Goal: Task Accomplishment & Management: Manage account settings

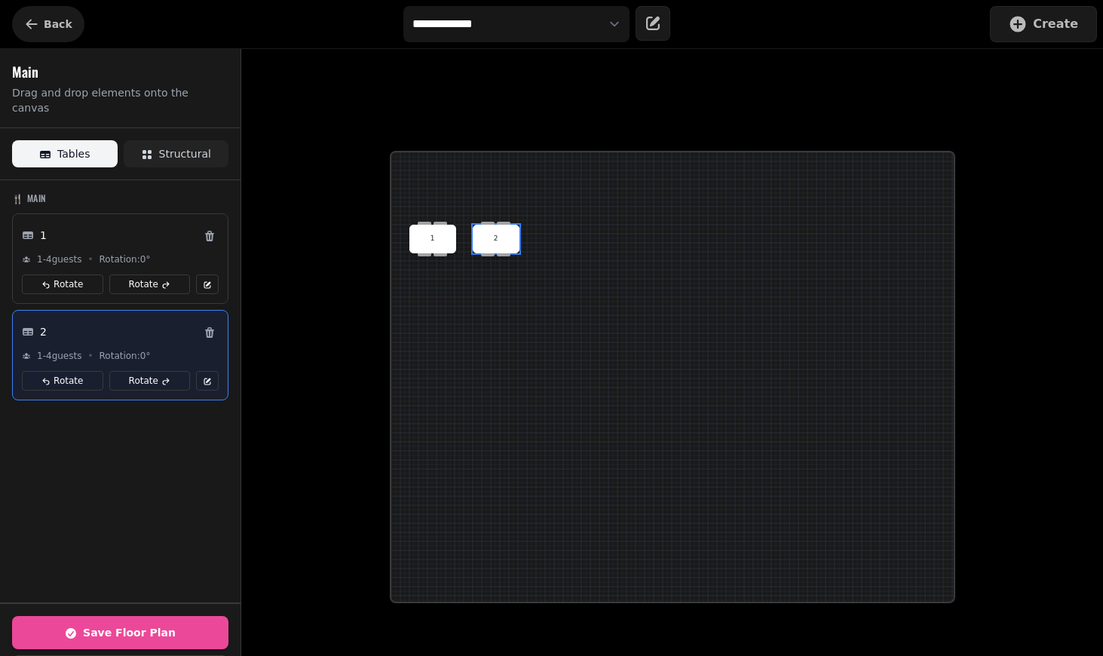
click at [53, 19] on span "Back" at bounding box center [58, 24] width 29 height 11
select select "**********"
select select "****"
select select "*"
select select "***"
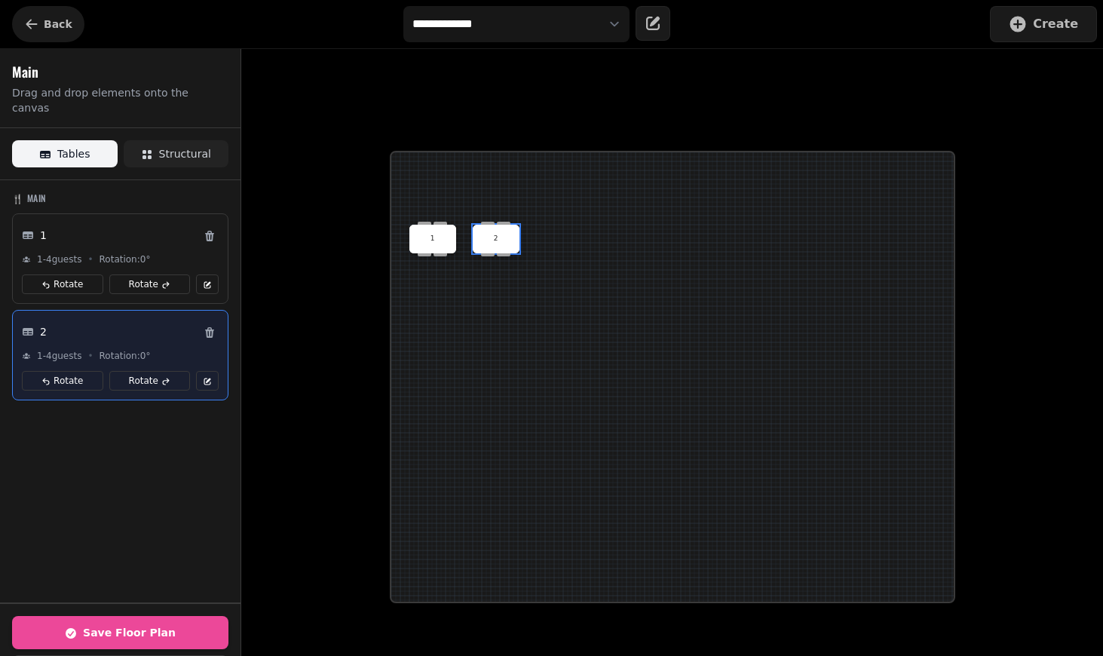
select select "***"
select select "**"
select select "****"
select select "**********"
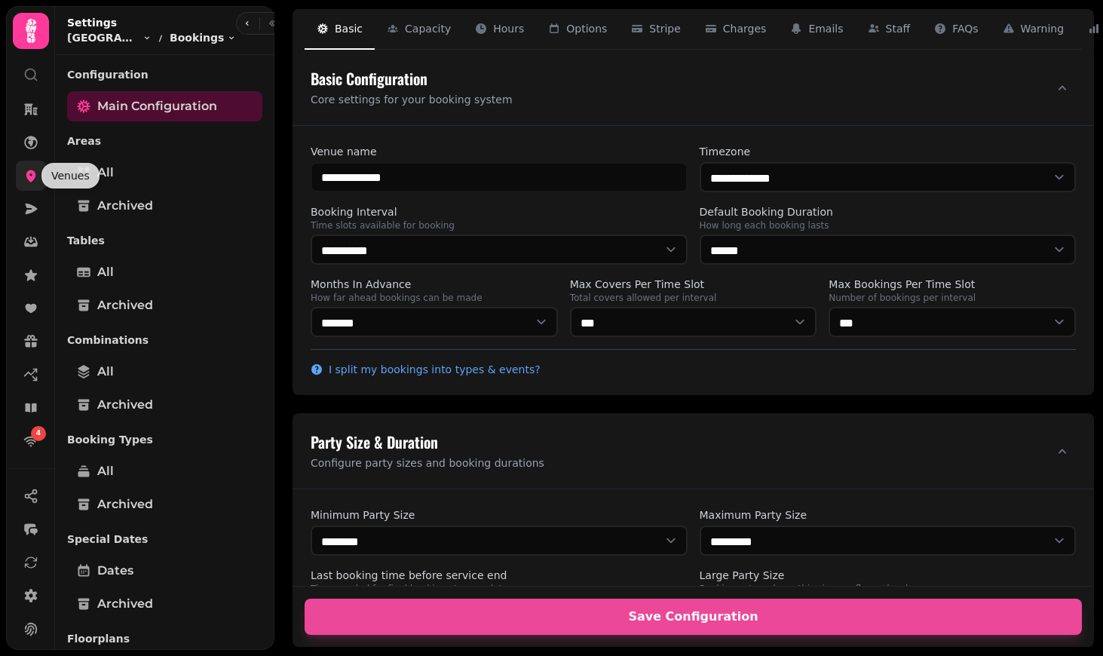
click at [32, 171] on icon at bounding box center [31, 176] width 10 height 12
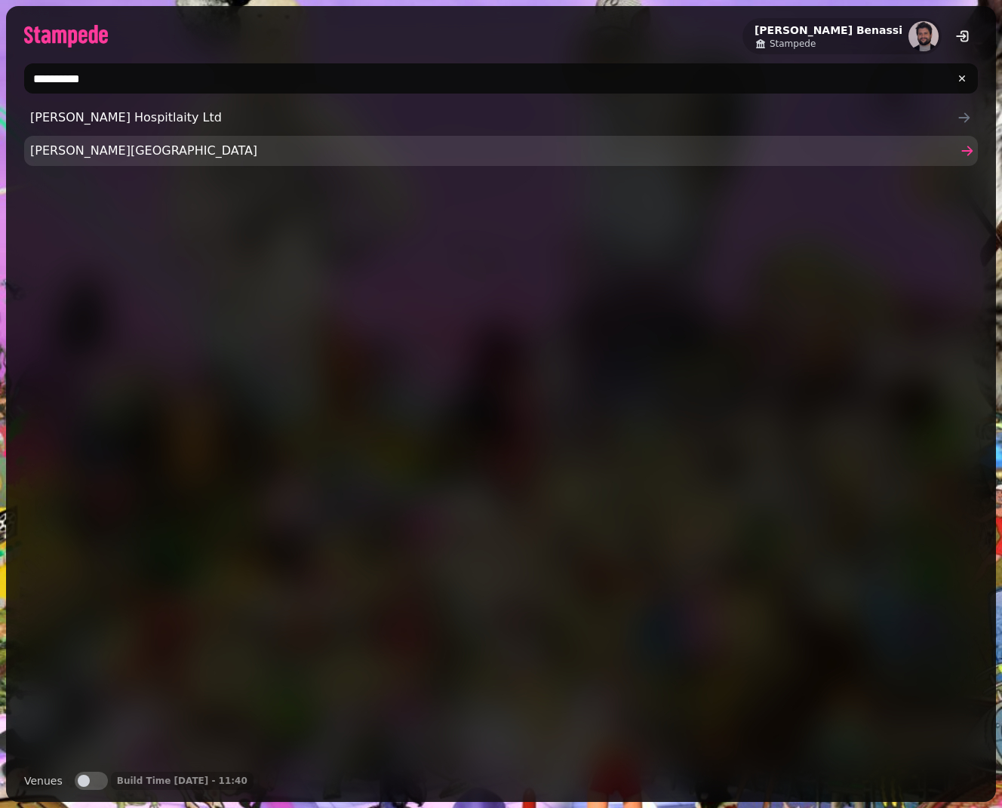
type input "**********"
click at [153, 145] on span "Sutherland House" at bounding box center [493, 151] width 926 height 18
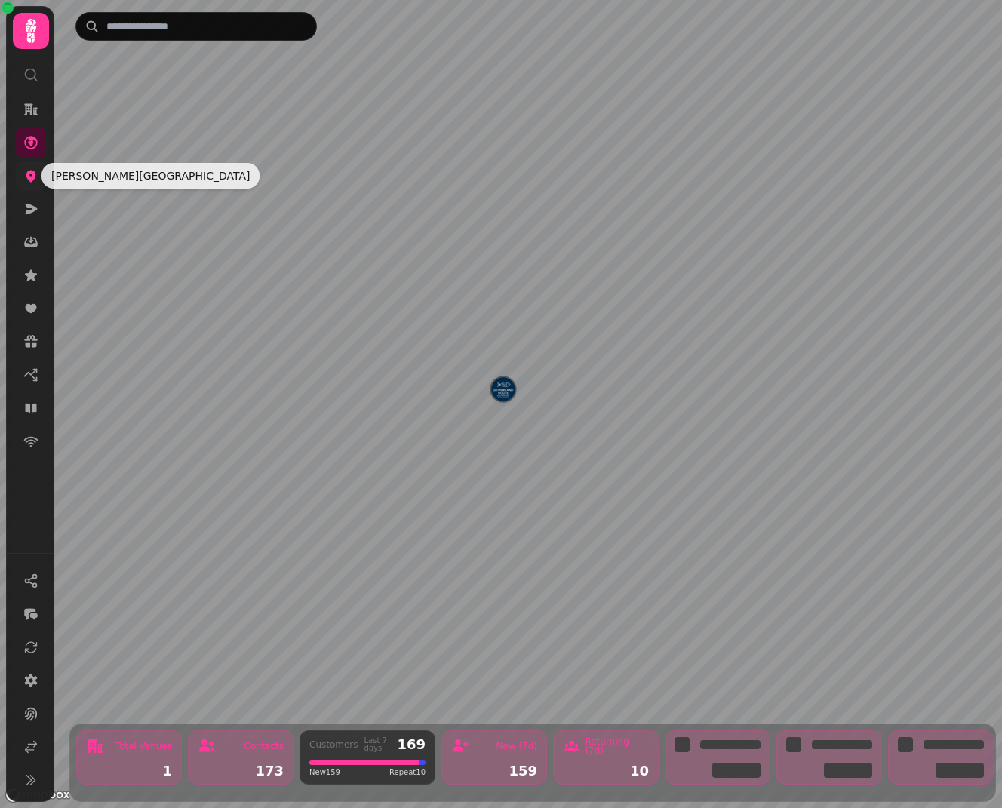
click at [26, 178] on icon at bounding box center [30, 175] width 15 height 15
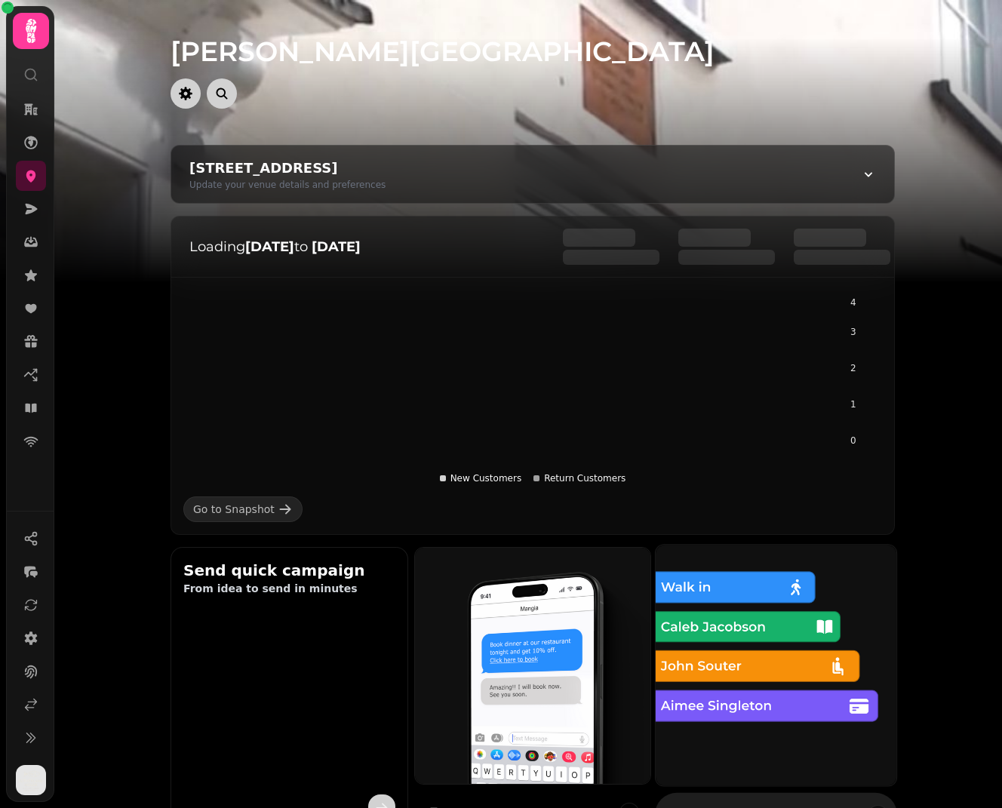
click at [828, 701] on img at bounding box center [775, 664] width 265 height 265
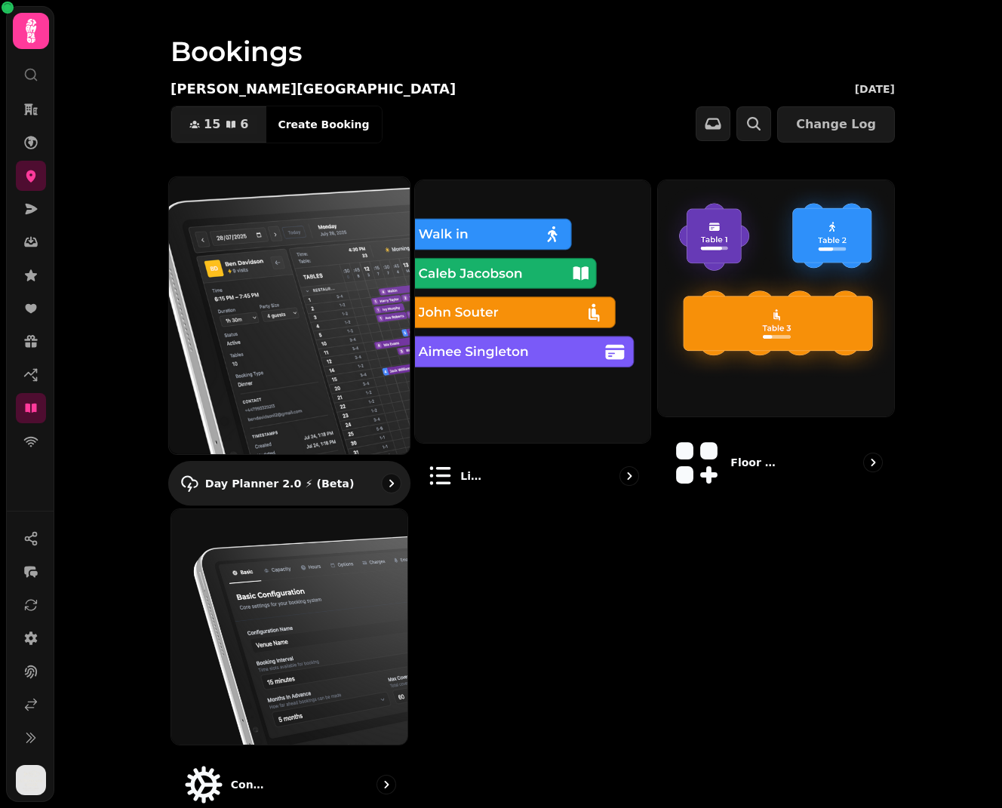
click at [302, 308] on img at bounding box center [289, 315] width 265 height 305
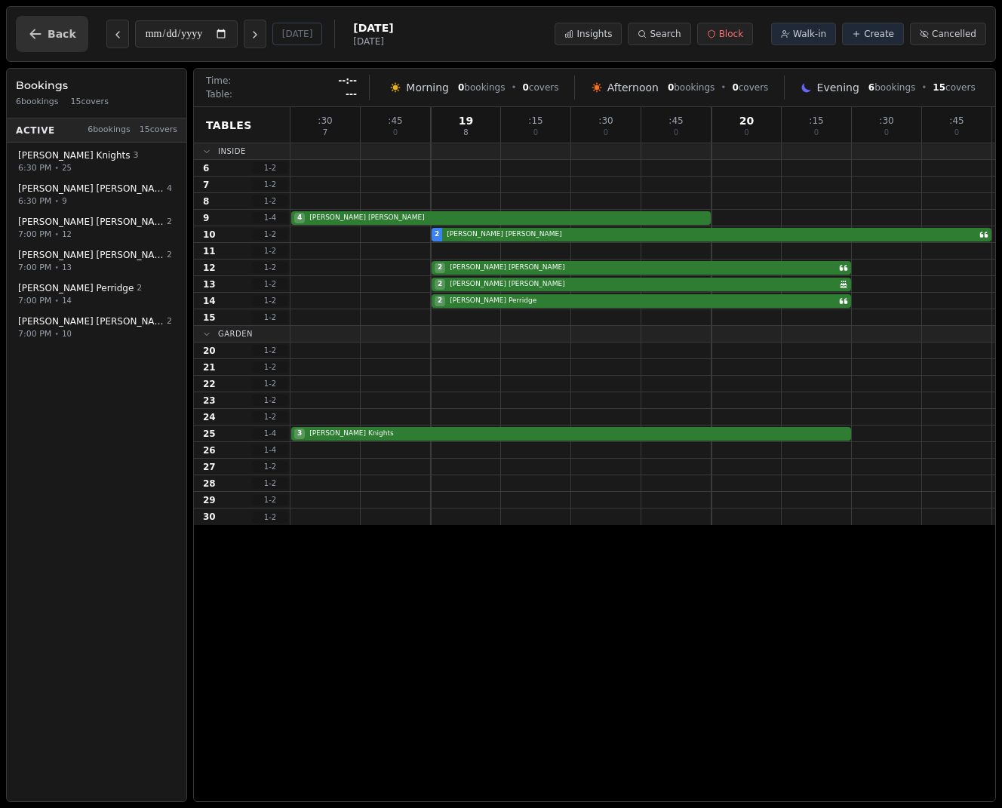
click at [48, 30] on span "Back" at bounding box center [62, 34] width 29 height 11
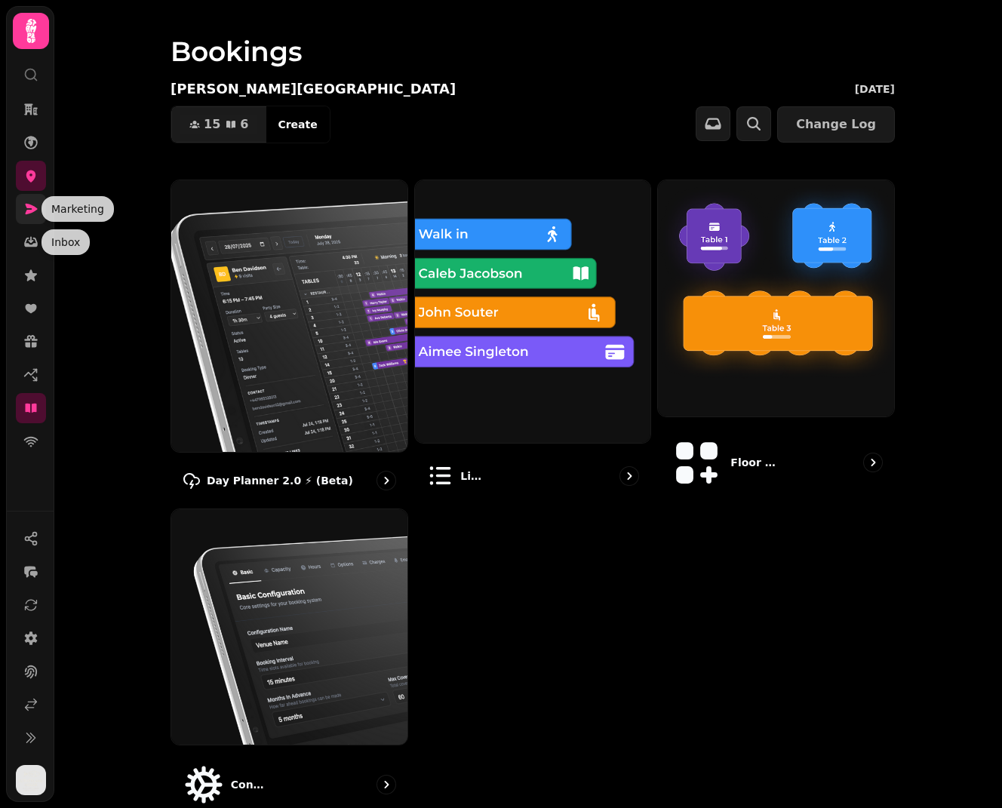
click at [28, 199] on link at bounding box center [31, 209] width 30 height 30
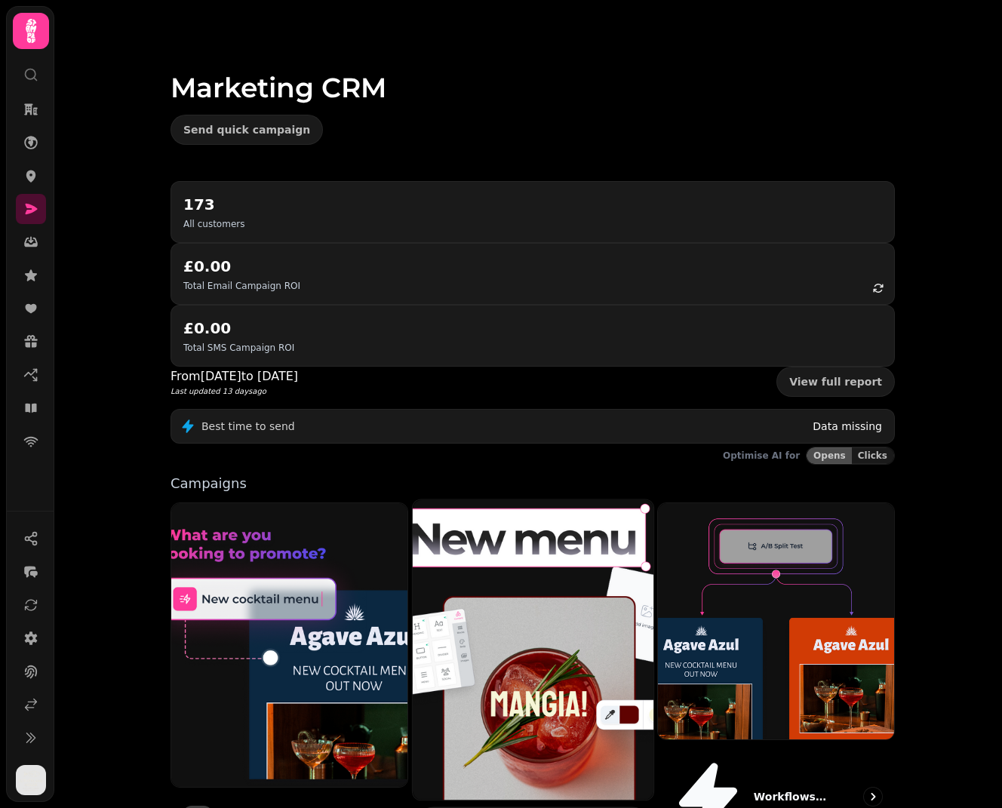
scroll to position [134, 0]
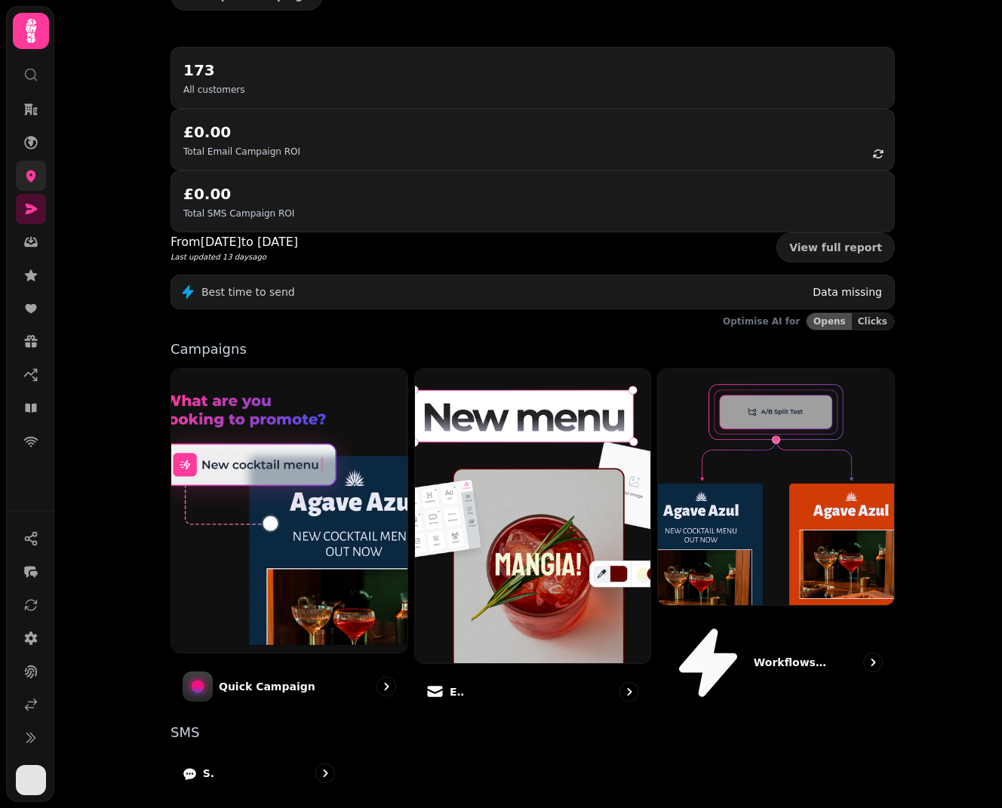
click at [26, 184] on link at bounding box center [31, 176] width 30 height 30
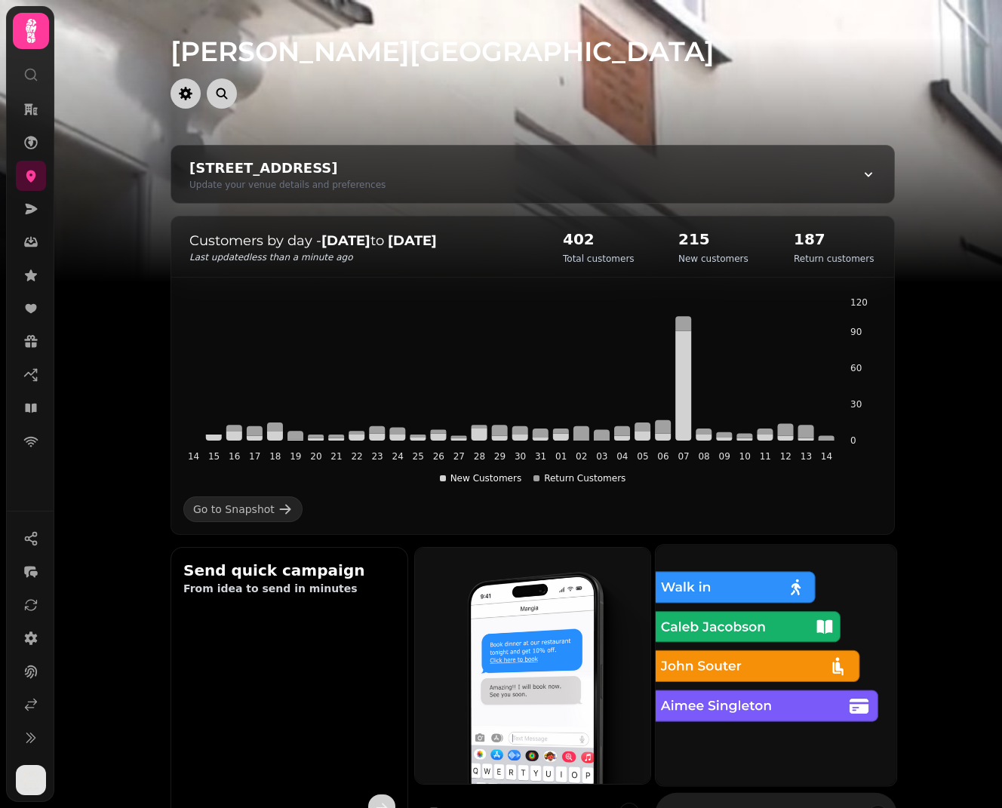
click at [741, 615] on img at bounding box center [775, 664] width 265 height 265
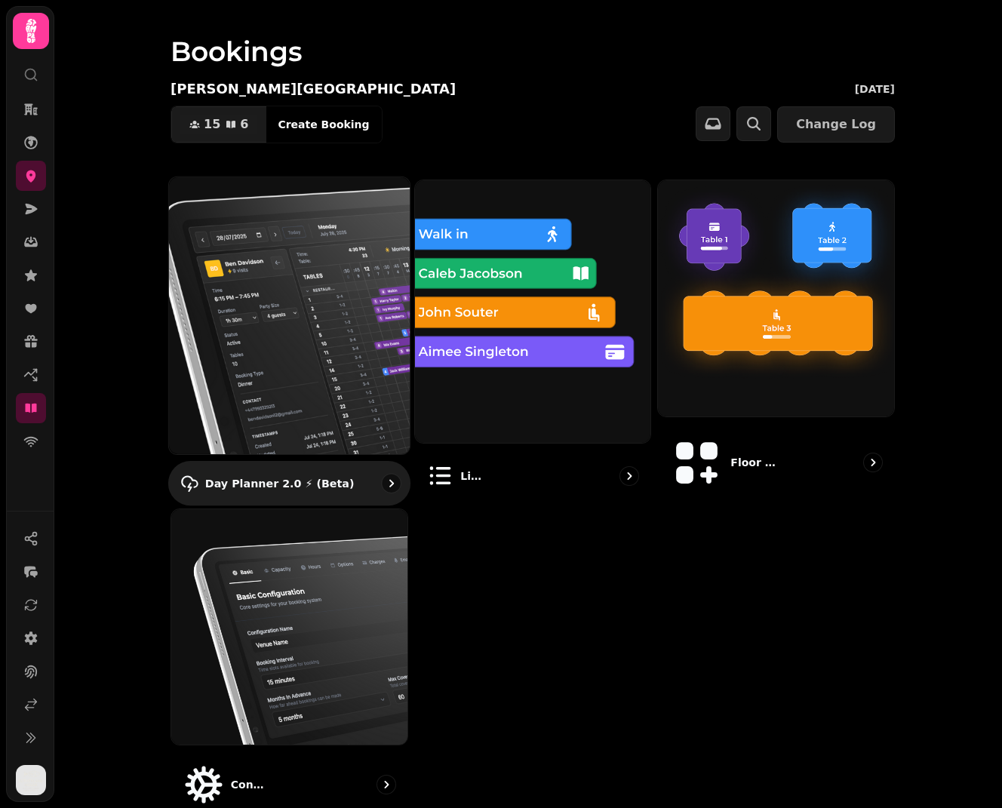
click at [330, 258] on img at bounding box center [289, 315] width 265 height 305
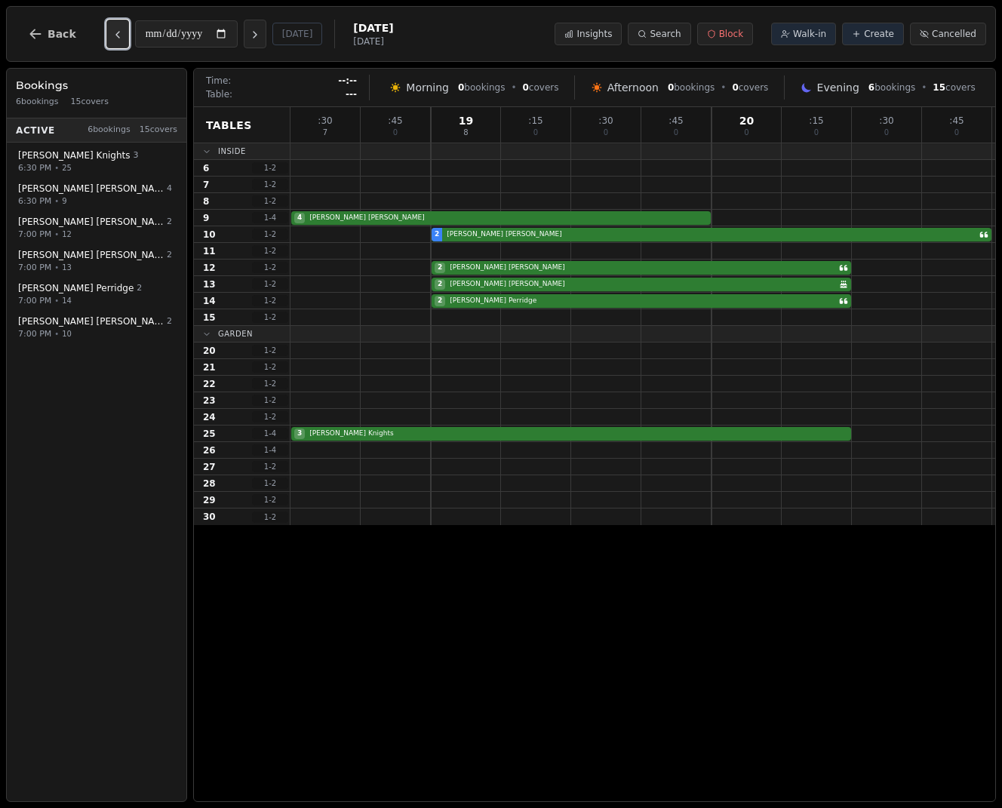
click at [112, 38] on icon "Previous day" at bounding box center [118, 35] width 12 height 12
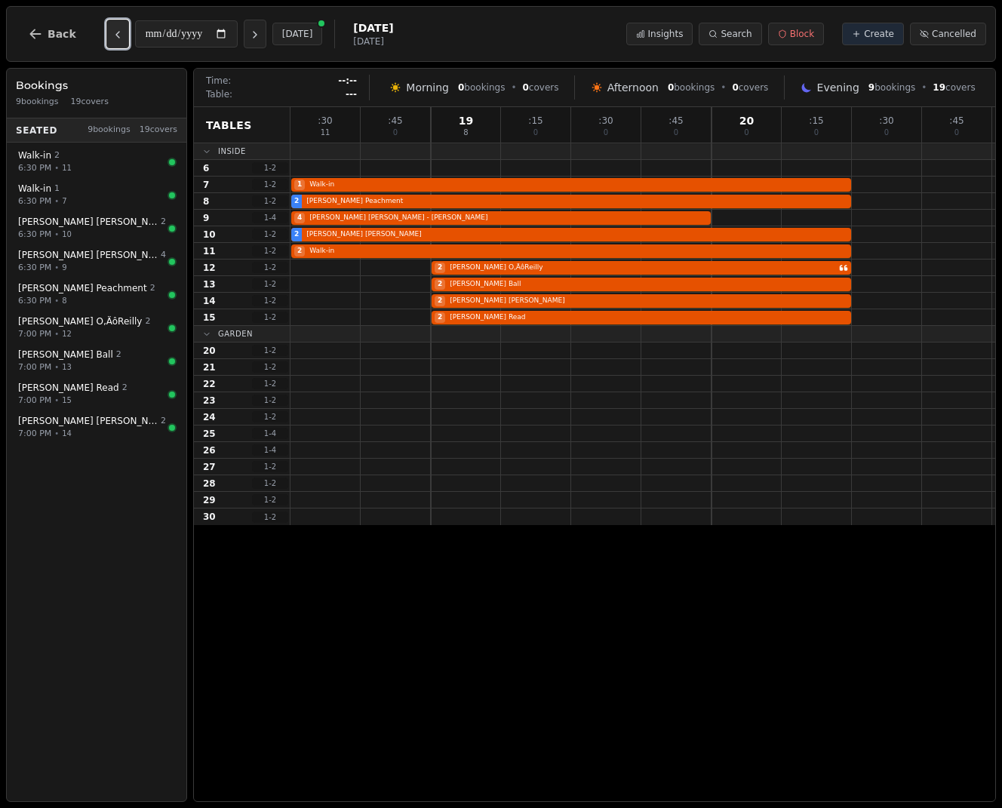
click at [112, 38] on icon "Previous day" at bounding box center [118, 35] width 12 height 12
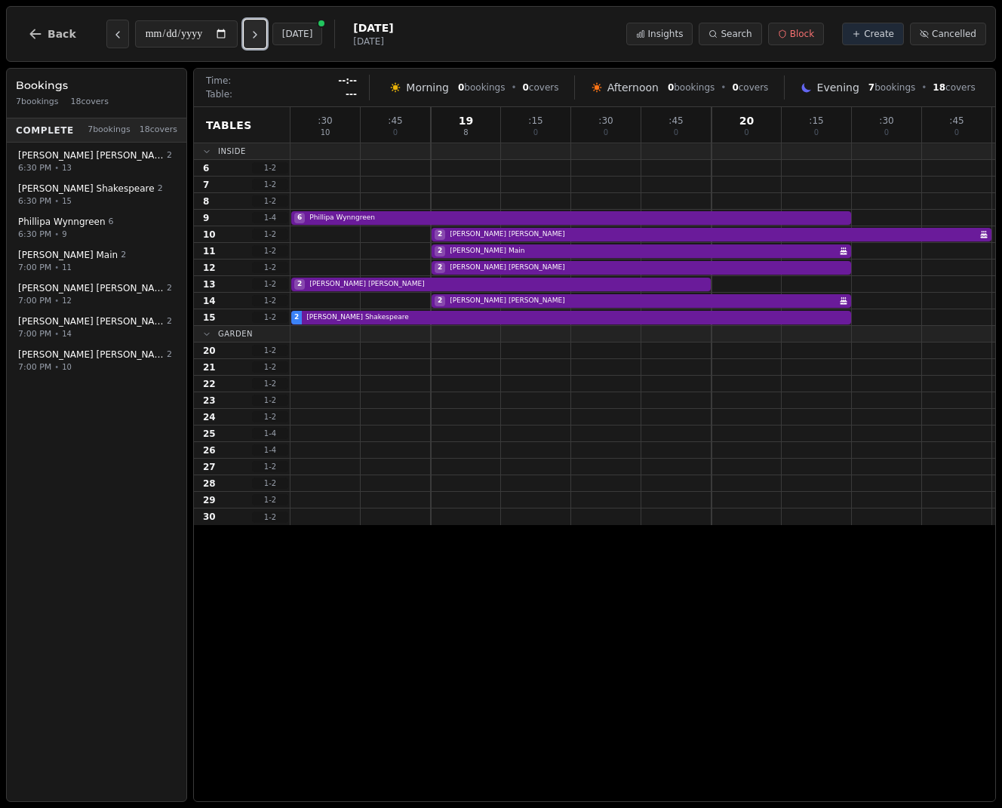
click at [259, 39] on icon "Next day" at bounding box center [255, 35] width 12 height 12
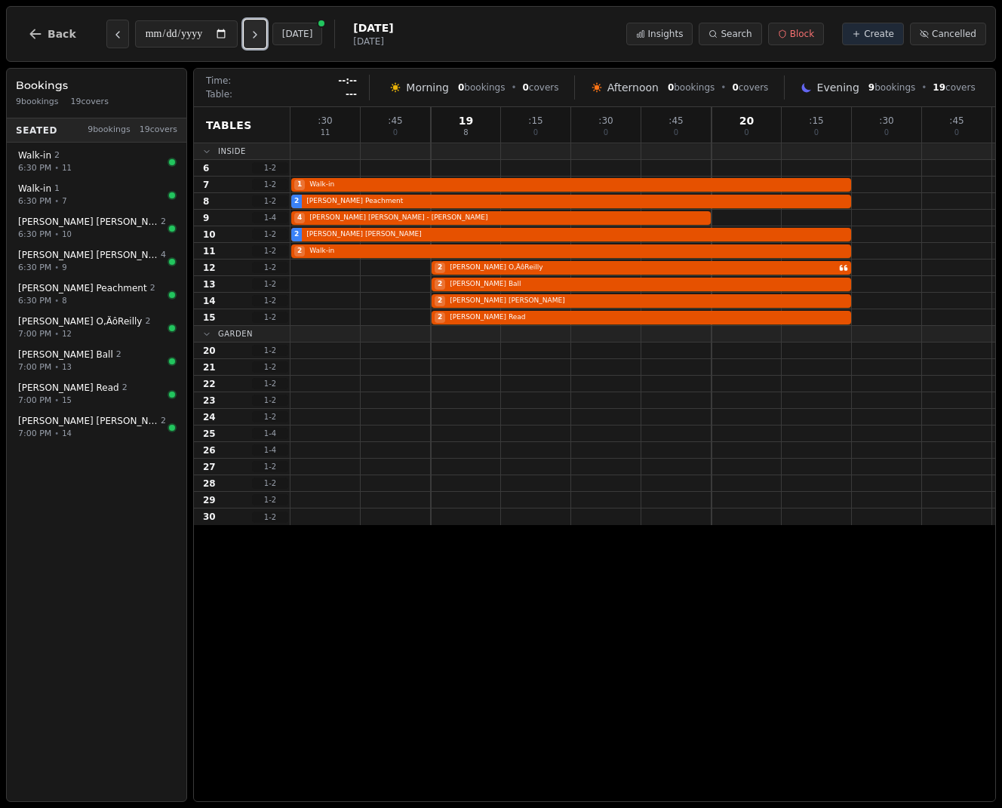
click at [259, 39] on icon "Next day" at bounding box center [255, 35] width 12 height 12
type input "**********"
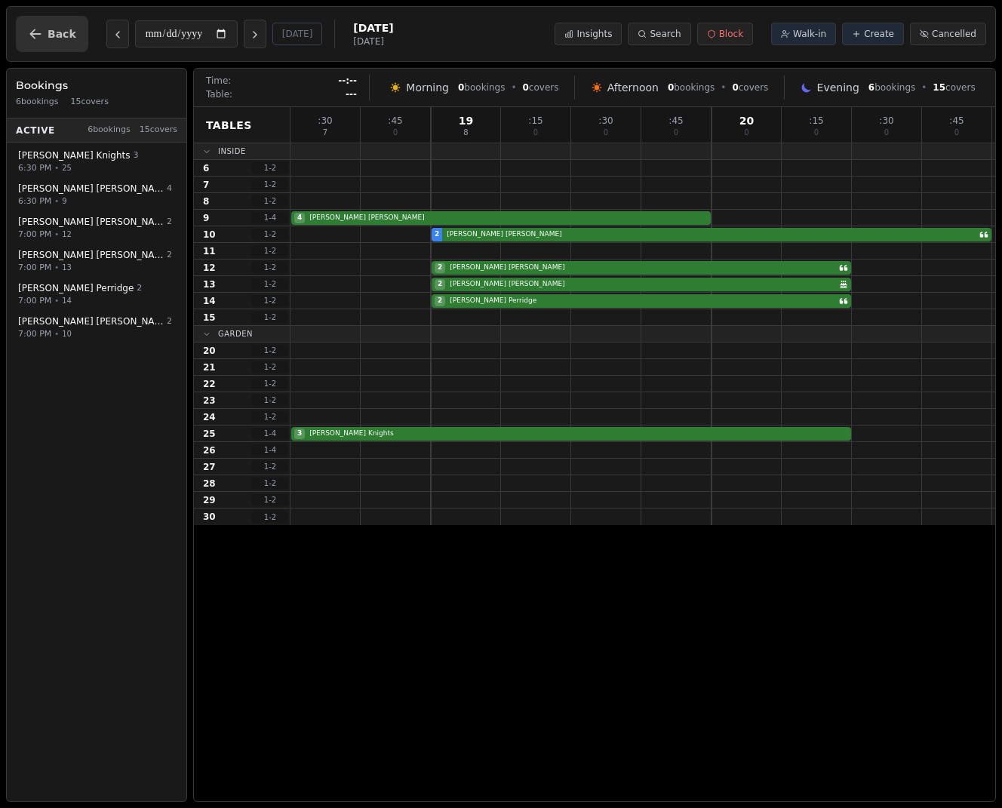
click at [48, 48] on button "Back" at bounding box center [52, 34] width 72 height 36
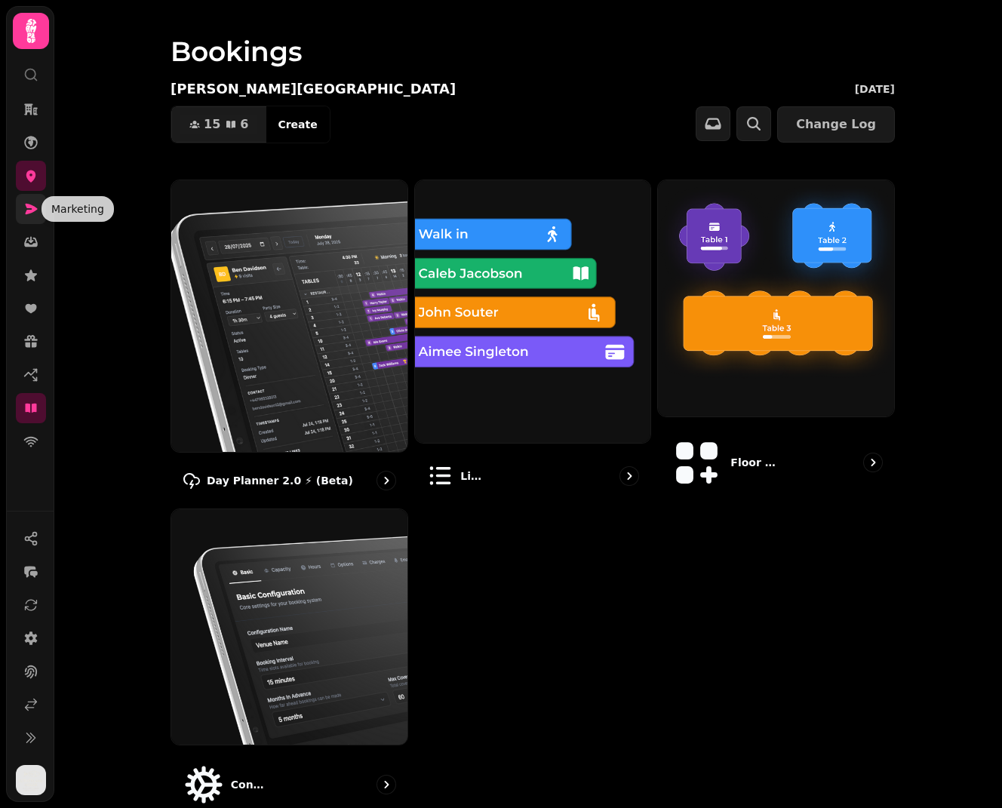
click at [32, 207] on icon at bounding box center [32, 209] width 12 height 11
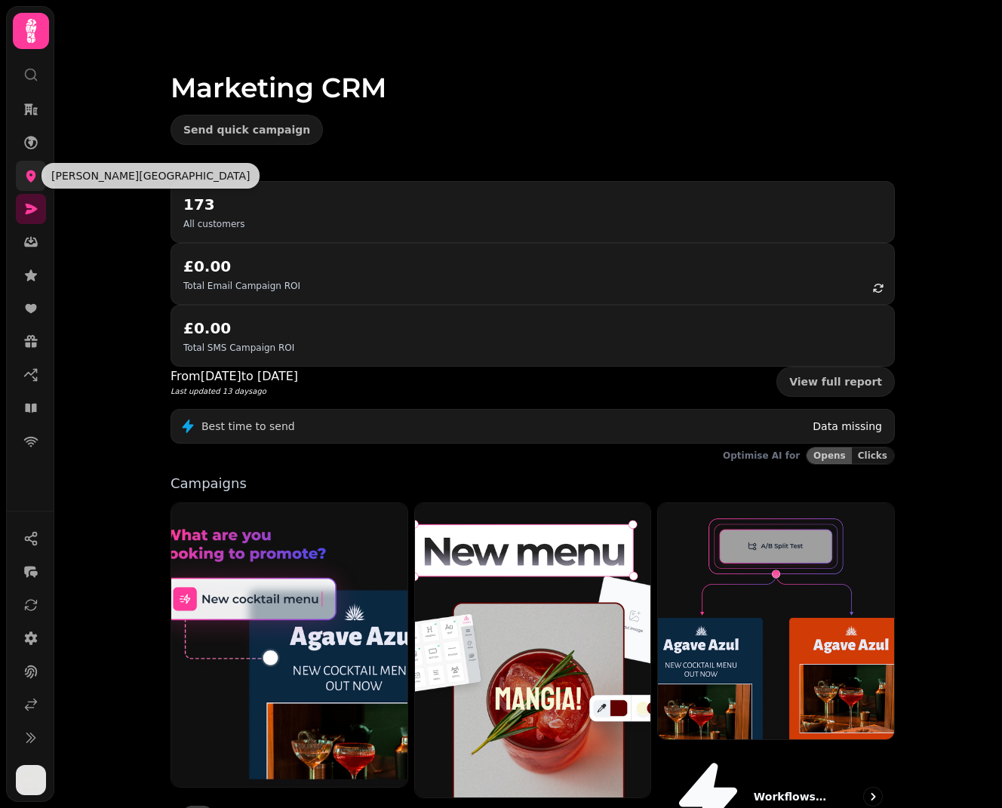
click at [35, 179] on icon at bounding box center [30, 175] width 15 height 15
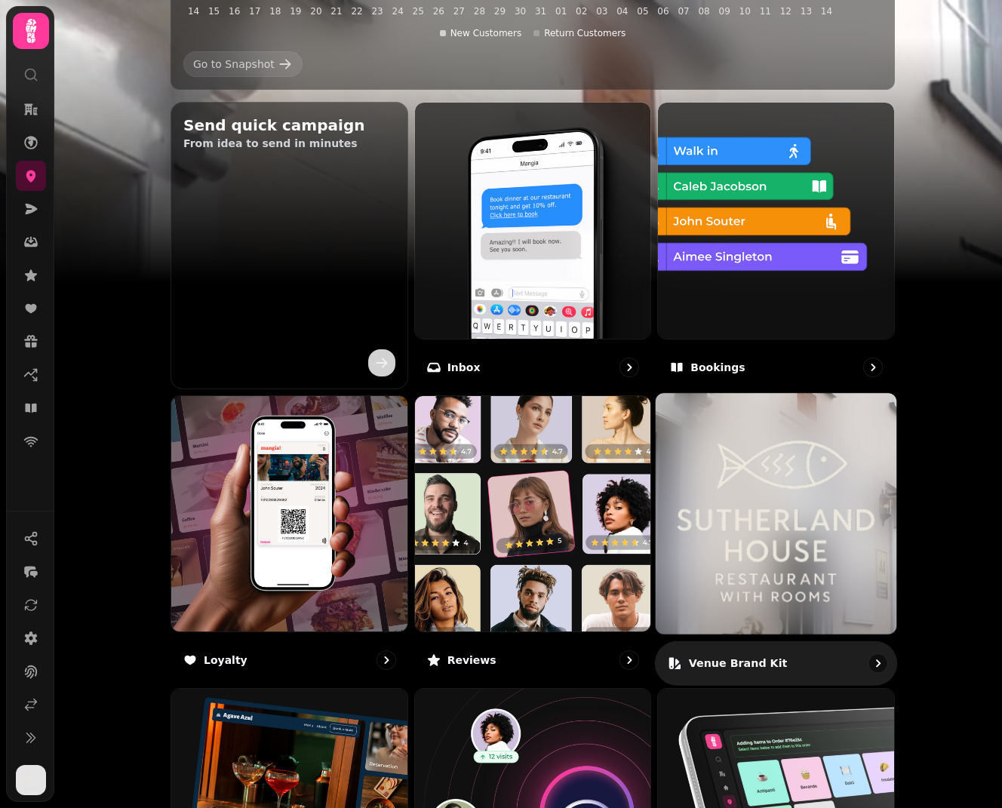
scroll to position [596, 0]
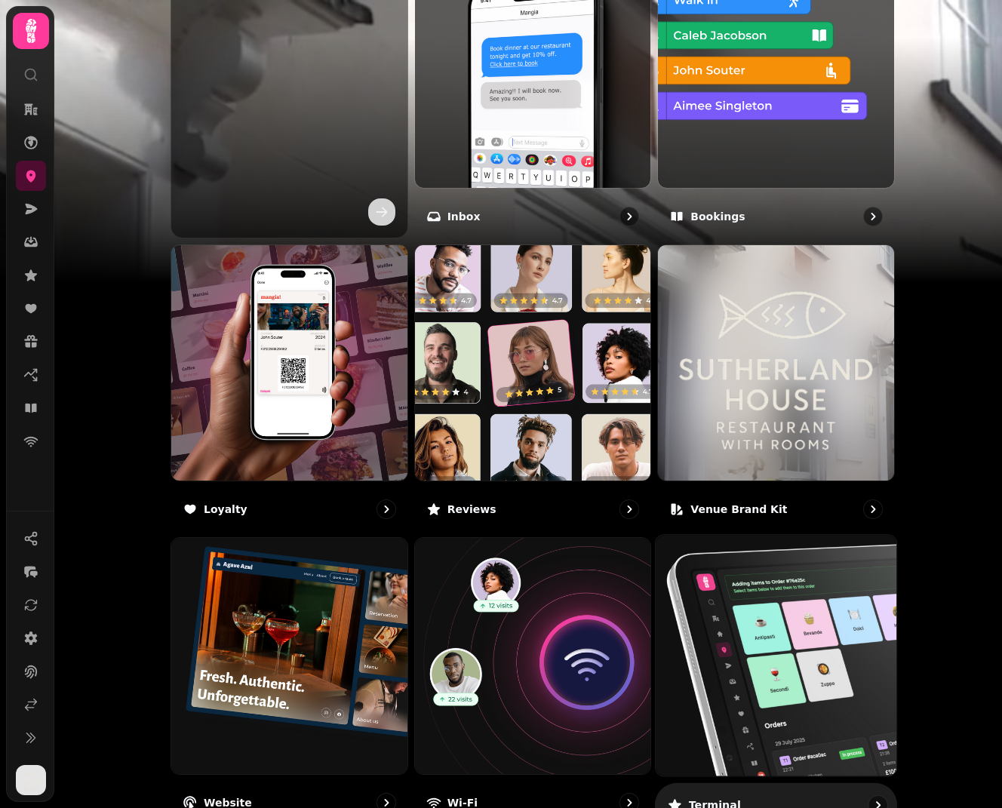
click at [804, 625] on img at bounding box center [775, 655] width 265 height 265
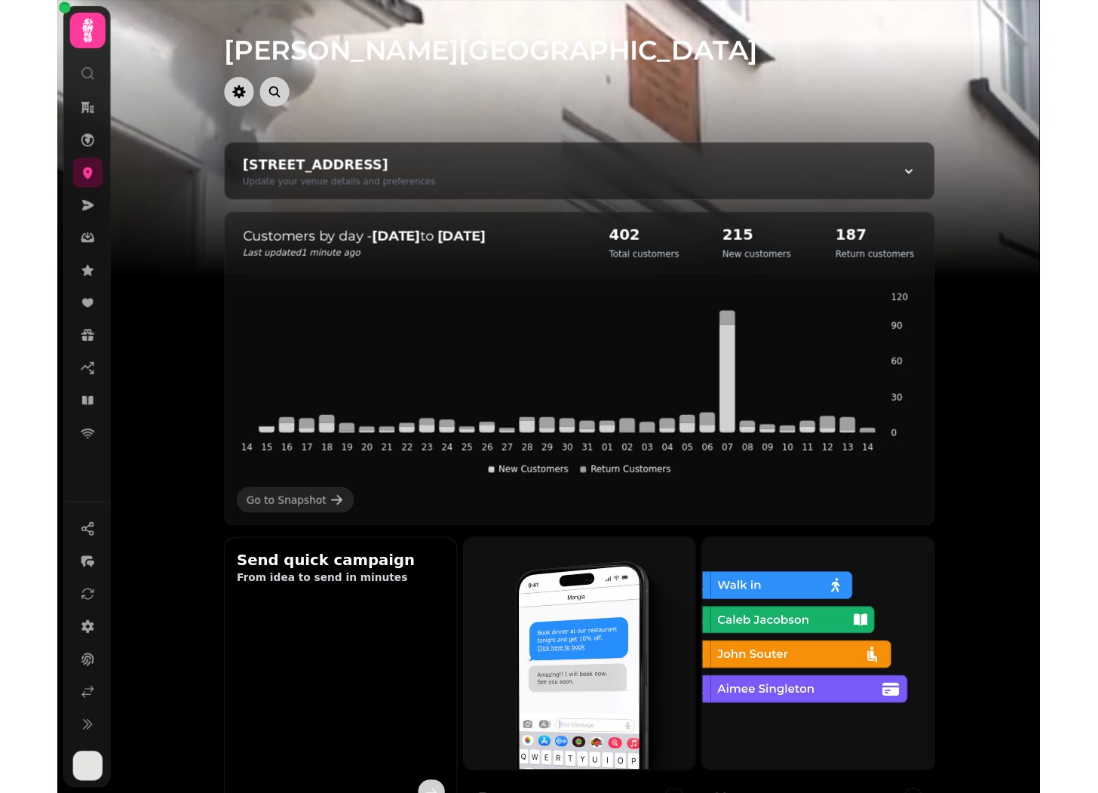
scroll to position [231, 0]
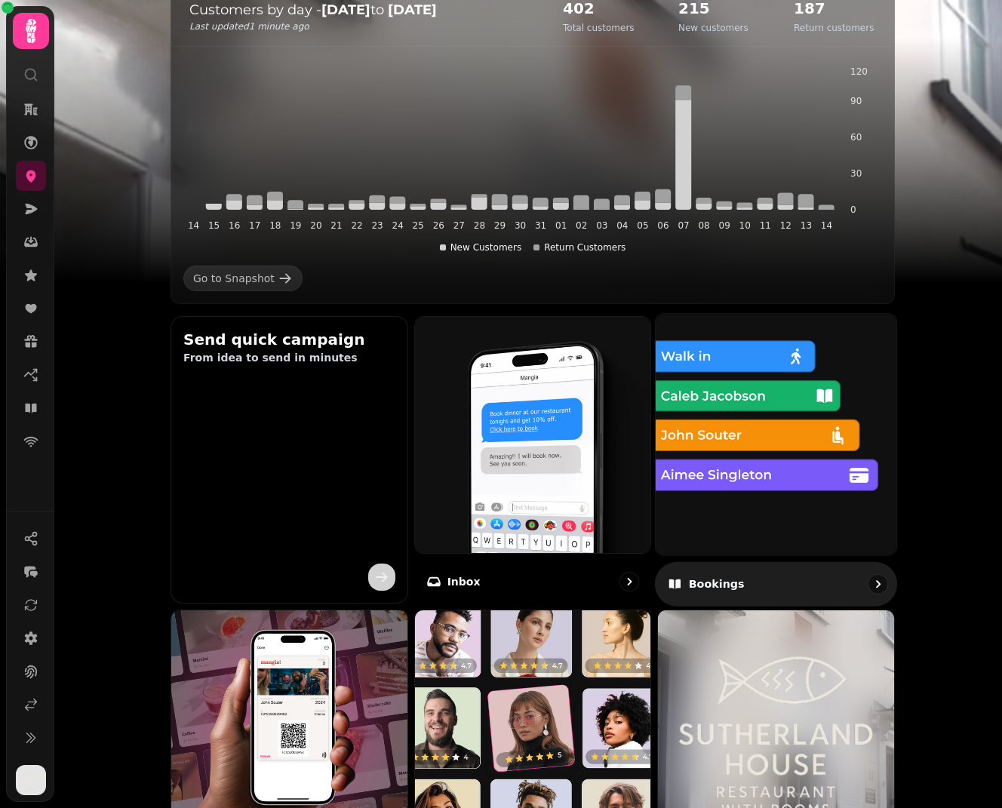
click at [796, 450] on img at bounding box center [775, 434] width 265 height 265
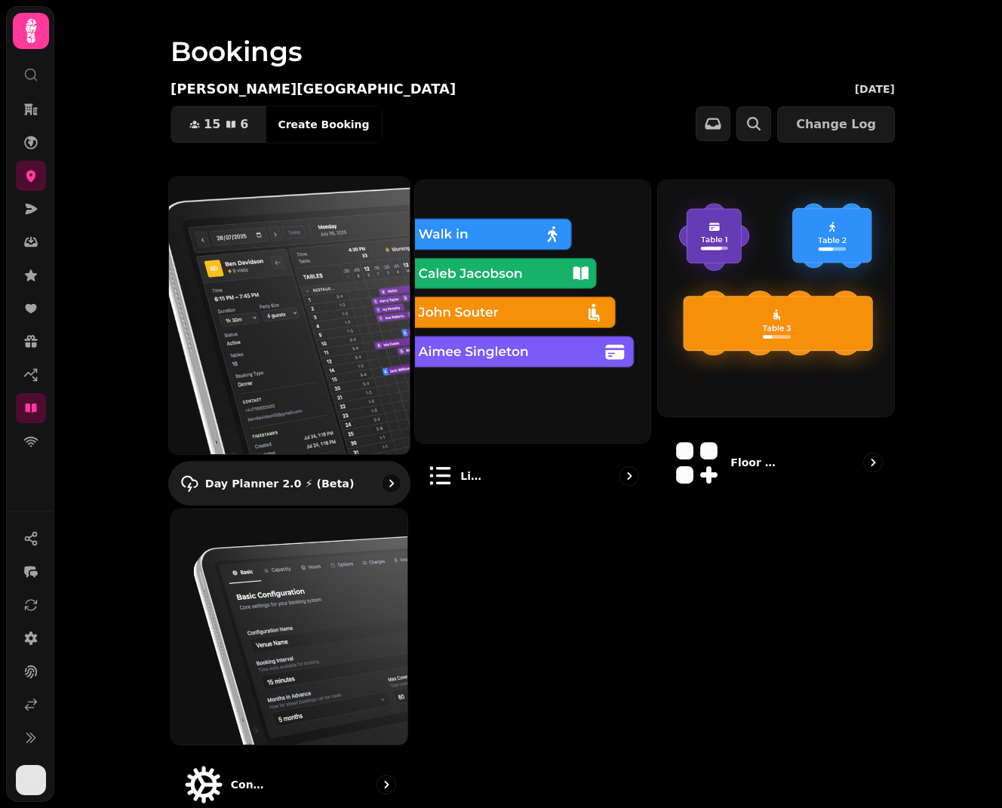
click at [293, 325] on img at bounding box center [289, 315] width 265 height 305
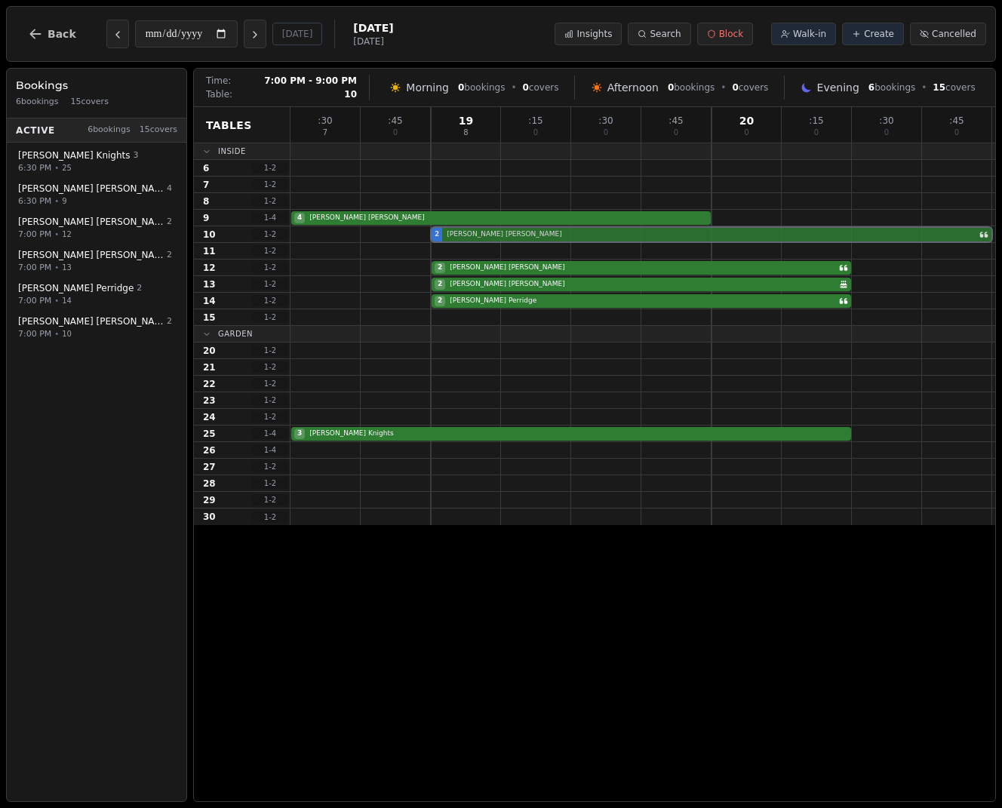
click at [503, 236] on div "2 Simon Wyatt" at bounding box center [642, 234] width 704 height 17
select select "****"
select select "*"
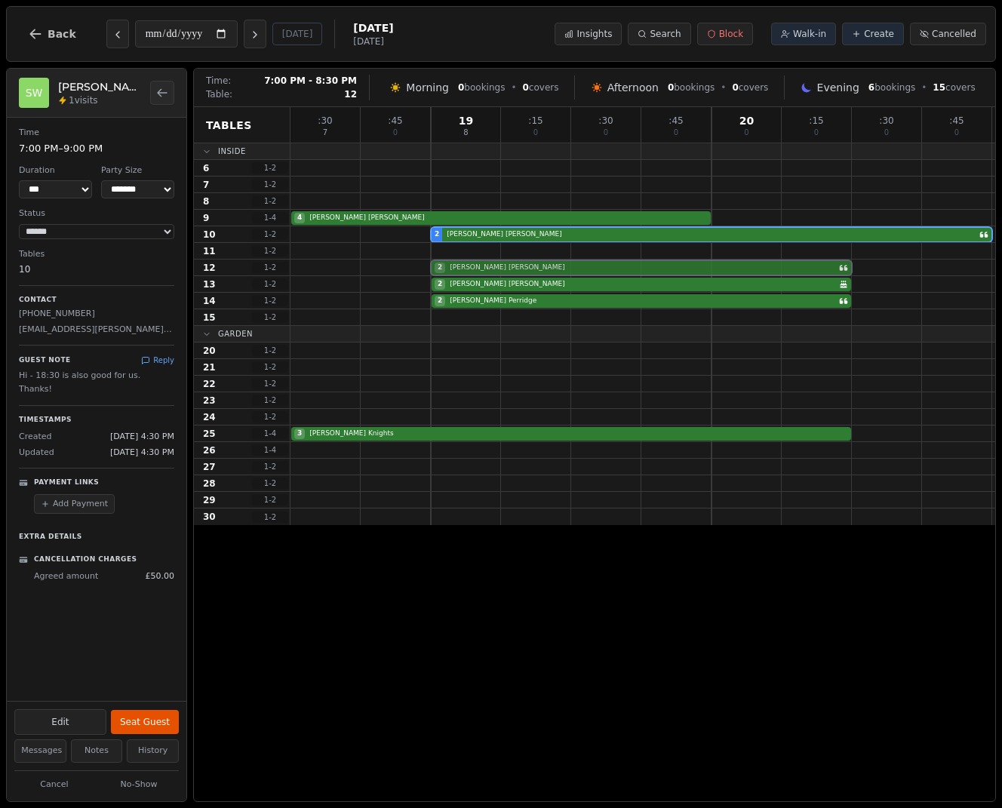
click at [501, 263] on div "2 matthew jinks" at bounding box center [642, 267] width 704 height 17
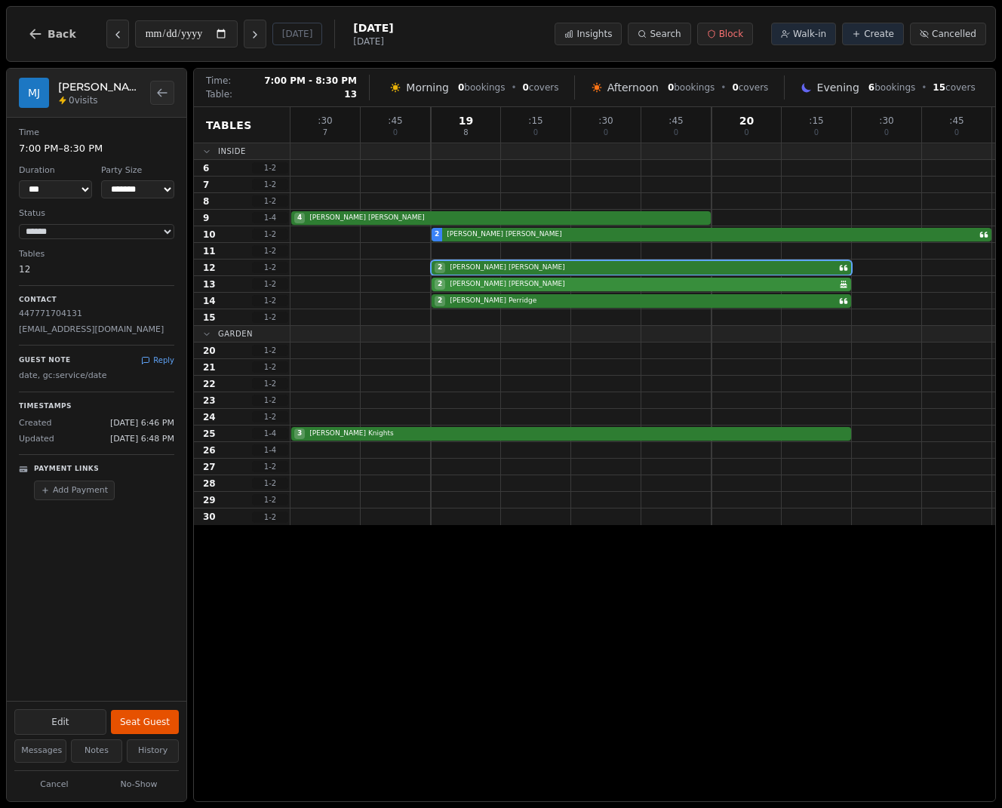
click at [499, 283] on div "2 Simon Wilson Birthday celebration" at bounding box center [642, 284] width 704 height 17
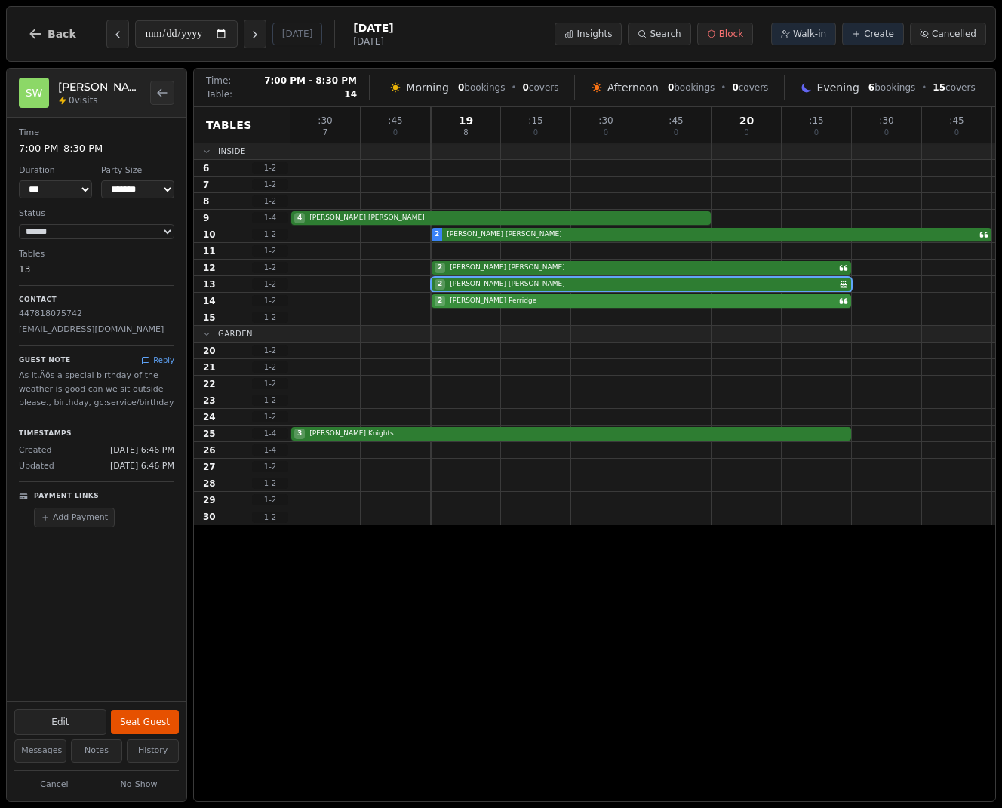
click at [498, 298] on div "2 Drew Perridge" at bounding box center [642, 301] width 704 height 17
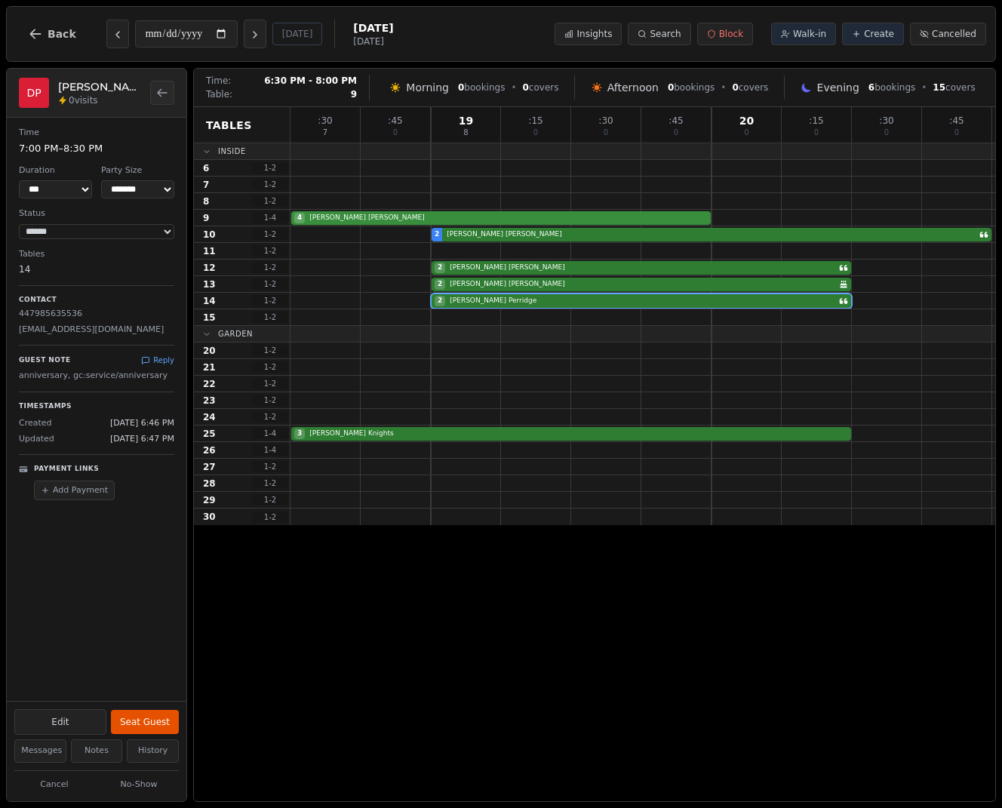
click at [488, 218] on div "4 Jennifer Clark" at bounding box center [642, 218] width 704 height 17
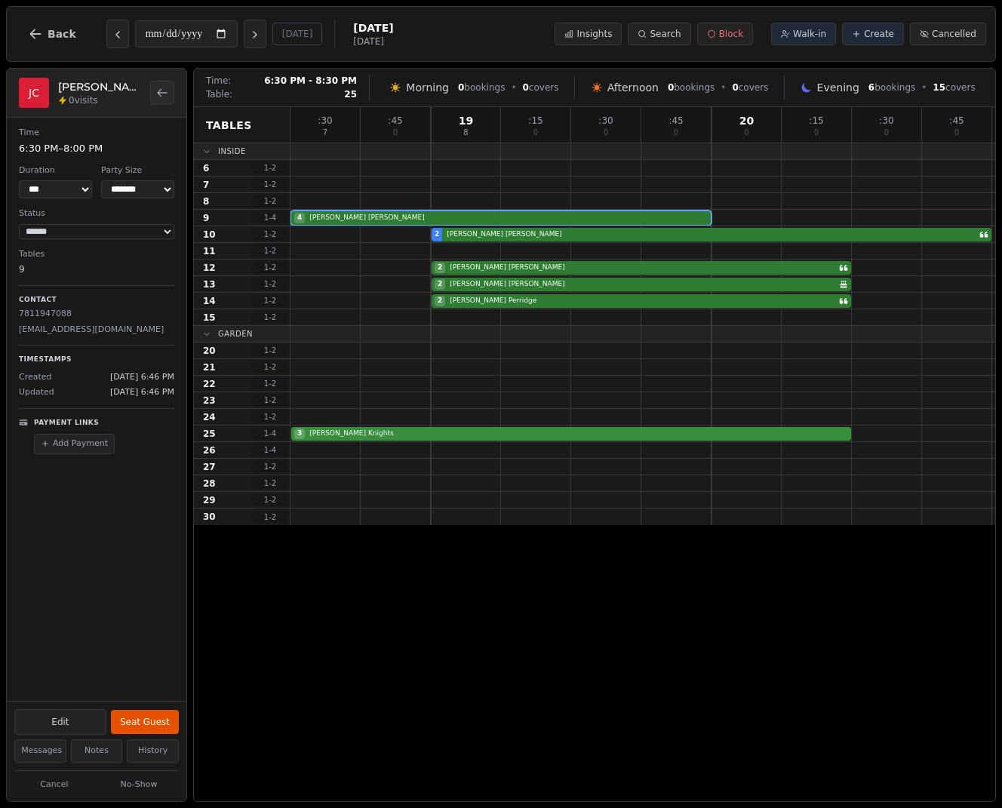
click at [538, 432] on div "3 Sarah Knights" at bounding box center [642, 433] width 704 height 17
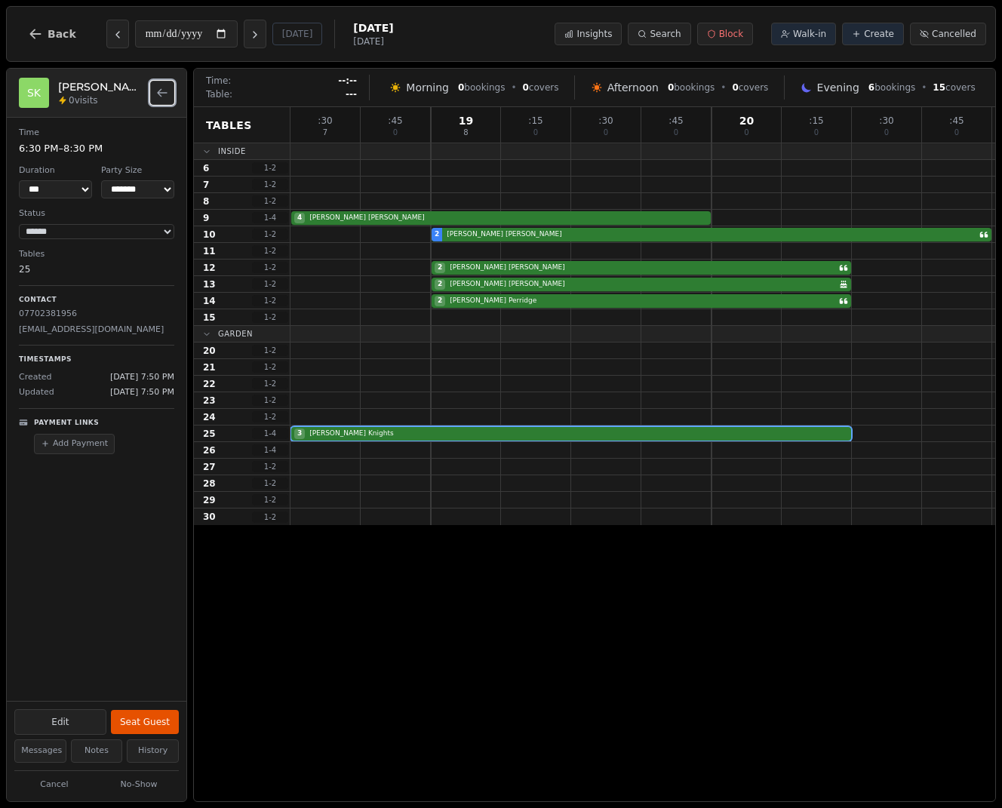
click at [169, 96] on button "Back to bookings list" at bounding box center [162, 93] width 24 height 24
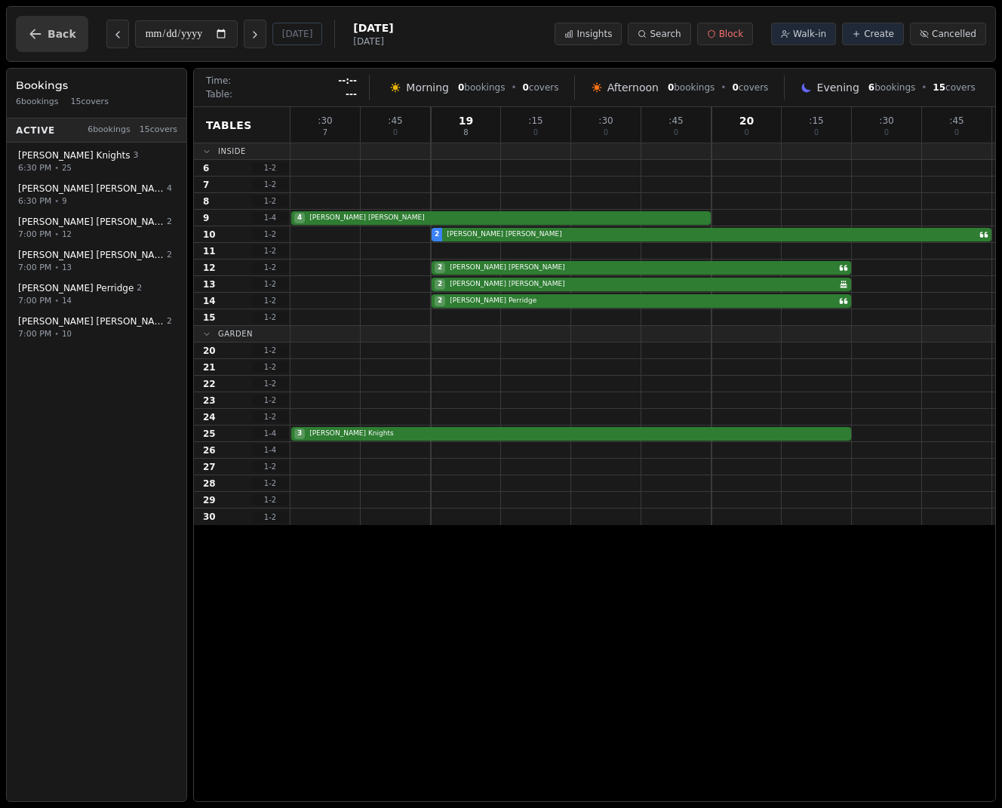
click at [37, 40] on icon "button" at bounding box center [35, 33] width 15 height 15
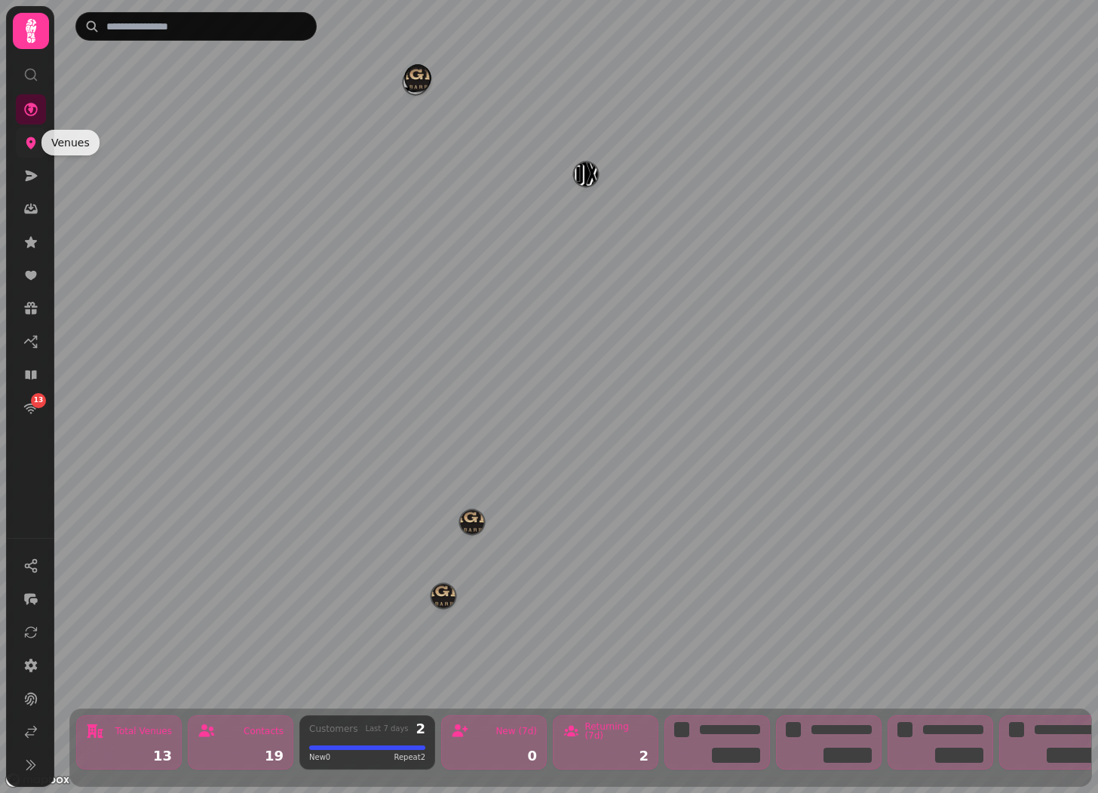
click at [33, 143] on icon at bounding box center [31, 143] width 10 height 12
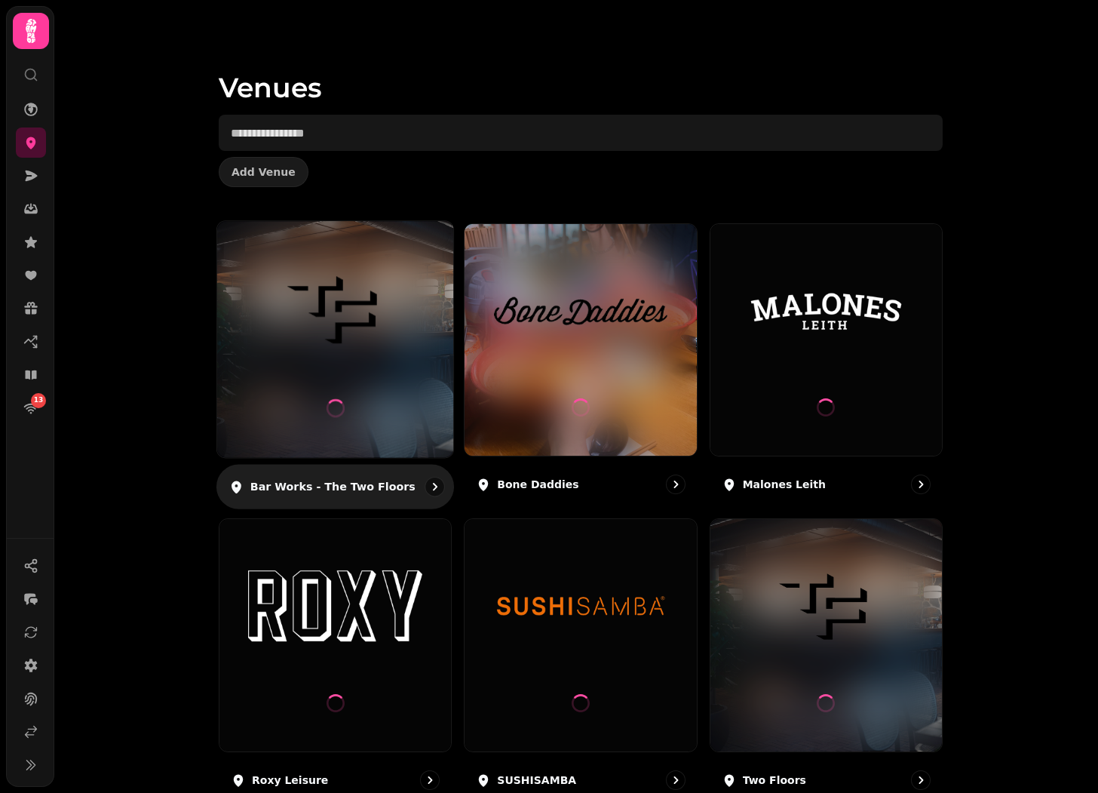
click at [379, 339] on img at bounding box center [335, 310] width 177 height 99
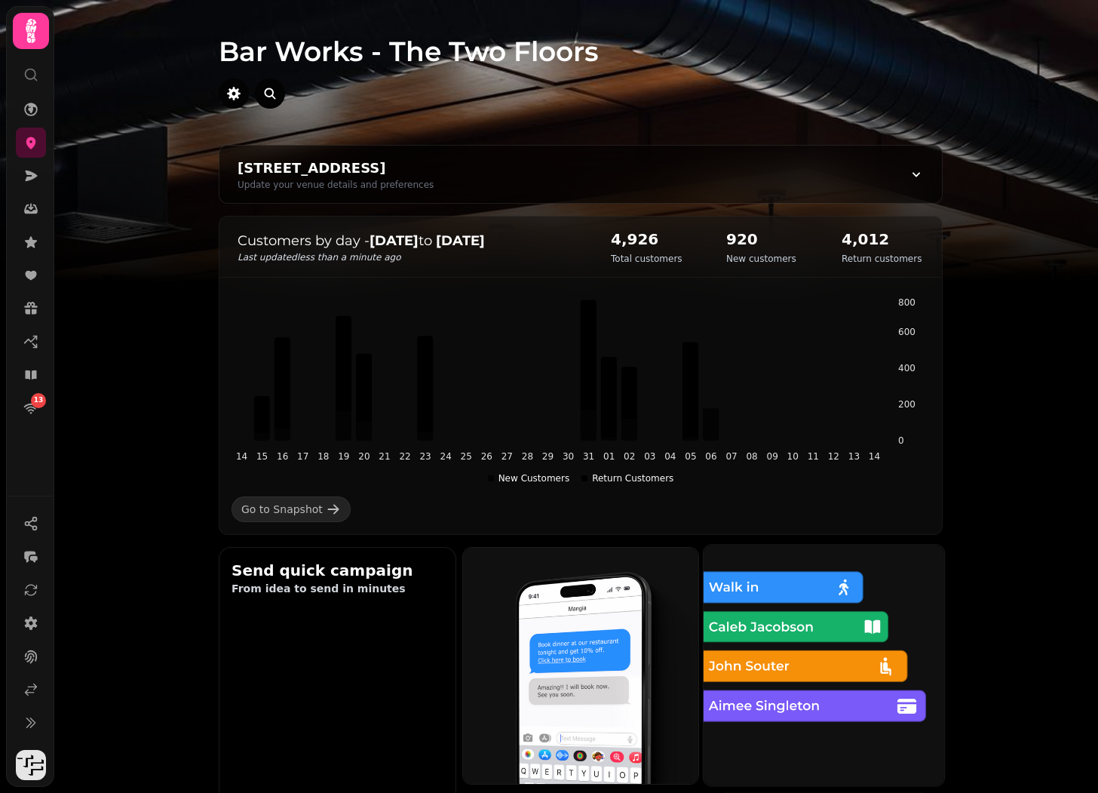
click at [742, 626] on img at bounding box center [824, 664] width 265 height 265
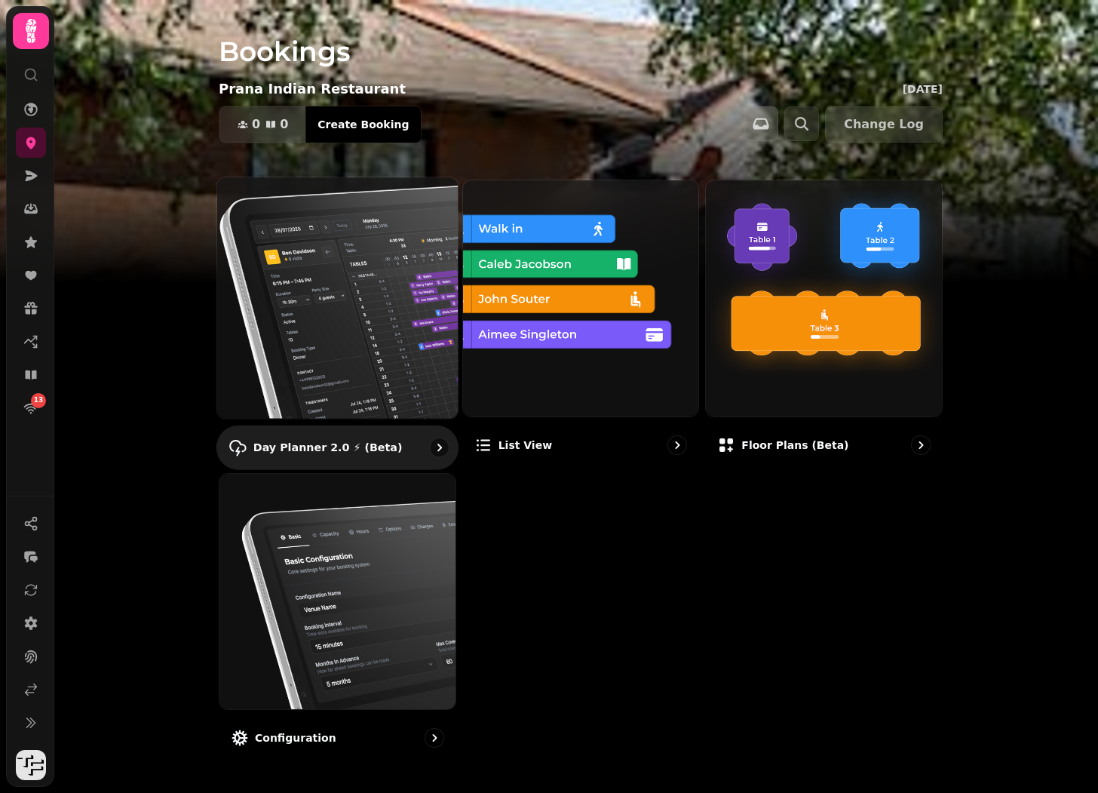
click at [375, 317] on img at bounding box center [337, 297] width 265 height 265
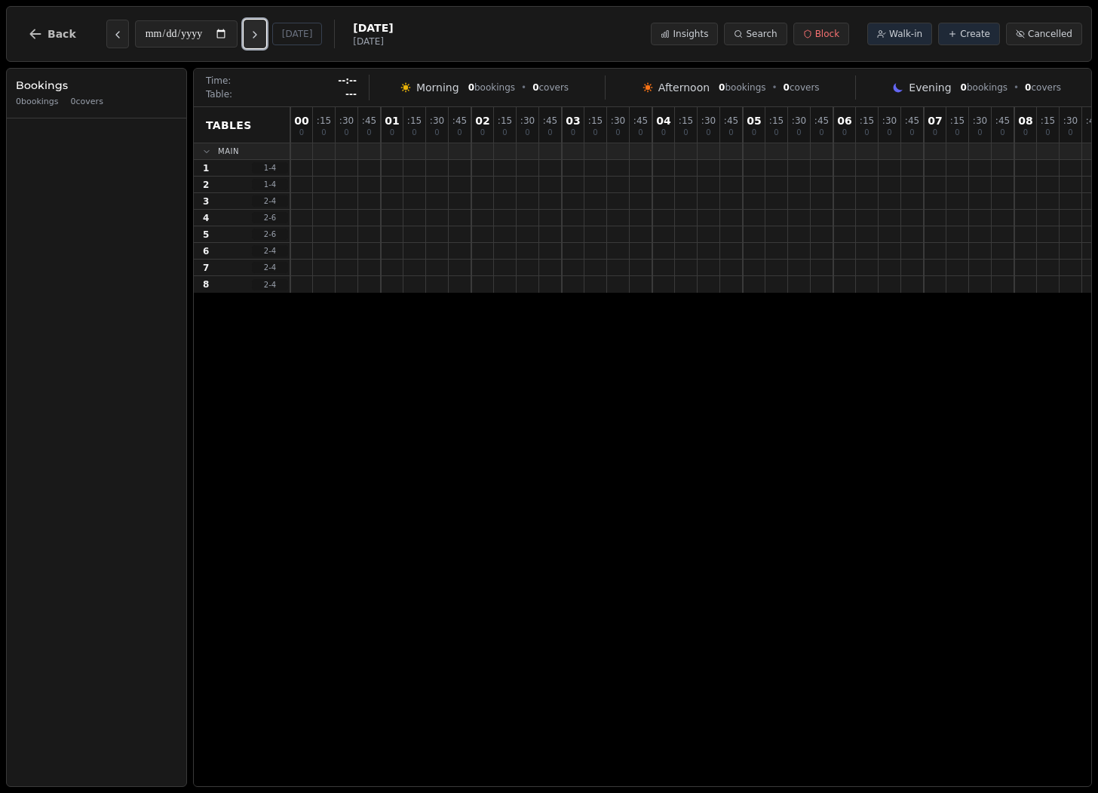
click at [259, 37] on icon "Next day" at bounding box center [255, 35] width 12 height 12
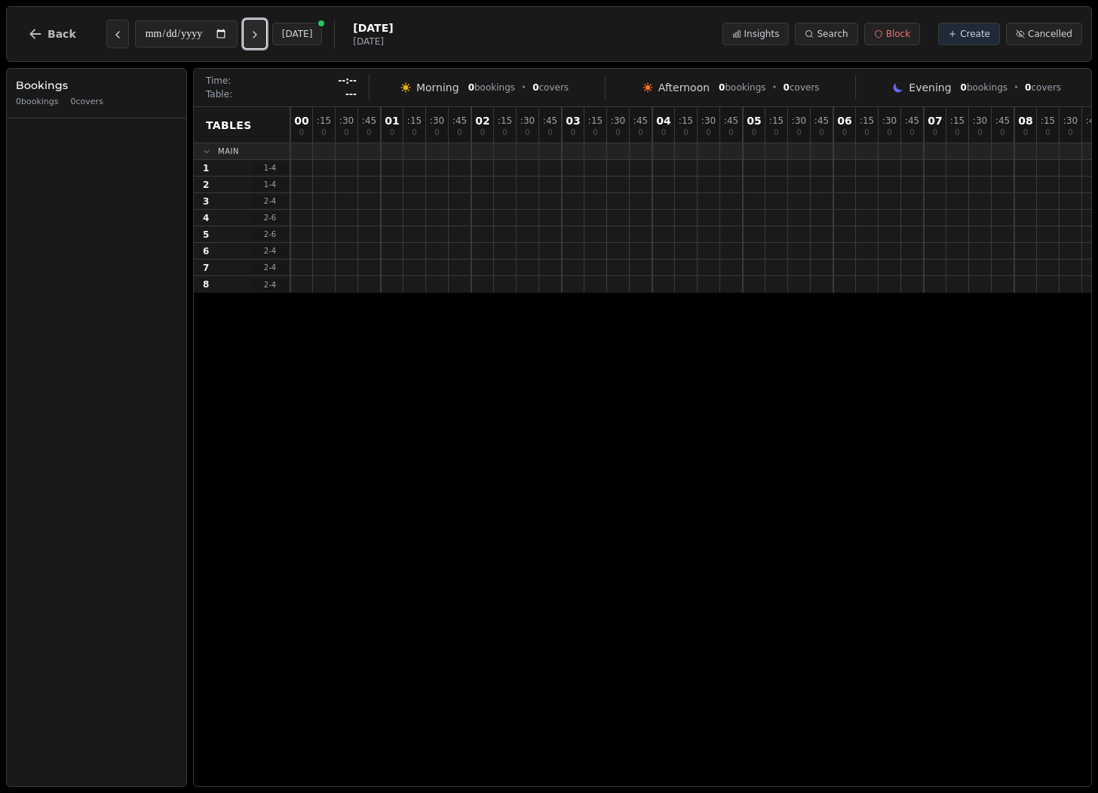
click at [259, 37] on icon "Next day" at bounding box center [255, 35] width 12 height 12
click at [118, 33] on icon "Previous day" at bounding box center [118, 35] width 12 height 12
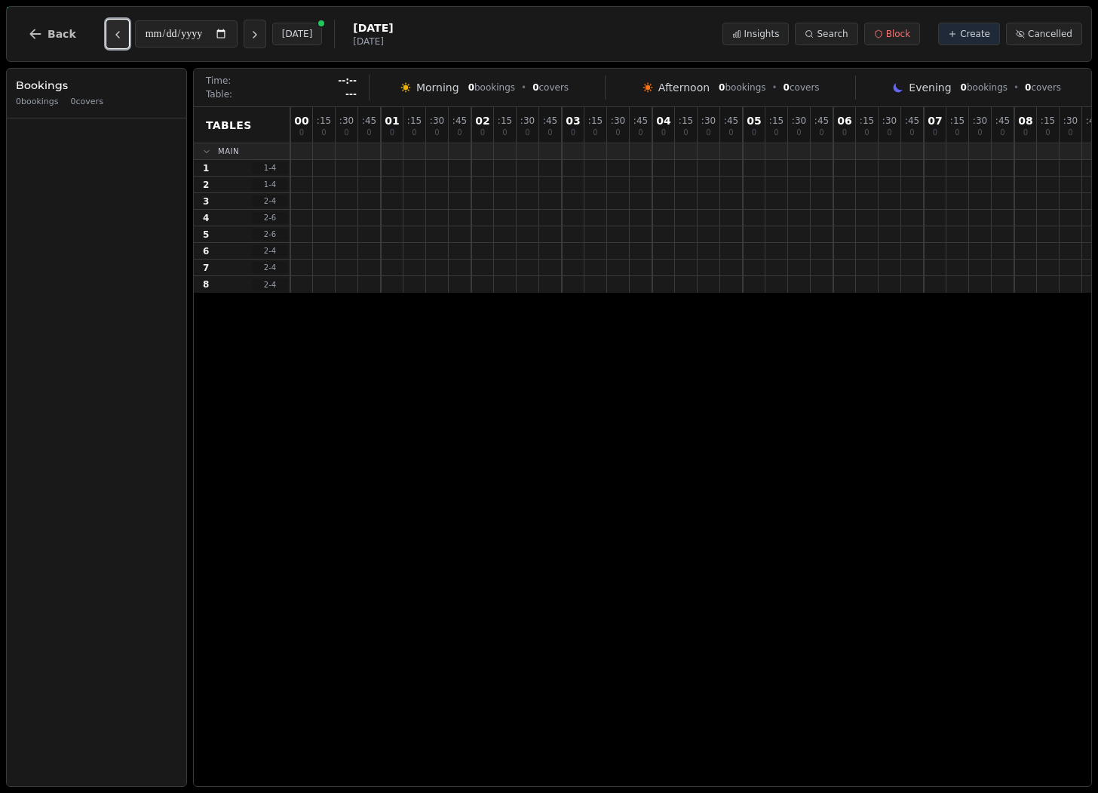
click at [118, 33] on icon "Previous day" at bounding box center [118, 35] width 12 height 12
click at [261, 39] on icon "Next day" at bounding box center [255, 35] width 12 height 12
type input "**********"
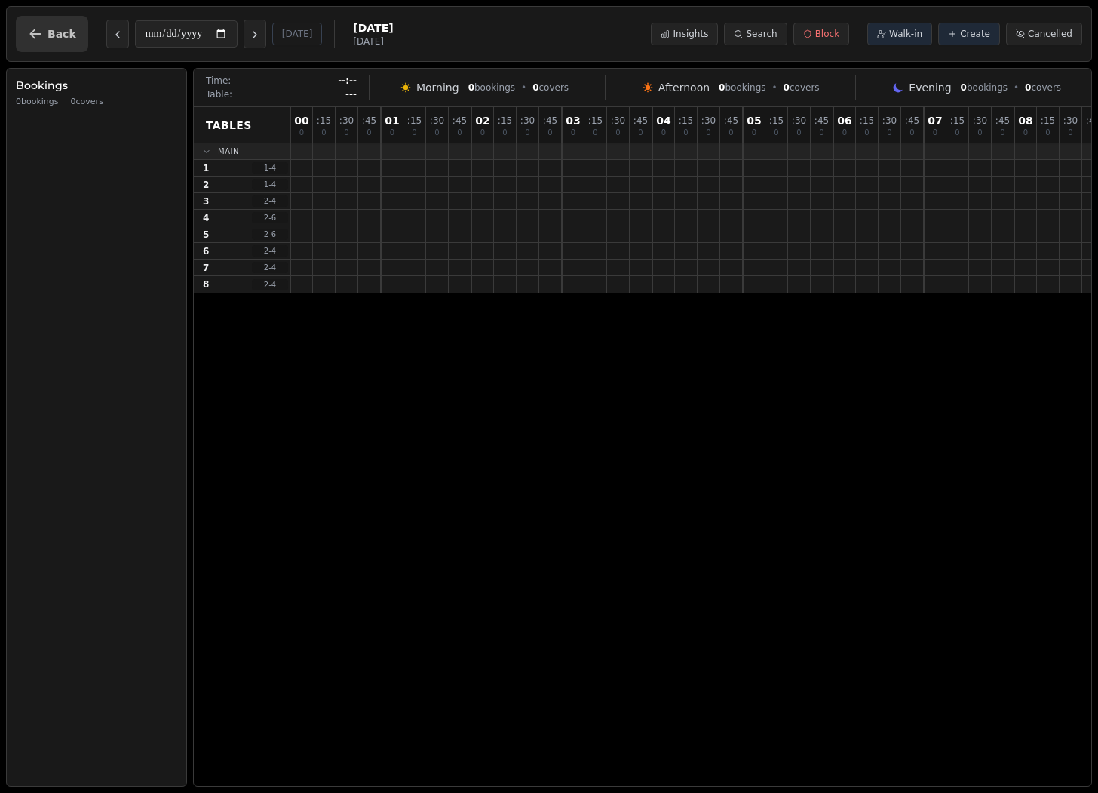
click at [36, 36] on icon "button" at bounding box center [35, 33] width 15 height 15
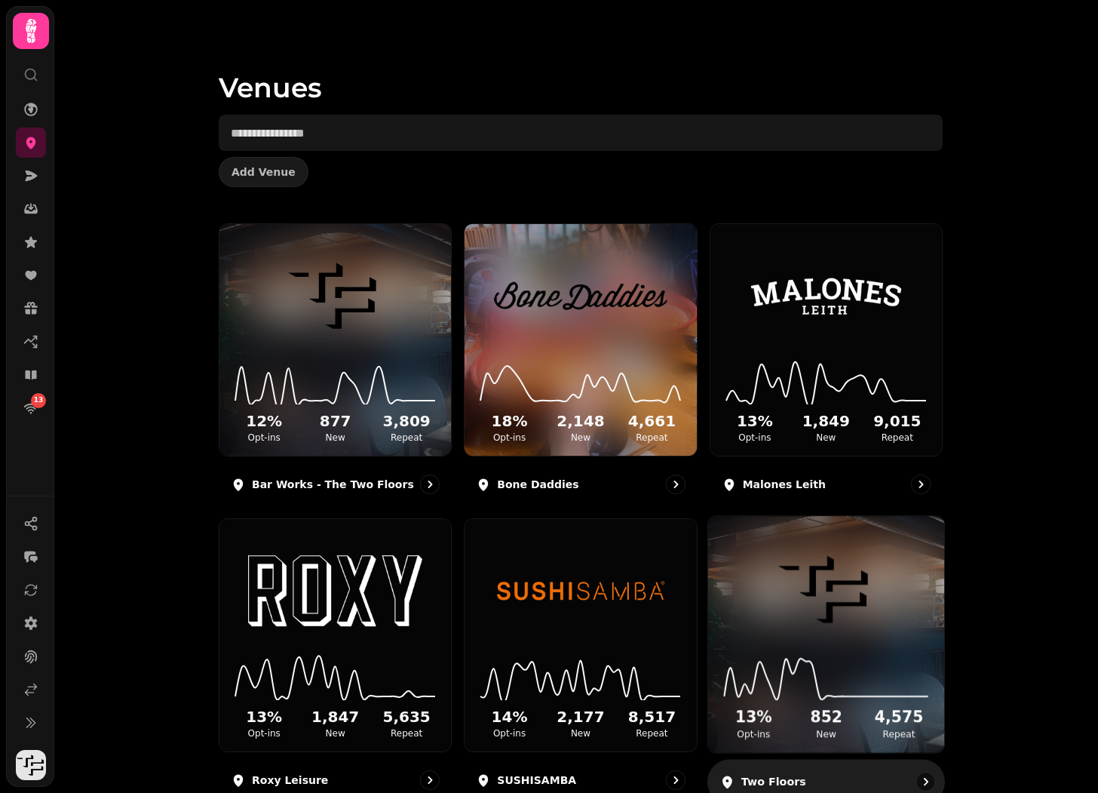
click at [835, 605] on img at bounding box center [826, 590] width 177 height 99
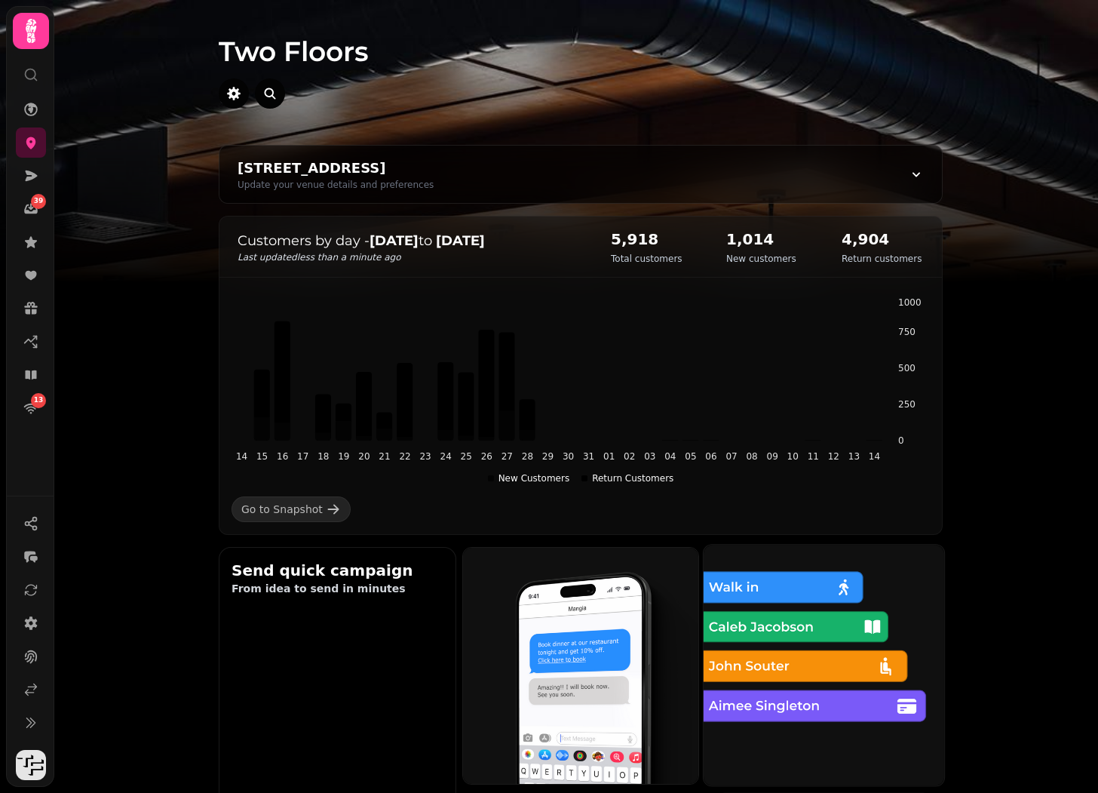
click at [842, 621] on img at bounding box center [824, 664] width 265 height 265
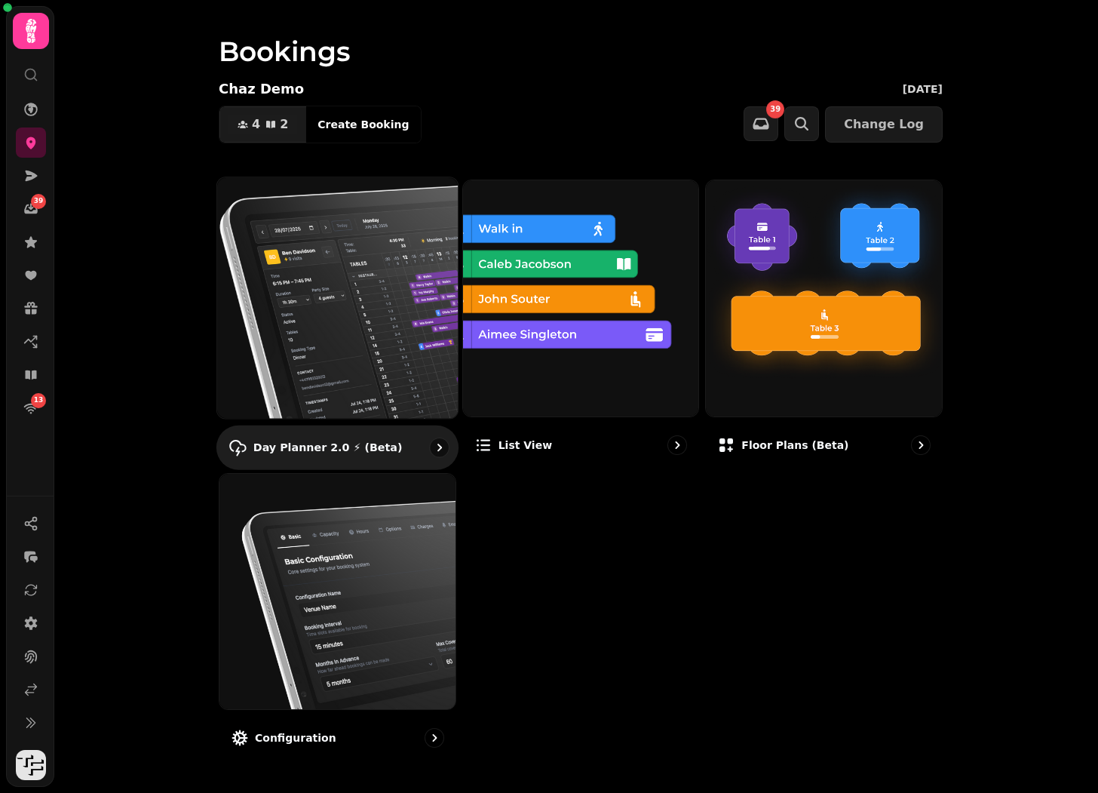
click at [382, 285] on img at bounding box center [337, 297] width 265 height 265
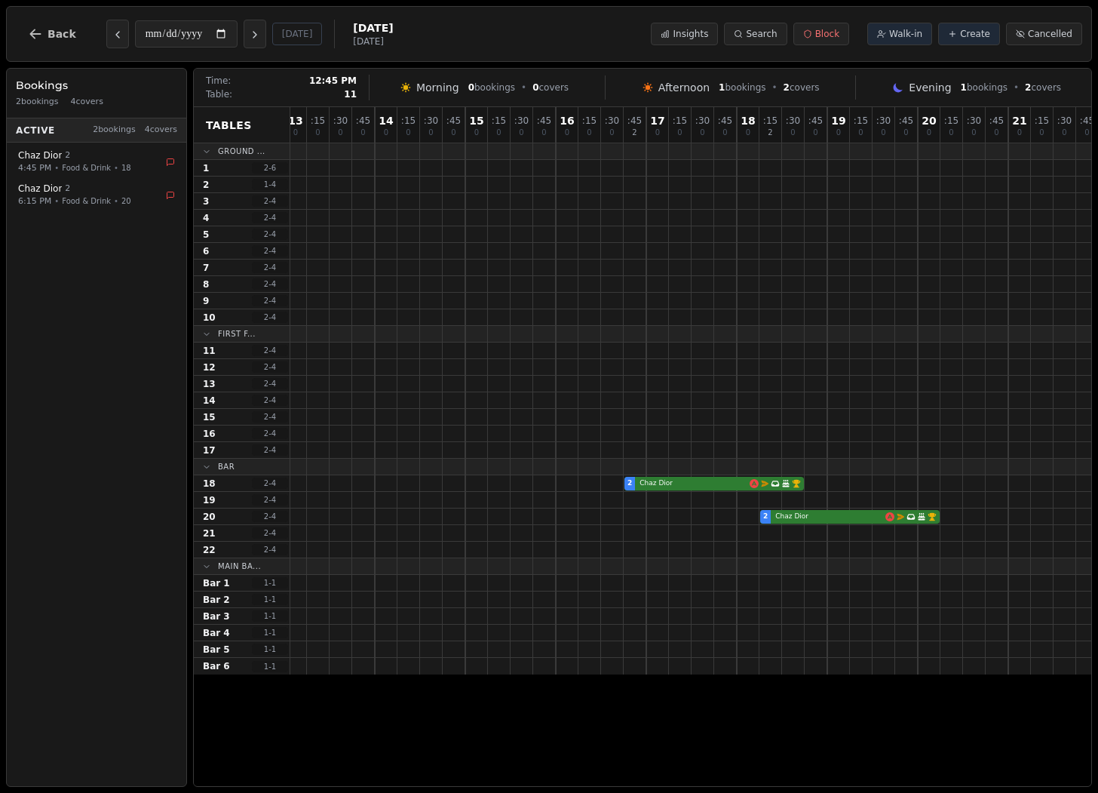
scroll to position [0, 647]
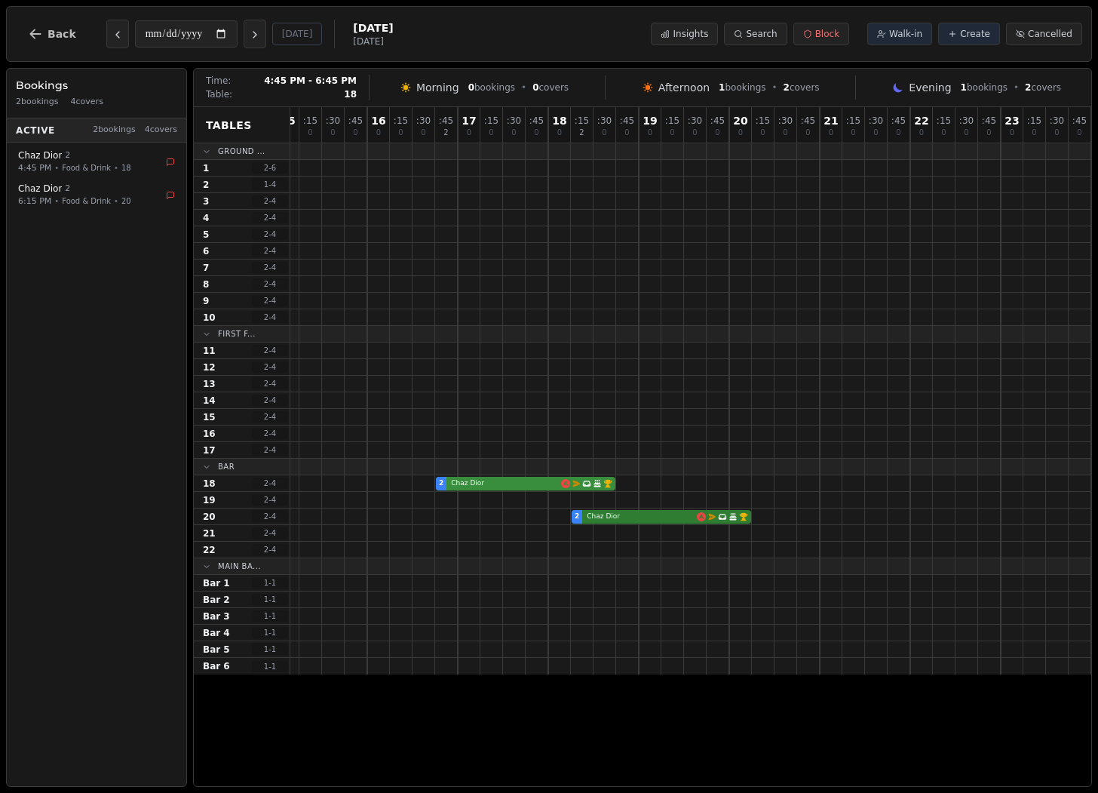
click at [520, 483] on div "2 Chaz Dior Email campaign booking Has conversation thread Birthday celebration…" at bounding box center [367, 483] width 1448 height 17
select select "****"
select select "*"
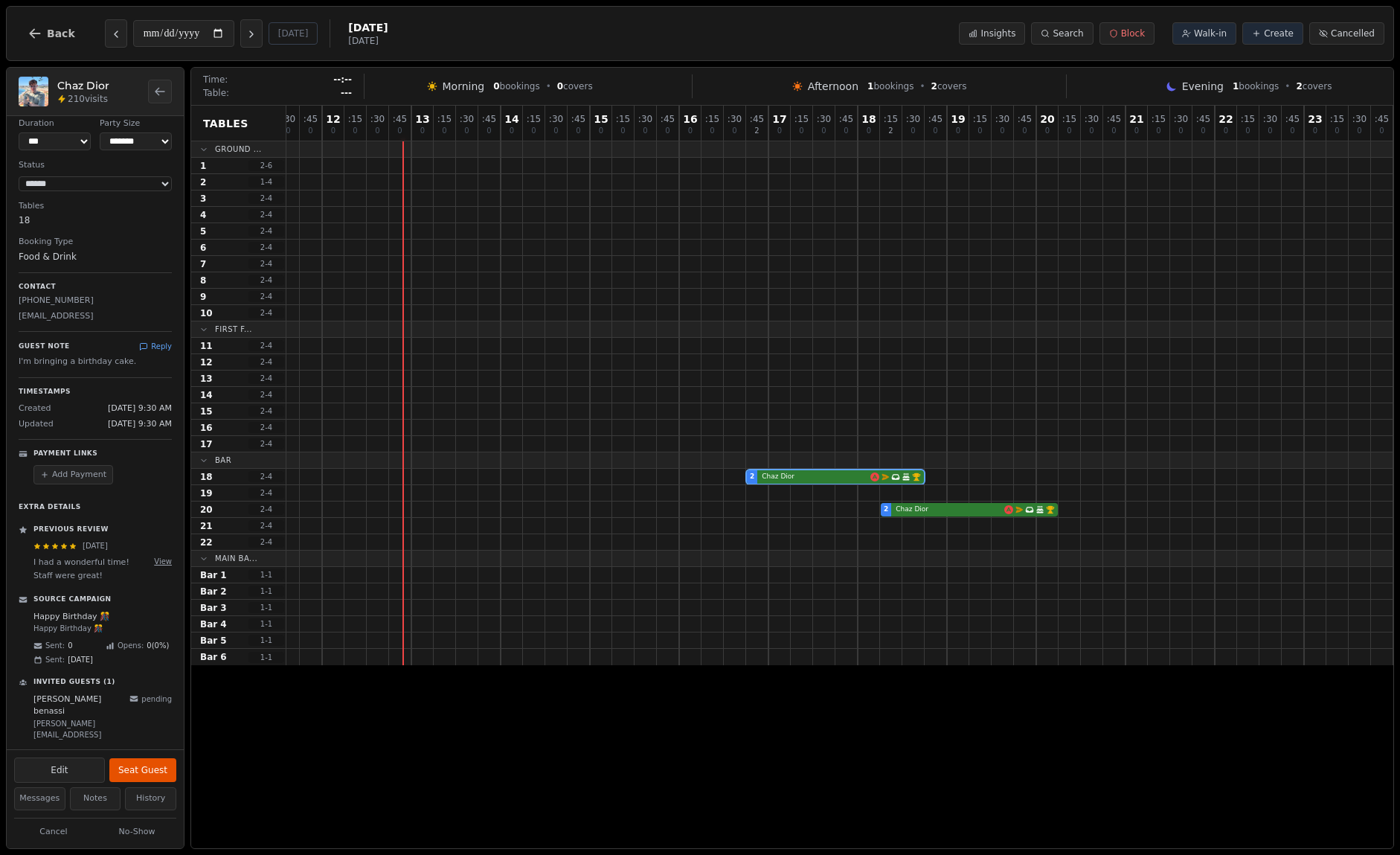
scroll to position [56, 0]
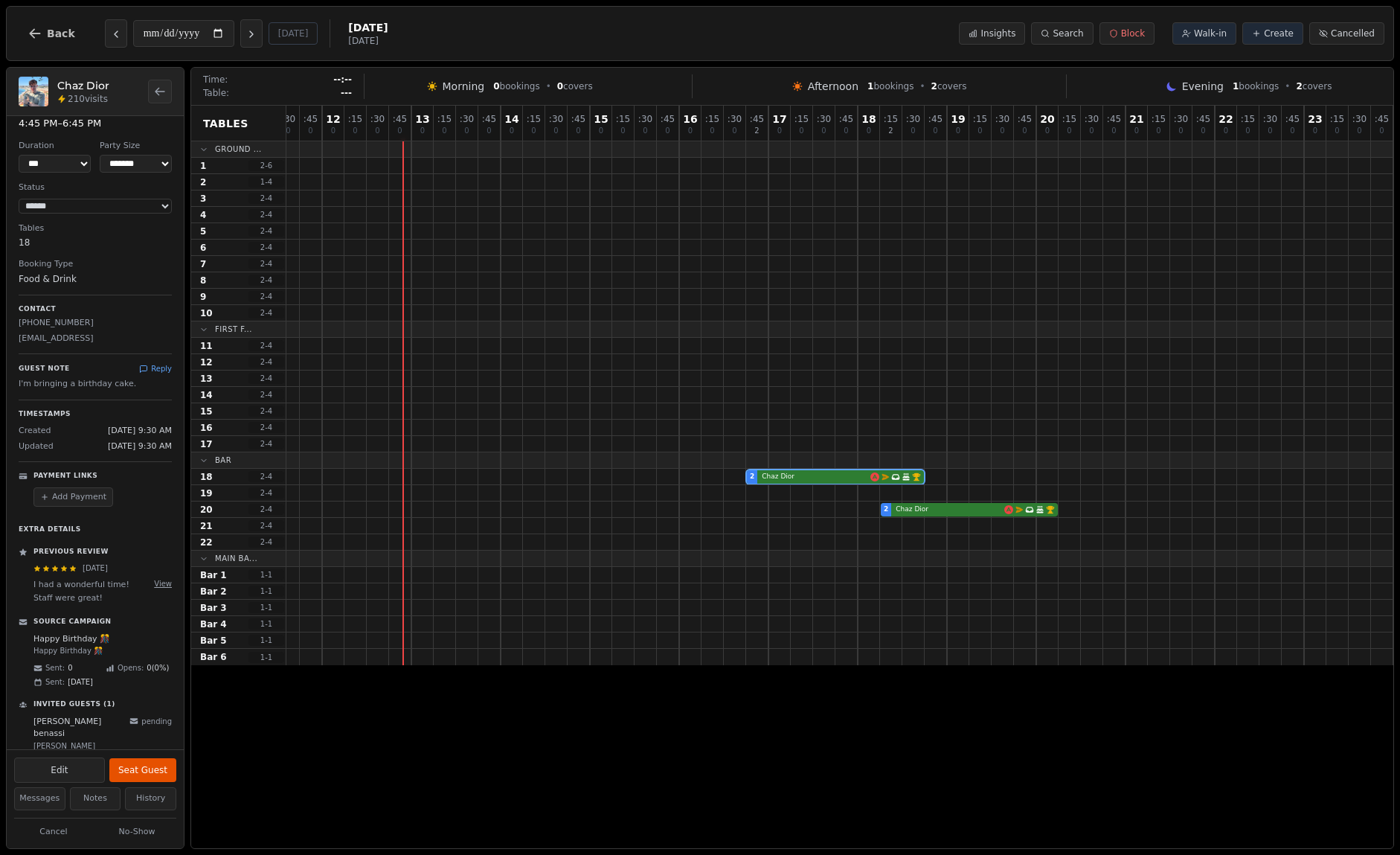
click at [132, 624] on div "Source Campaign" at bounding box center [95, 621] width 153 height 11
click at [164, 588] on button "View" at bounding box center [163, 583] width 18 height 11
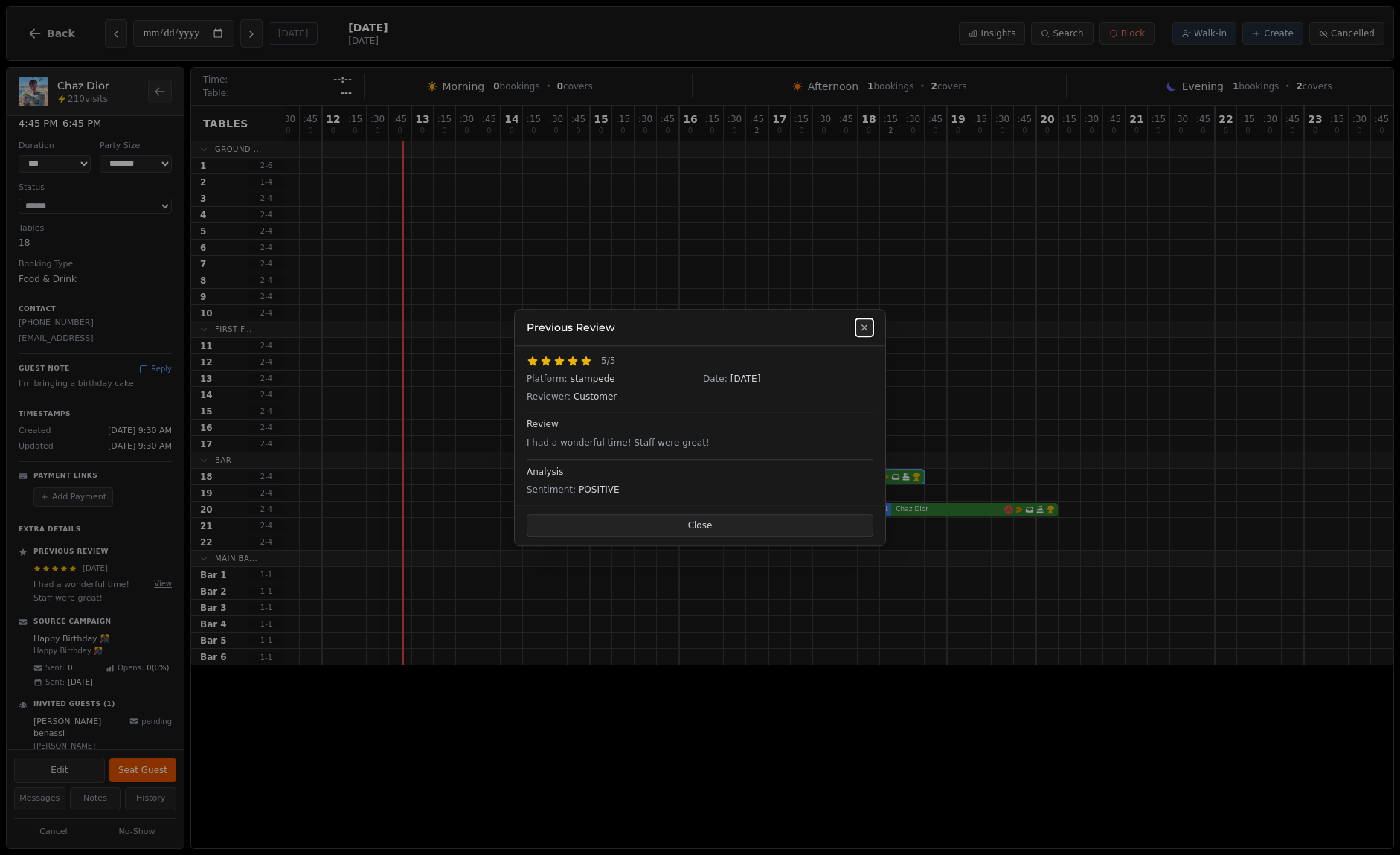
click at [867, 331] on icon at bounding box center [864, 327] width 12 height 12
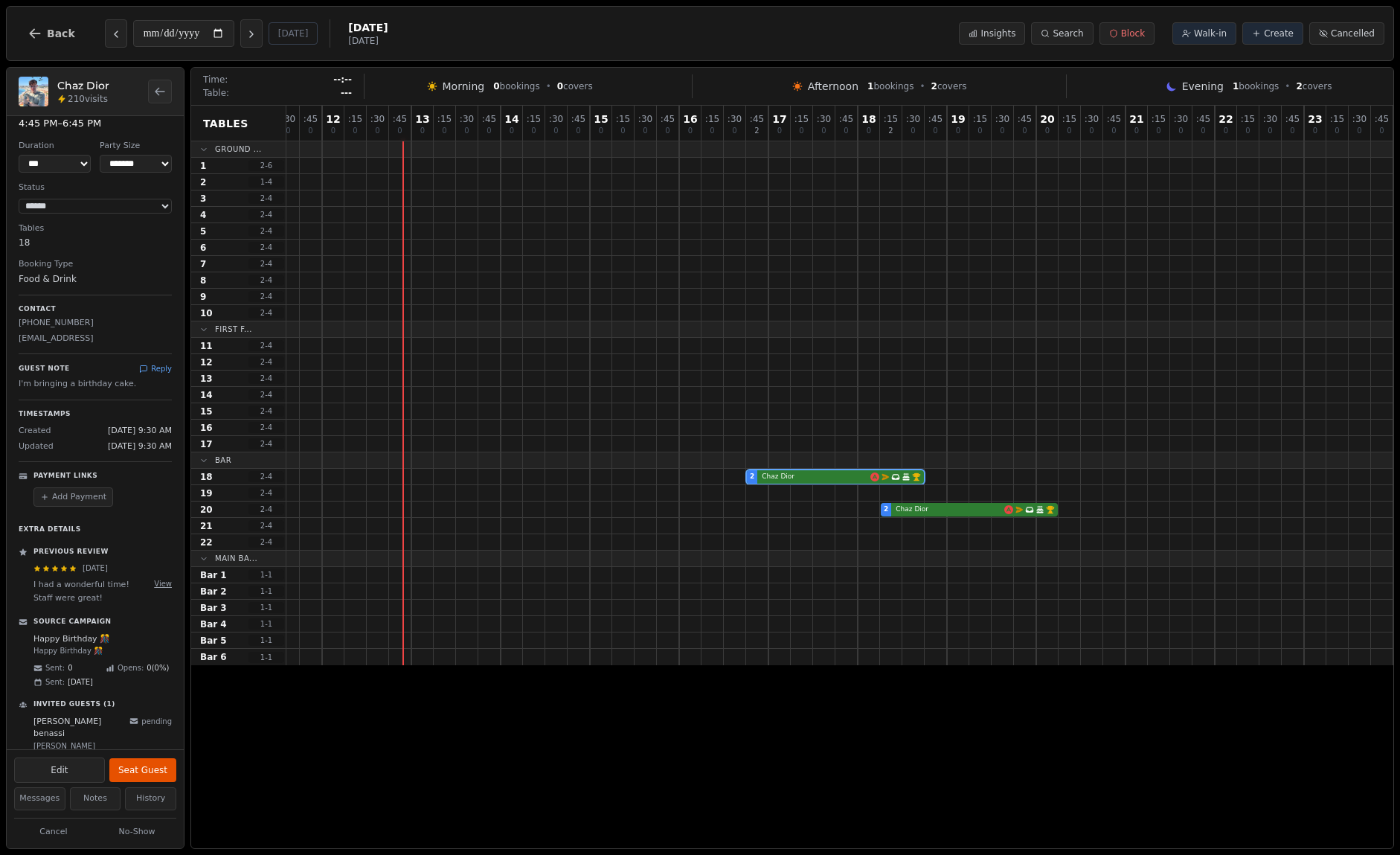
scroll to position [0, 0]
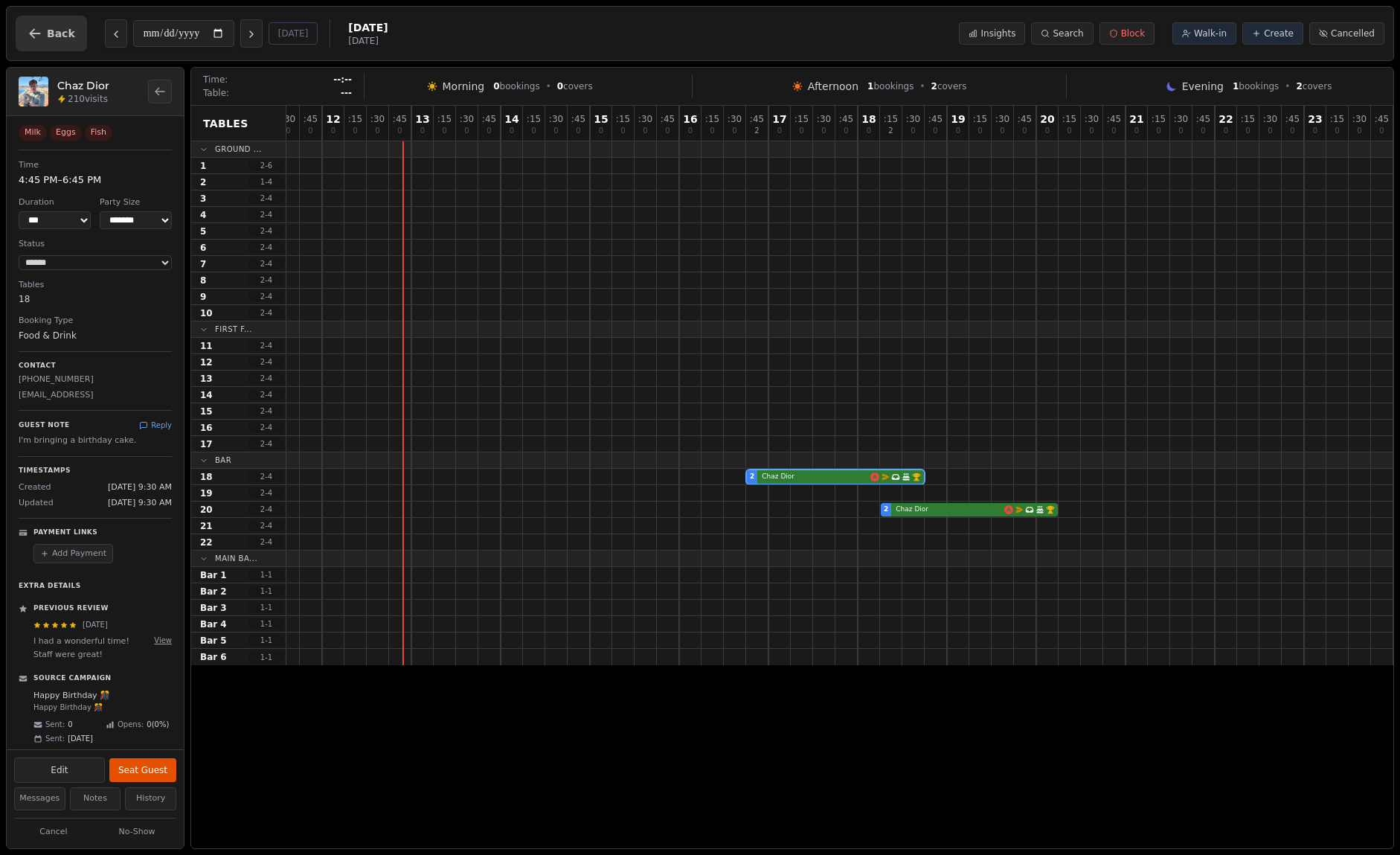
click at [54, 44] on button "Back" at bounding box center [51, 34] width 71 height 36
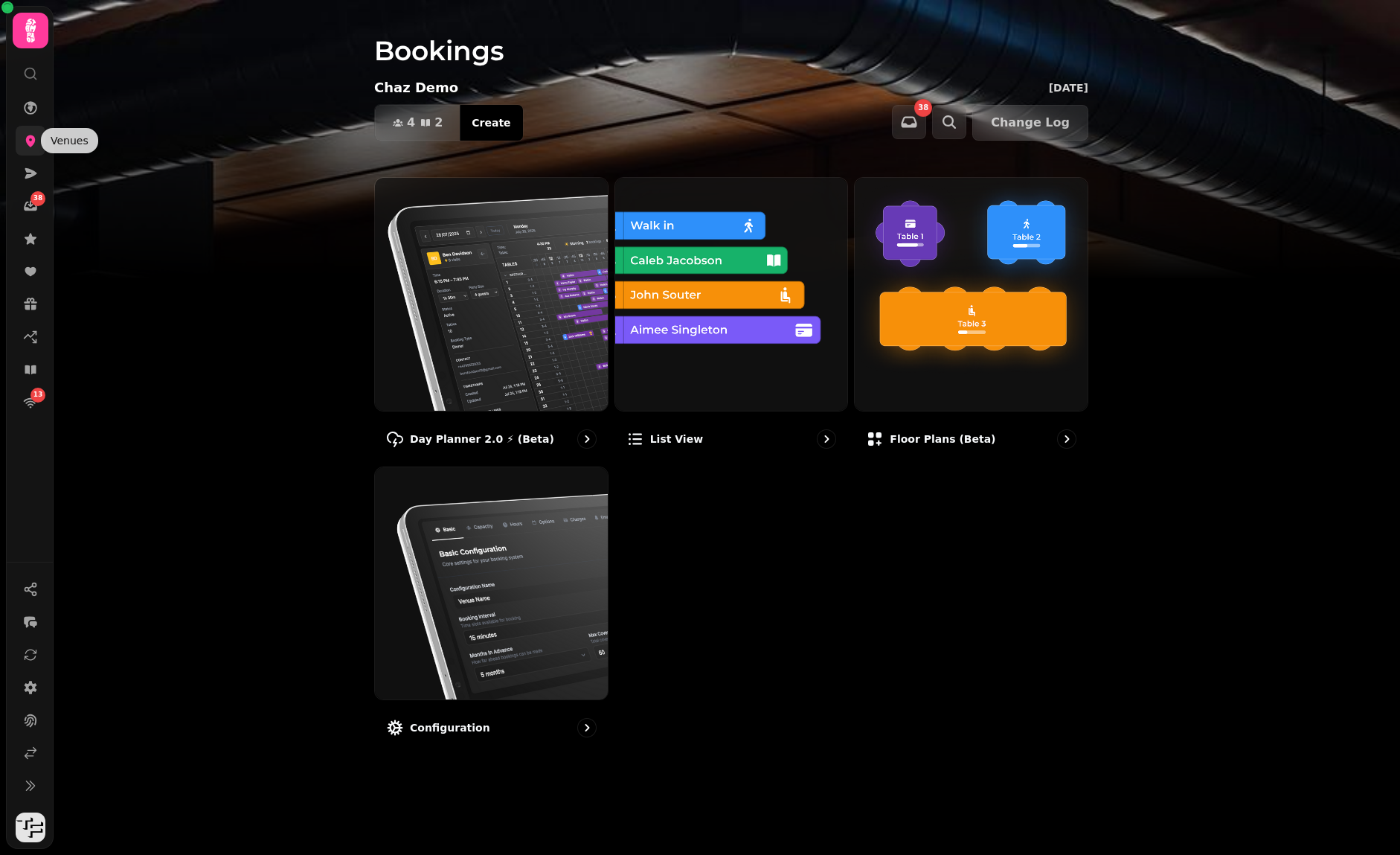
click at [32, 147] on icon at bounding box center [30, 140] width 15 height 15
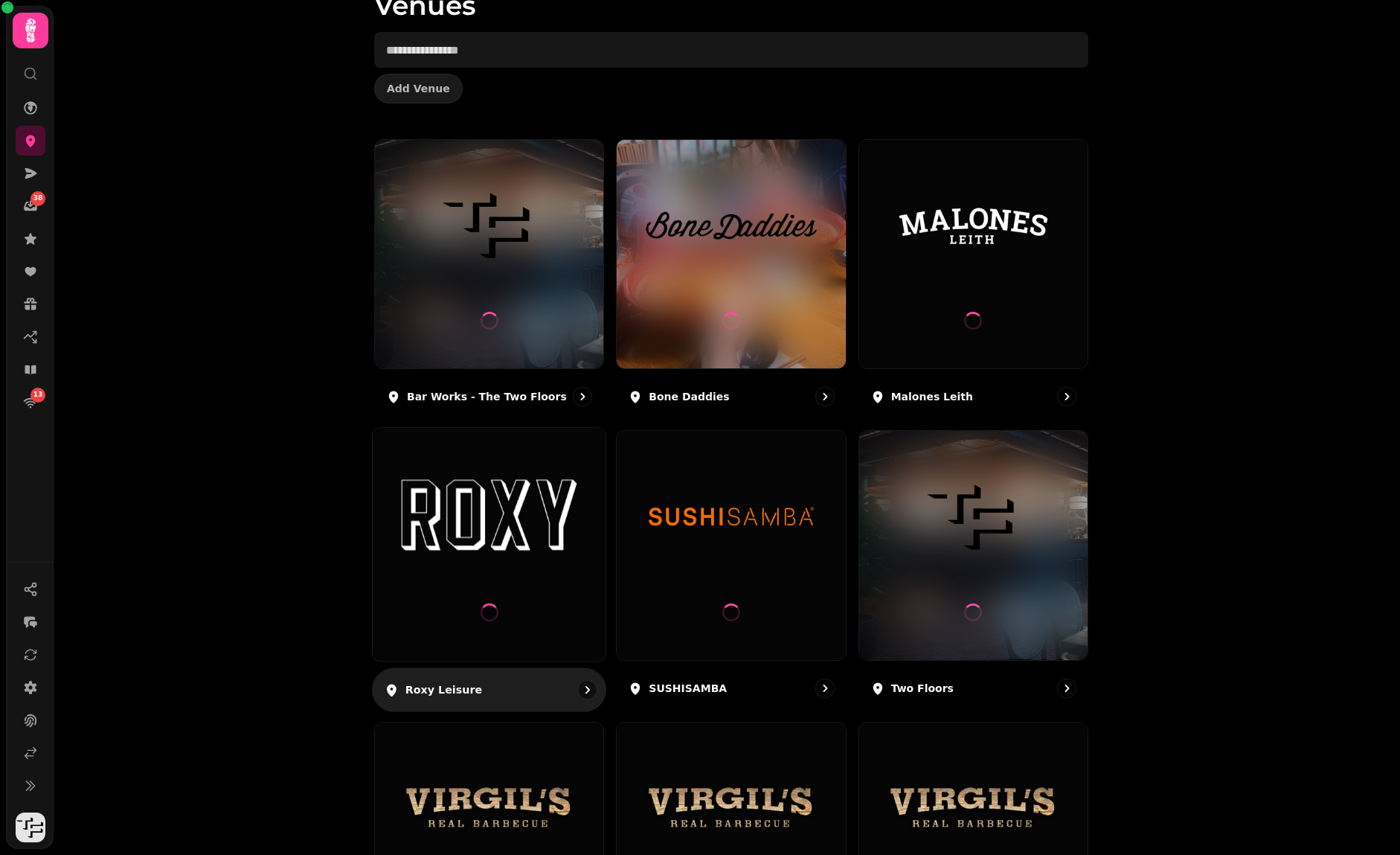
scroll to position [102, 0]
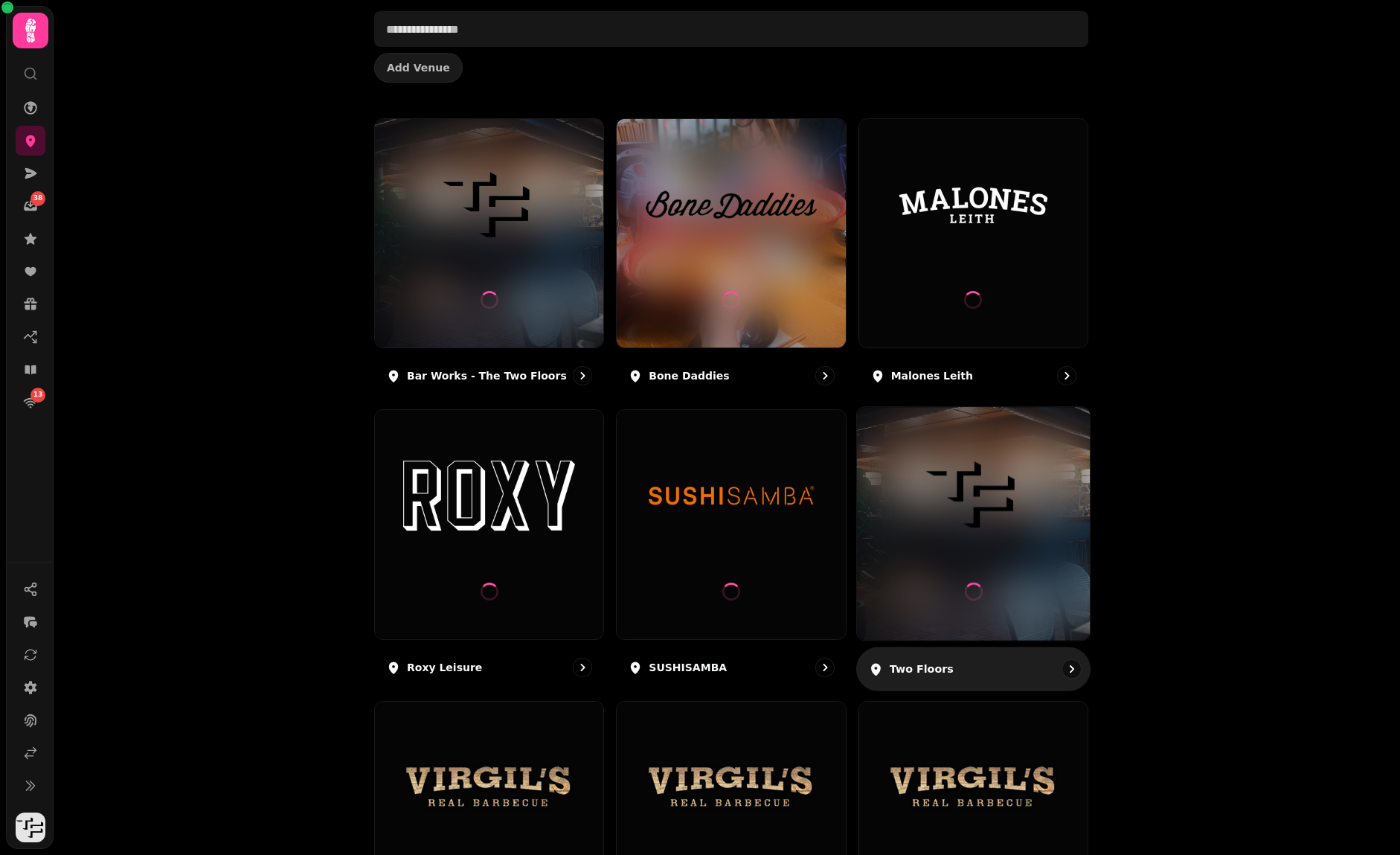
click at [910, 537] on img at bounding box center [973, 494] width 175 height 98
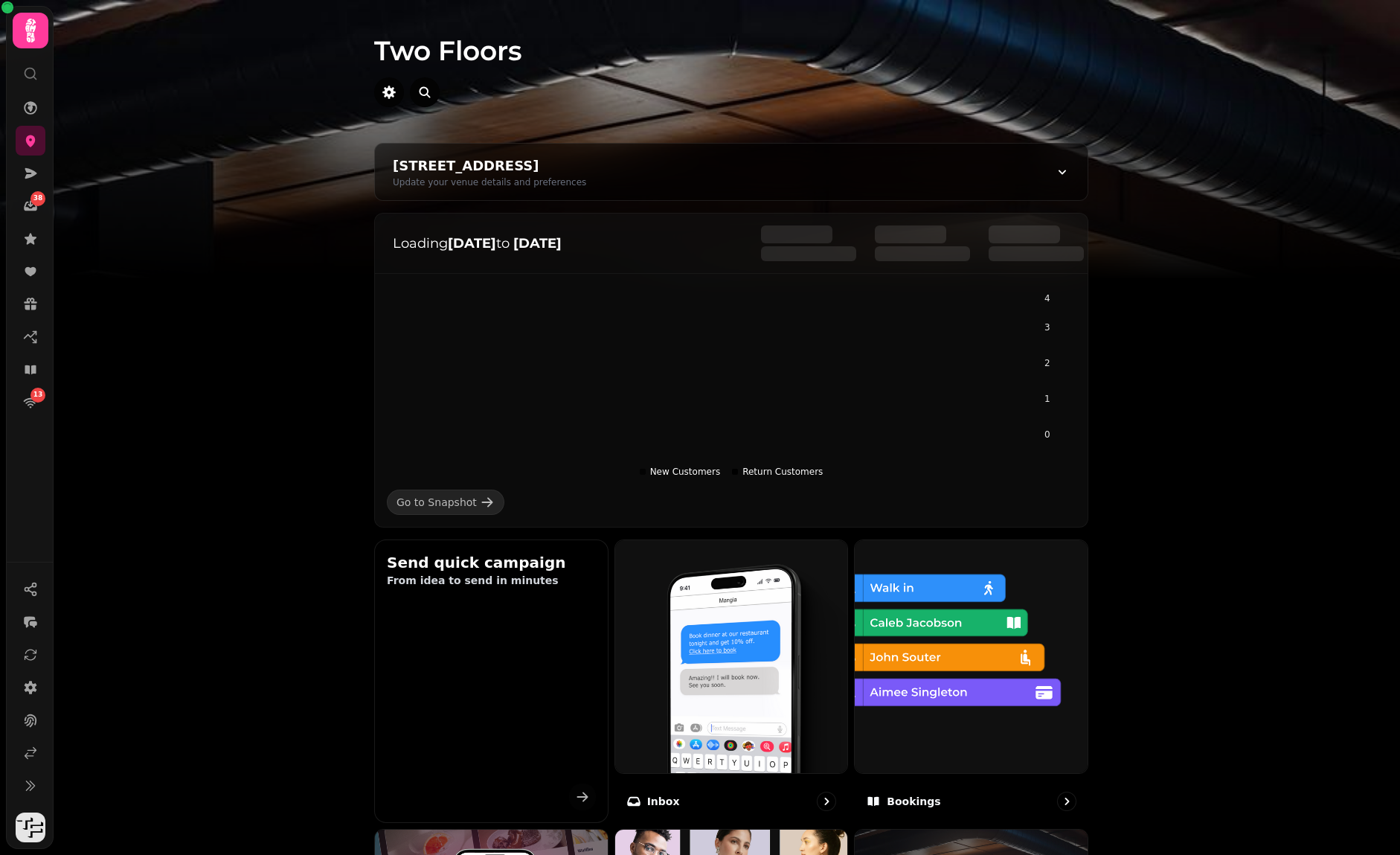
scroll to position [106, 0]
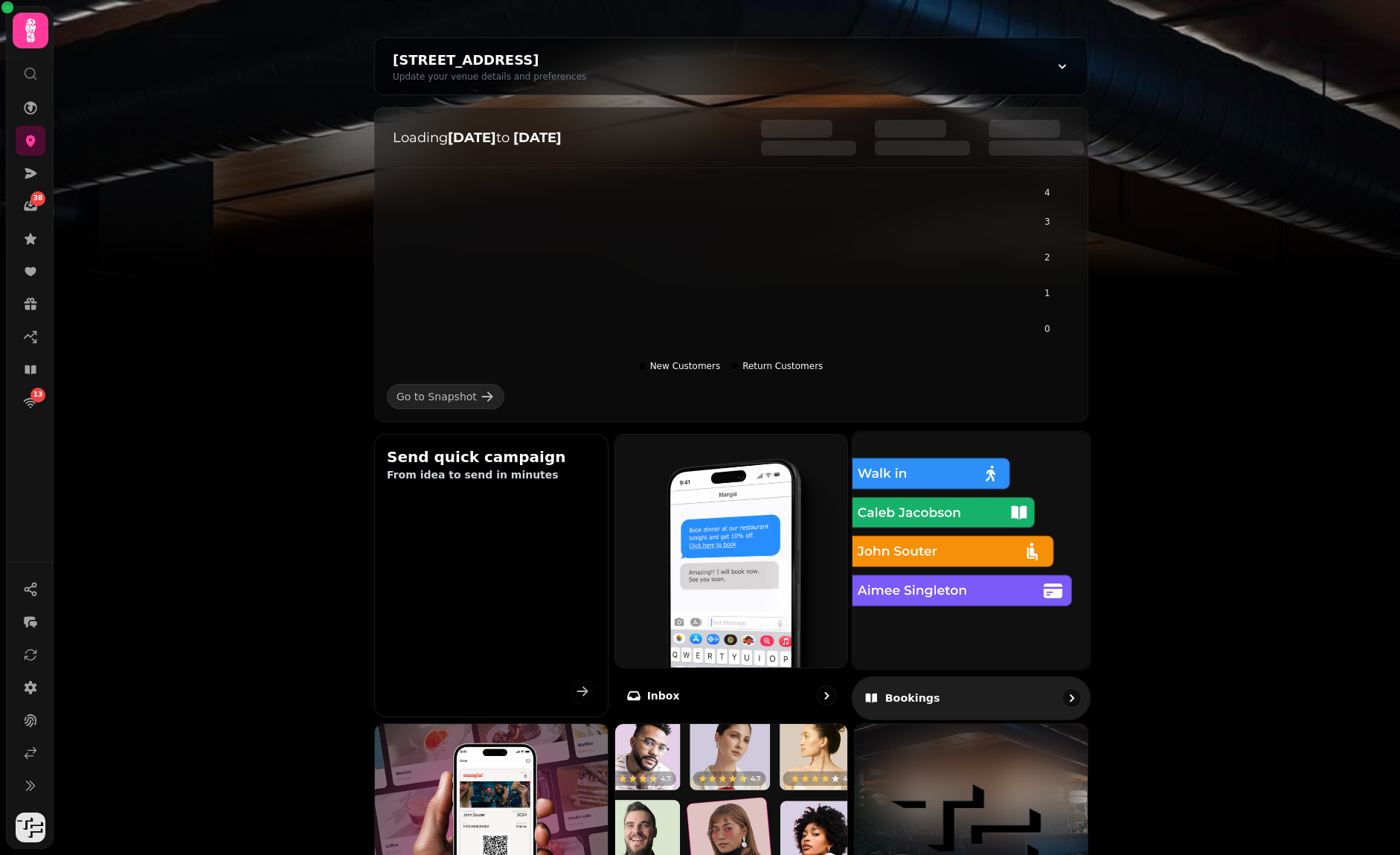
click at [922, 524] on img at bounding box center [971, 549] width 261 height 261
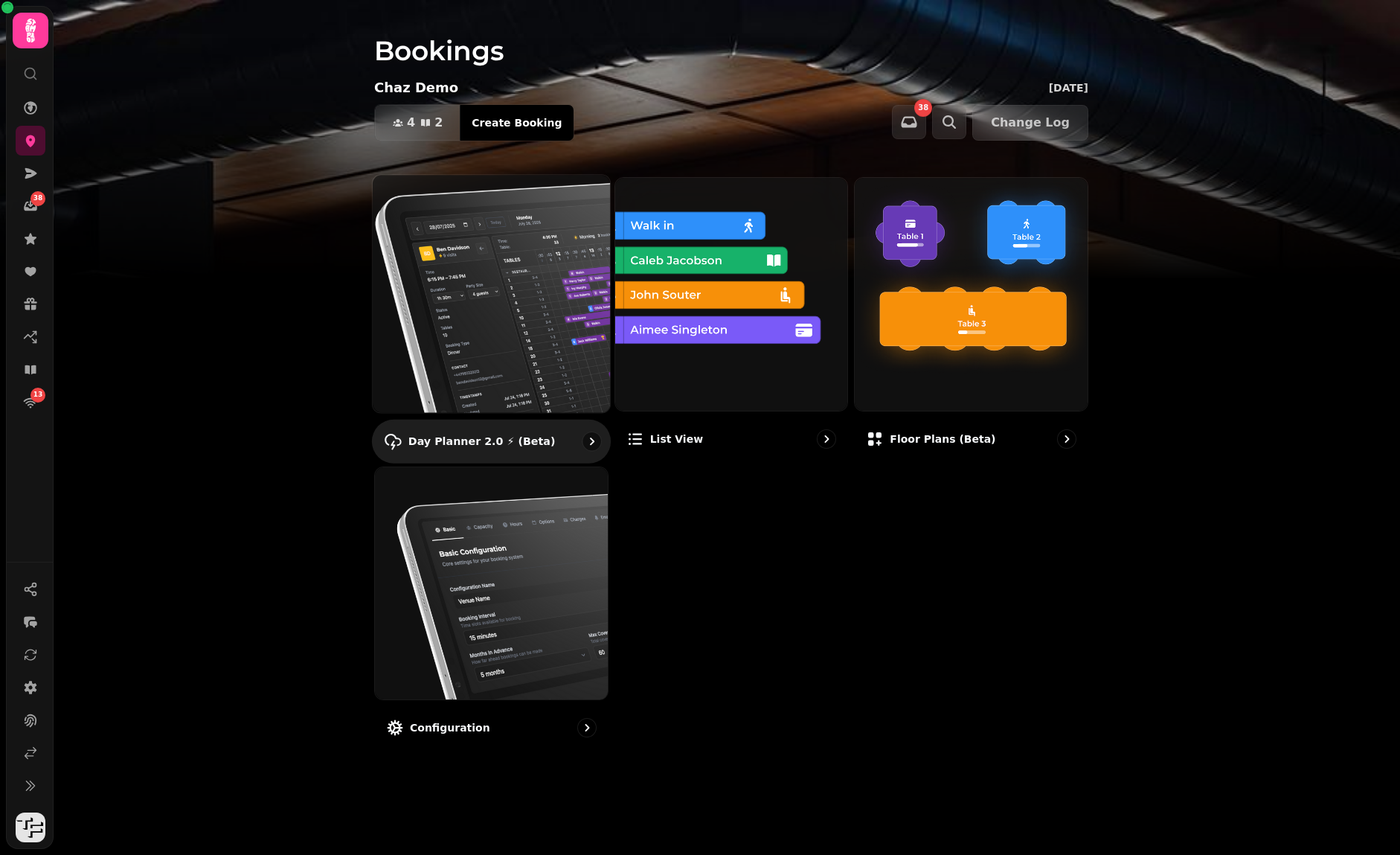
click at [488, 292] on img at bounding box center [491, 293] width 261 height 261
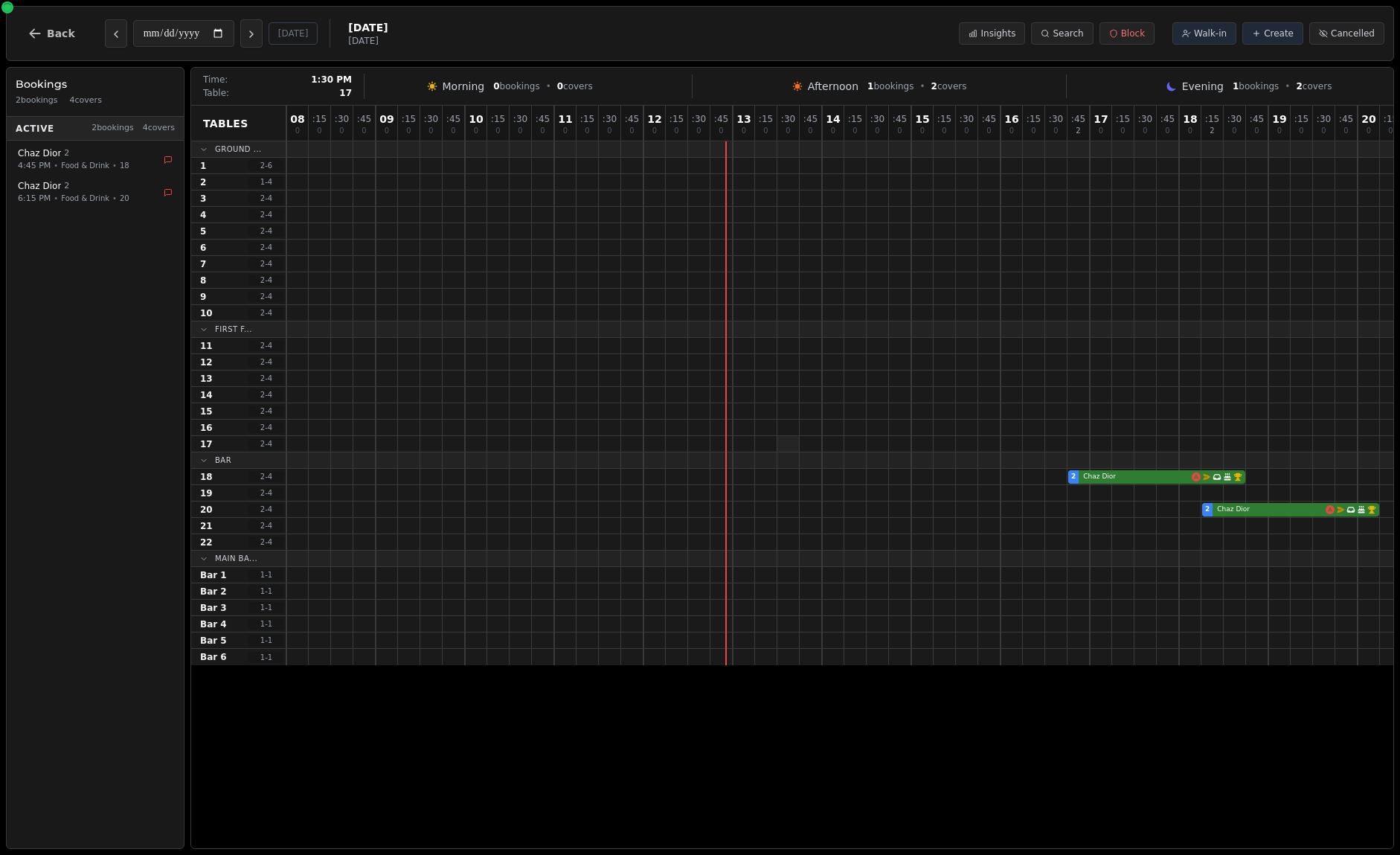
scroll to position [0, 322]
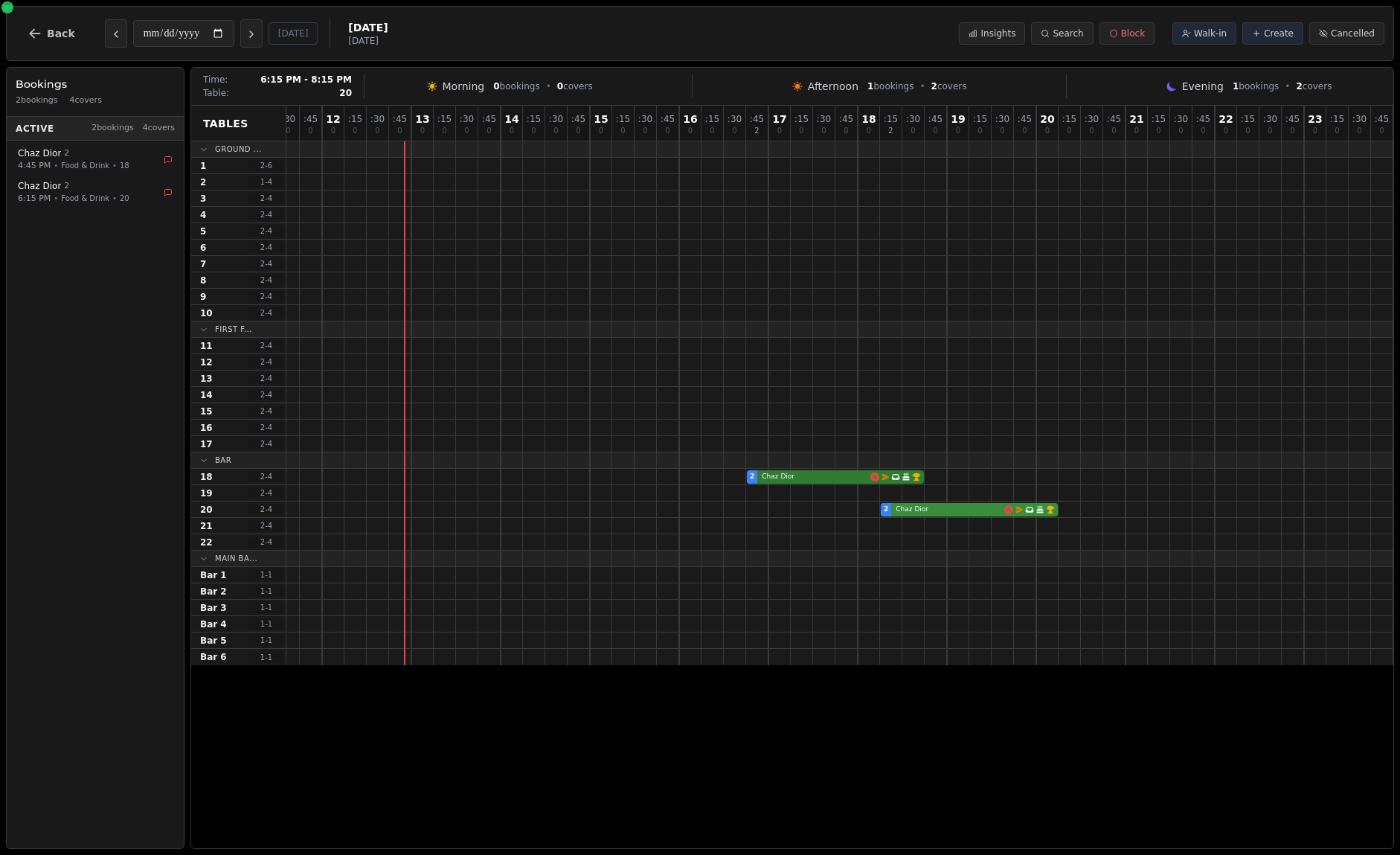
click at [1020, 510] on div "2 Chaz Dior Email campaign booking Has conversation thread Birthday celebration…" at bounding box center [680, 509] width 1429 height 17
select select "****"
select select "*"
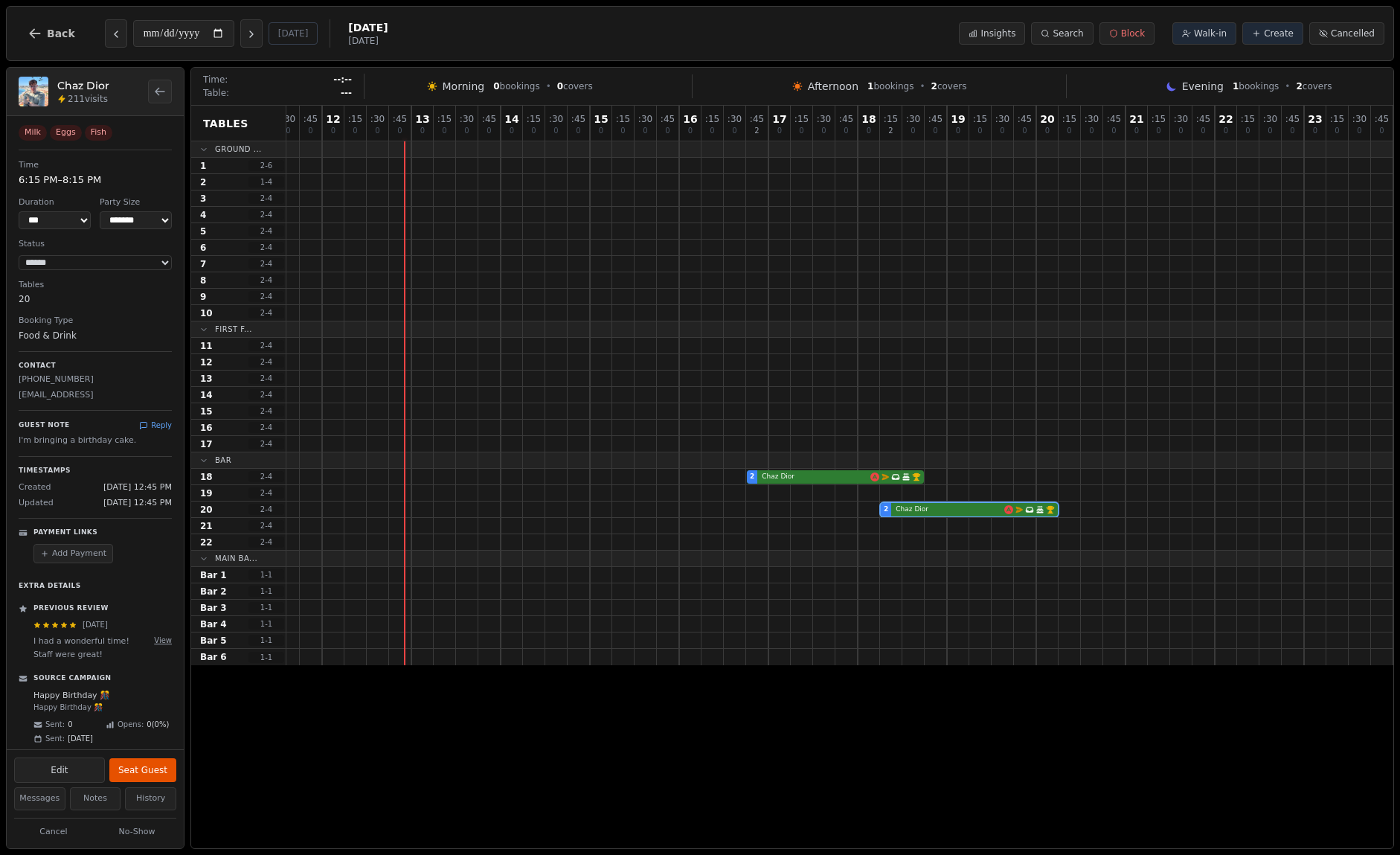
scroll to position [56, 0]
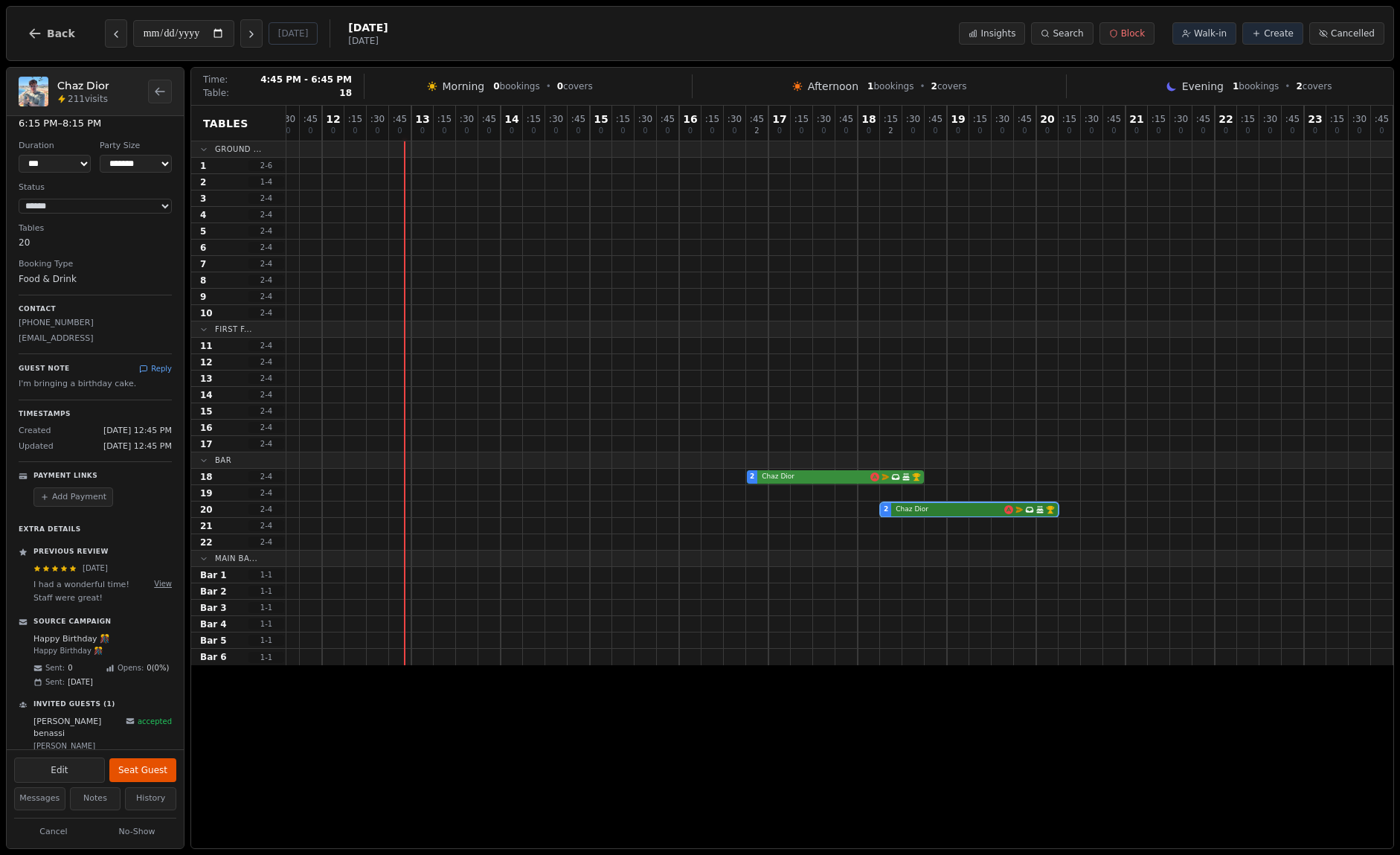
click at [841, 472] on div "2 Chaz Dior Email campaign booking Has conversation thread Birthday celebration…" at bounding box center [680, 476] width 1429 height 17
click at [906, 508] on div "2 Chaz Dior Email campaign booking Has conversation thread Birthday celebration…" at bounding box center [680, 509] width 1429 height 17
click at [54, 39] on button "Back" at bounding box center [51, 34] width 71 height 36
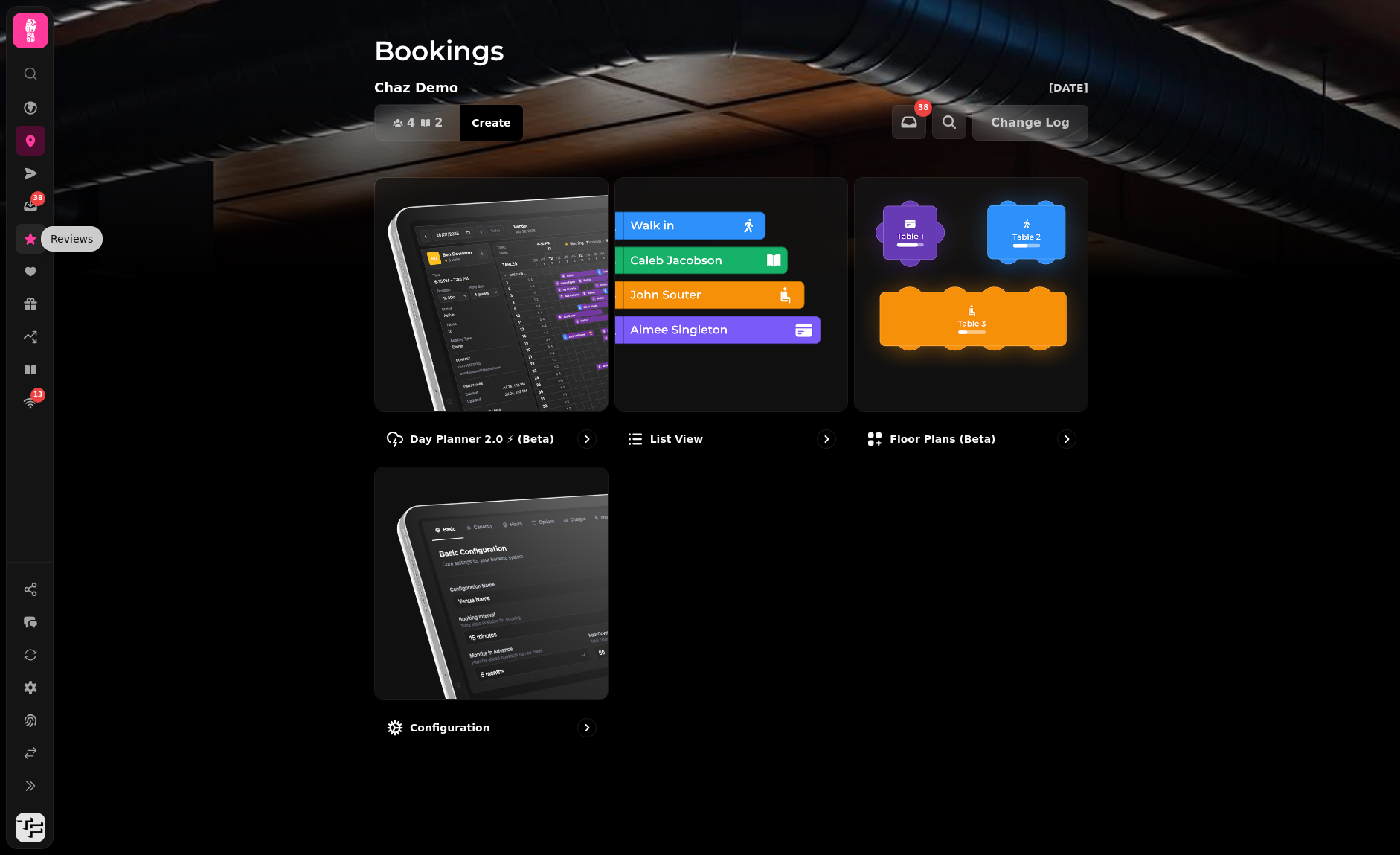
click at [32, 235] on icon at bounding box center [31, 238] width 12 height 11
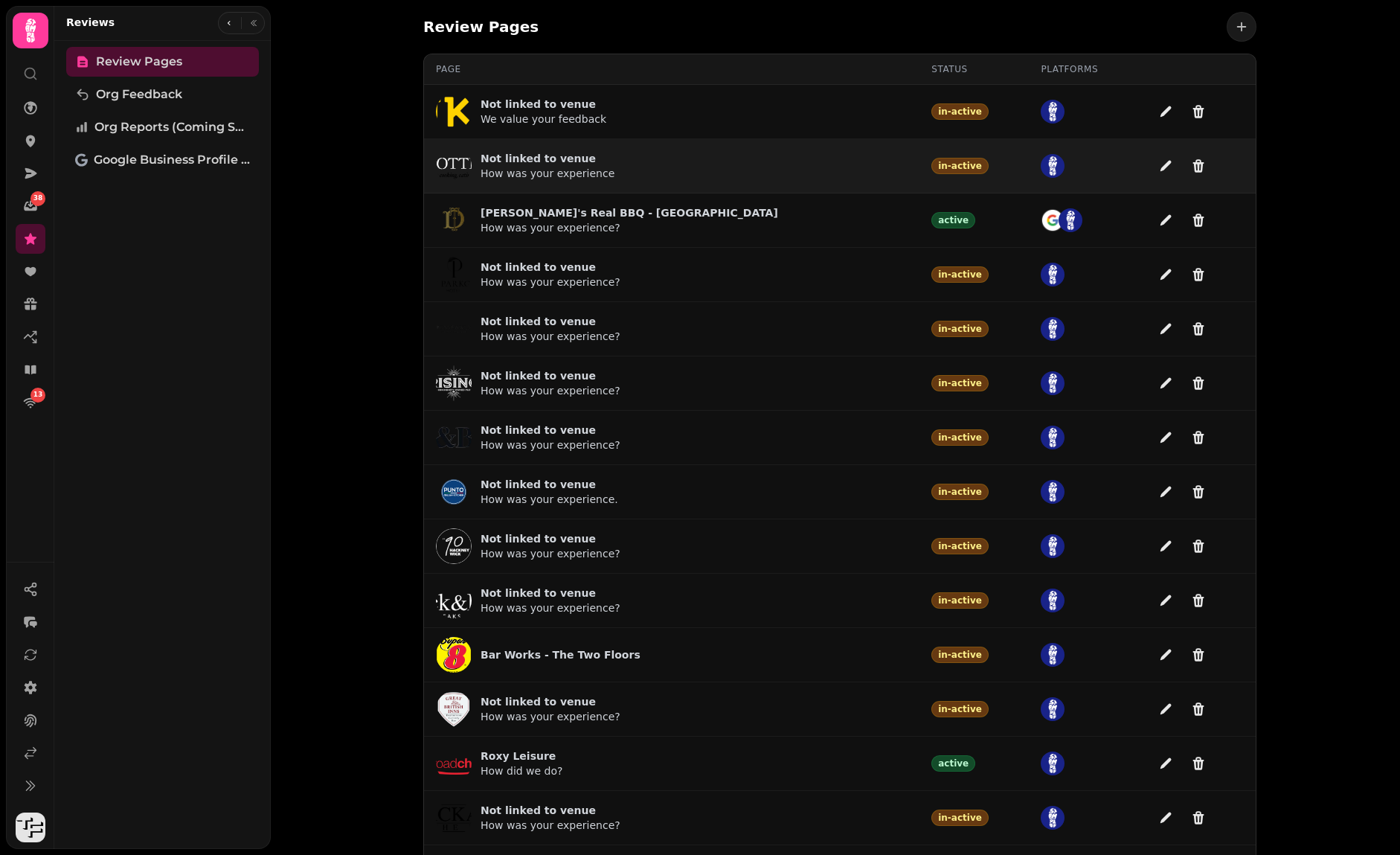
click at [556, 158] on p "Not linked to venue" at bounding box center [548, 158] width 134 height 15
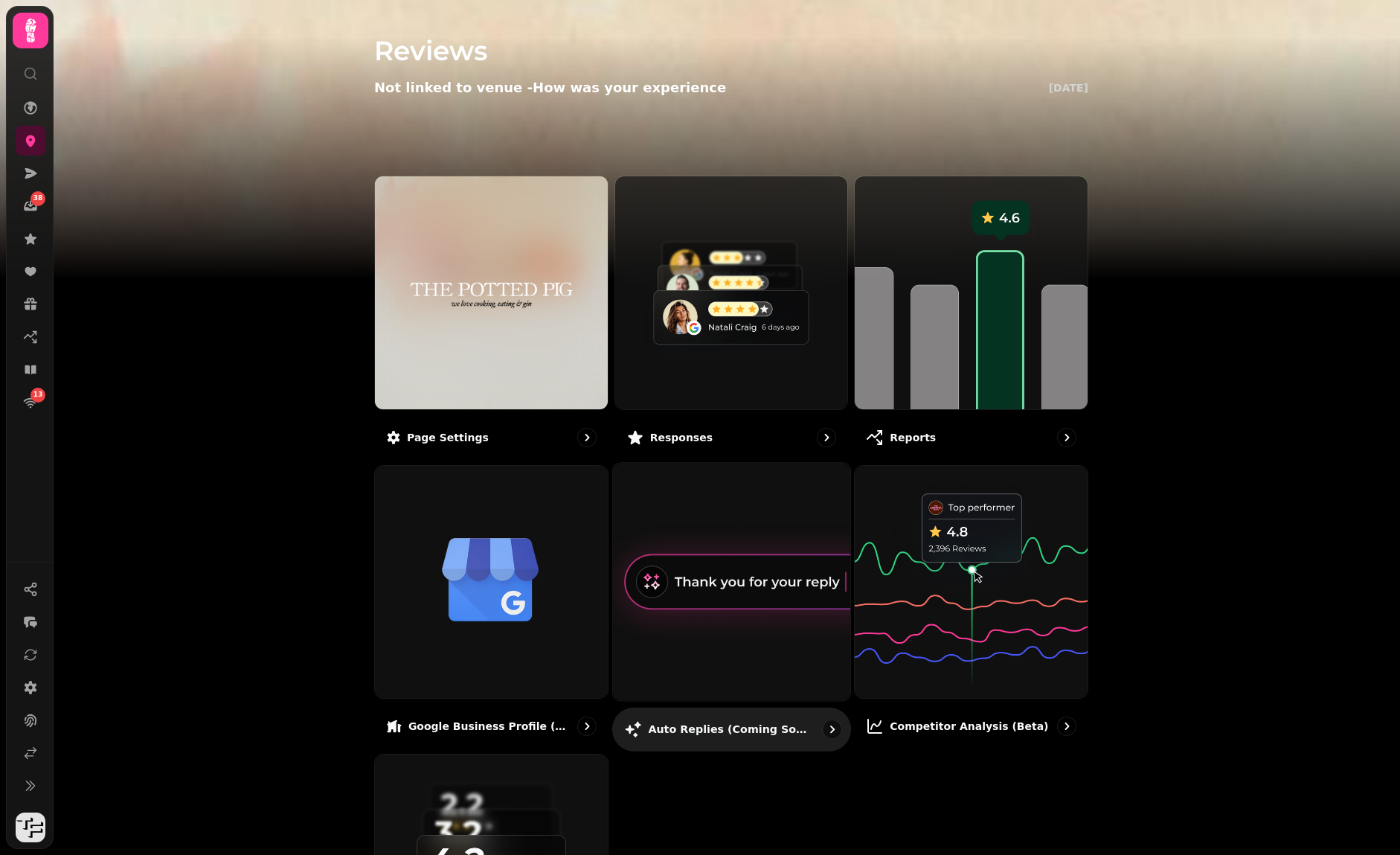
click at [763, 597] on img at bounding box center [731, 581] width 261 height 261
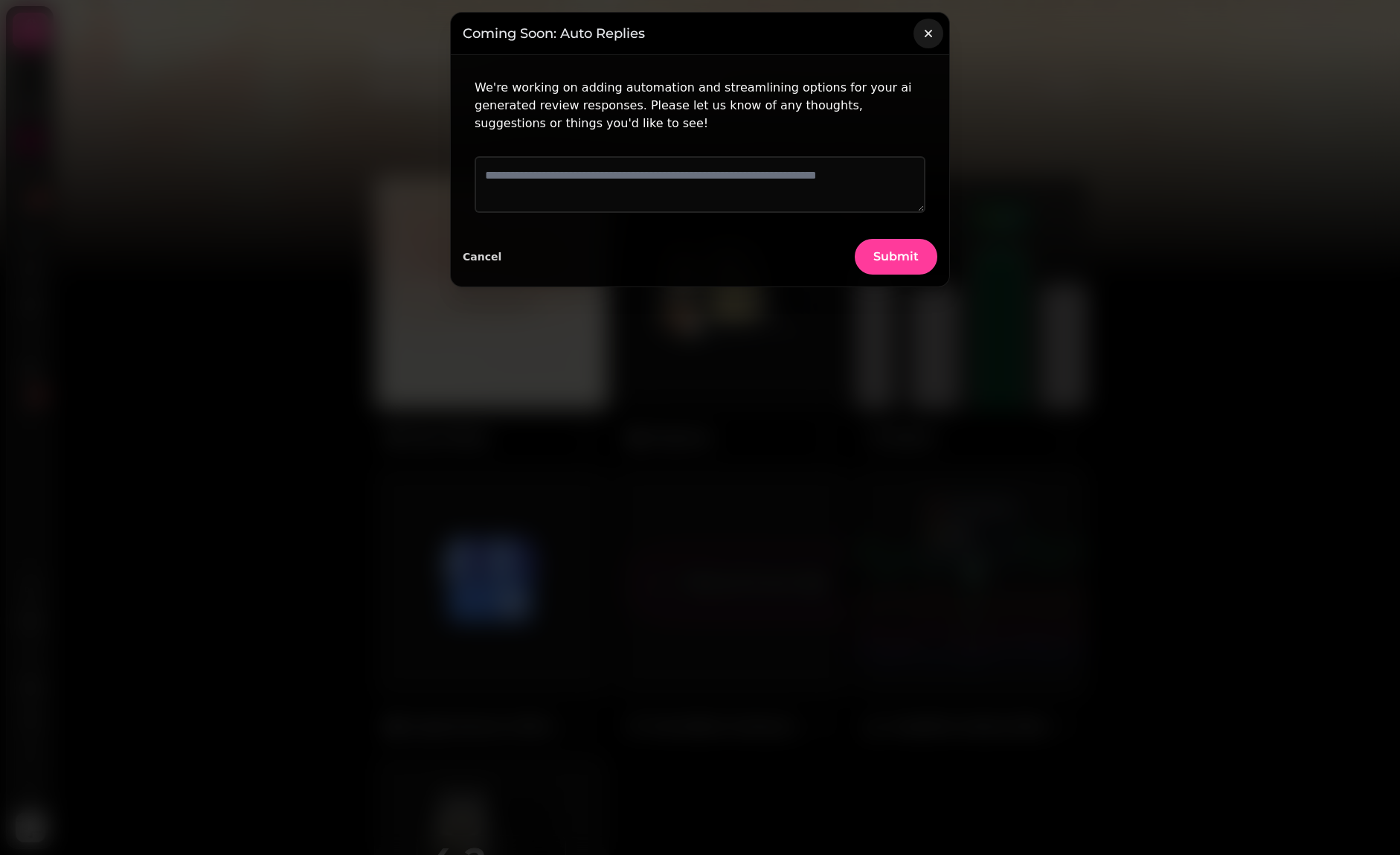
click at [925, 36] on icon "button" at bounding box center [928, 34] width 8 height 8
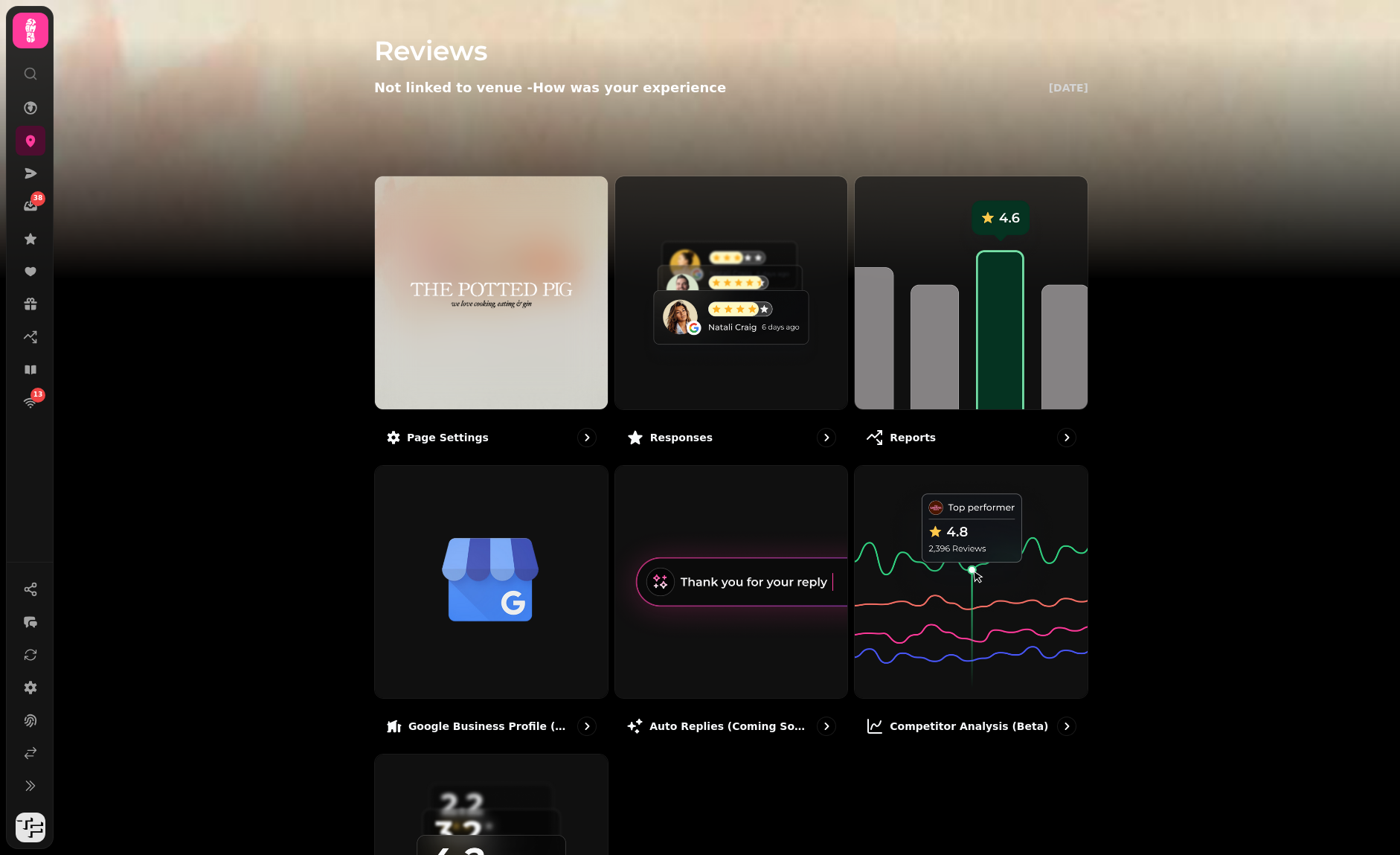
click at [758, 275] on img at bounding box center [732, 293] width 233 height 233
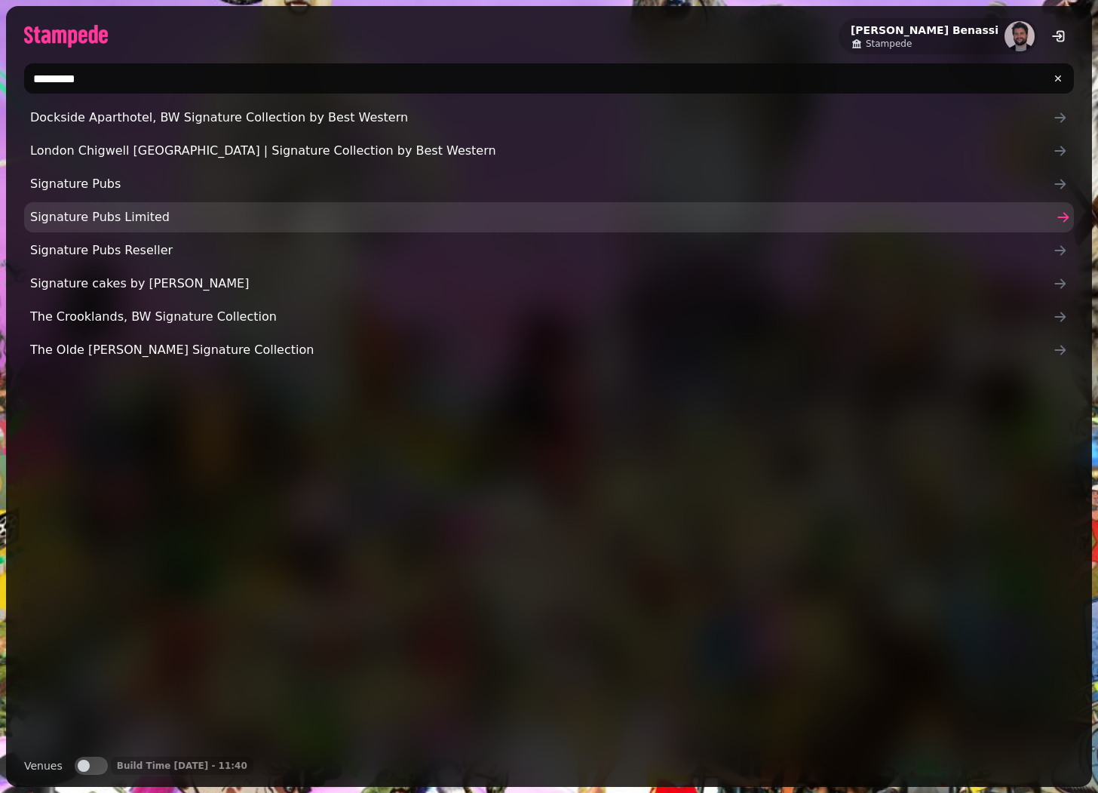
type input "*********"
click at [209, 218] on span "Signature Pubs Limited" at bounding box center [541, 217] width 1023 height 18
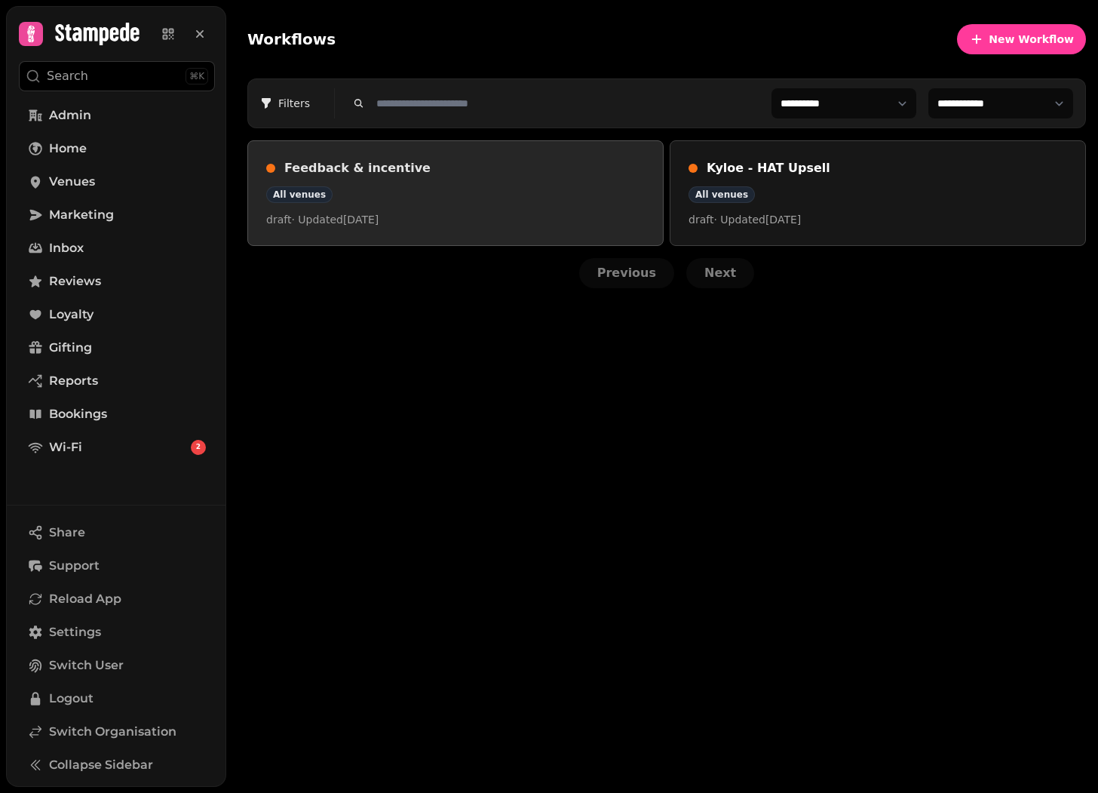
click at [431, 192] on div "All venues" at bounding box center [455, 194] width 379 height 17
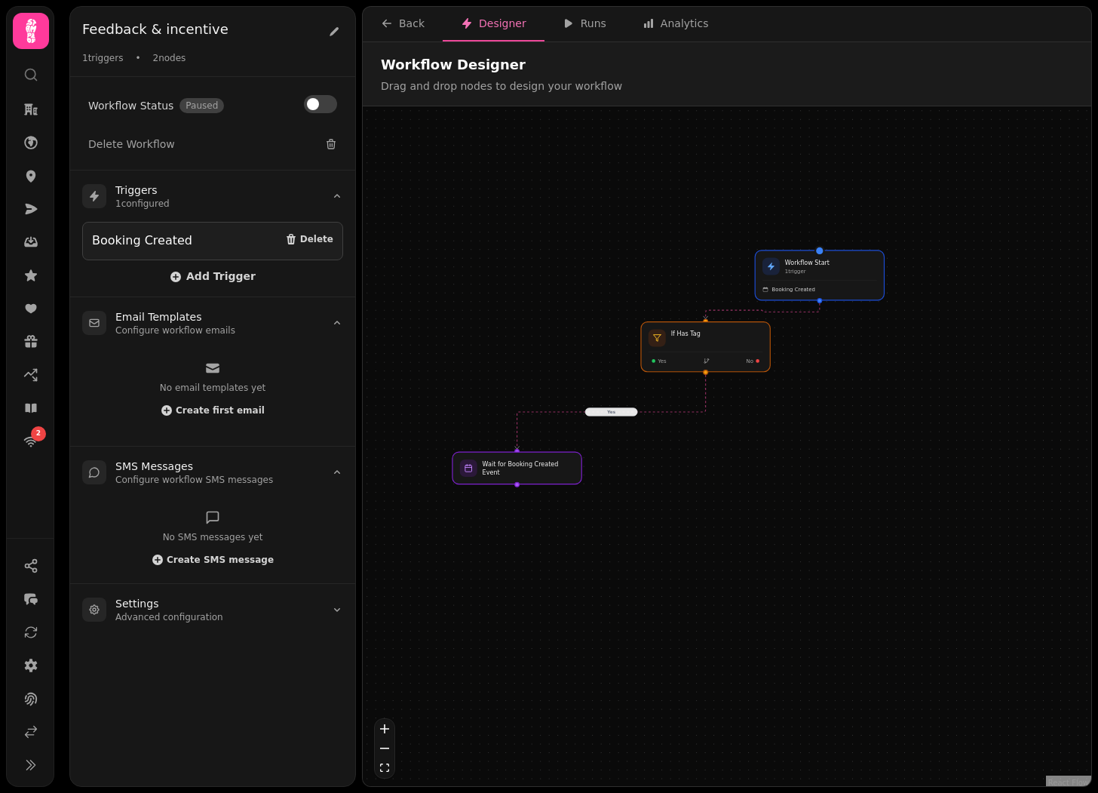
drag, startPoint x: 431, startPoint y: 213, endPoint x: 475, endPoint y: 214, distance: 44.5
click at [475, 214] on div "Yes Workflow Start 1 trigger Booking Created If Has Tag Yes No Wait for Booking…" at bounding box center [727, 447] width 729 height 683
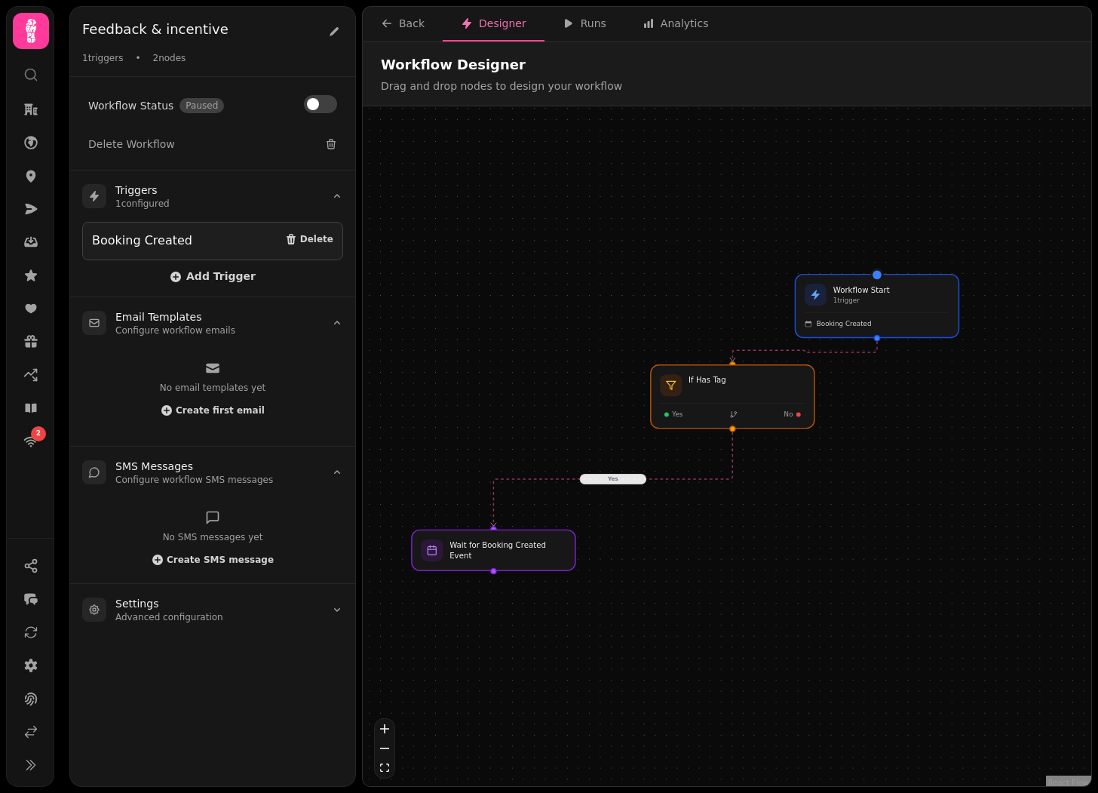
drag, startPoint x: 475, startPoint y: 214, endPoint x: 440, endPoint y: 229, distance: 37.5
click at [440, 229] on div "Yes Workflow Start 1 trigger Booking Created If Has Tag Yes No Wait for Booking…" at bounding box center [727, 447] width 729 height 683
click at [401, 26] on div "Back" at bounding box center [403, 23] width 44 height 15
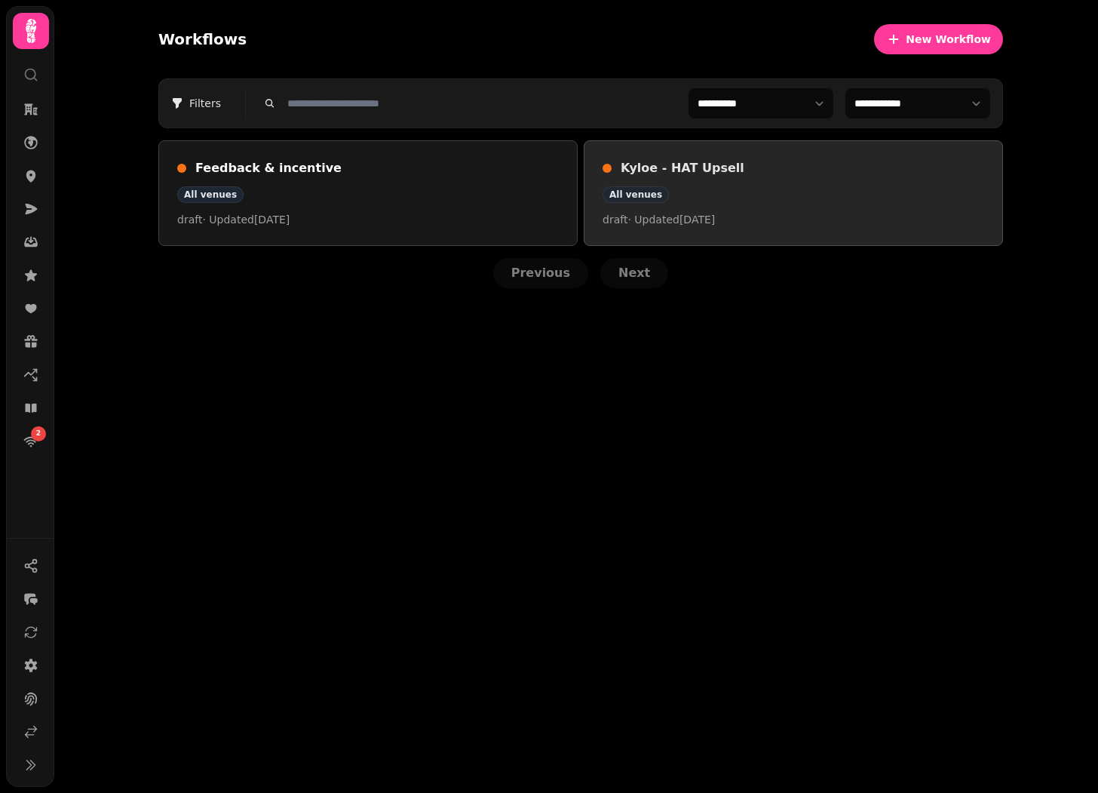
click at [640, 199] on div "All venues" at bounding box center [636, 194] width 66 height 17
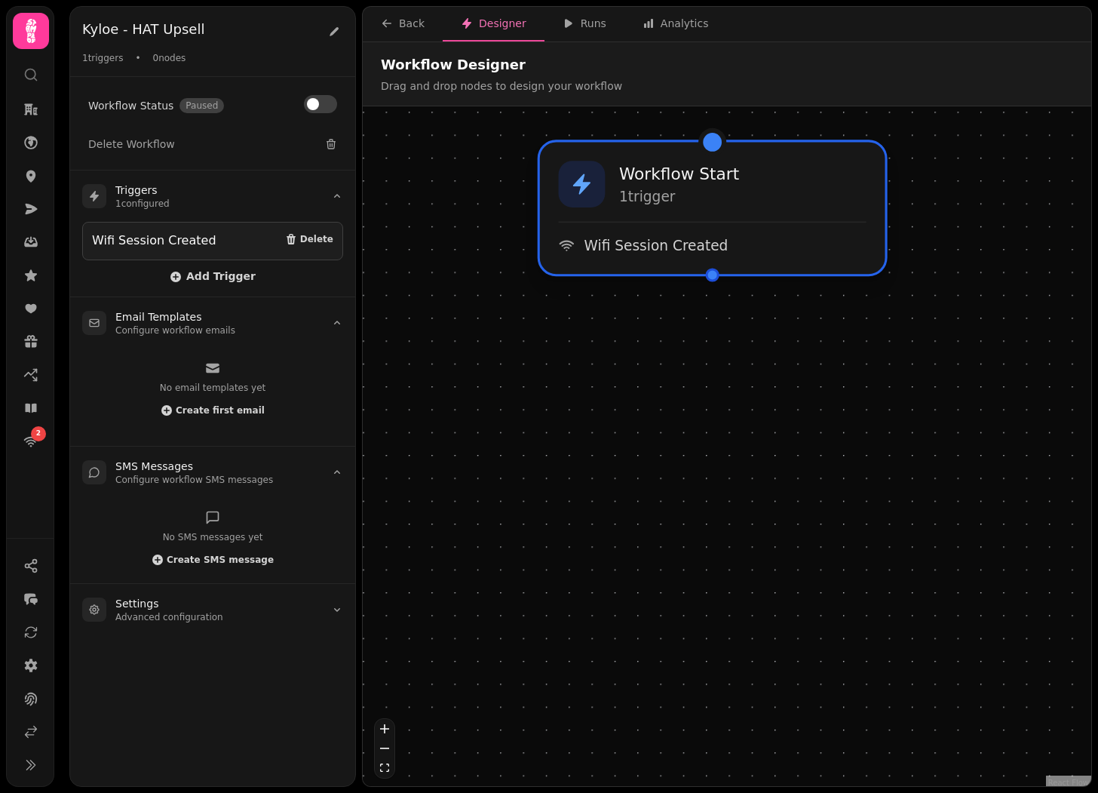
drag, startPoint x: 754, startPoint y: 374, endPoint x: 704, endPoint y: 224, distance: 158.1
click at [704, 224] on div "Workflow Start 1 trigger Wifi Session Created" at bounding box center [712, 208] width 345 height 132
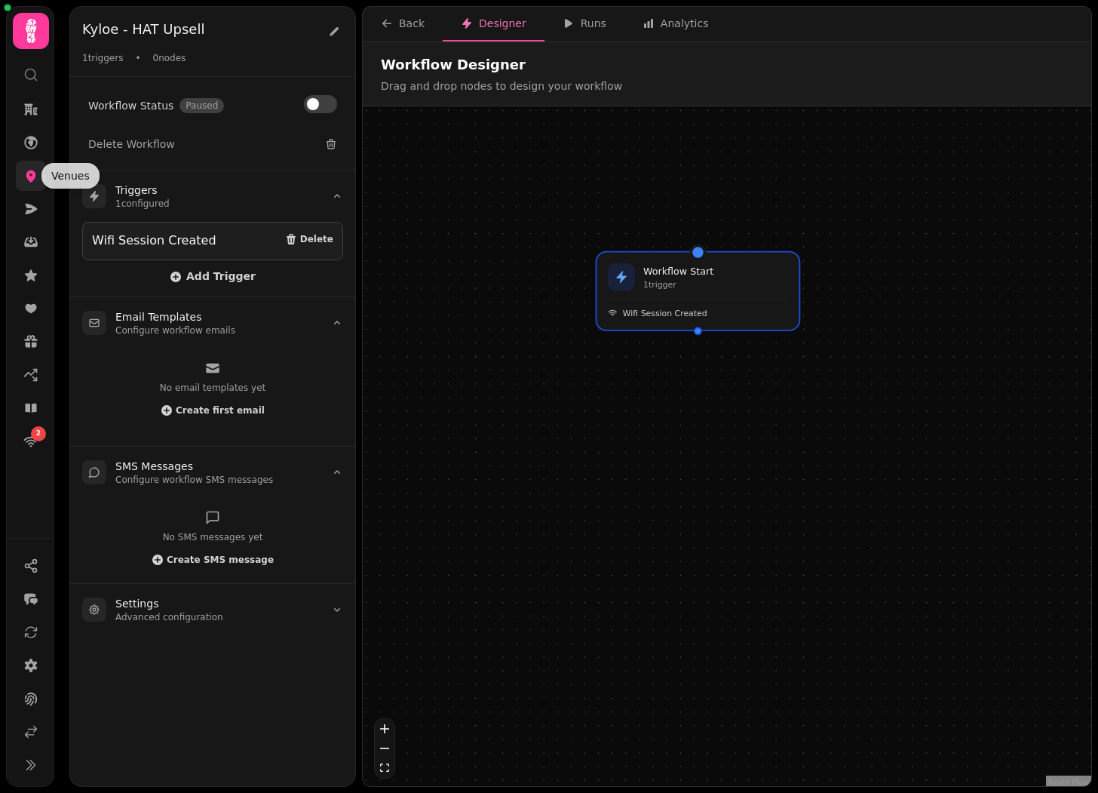
click at [33, 178] on icon at bounding box center [31, 176] width 10 height 12
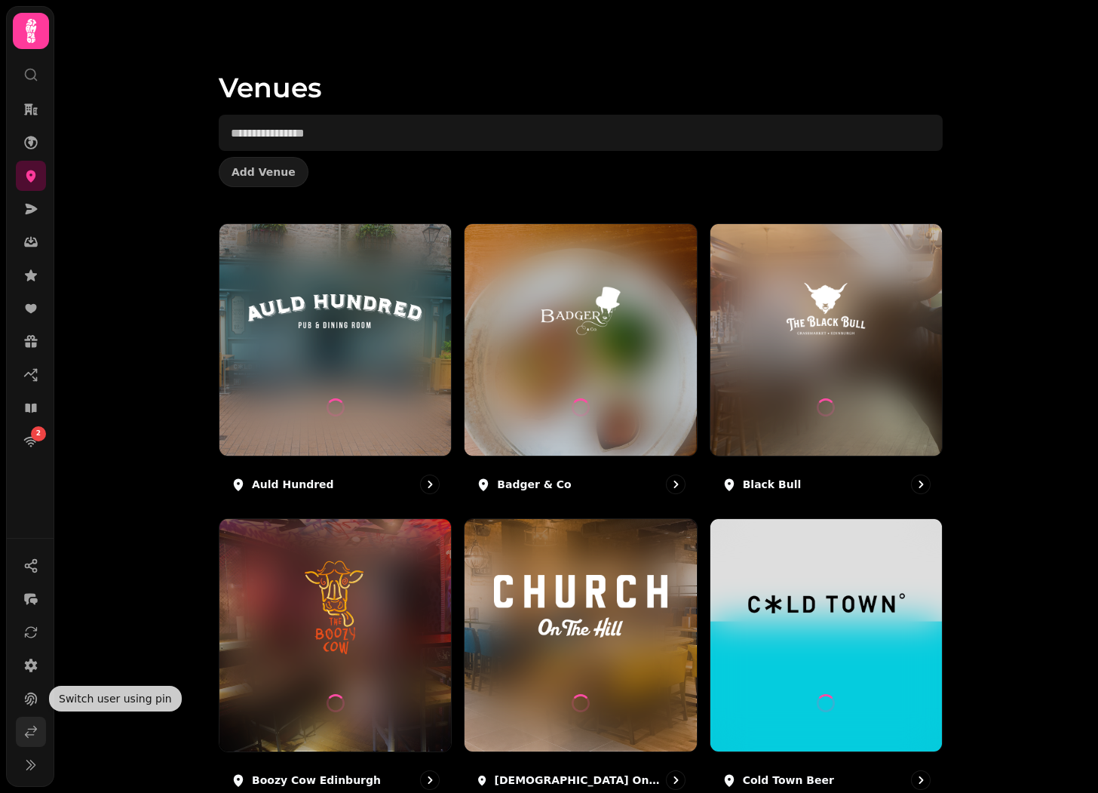
click at [34, 729] on icon at bounding box center [30, 731] width 15 height 15
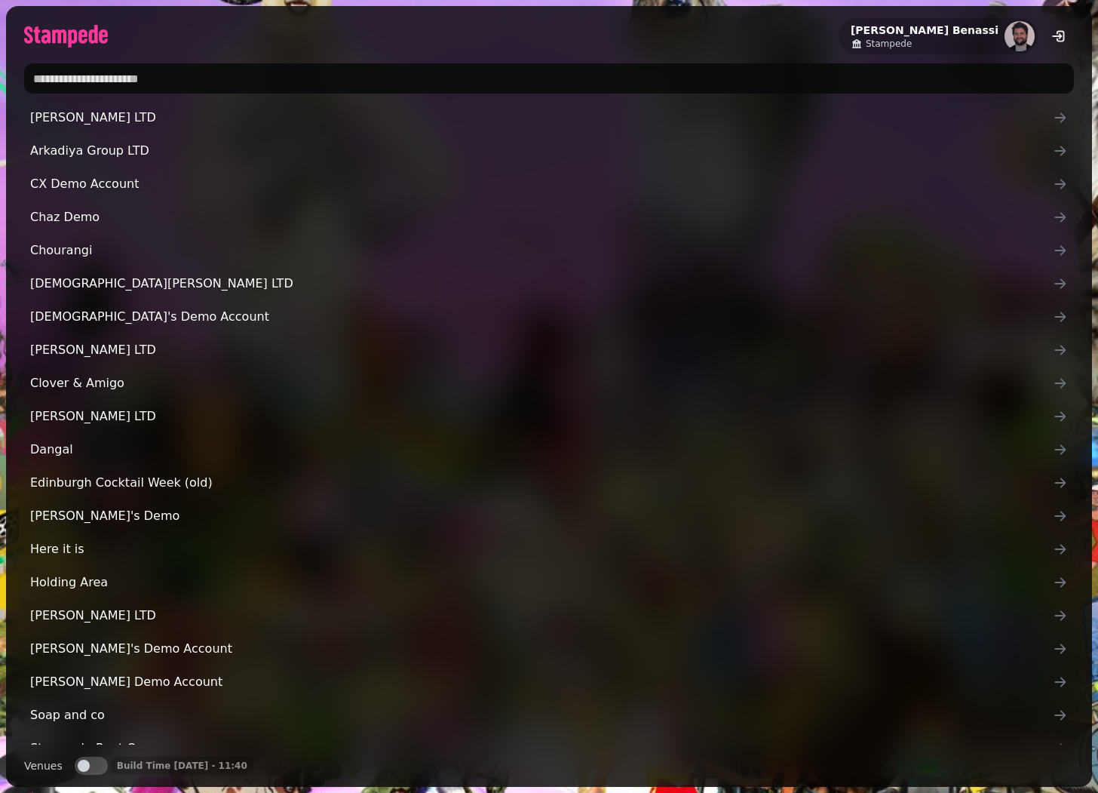
click at [241, 71] on input "text" at bounding box center [549, 78] width 1050 height 30
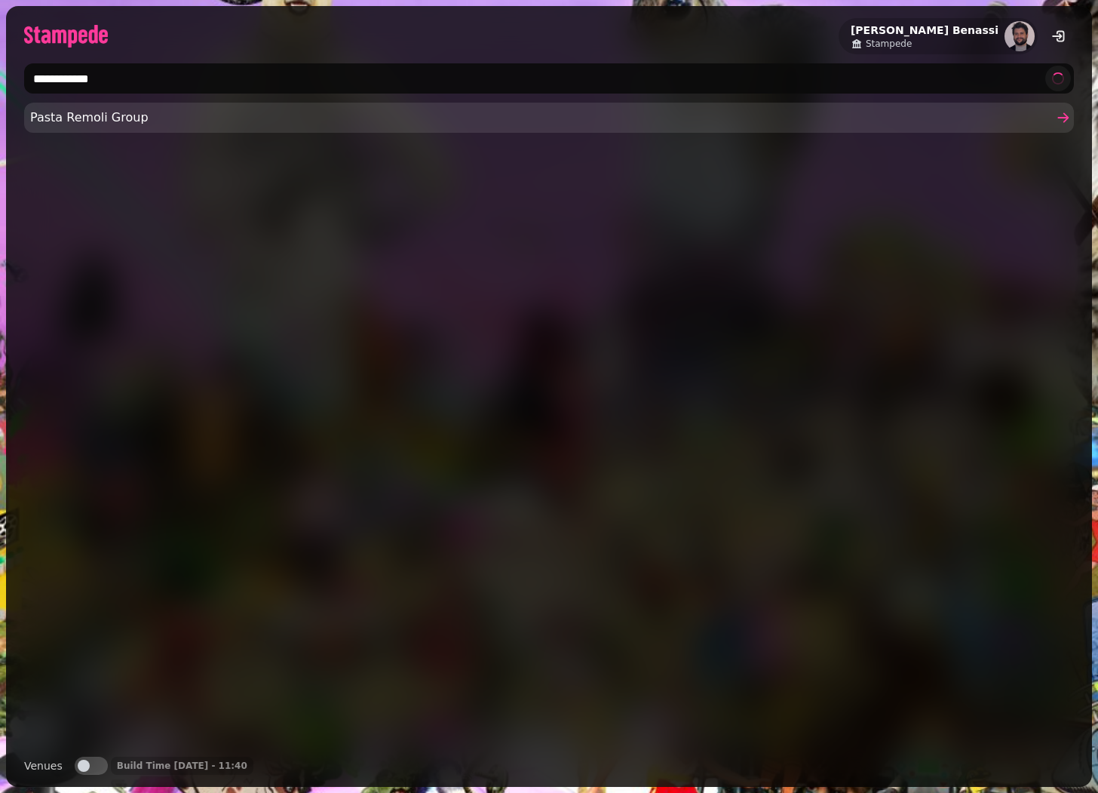
type input "**********"
click at [183, 110] on span "Pasta Remoli Group" at bounding box center [541, 118] width 1023 height 18
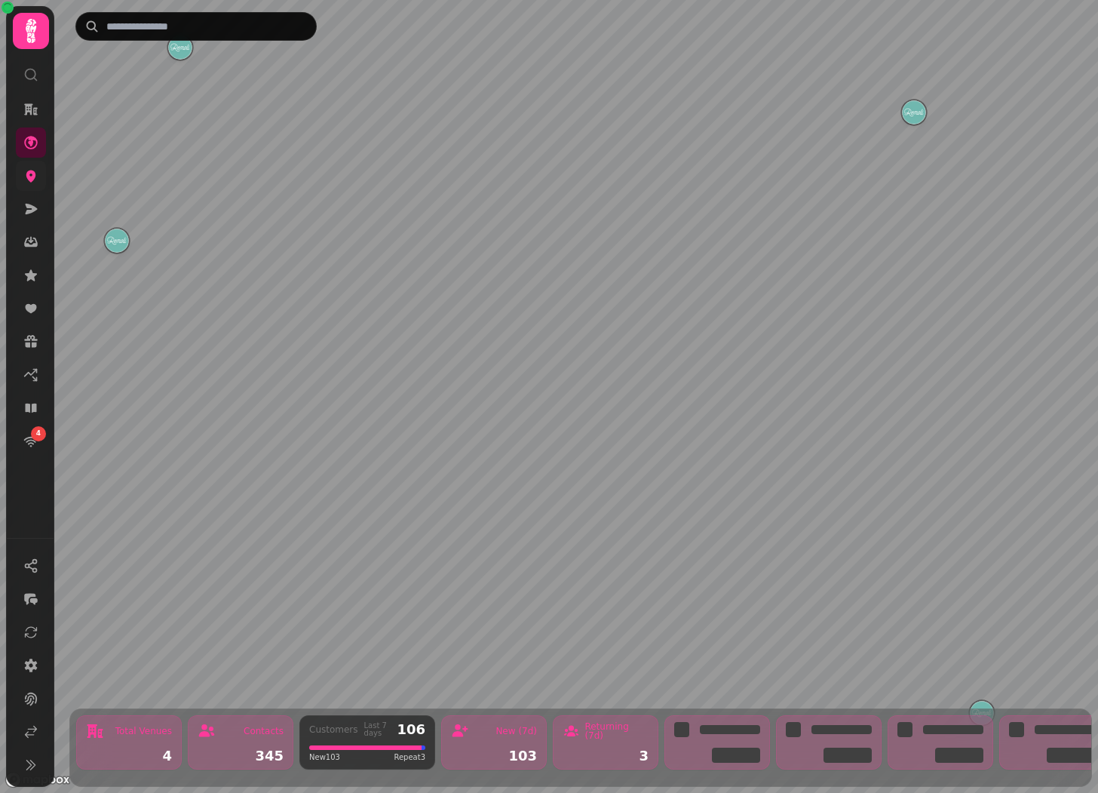
click at [45, 179] on link at bounding box center [31, 176] width 30 height 30
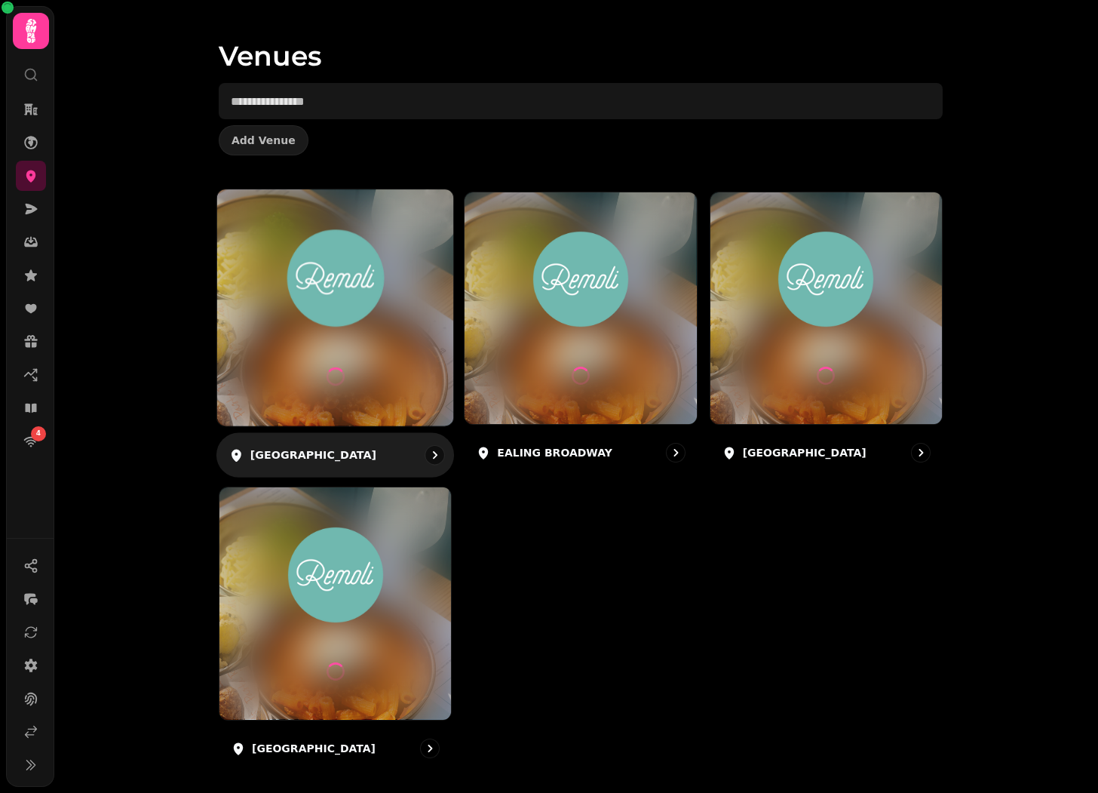
scroll to position [38, 0]
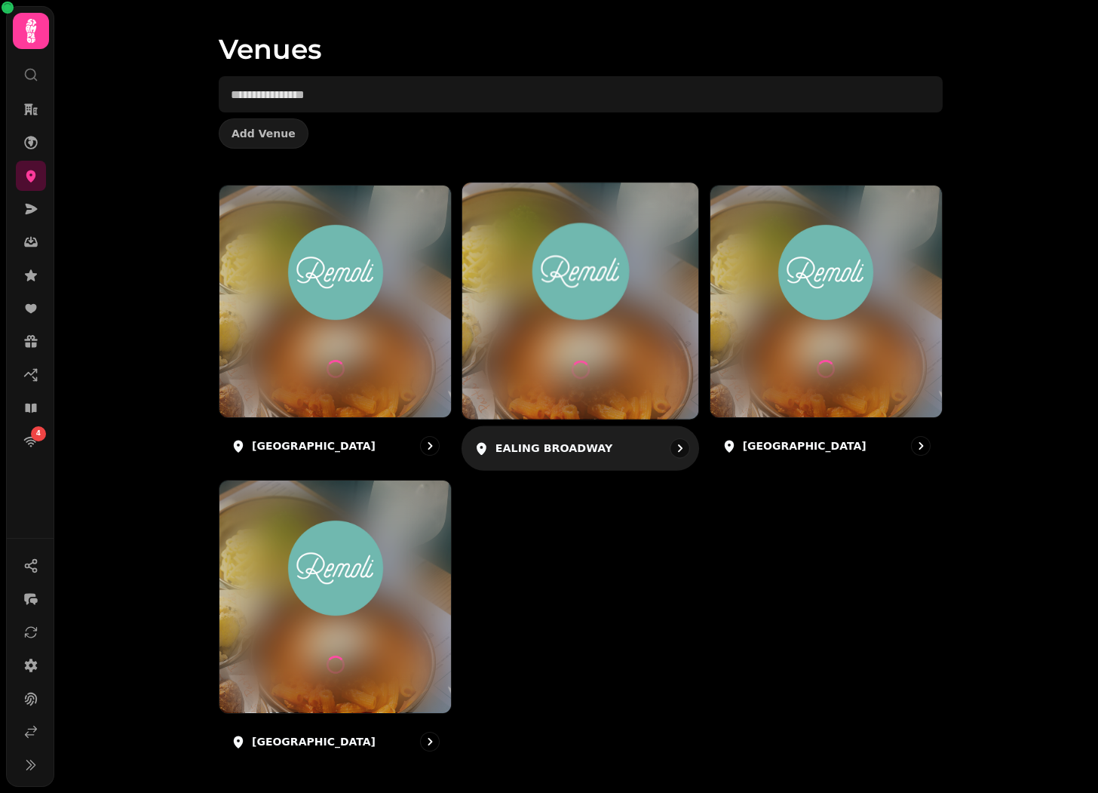
click at [617, 360] on div at bounding box center [580, 301] width 236 height 236
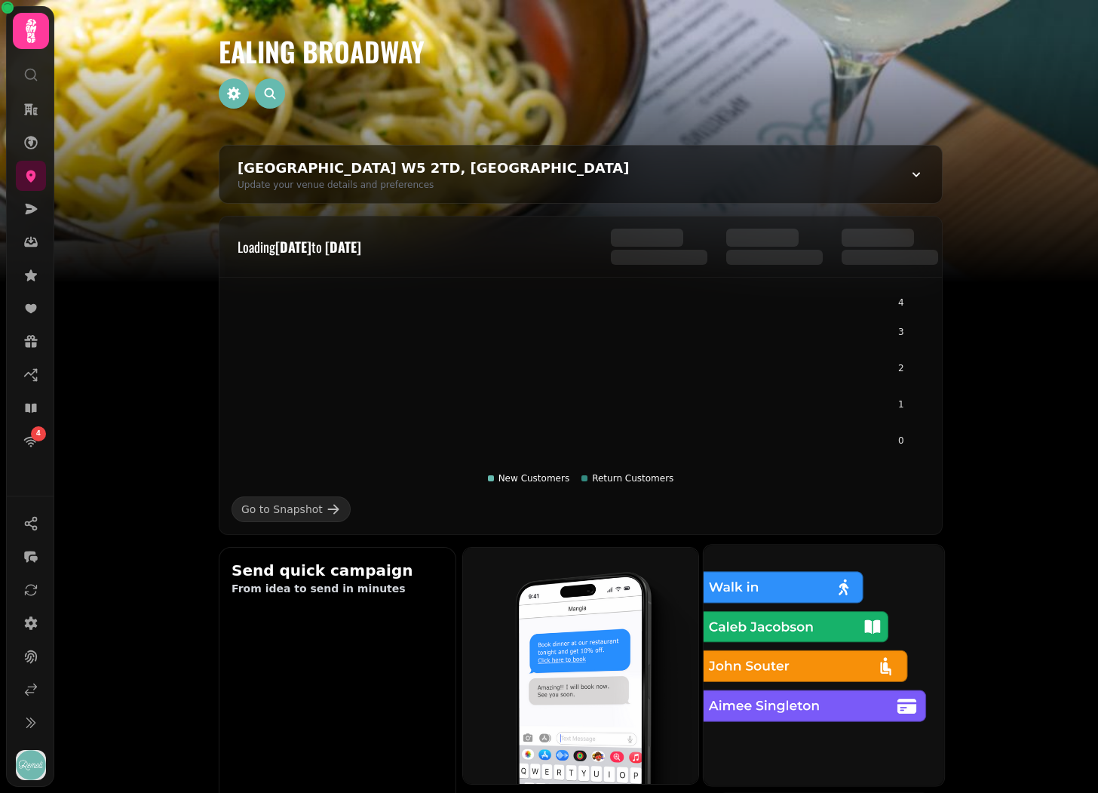
click at [757, 612] on img at bounding box center [824, 664] width 265 height 265
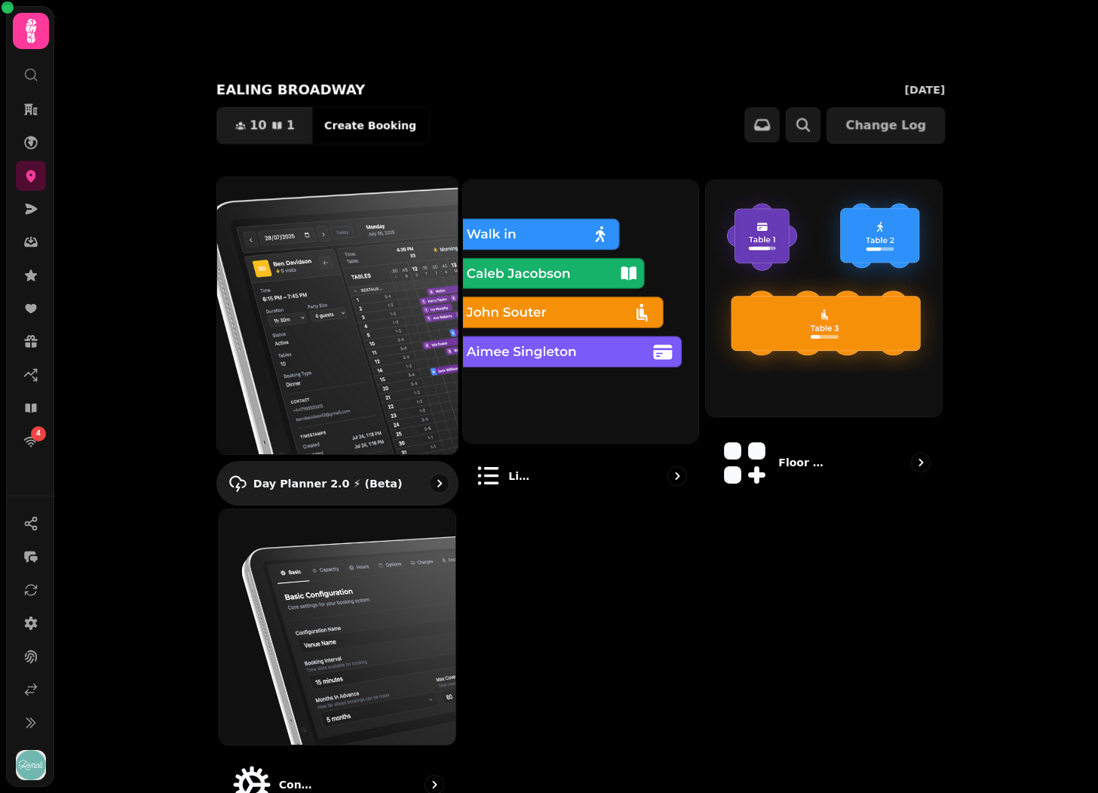
click at [374, 339] on img at bounding box center [337, 315] width 265 height 305
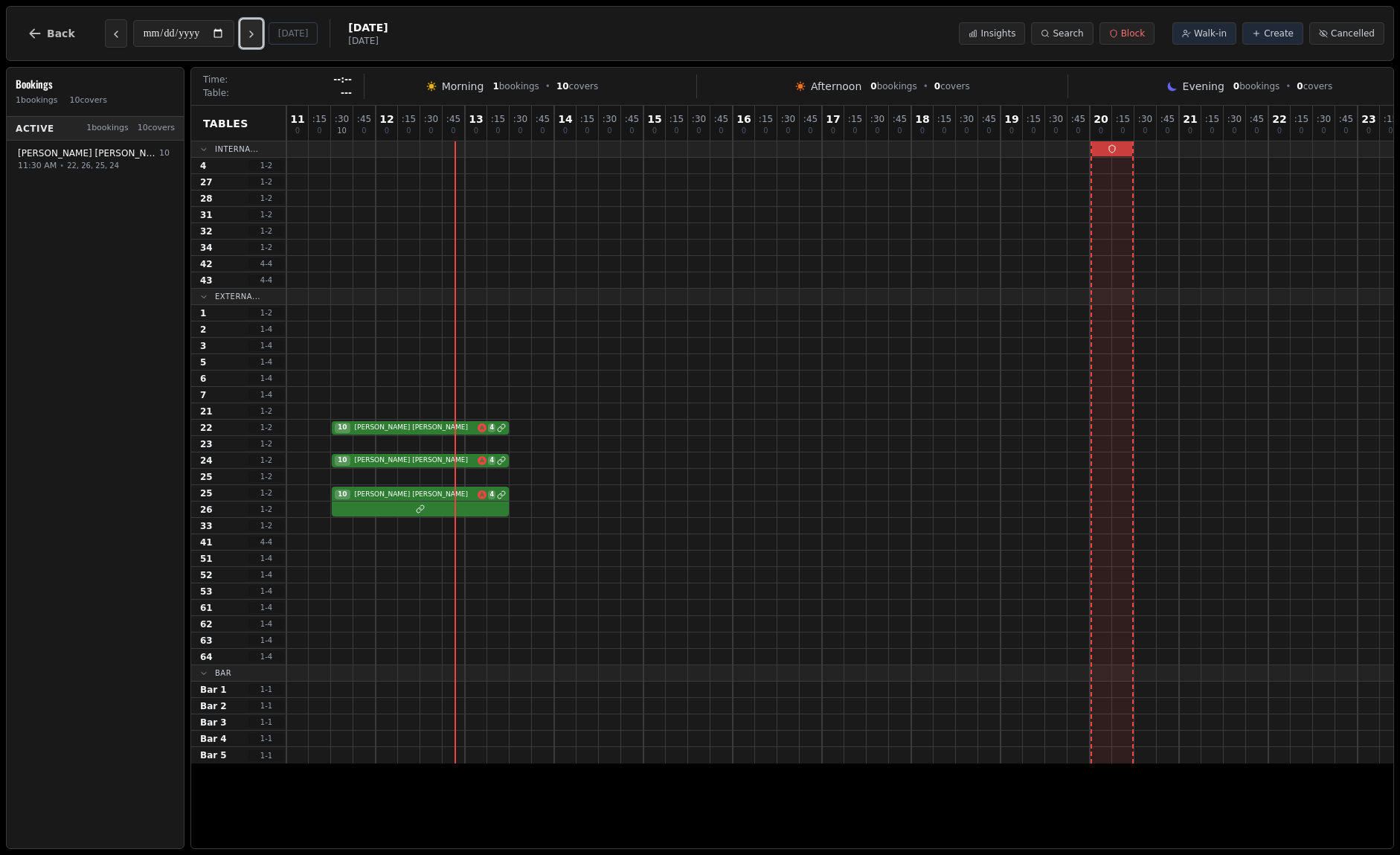
click at [258, 36] on icon "Next day" at bounding box center [252, 35] width 12 height 12
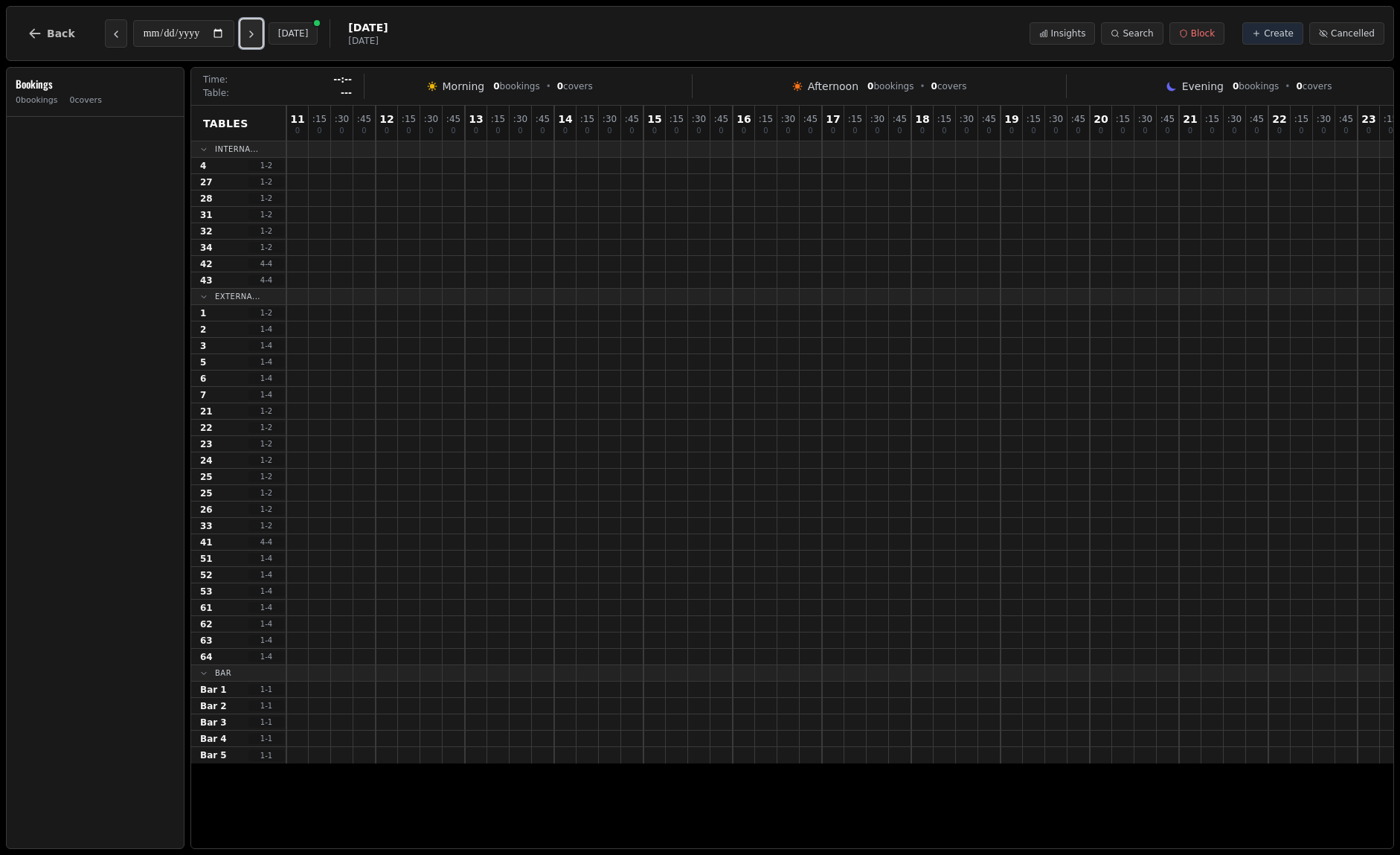
click at [258, 36] on icon "Next day" at bounding box center [252, 35] width 12 height 12
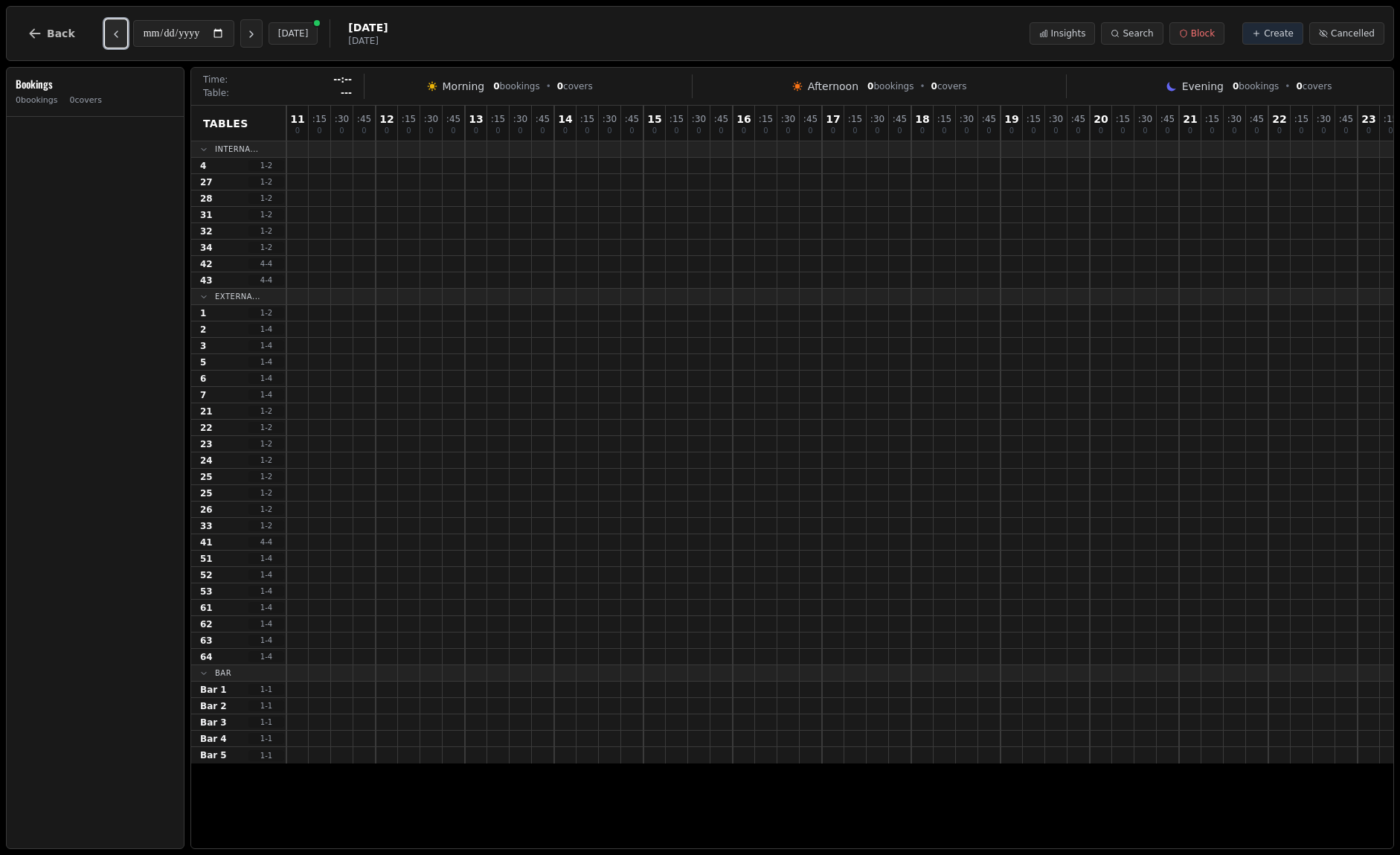
click at [111, 40] on button "Previous day" at bounding box center [115, 34] width 23 height 29
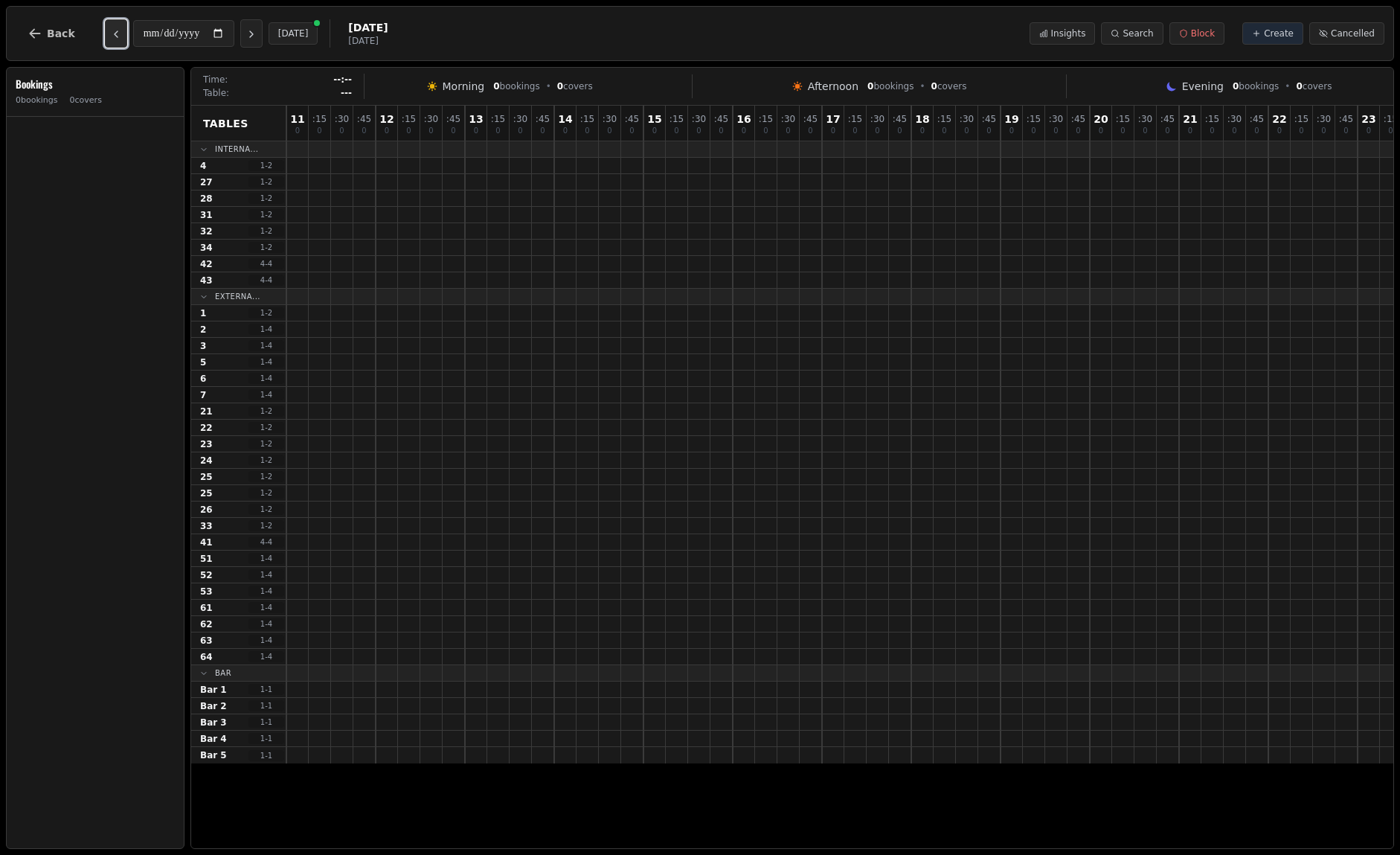
click at [111, 40] on button "Previous day" at bounding box center [115, 34] width 23 height 29
type input "**********"
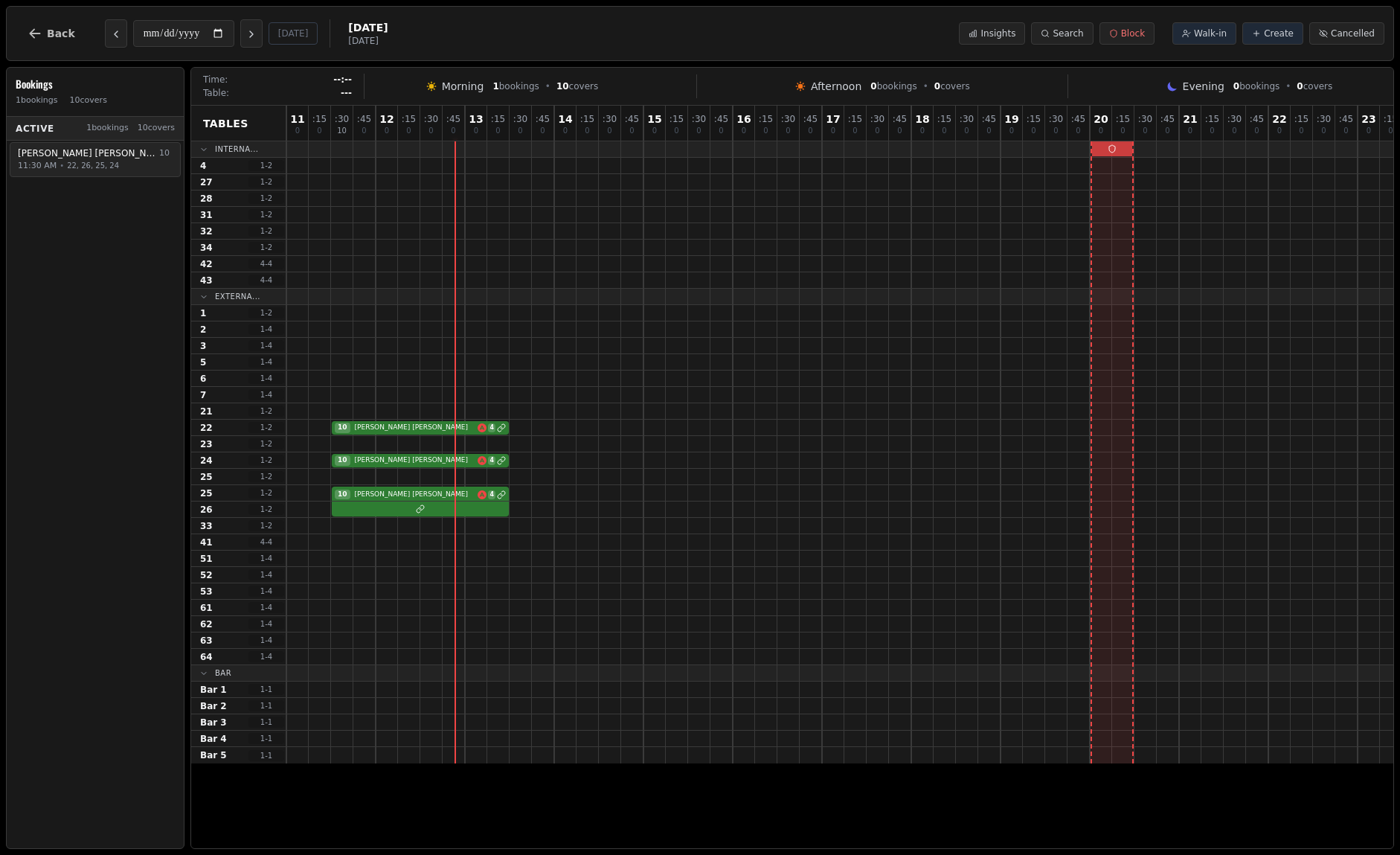
click at [102, 165] on span "22, 26, 25, 24" at bounding box center [93, 165] width 52 height 11
select select "****"
select select "**"
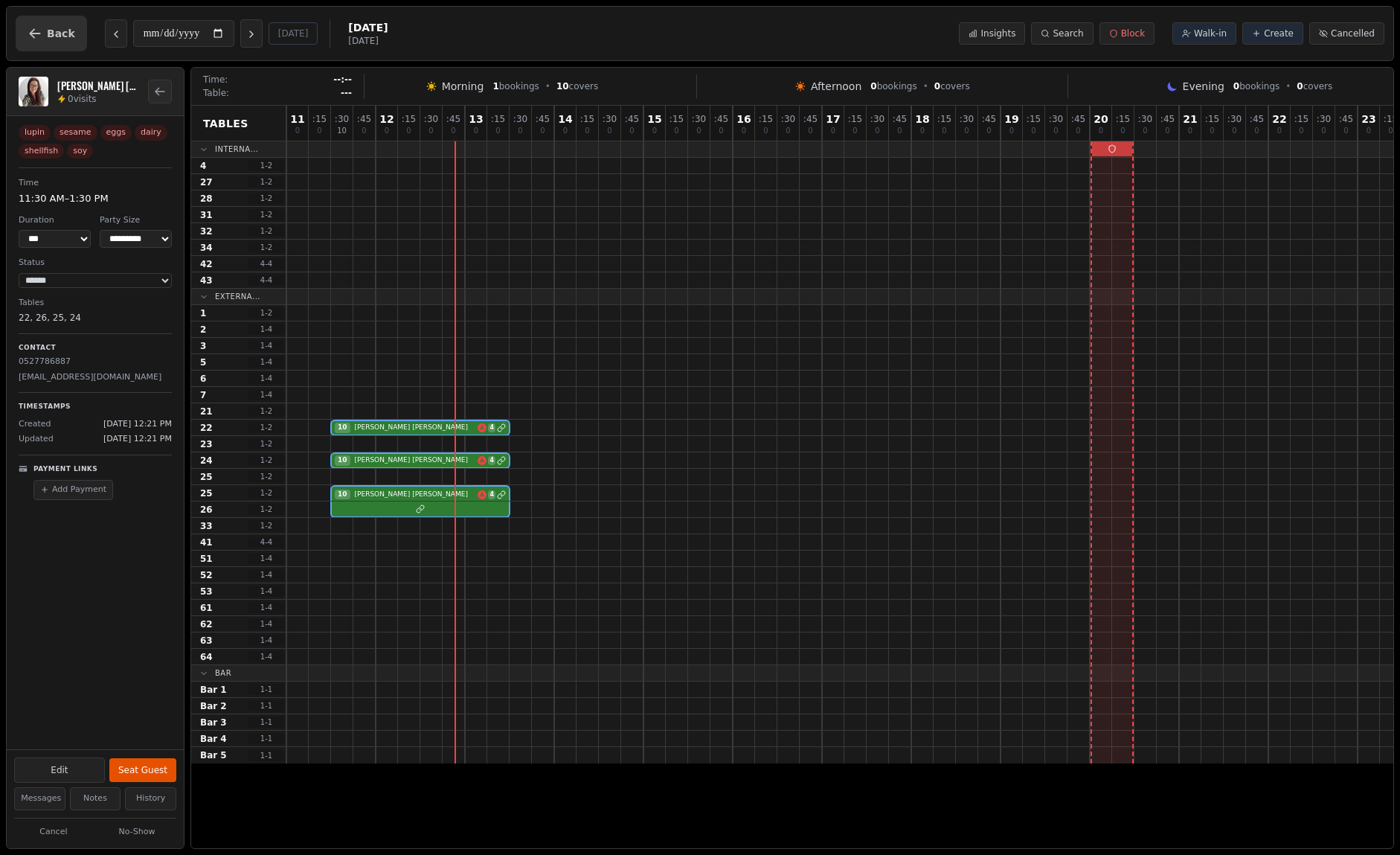
click at [56, 40] on button "Back" at bounding box center [51, 34] width 71 height 36
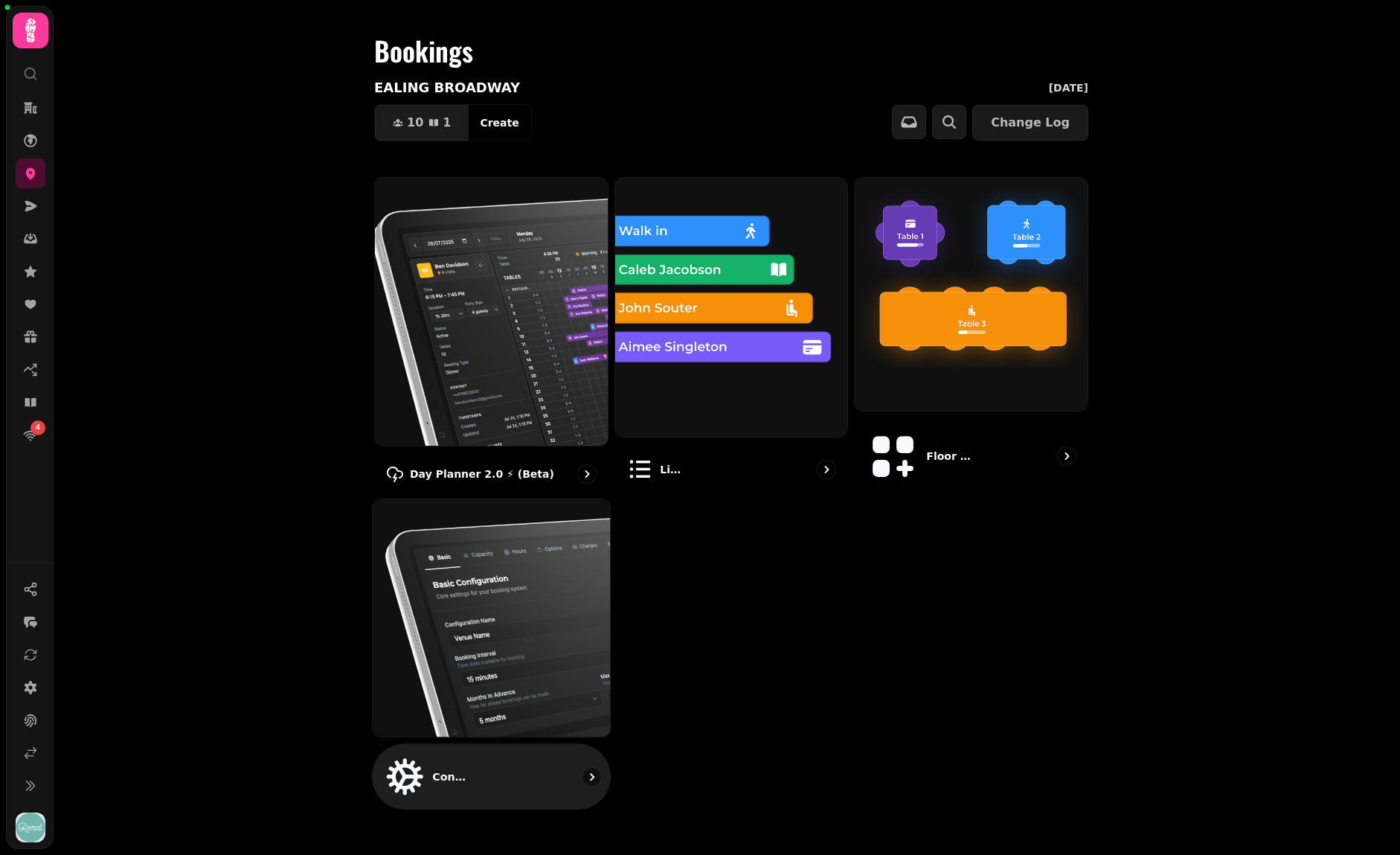
click at [448, 623] on img at bounding box center [491, 617] width 261 height 261
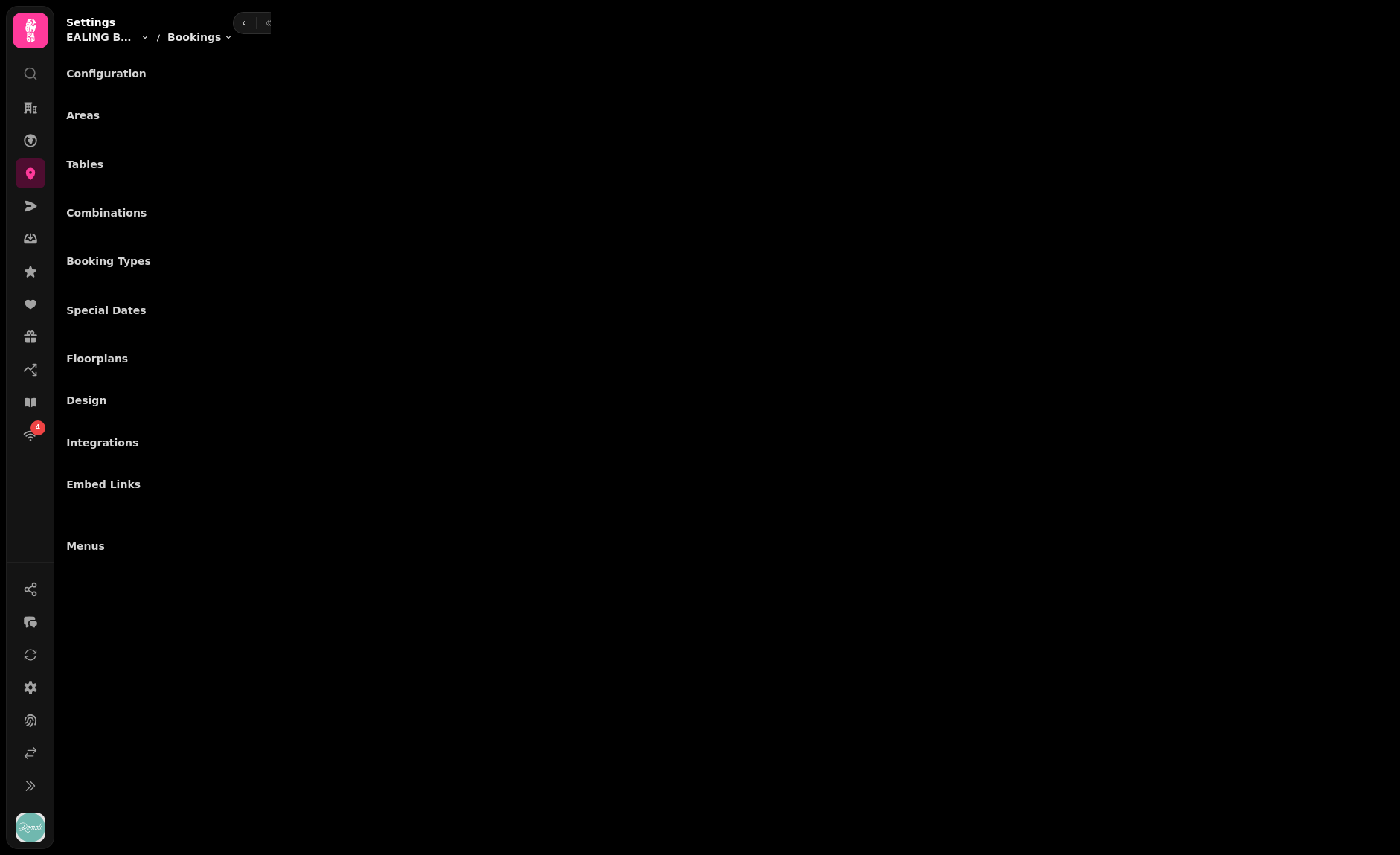
select select "**********"
select select "**"
select select "***"
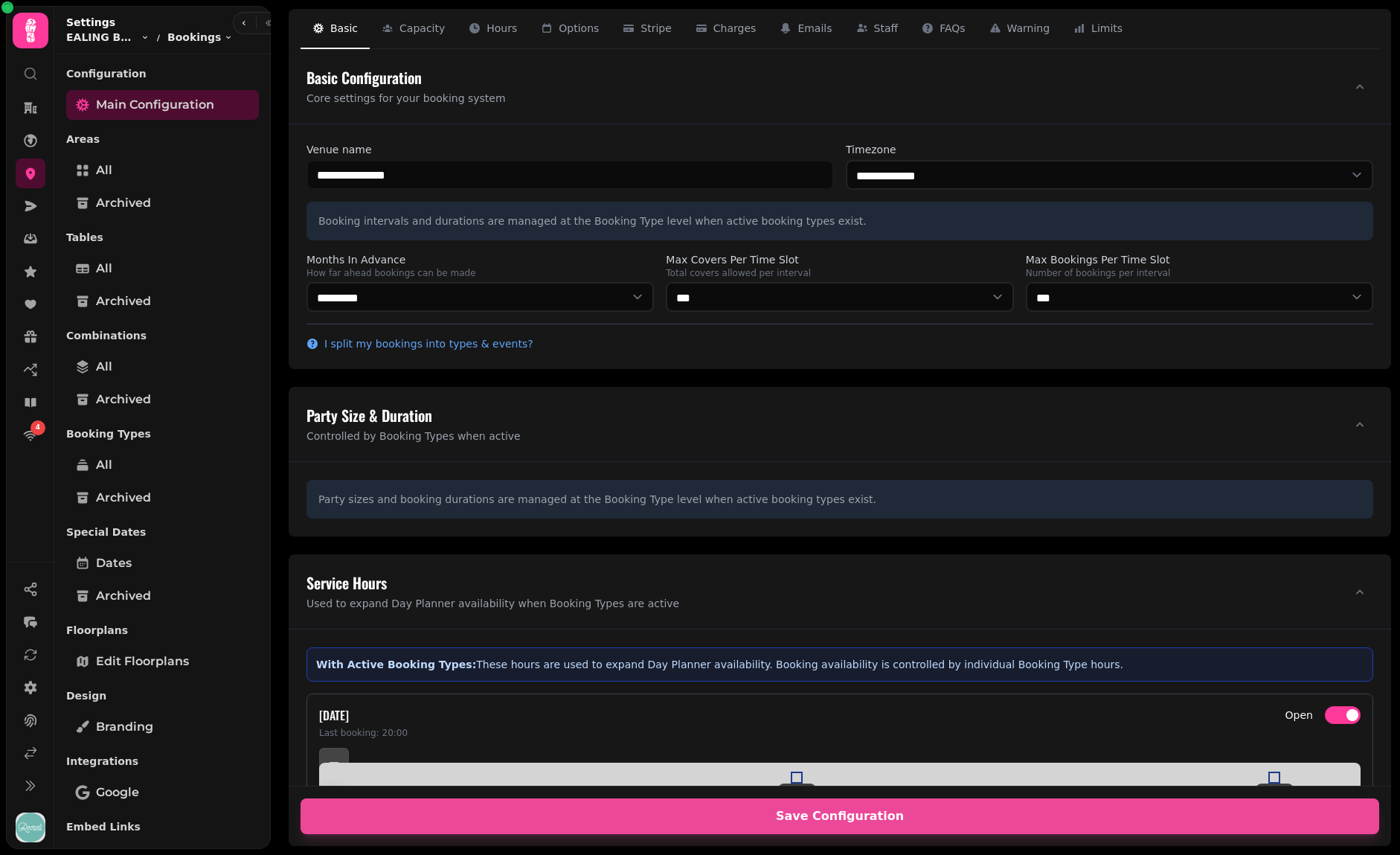
scroll to position [65, 0]
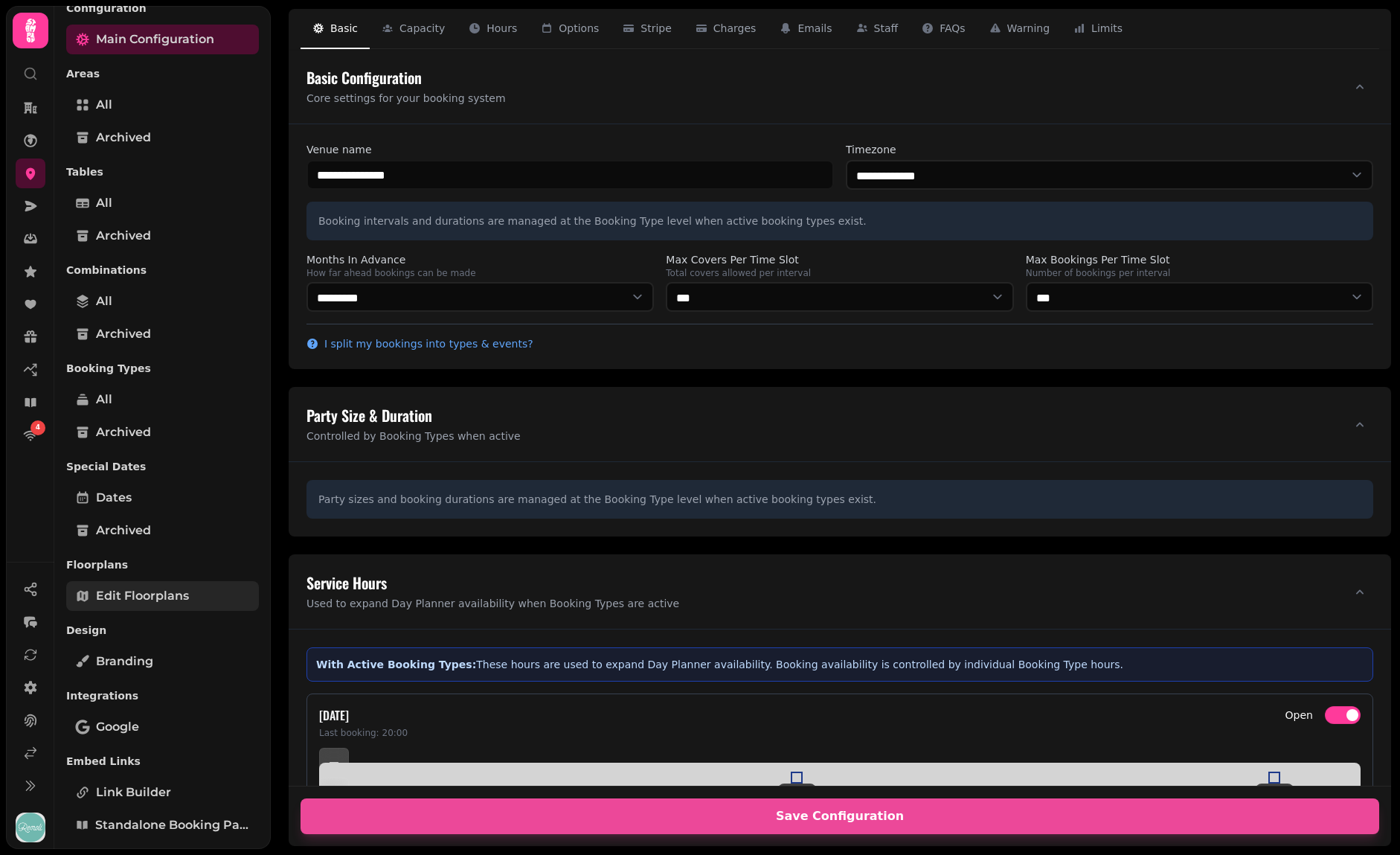
click at [147, 596] on span "Edit Floorplans" at bounding box center [142, 596] width 93 height 18
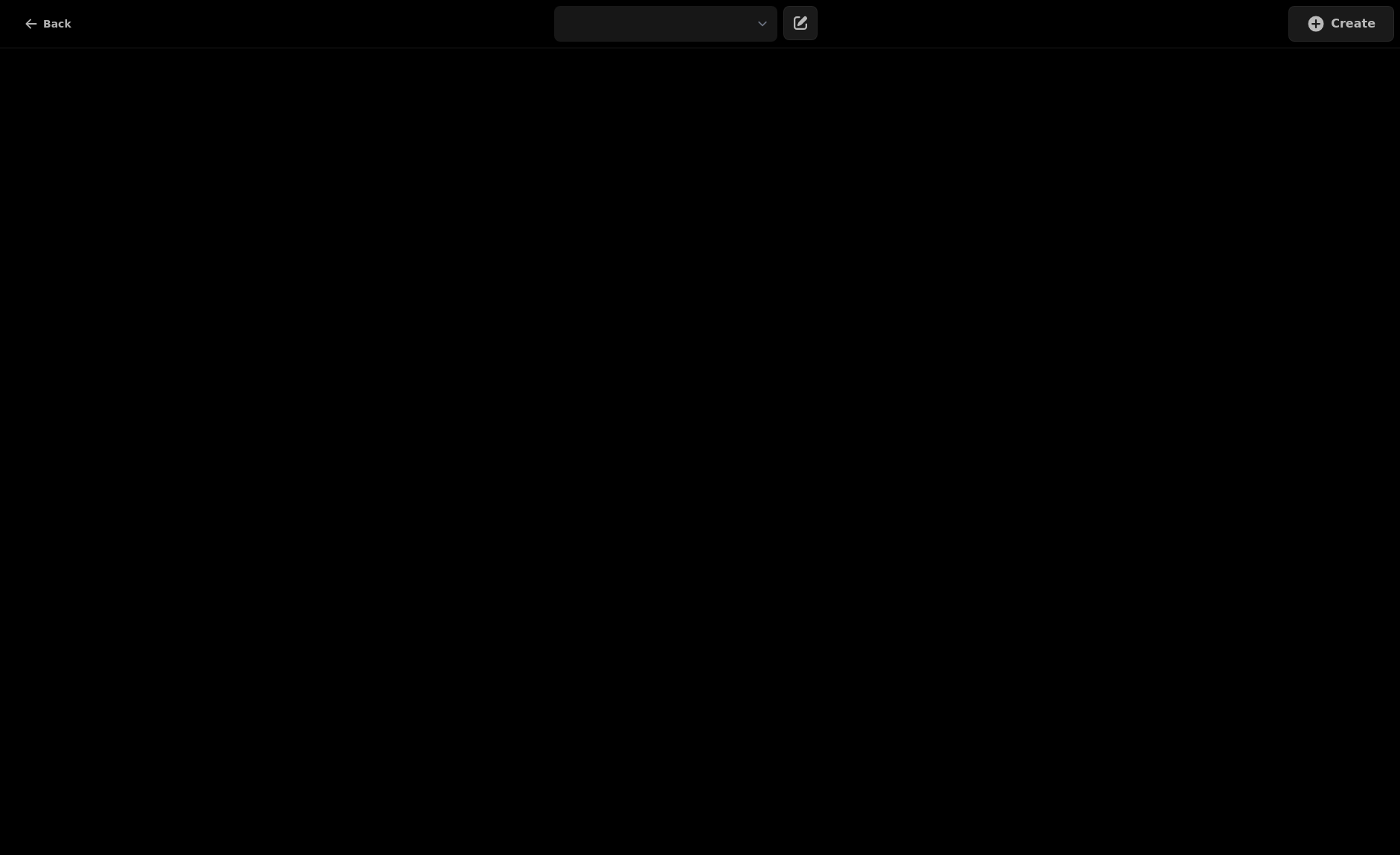
click at [147, 596] on div "Back Create" at bounding box center [700, 427] width 1400 height 855
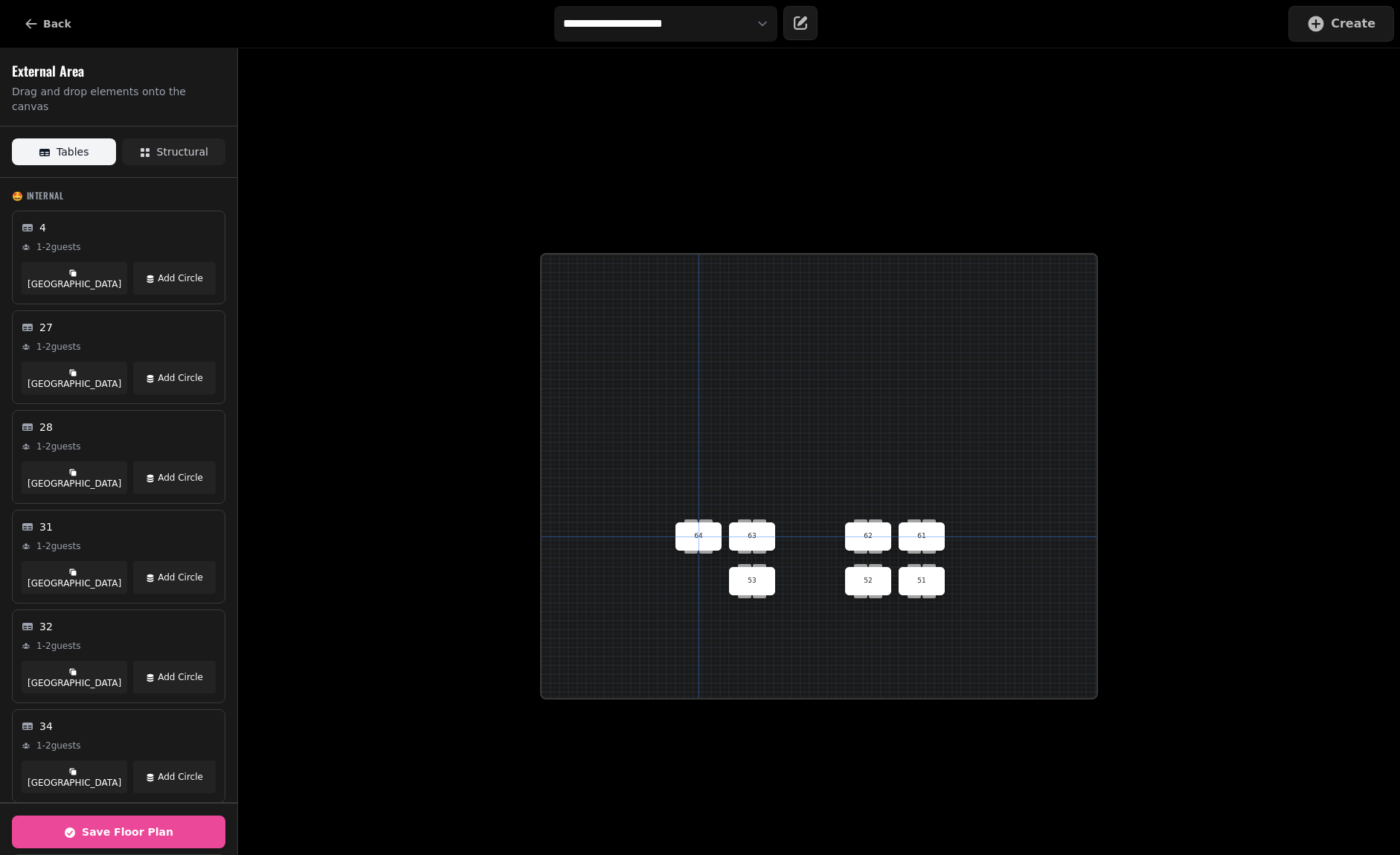
click at [699, 547] on div "64" at bounding box center [699, 535] width 46 height 29
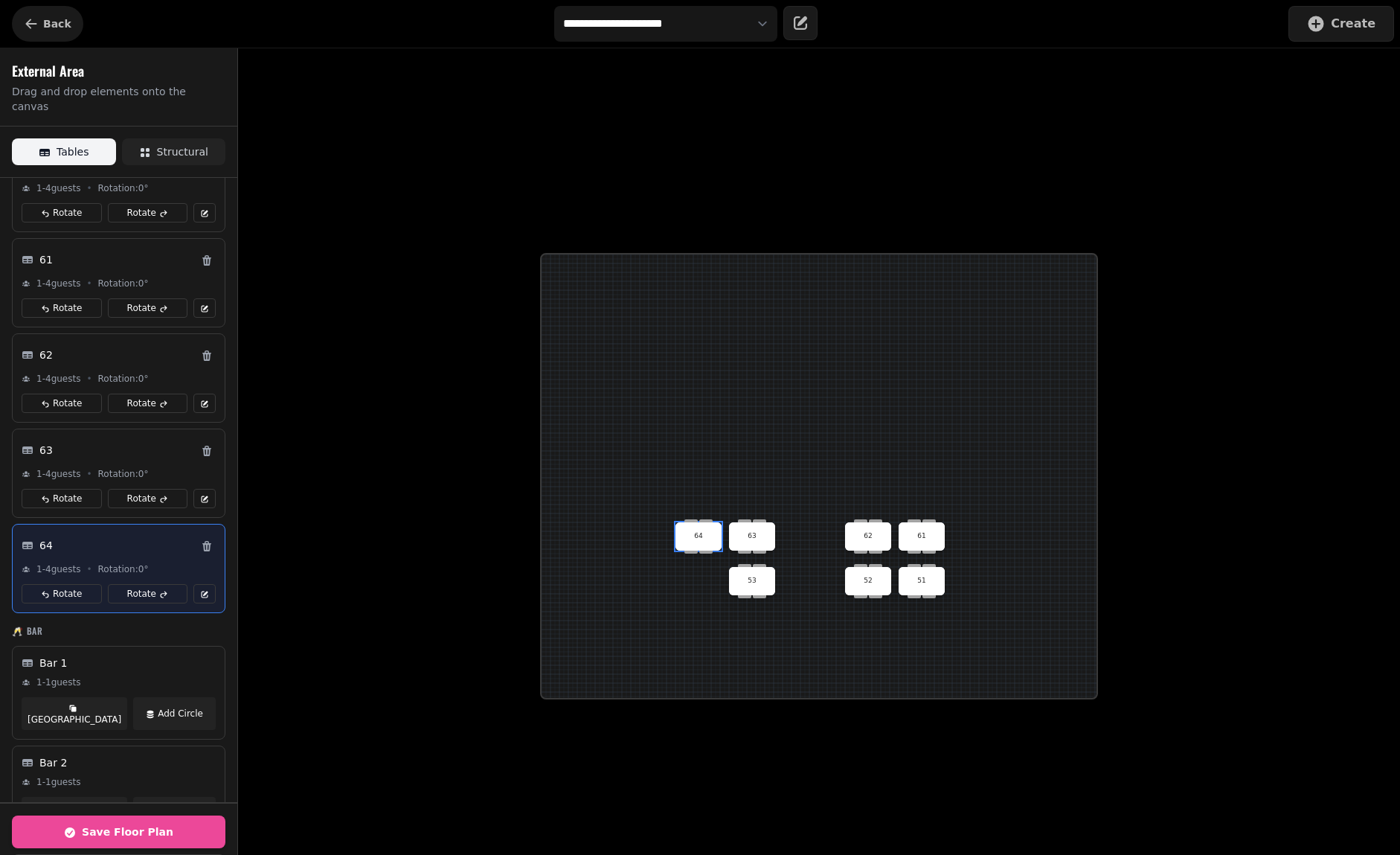
click at [46, 36] on button "Back" at bounding box center [47, 24] width 71 height 36
select select "**********"
select select "**"
select select "***"
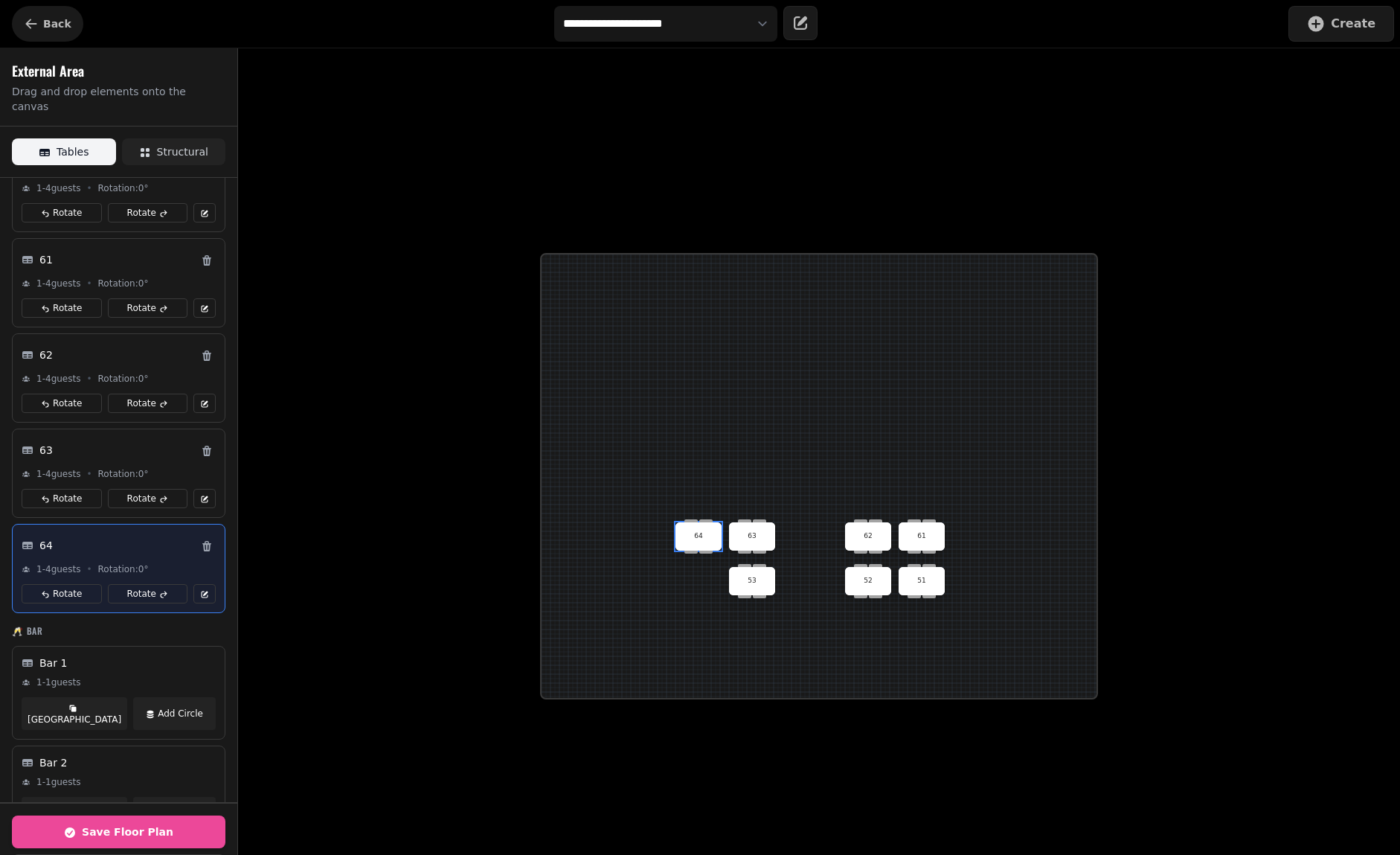
select select "**********"
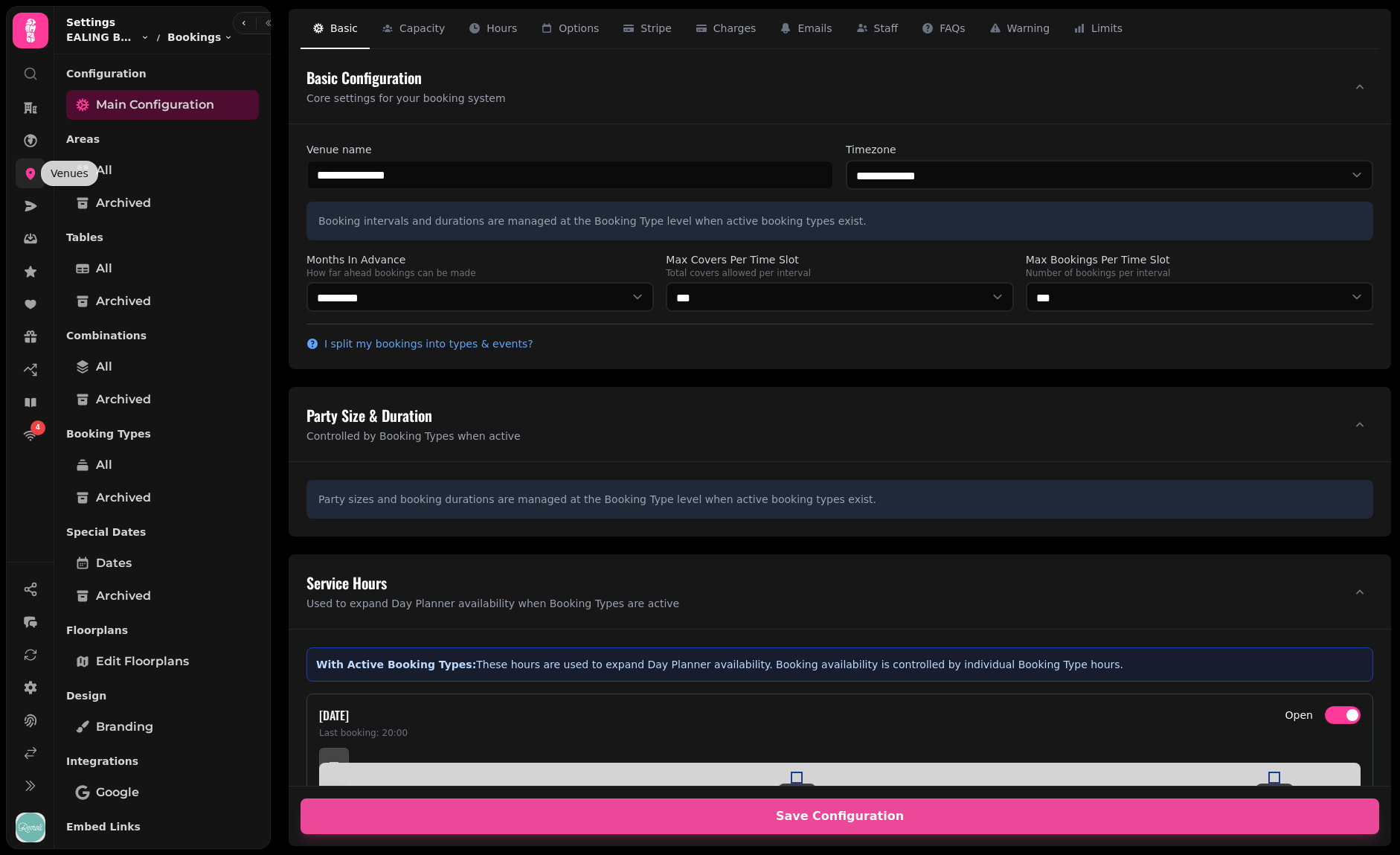
click at [32, 177] on icon at bounding box center [31, 174] width 10 height 12
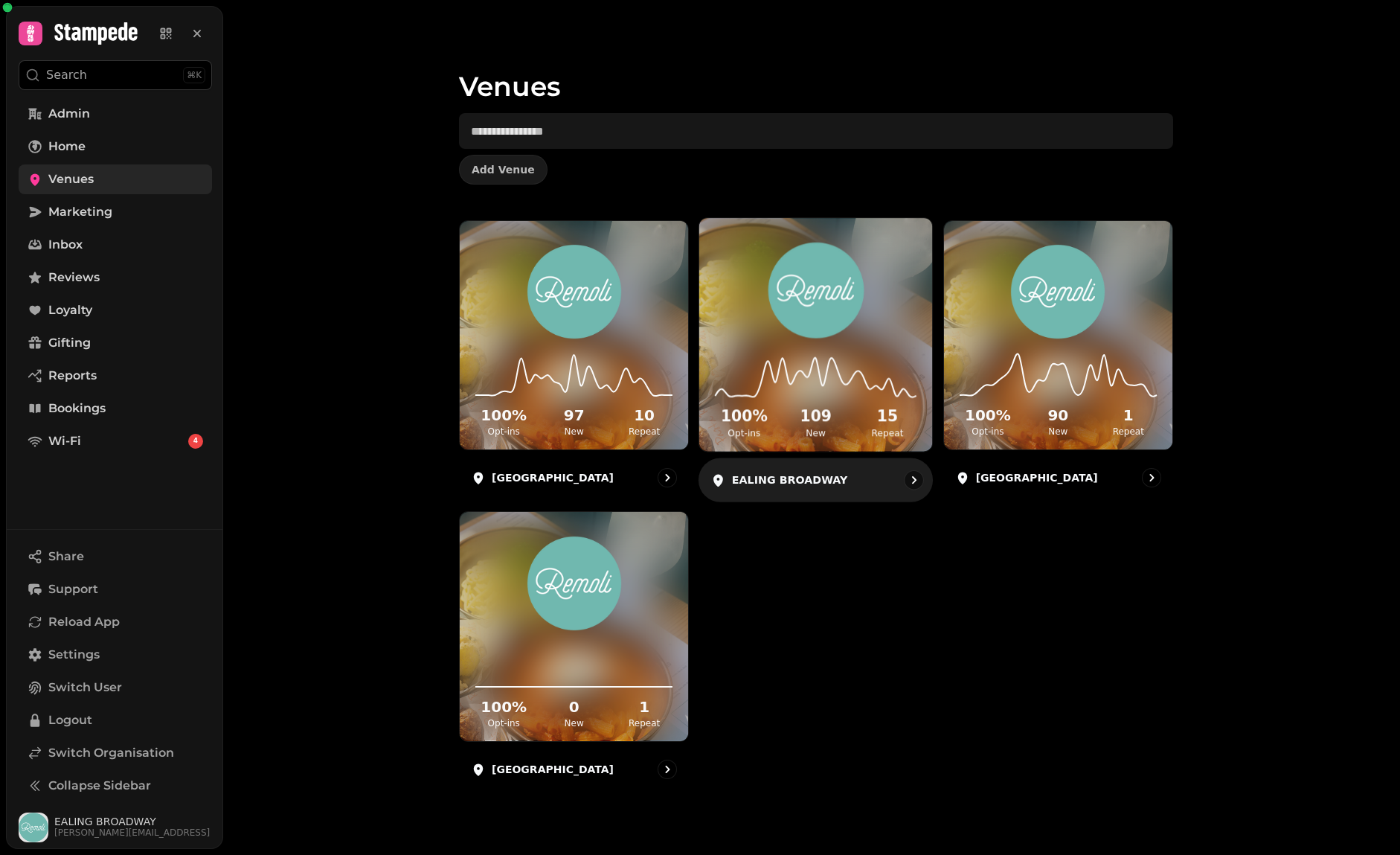
click at [848, 419] on div "100 % Opt-ins 109 New 15 Repeat" at bounding box center [817, 423] width 209 height 34
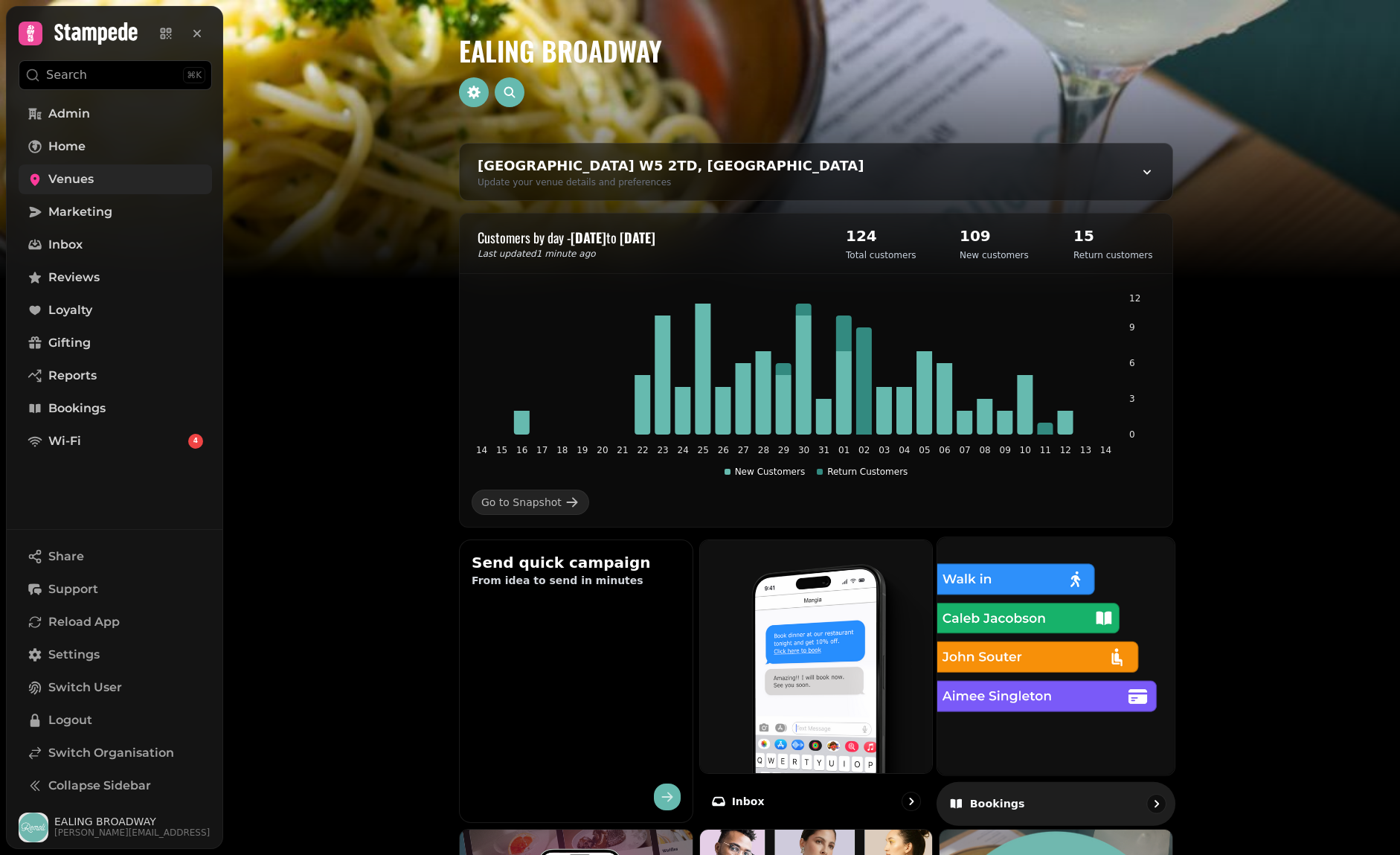
click at [1082, 645] on img at bounding box center [1056, 655] width 261 height 261
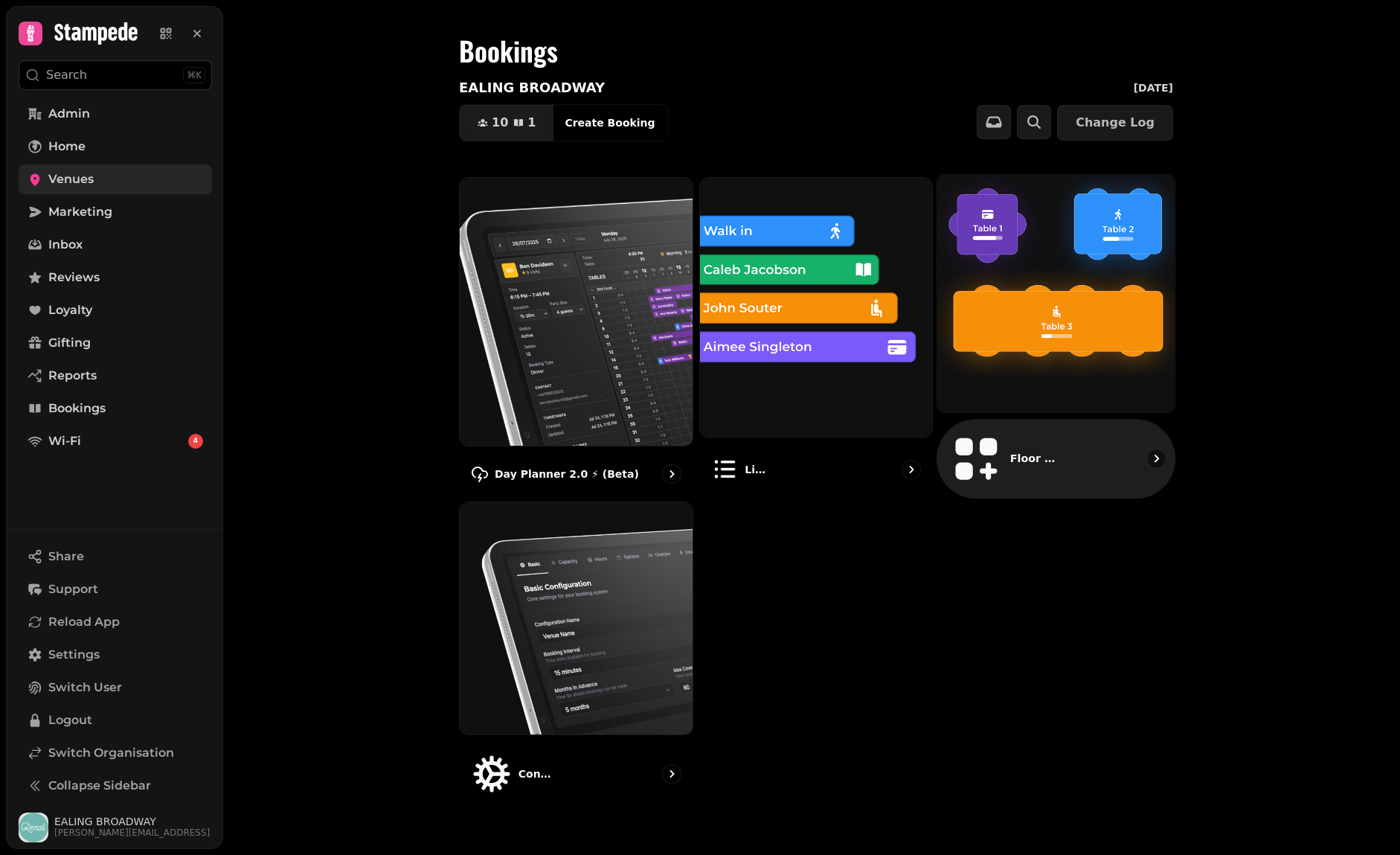
click at [1012, 299] on img at bounding box center [1056, 293] width 261 height 261
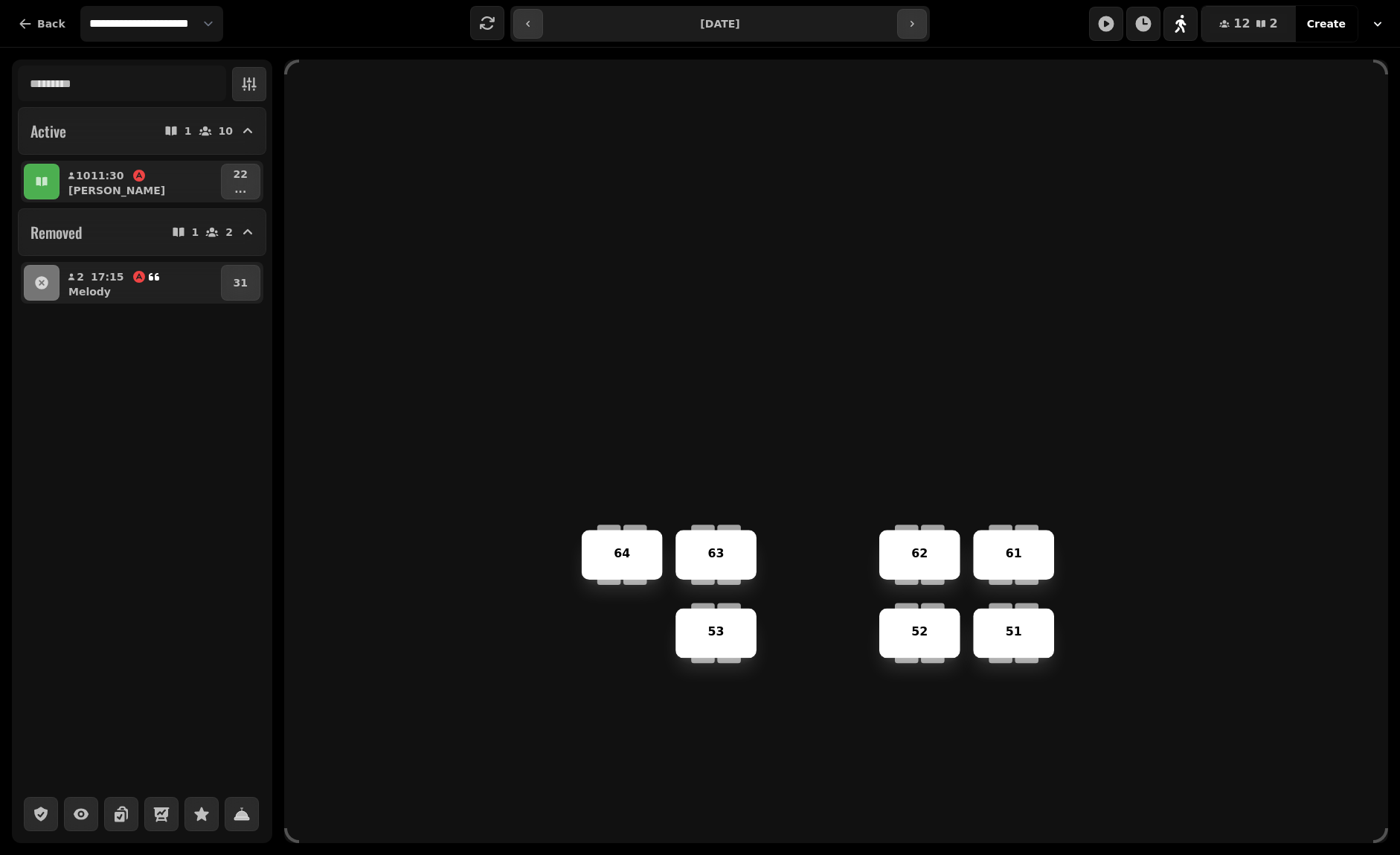
click at [633, 540] on div "64" at bounding box center [623, 554] width 81 height 50
click at [717, 563] on div "63" at bounding box center [716, 554] width 81 height 50
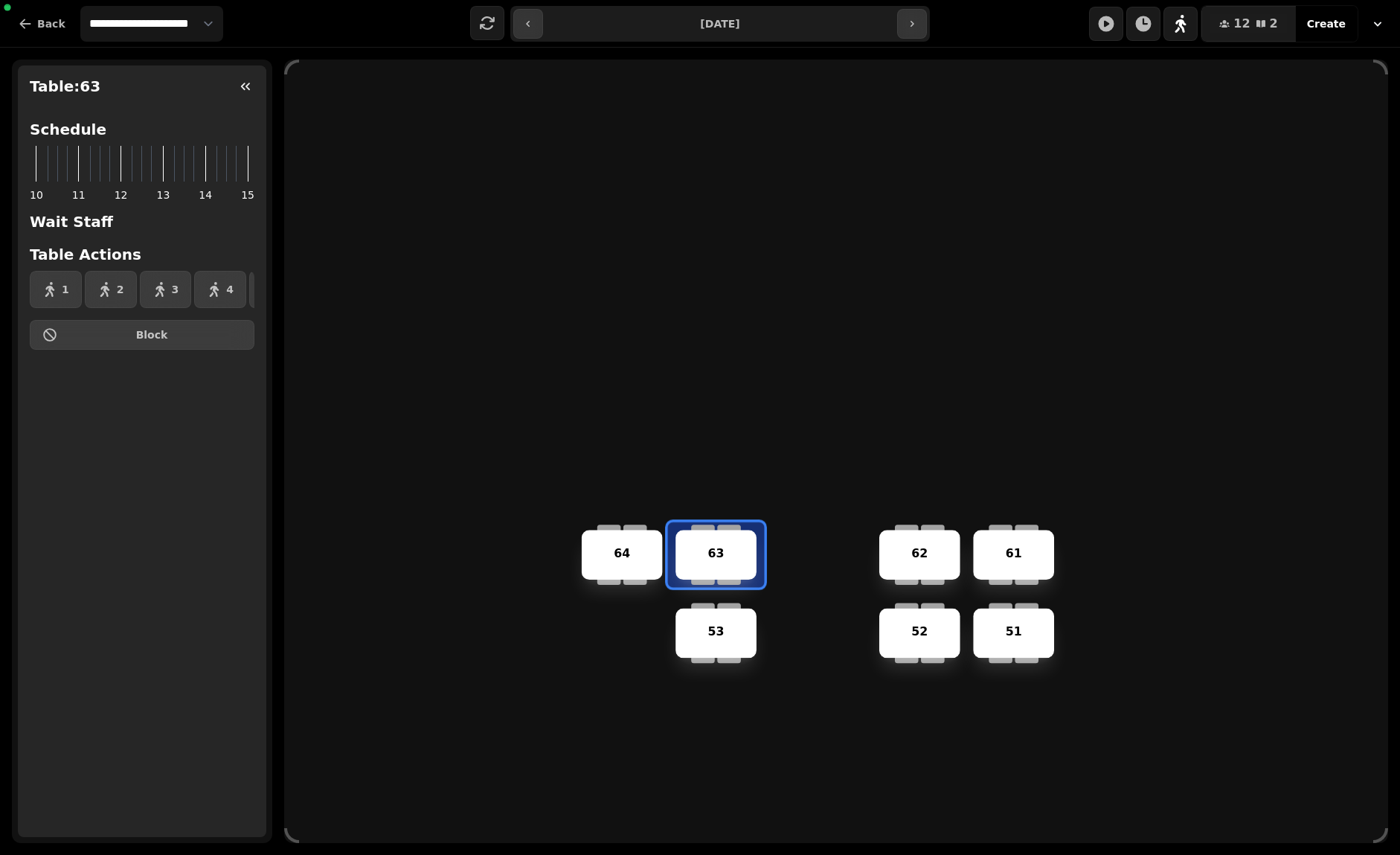
click at [725, 633] on div "53" at bounding box center [715, 633] width 78 height 18
click at [902, 624] on div "52" at bounding box center [920, 633] width 78 height 18
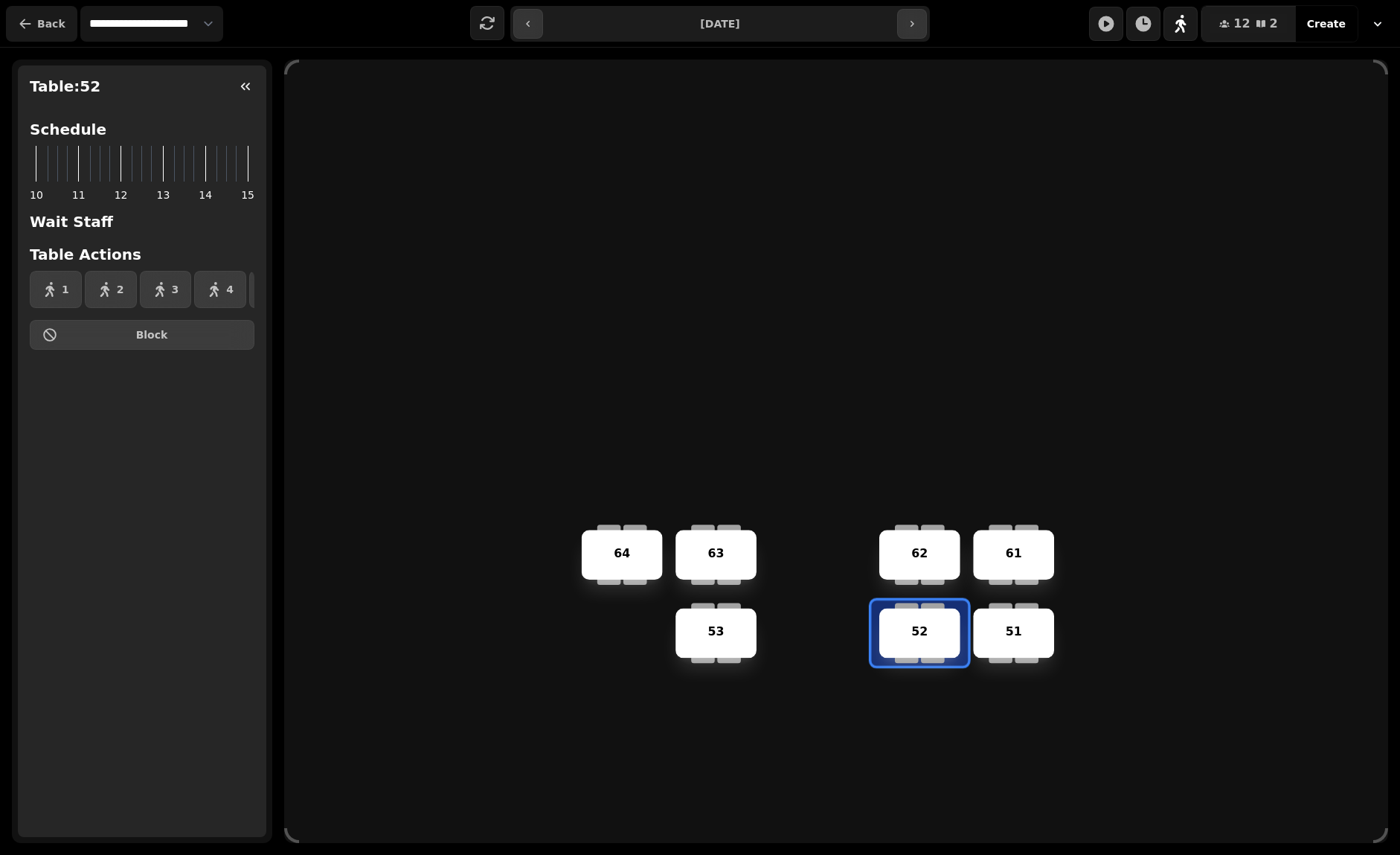
click at [53, 20] on span "Back" at bounding box center [51, 24] width 29 height 11
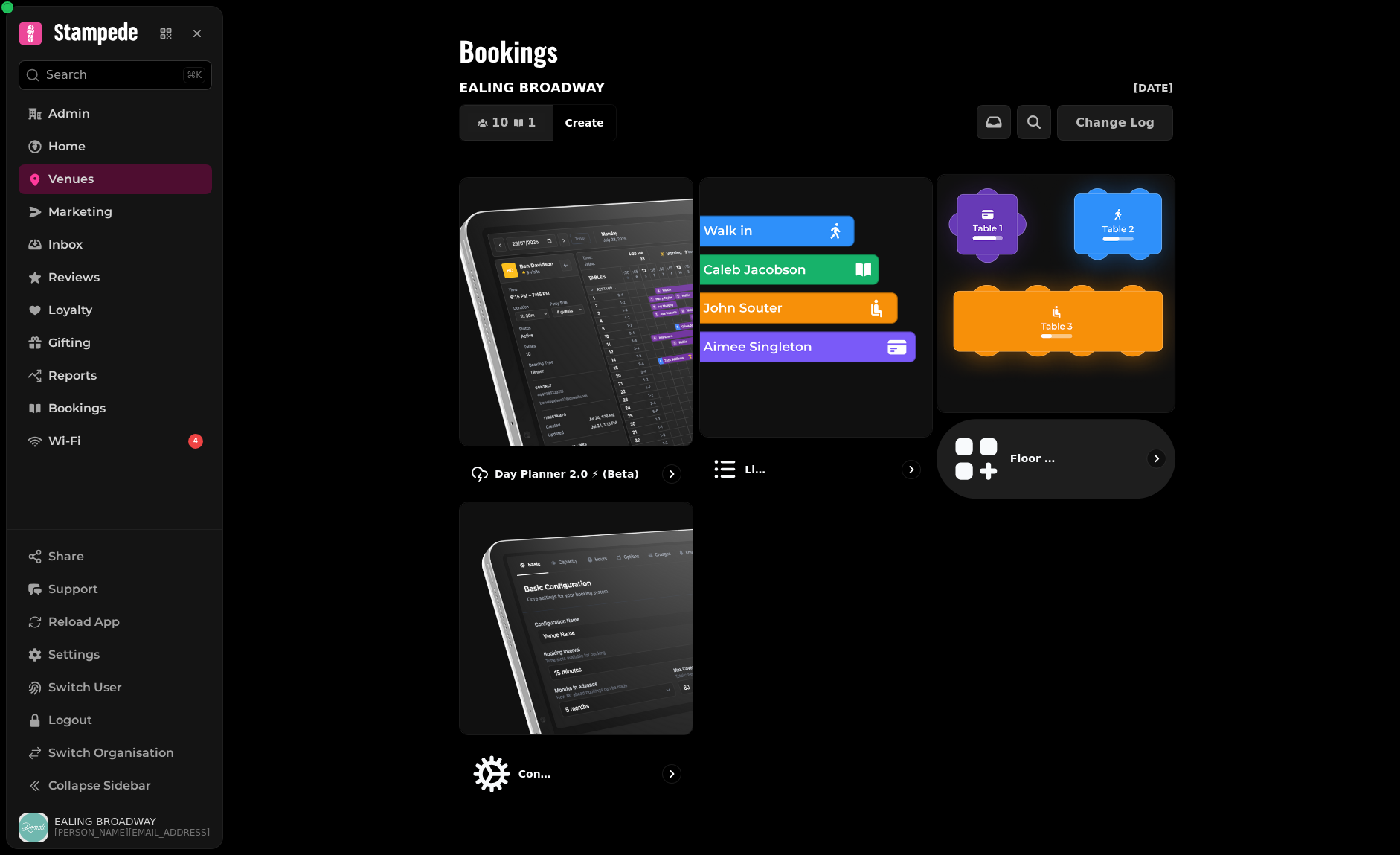
click at [992, 303] on img at bounding box center [1056, 293] width 261 height 261
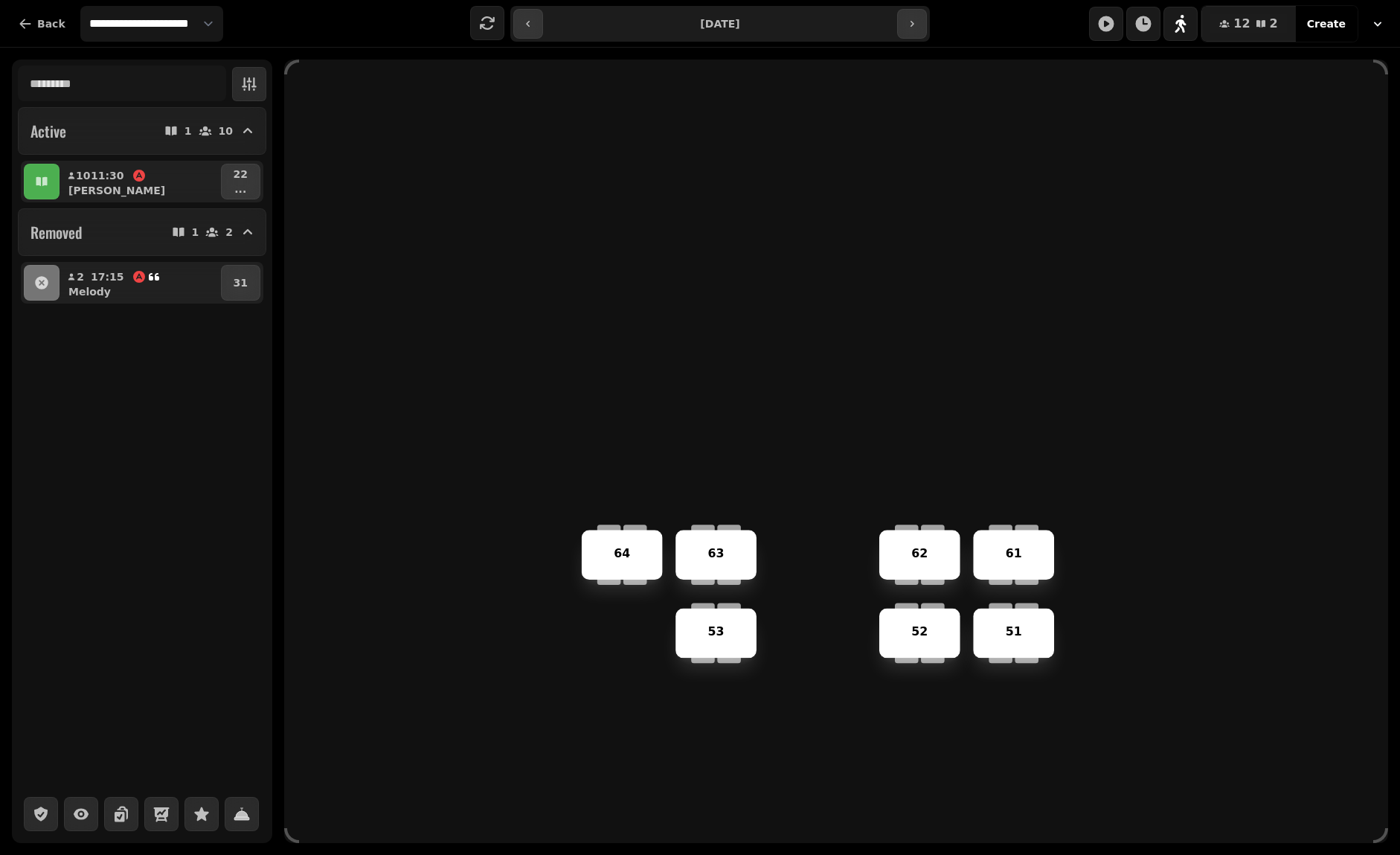
click at [725, 534] on div "63" at bounding box center [716, 554] width 81 height 50
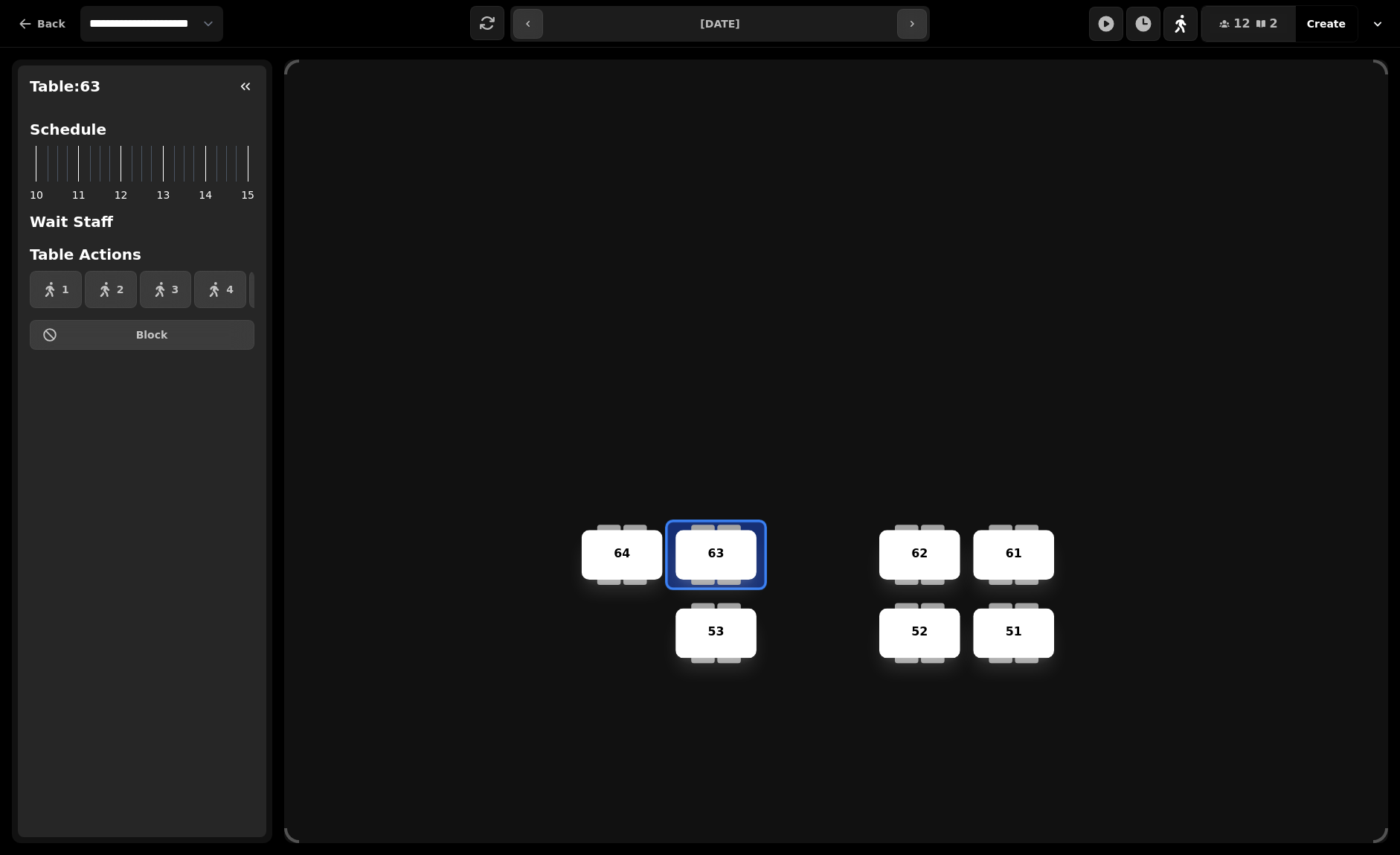
click at [702, 604] on div at bounding box center [703, 607] width 24 height 11
click at [634, 568] on div "64" at bounding box center [623, 554] width 81 height 50
click at [914, 556] on p "62" at bounding box center [920, 554] width 17 height 18
click at [947, 642] on div "52" at bounding box center [920, 632] width 81 height 50
click at [1082, 641] on div "53 51 61 63 52 64 62" at bounding box center [836, 451] width 979 height 783
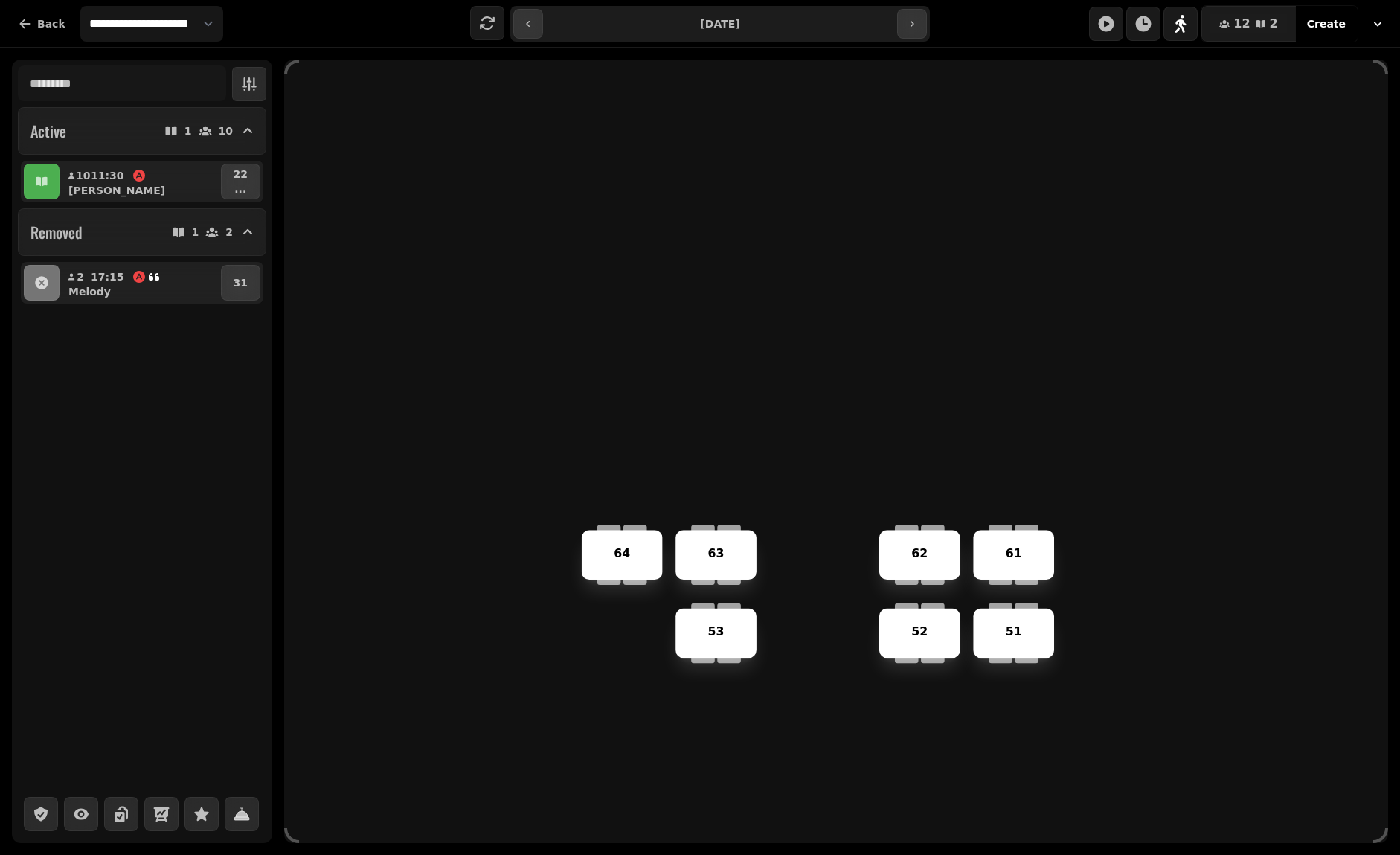
click at [1034, 563] on div "61" at bounding box center [1013, 554] width 78 height 18
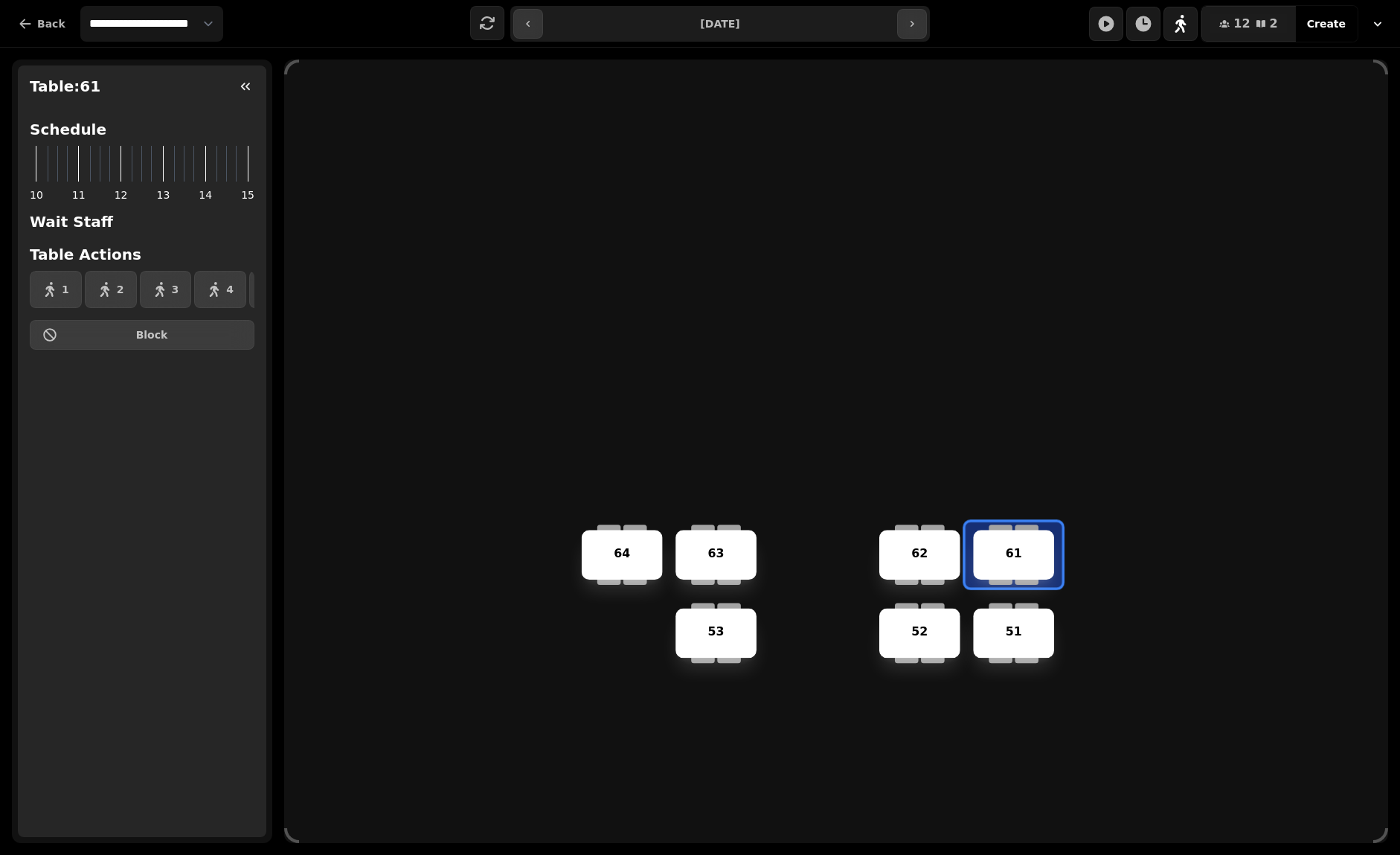
click at [1019, 614] on div "51" at bounding box center [1013, 632] width 81 height 50
click at [938, 633] on div "52" at bounding box center [920, 633] width 78 height 18
click at [927, 540] on div "62" at bounding box center [920, 554] width 81 height 50
click at [703, 545] on div "63" at bounding box center [715, 554] width 78 height 18
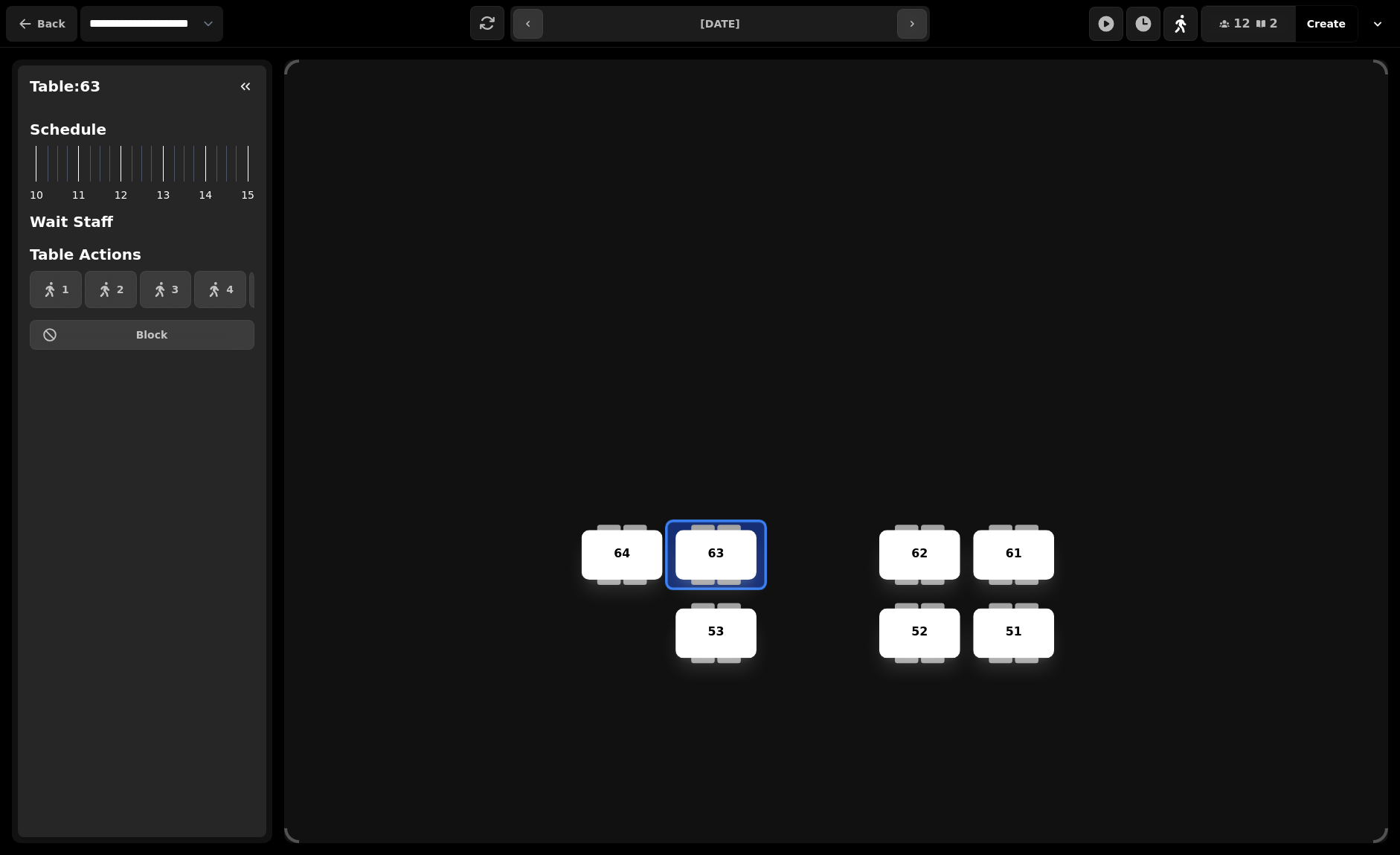
click at [62, 29] on button "Back" at bounding box center [41, 24] width 71 height 36
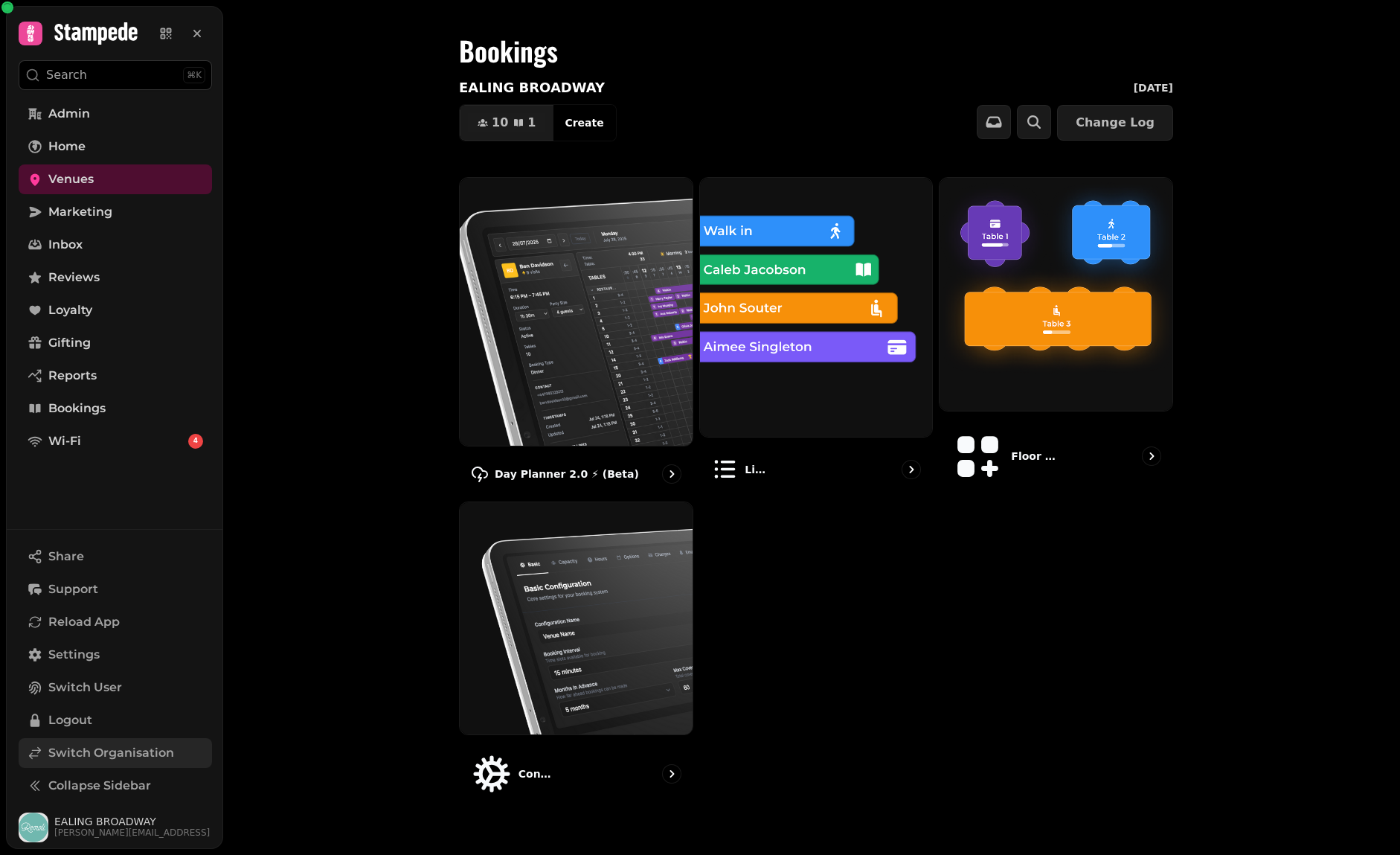
click at [114, 752] on span "Switch Organisation" at bounding box center [111, 752] width 125 height 18
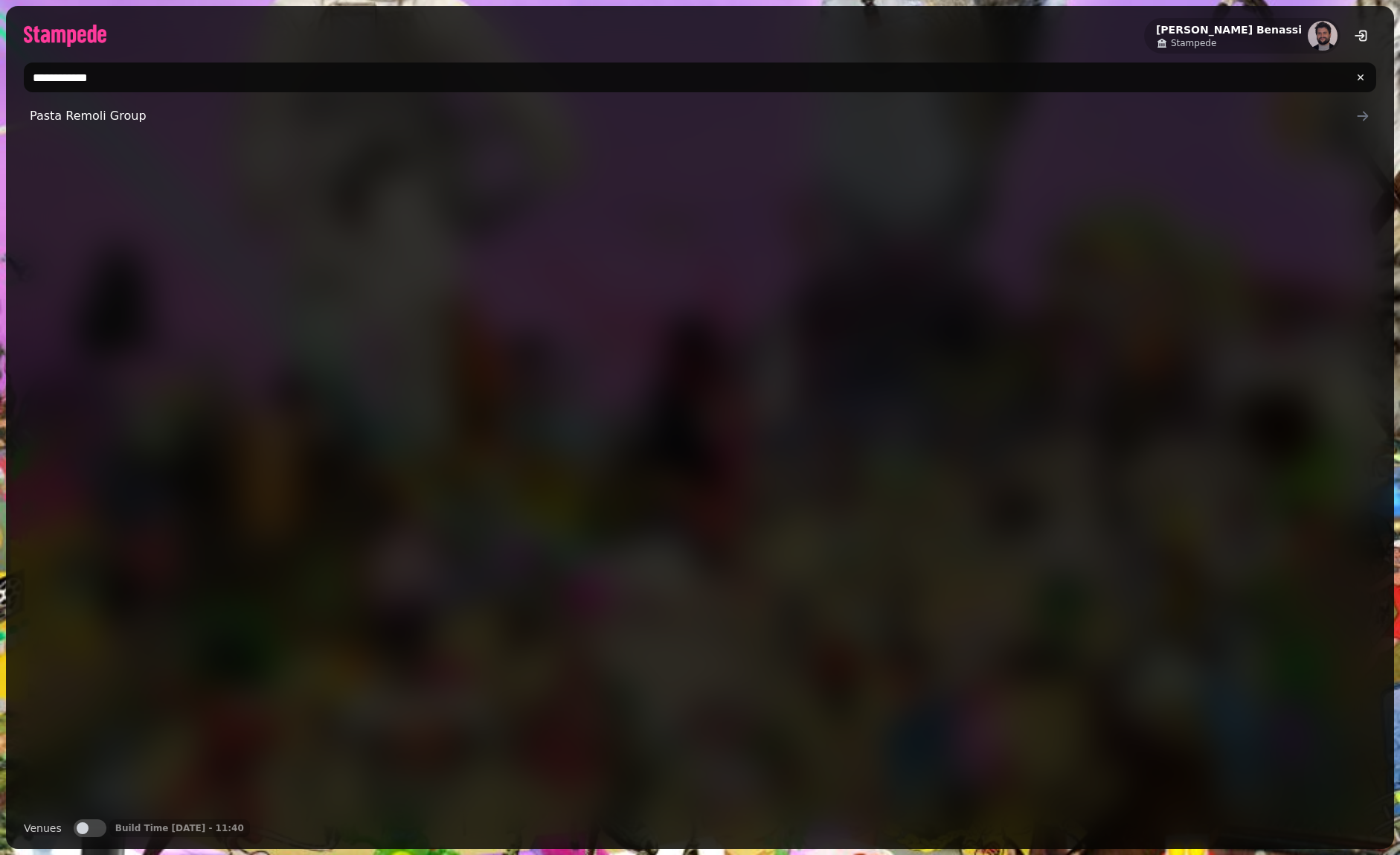
click at [294, 80] on input "**********" at bounding box center [700, 77] width 1353 height 30
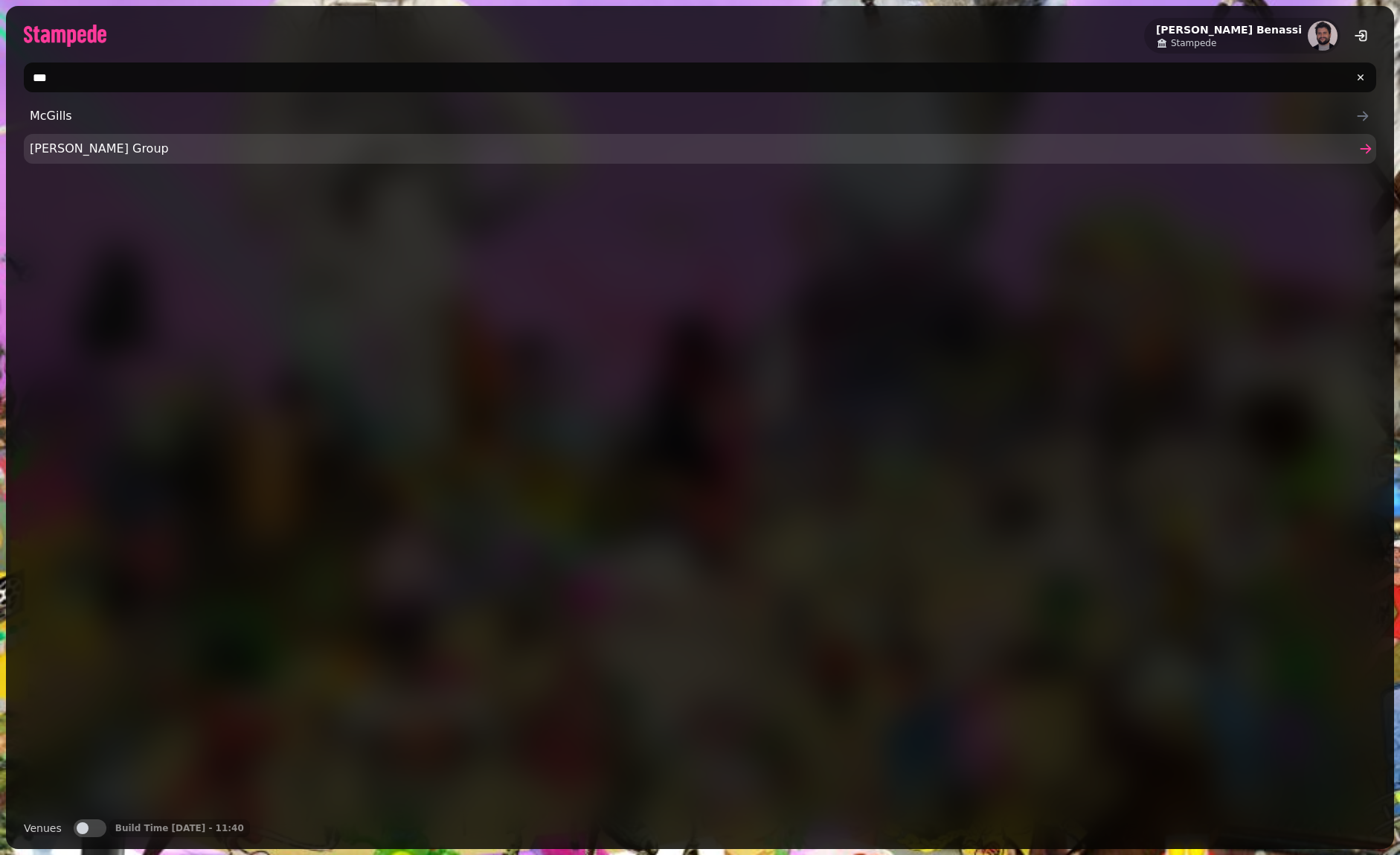
type input "***"
click at [106, 162] on link "McGinty's Group" at bounding box center [700, 149] width 1353 height 30
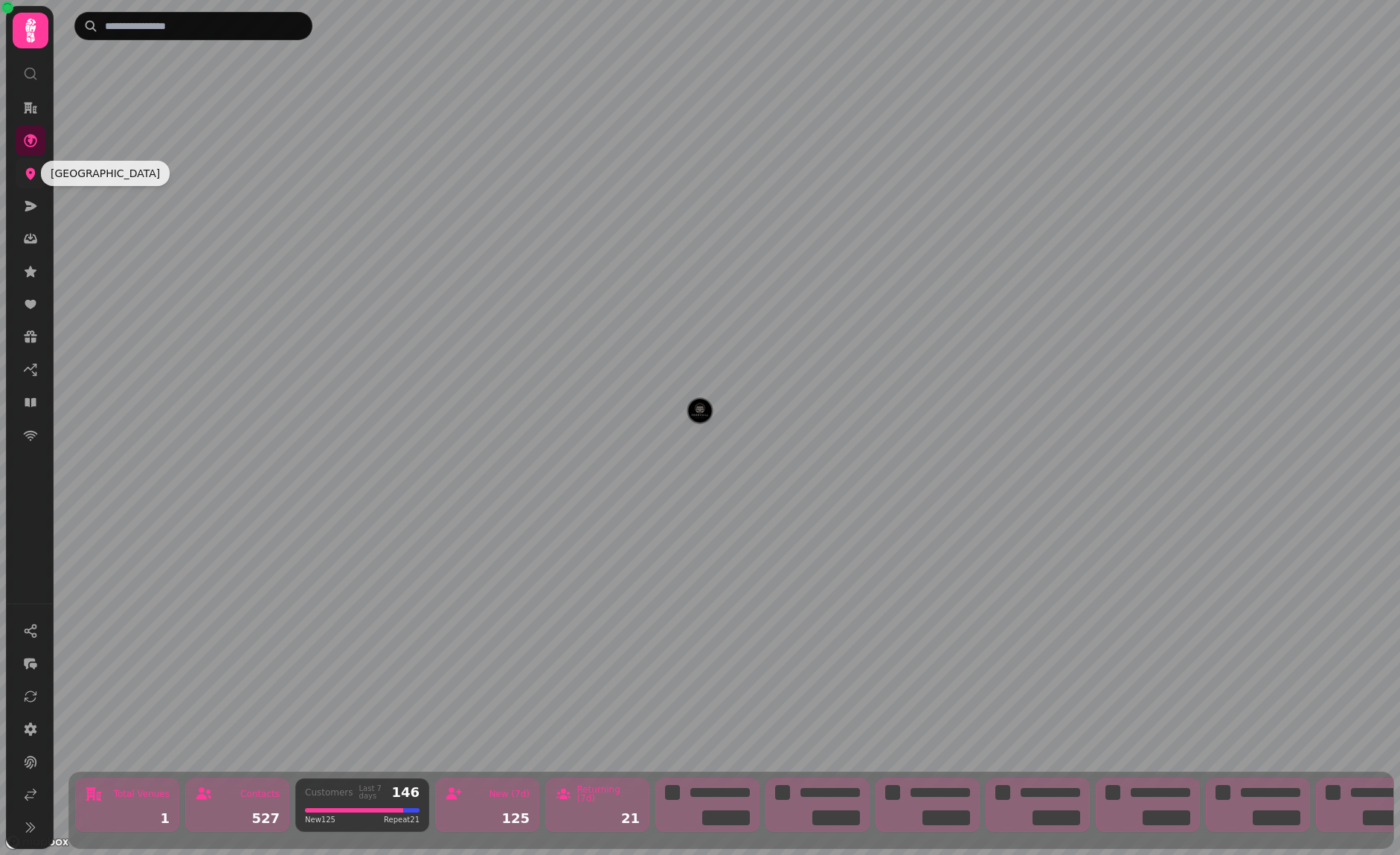
click at [37, 174] on icon at bounding box center [30, 173] width 15 height 15
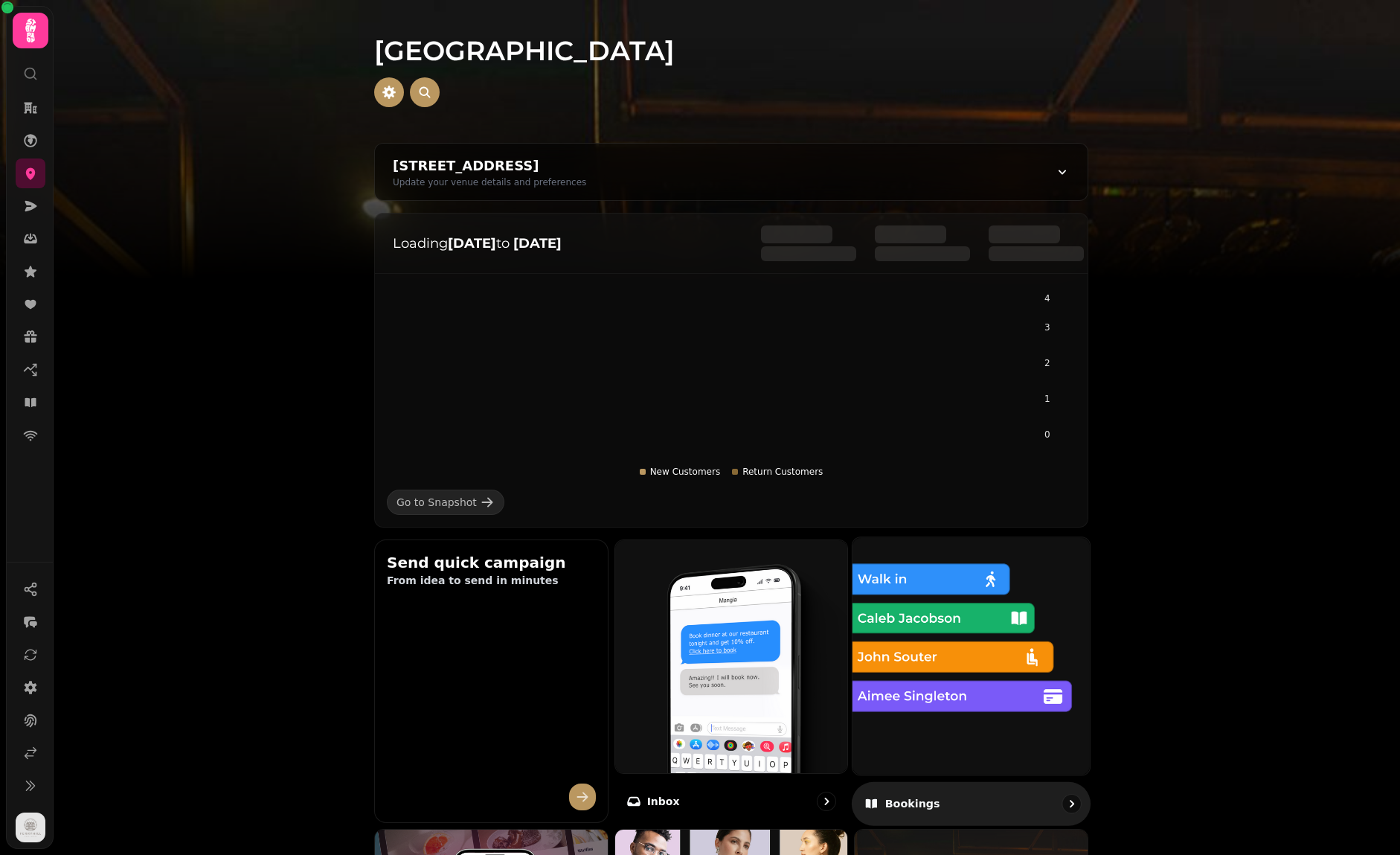
click at [933, 723] on img at bounding box center [971, 655] width 261 height 261
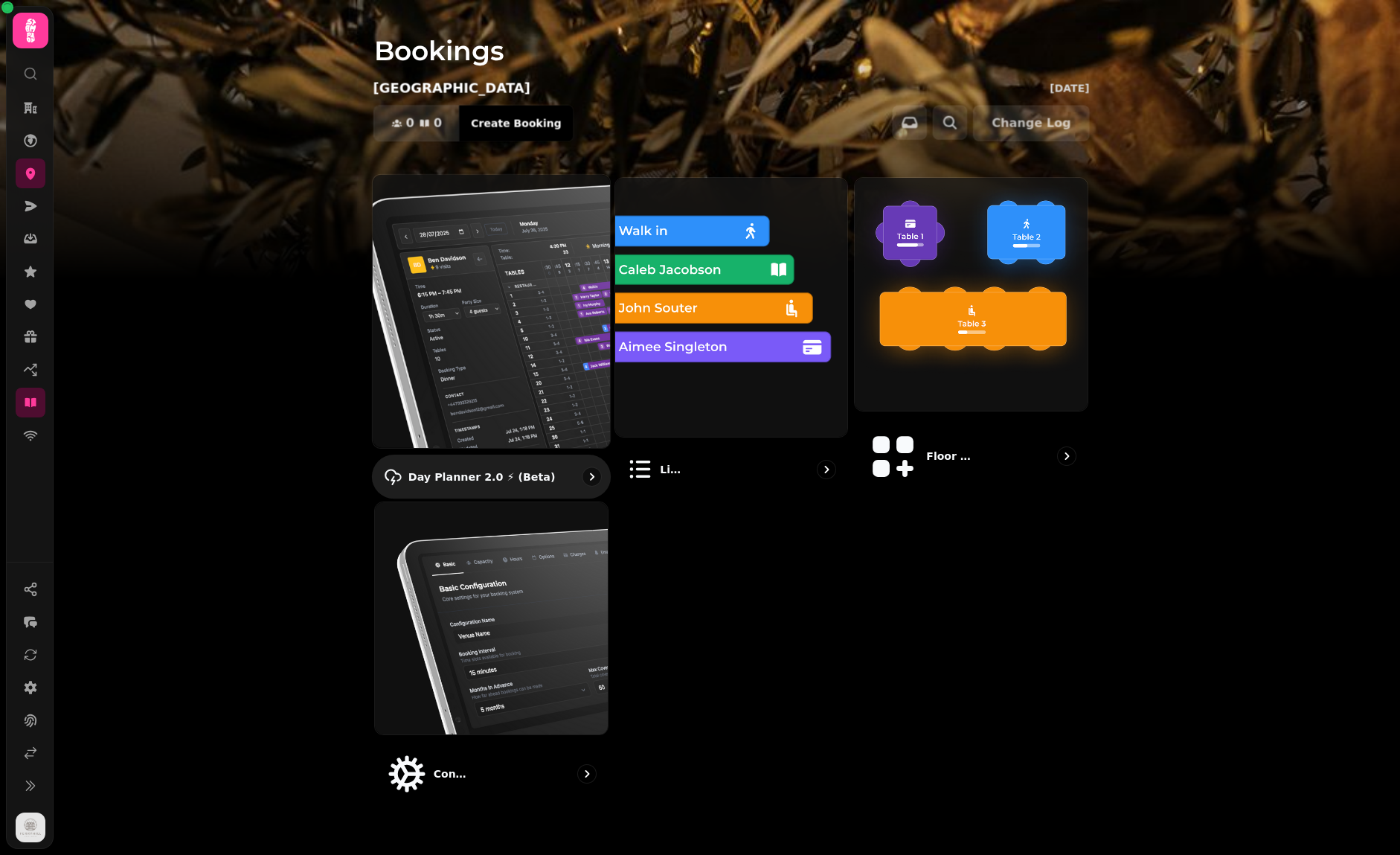
click at [517, 320] on img at bounding box center [491, 311] width 261 height 301
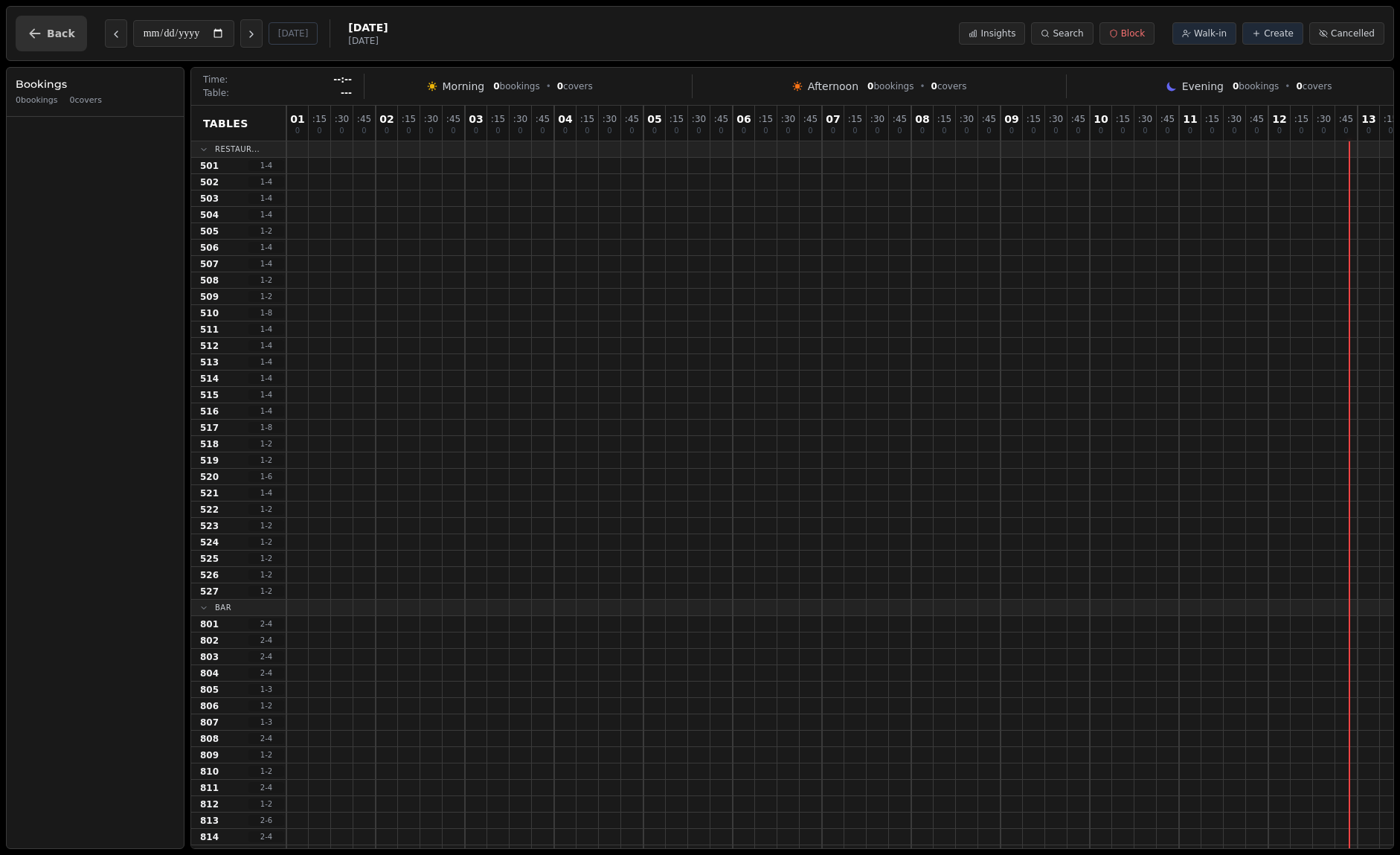
click at [53, 32] on span "Back" at bounding box center [61, 34] width 29 height 11
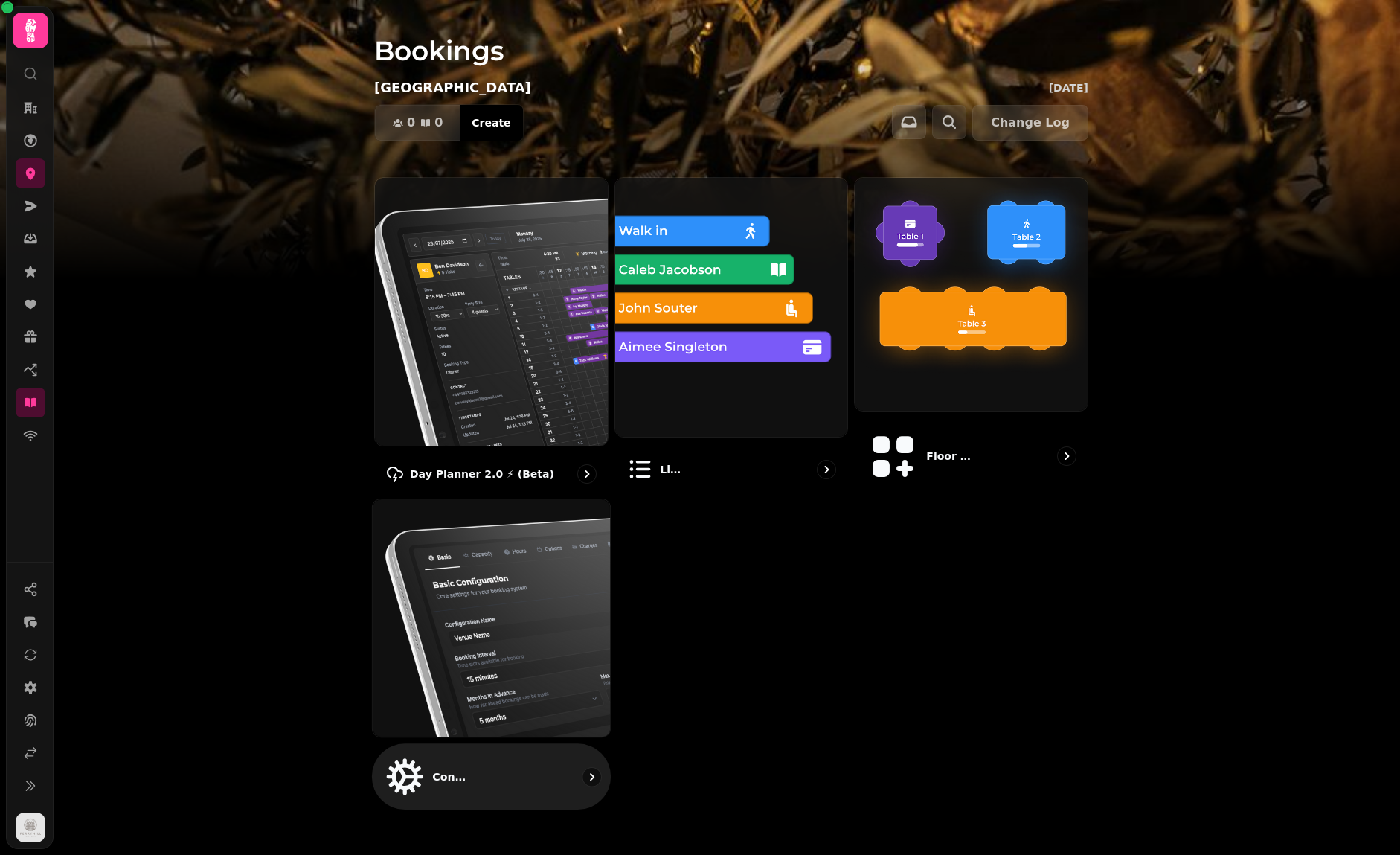
click at [518, 520] on img at bounding box center [491, 617] width 261 height 261
select select "**********"
select select "**"
select select "***"
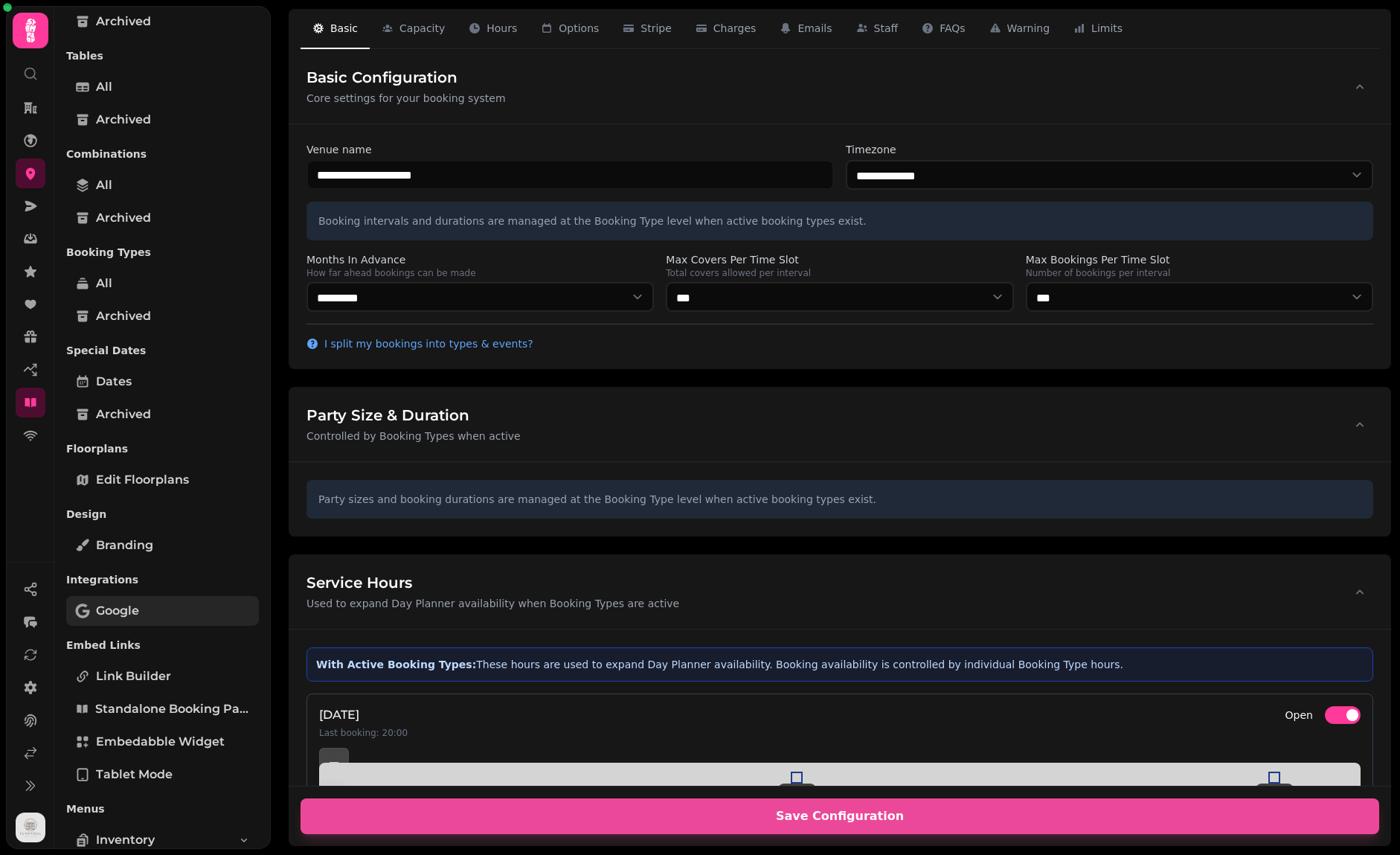
scroll to position [198, 0]
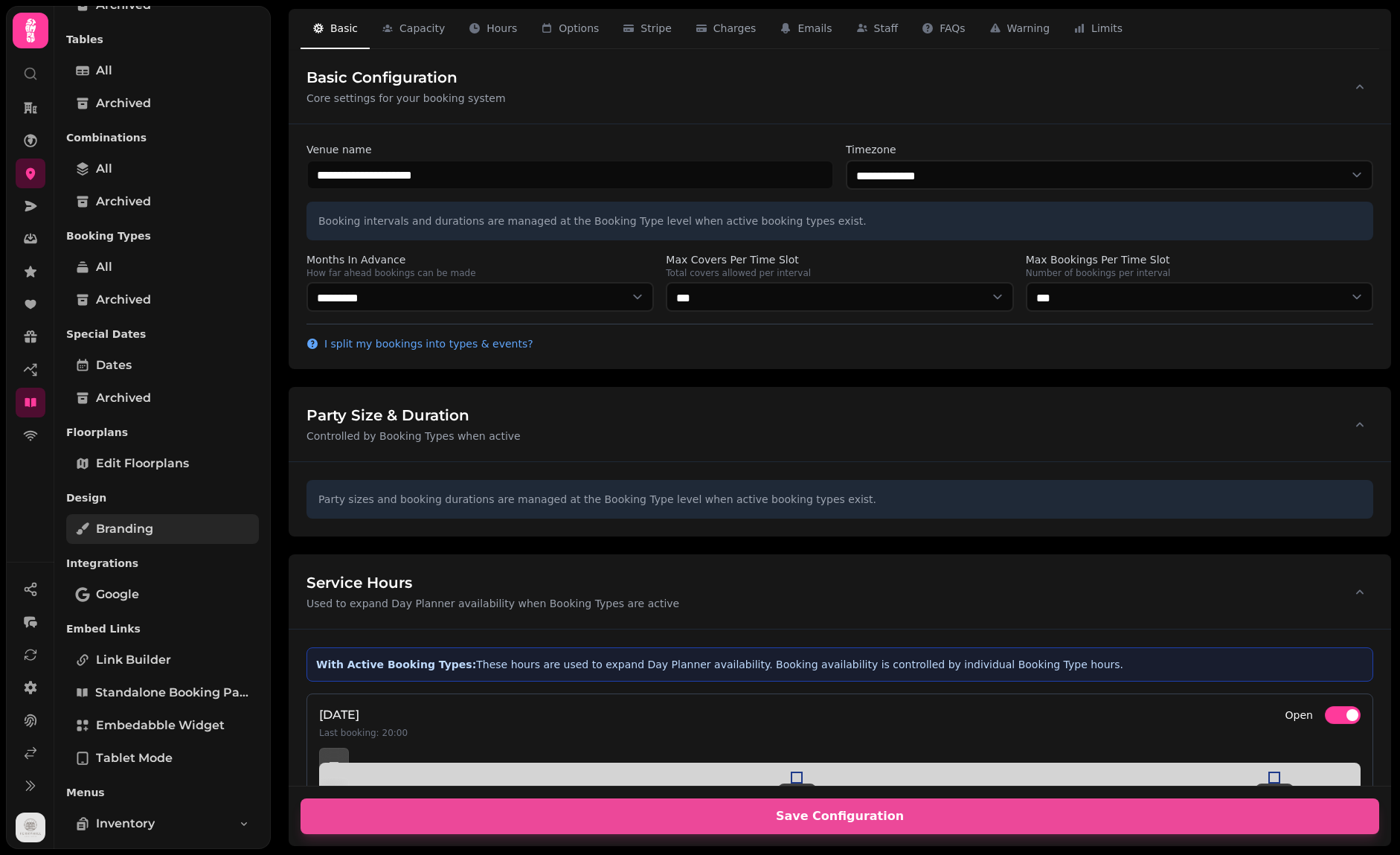
click at [170, 522] on link "Branding" at bounding box center [162, 529] width 192 height 30
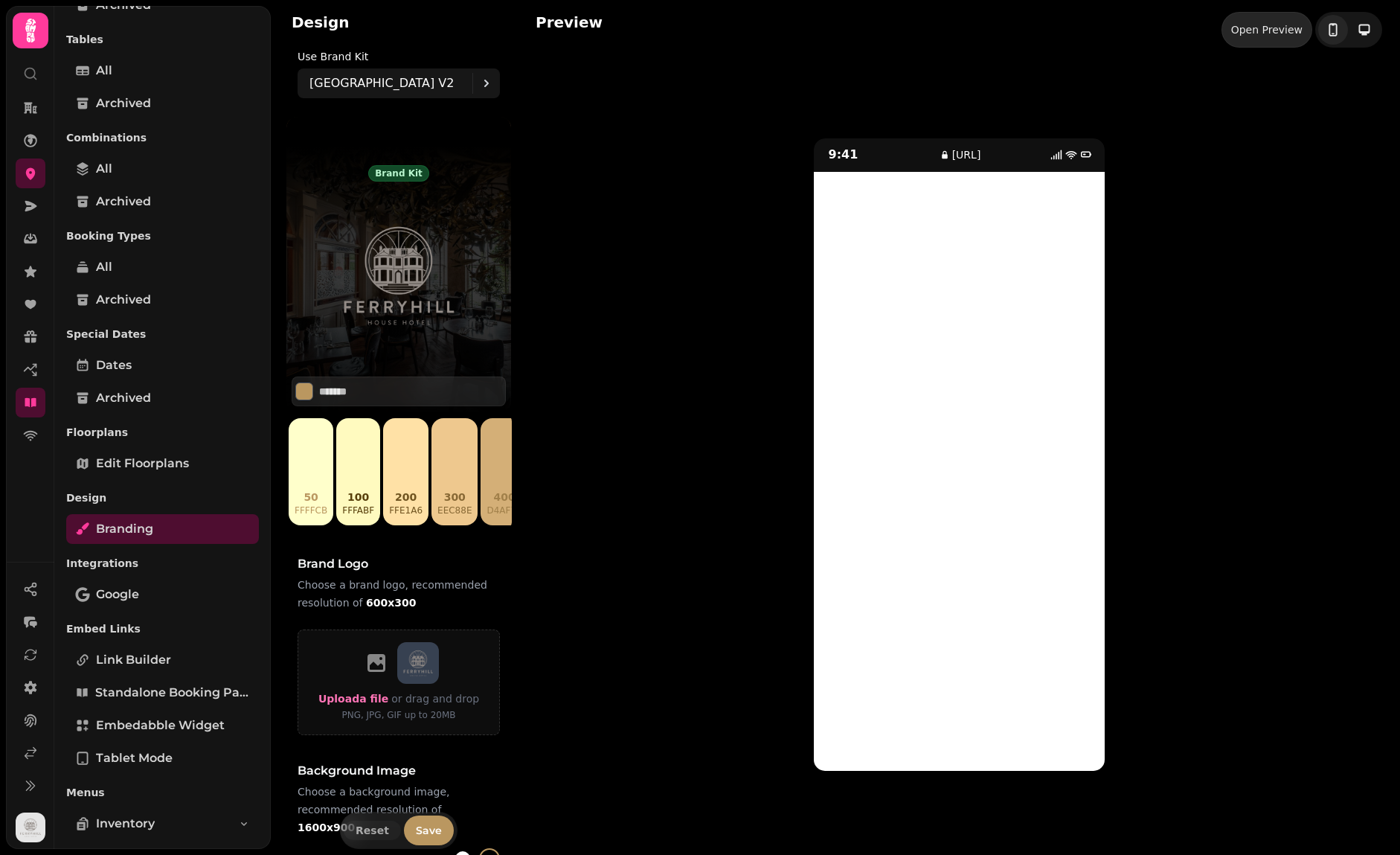
click at [1082, 35] on div "Open Preview" at bounding box center [1267, 30] width 71 height 15
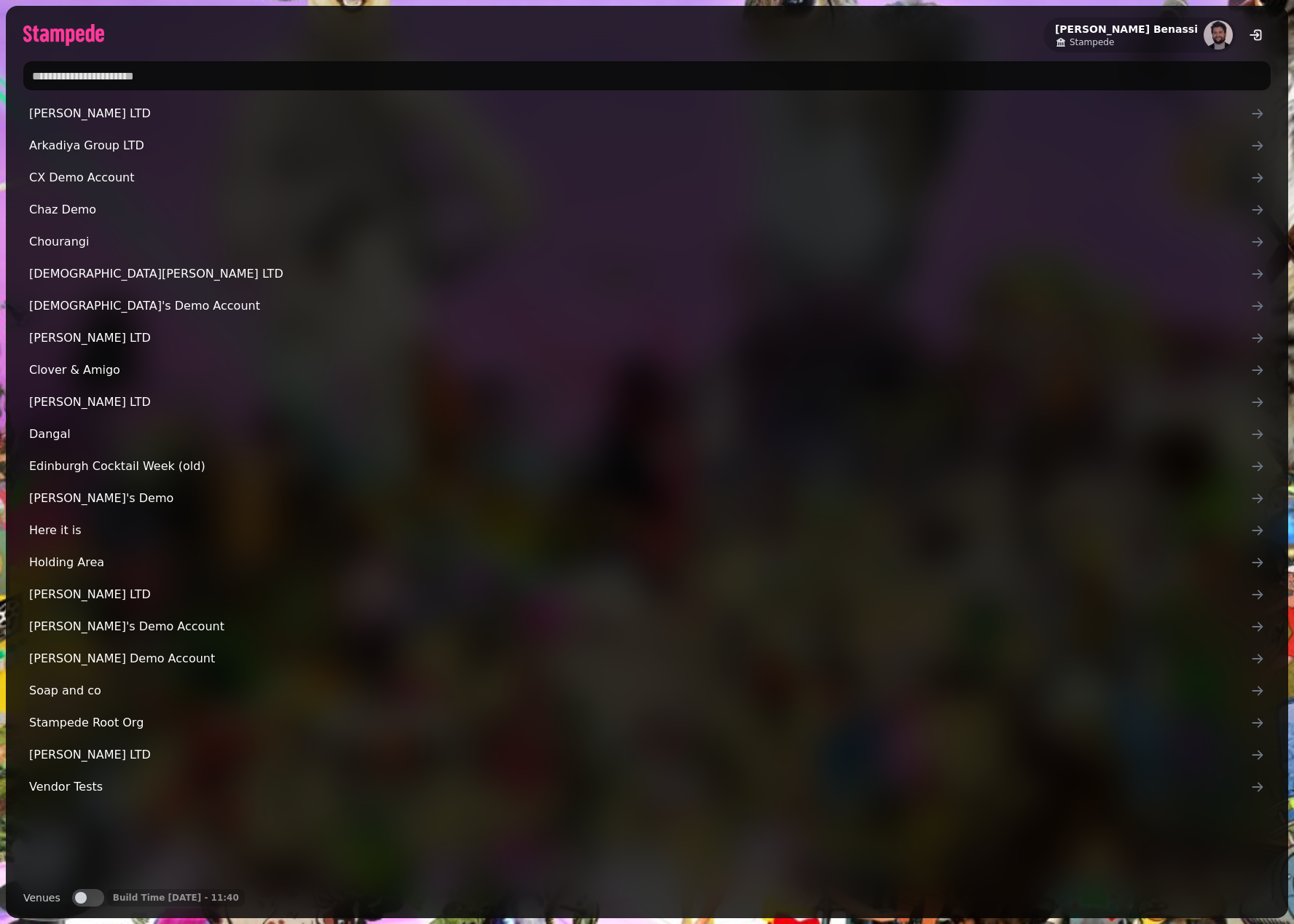
click at [597, 81] on input "text" at bounding box center [647, 75] width 1248 height 29
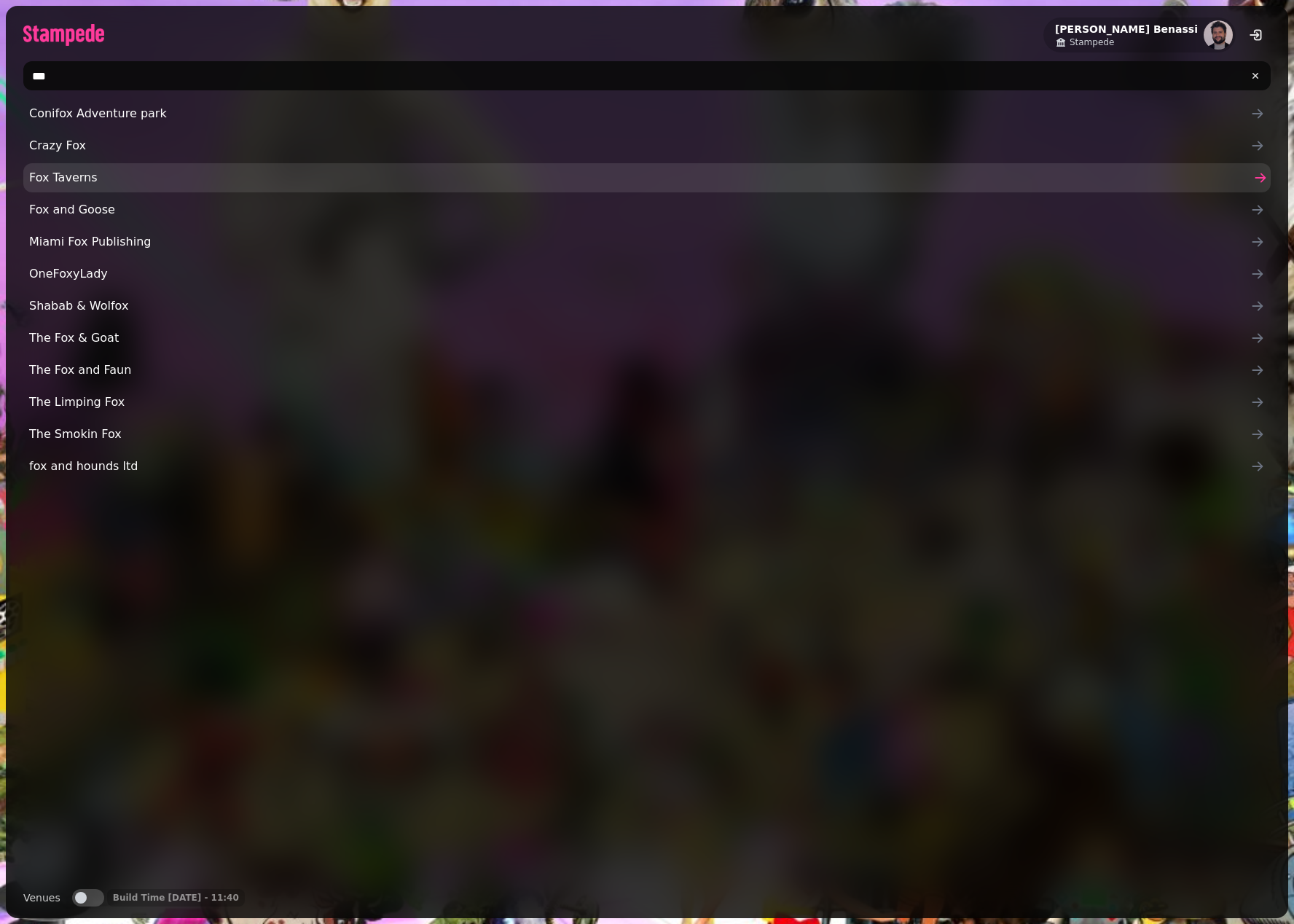
type input "***"
click at [357, 177] on span "Fox Taverns" at bounding box center [640, 178] width 1222 height 17
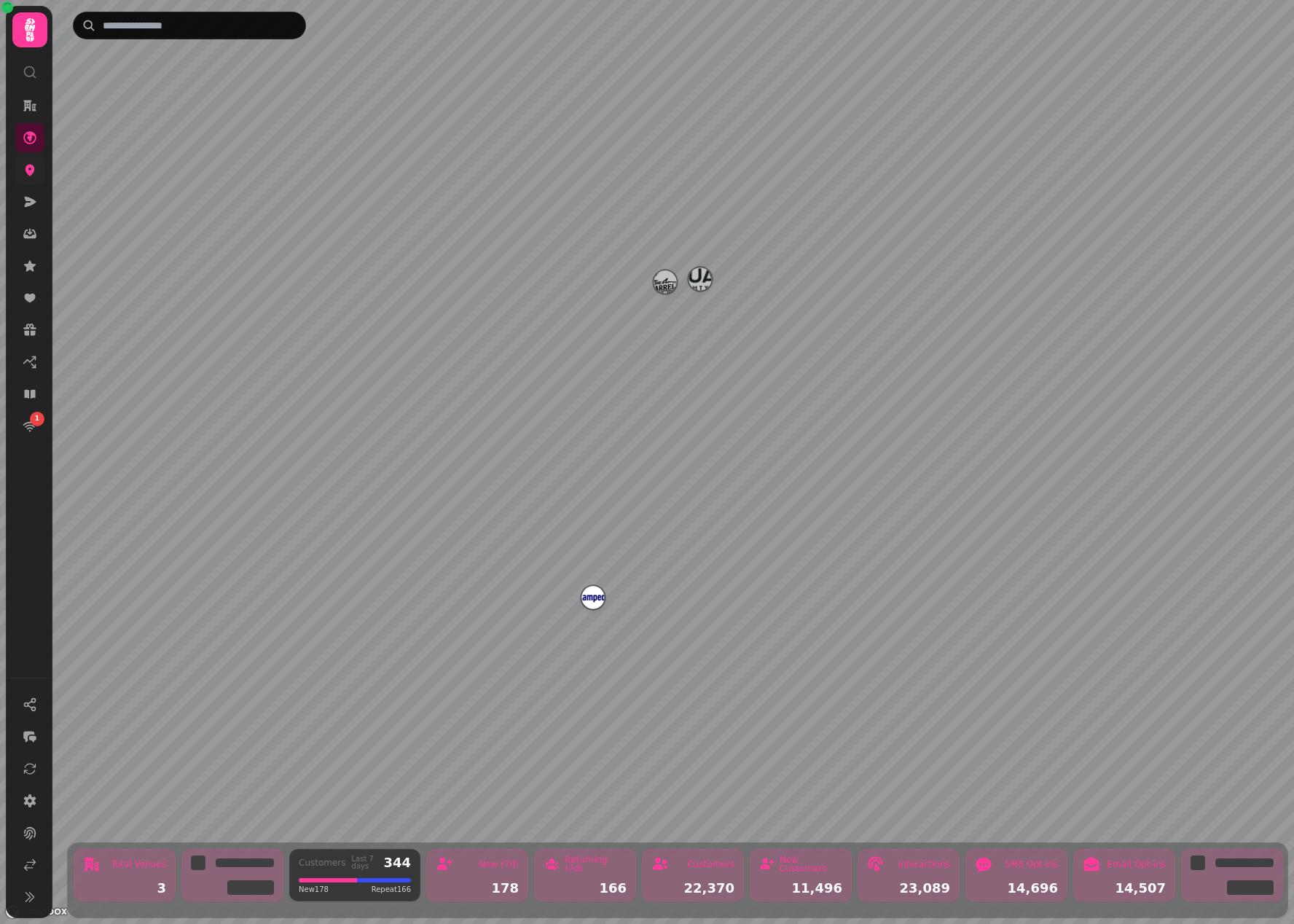
click at [27, 180] on link at bounding box center [30, 170] width 29 height 29
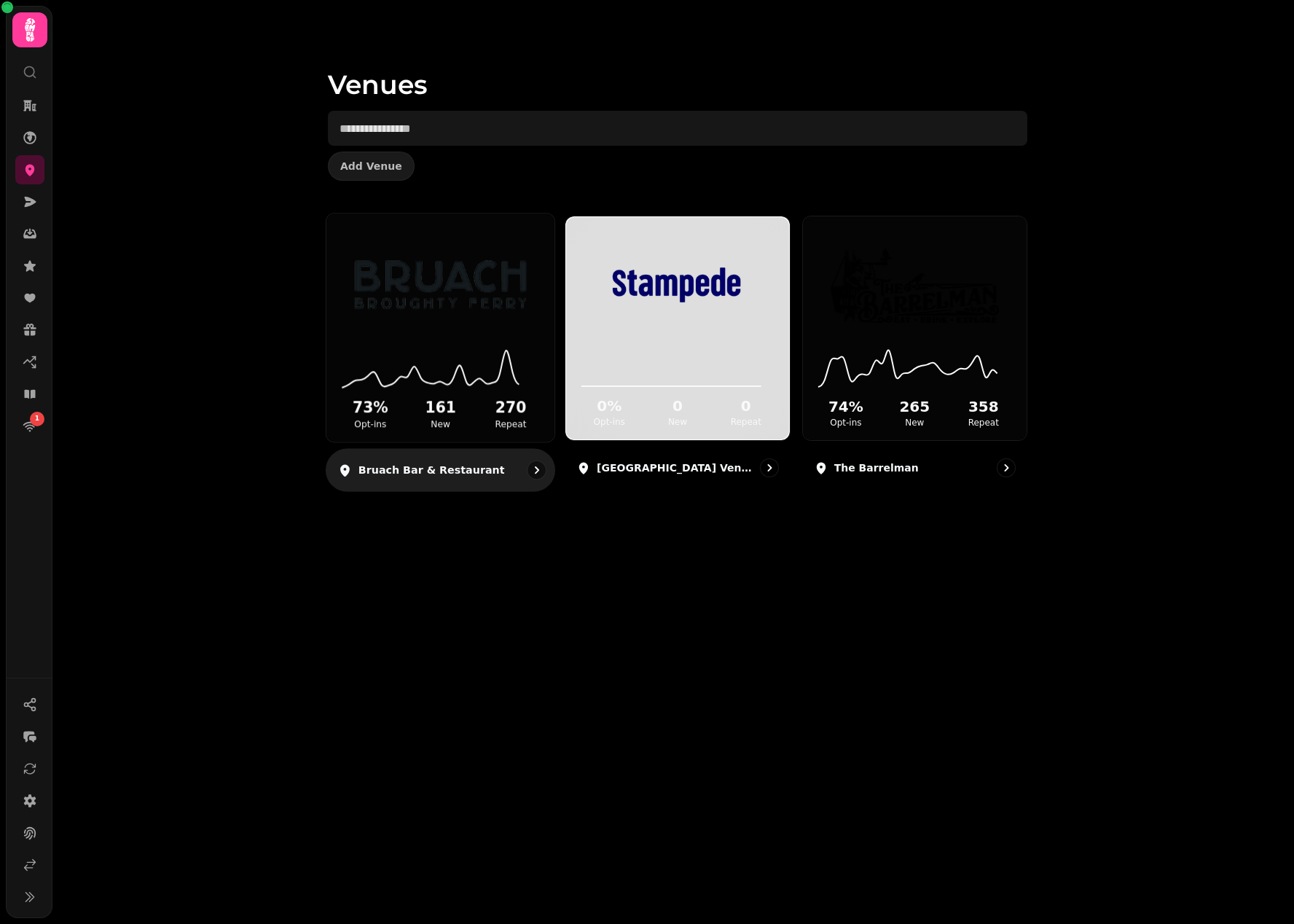
click at [450, 269] on img at bounding box center [440, 284] width 171 height 96
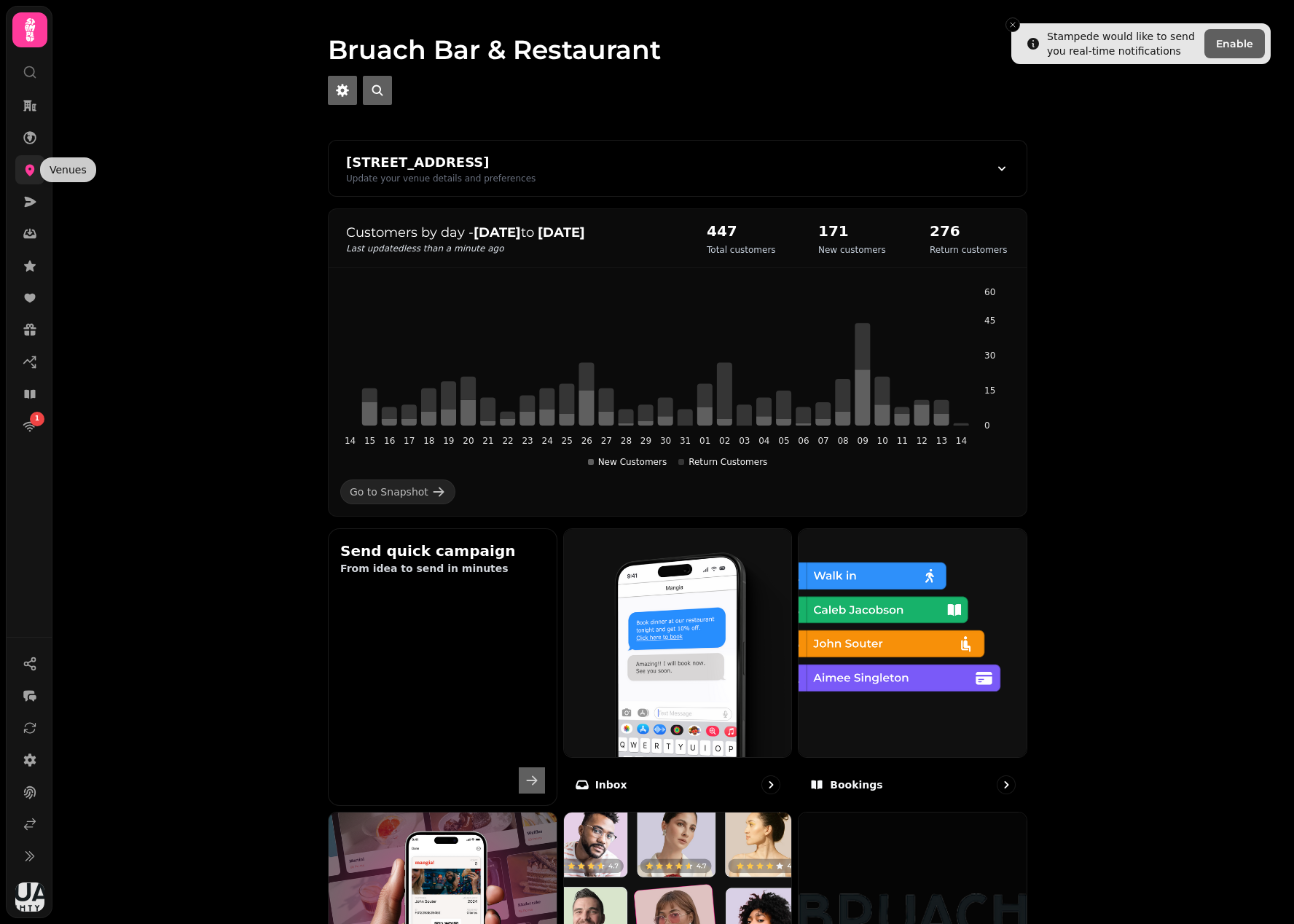
click at [34, 177] on icon at bounding box center [29, 169] width 14 height 14
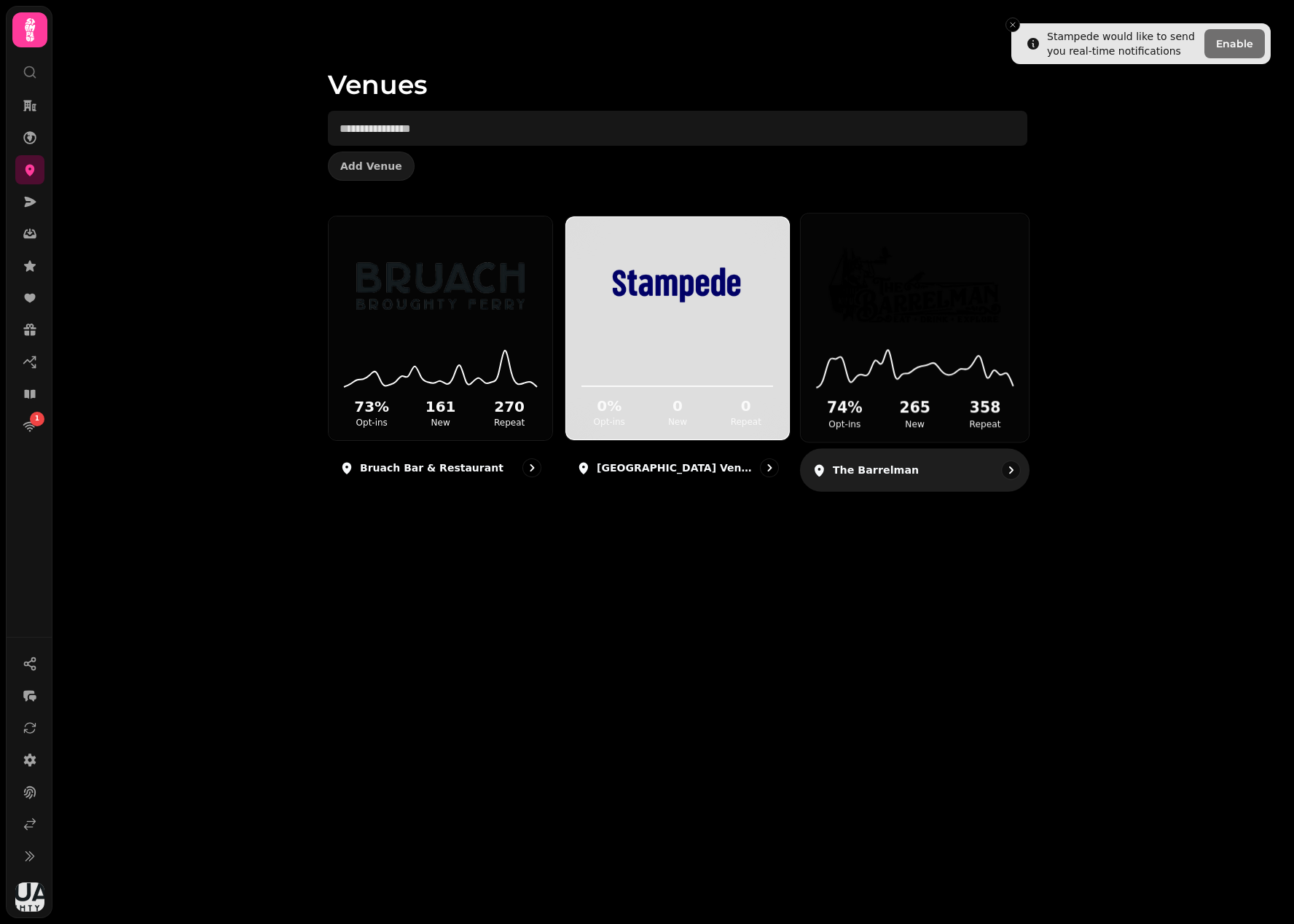
click at [966, 417] on h2 "358" at bounding box center [985, 409] width 64 height 21
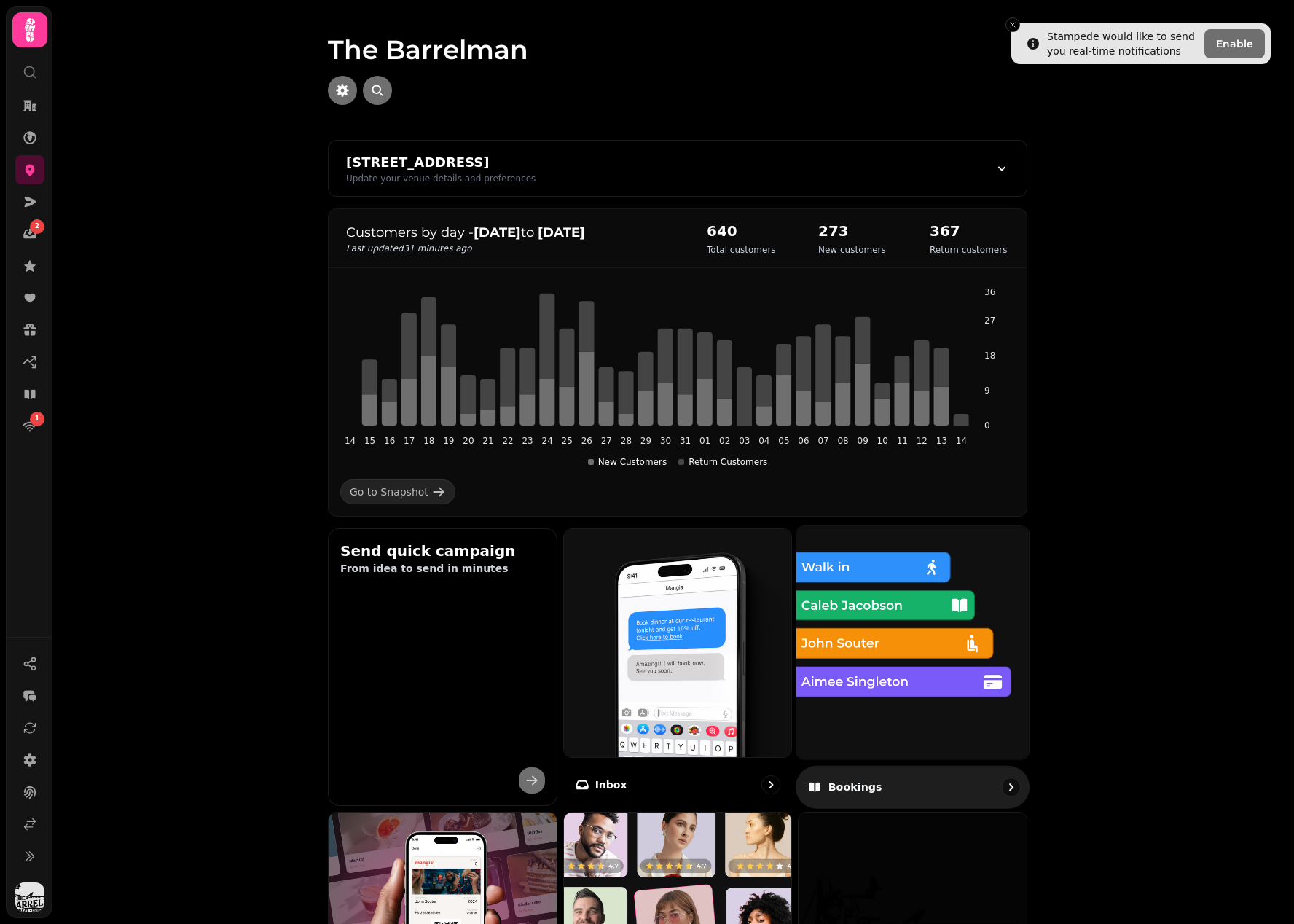
click at [888, 589] on img at bounding box center [912, 642] width 256 height 256
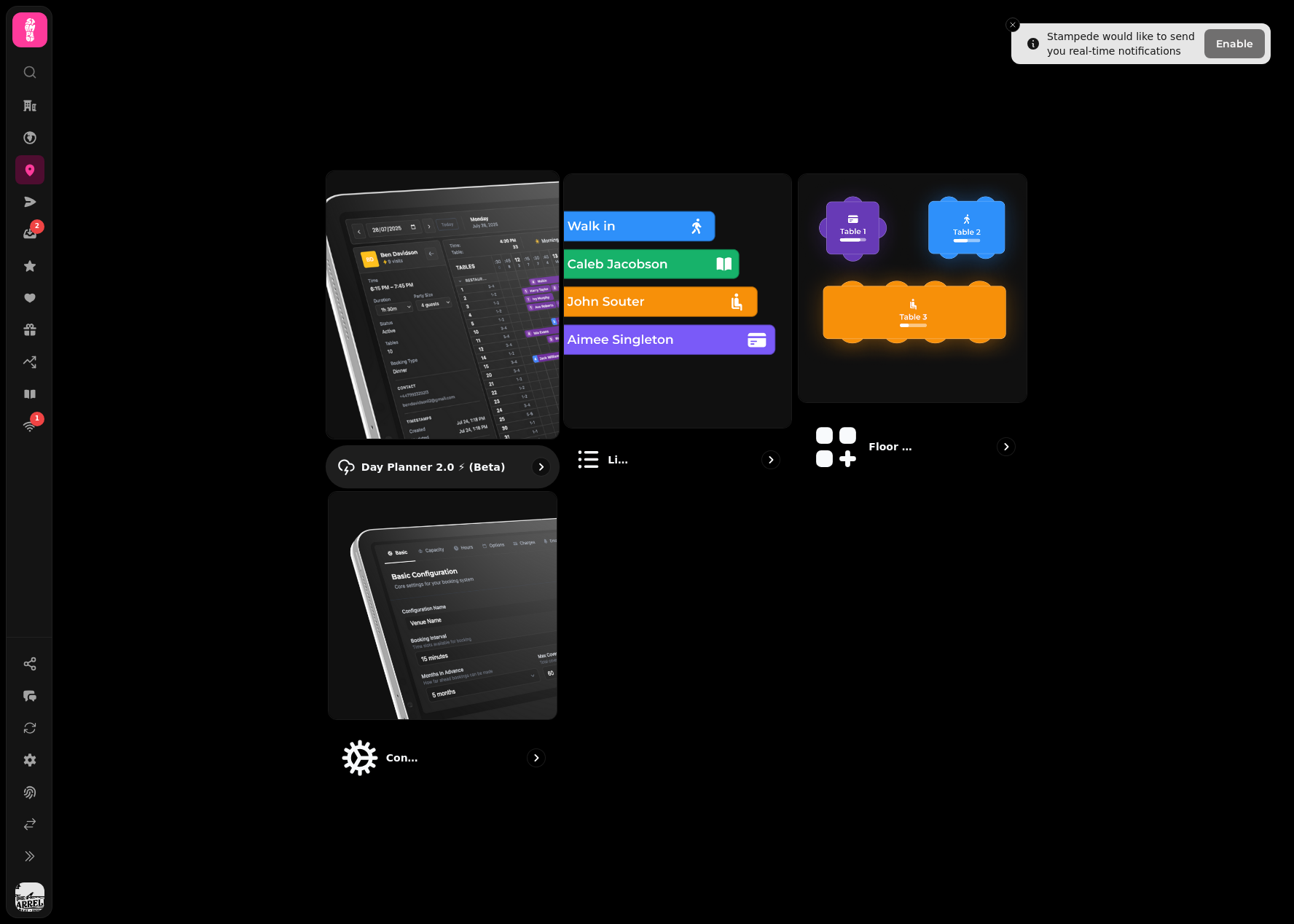
click at [481, 295] on img at bounding box center [443, 304] width 256 height 295
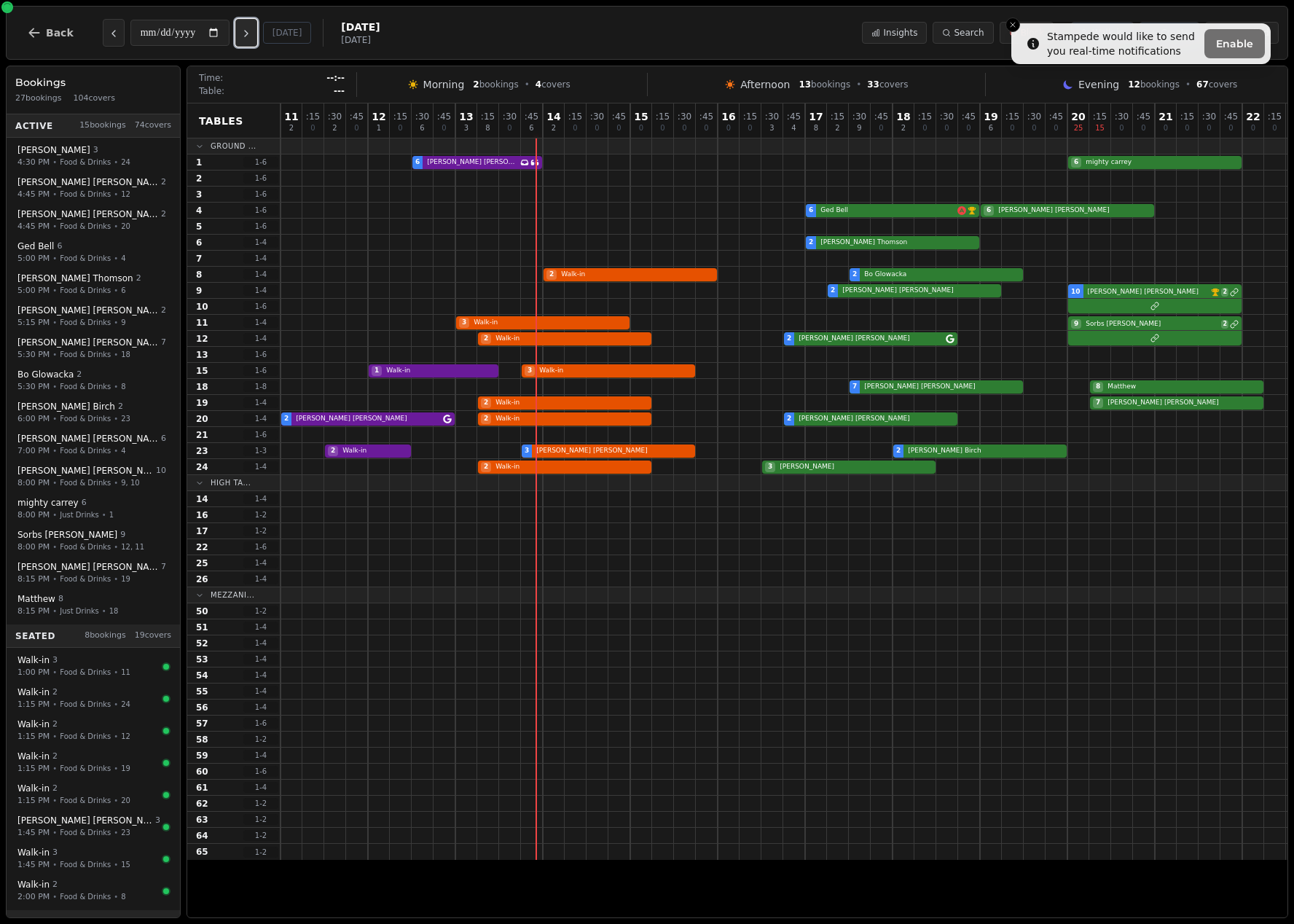
click at [252, 29] on icon "Next day" at bounding box center [246, 34] width 12 height 12
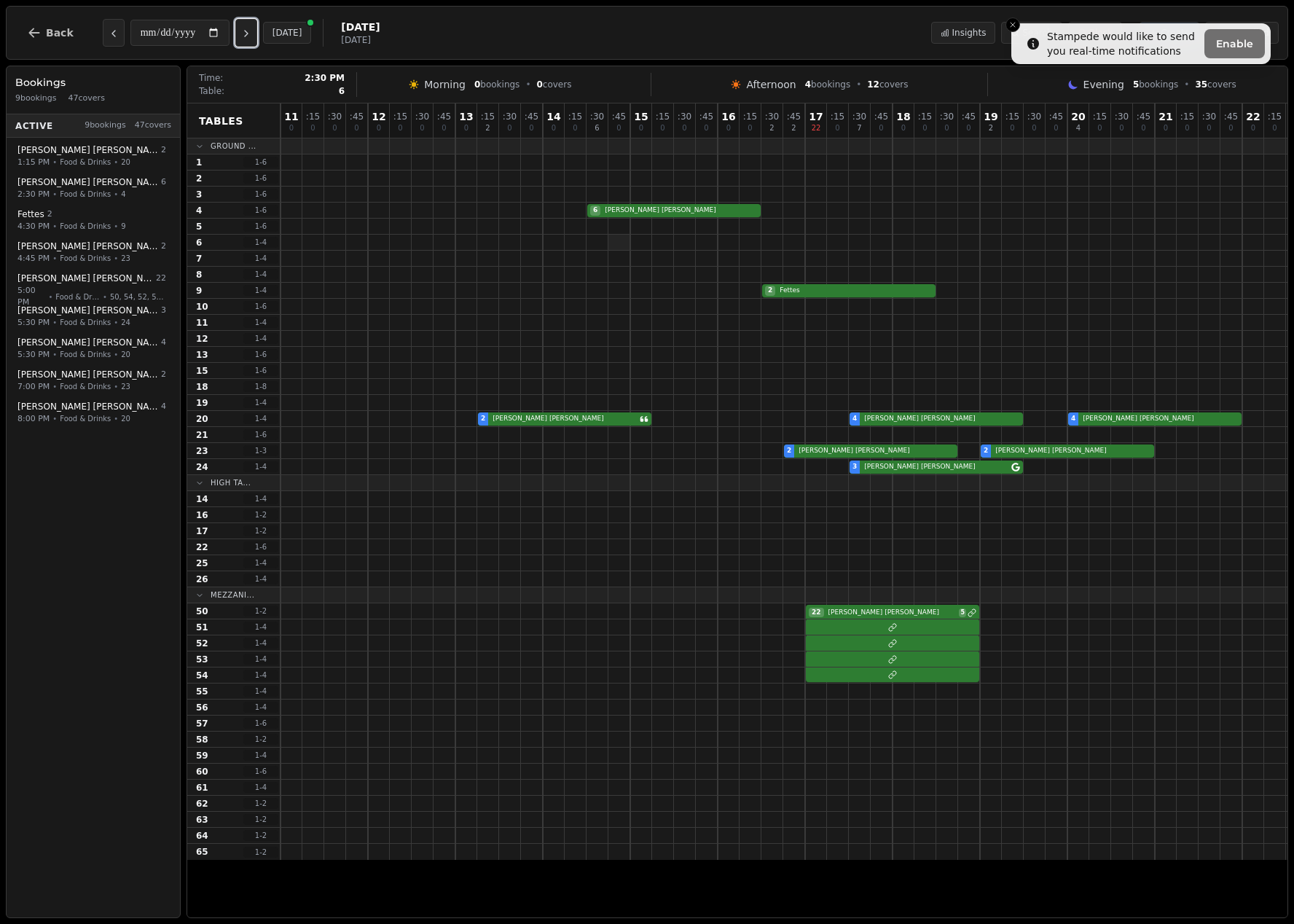
scroll to position [0, 129]
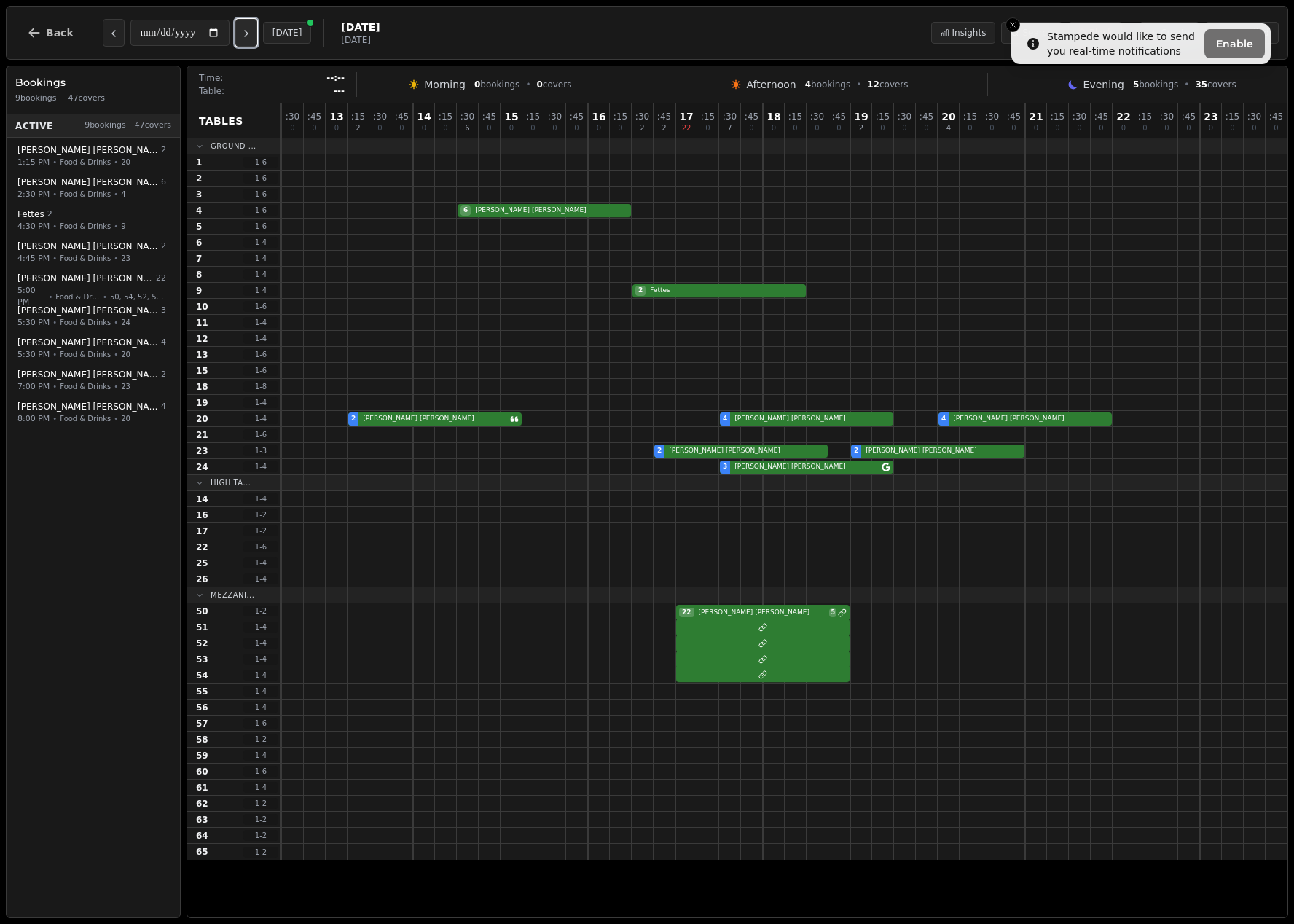
click at [252, 34] on icon "Next day" at bounding box center [246, 34] width 12 height 12
type input "**********"
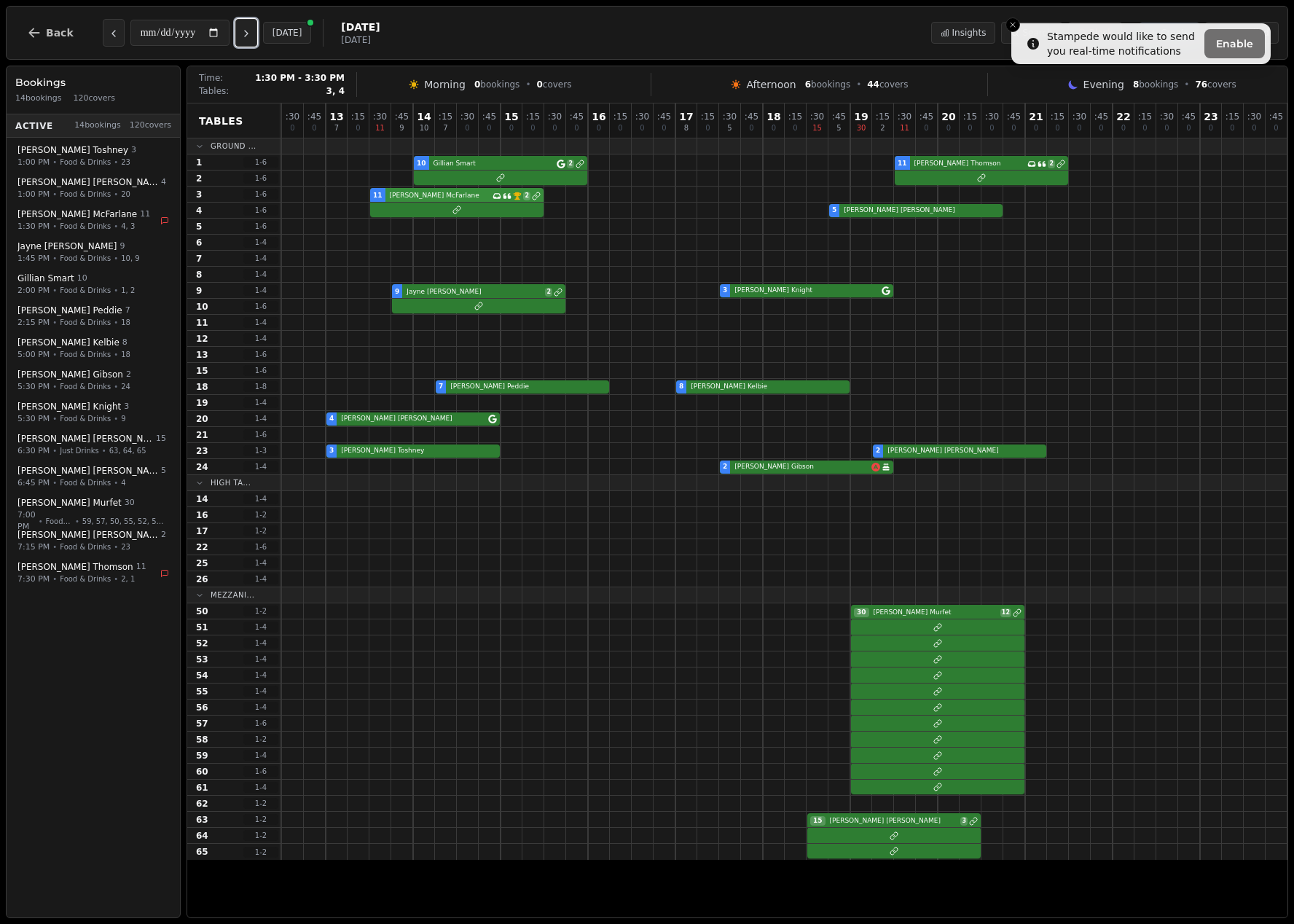
click at [506, 193] on div "11 [PERSON_NAME] Has conversation thread VIP customer (15 visits) 2" at bounding box center [719, 194] width 1136 height 16
select select "****"
select select "**"
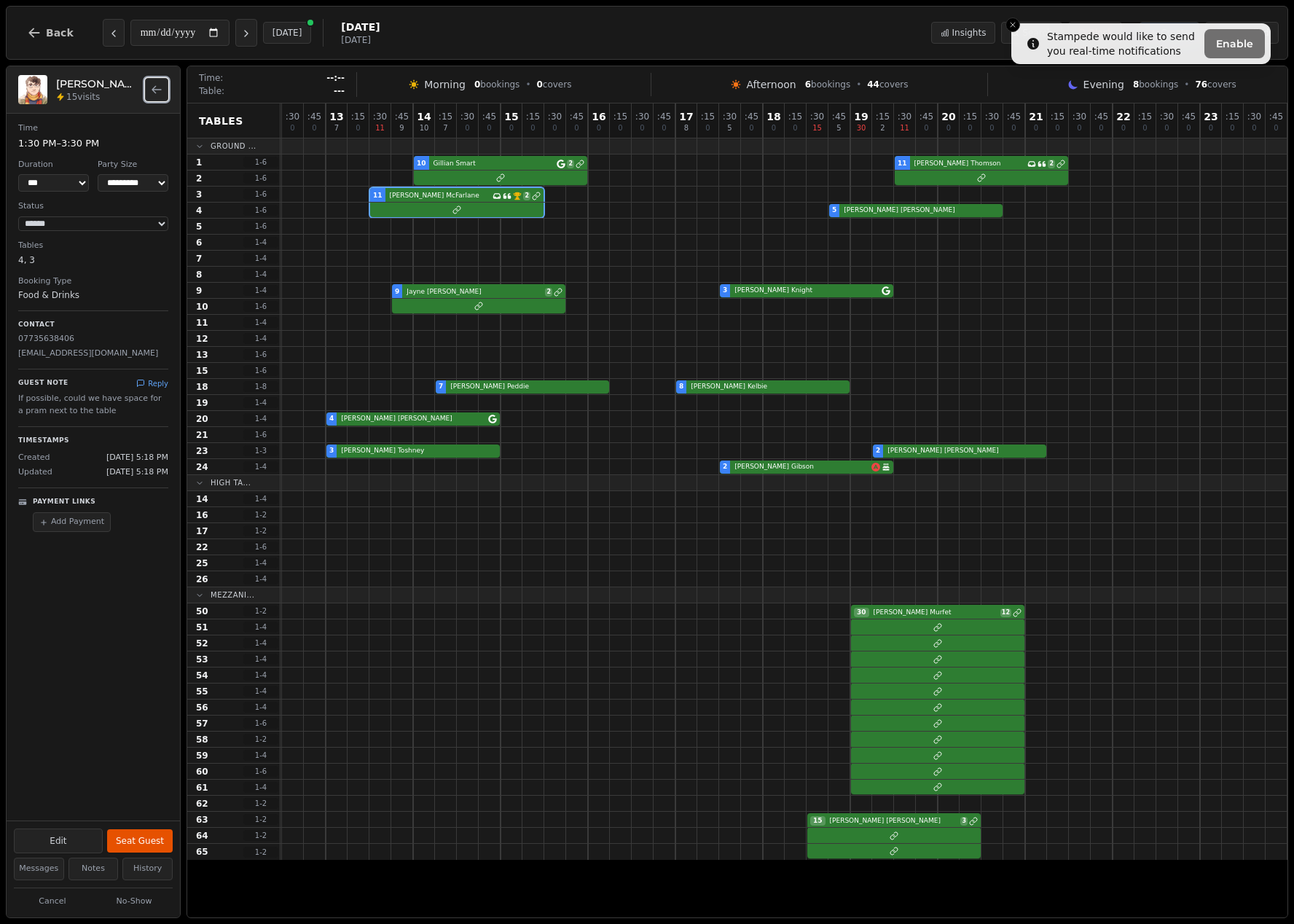
click at [153, 94] on icon "Back to bookings list" at bounding box center [157, 90] width 12 height 12
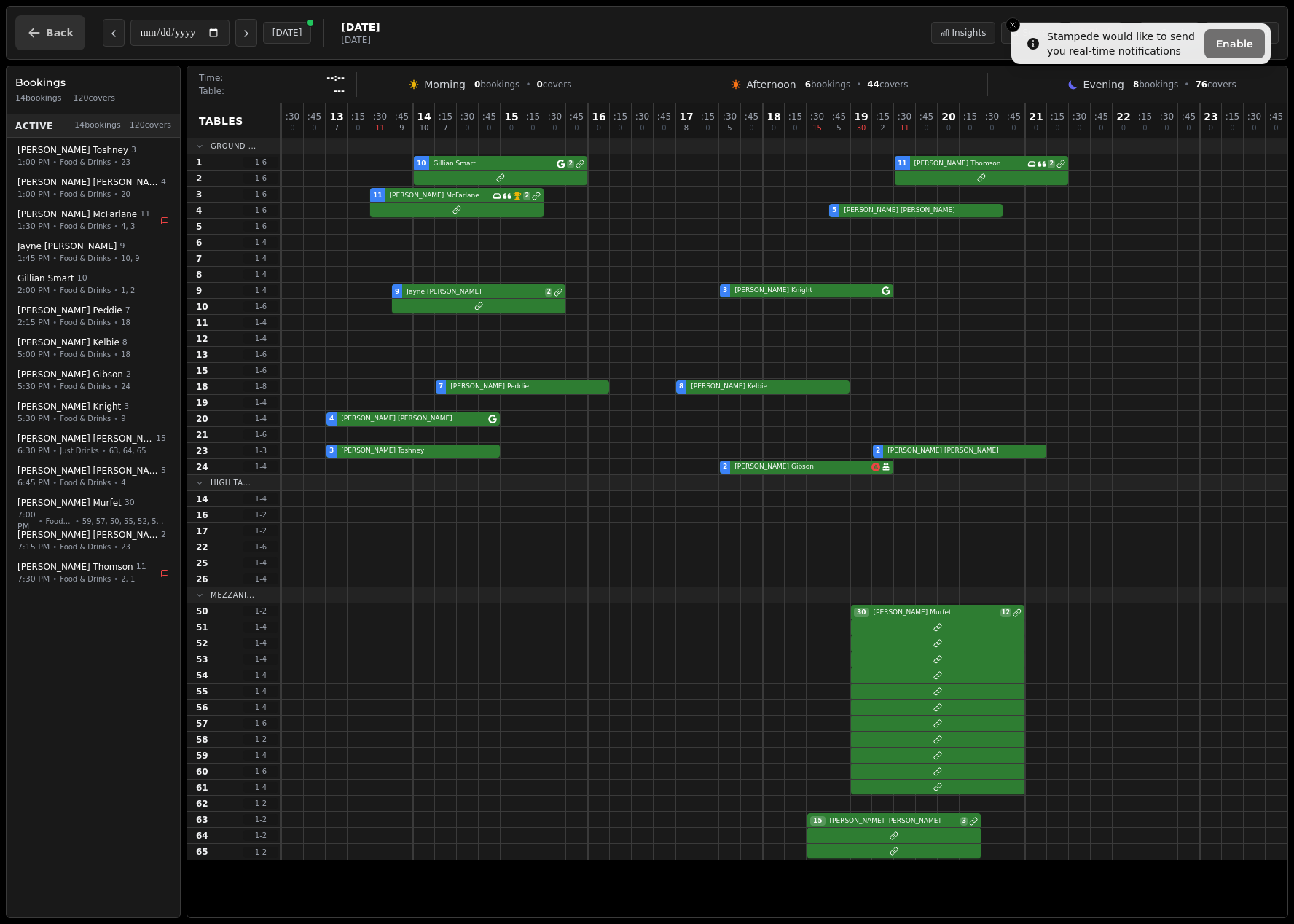
click at [33, 43] on button "Back" at bounding box center [50, 33] width 70 height 35
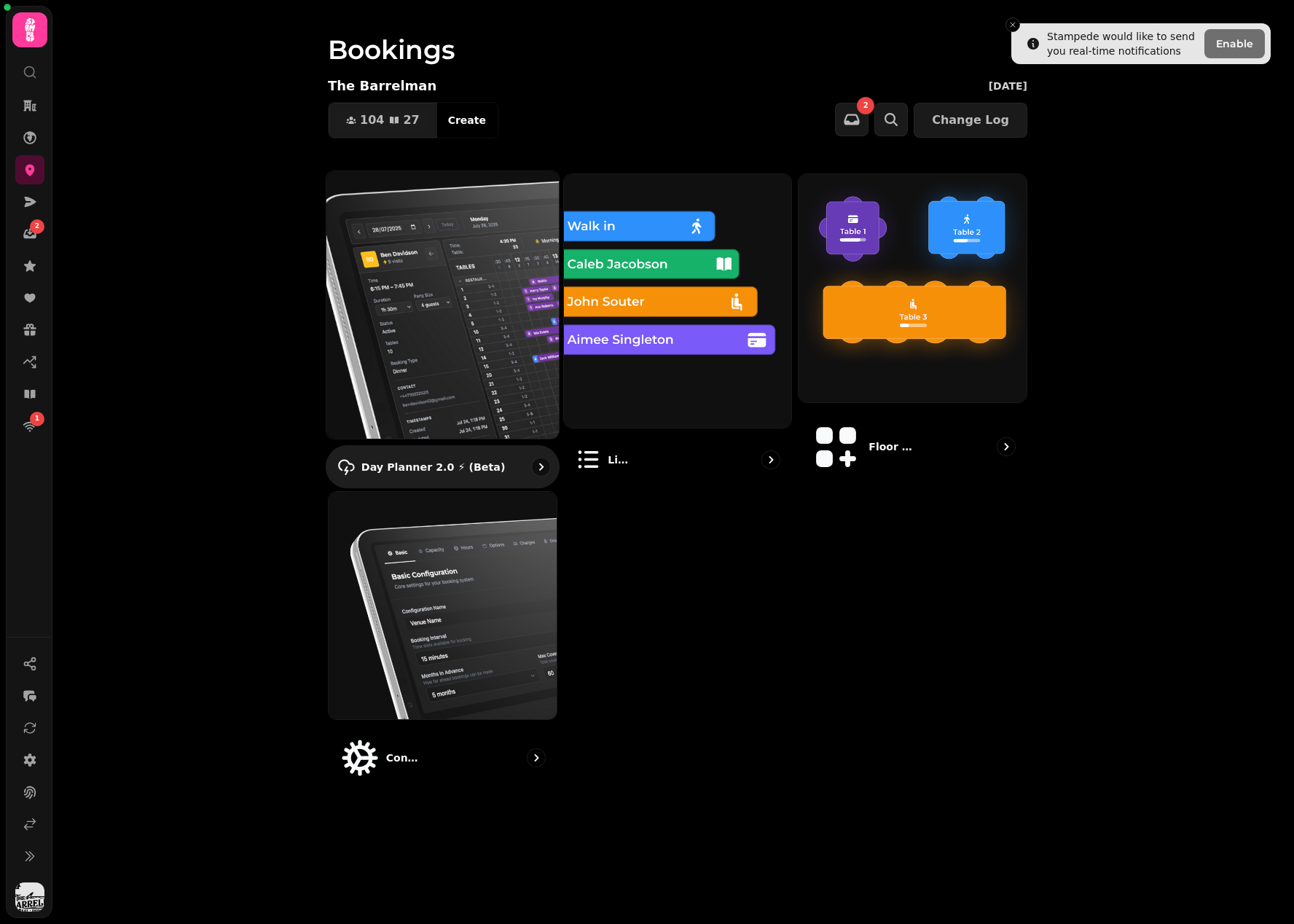
click at [495, 292] on img at bounding box center [443, 304] width 256 height 295
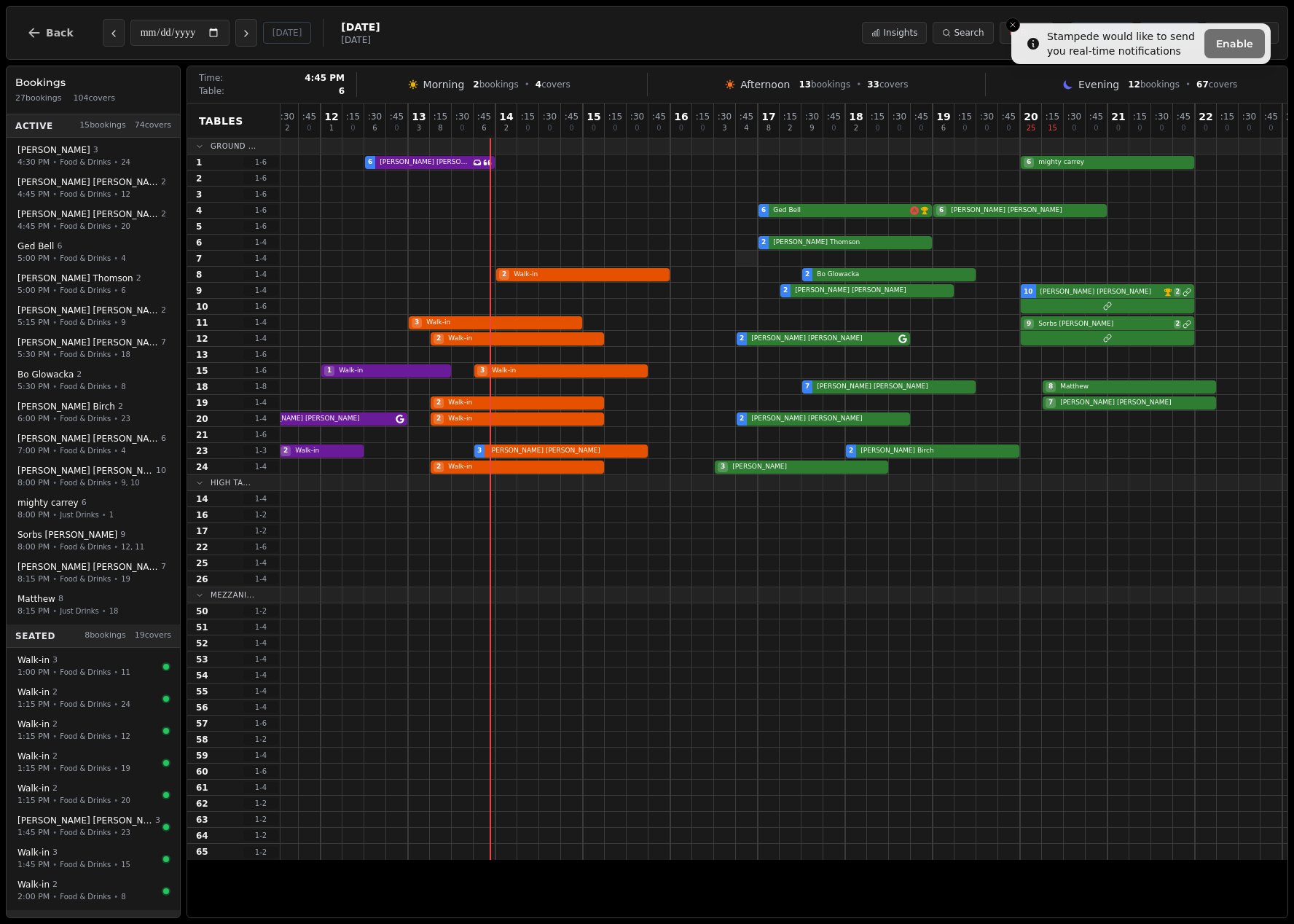
scroll to position [0, 129]
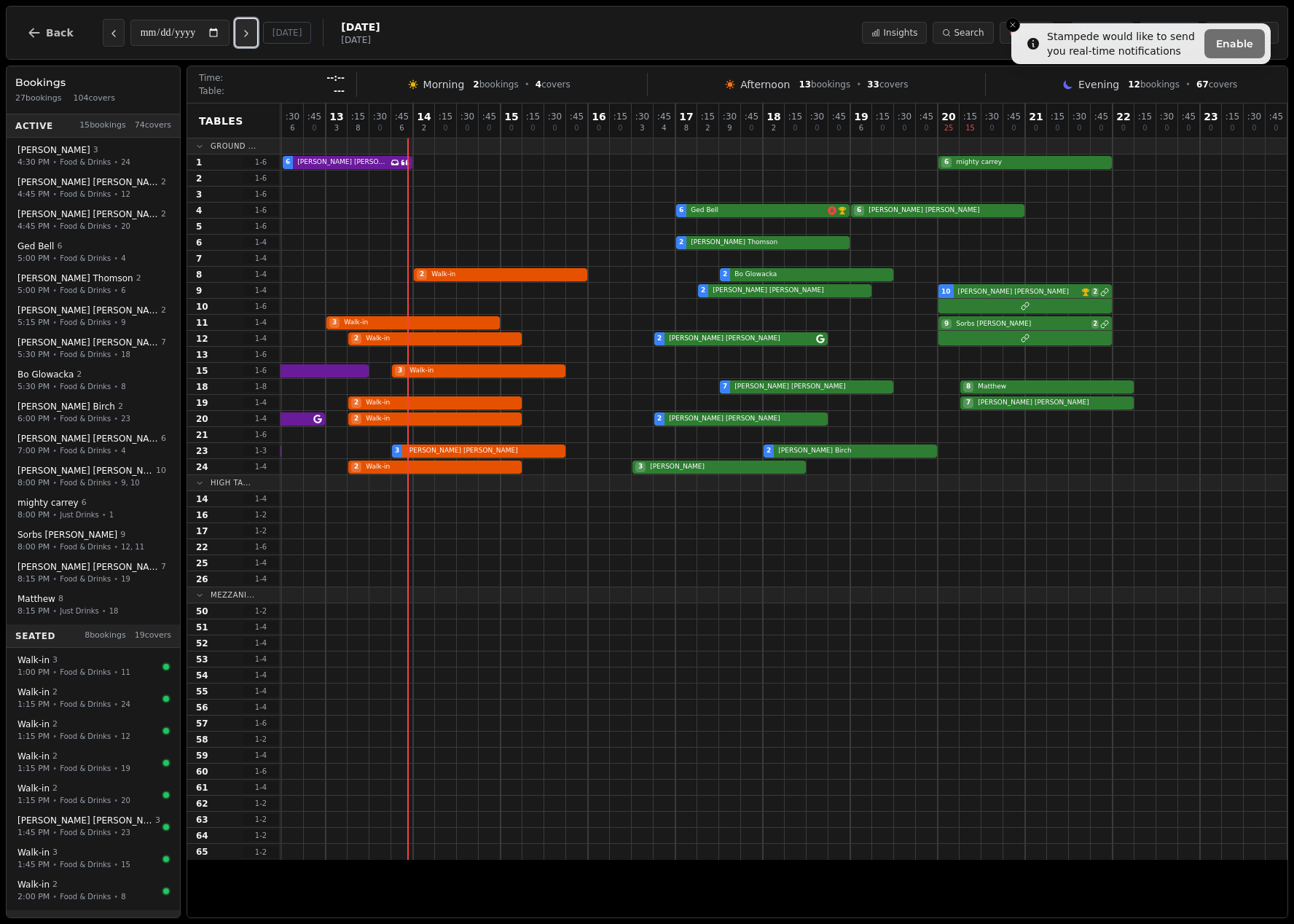
click at [252, 32] on icon "Next day" at bounding box center [246, 34] width 12 height 12
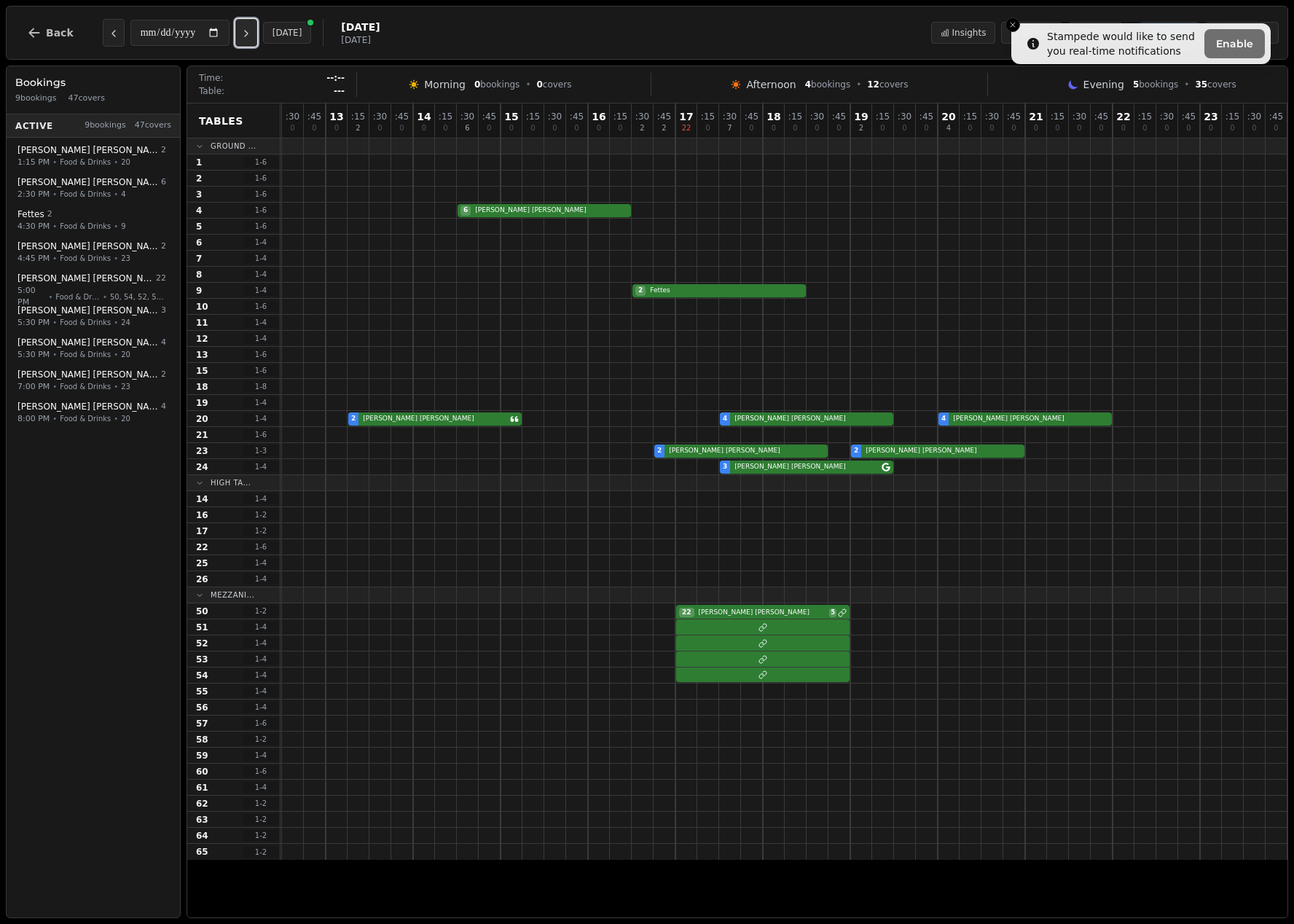
click at [252, 32] on icon "Next day" at bounding box center [246, 34] width 12 height 12
type input "**********"
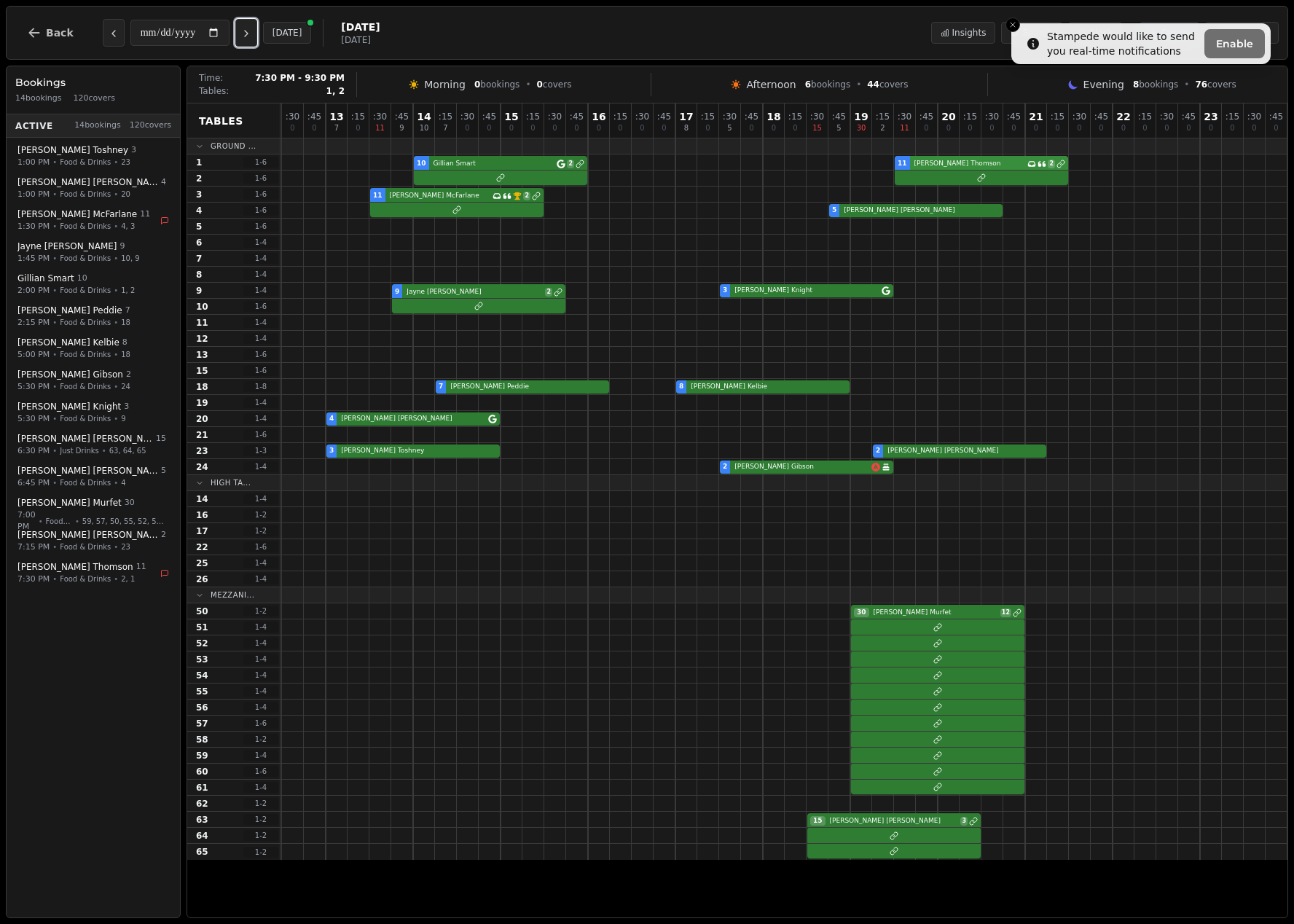
click at [1011, 167] on div "10 [PERSON_NAME] 2 11 [PERSON_NAME] Has conversation thread 2" at bounding box center [719, 162] width 1136 height 16
select select "****"
select select "**"
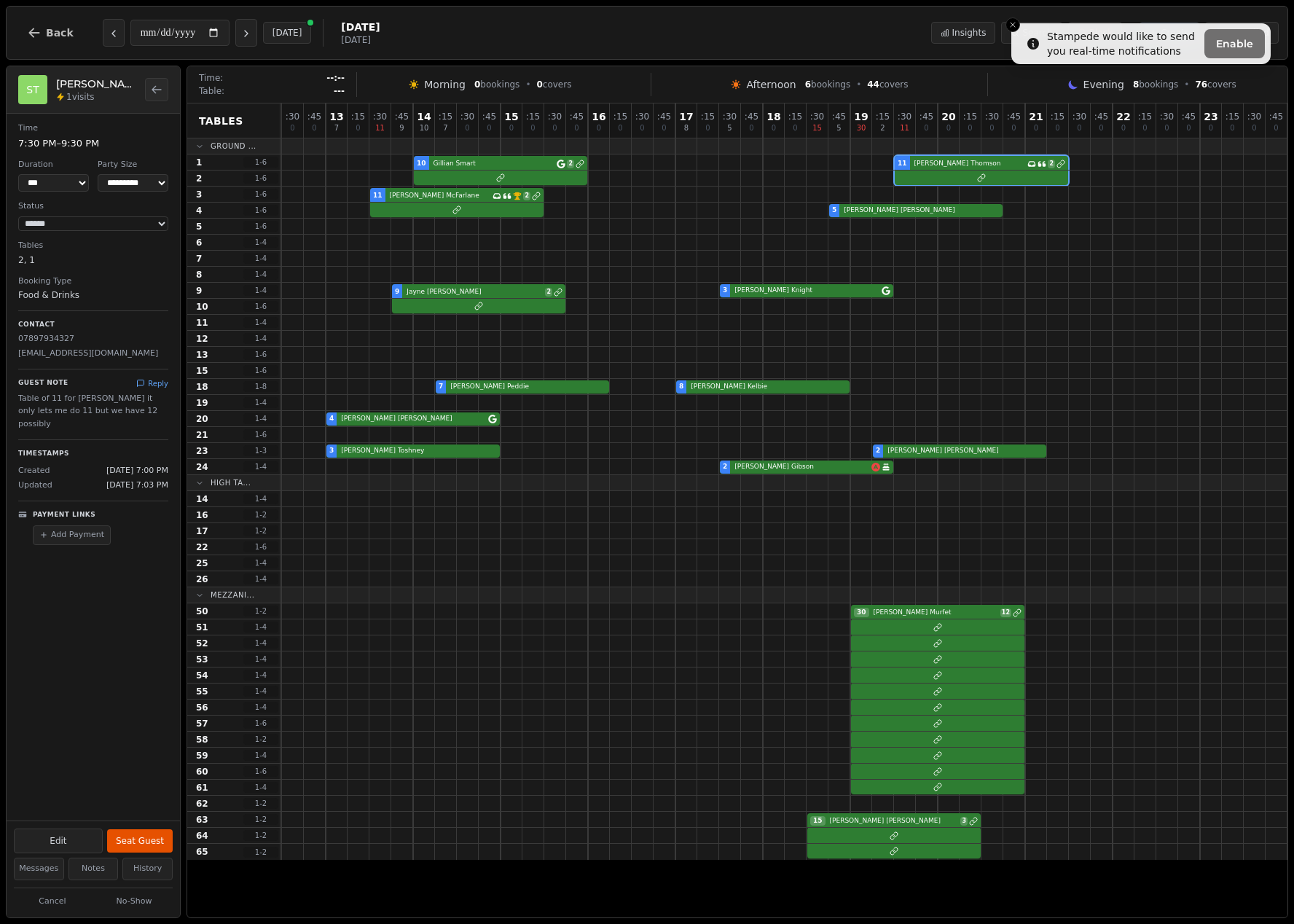
click at [147, 390] on div "Guest Note Reply Table of 11 for [PERSON_NAME] it only lets me do 11 but we hav…" at bounding box center [93, 400] width 150 height 63
click at [148, 385] on button "Reply" at bounding box center [152, 383] width 32 height 11
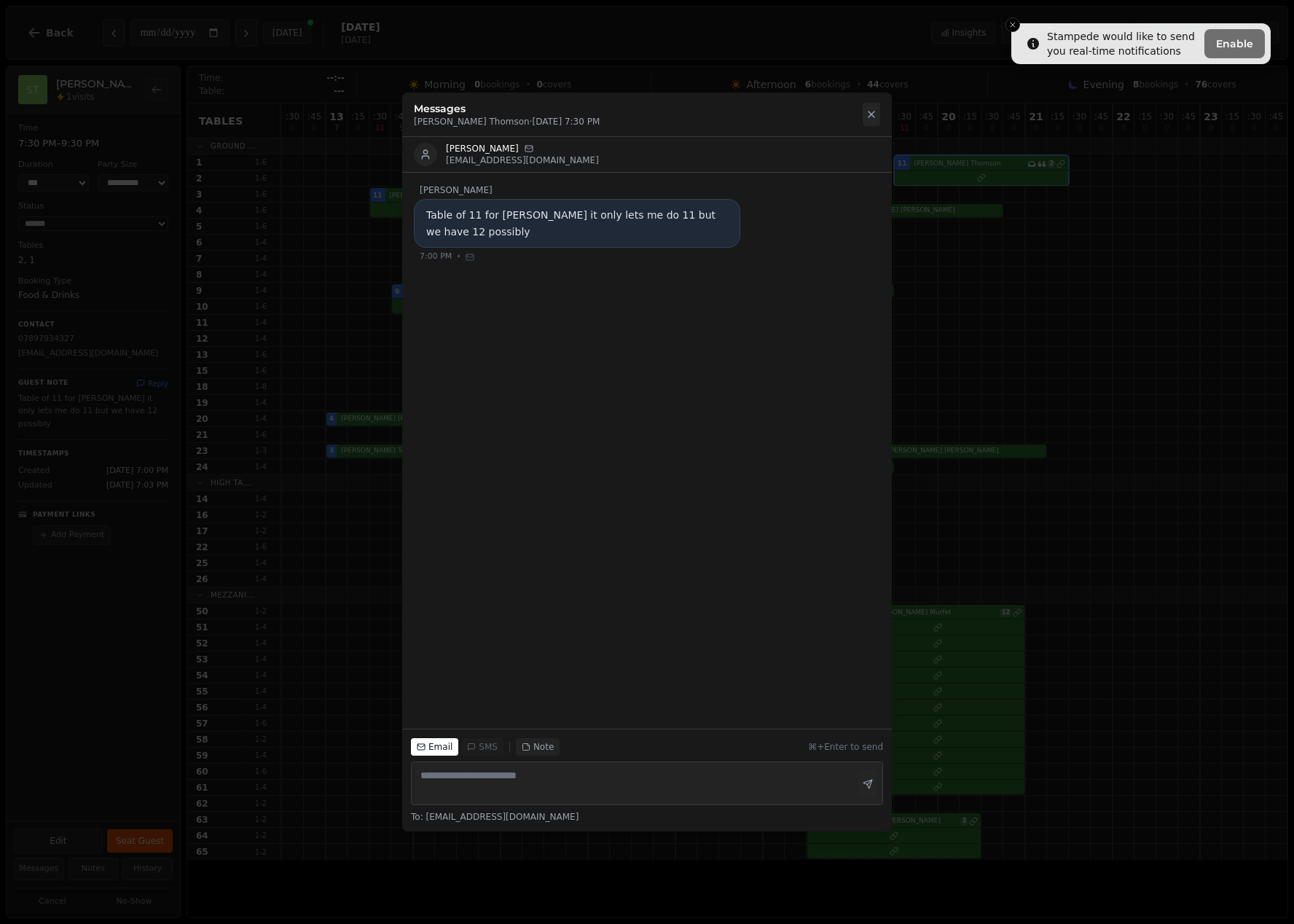
click at [871, 117] on icon at bounding box center [872, 114] width 12 height 12
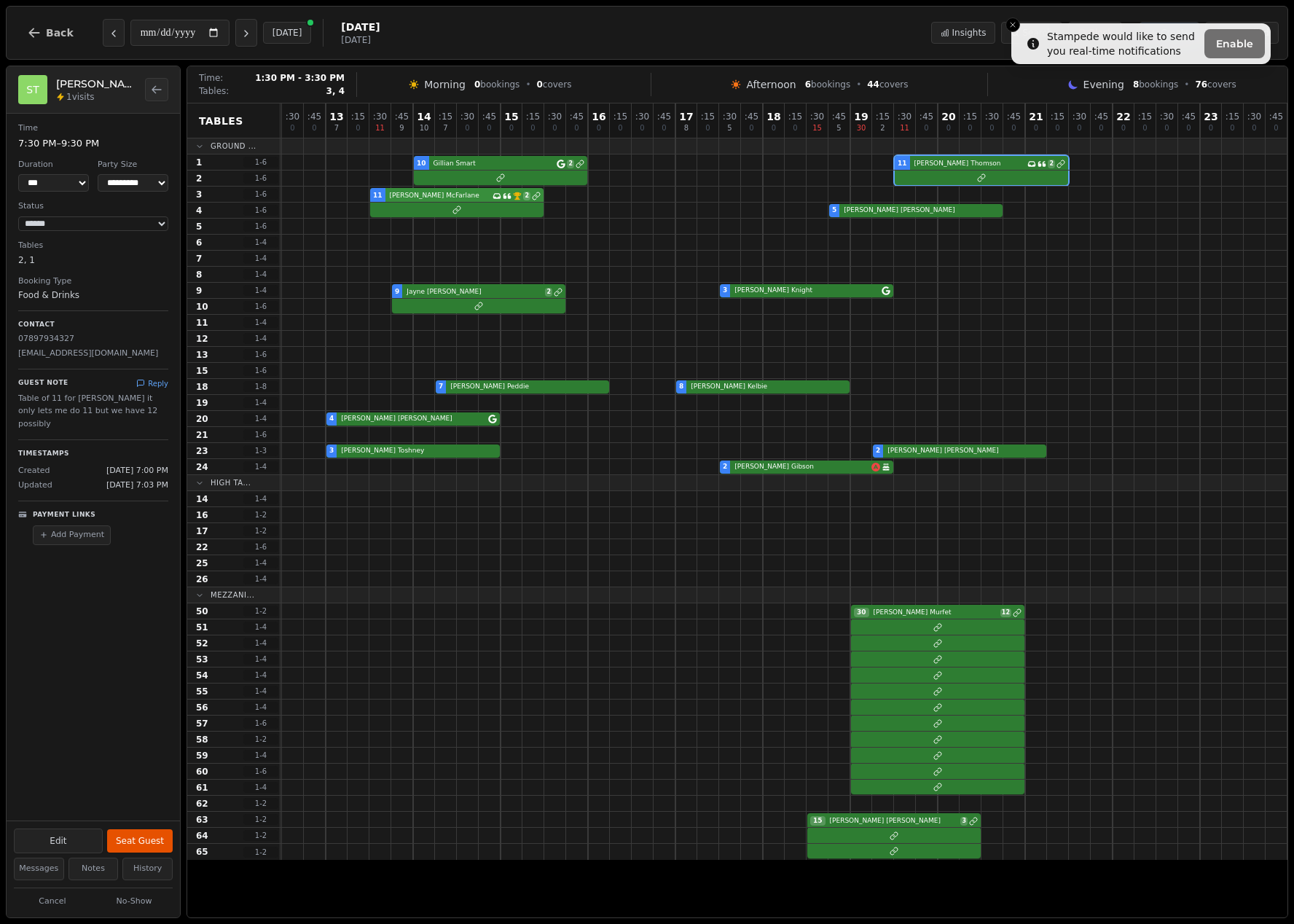
click at [488, 191] on div "11 [PERSON_NAME] Has conversation thread VIP customer (15 visits) 2" at bounding box center [719, 194] width 1136 height 16
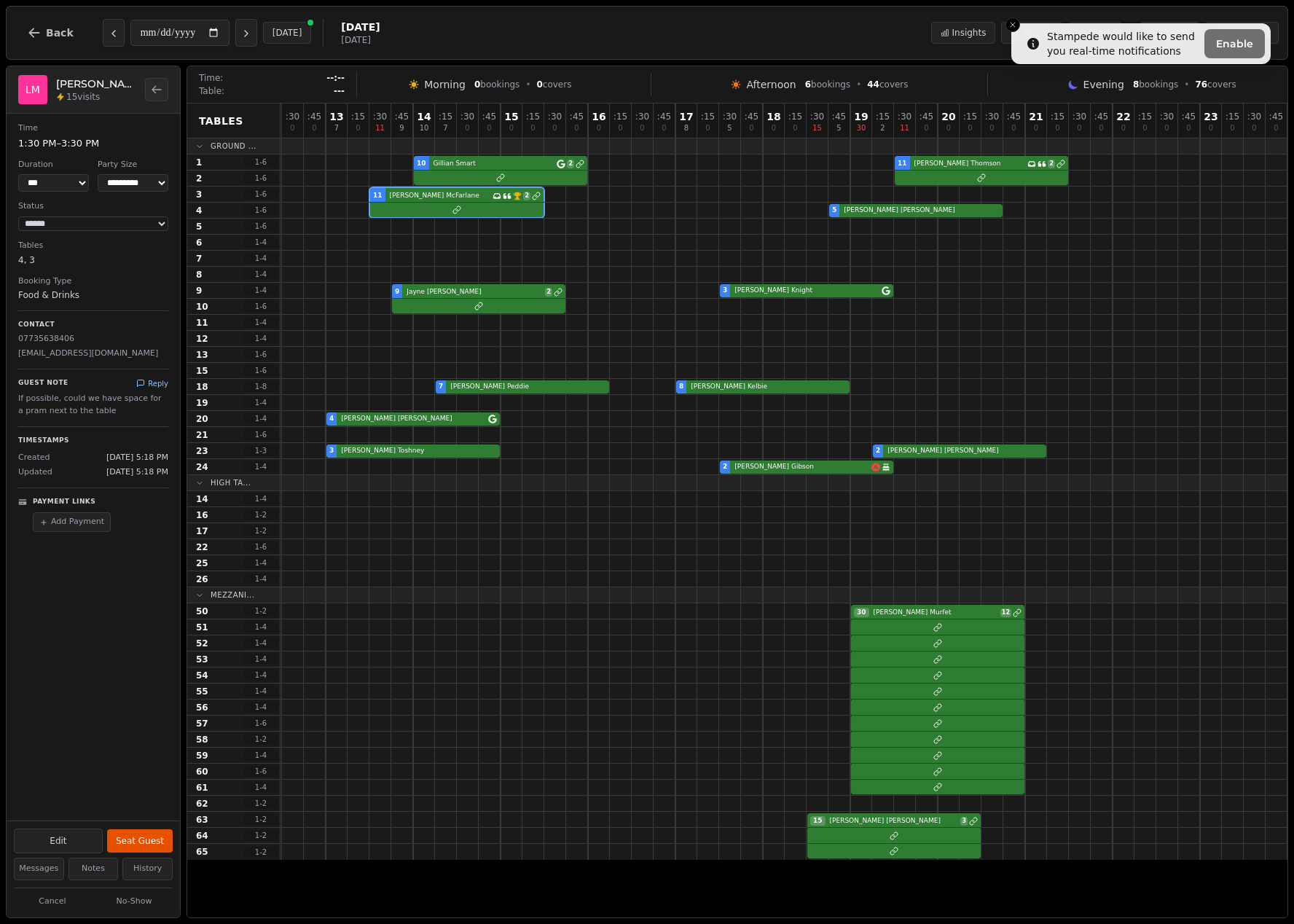
click at [160, 383] on button "Reply" at bounding box center [152, 383] width 32 height 11
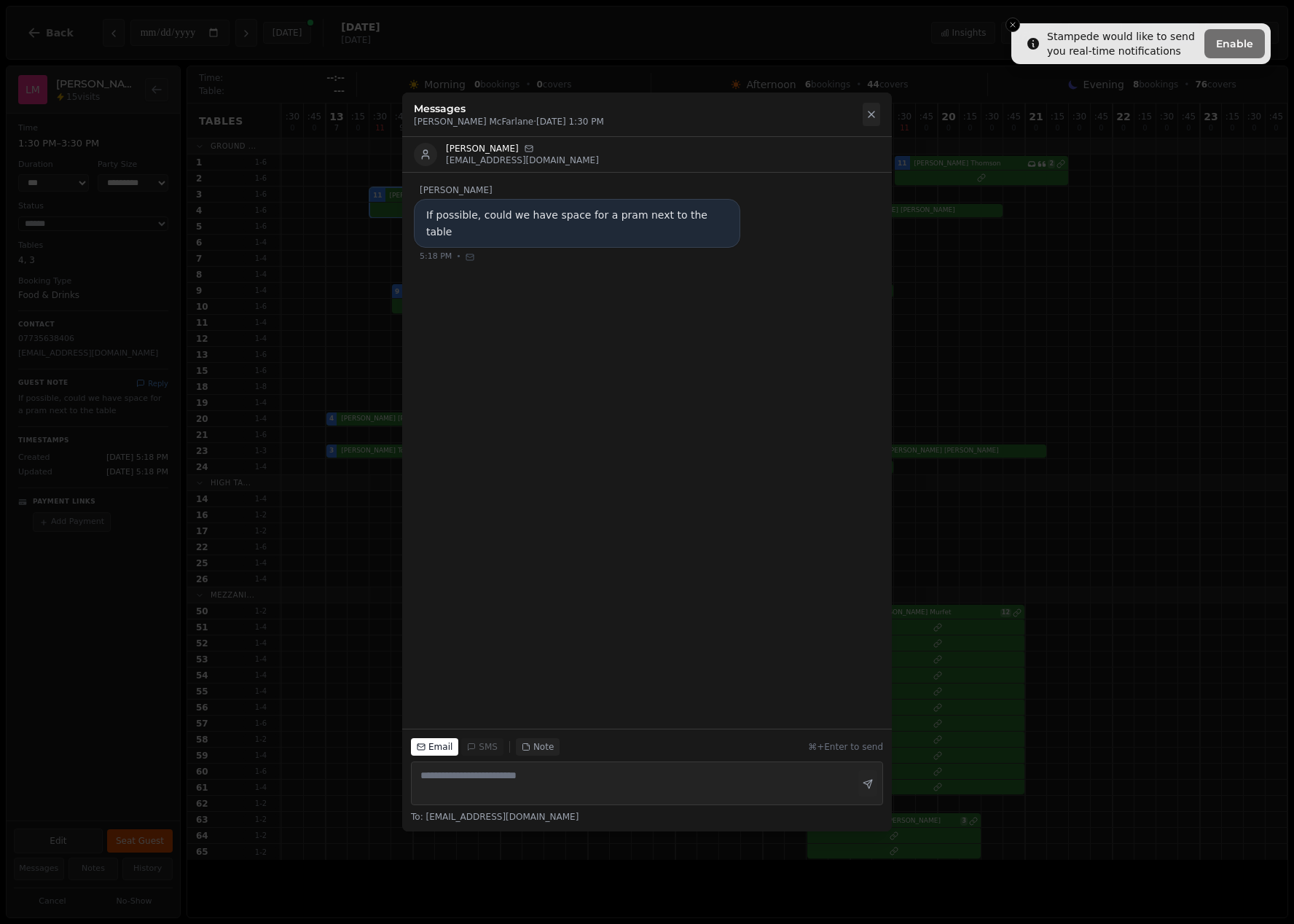
click at [873, 117] on icon at bounding box center [872, 114] width 6 height 6
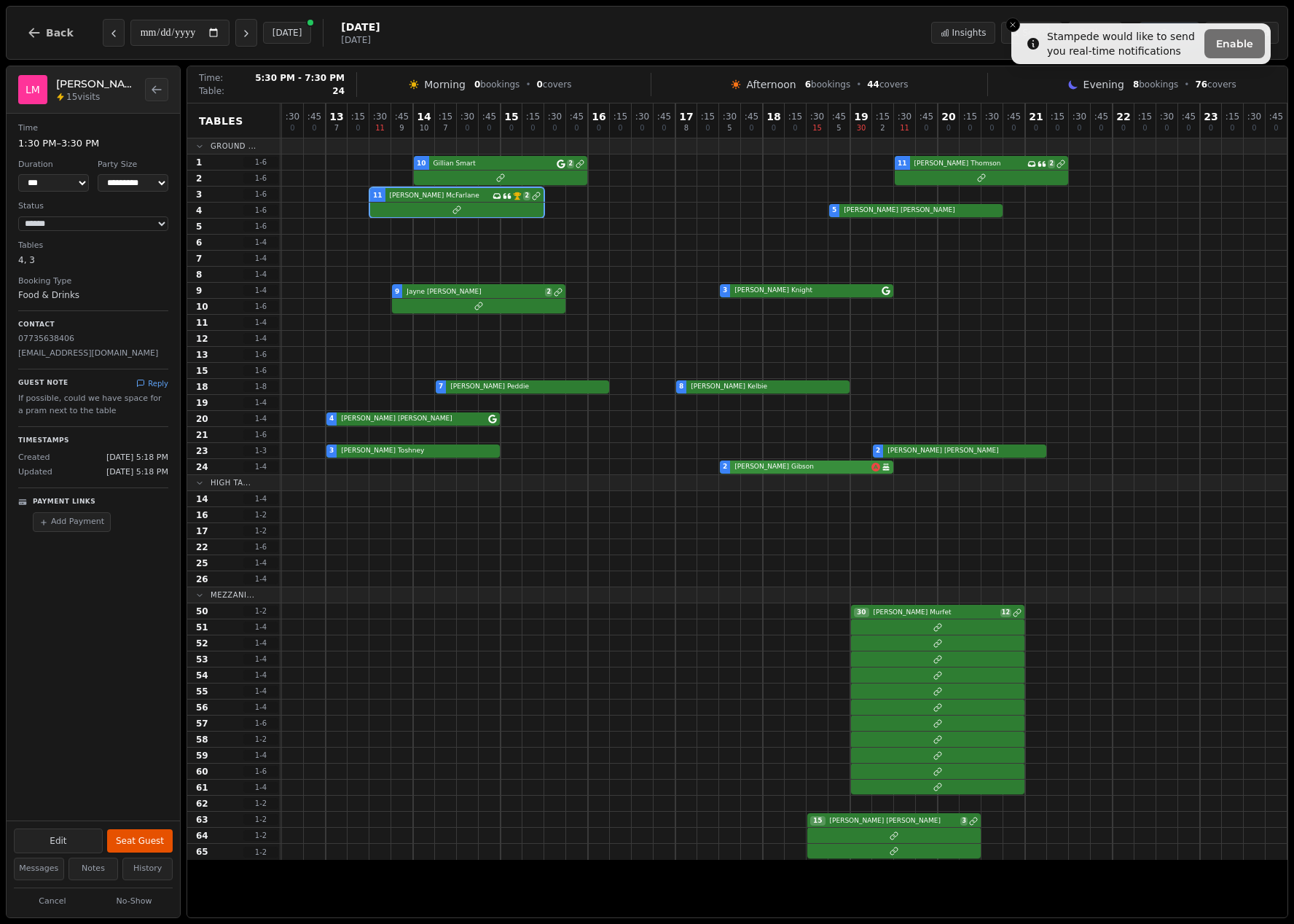
click at [873, 470] on div "2 [PERSON_NAME] Birthday celebration" at bounding box center [719, 467] width 1136 height 16
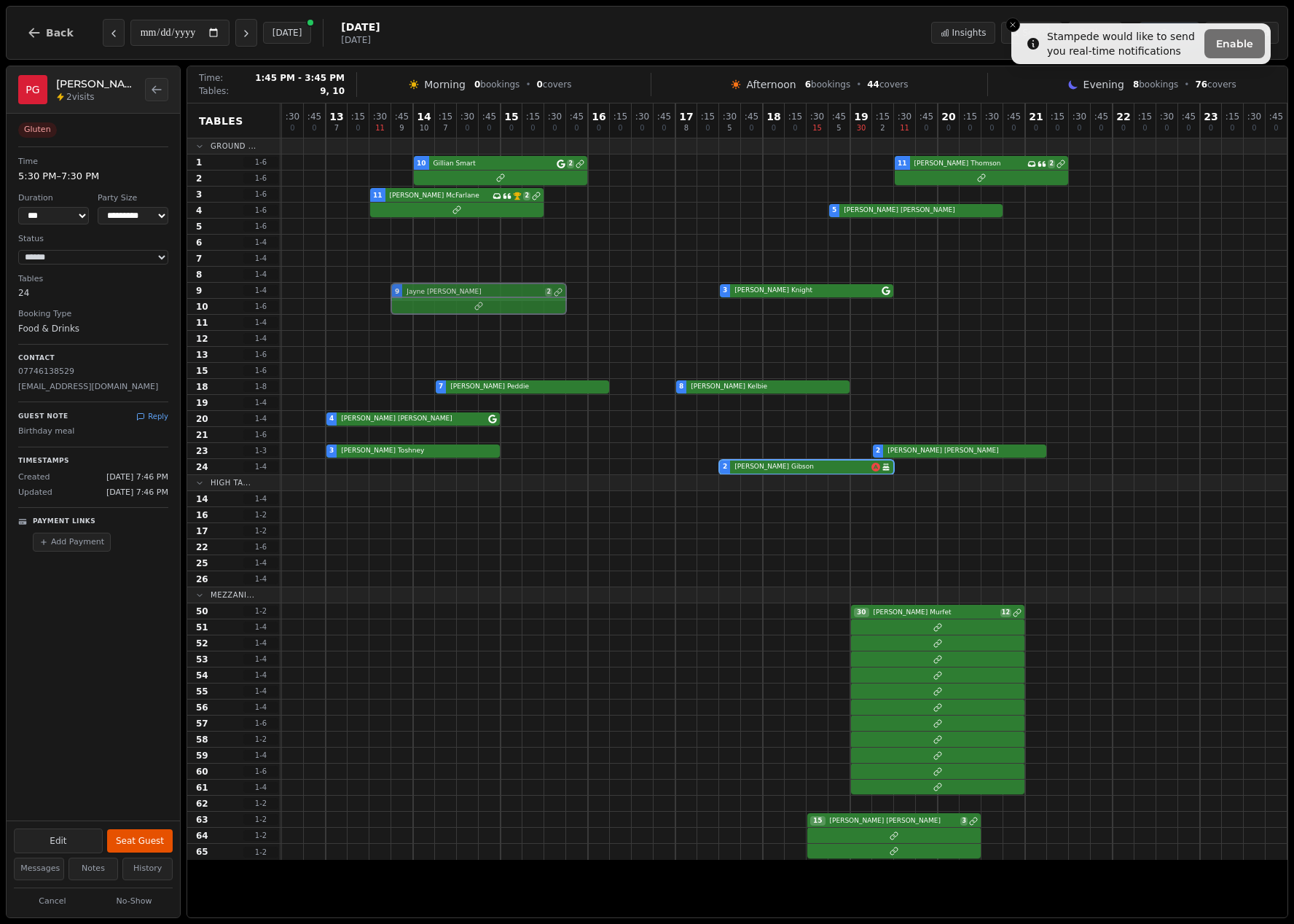
click at [499, 295] on div "9 [PERSON_NAME] 2 3 [PERSON_NAME]" at bounding box center [719, 291] width 1136 height 16
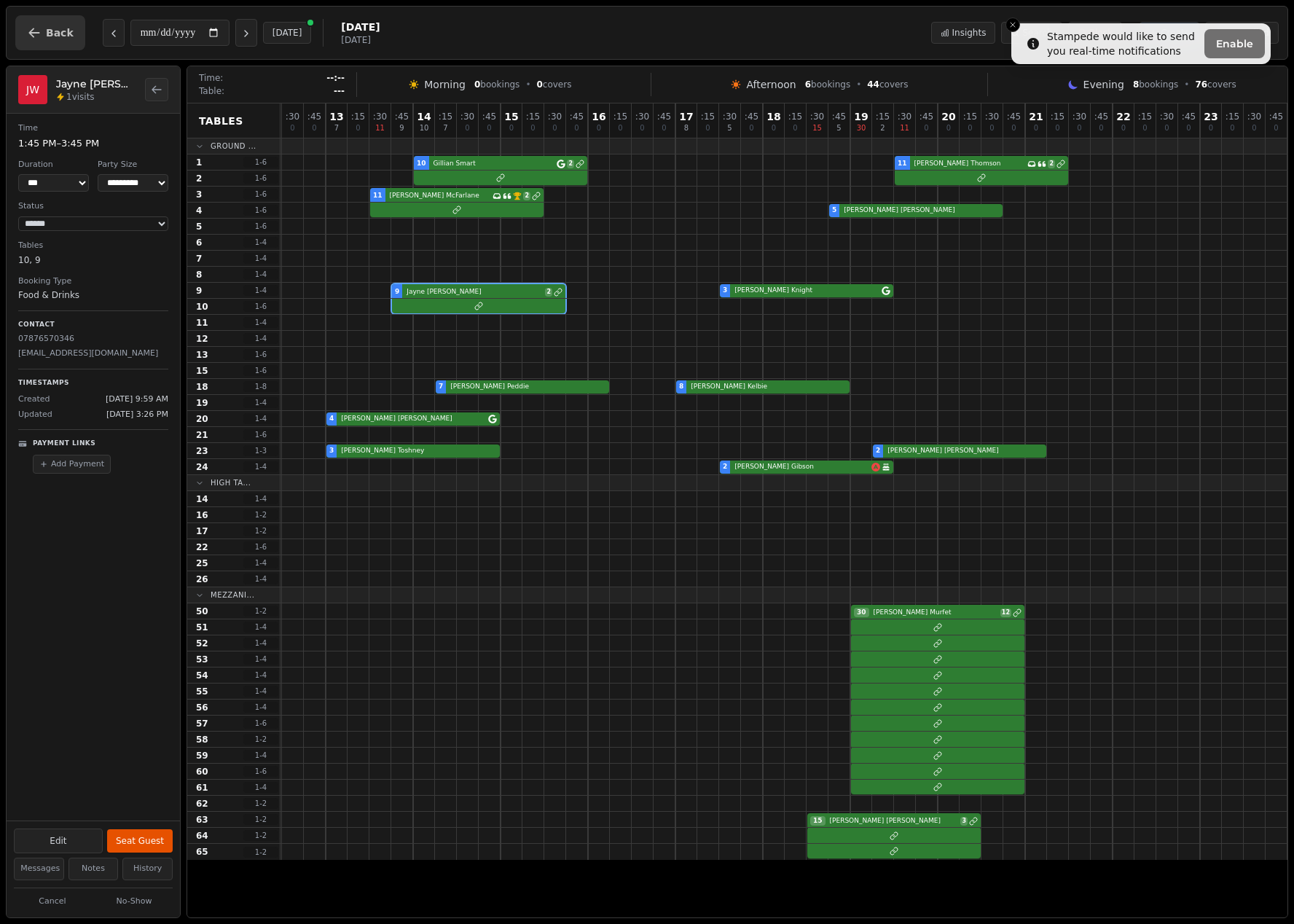
click at [54, 32] on span "Back" at bounding box center [60, 33] width 28 height 11
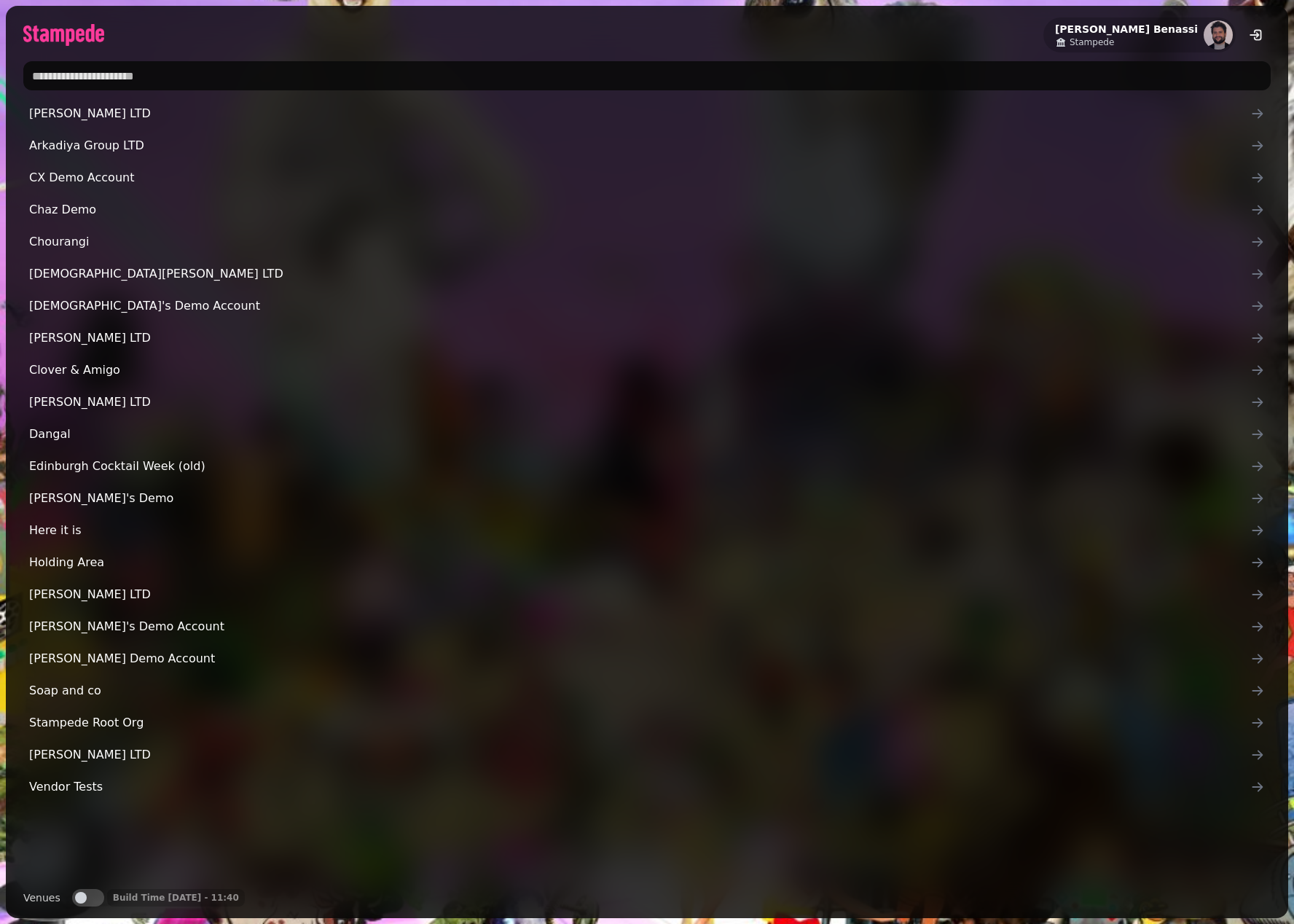
click at [432, 87] on input "text" at bounding box center [647, 75] width 1248 height 29
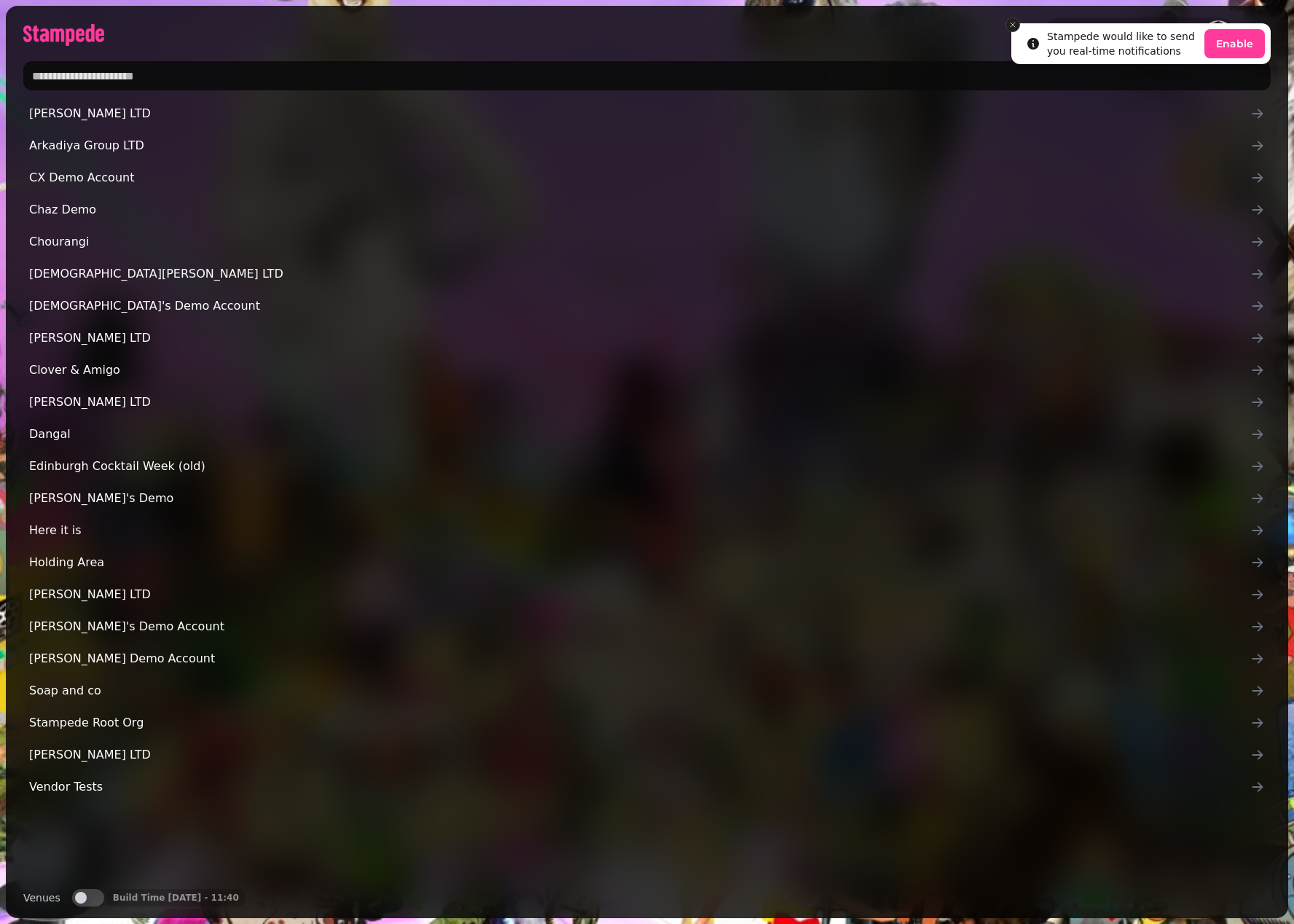
click at [1013, 28] on icon "Close toast" at bounding box center [1013, 24] width 9 height 9
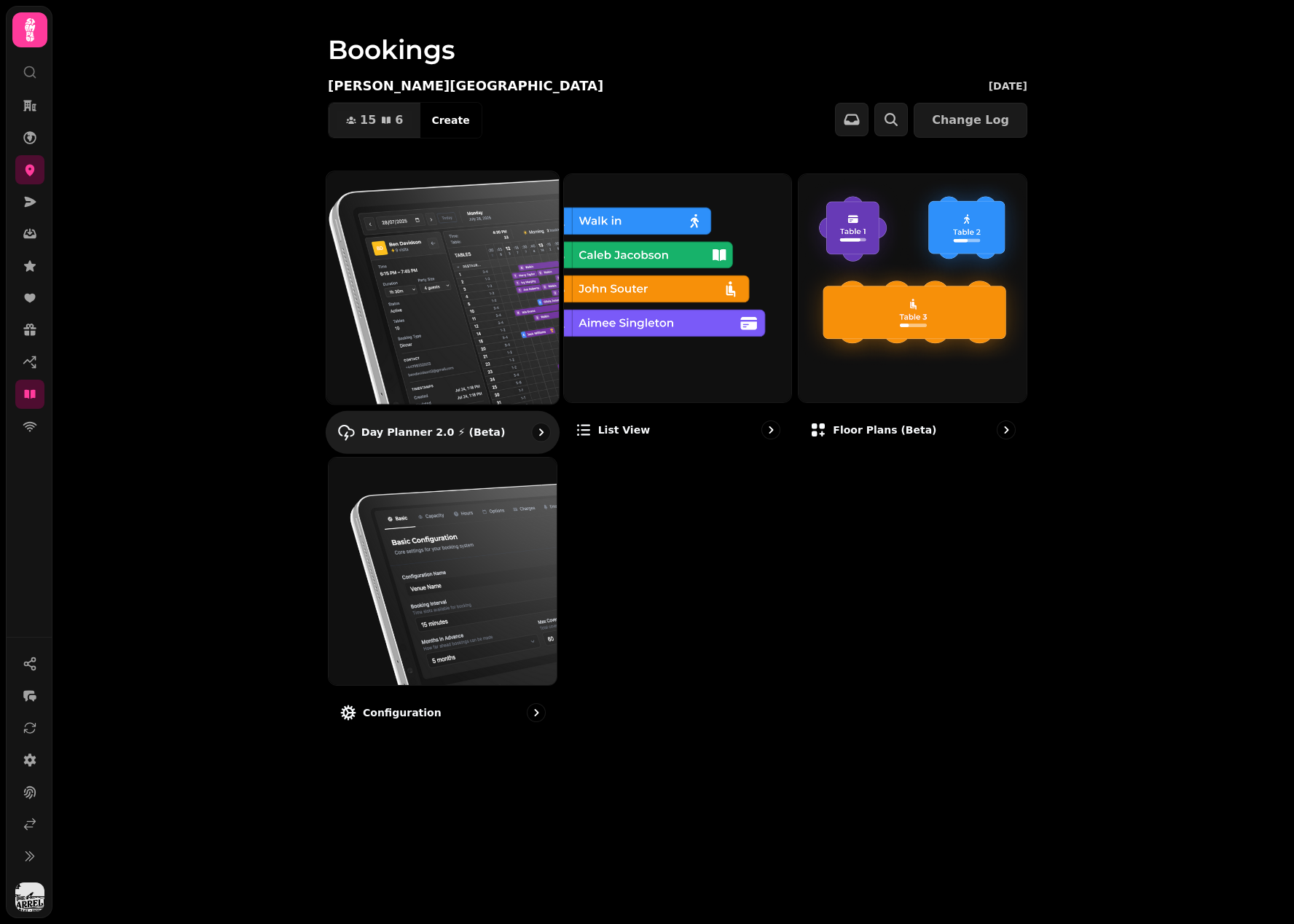
click at [461, 322] on img at bounding box center [443, 287] width 256 height 256
click at [492, 295] on img at bounding box center [443, 287] width 256 height 256
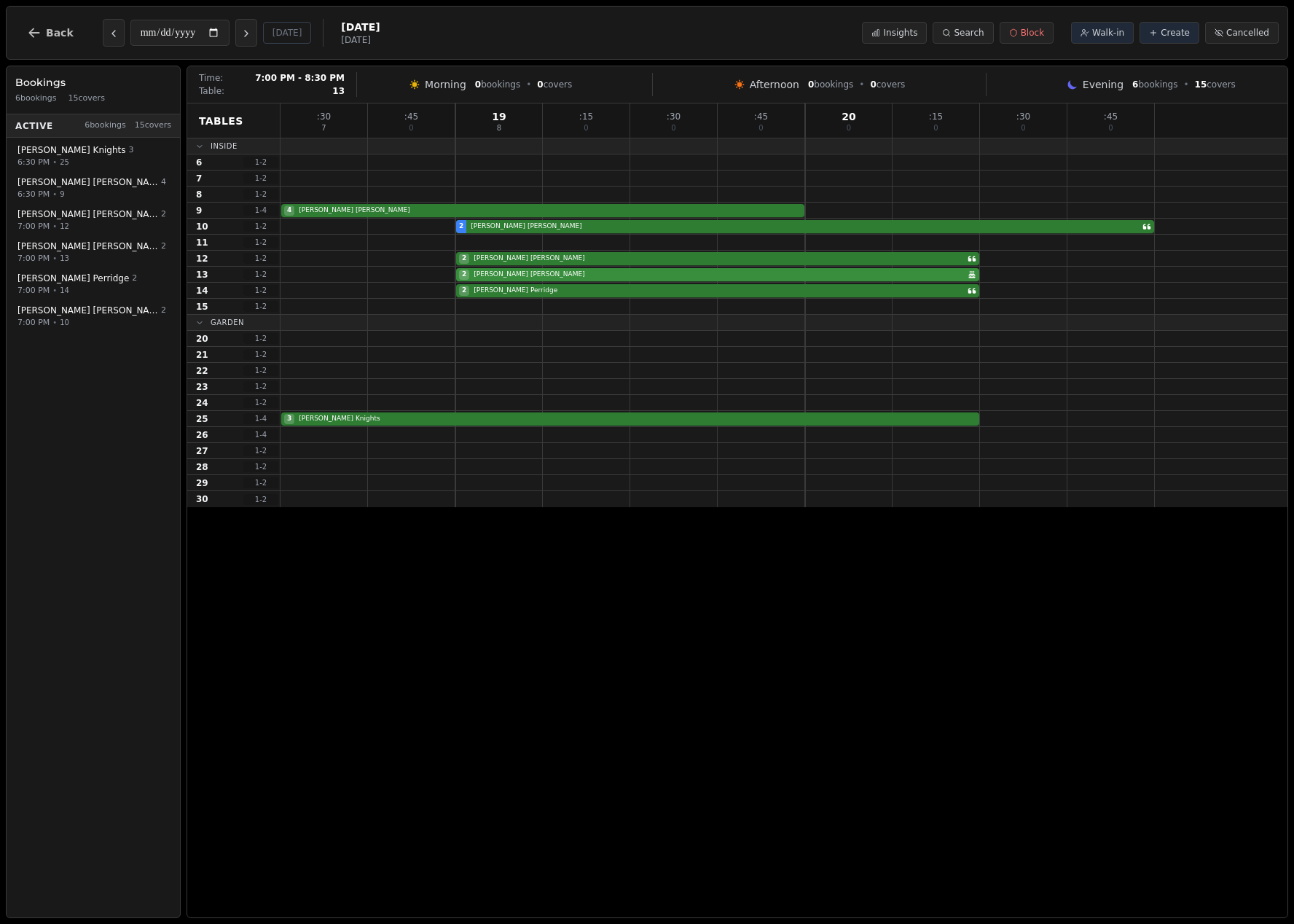
click at [945, 274] on div "2 Simon Wilson Birthday celebration" at bounding box center [784, 274] width 1007 height 16
select select "****"
select select "*"
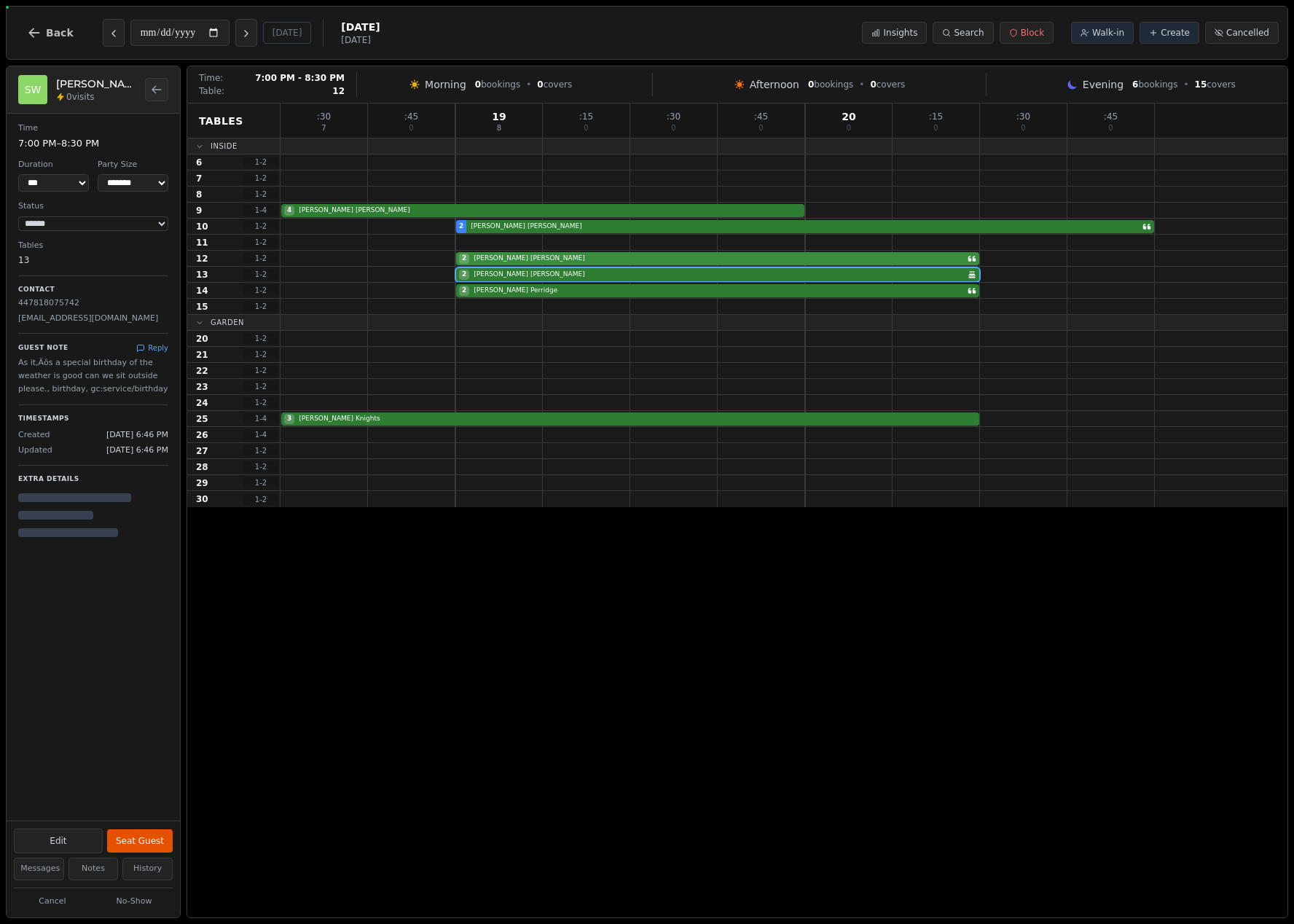
click at [947, 264] on div "2 matthew jinks" at bounding box center [784, 258] width 1007 height 16
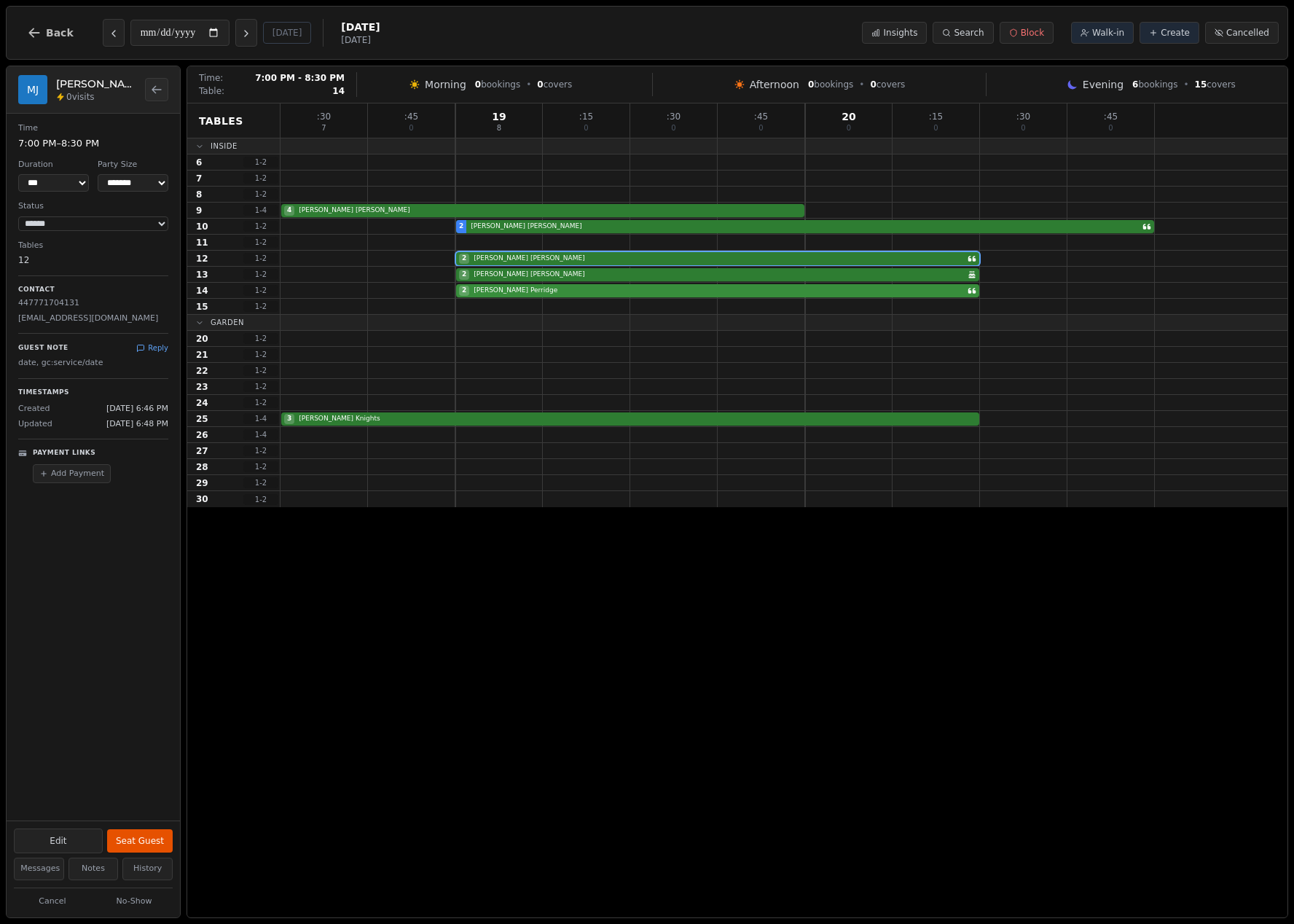
click at [933, 289] on div "2 Drew Perridge" at bounding box center [784, 291] width 1007 height 16
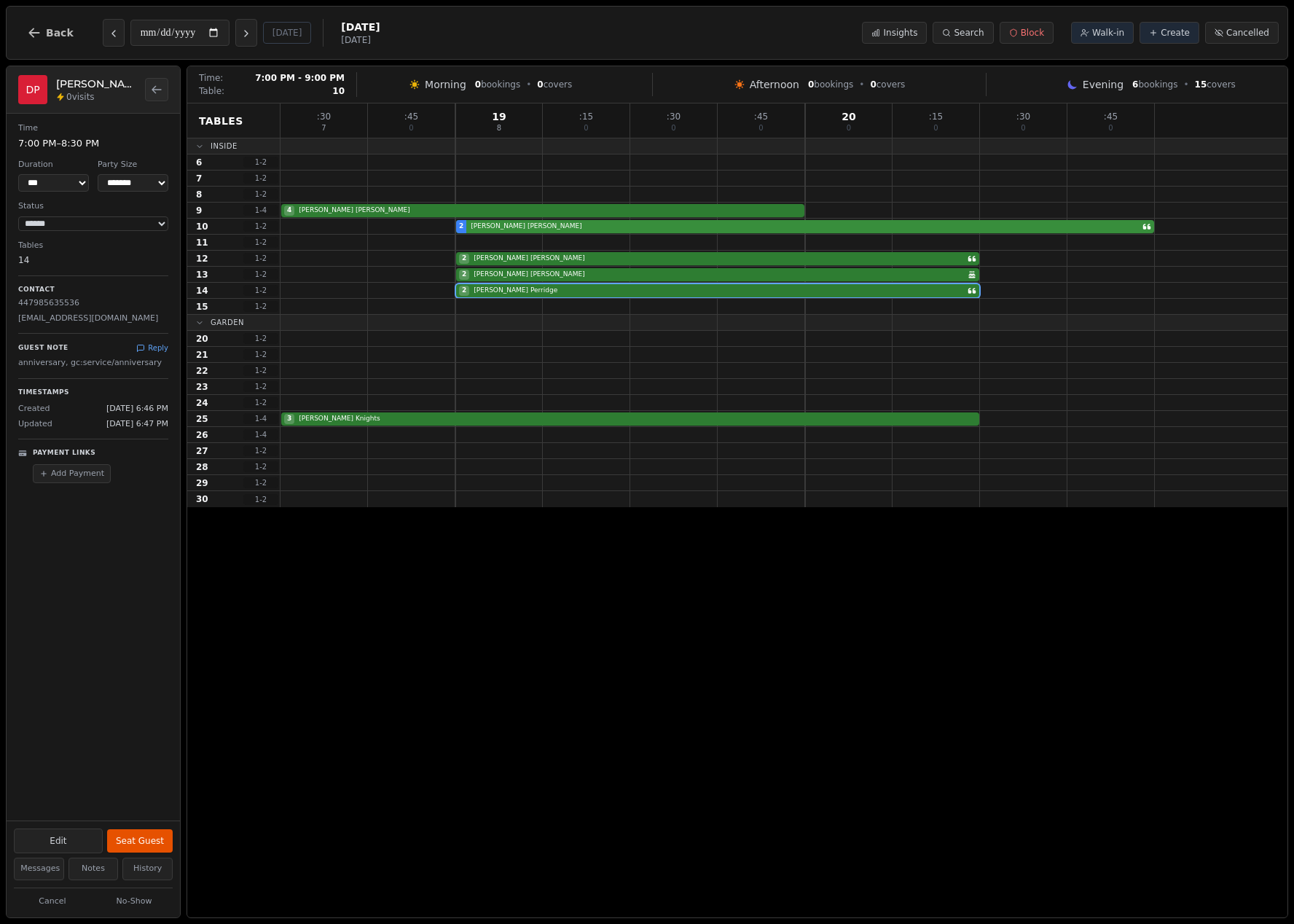
click at [960, 232] on div "2 Simon Wyatt" at bounding box center [784, 226] width 1007 height 16
select select "****"
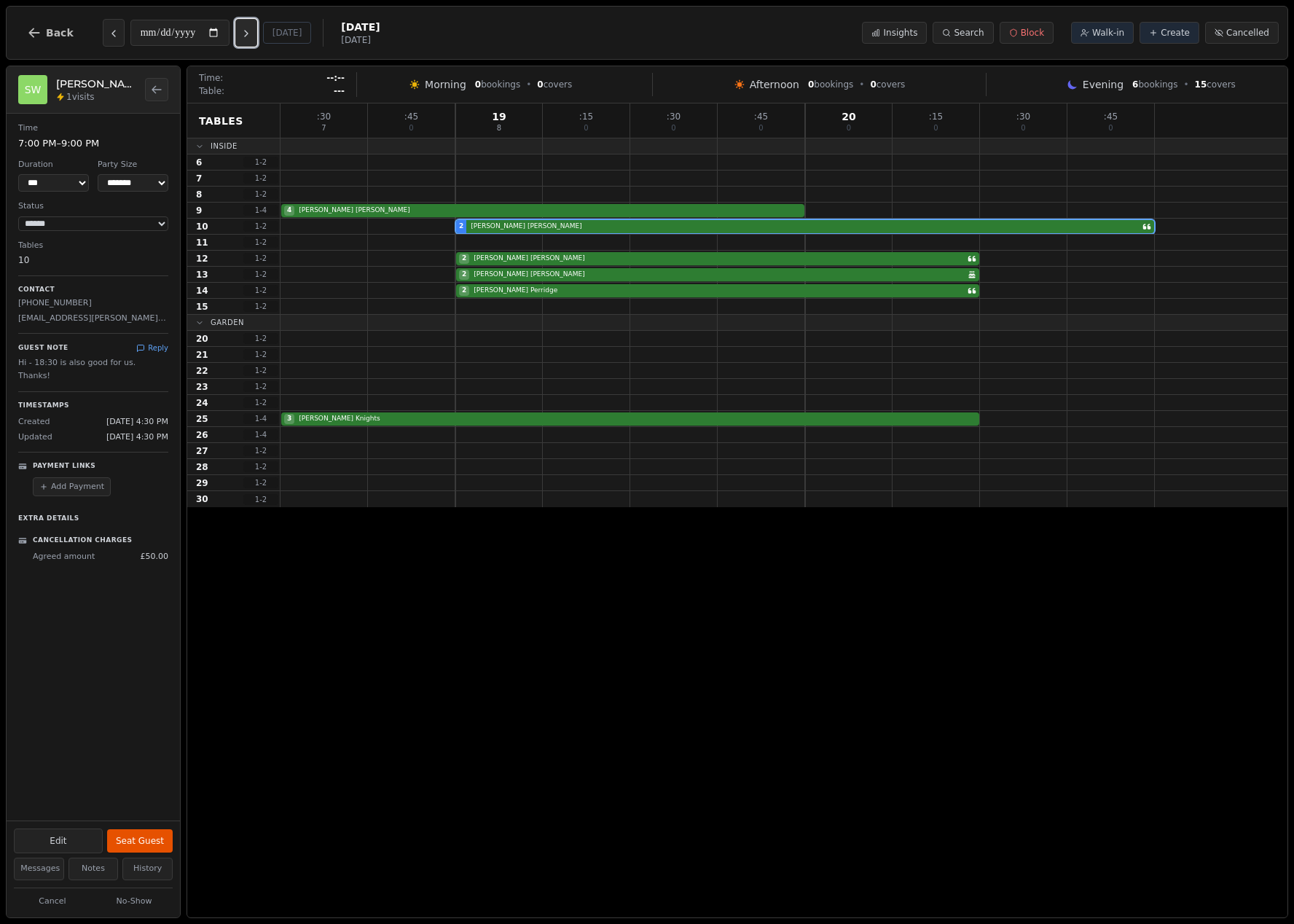
click at [252, 32] on icon "Next day" at bounding box center [246, 34] width 12 height 12
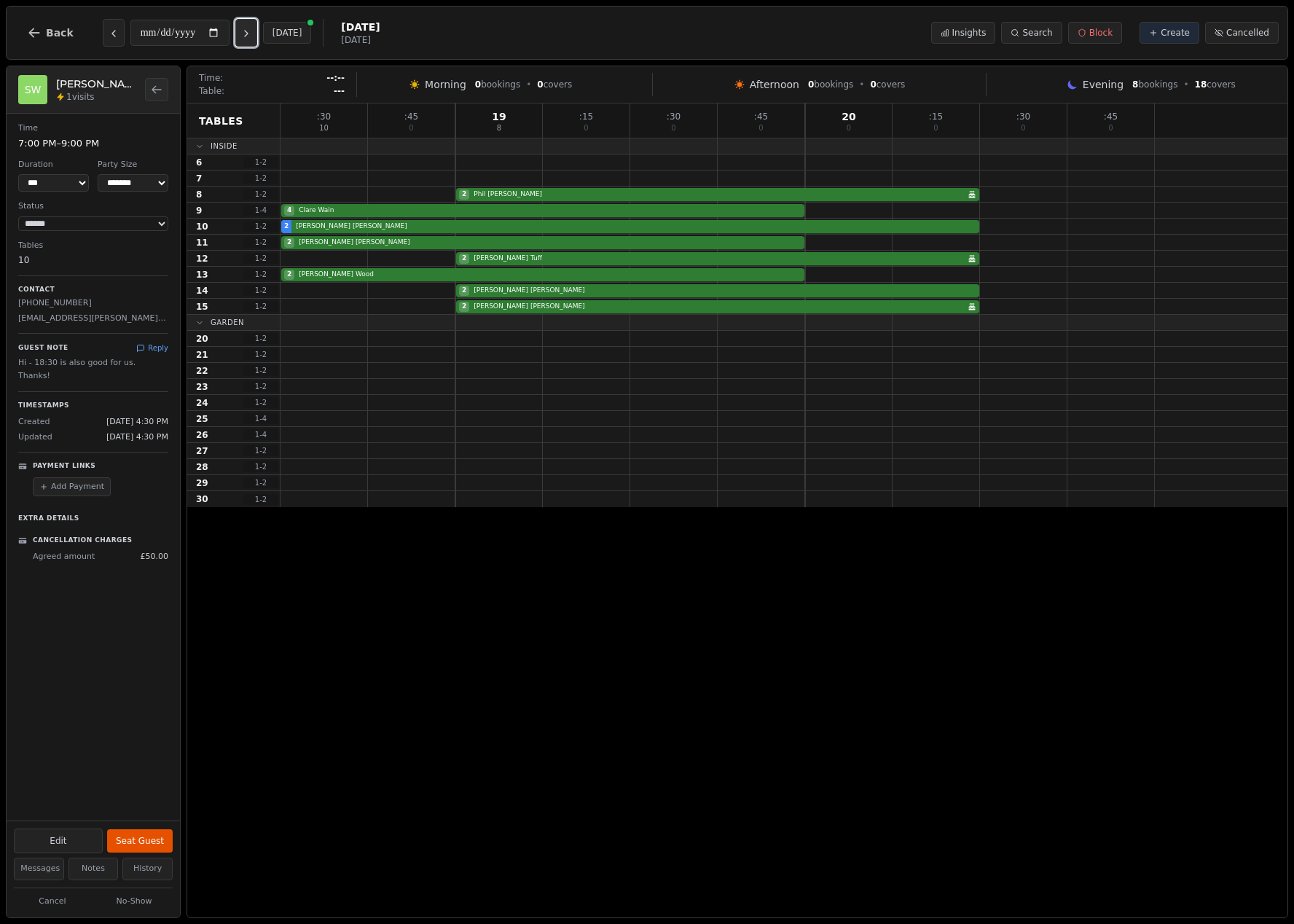
click at [252, 32] on icon "Next day" at bounding box center [246, 34] width 12 height 12
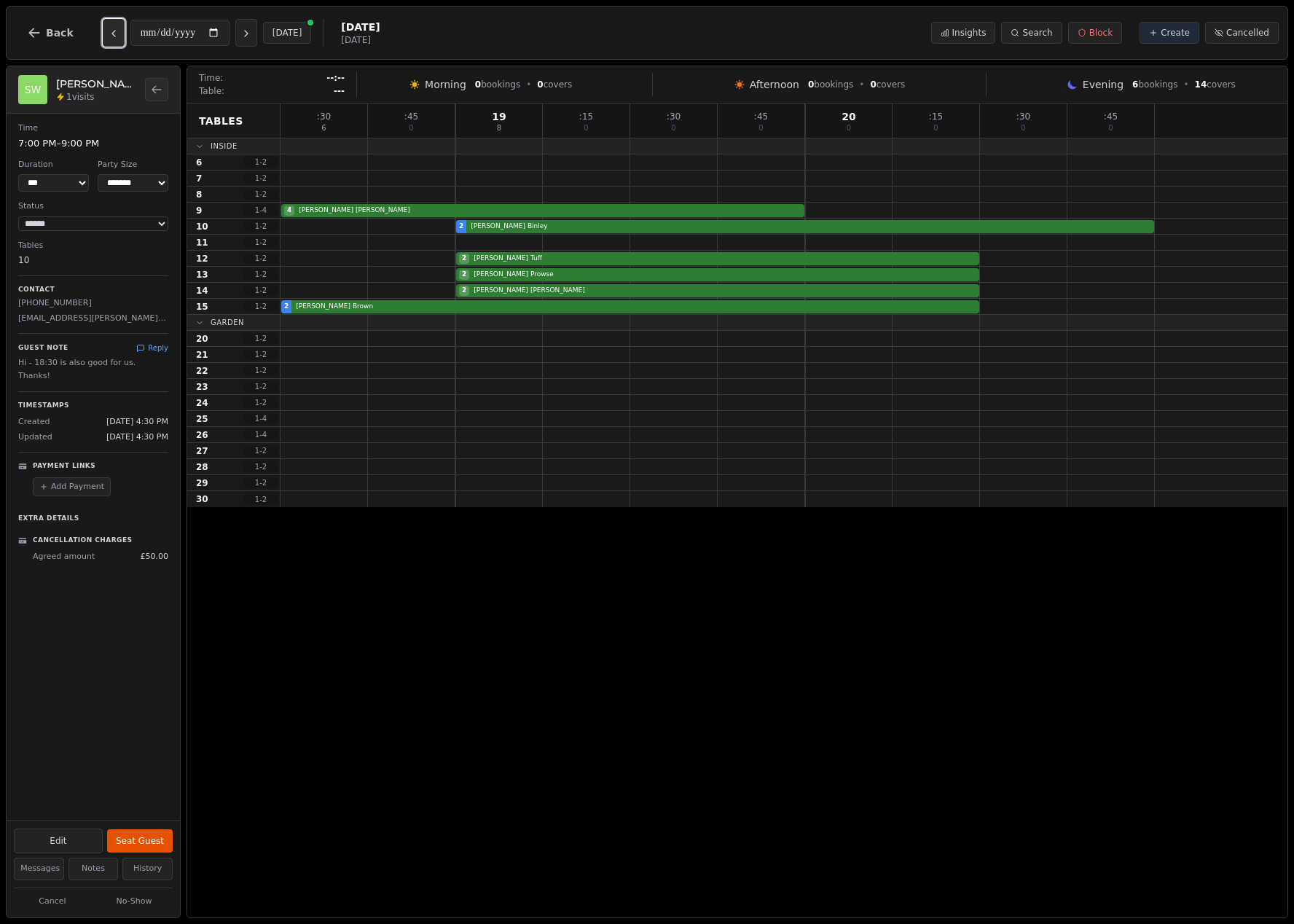
click at [112, 36] on icon "Previous day" at bounding box center [113, 34] width 3 height 6
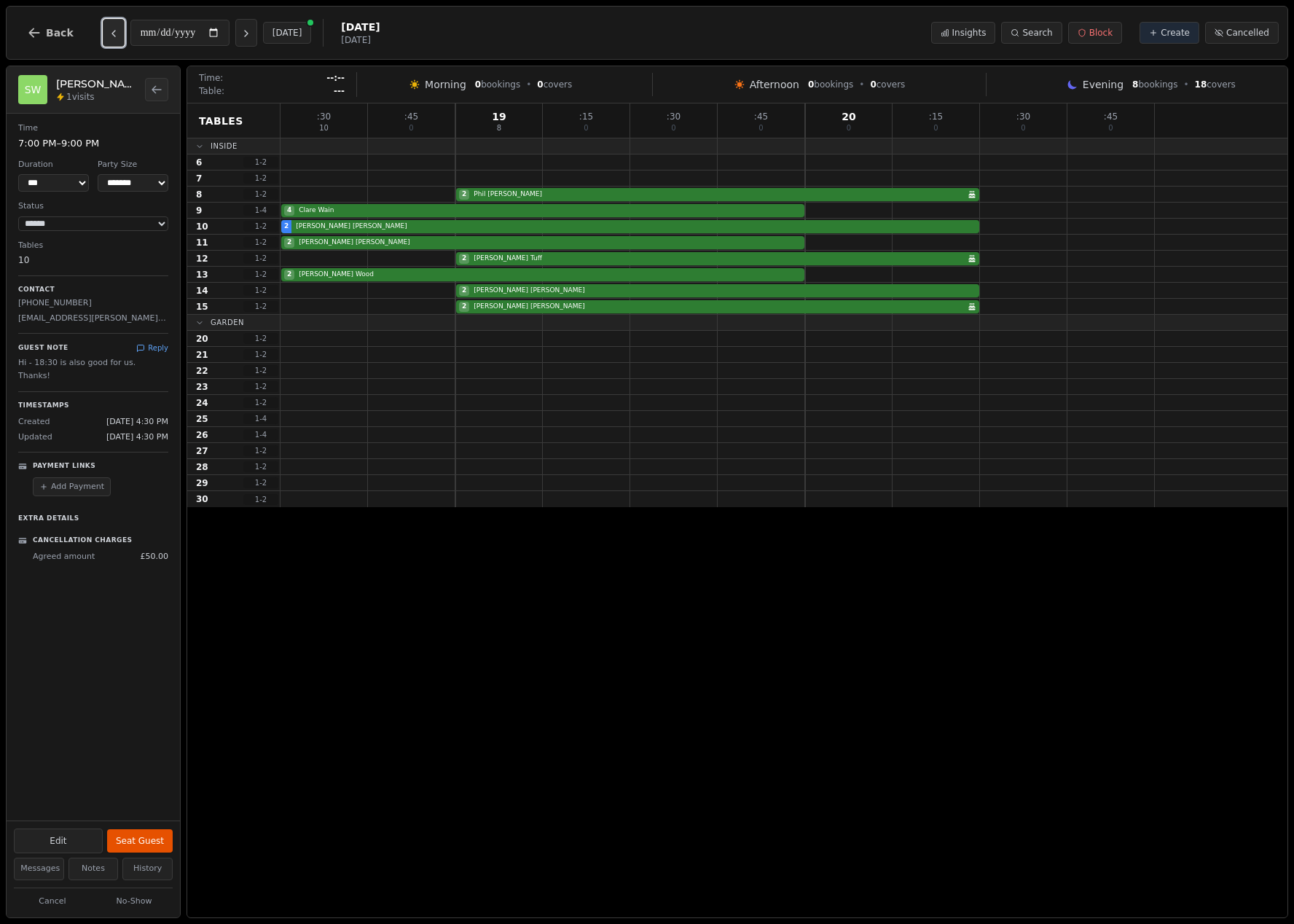
click at [112, 36] on icon "Previous day" at bounding box center [113, 34] width 3 height 6
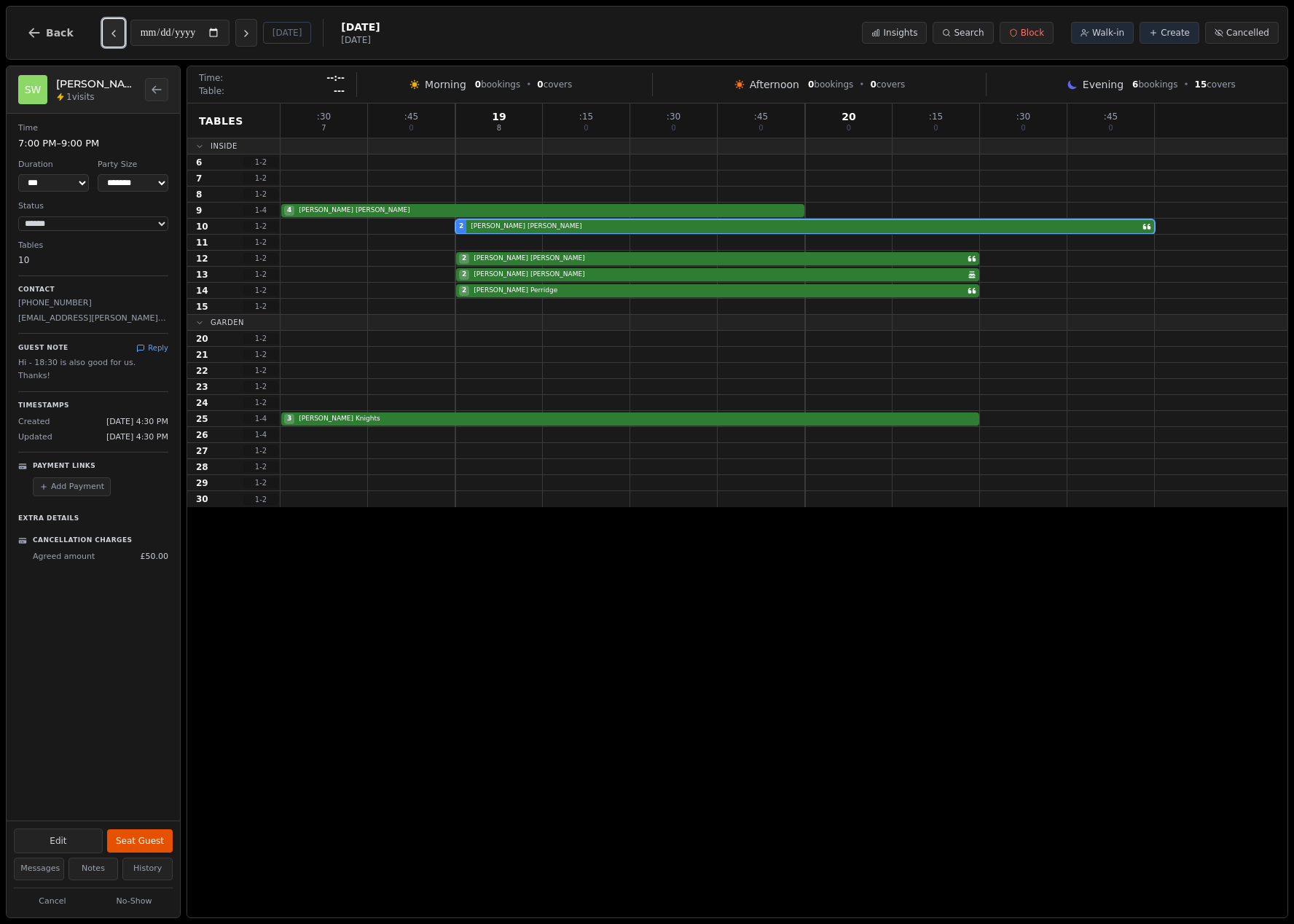
click at [112, 36] on icon "Previous day" at bounding box center [113, 34] width 3 height 6
type input "**********"
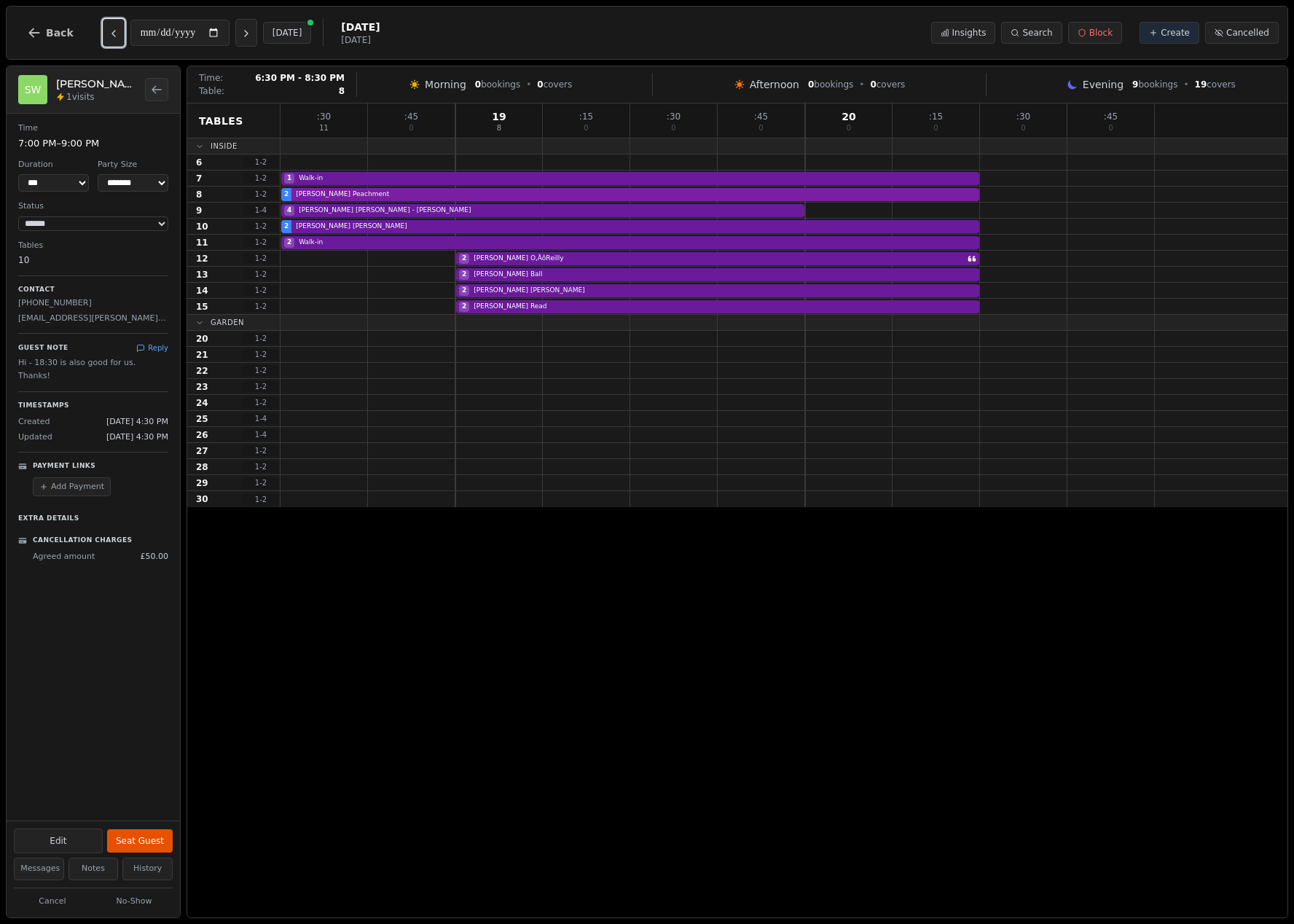
click at [390, 200] on div "2 Harry Peachment" at bounding box center [784, 194] width 1007 height 16
select select "********"
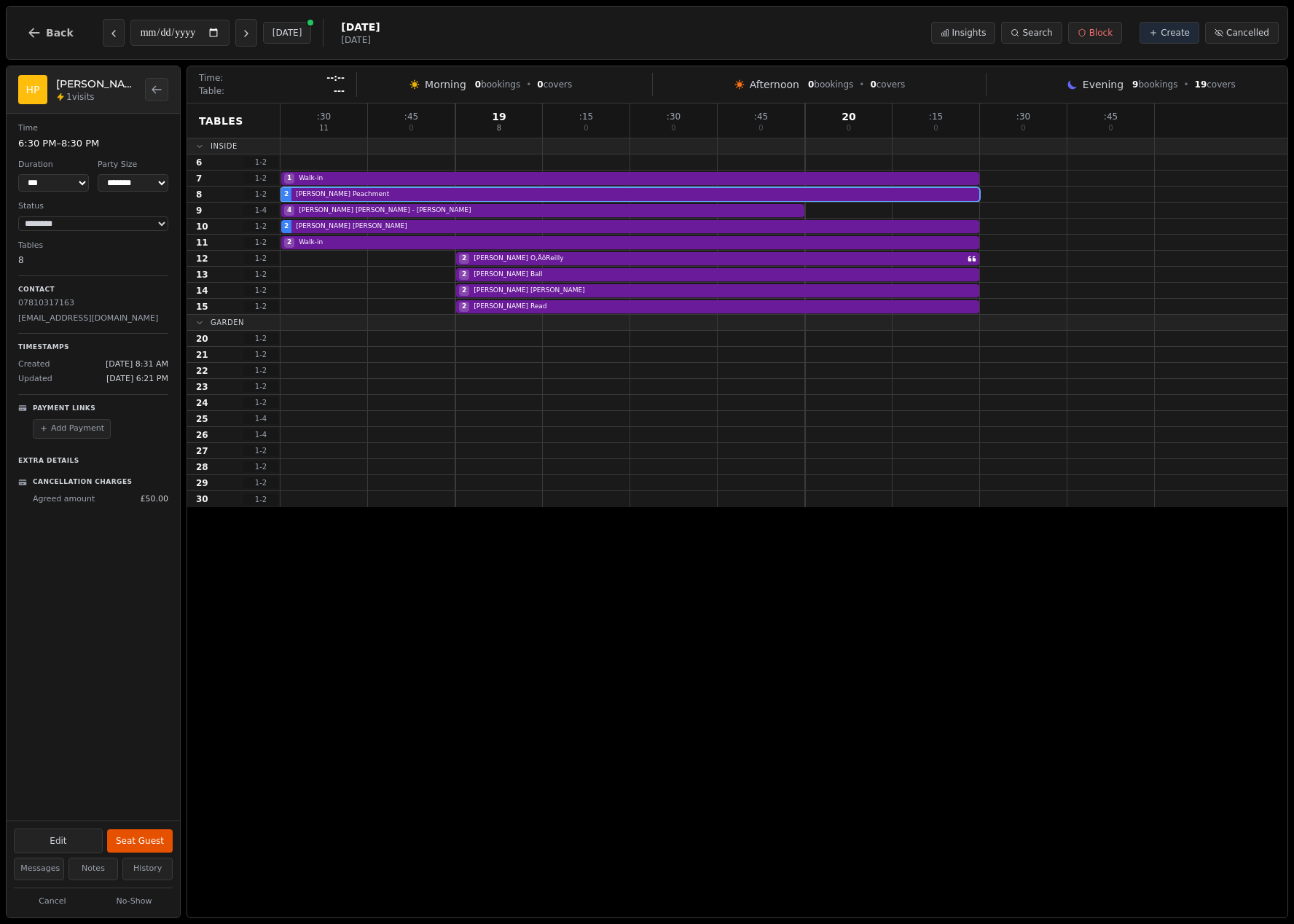
click at [94, 324] on p "hpeachment19@gmail.com" at bounding box center [93, 319] width 150 height 13
copy p "hpeachment19@gmail.com"
click at [47, 44] on button "Back" at bounding box center [50, 33] width 70 height 35
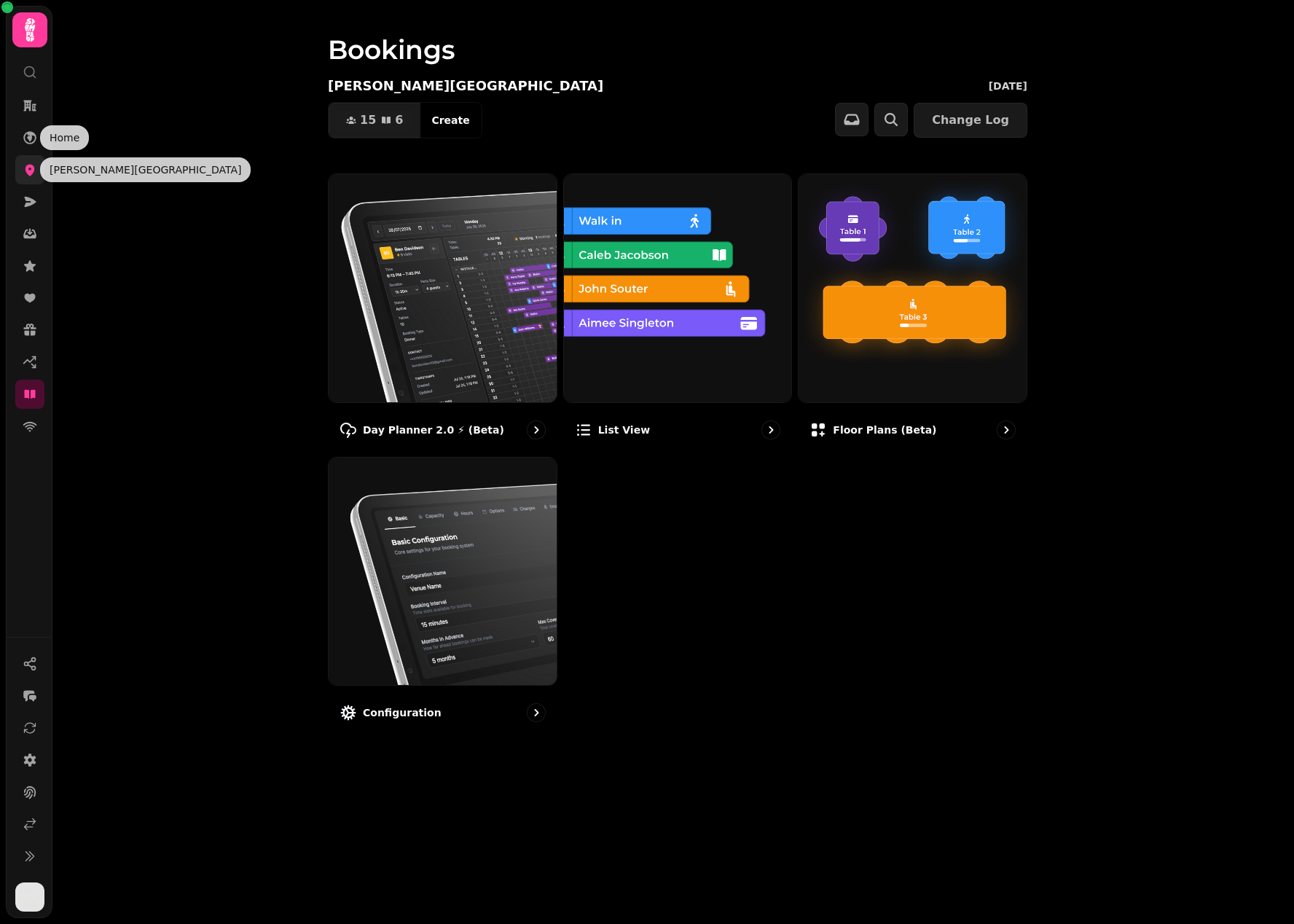
click at [28, 170] on icon at bounding box center [30, 170] width 10 height 12
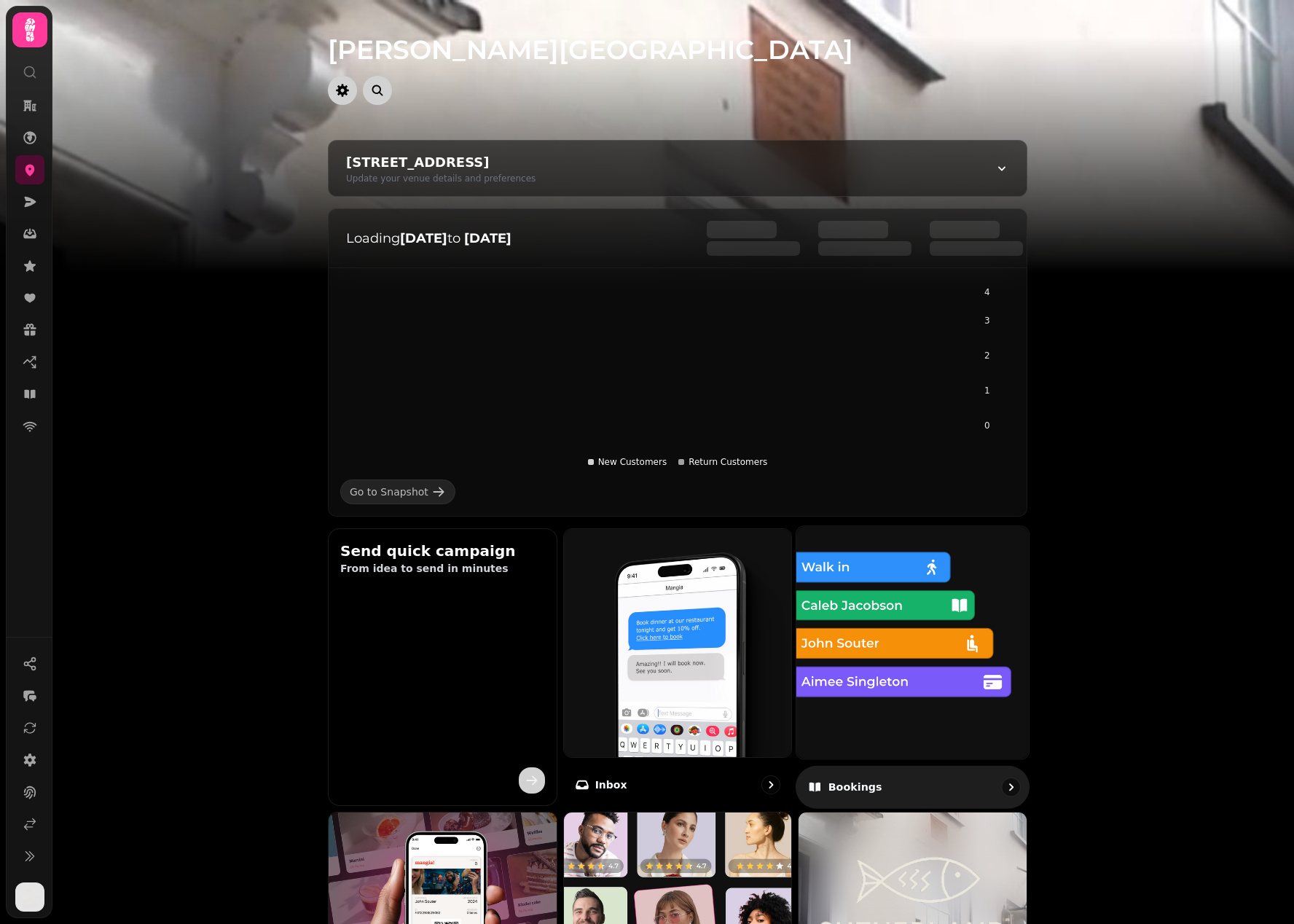
scroll to position [332, 0]
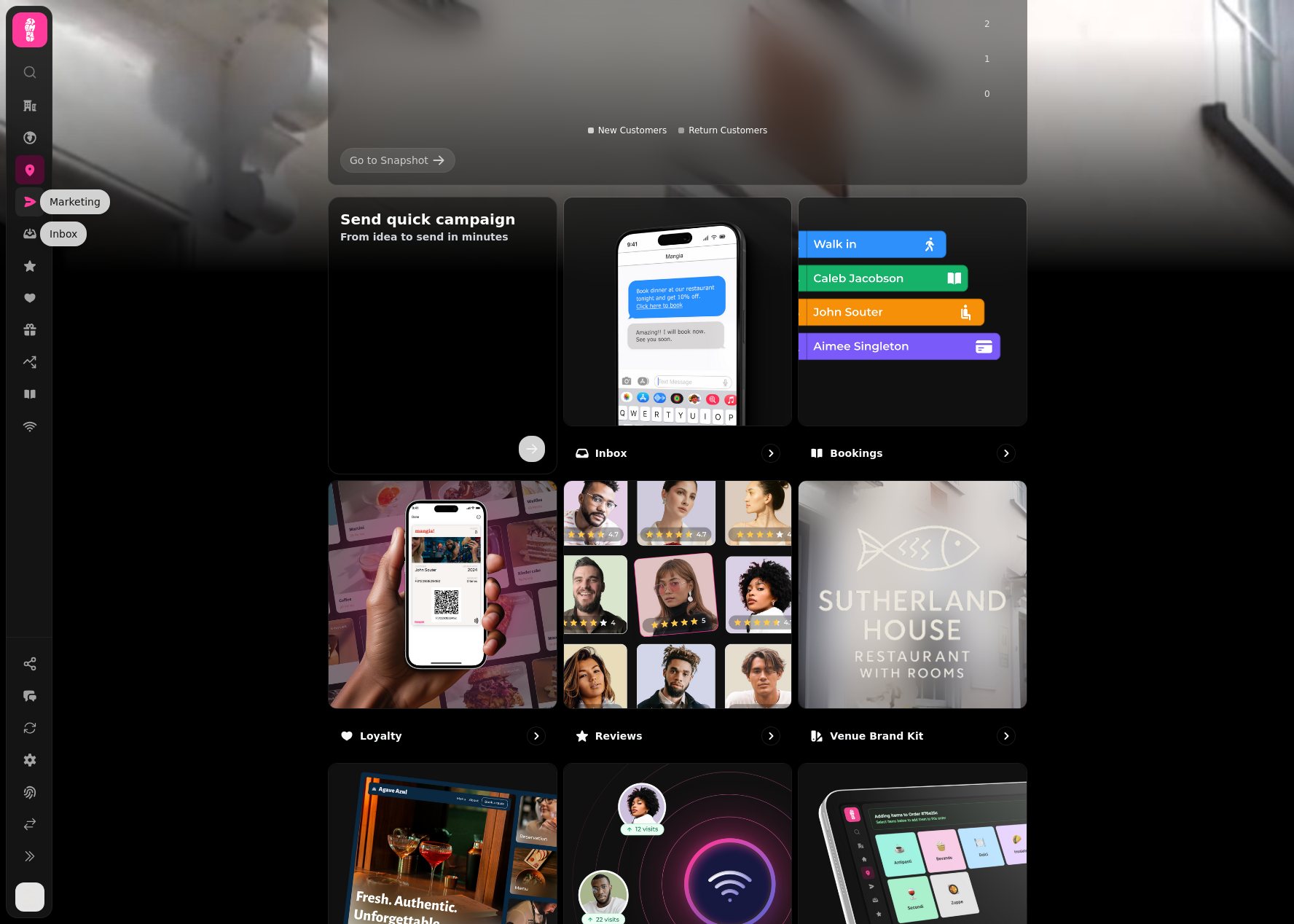
click at [25, 193] on link at bounding box center [30, 202] width 29 height 29
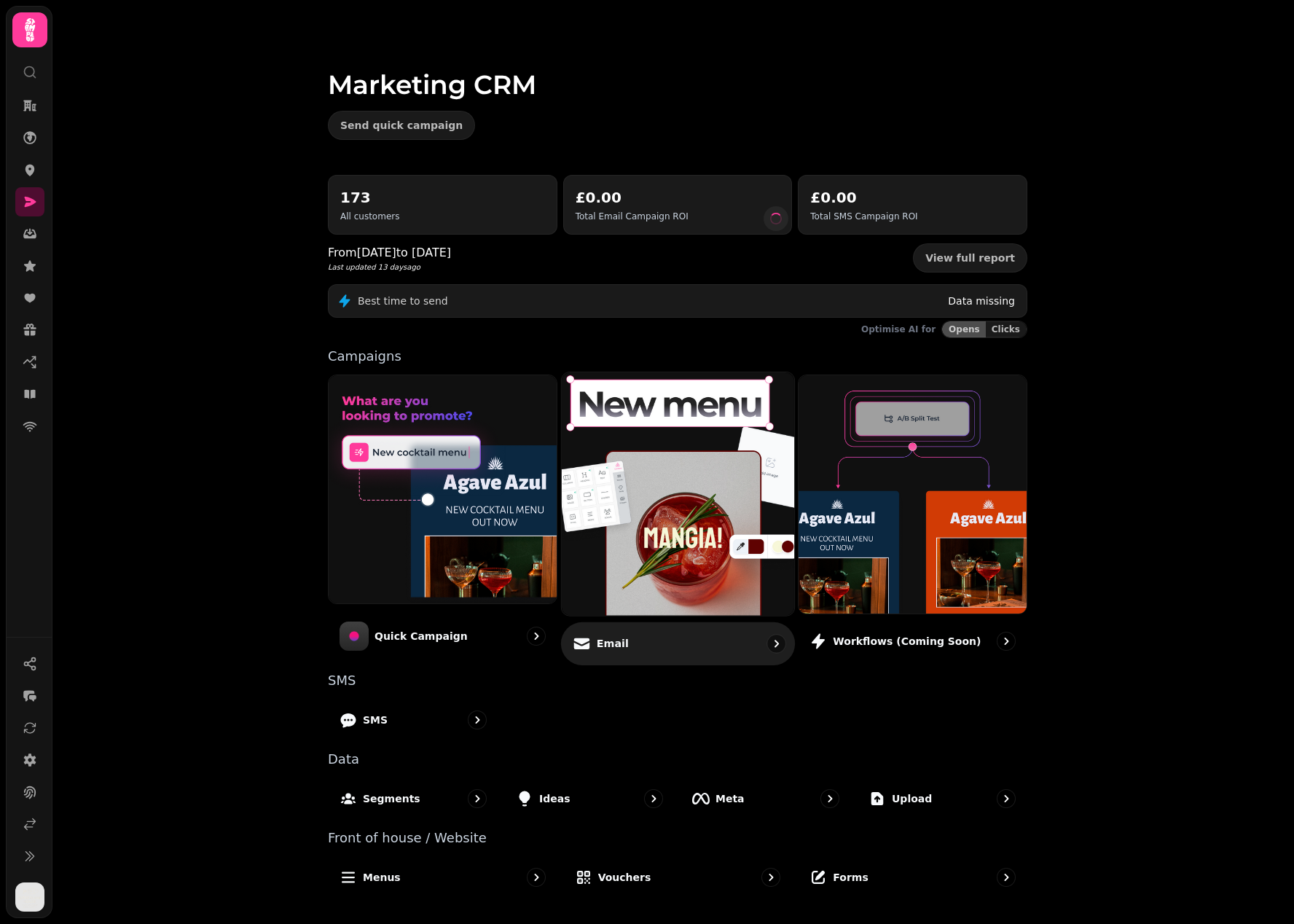
click at [666, 454] on img at bounding box center [677, 494] width 256 height 268
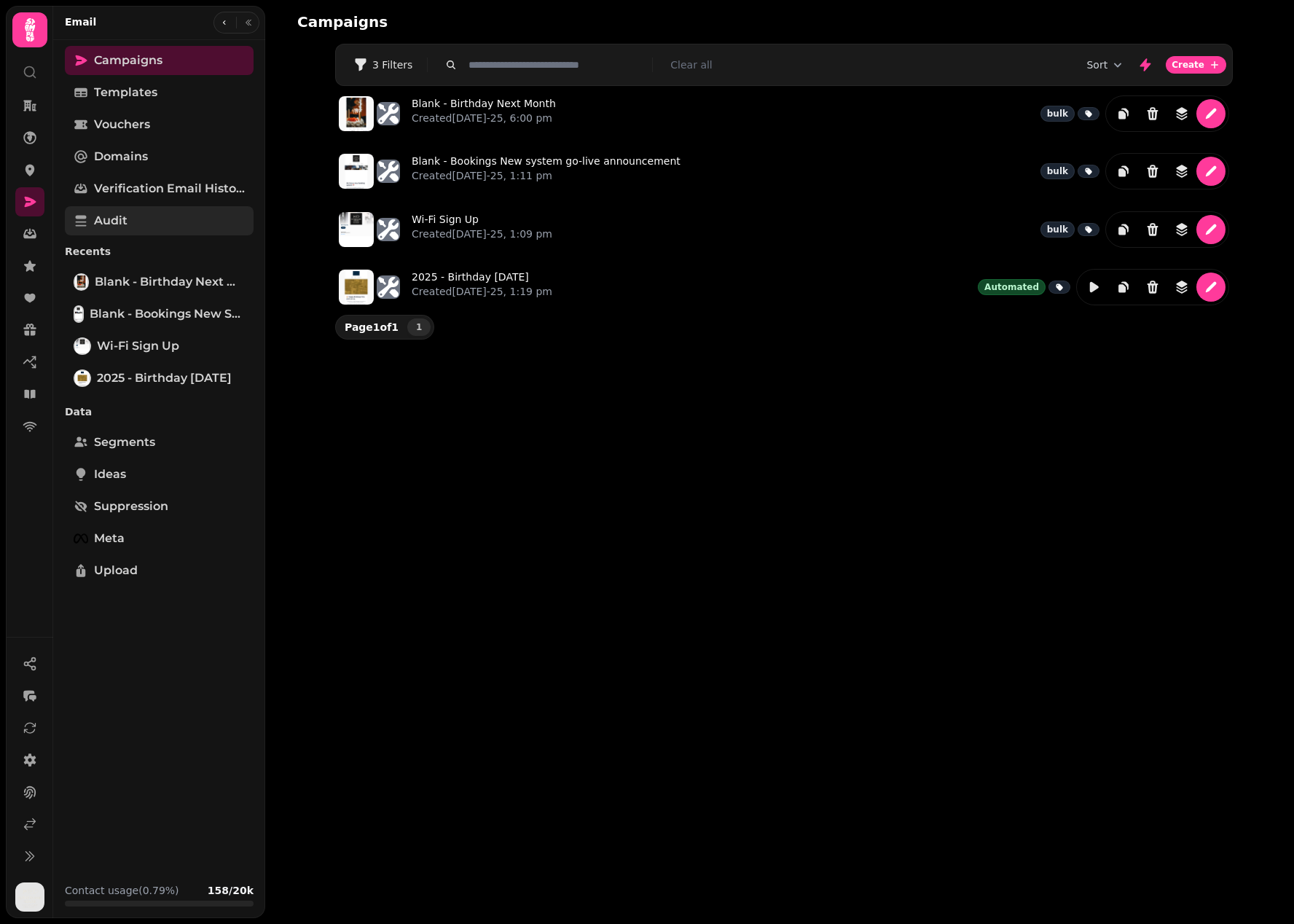
click at [124, 210] on link "Audit" at bounding box center [158, 220] width 188 height 29
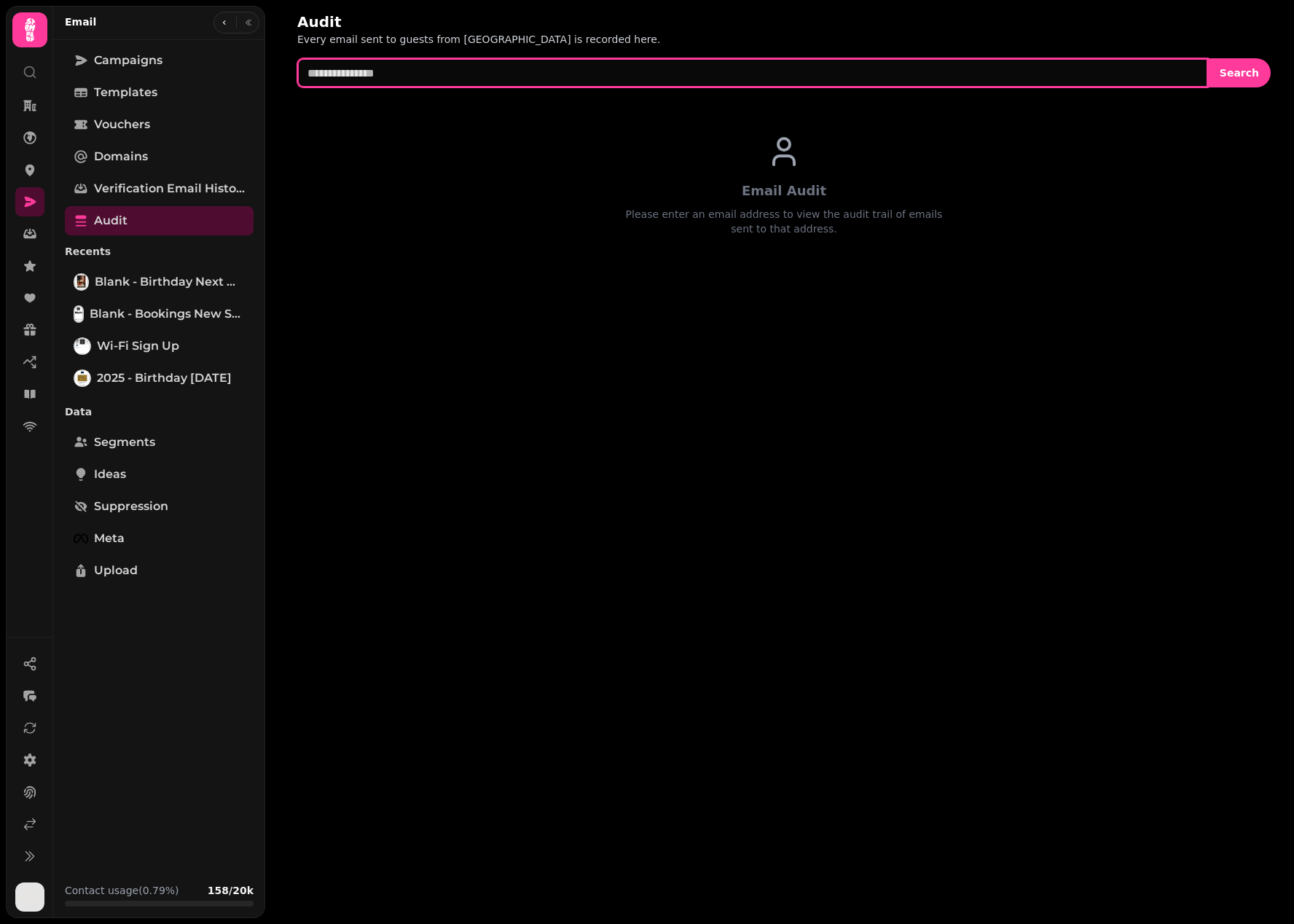
click at [437, 75] on input "text" at bounding box center [753, 72] width 911 height 29
paste input "**********"
type input "**********"
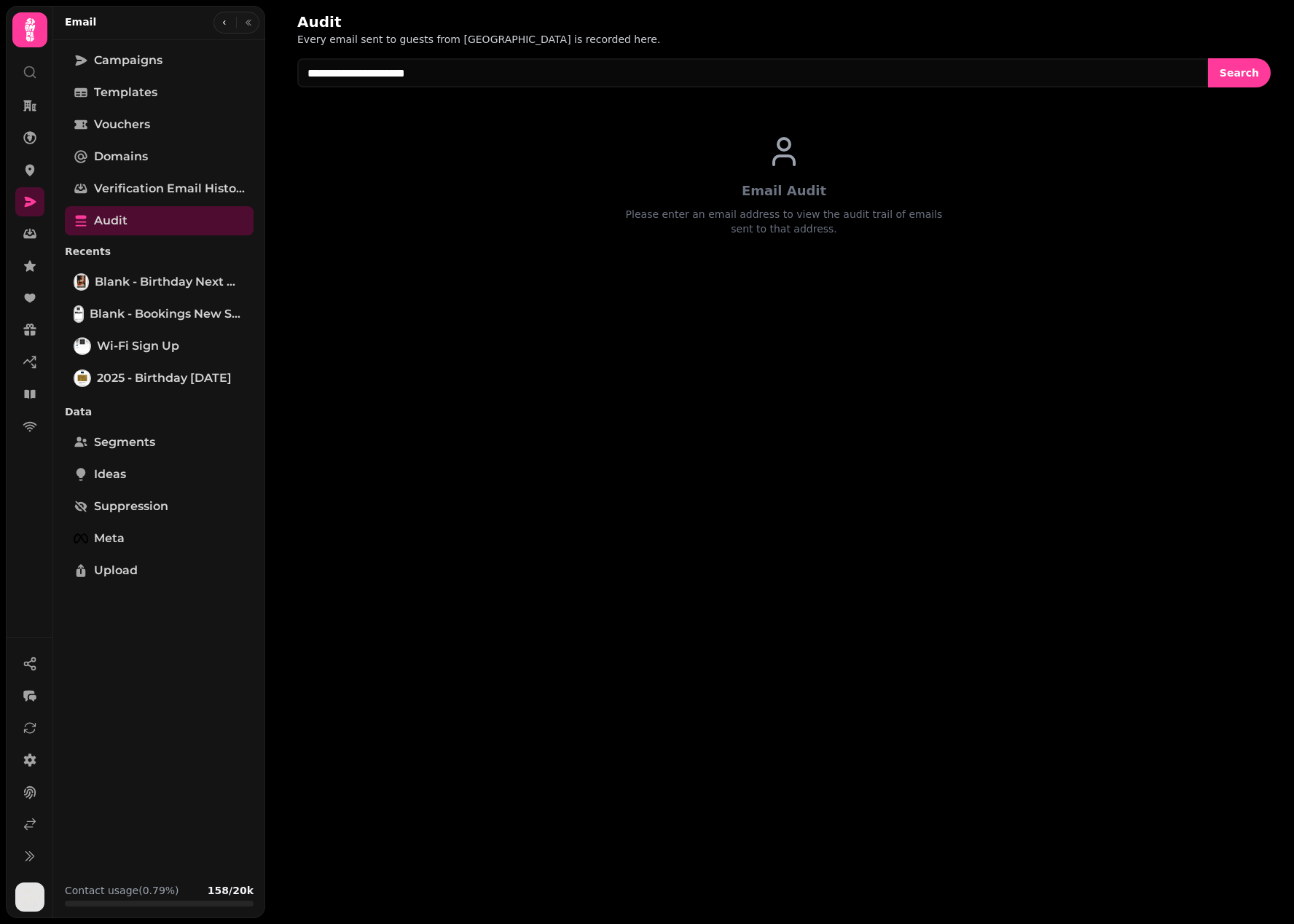
click at [1240, 88] on div "**********" at bounding box center [785, 141] width 1021 height 283
click at [1246, 72] on span "Search" at bounding box center [1239, 72] width 40 height 11
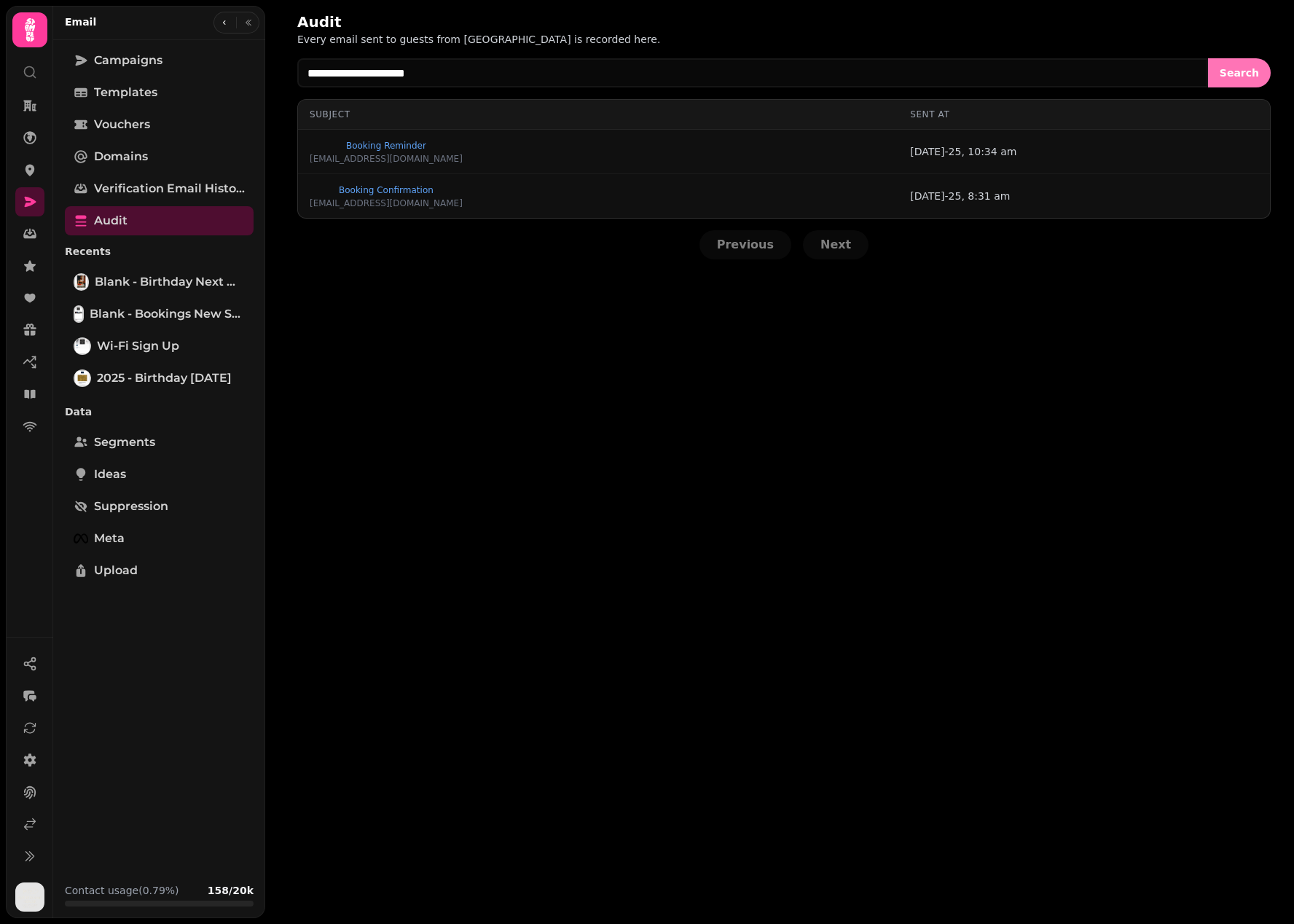
click at [1246, 72] on span "Search" at bounding box center [1239, 72] width 40 height 11
click at [221, 24] on icon "button" at bounding box center [224, 22] width 9 height 9
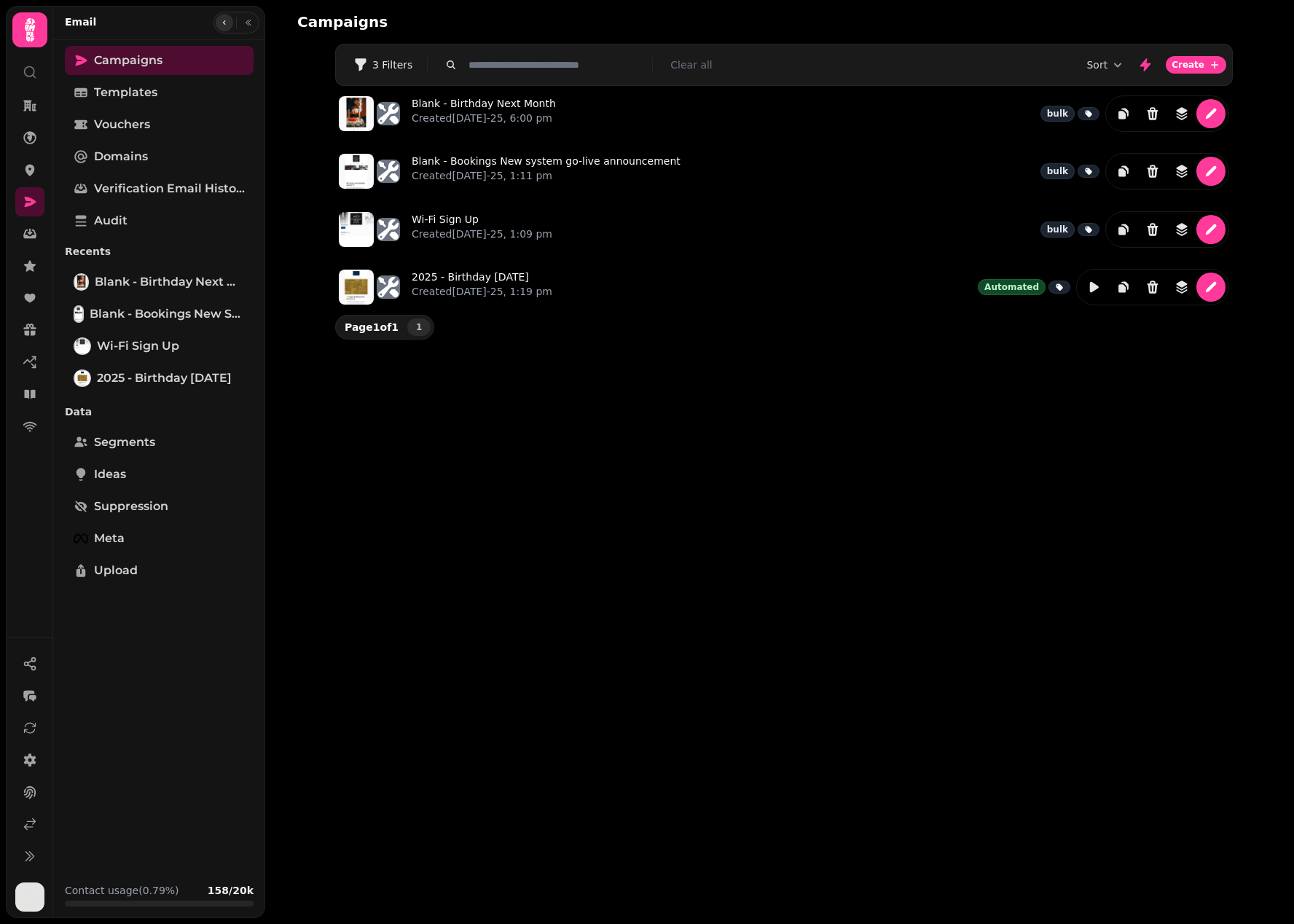
click at [221, 24] on icon "button" at bounding box center [224, 22] width 9 height 9
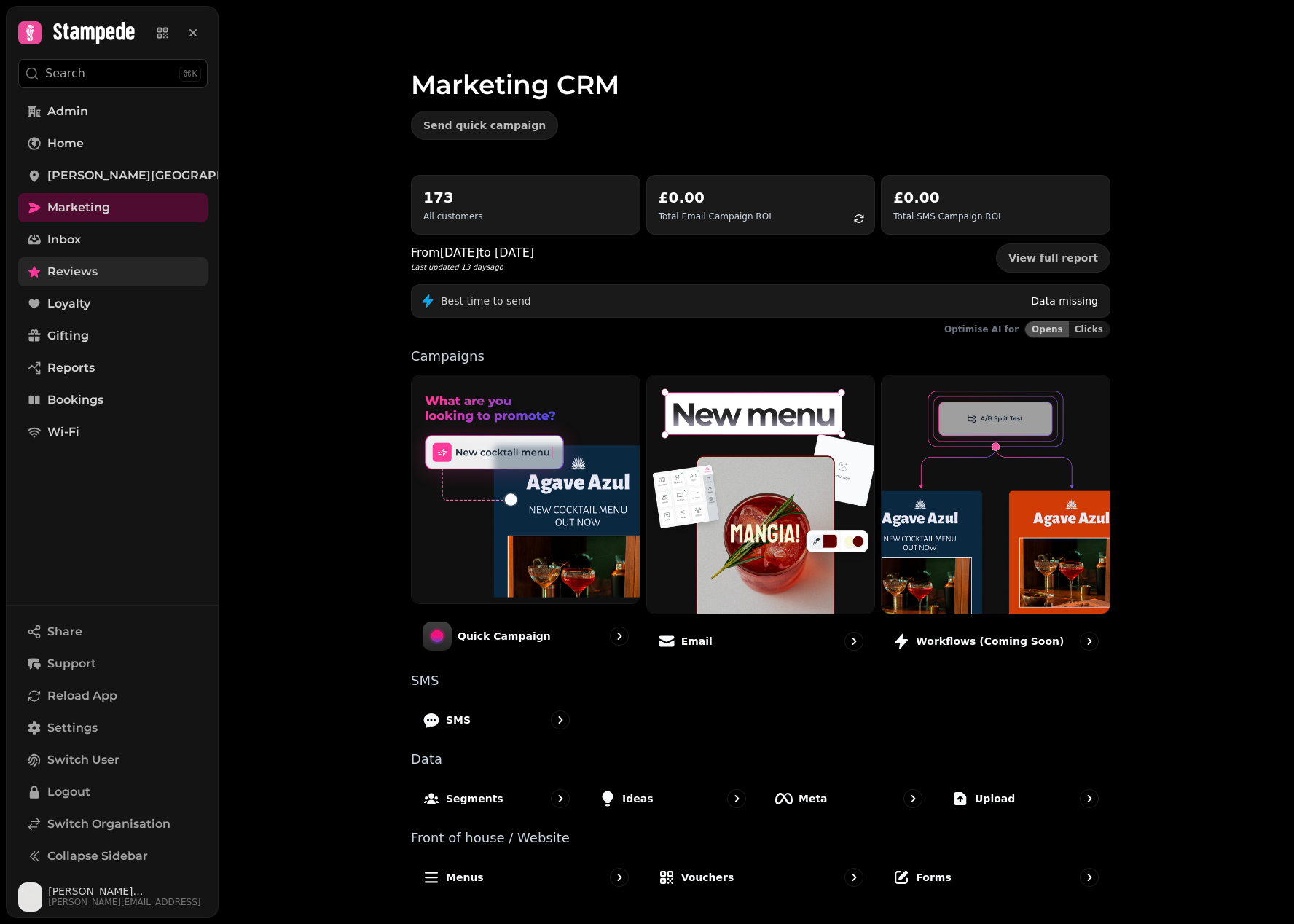
click at [131, 271] on link "Reviews" at bounding box center [113, 272] width 189 height 29
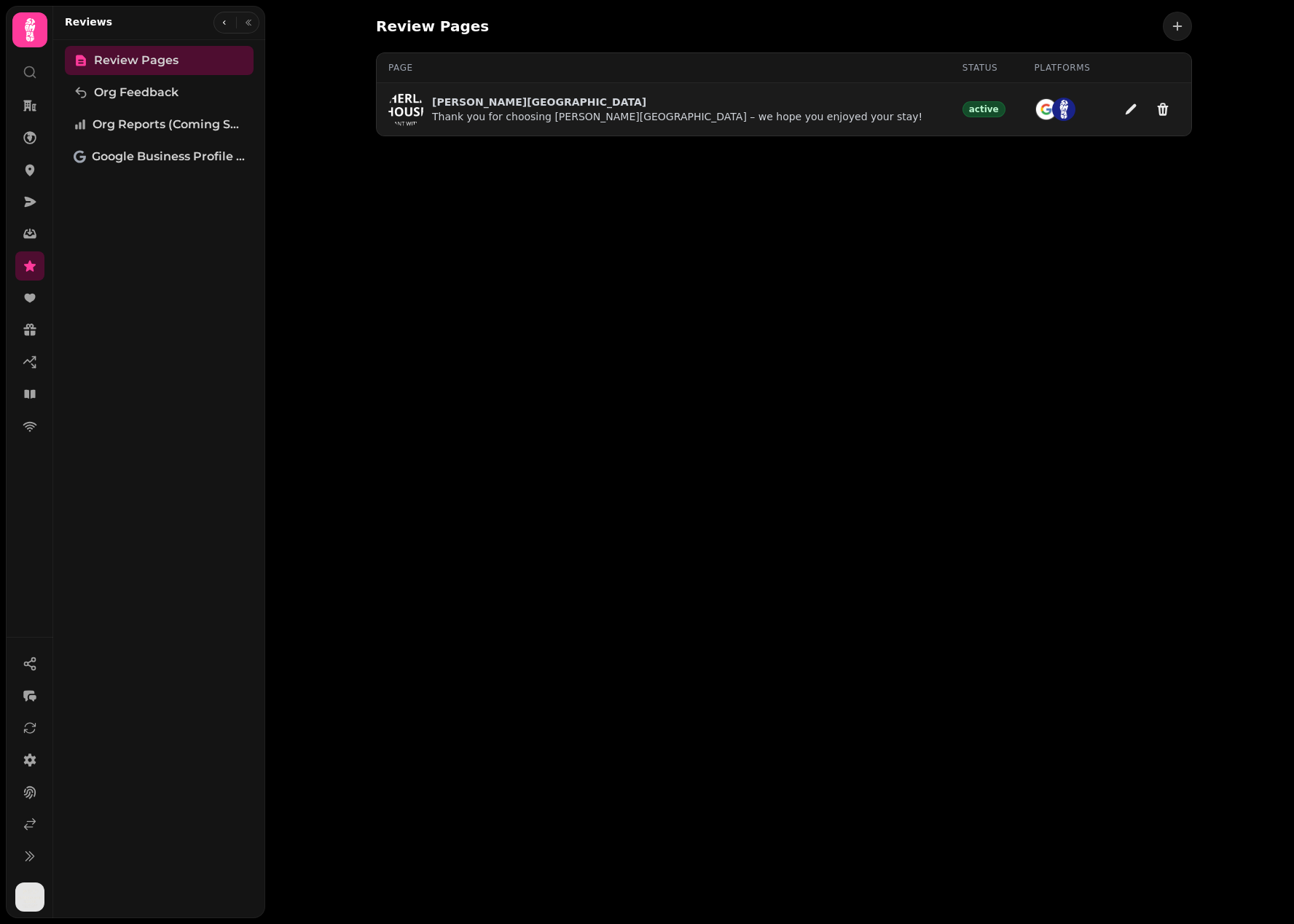
click at [489, 102] on p "Sutherland House" at bounding box center [677, 101] width 491 height 14
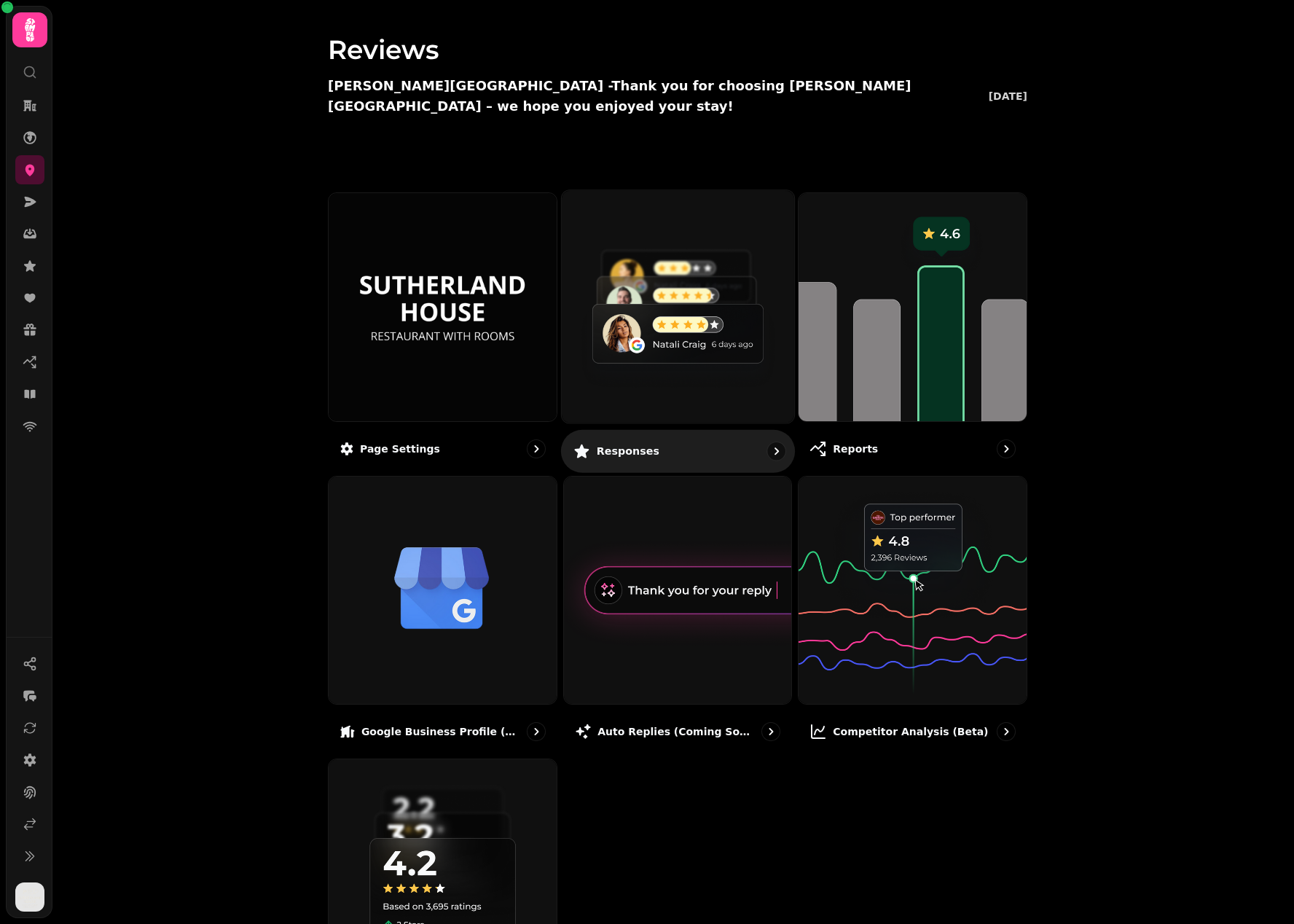
click at [642, 332] on img at bounding box center [677, 306] width 256 height 256
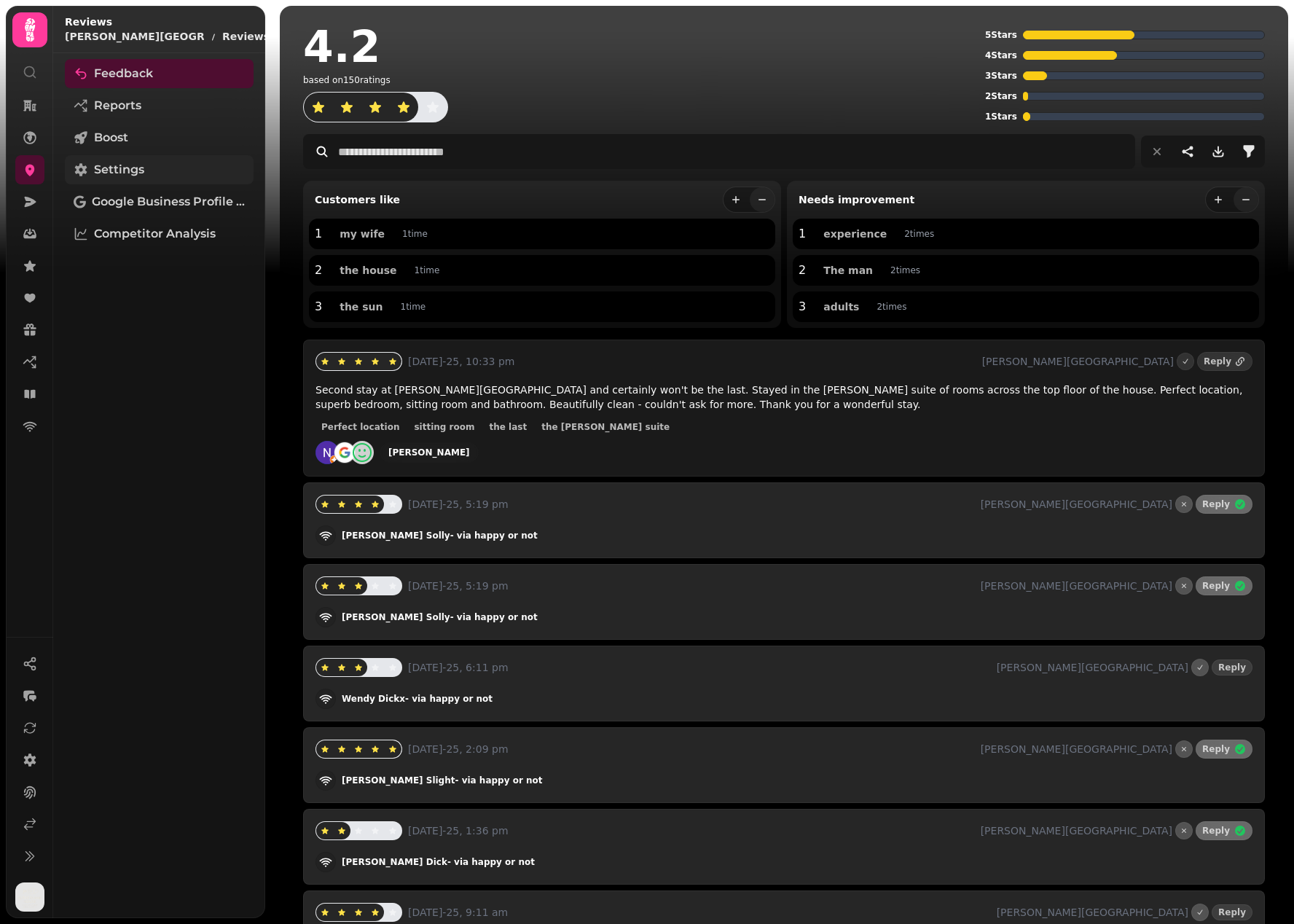
click at [171, 165] on link "Settings" at bounding box center [158, 170] width 188 height 29
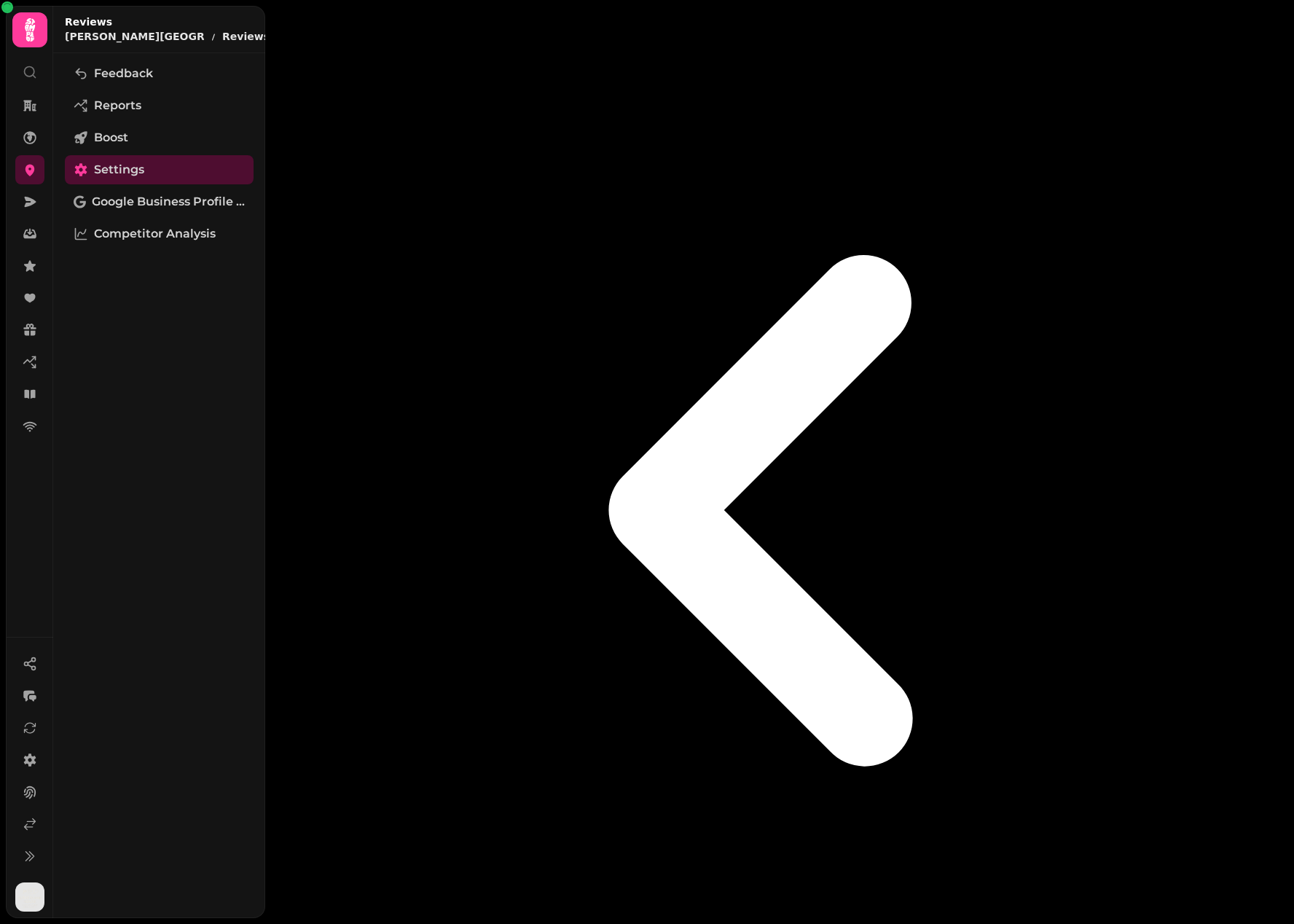
select select "**********"
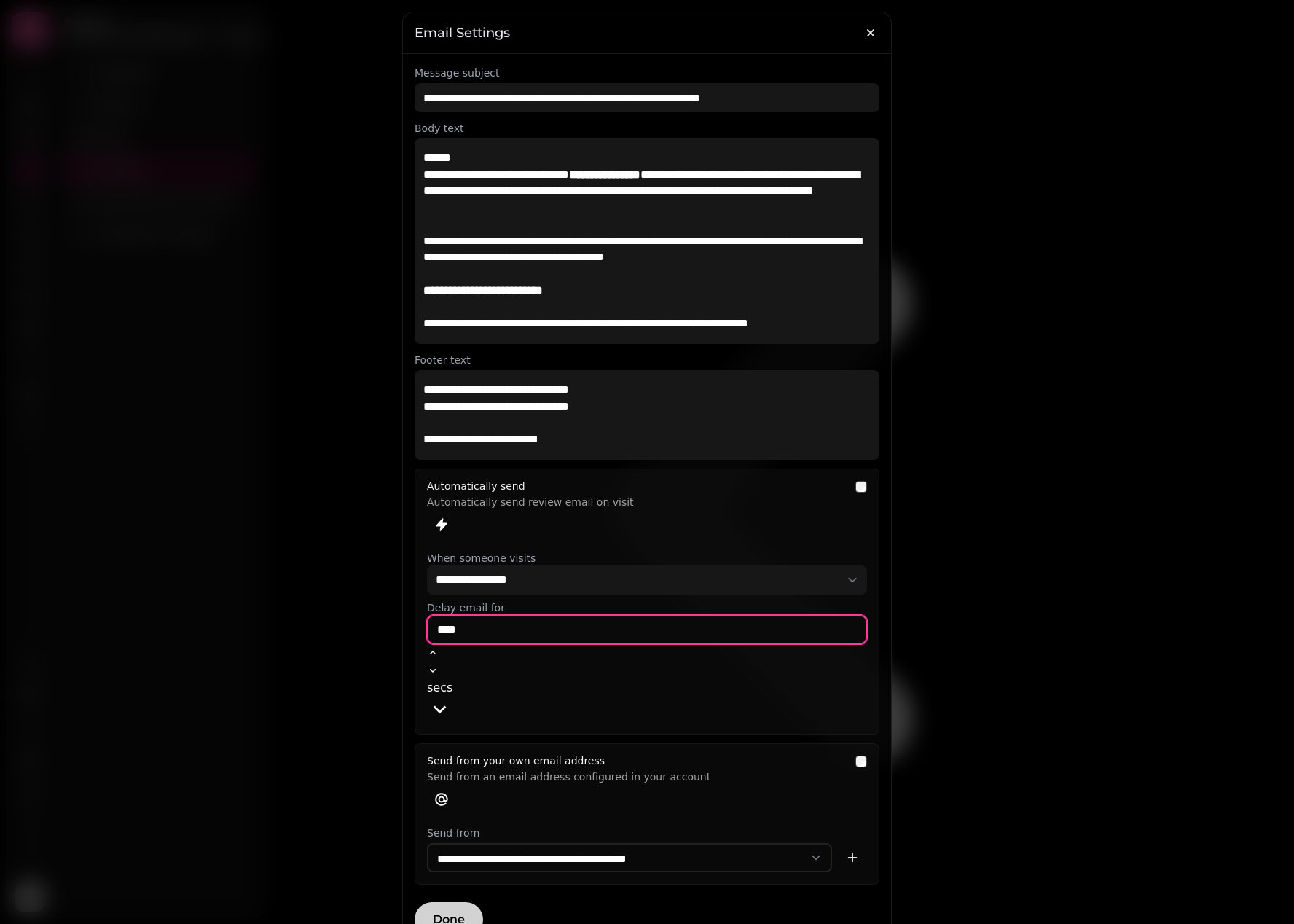
click at [483, 626] on input "****" at bounding box center [647, 629] width 441 height 29
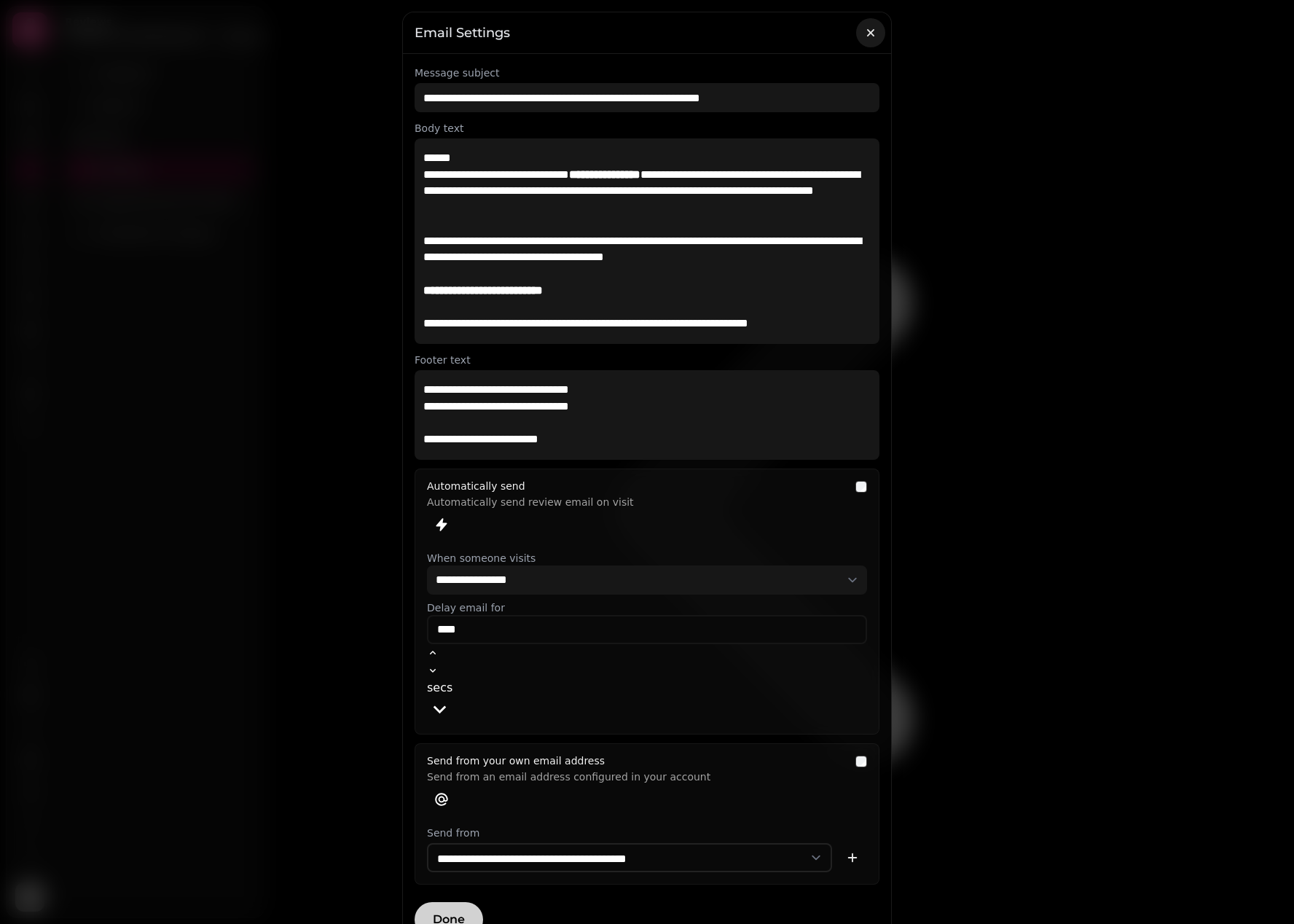
click at [870, 25] on icon "button" at bounding box center [871, 32] width 14 height 14
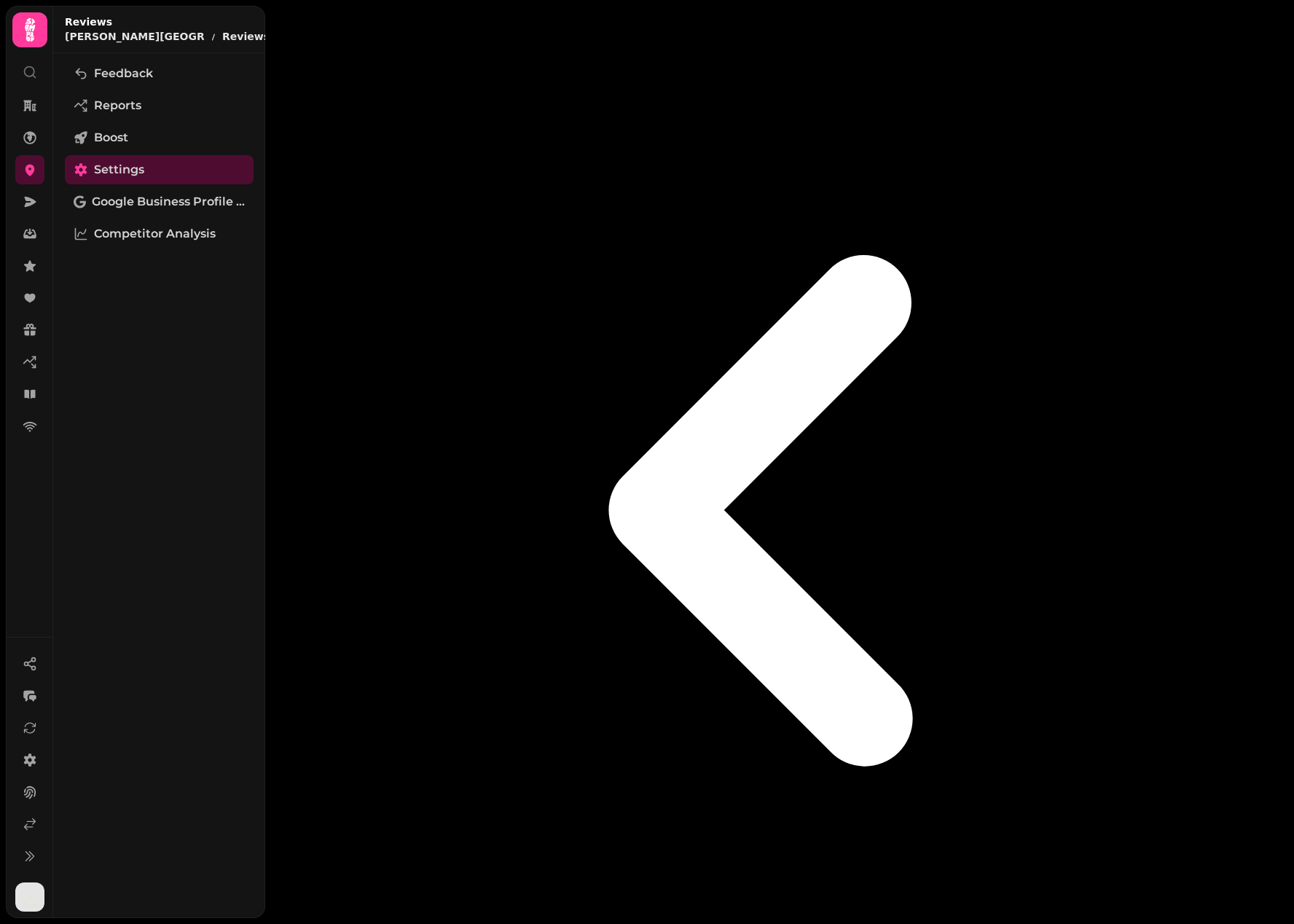
click at [291, 23] on icon "button" at bounding box center [292, 22] width 3 height 5
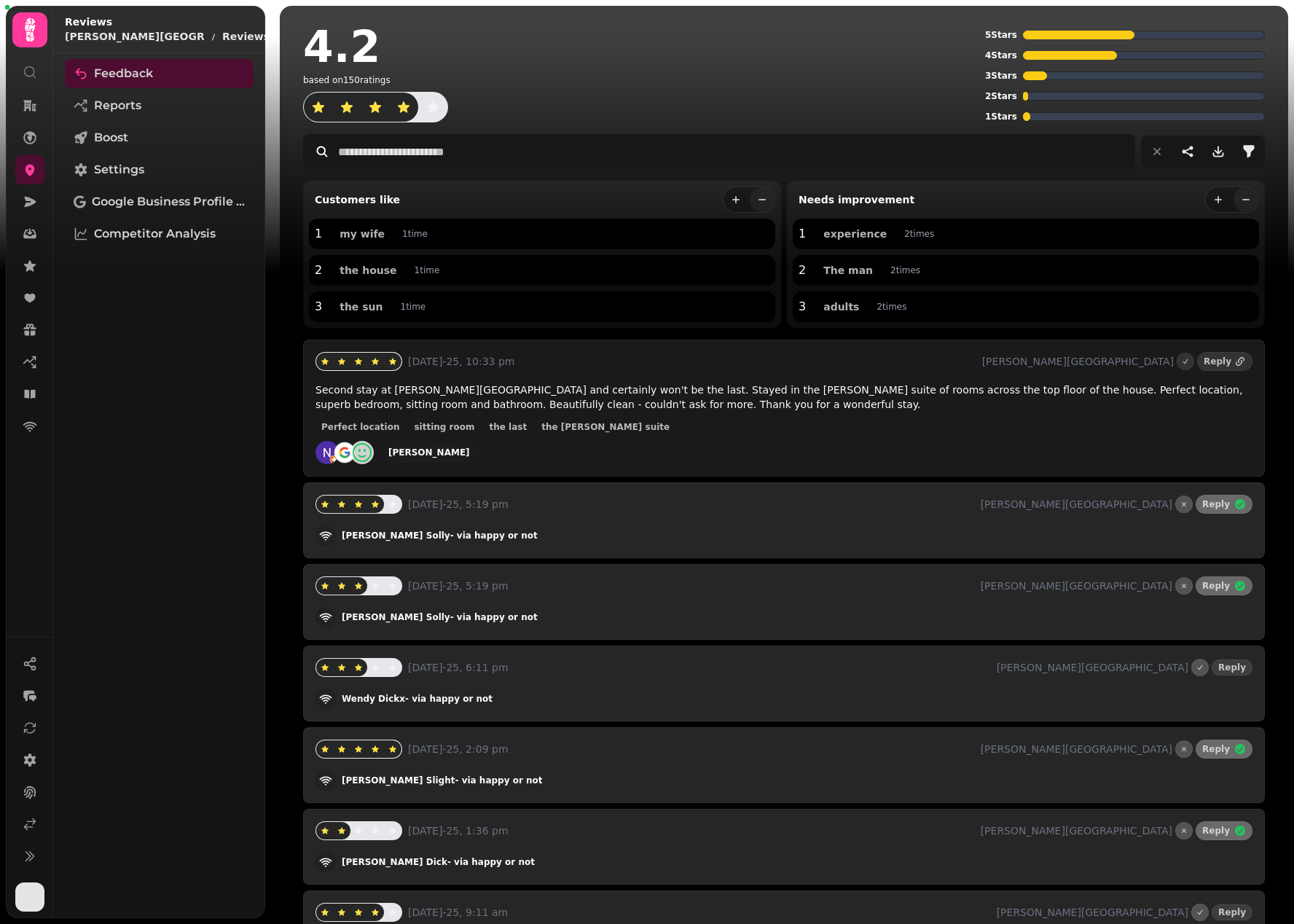
click at [291, 23] on icon "button" at bounding box center [292, 22] width 3 height 5
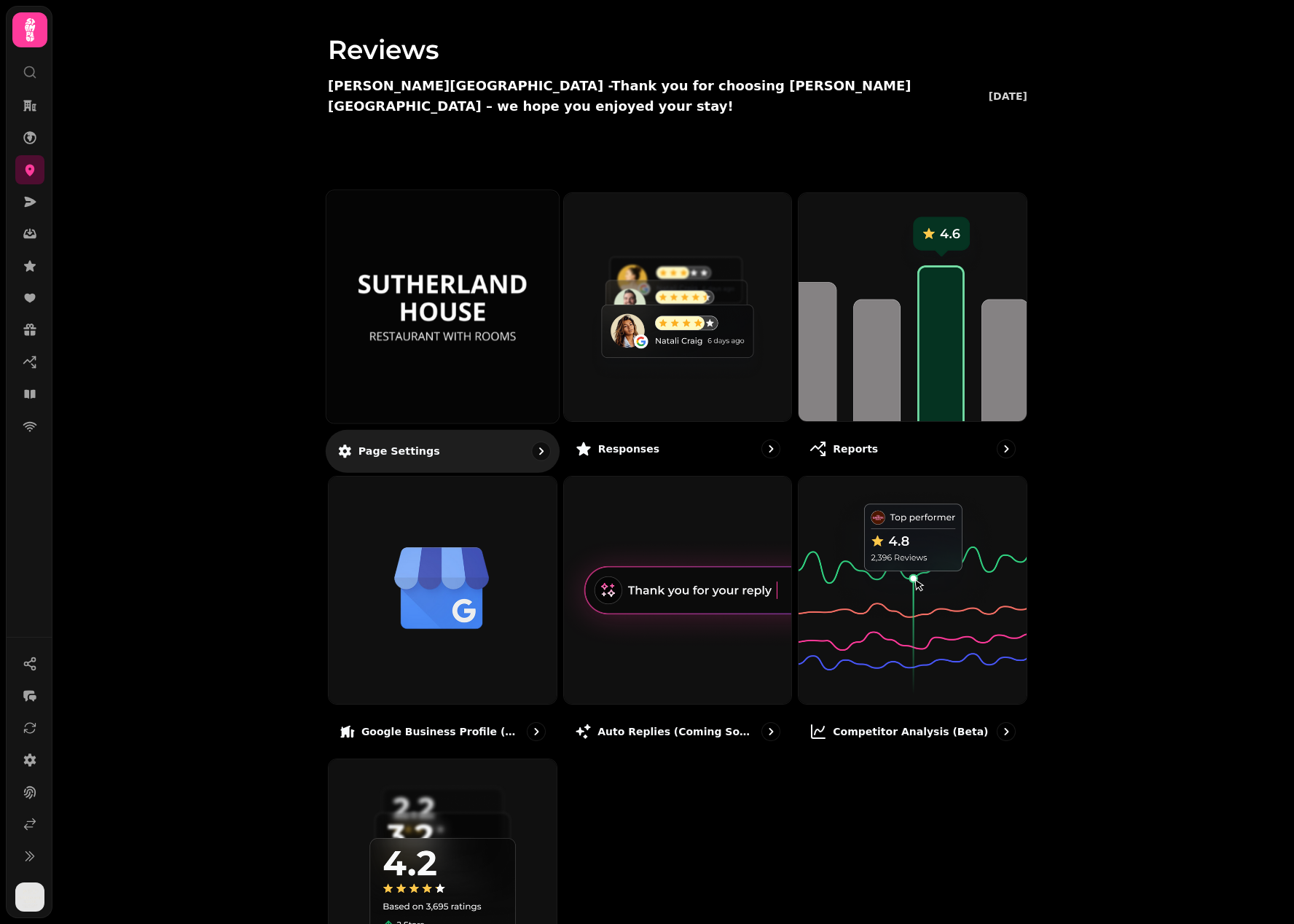
scroll to position [103, 0]
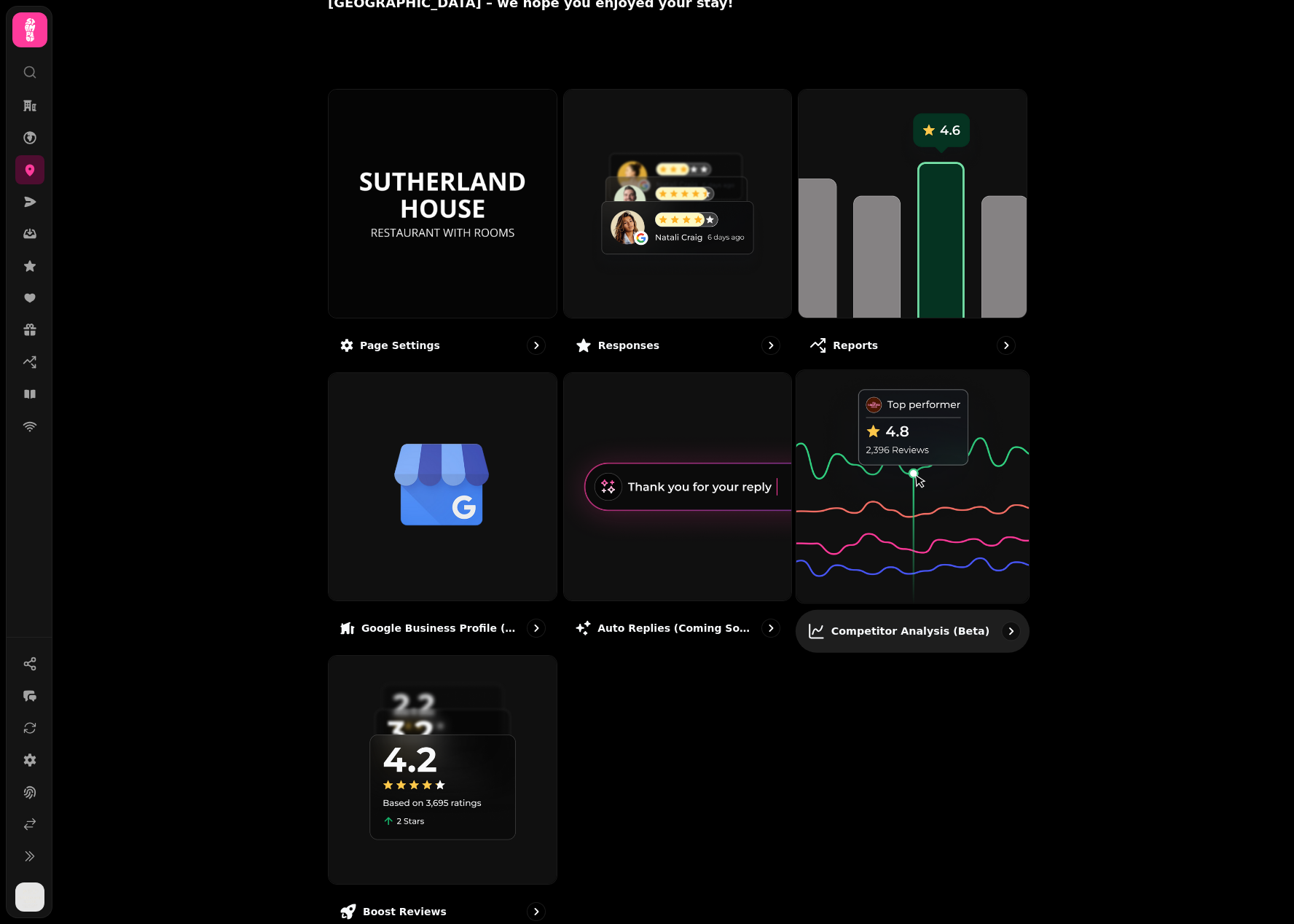
click at [940, 501] on img at bounding box center [912, 486] width 256 height 256
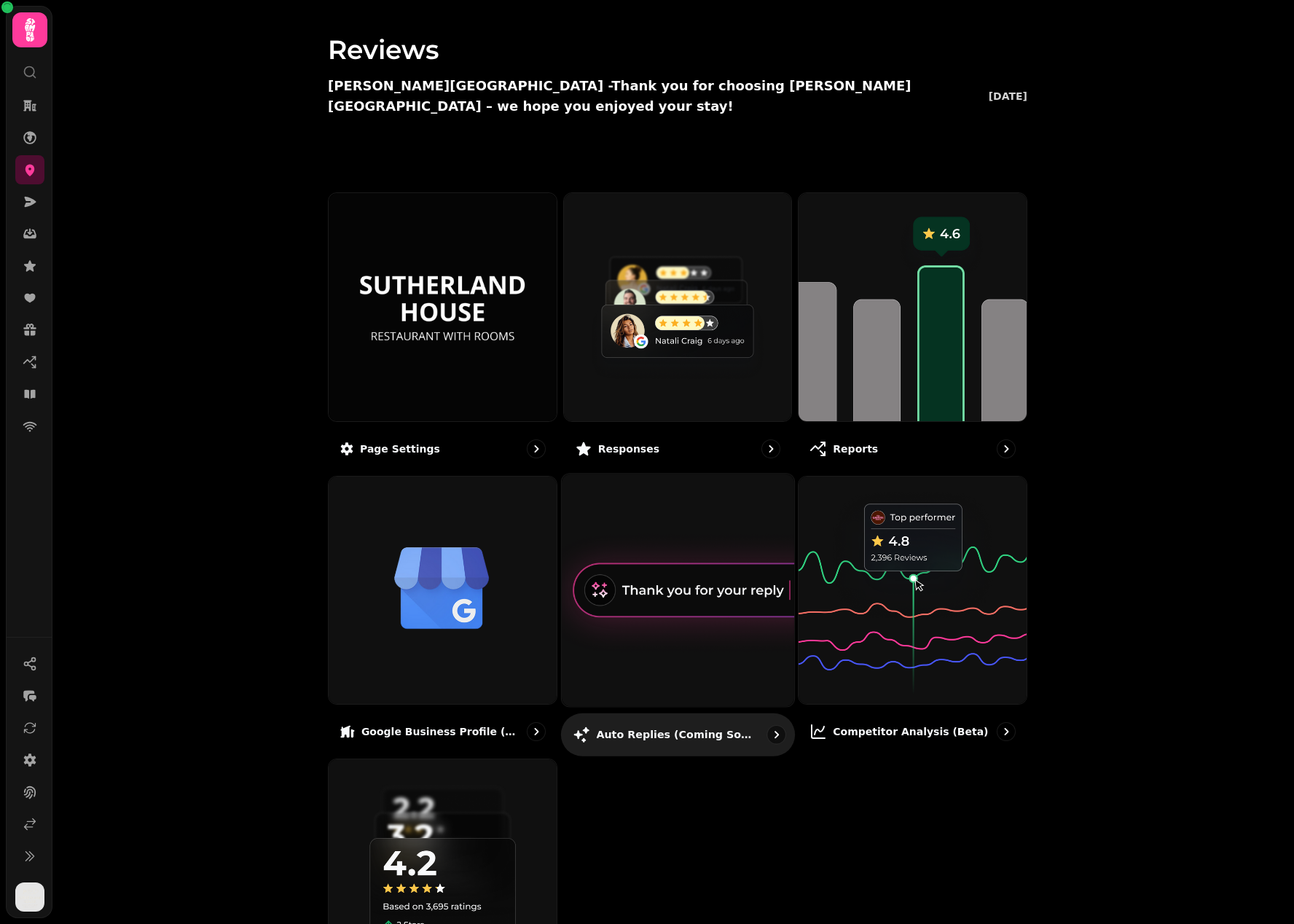
click at [690, 535] on img at bounding box center [677, 590] width 256 height 256
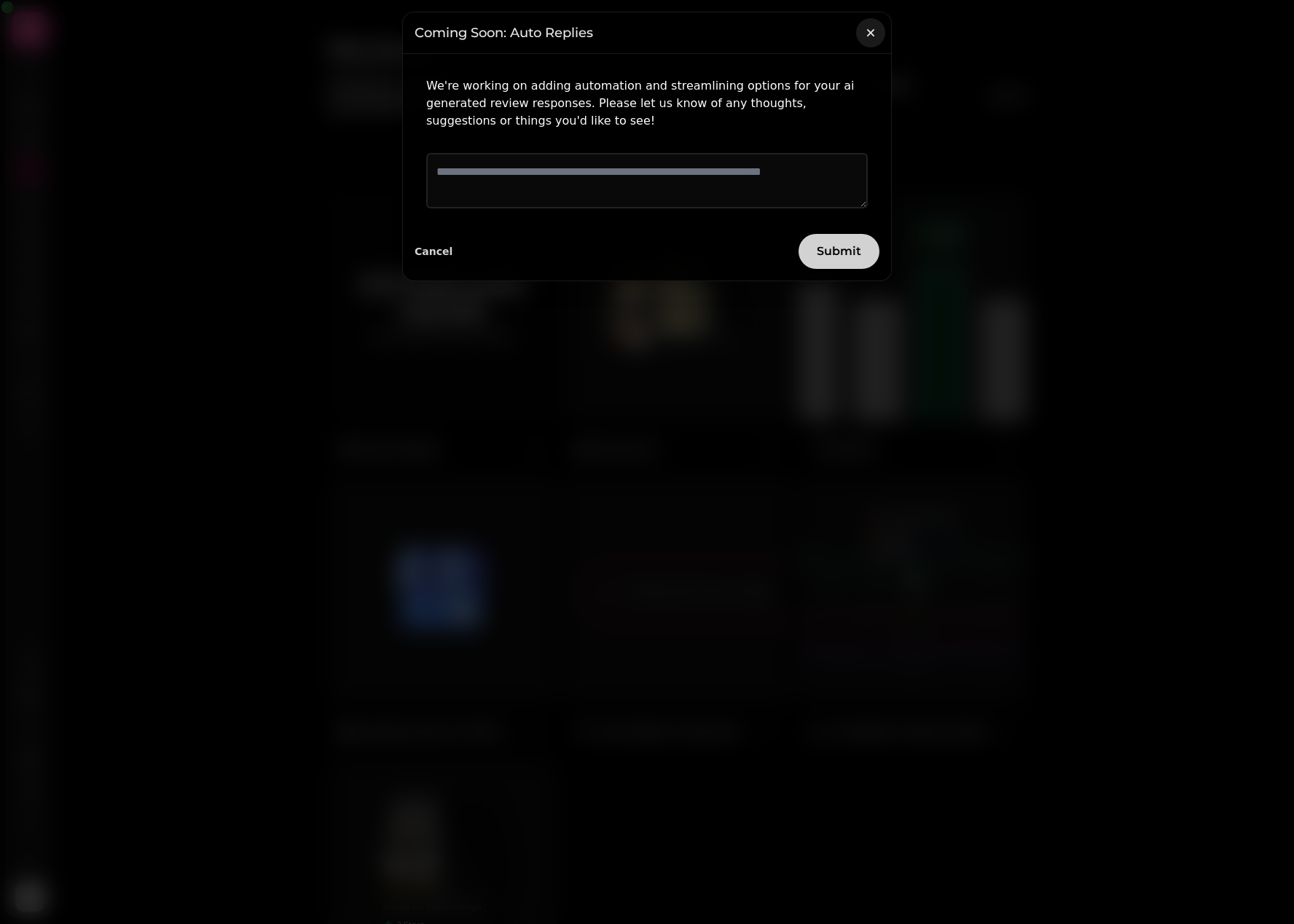
click at [870, 33] on icon "button" at bounding box center [871, 33] width 8 height 8
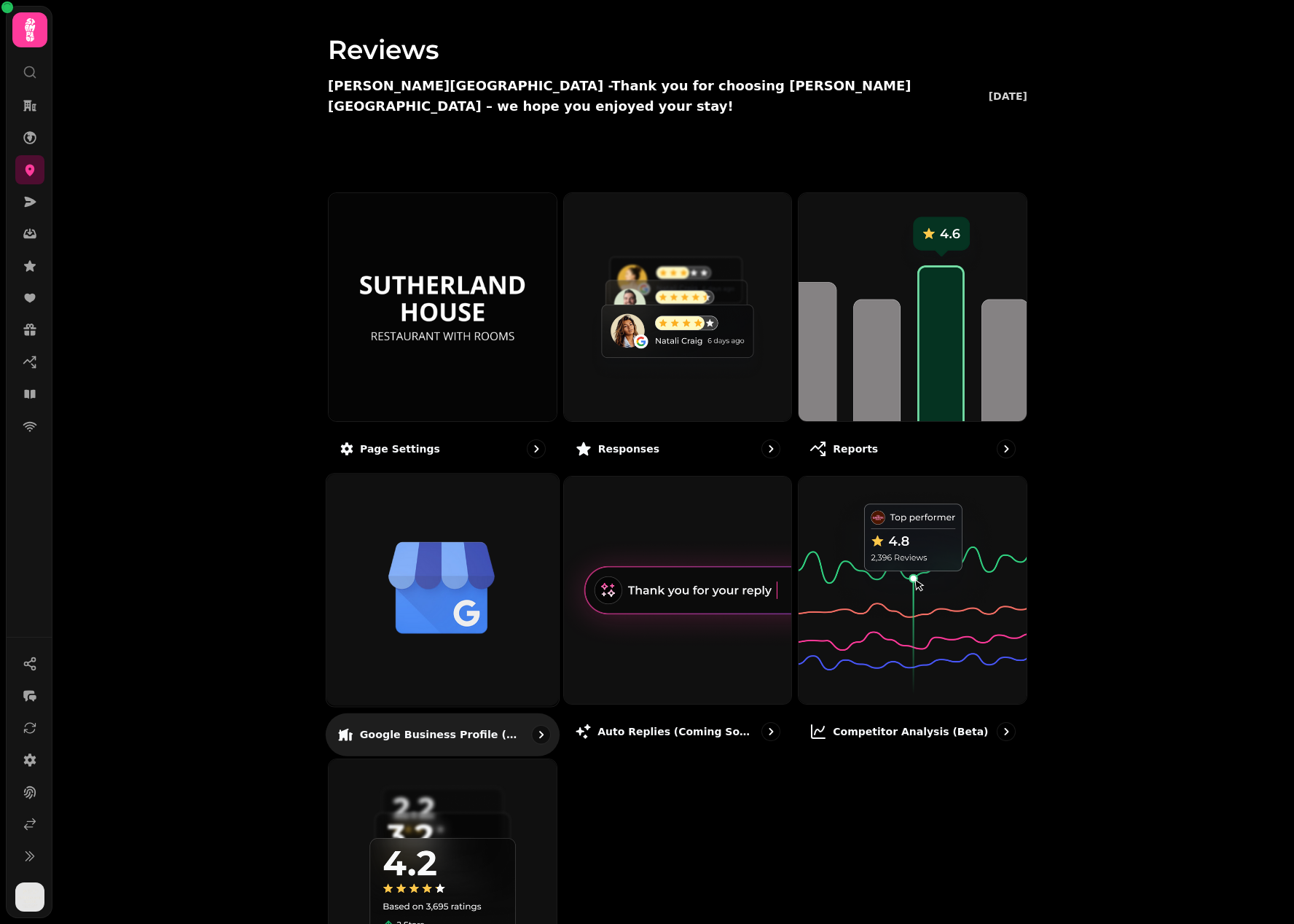
click at [503, 525] on img at bounding box center [443, 590] width 256 height 256
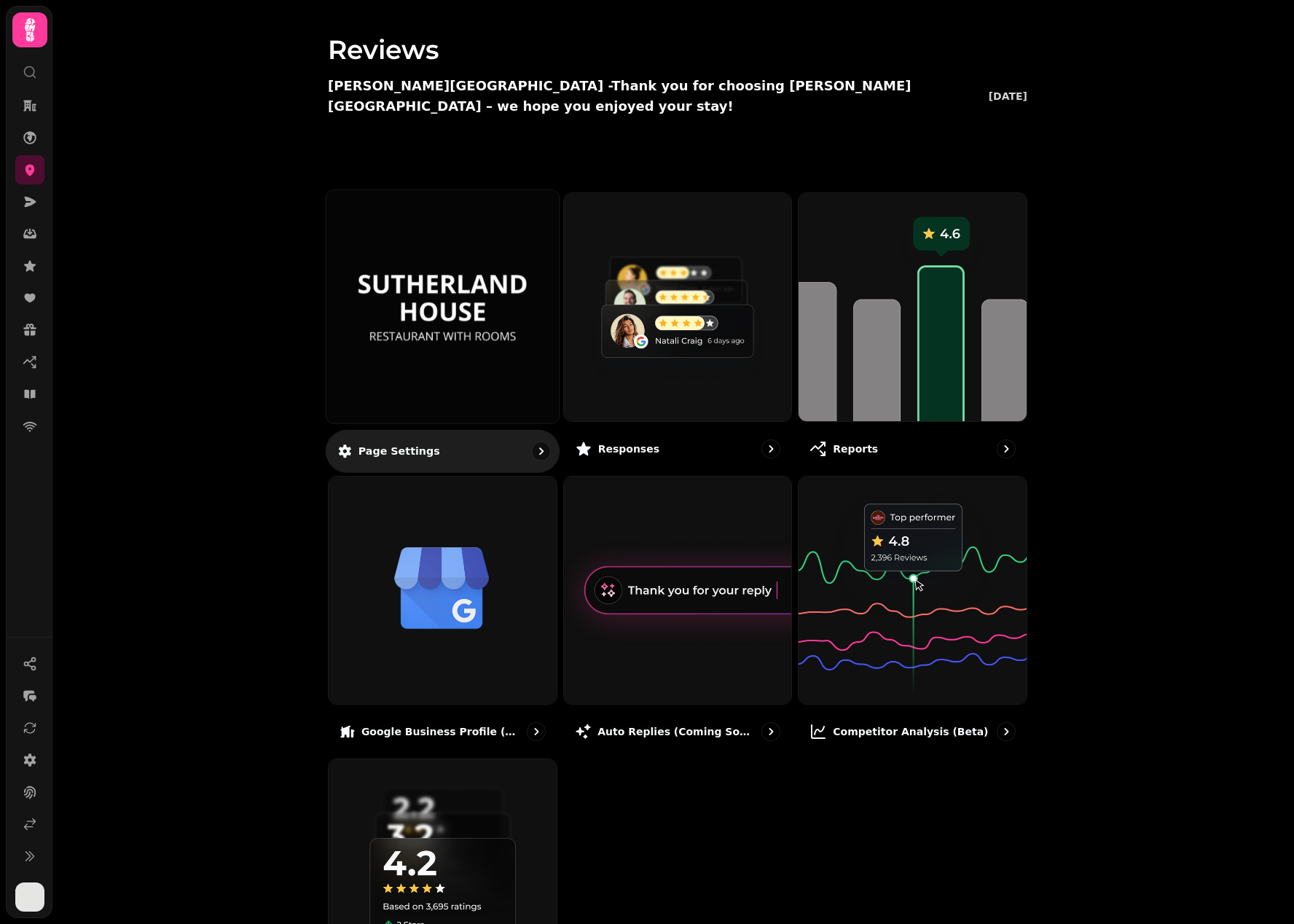
click at [470, 313] on img at bounding box center [443, 306] width 174 height 96
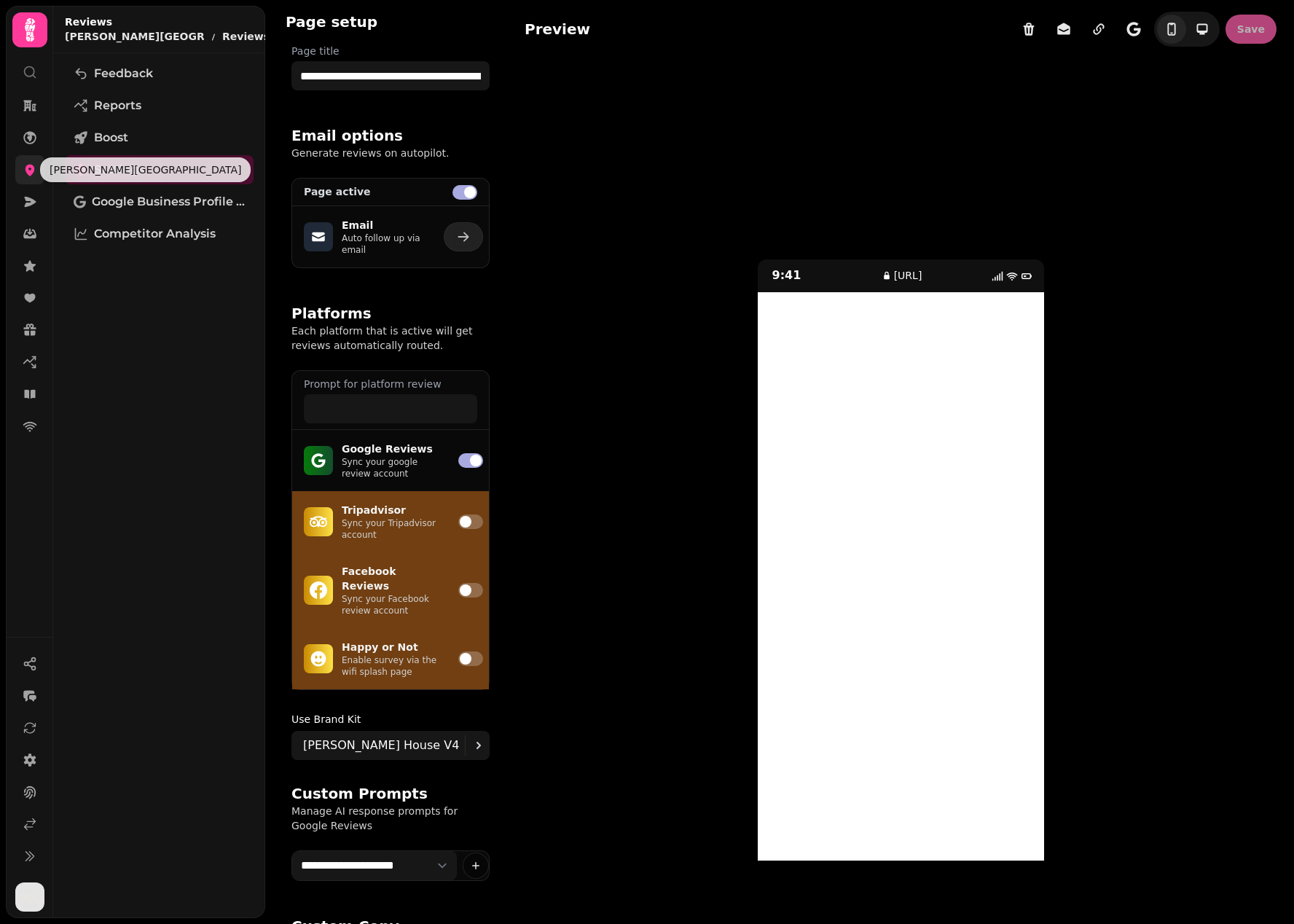
click at [31, 173] on icon at bounding box center [30, 170] width 10 height 12
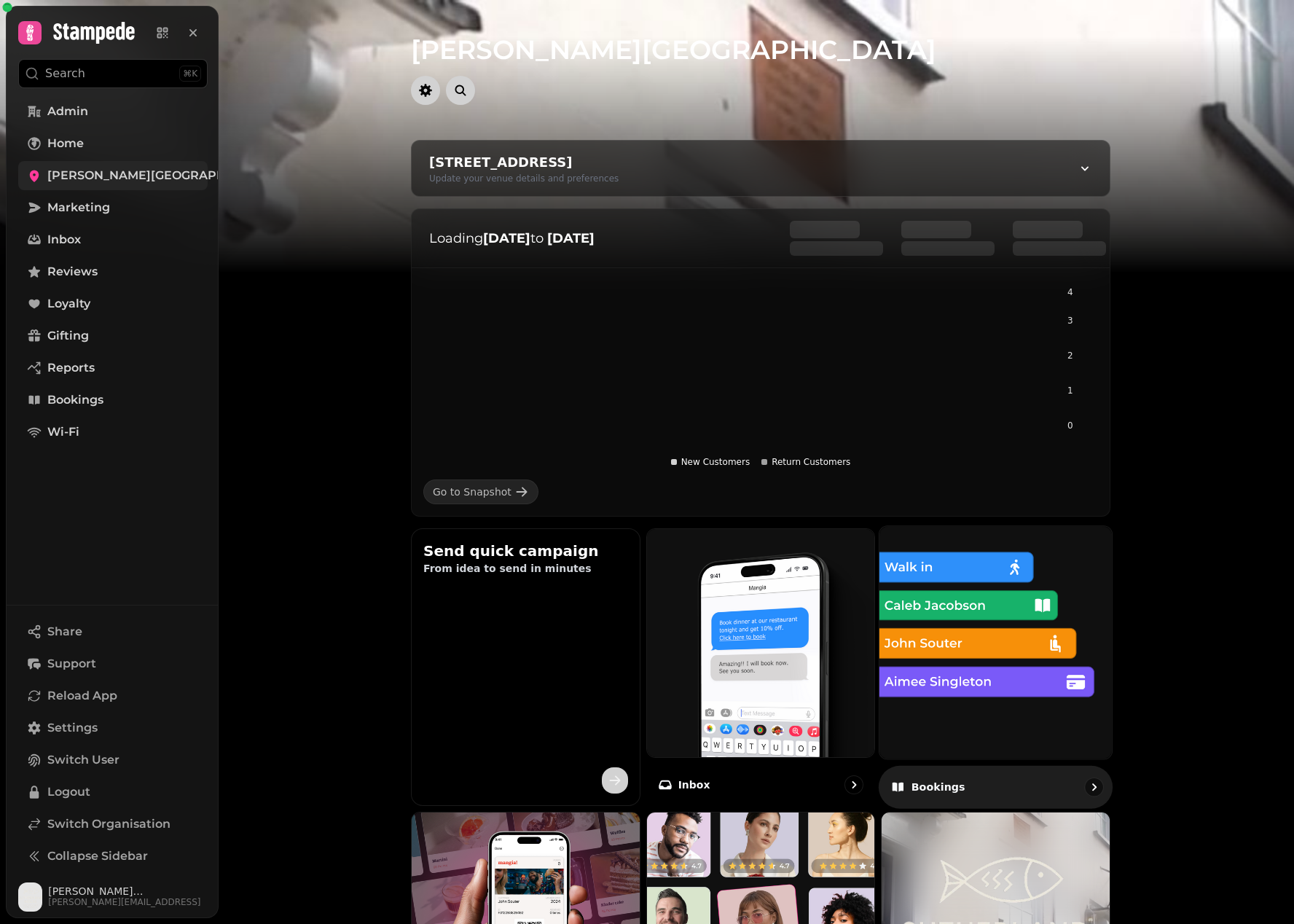
click at [1021, 580] on img at bounding box center [995, 642] width 256 height 256
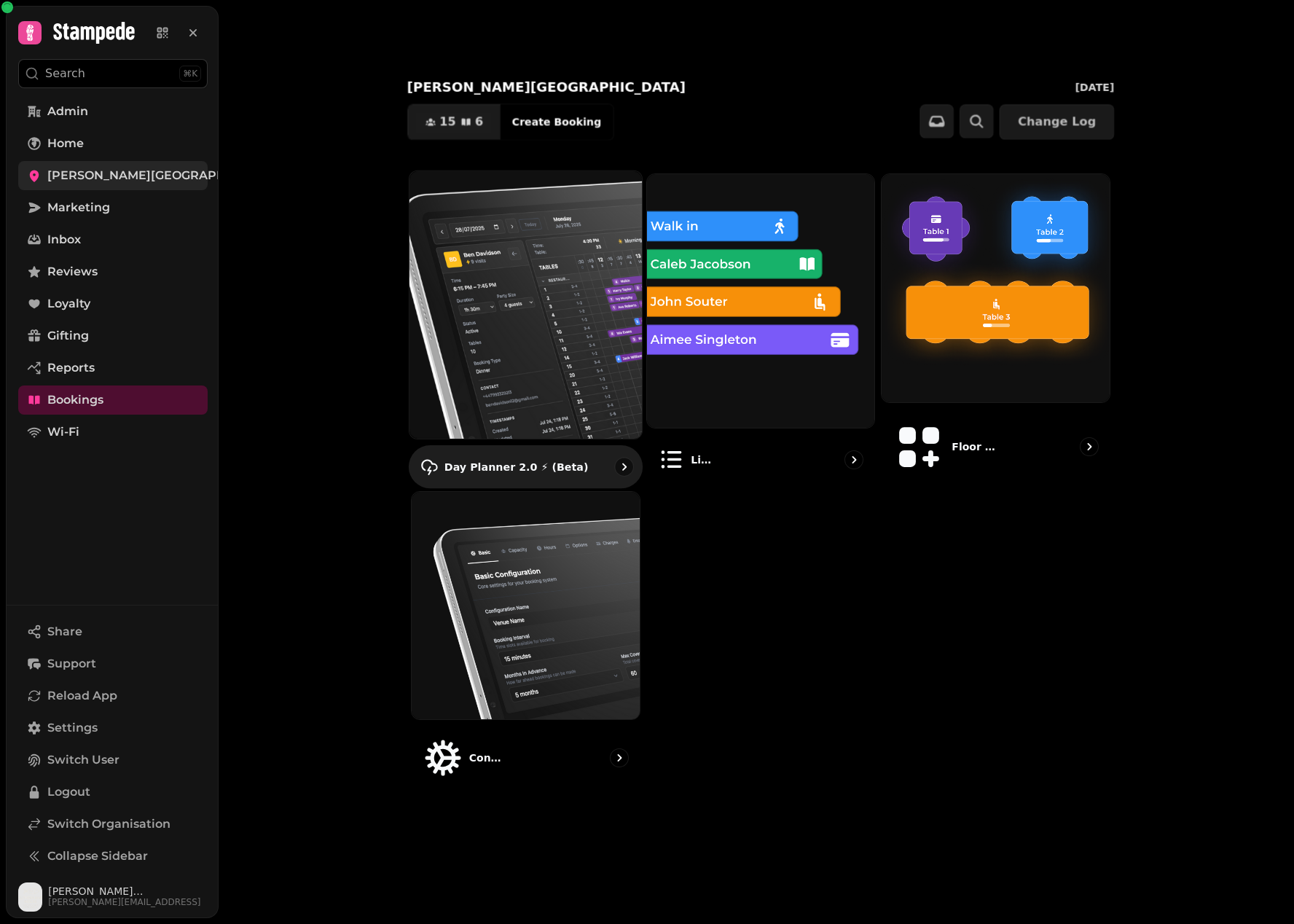
click at [549, 328] on img at bounding box center [526, 304] width 256 height 295
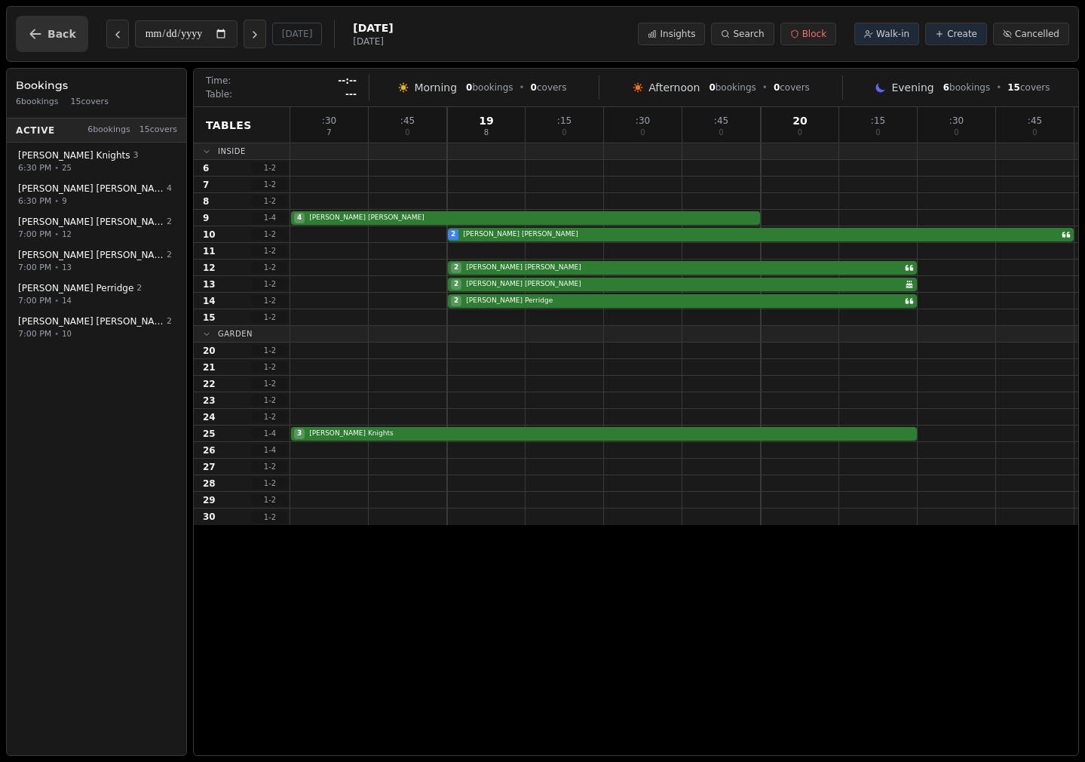
click at [41, 37] on icon "button" at bounding box center [35, 33] width 15 height 15
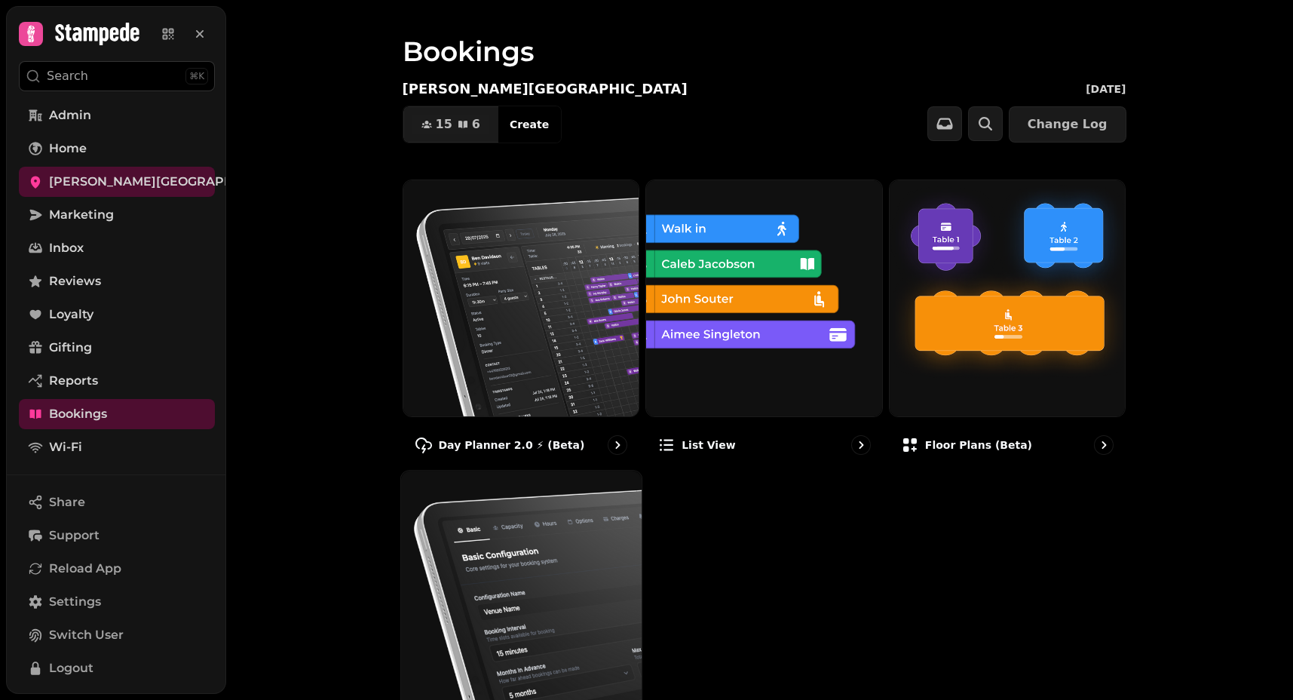
click at [452, 532] on img at bounding box center [520, 591] width 265 height 265
select select "**********"
select select "****"
select select "**"
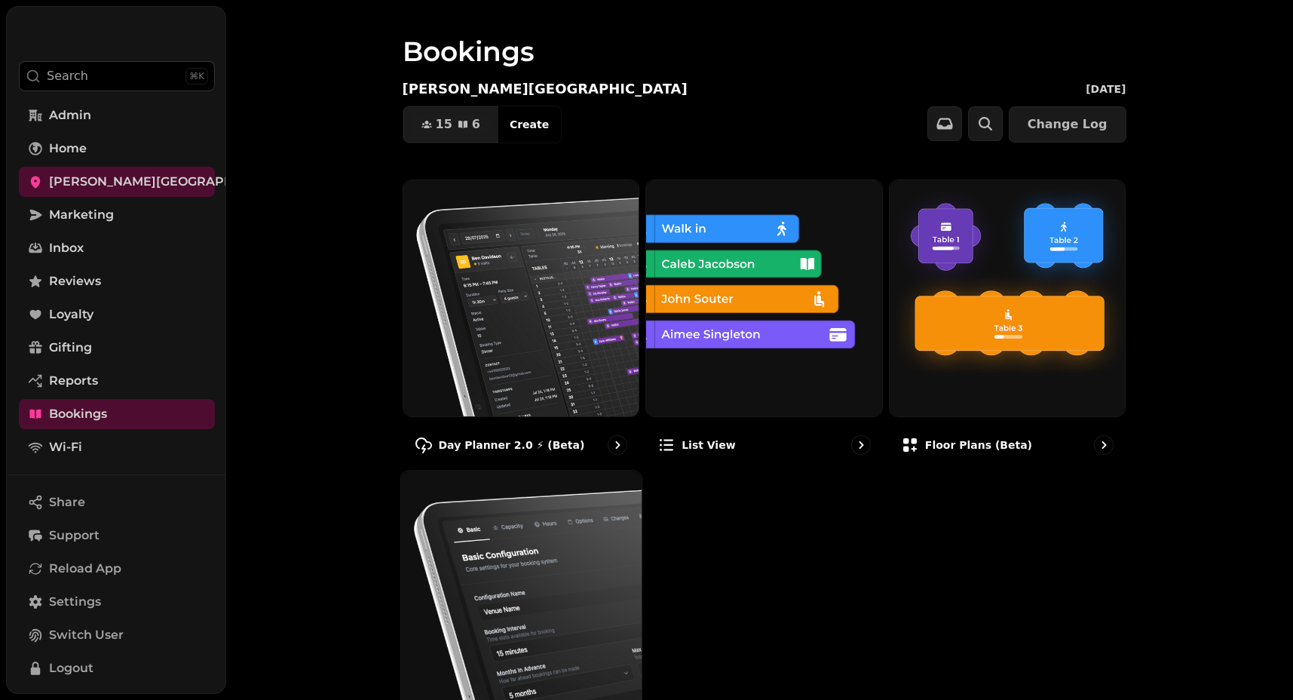
select select "**"
select select "*"
select select "*****"
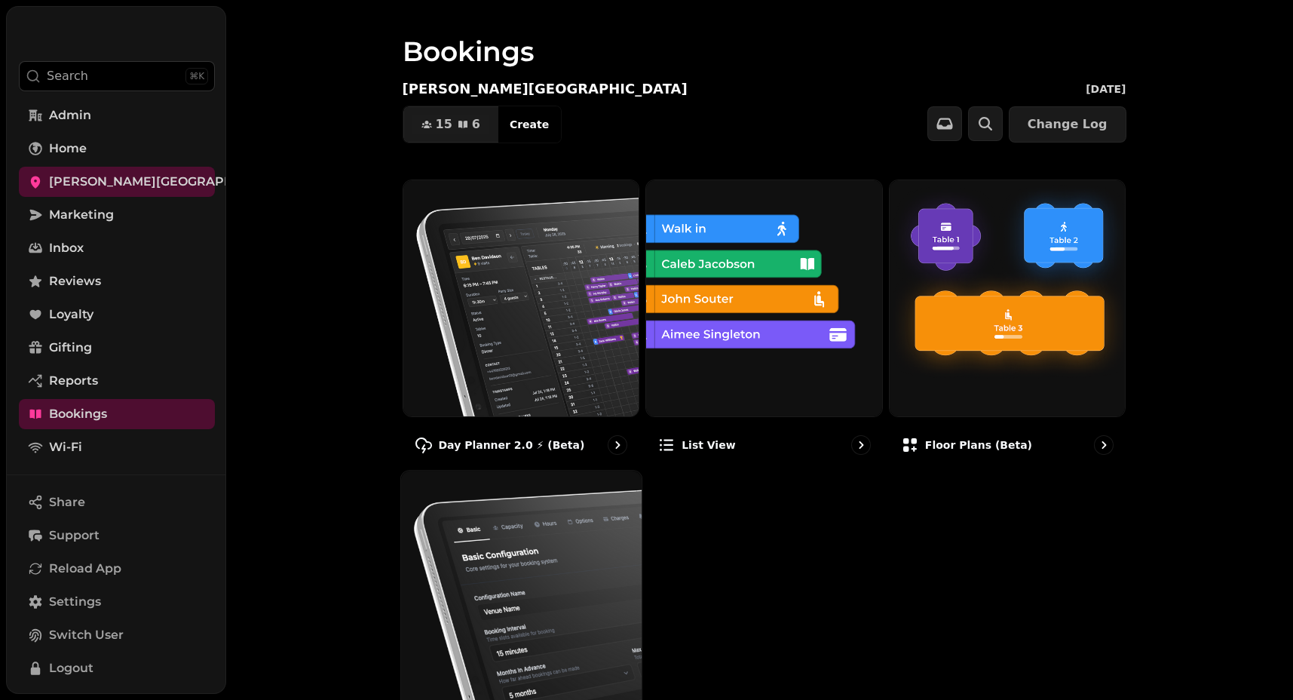
select select "*****"
select select "*"
select select "****"
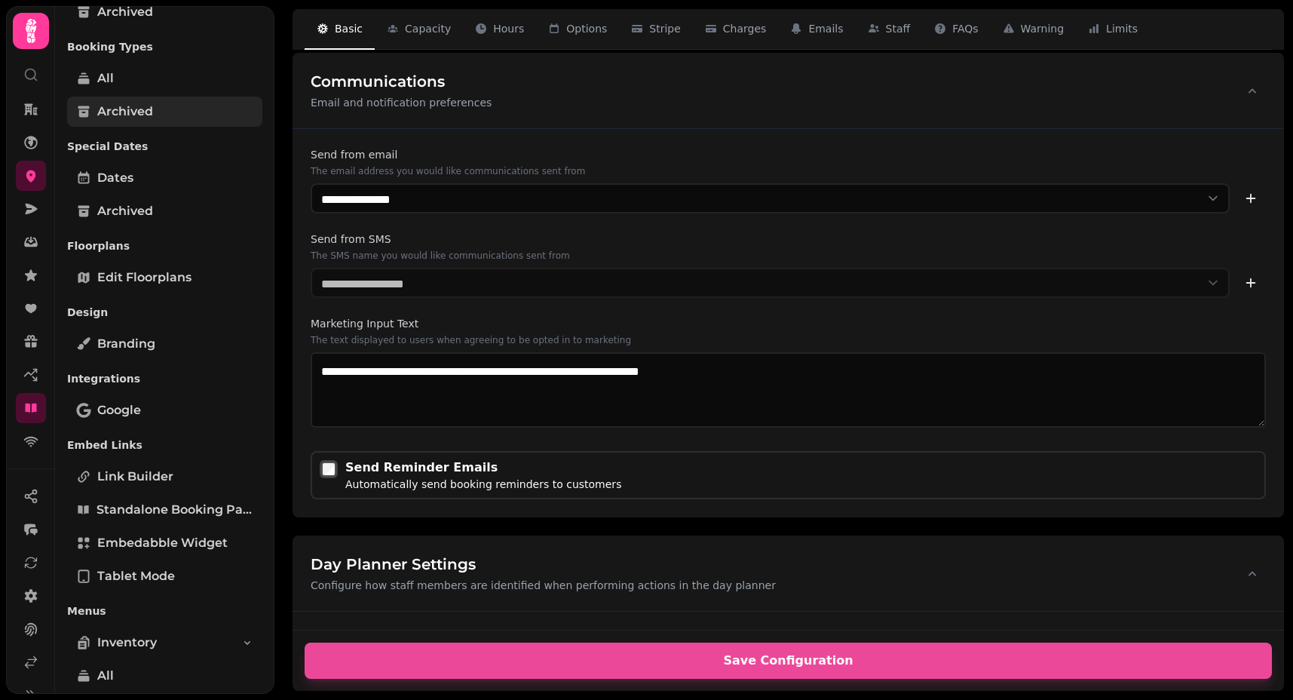
scroll to position [520, 0]
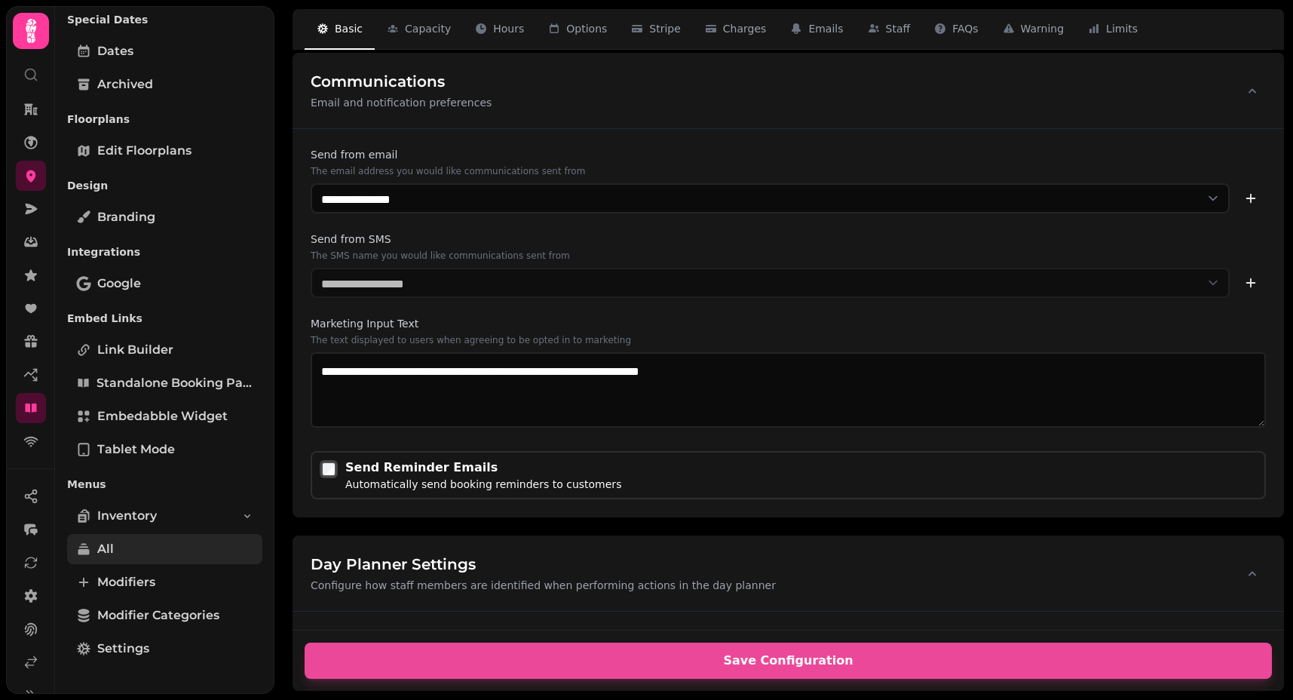
click at [152, 544] on link "All" at bounding box center [164, 549] width 195 height 30
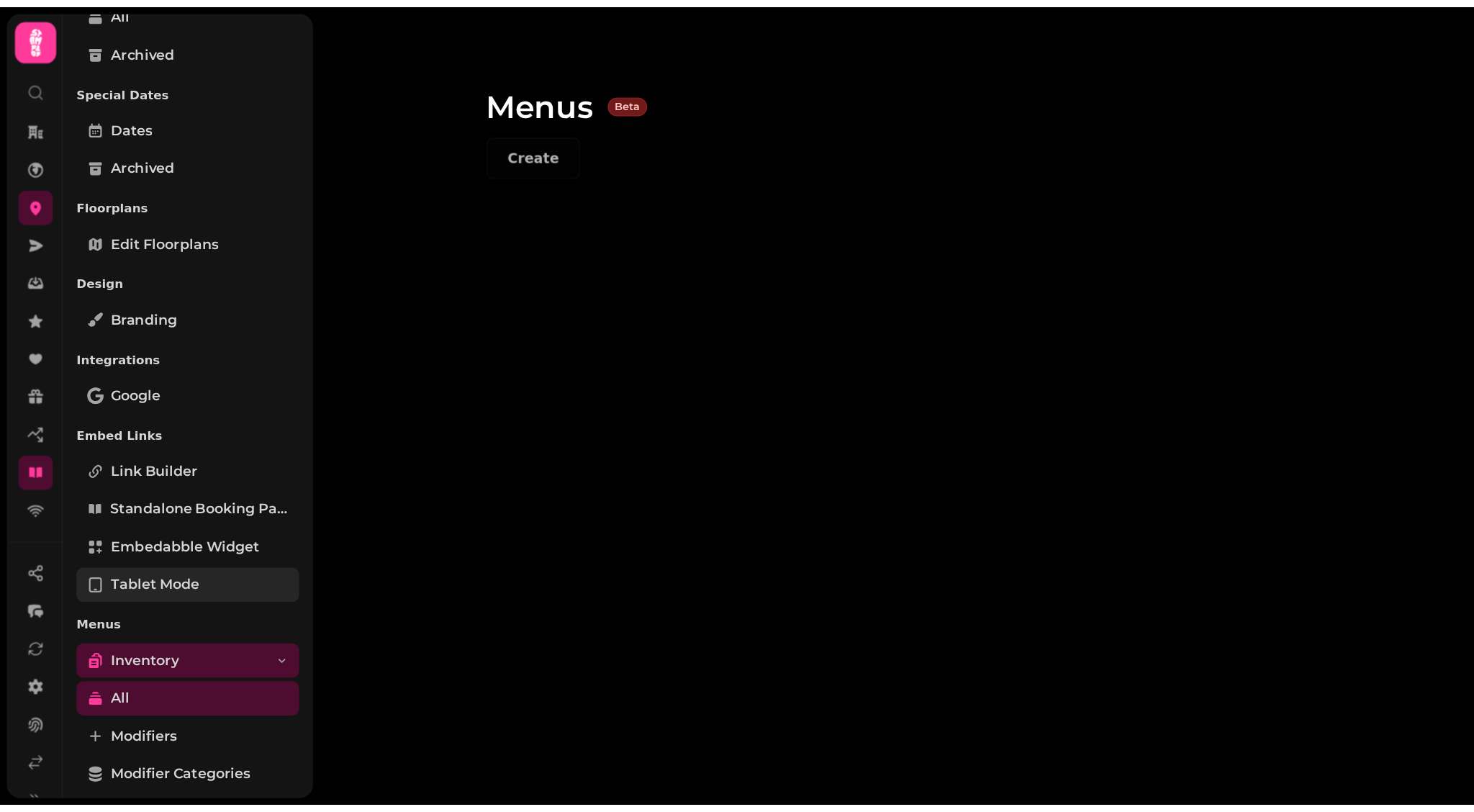
scroll to position [356, 0]
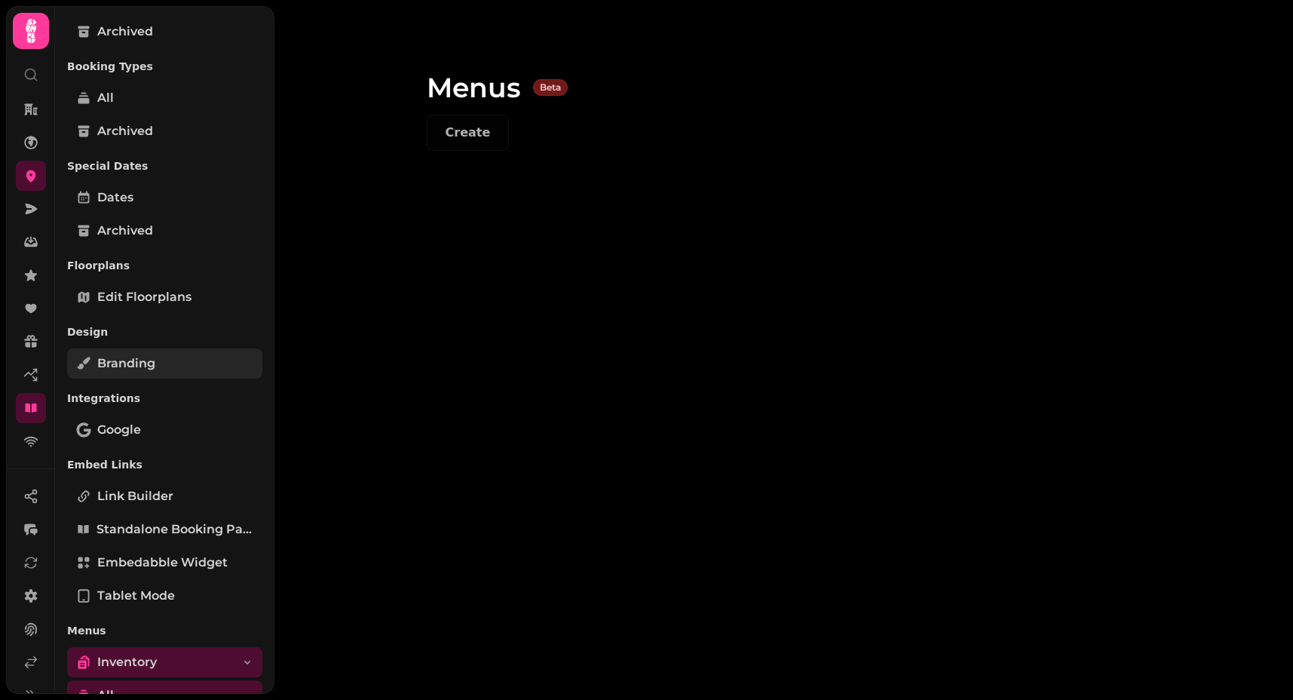
click at [181, 361] on link "Branding" at bounding box center [164, 363] width 195 height 30
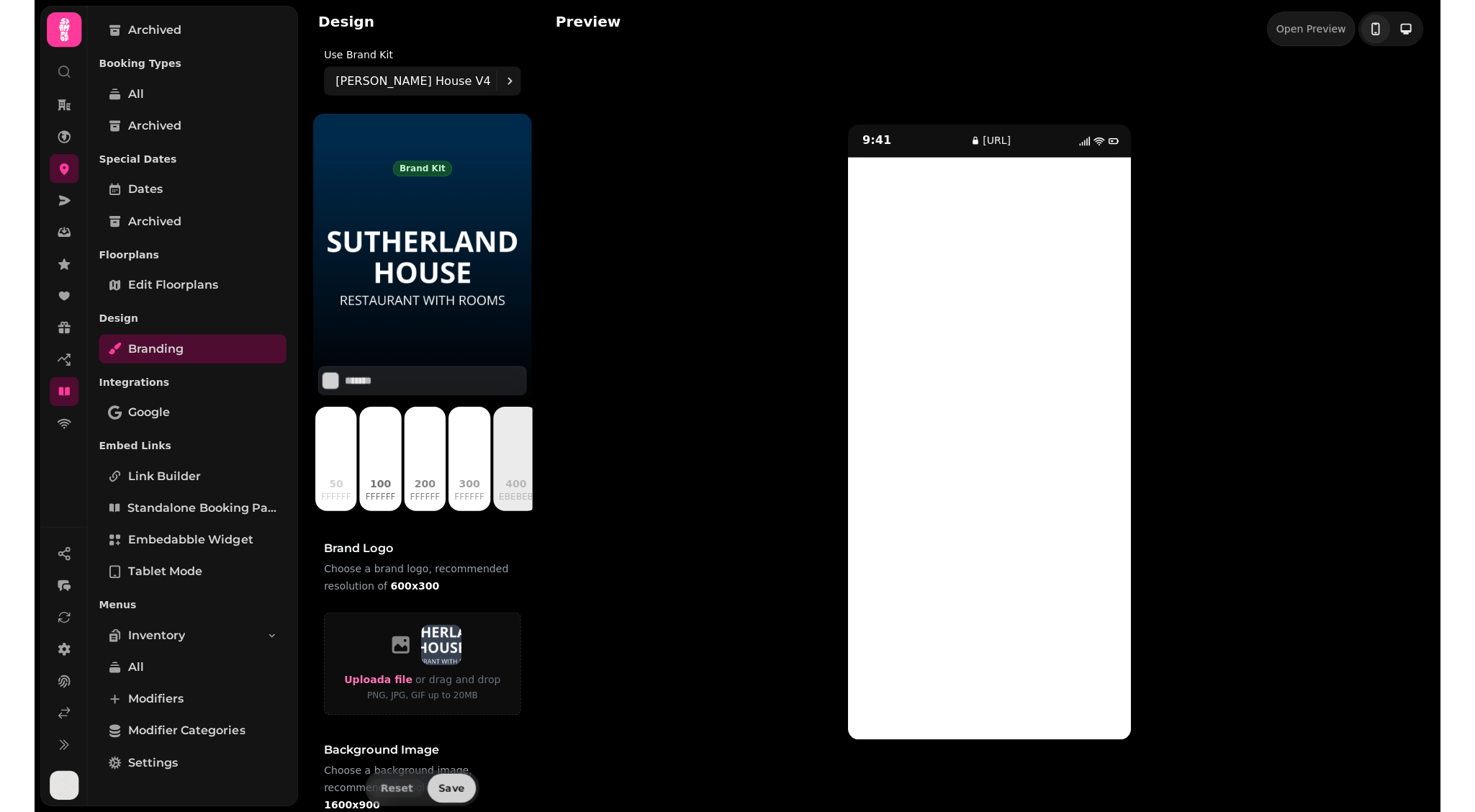
scroll to position [352, 0]
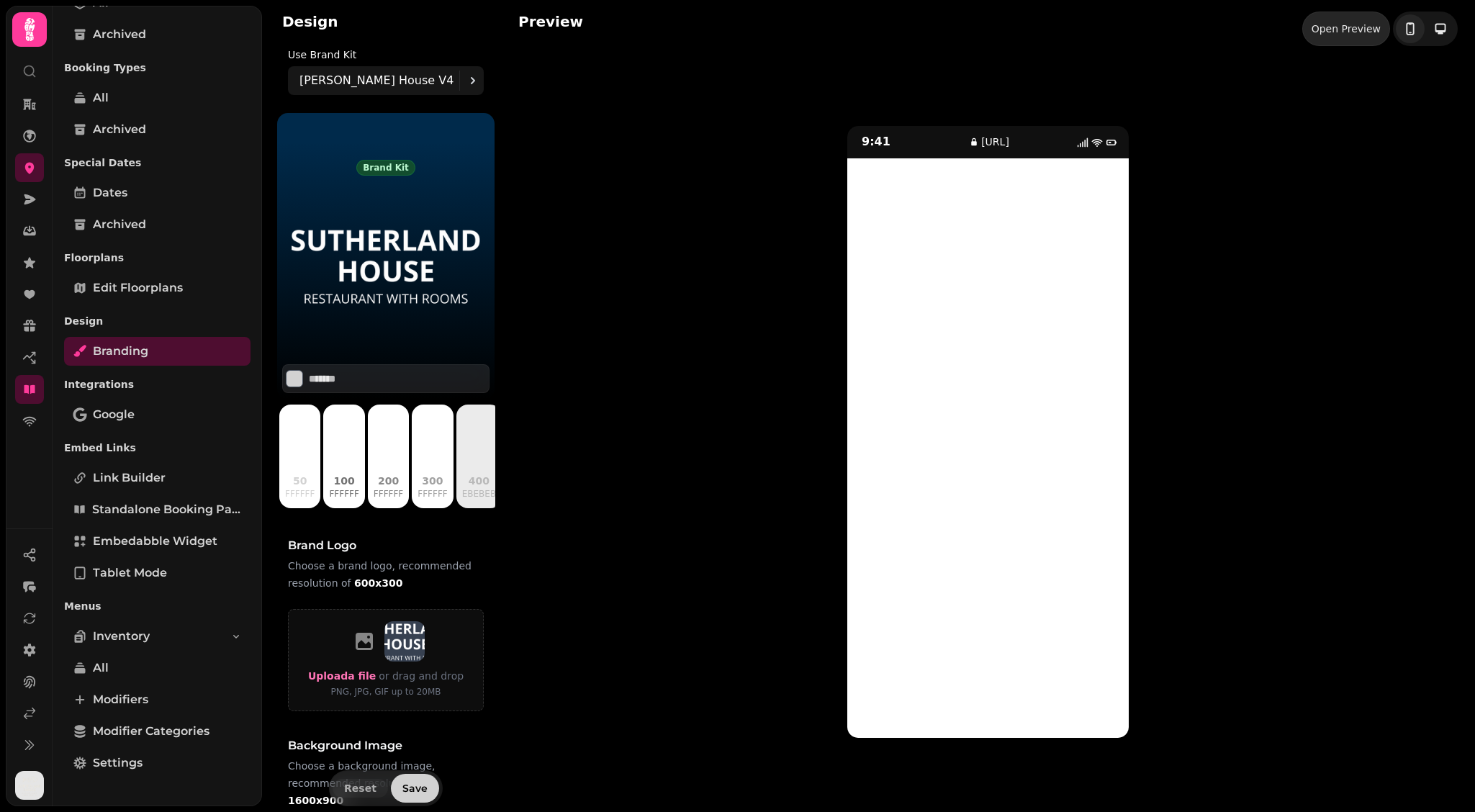
click at [1178, 25] on div "Open Preview" at bounding box center [1346, 29] width 69 height 14
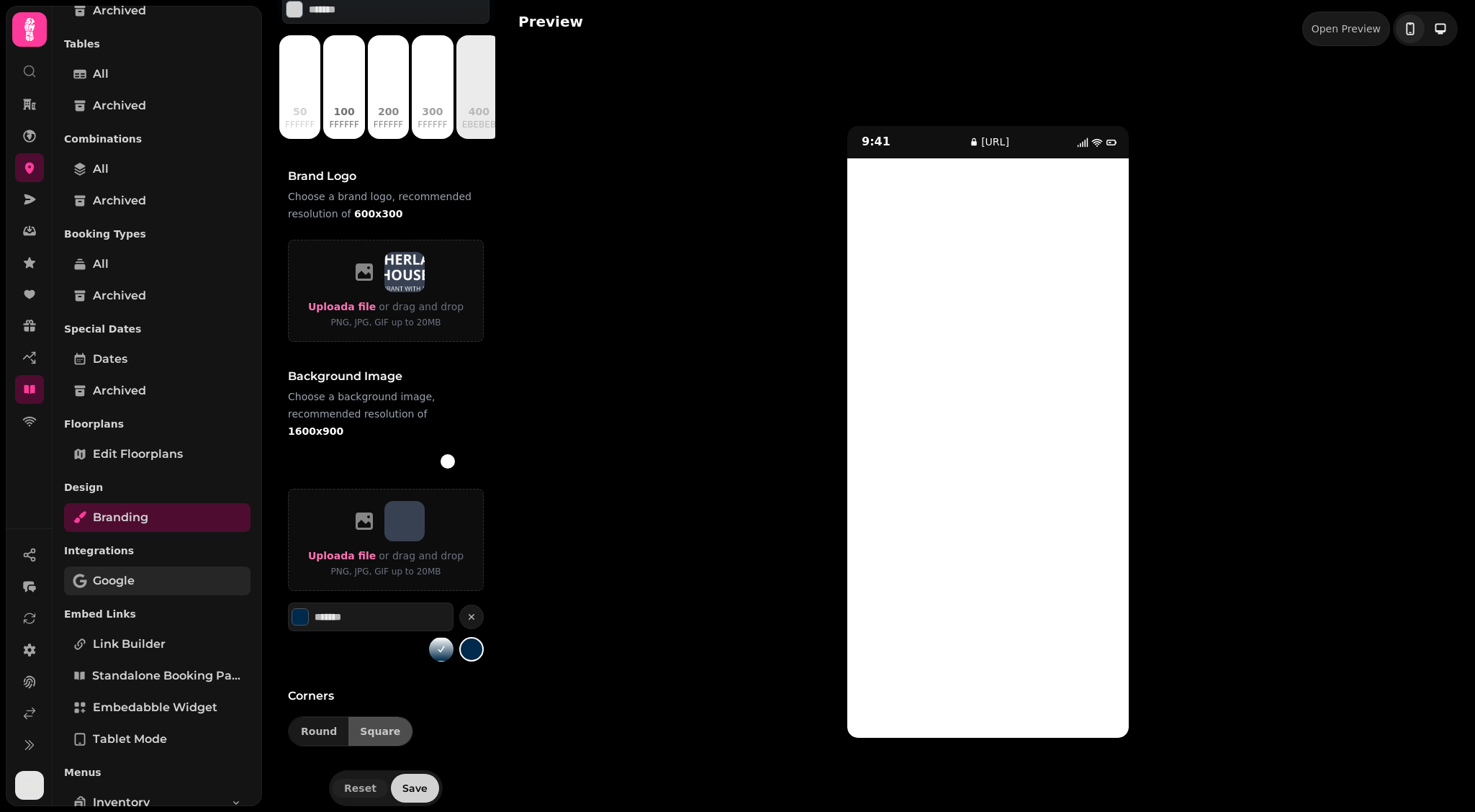
scroll to position [0, 0]
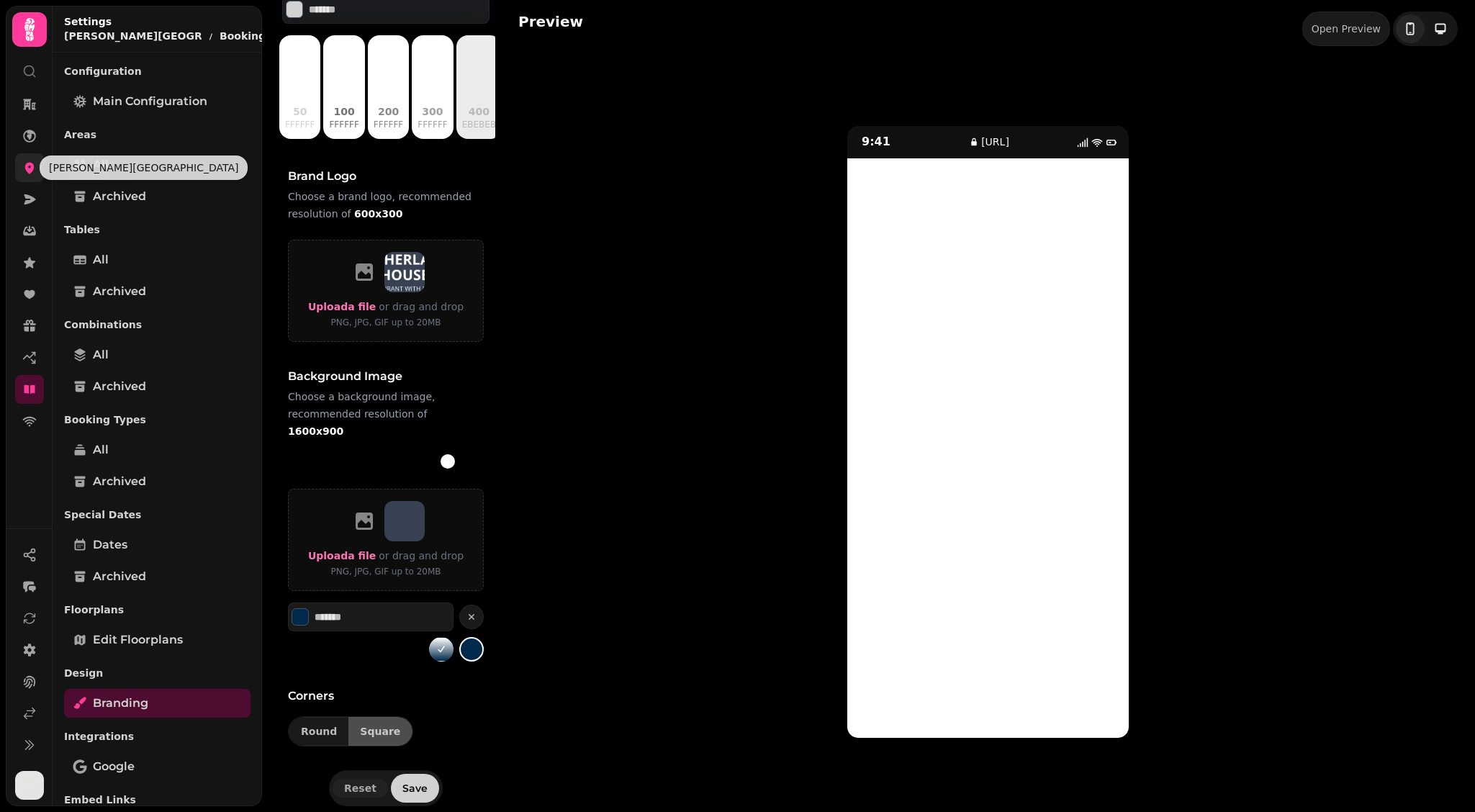
click at [32, 165] on icon at bounding box center [30, 168] width 10 height 11
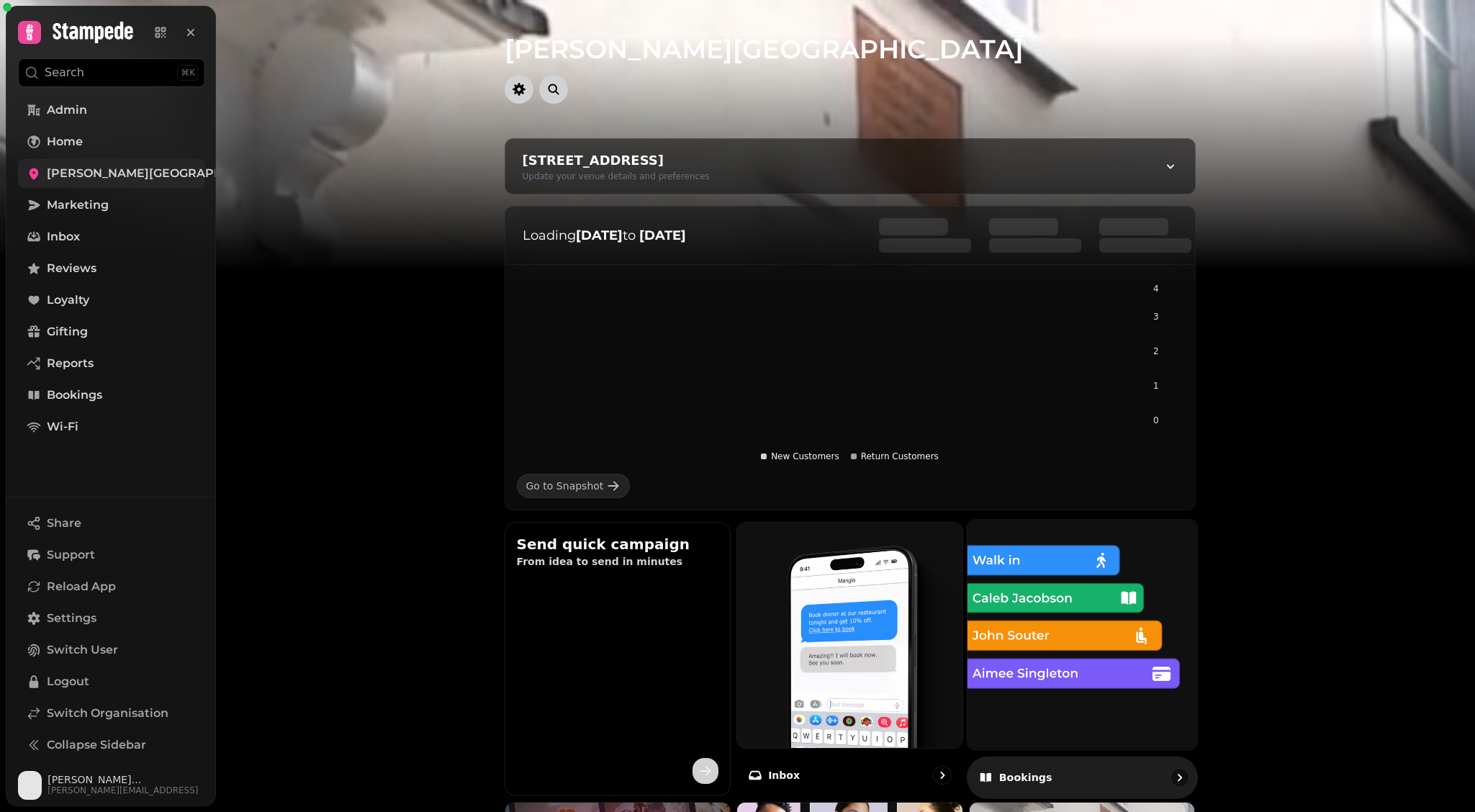
click at [1137, 616] on img at bounding box center [1083, 634] width 253 height 253
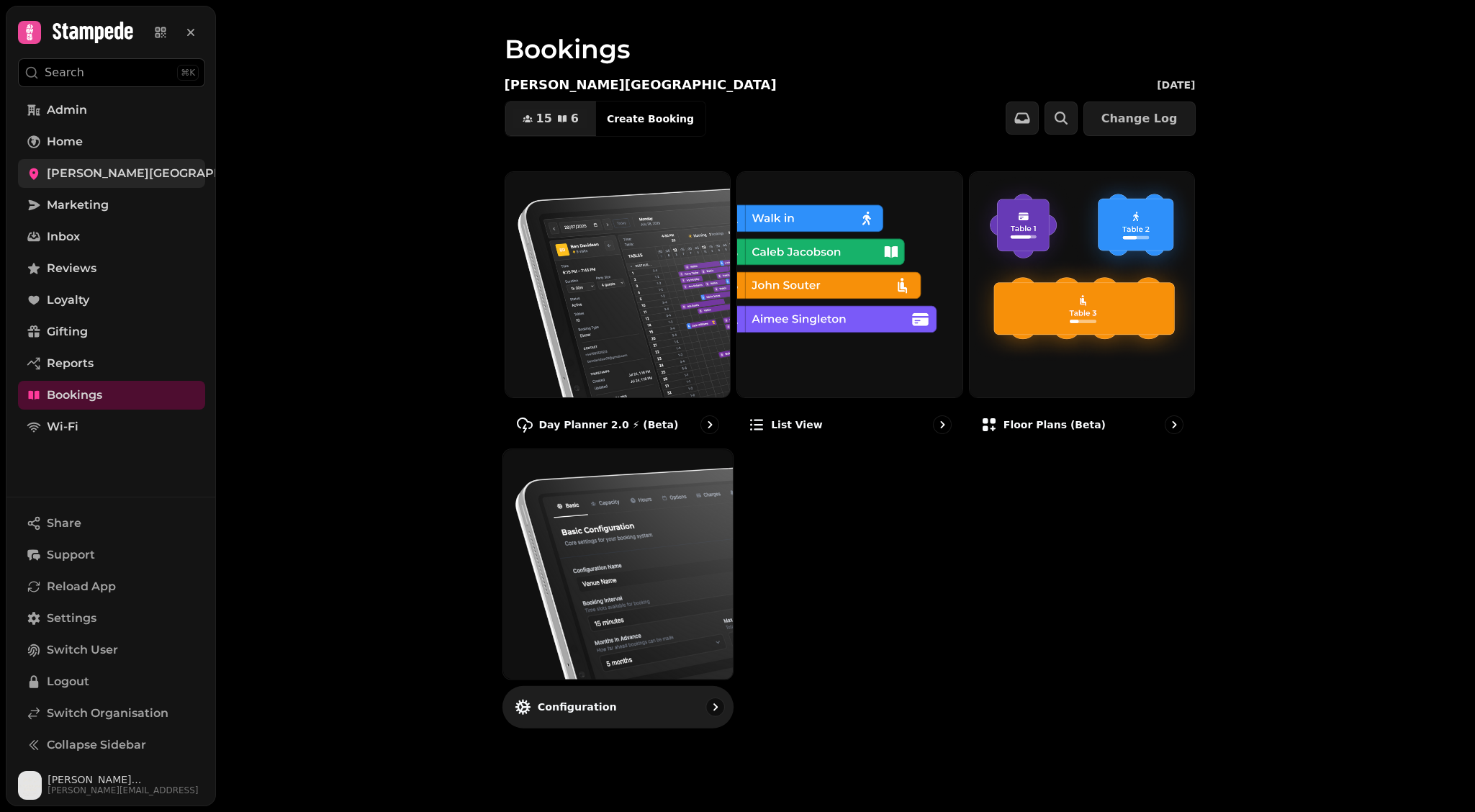
click at [655, 569] on img at bounding box center [617, 564] width 253 height 253
select select "**********"
select select "****"
select select "**"
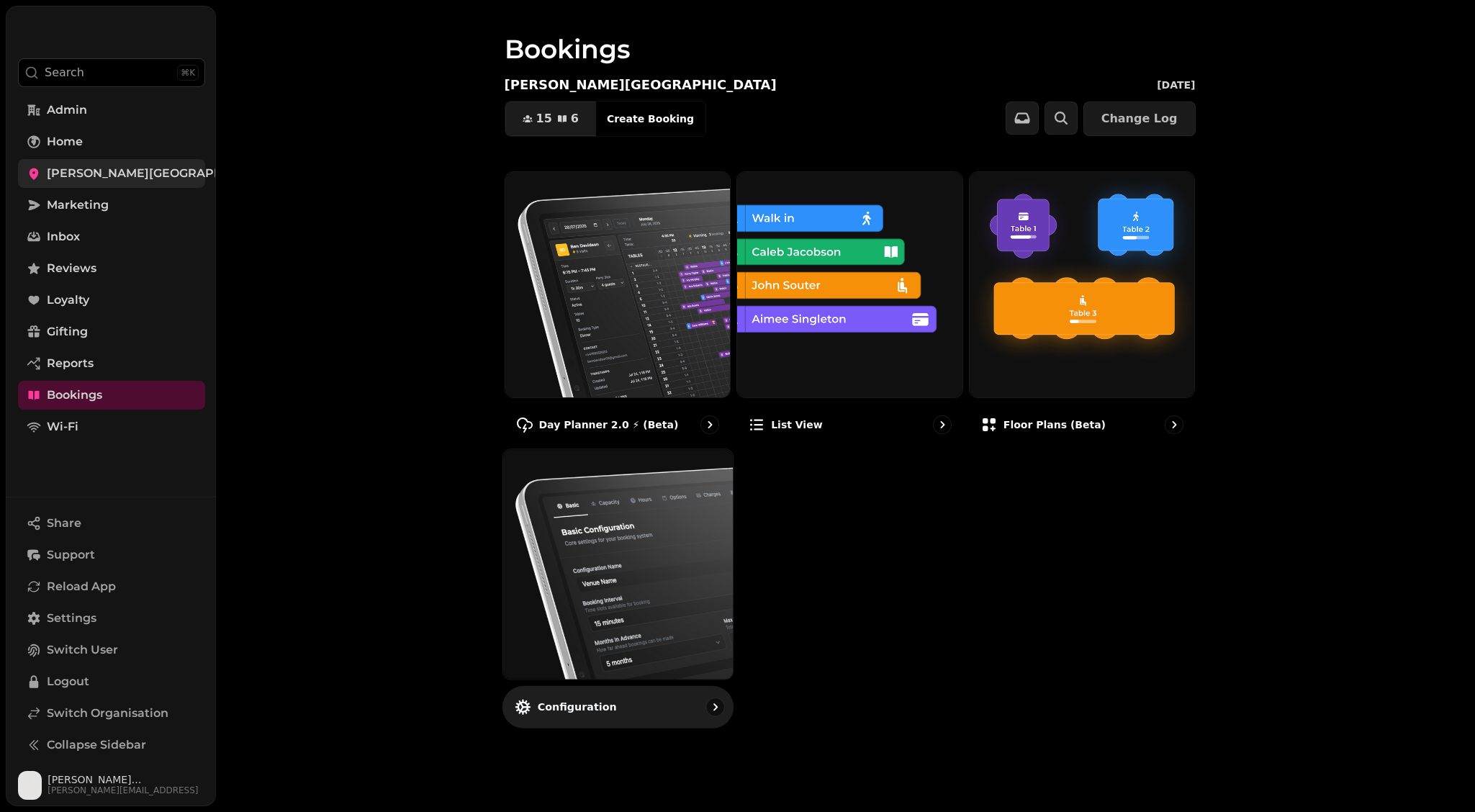
select select "**"
select select "*"
select select "*****"
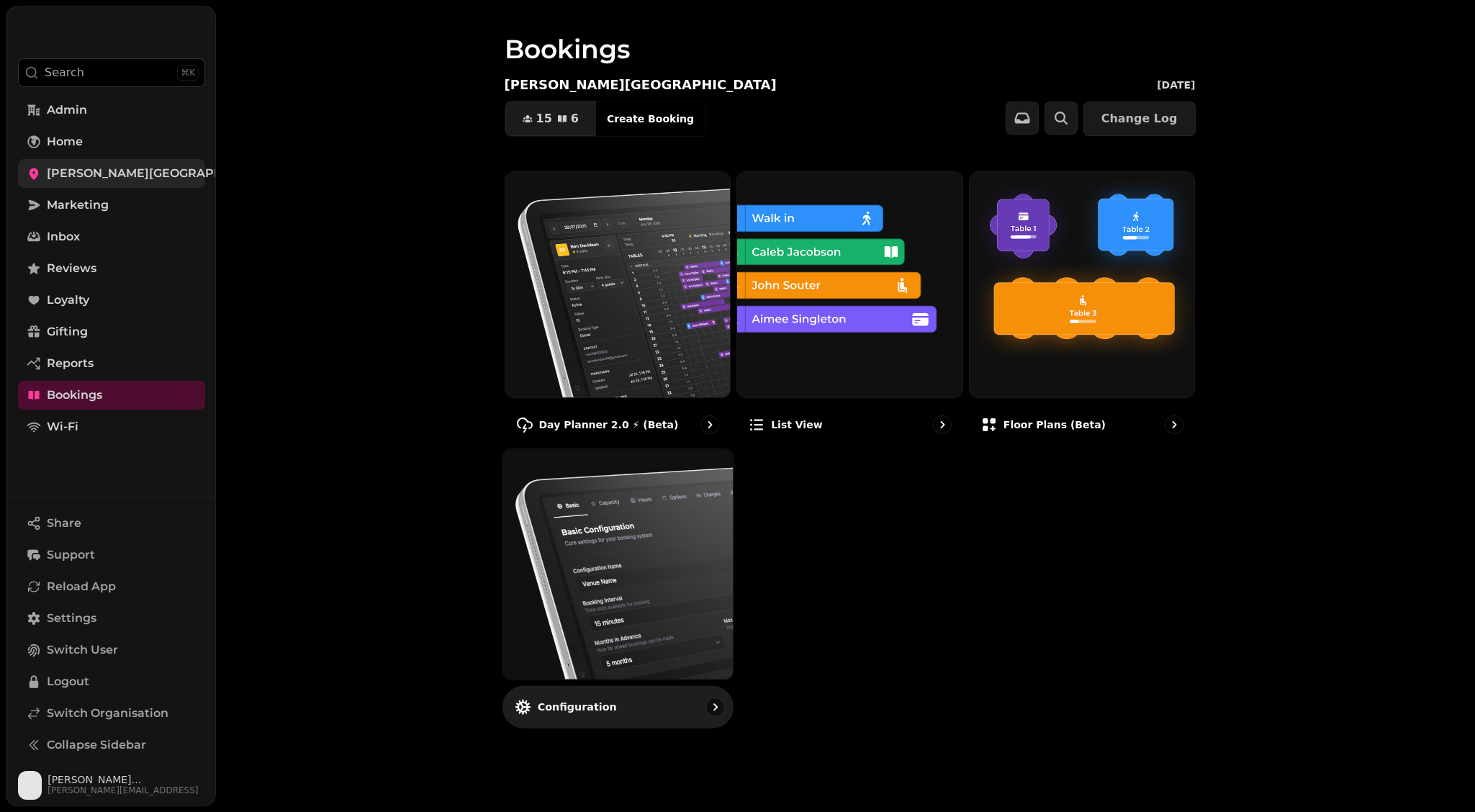
select select "*****"
select select "*"
select select "****"
select select "**********"
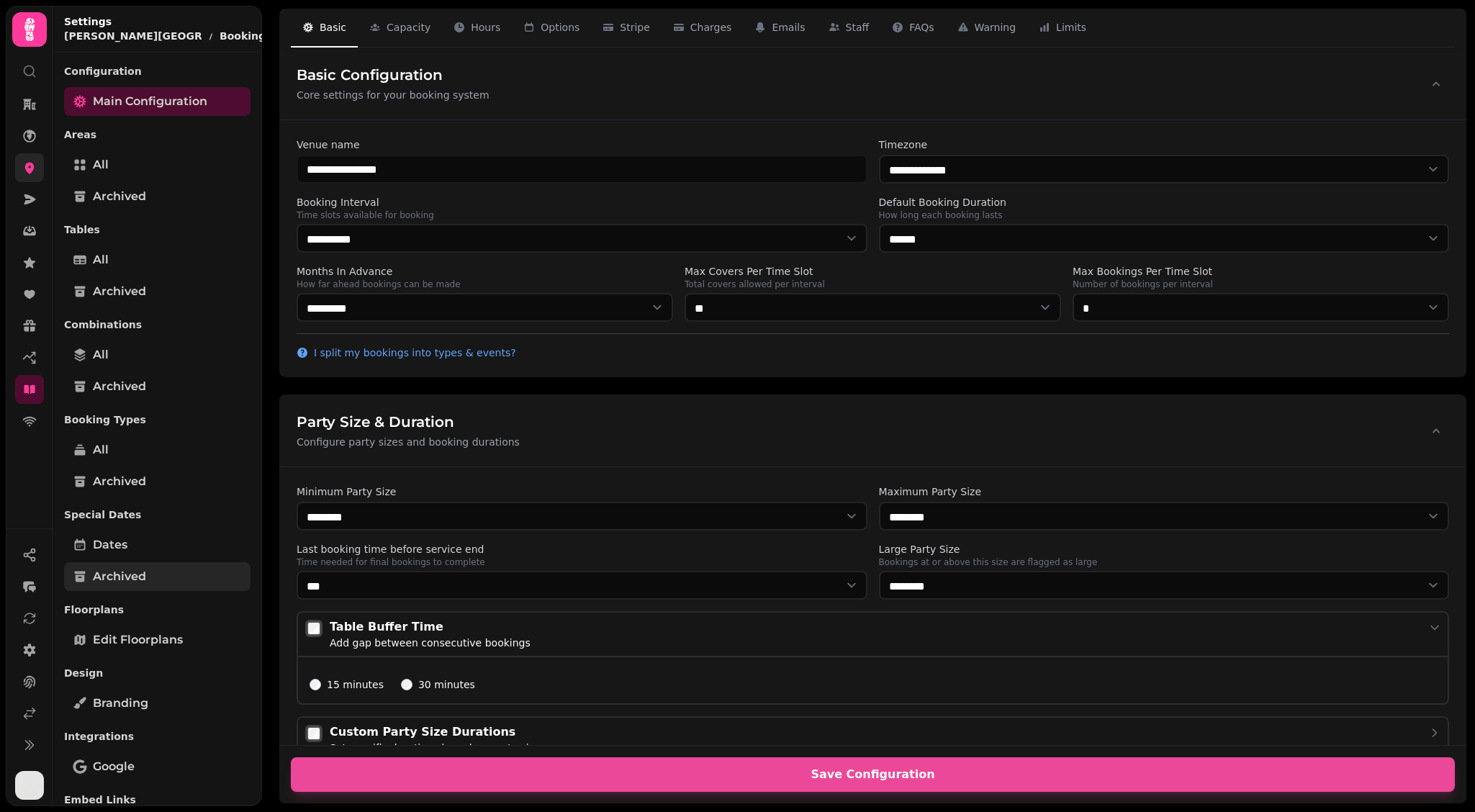
scroll to position [352, 0]
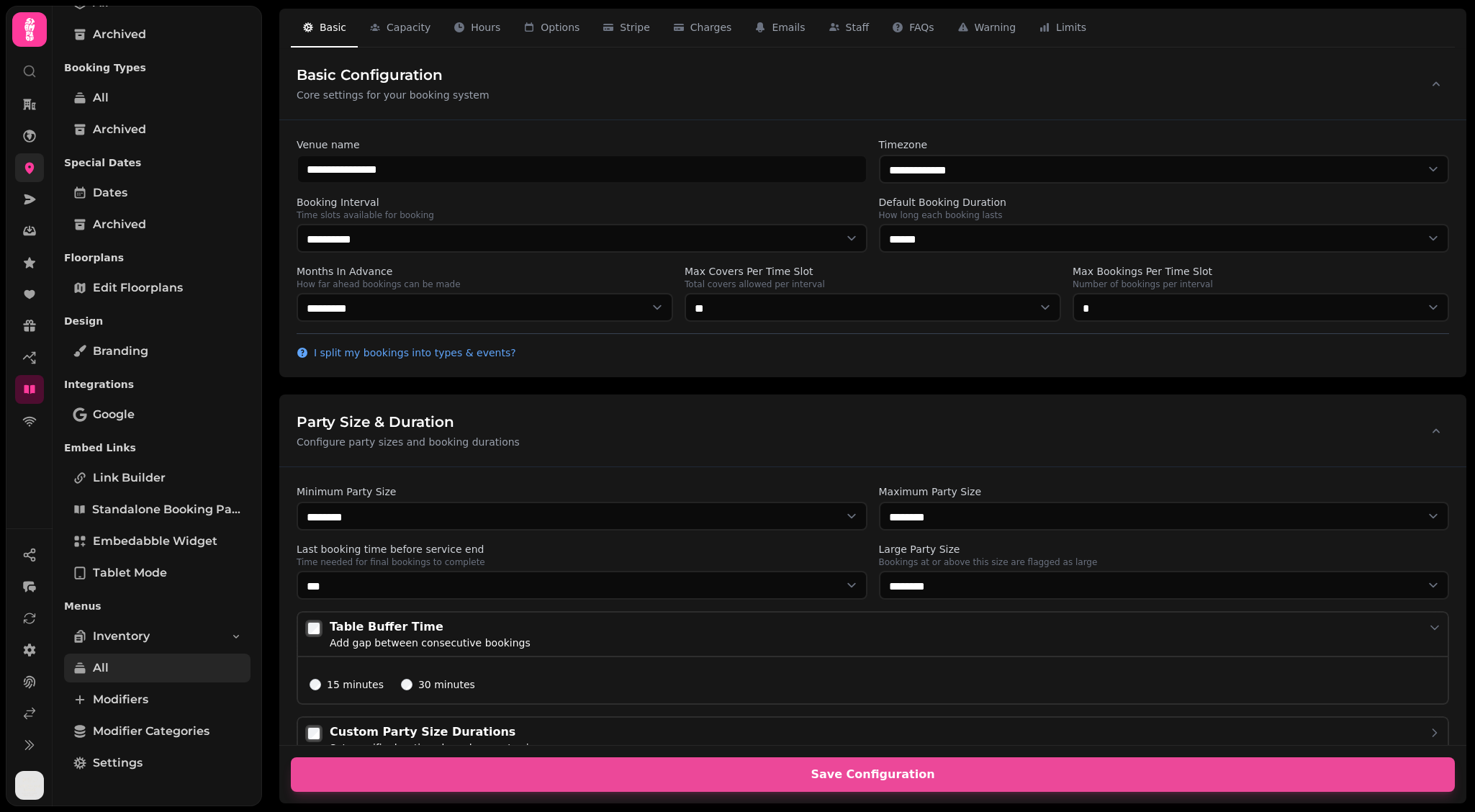
click at [144, 616] on link "All" at bounding box center [157, 668] width 186 height 29
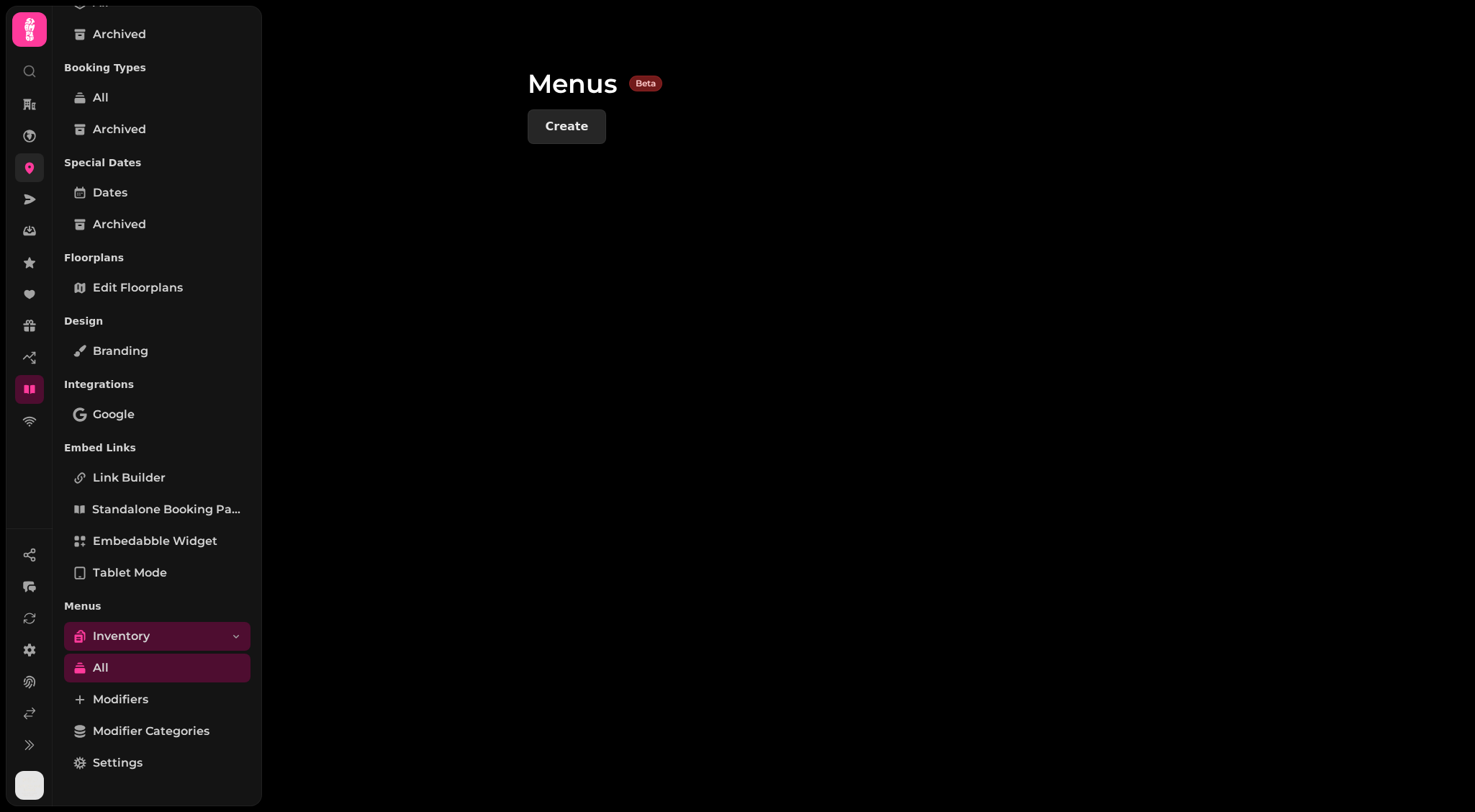
click at [571, 133] on span "Create" at bounding box center [567, 127] width 43 height 11
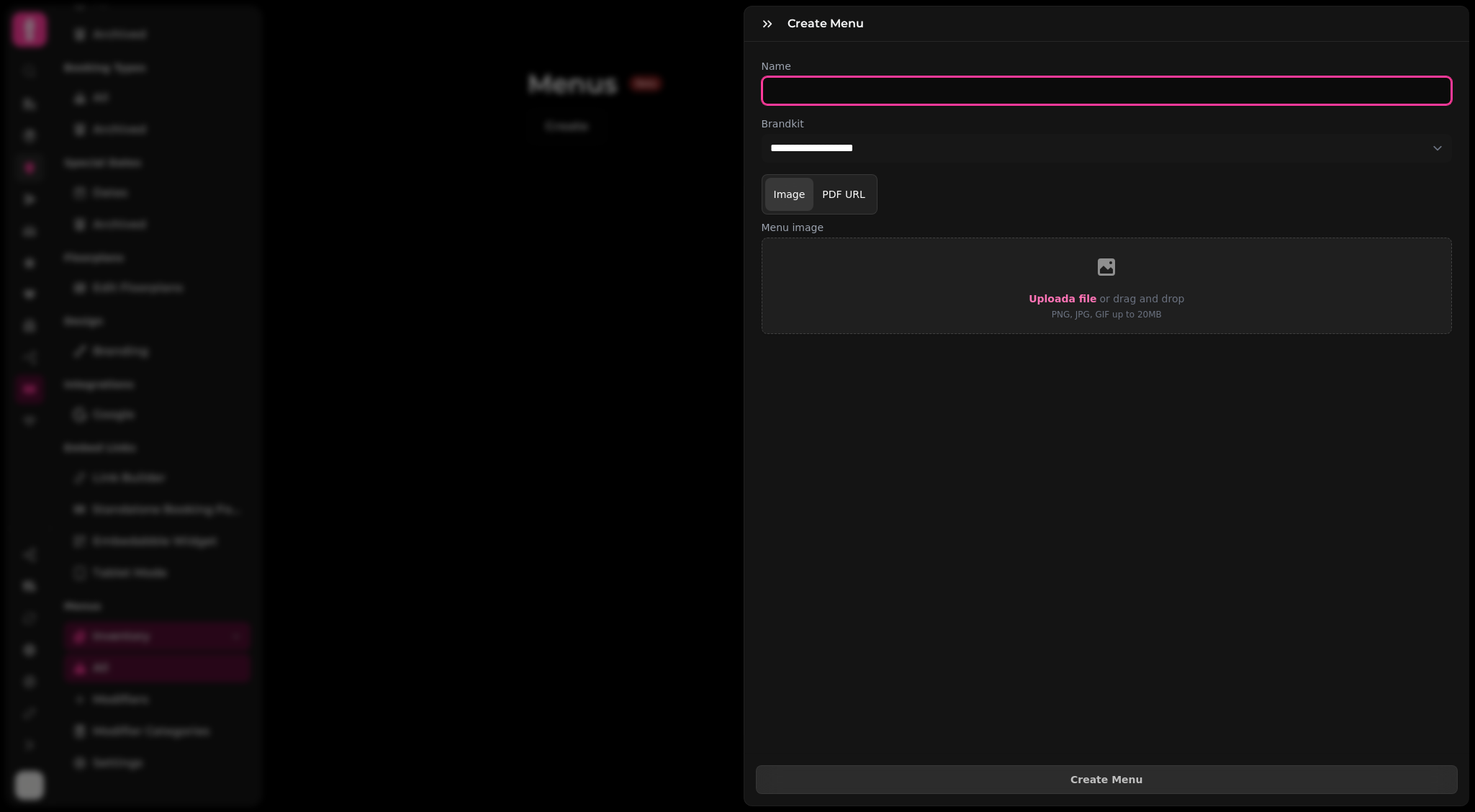
click at [936, 87] on input "text" at bounding box center [1107, 91] width 691 height 29
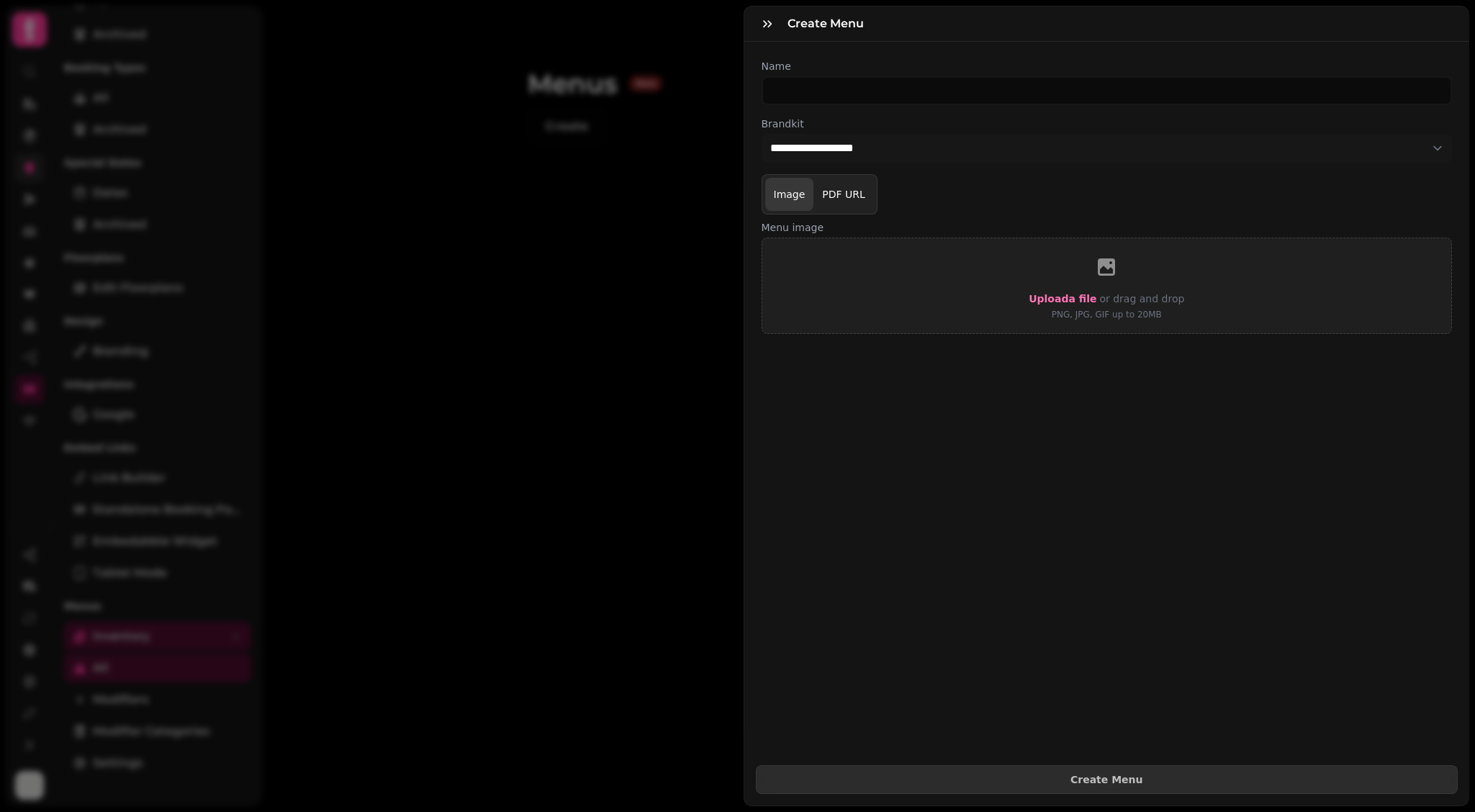
click at [845, 46] on div "**********" at bounding box center [1107, 197] width 726 height 309
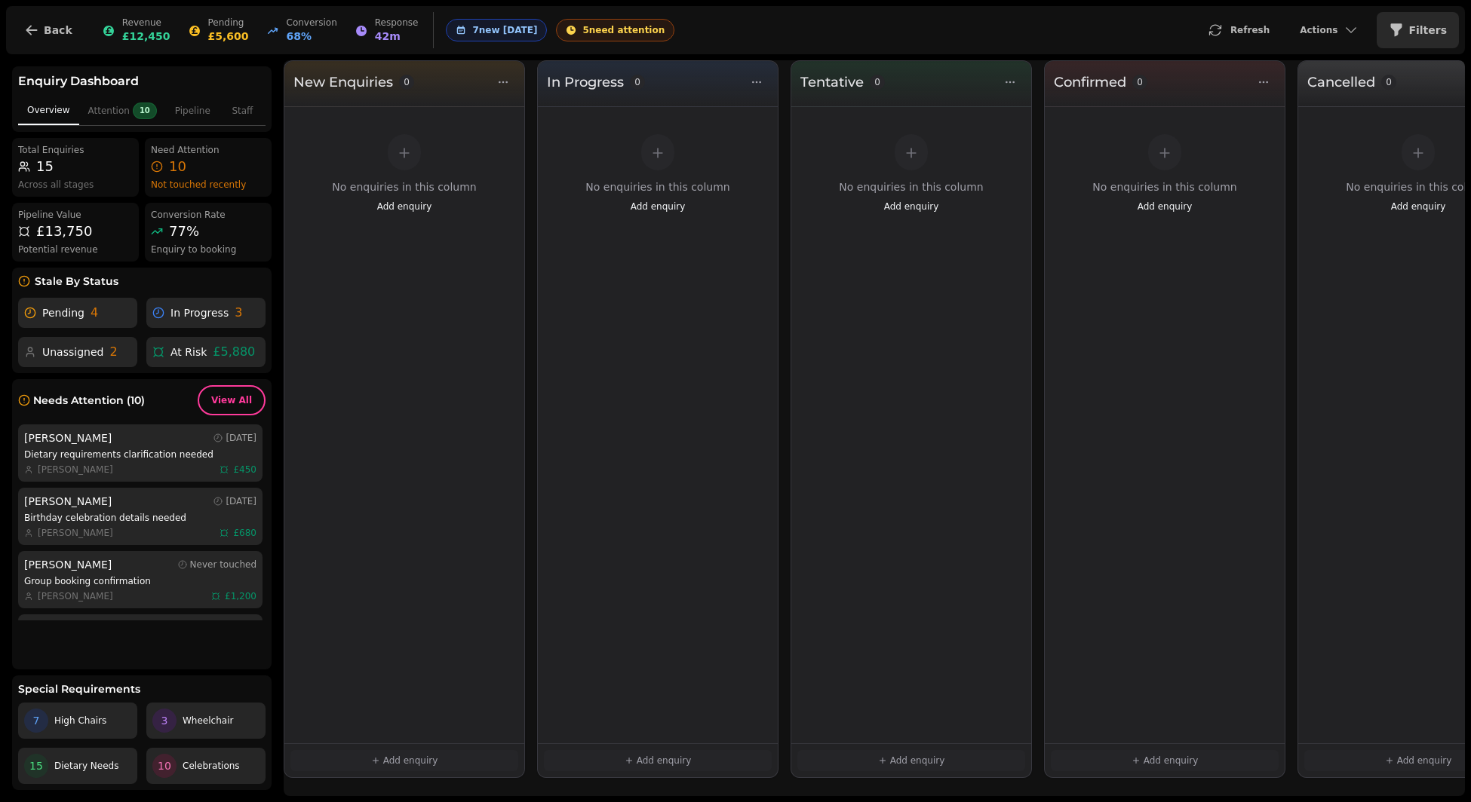
click at [1422, 29] on span "Filters" at bounding box center [1427, 30] width 38 height 11
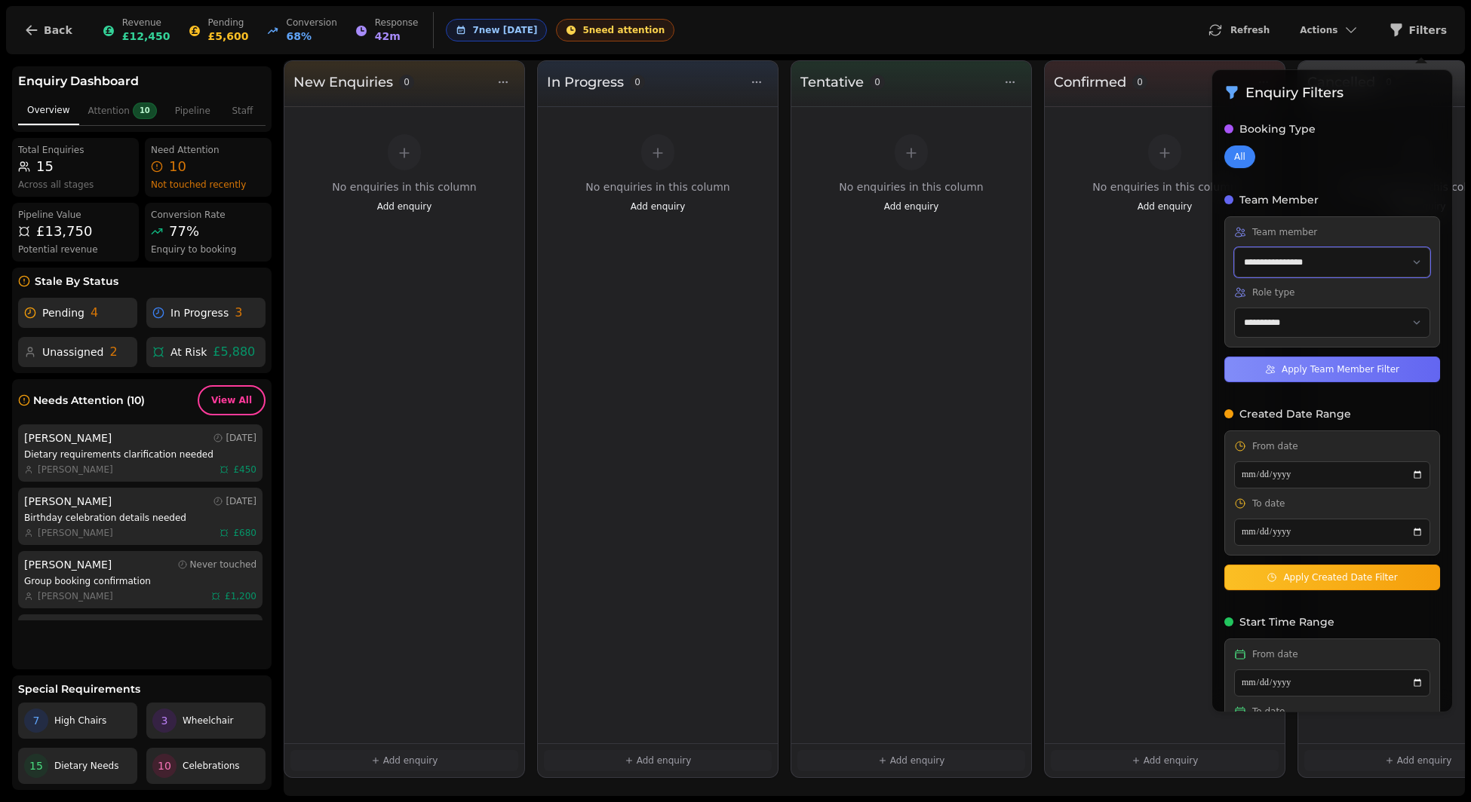
click at [1348, 268] on select "**********" at bounding box center [1332, 262] width 196 height 30
select select "**********"
click at [1343, 328] on select "**********" at bounding box center [1332, 323] width 196 height 30
select select "*****"
click at [70, 32] on button "Back" at bounding box center [48, 30] width 72 height 36
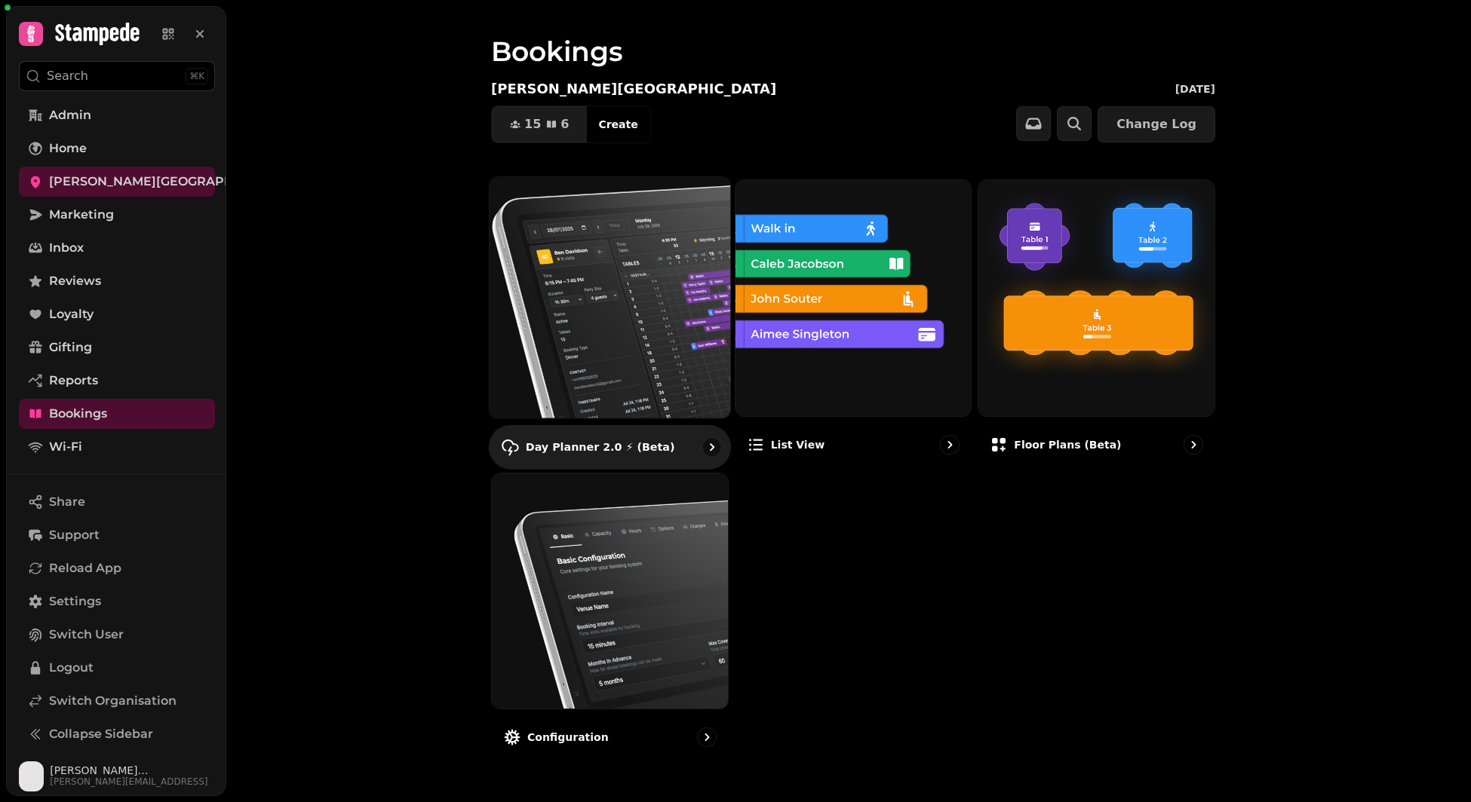
click at [586, 312] on img at bounding box center [609, 297] width 265 height 265
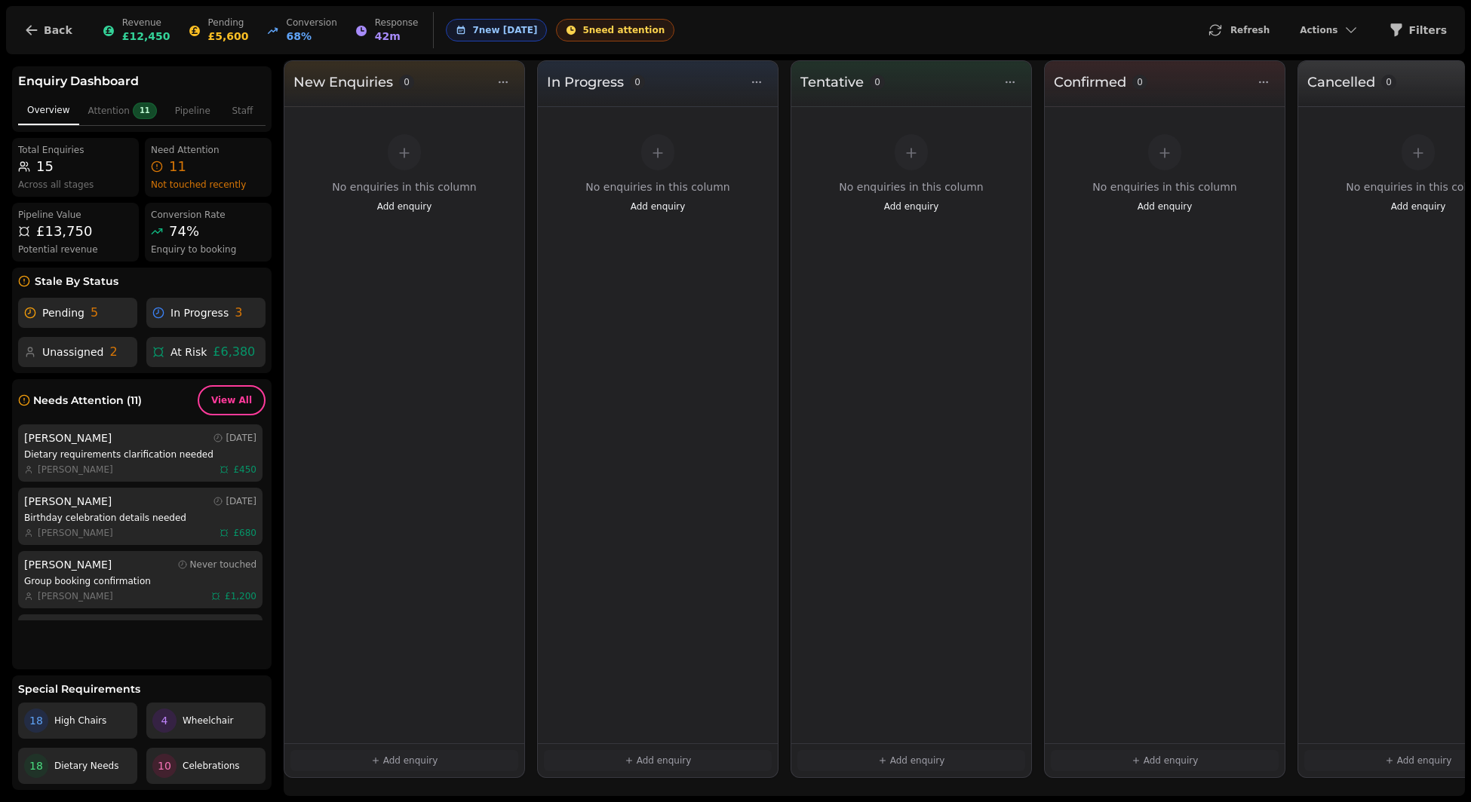
scroll to position [0, 74]
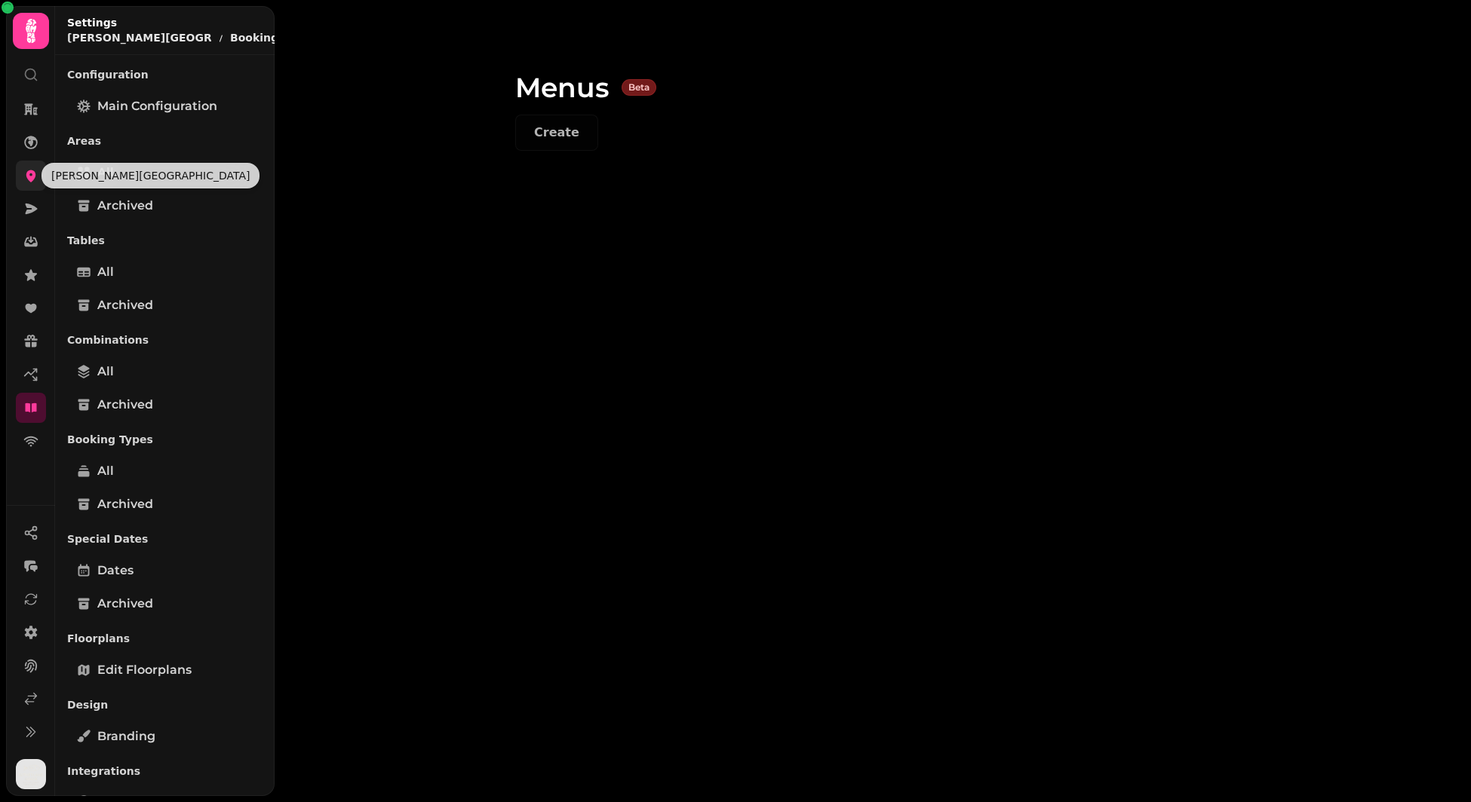
click at [22, 166] on link at bounding box center [31, 176] width 30 height 30
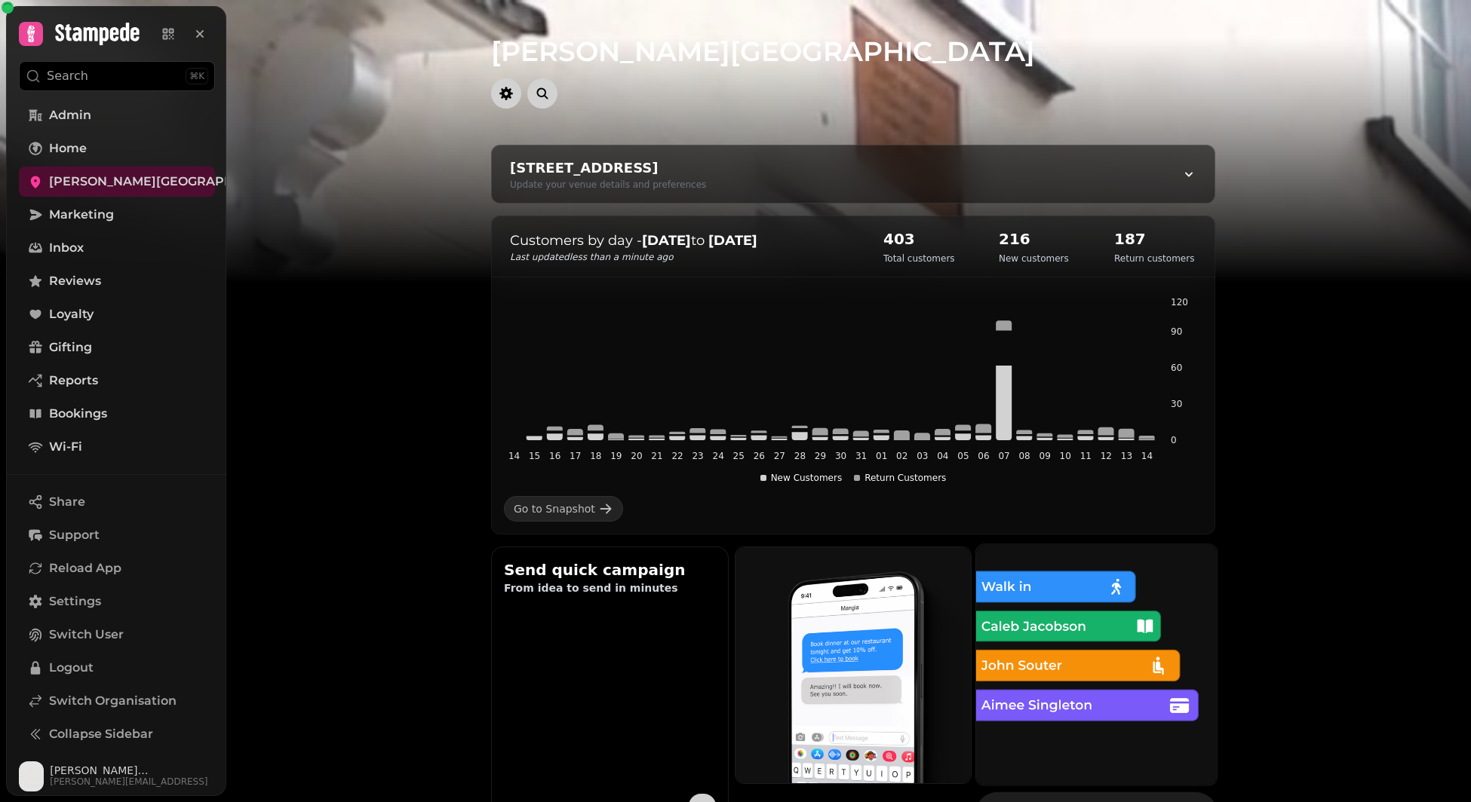
click at [1148, 633] on img at bounding box center [1096, 664] width 265 height 265
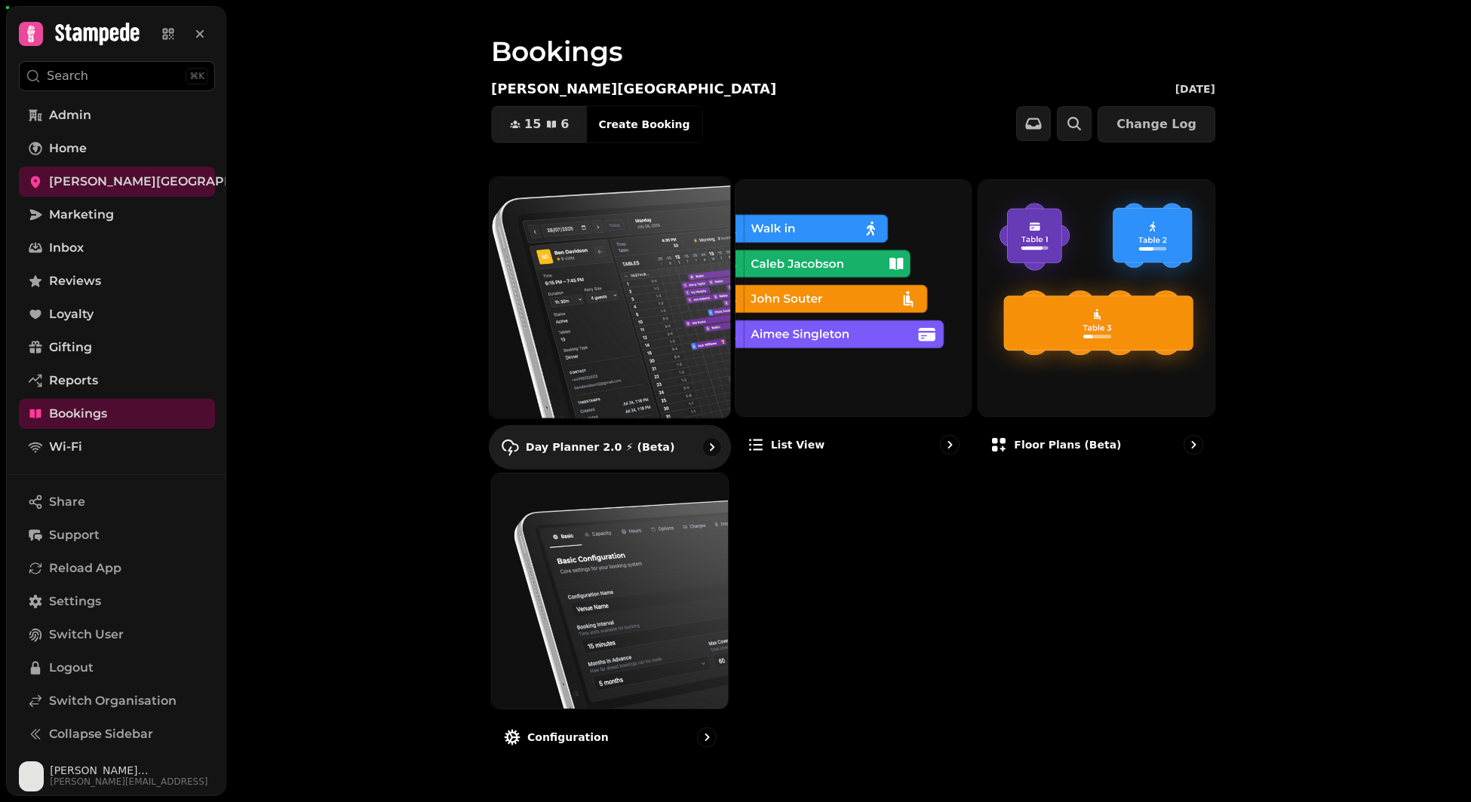
click at [577, 353] on img at bounding box center [609, 297] width 265 height 265
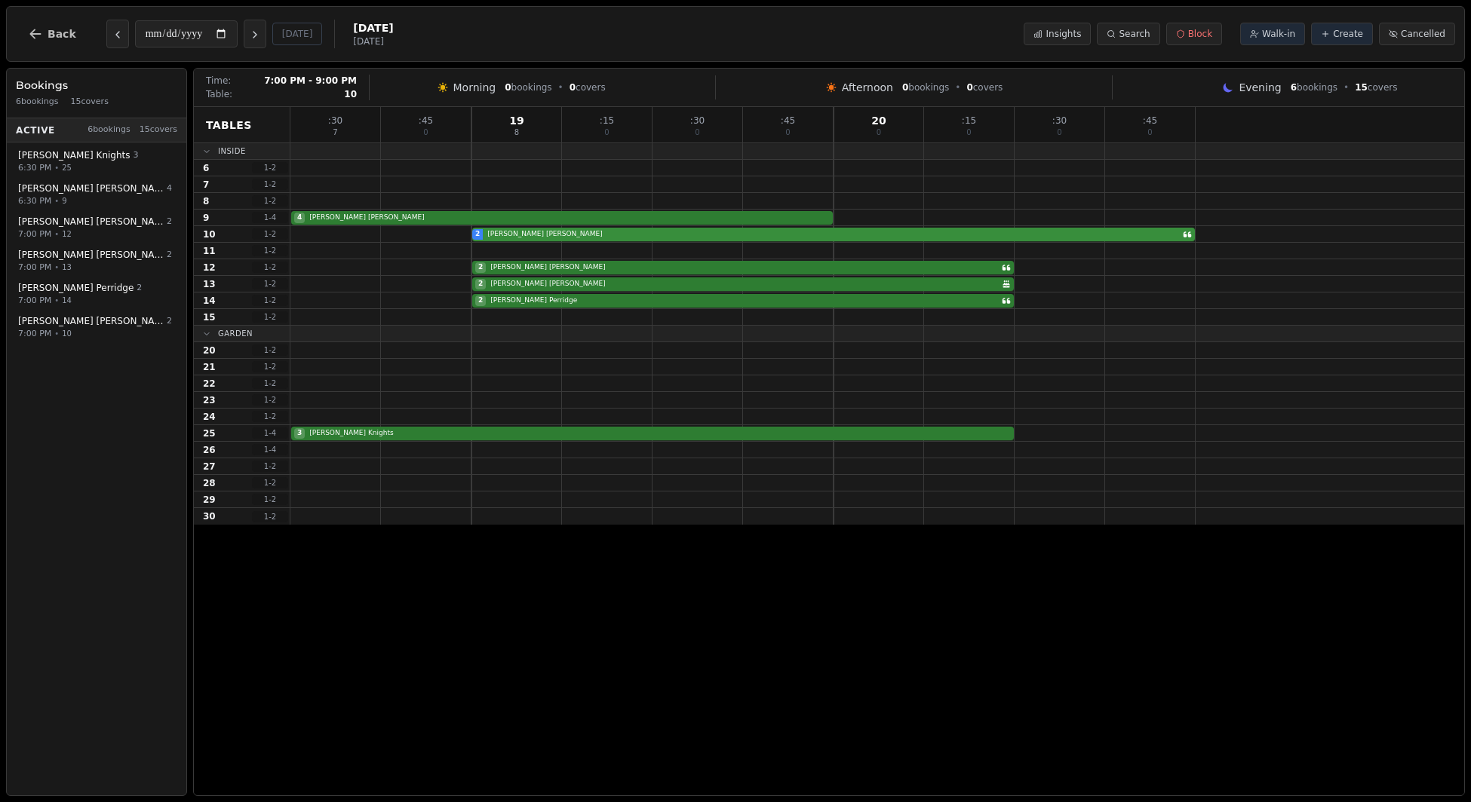
click at [566, 232] on div "2 [PERSON_NAME]" at bounding box center [876, 234] width 1173 height 17
select select "****"
select select "*"
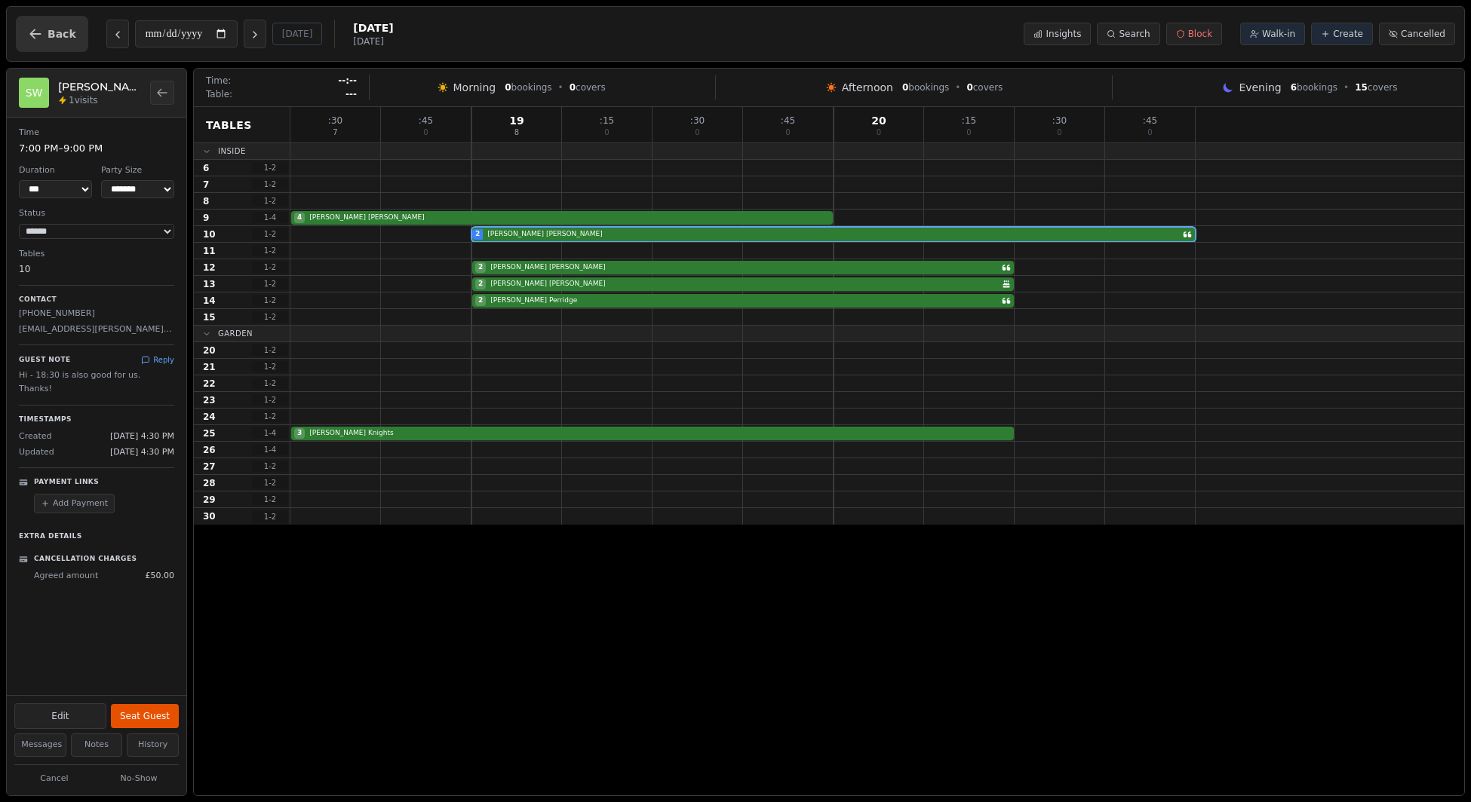
click at [35, 37] on icon "button" at bounding box center [35, 33] width 15 height 15
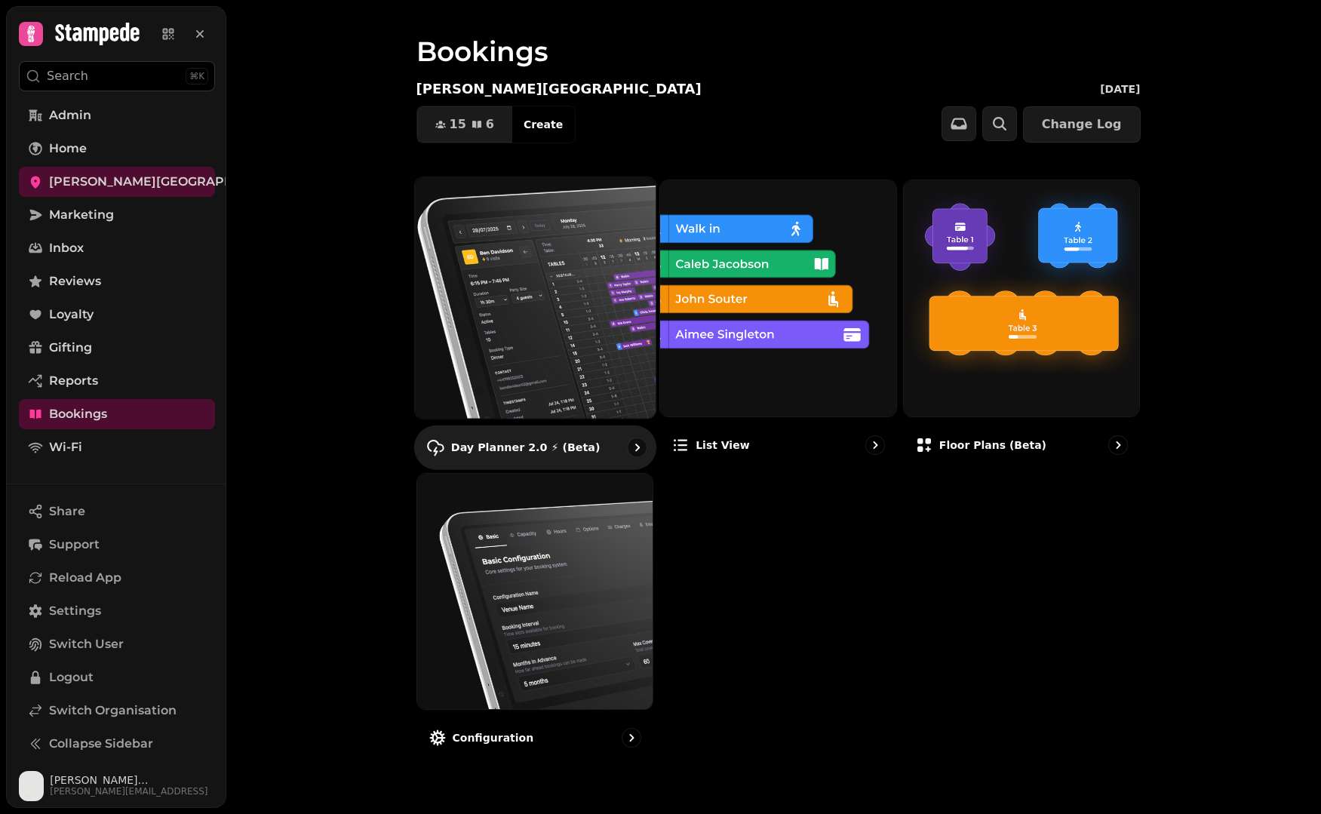
click at [531, 314] on img at bounding box center [534, 297] width 265 height 265
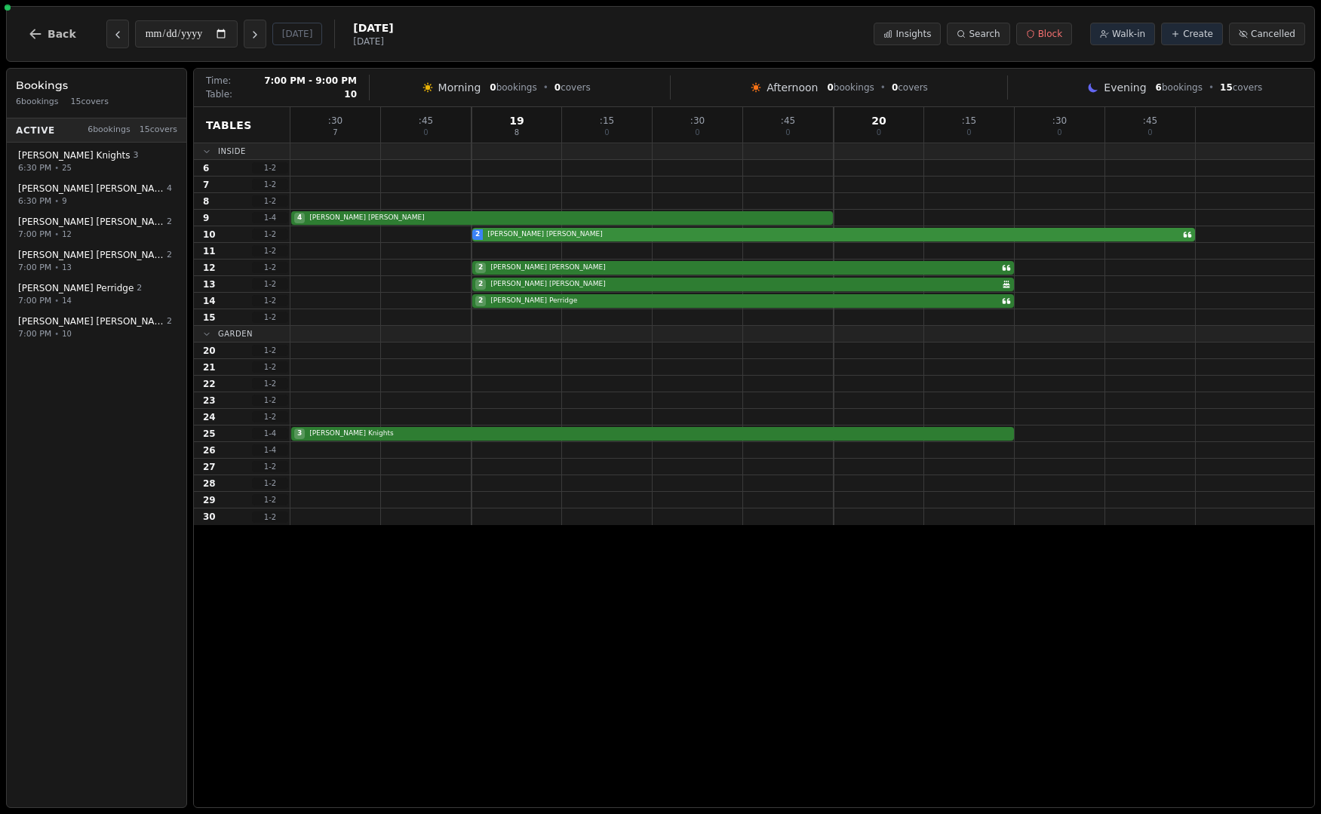
click at [572, 236] on div "2 [PERSON_NAME]" at bounding box center [801, 234] width 1023 height 17
select select "****"
select select "*"
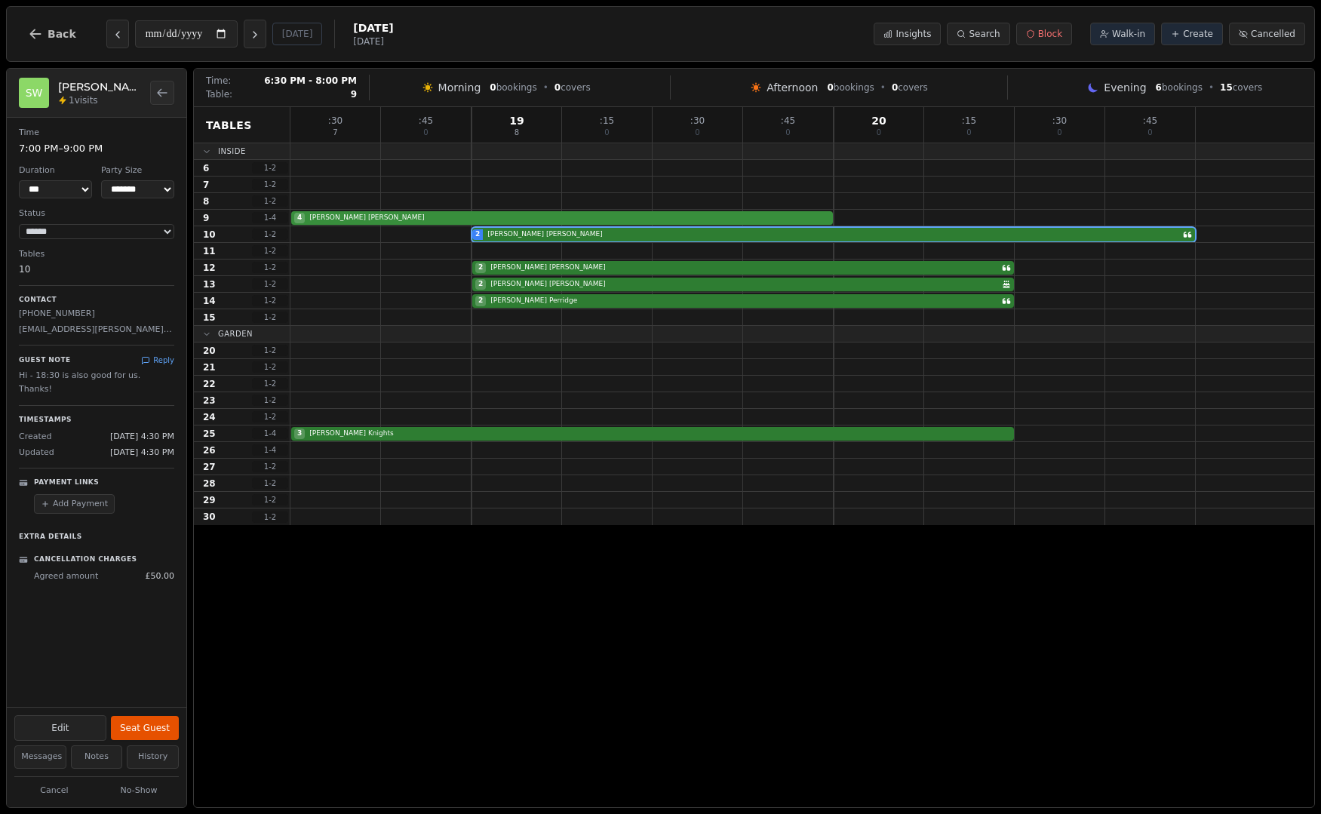
click at [579, 219] on div "4 [PERSON_NAME]" at bounding box center [801, 218] width 1023 height 17
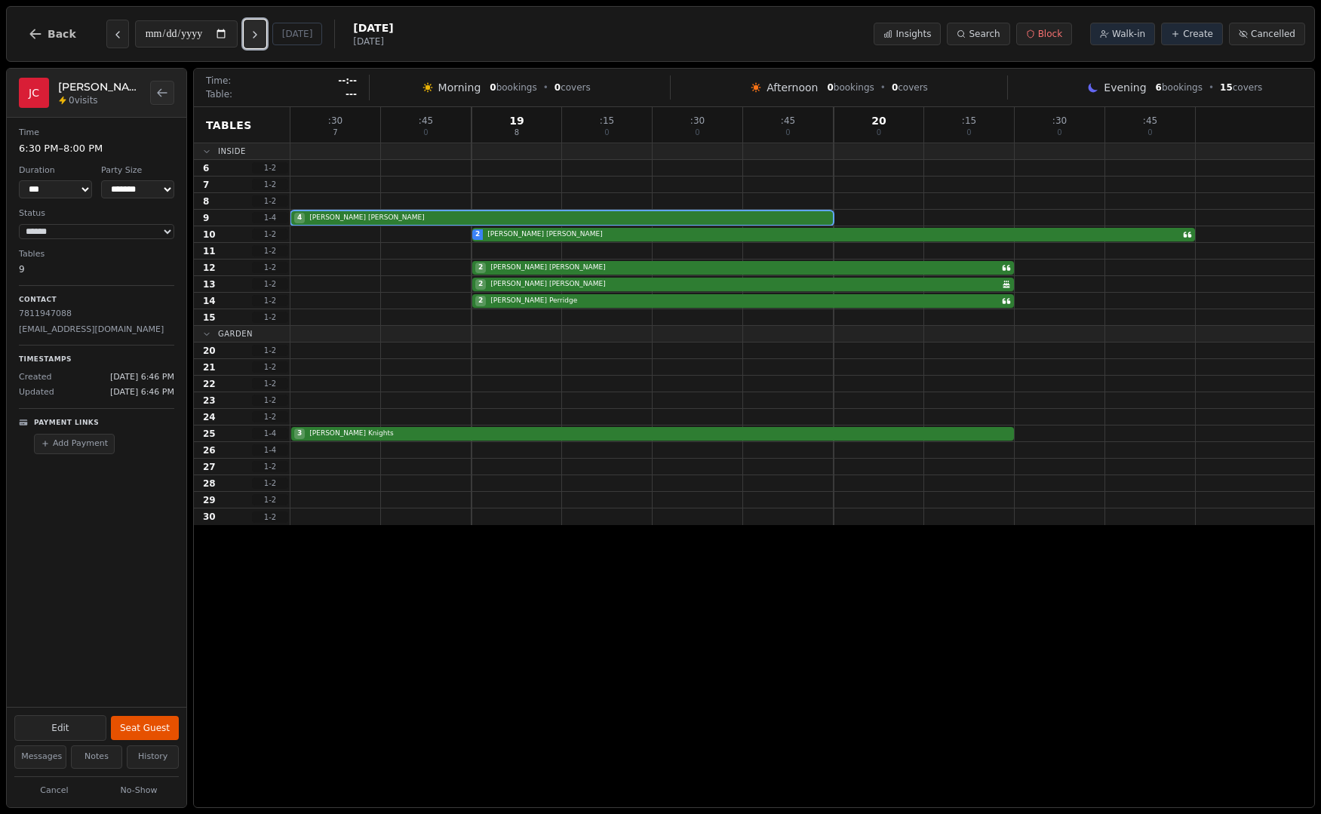
click at [261, 32] on icon "Next day" at bounding box center [255, 35] width 12 height 12
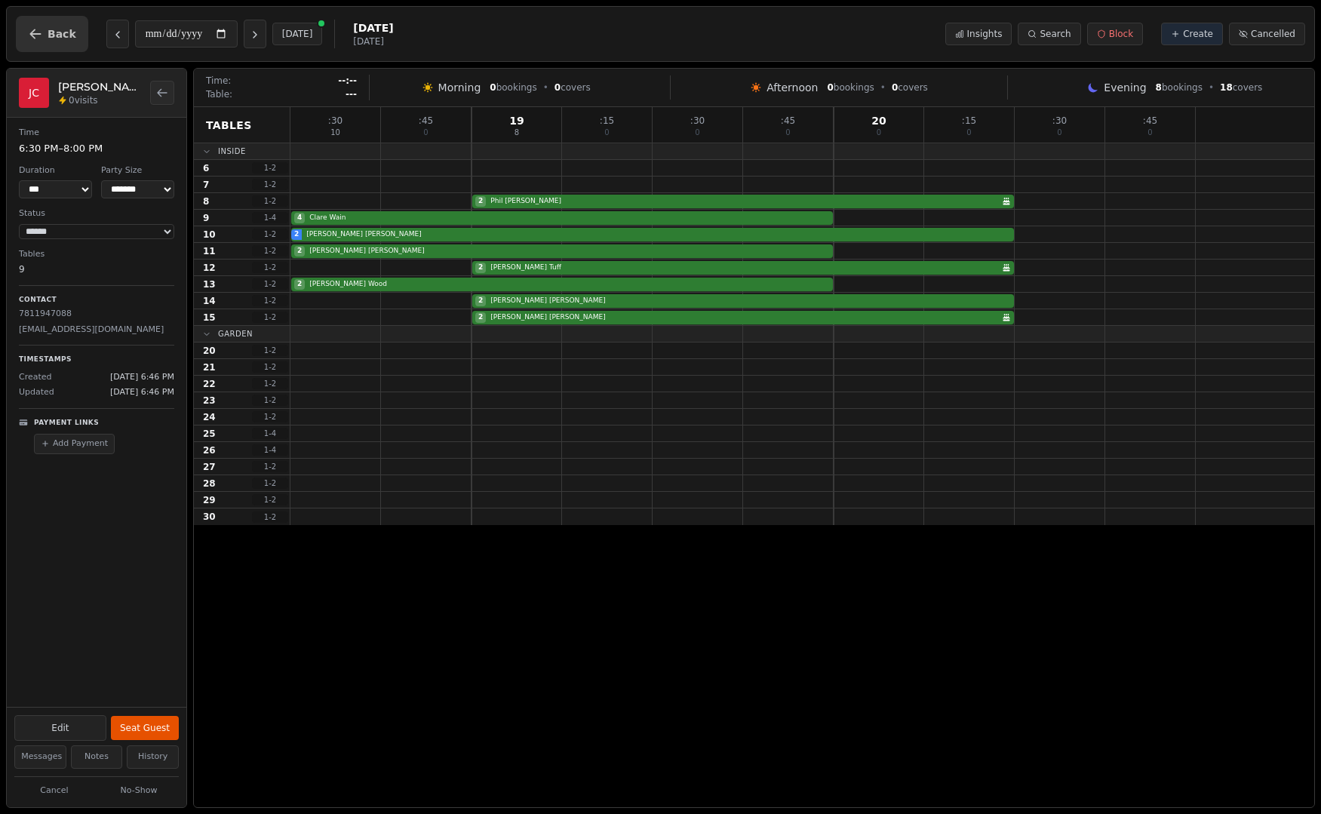
click at [47, 19] on button "Back" at bounding box center [52, 34] width 72 height 36
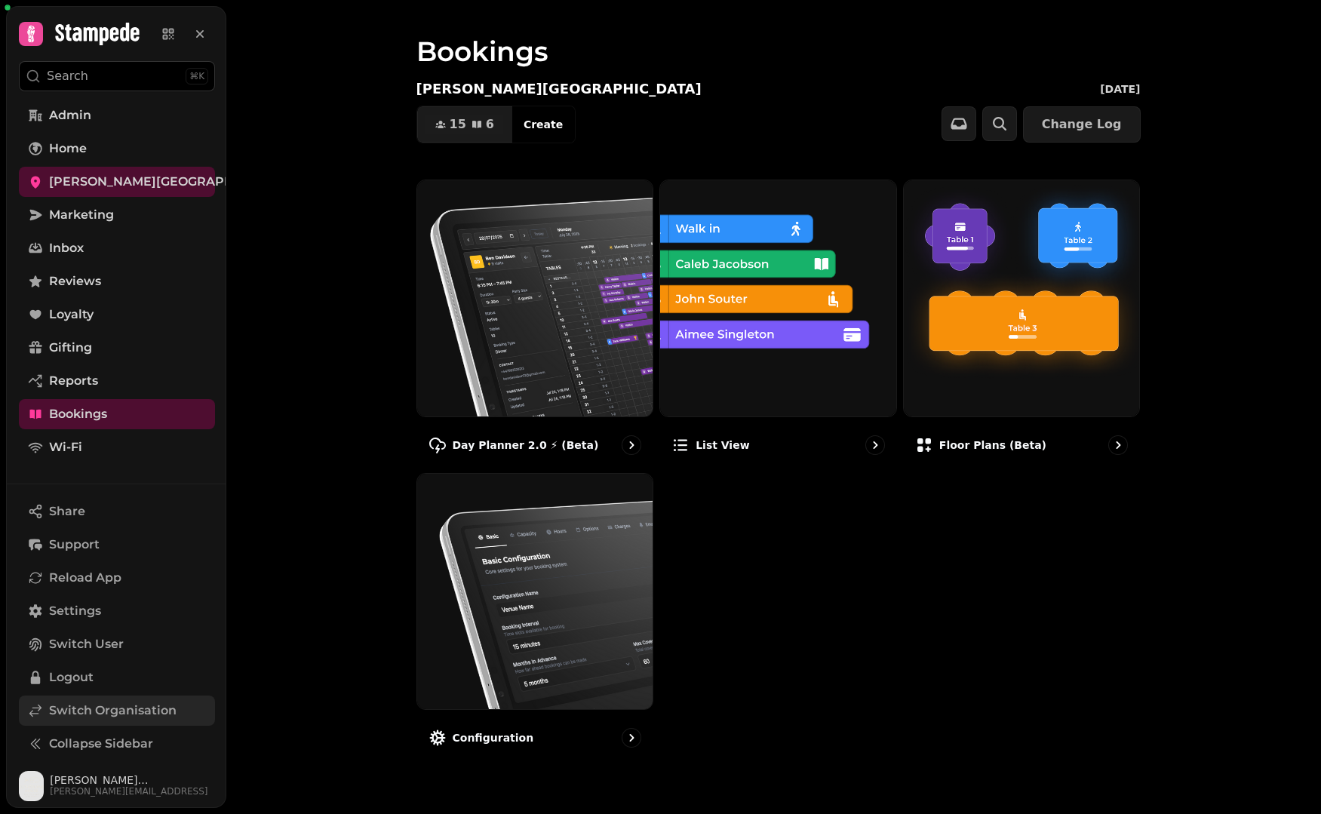
click at [119, 707] on span "Switch Organisation" at bounding box center [112, 710] width 127 height 18
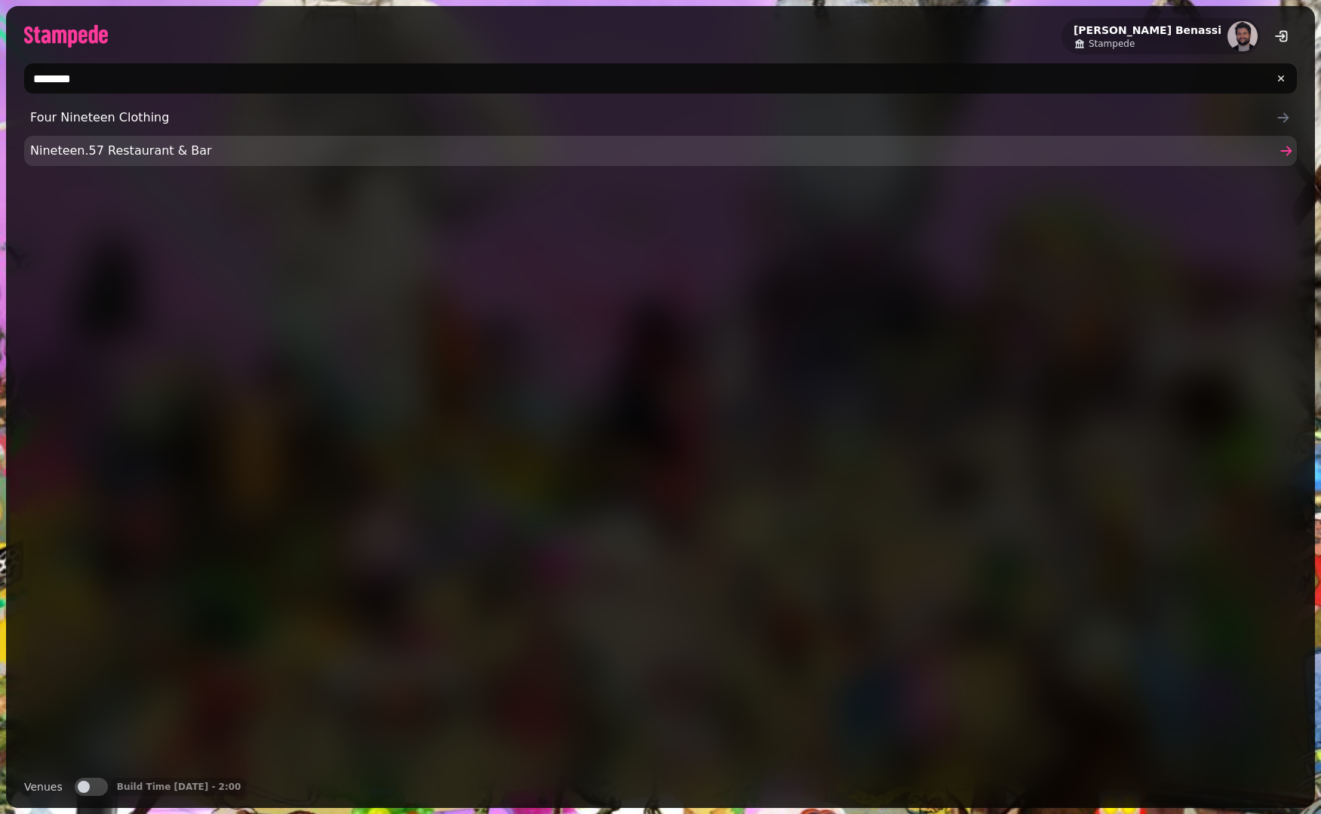
type input "********"
click at [250, 140] on link "Nineteen.57 Restaurant & Bar" at bounding box center [660, 151] width 1272 height 30
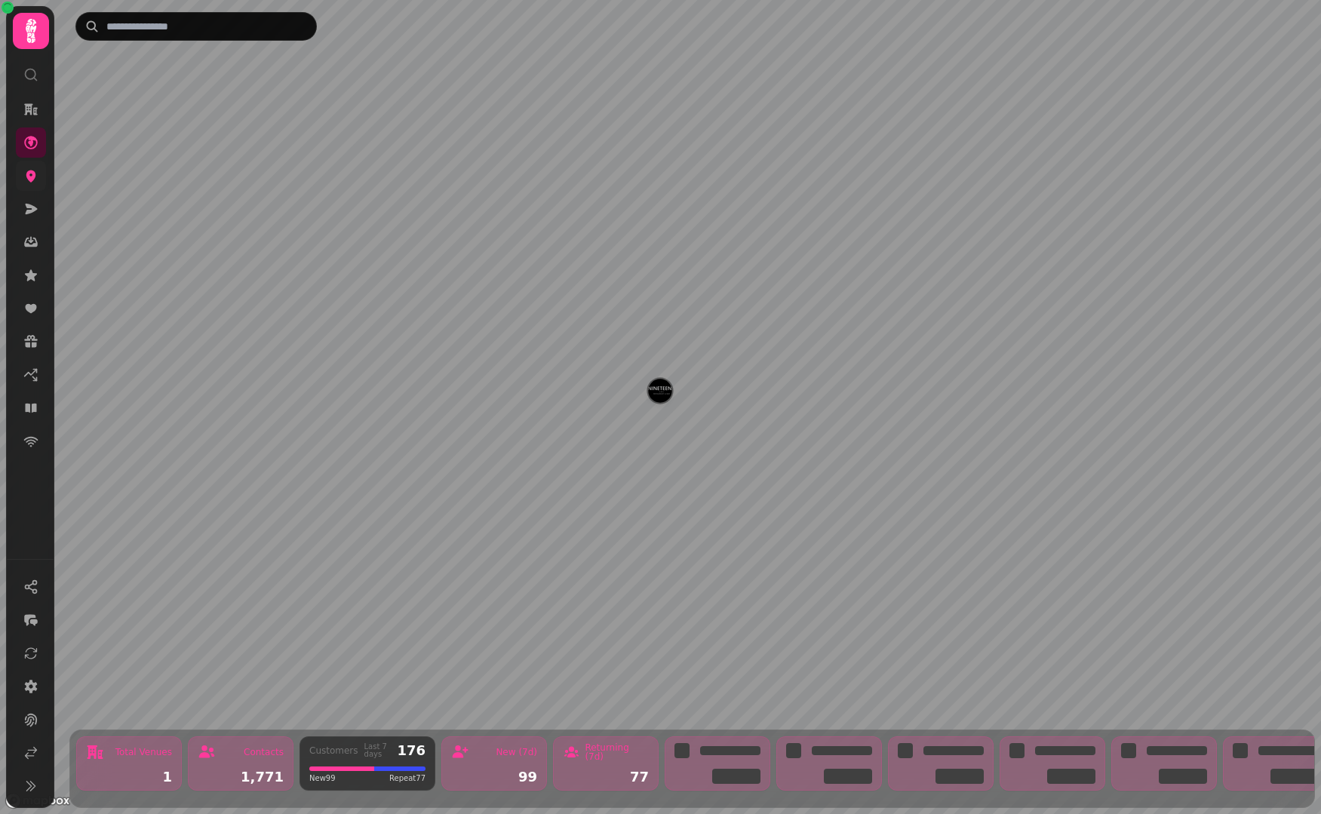
click at [38, 180] on link at bounding box center [31, 176] width 30 height 30
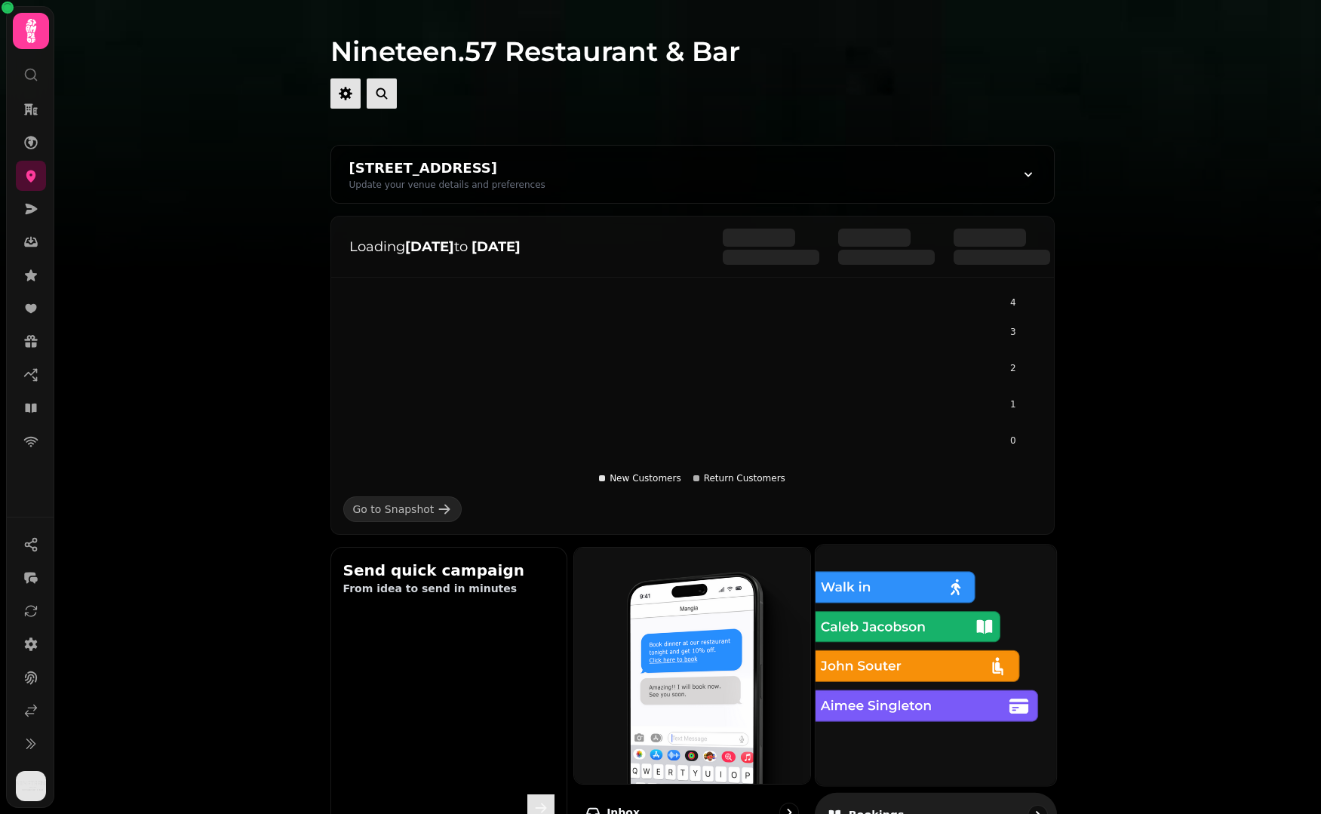
click at [956, 643] on img at bounding box center [935, 664] width 265 height 265
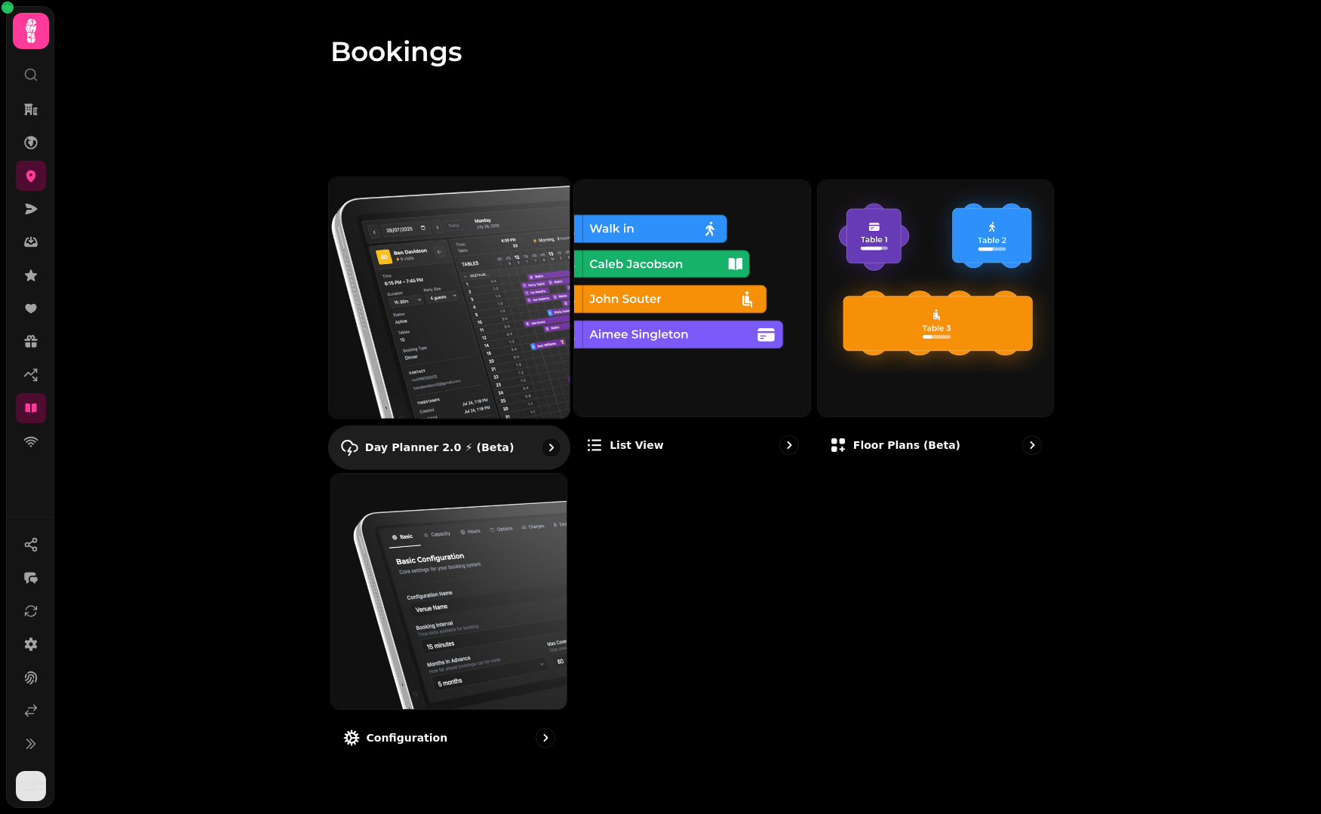
click at [446, 253] on img at bounding box center [448, 297] width 265 height 265
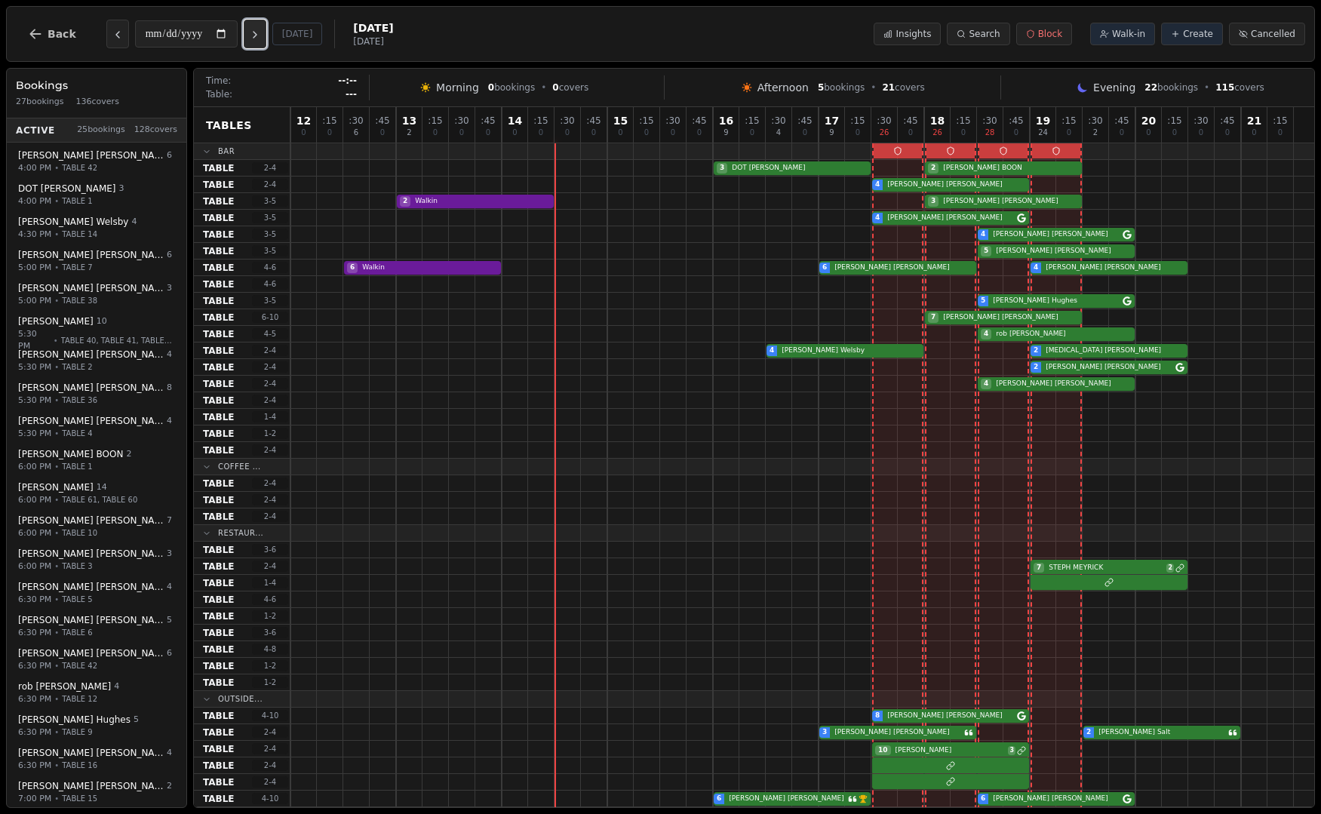
click at [261, 37] on icon "Next day" at bounding box center [255, 35] width 12 height 12
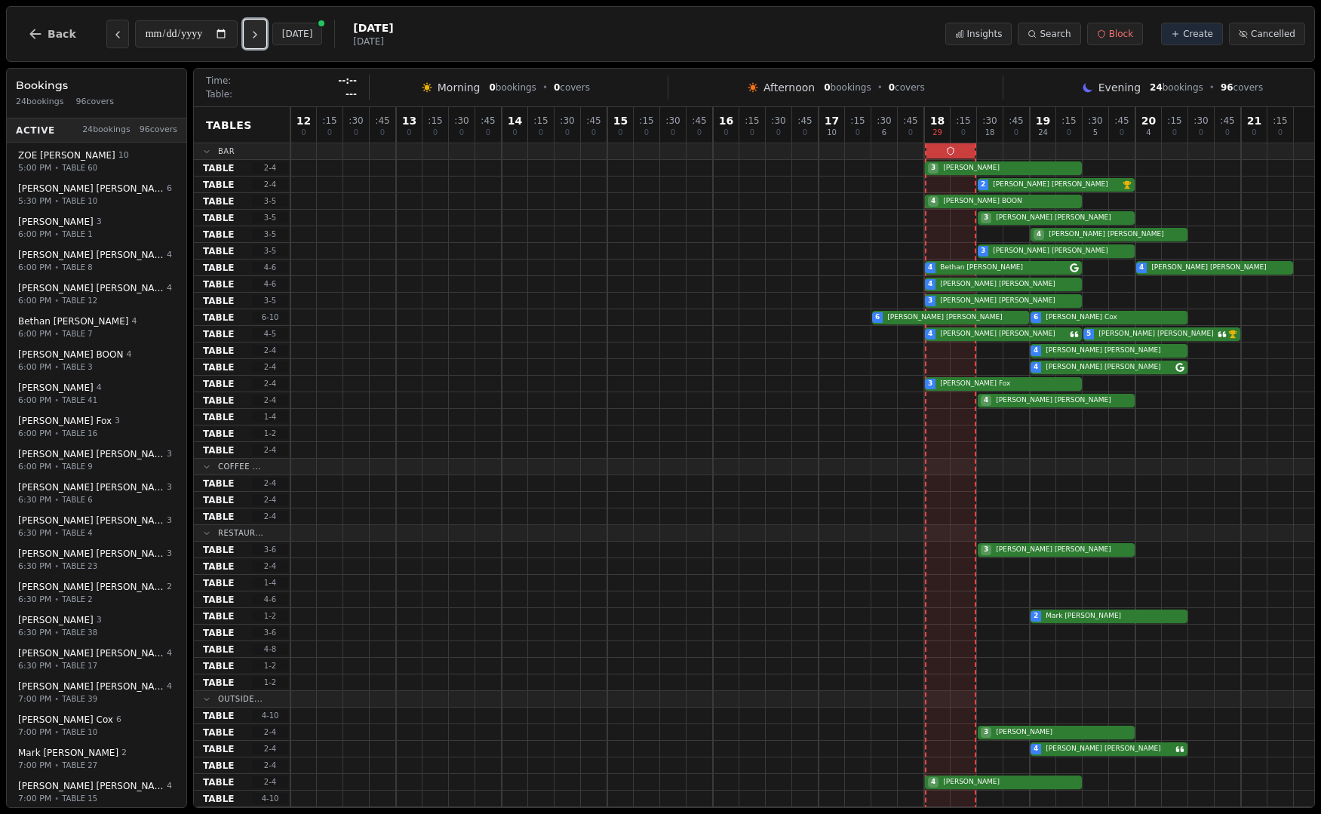
click at [261, 37] on icon "Next day" at bounding box center [255, 35] width 12 height 12
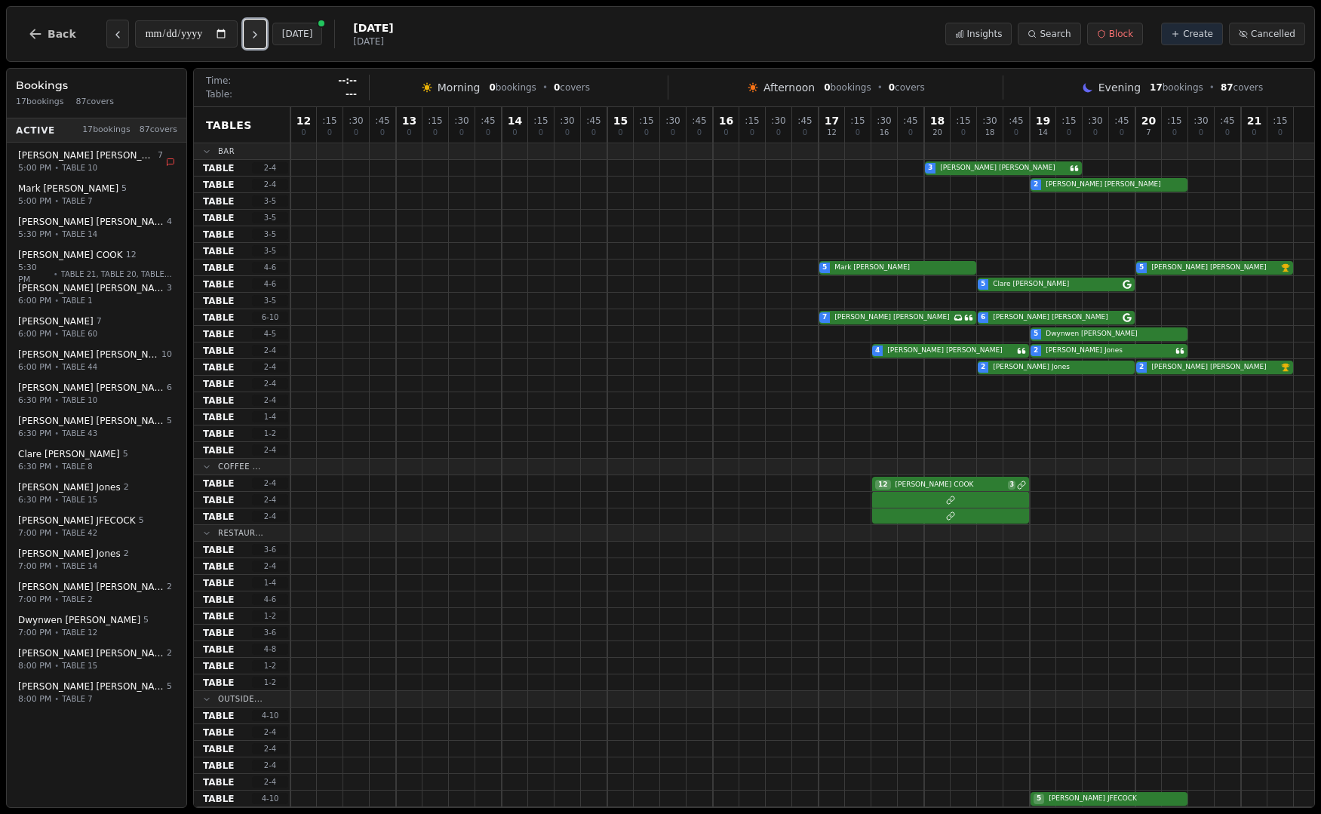
click at [261, 37] on icon "Next day" at bounding box center [255, 35] width 12 height 12
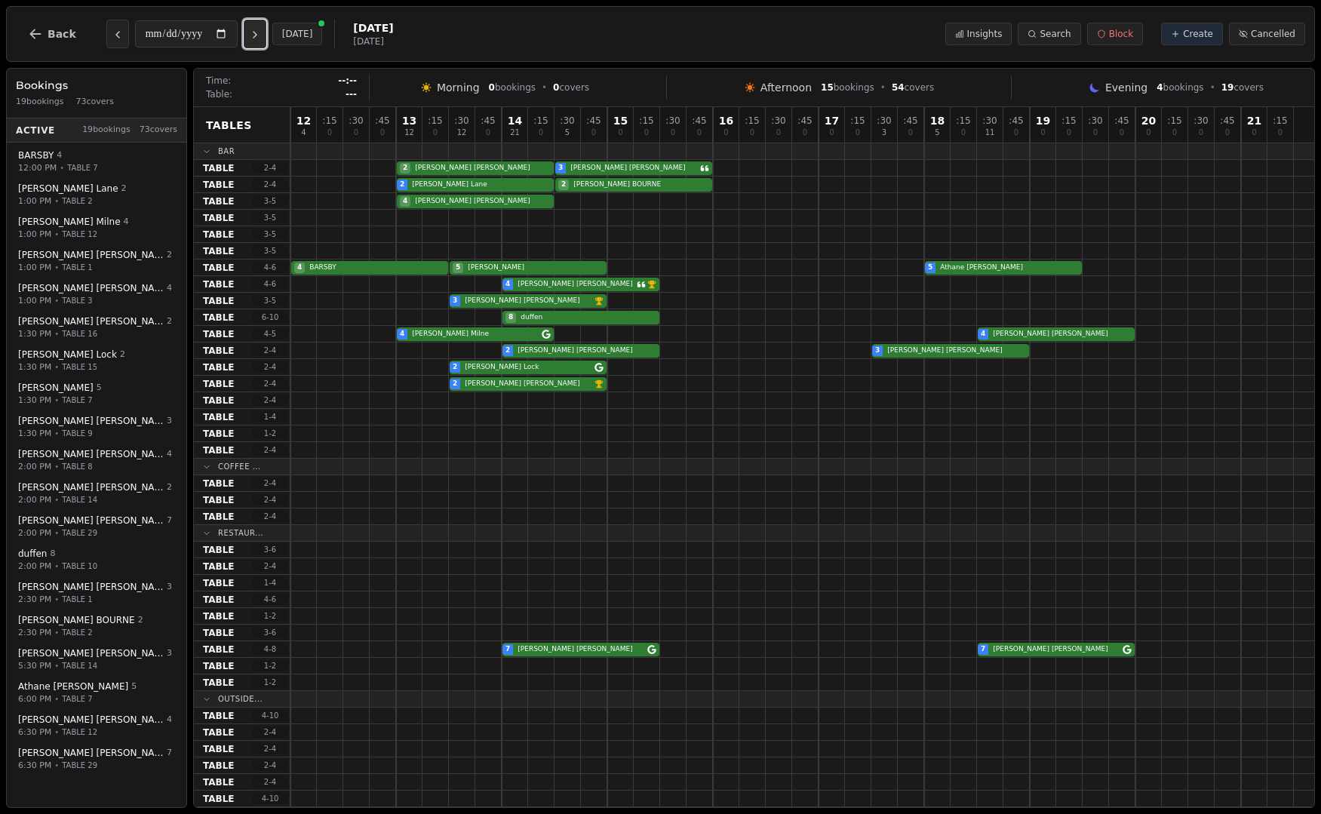
click at [261, 37] on icon "Next day" at bounding box center [255, 35] width 12 height 12
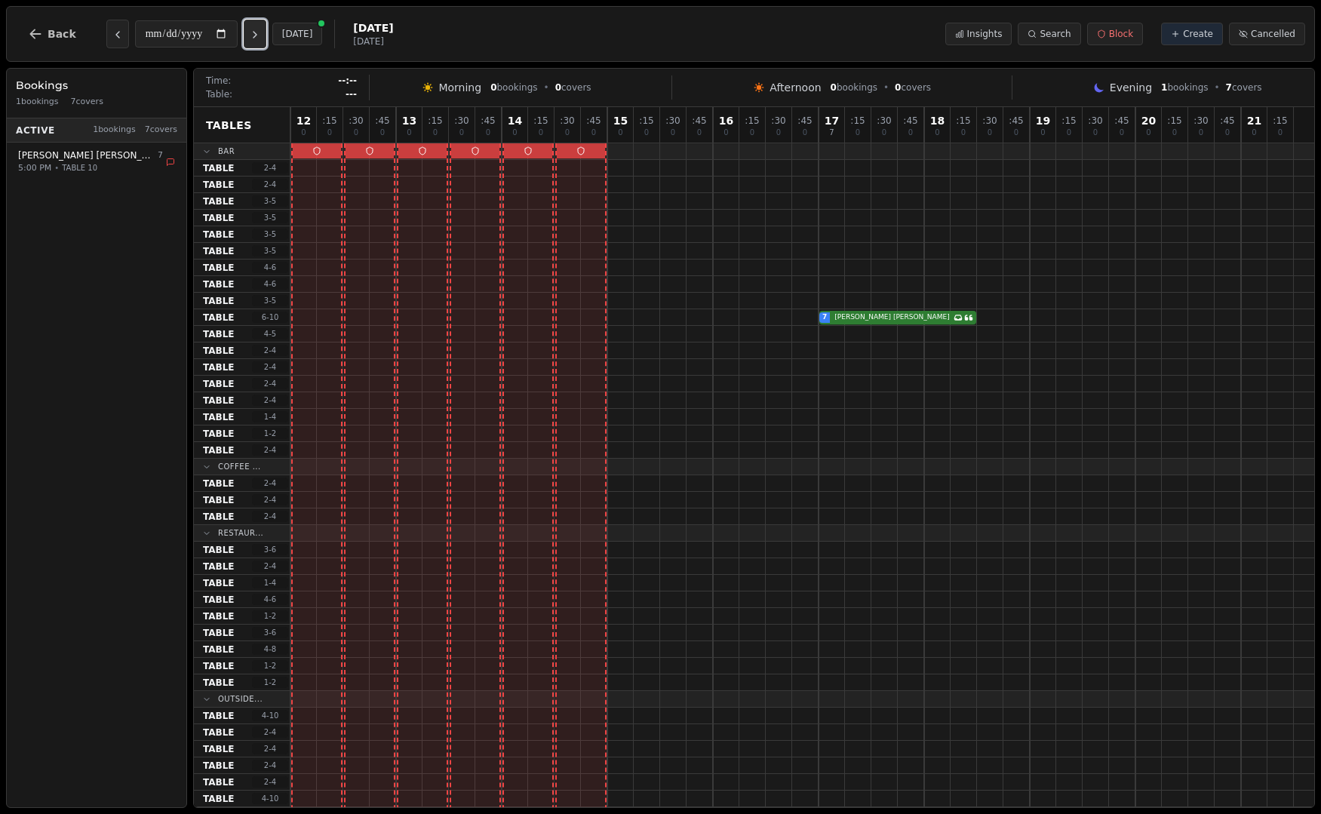
click at [261, 37] on icon "Next day" at bounding box center [255, 35] width 12 height 12
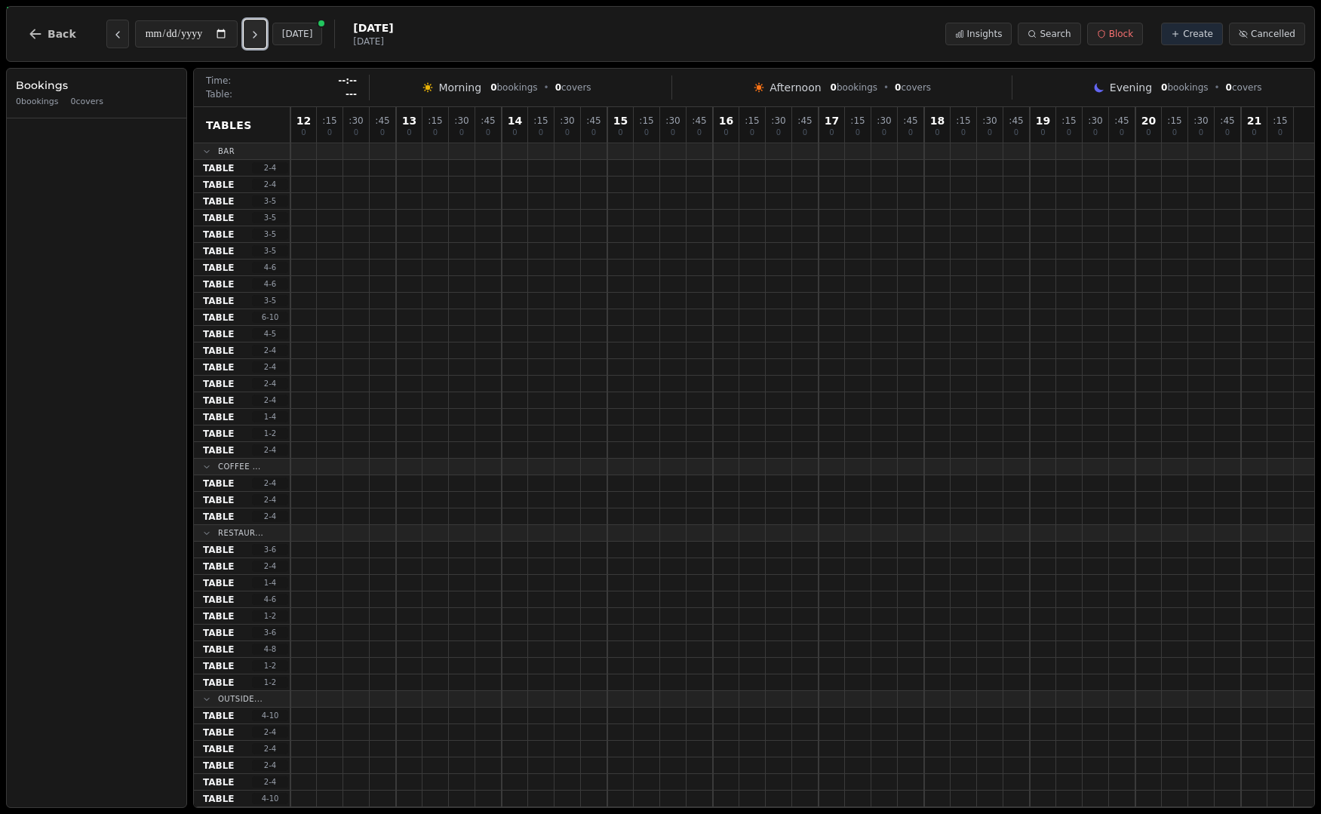
click at [261, 37] on icon "Next day" at bounding box center [255, 35] width 12 height 12
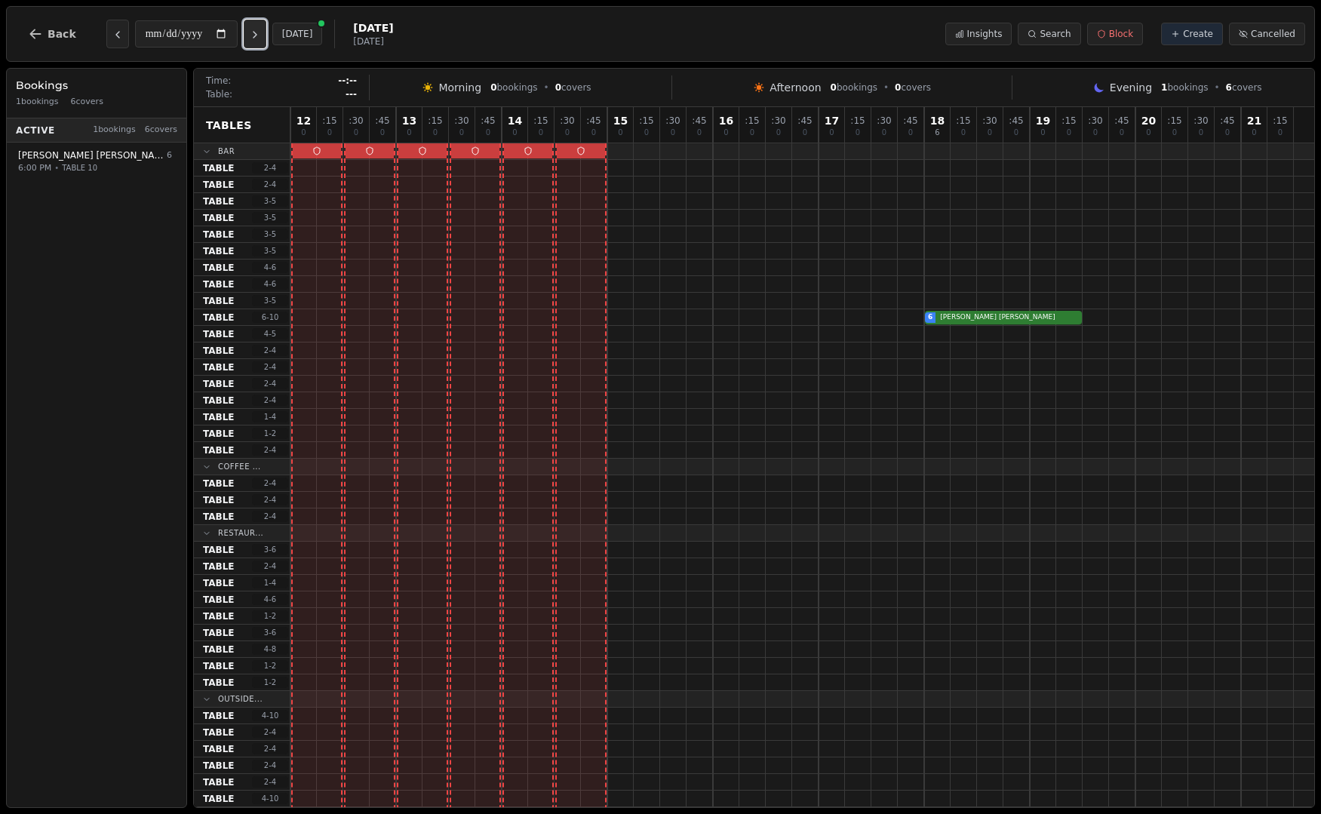
click at [261, 37] on icon "Next day" at bounding box center [255, 35] width 12 height 12
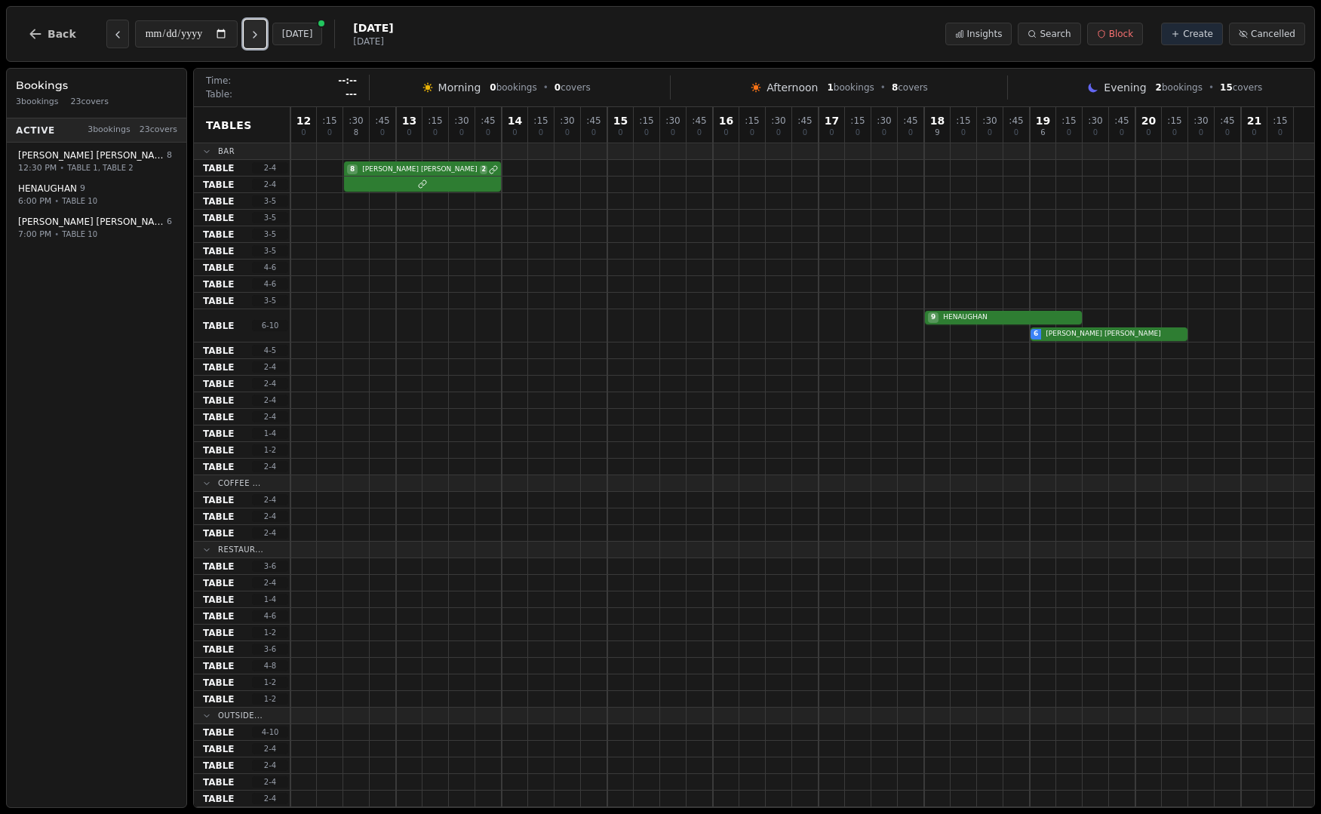
click at [261, 37] on icon "Next day" at bounding box center [255, 35] width 12 height 12
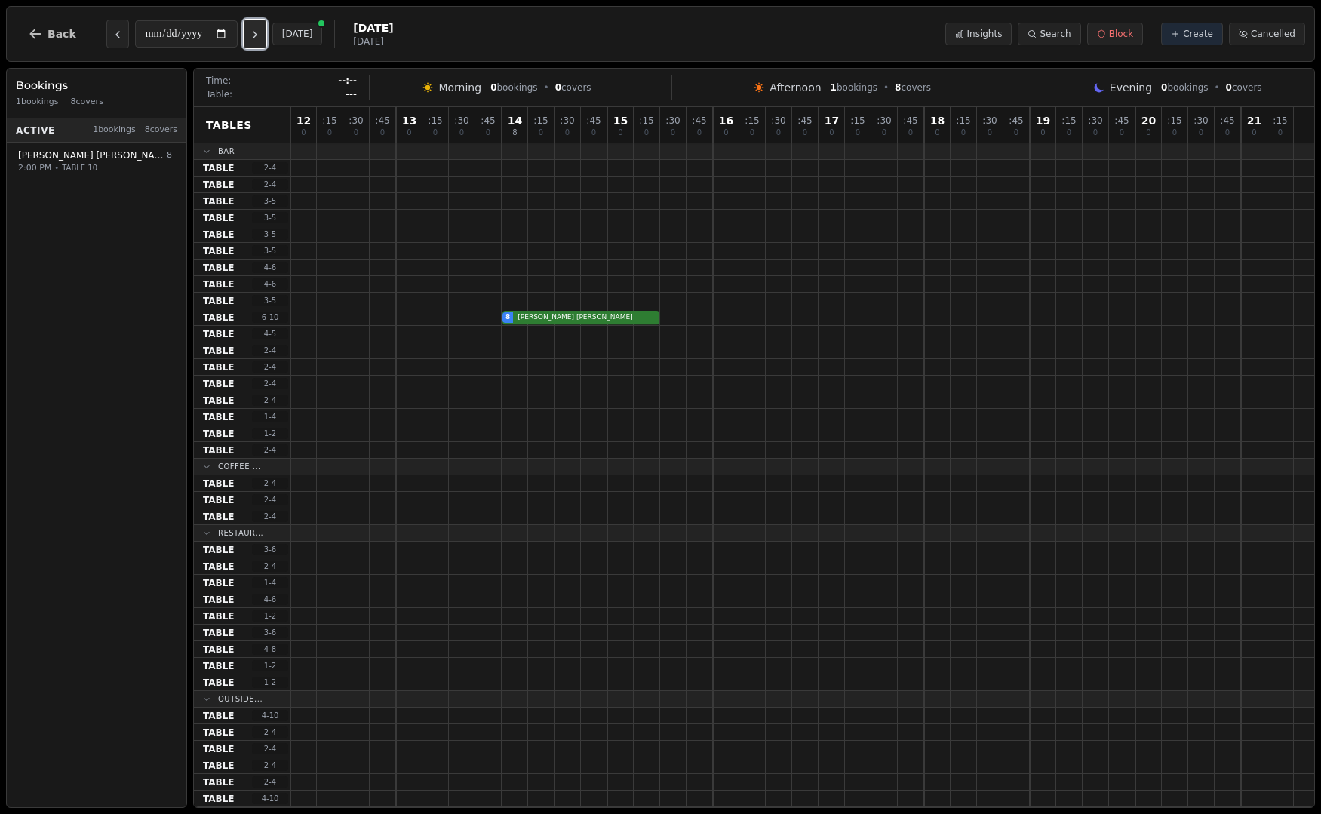
click at [261, 37] on icon "Next day" at bounding box center [255, 35] width 12 height 12
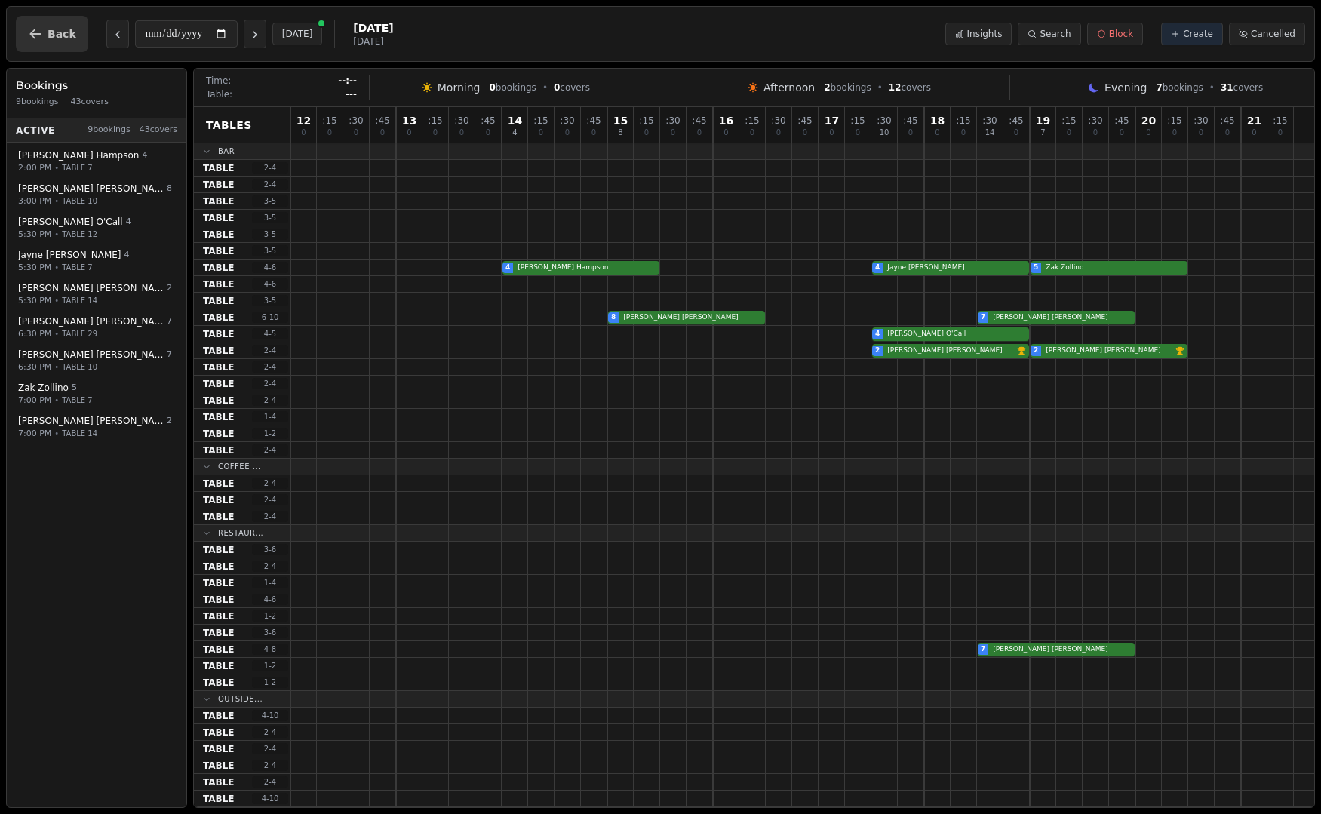
click at [51, 29] on span "Back" at bounding box center [62, 34] width 29 height 11
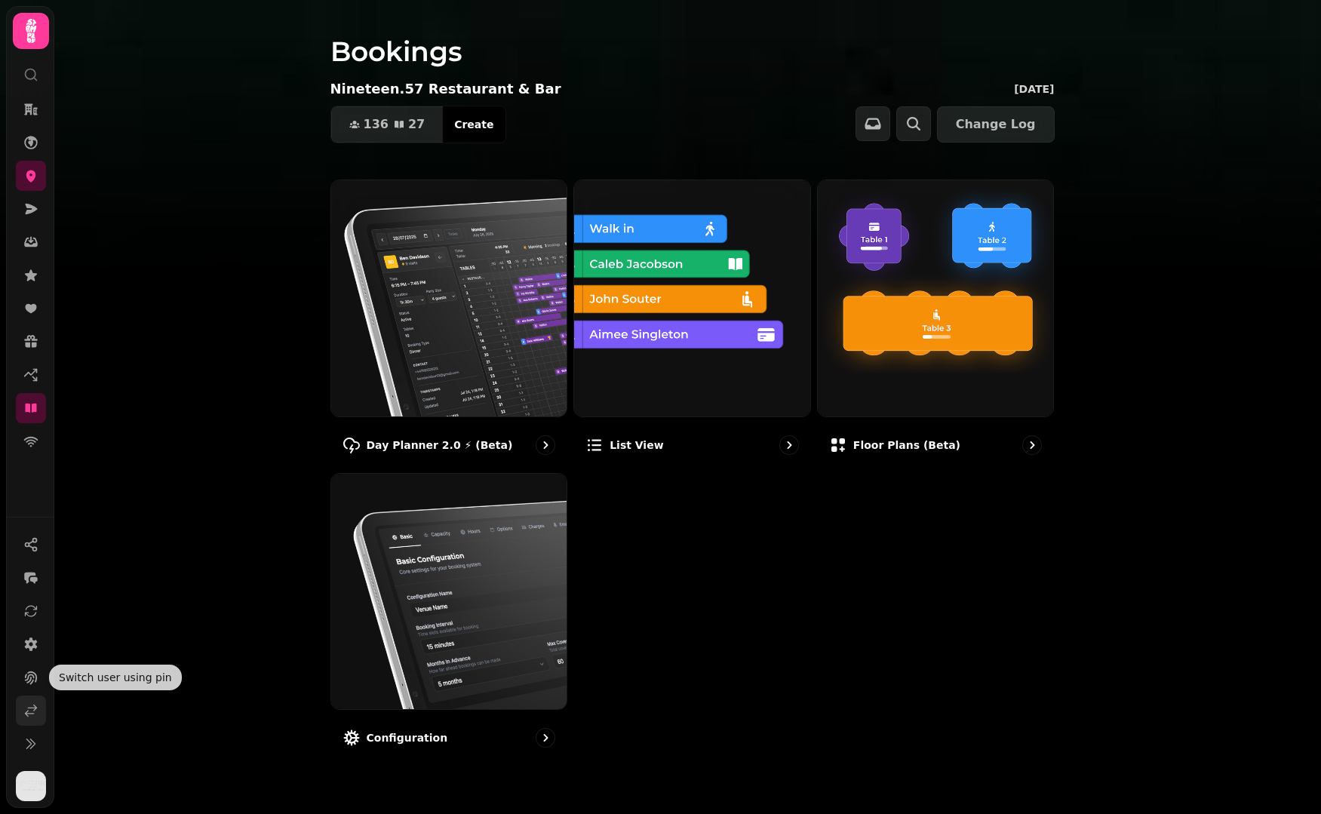
click at [36, 704] on icon at bounding box center [30, 710] width 15 height 15
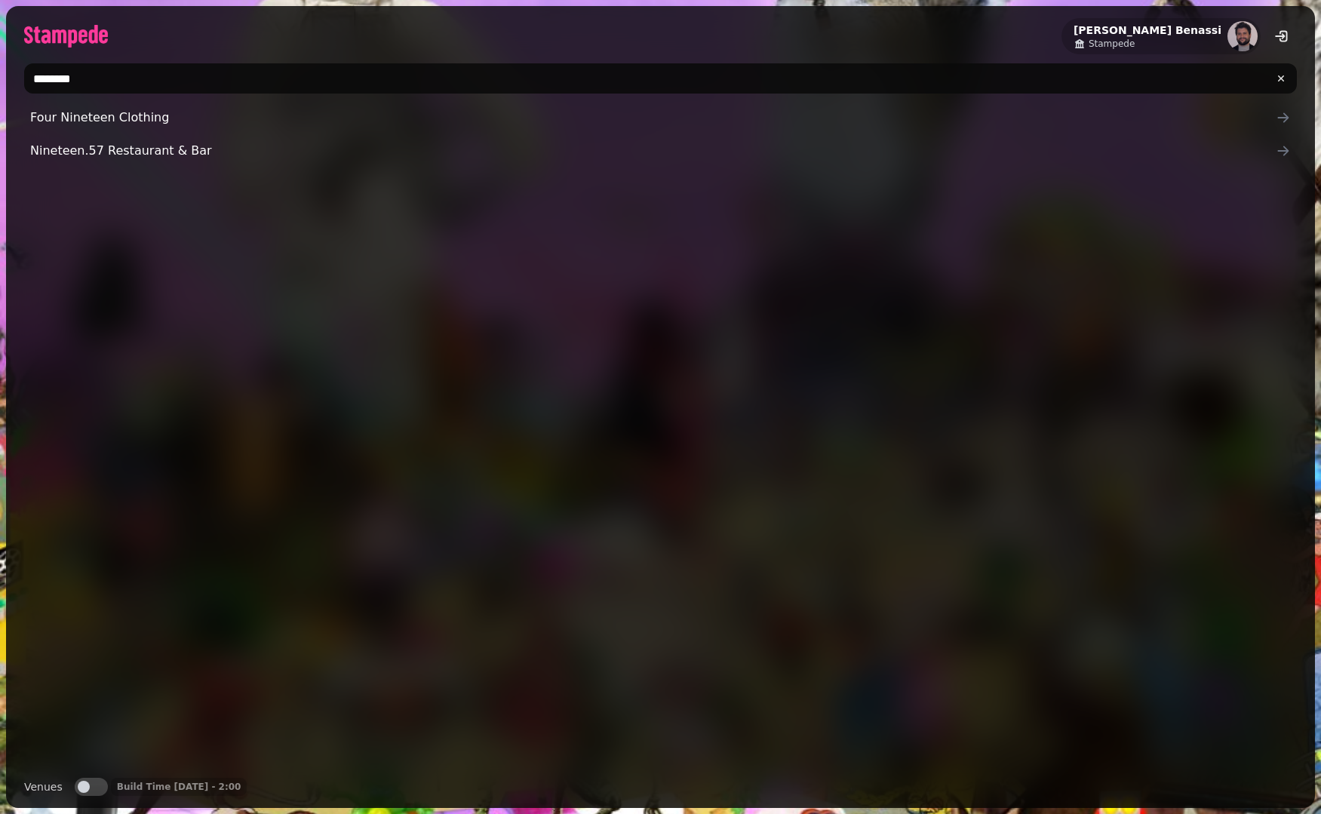
click at [226, 78] on input "********" at bounding box center [660, 78] width 1272 height 30
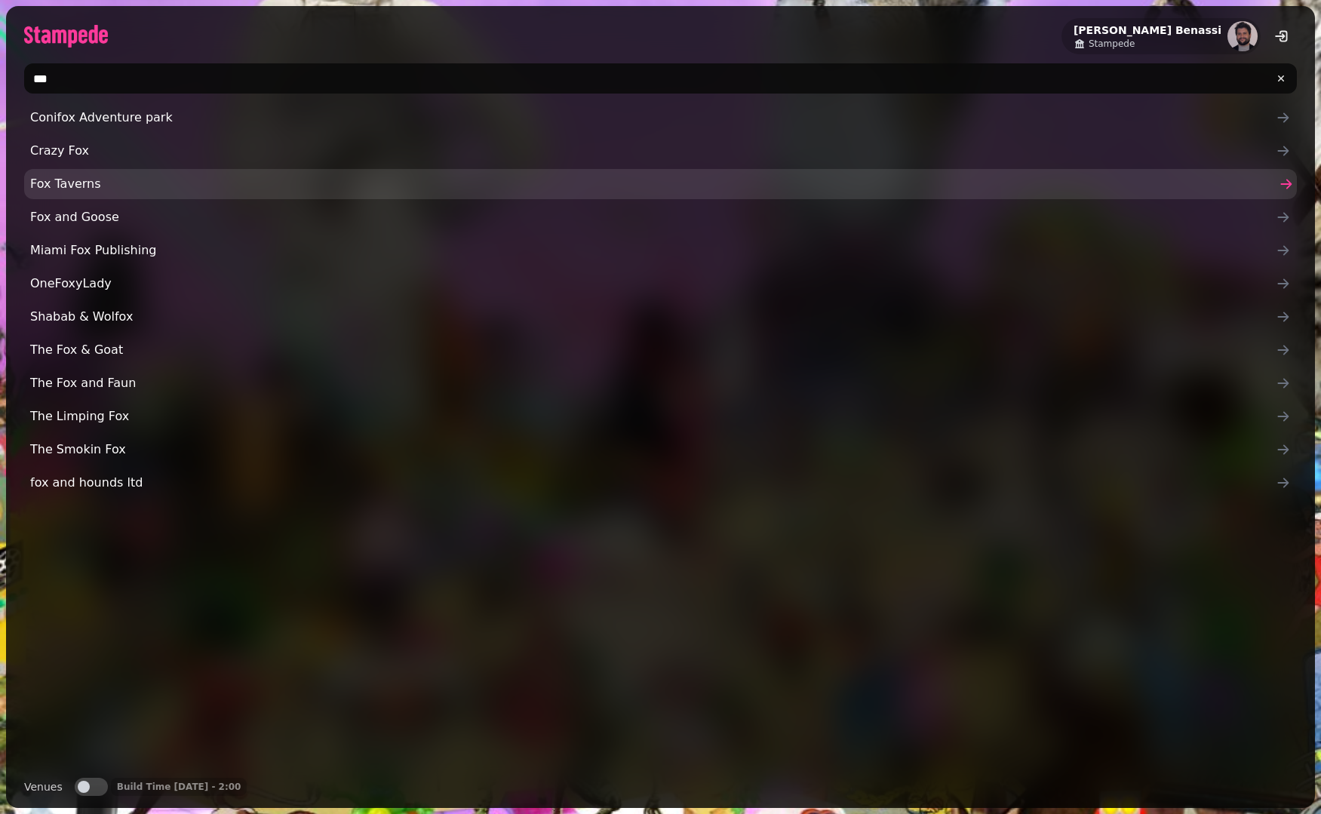
type input "***"
click at [39, 182] on span "Fox Taverns" at bounding box center [652, 184] width 1245 height 18
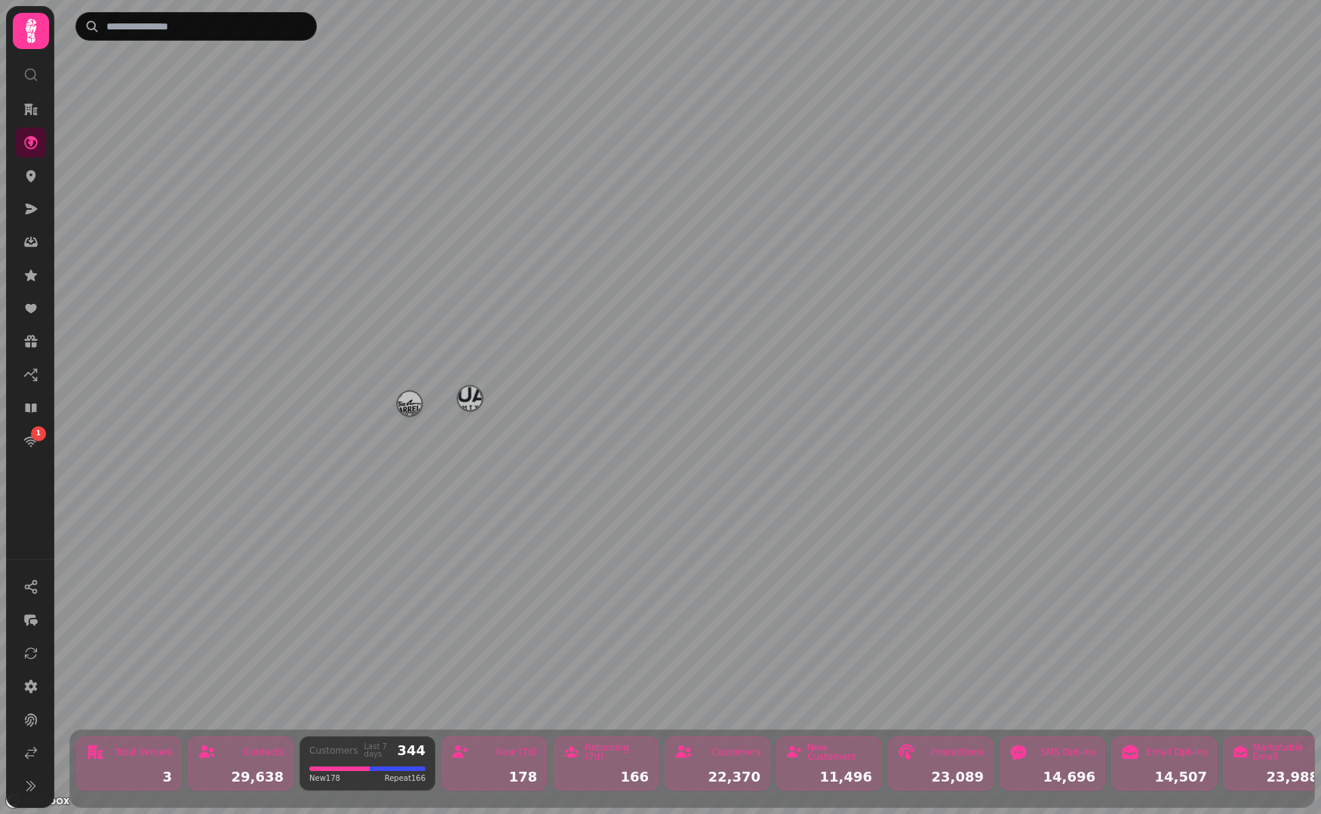
click at [409, 418] on div "Map marker" at bounding box center [409, 405] width 24 height 29
click at [410, 408] on img "The Barrelman" at bounding box center [408, 402] width 23 height 23
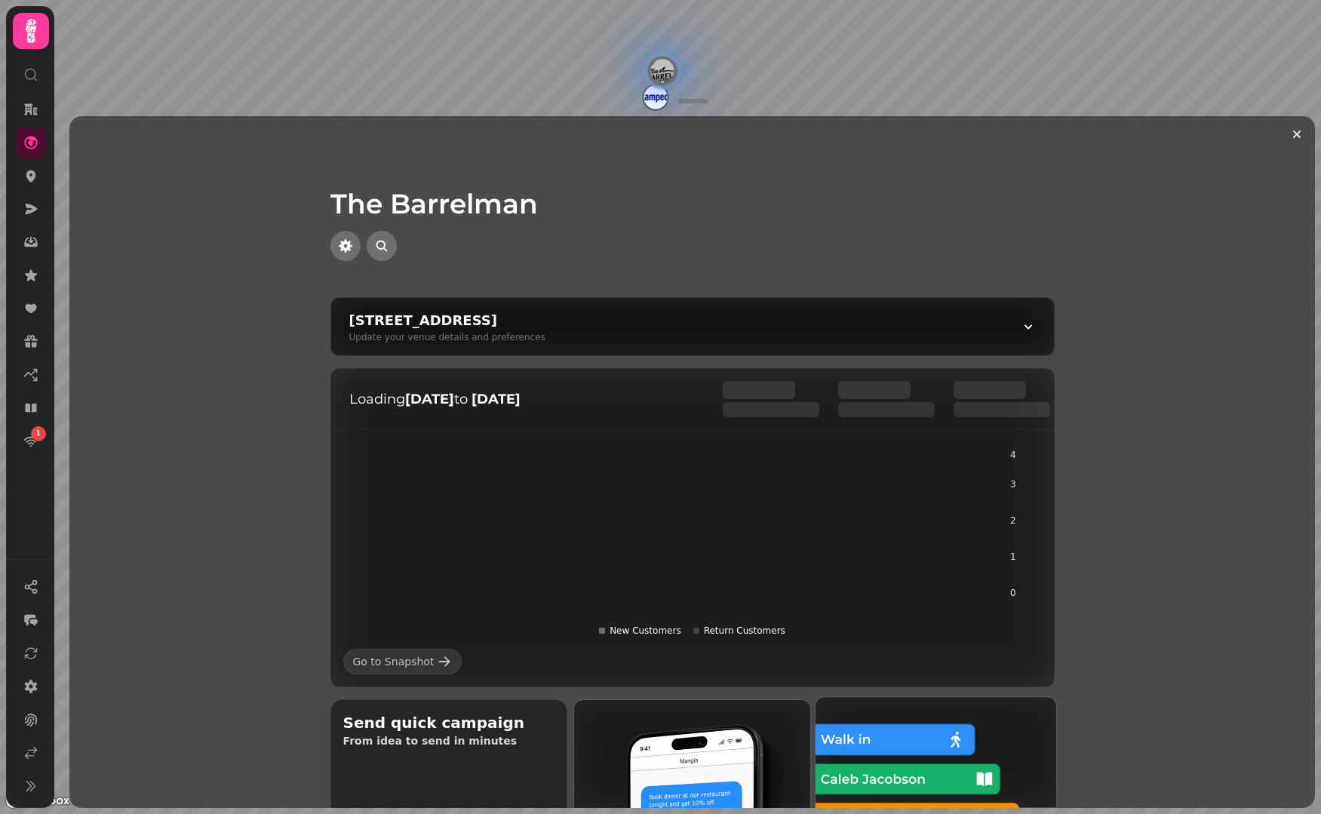
click at [890, 739] on img at bounding box center [935, 817] width 265 height 265
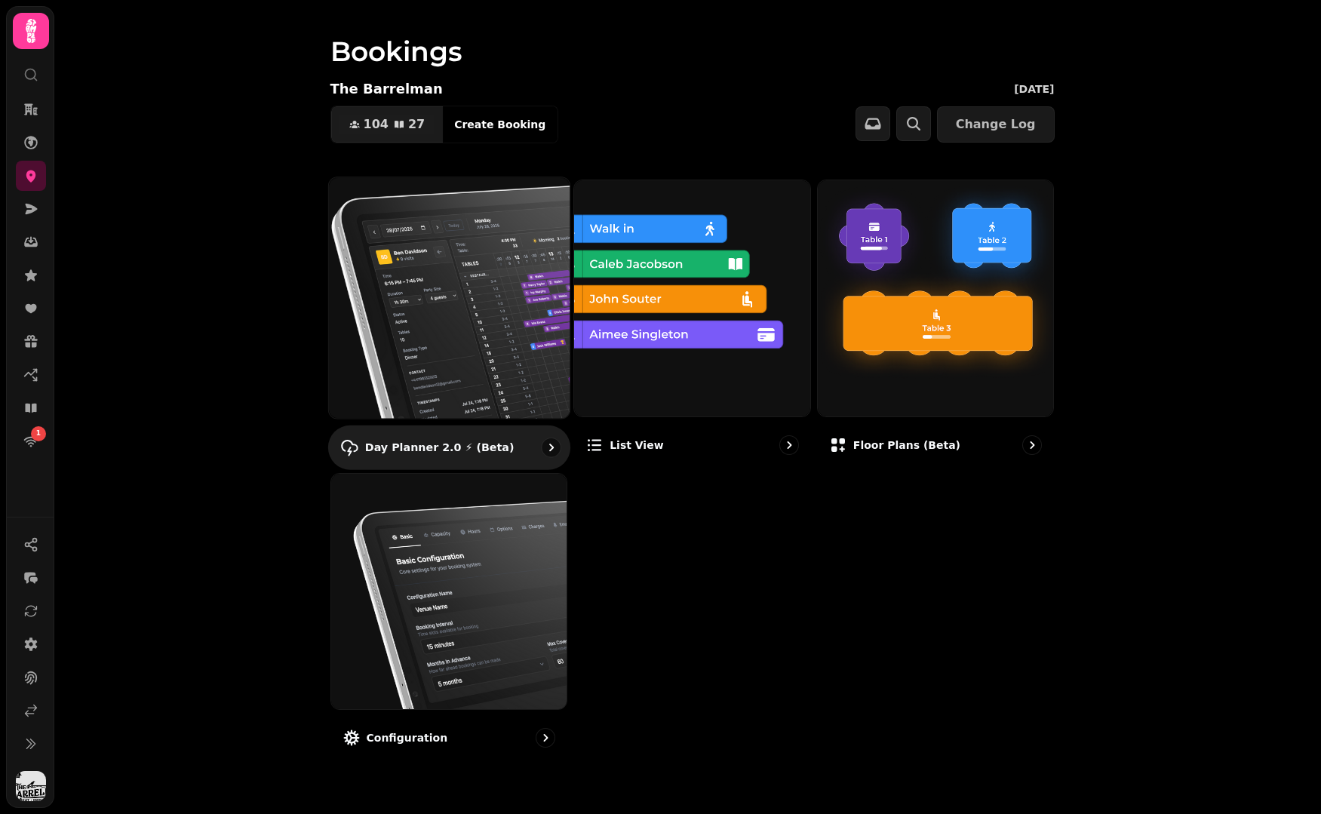
click at [454, 302] on img at bounding box center [448, 297] width 265 height 265
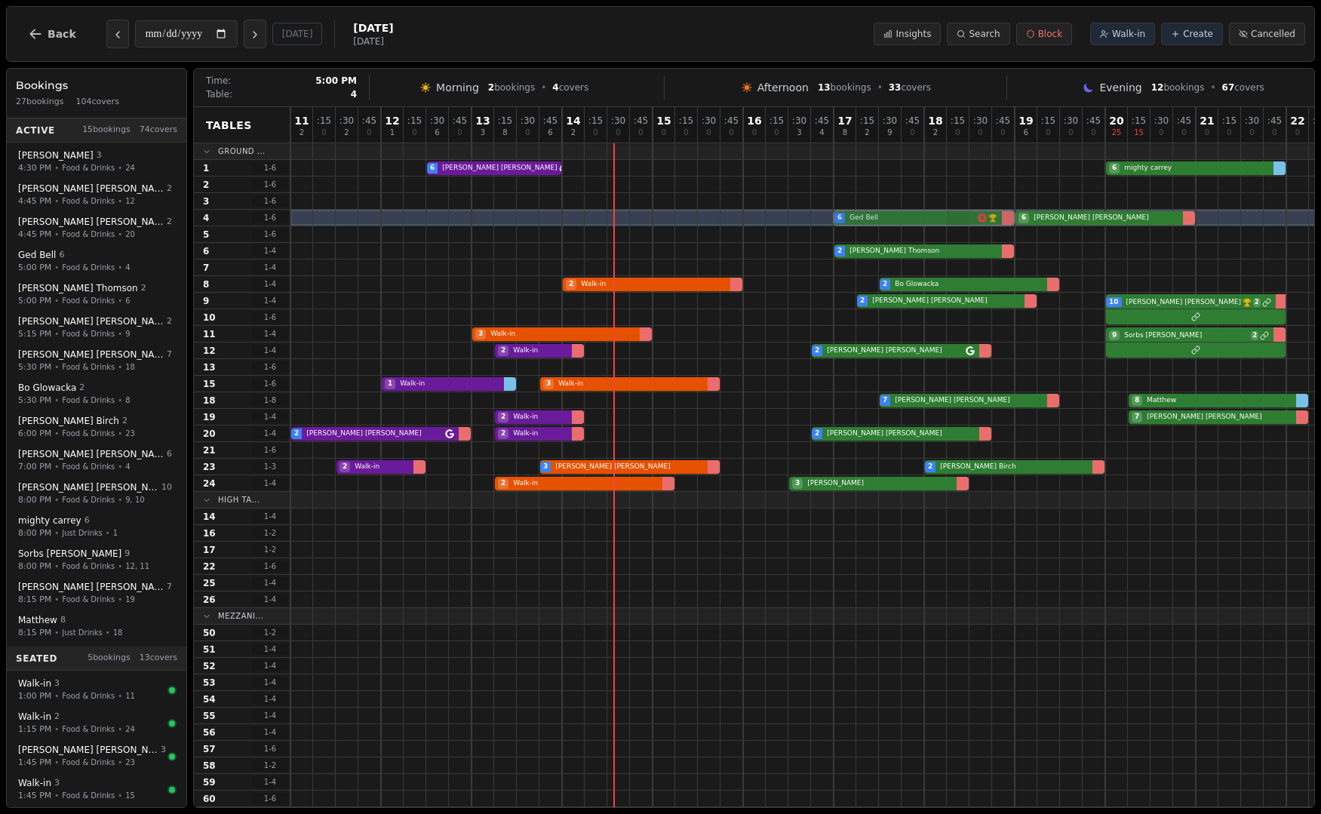
click at [967, 220] on div "6 Ged Bell VIP customer (5 visits) 6 Margret Barton" at bounding box center [878, 218] width 1176 height 17
select select "****"
select select "*"
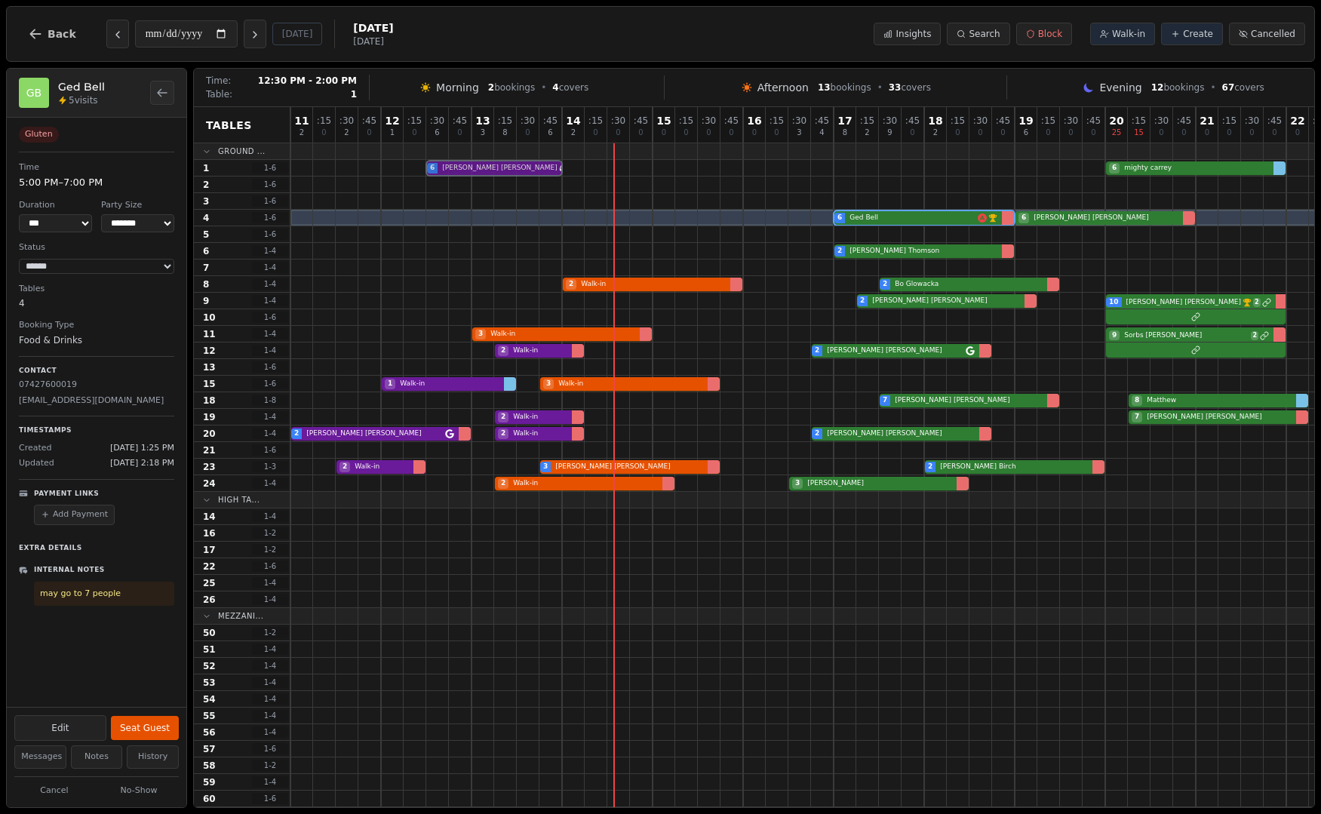
click at [499, 168] on div "6 Holly Peck Has conversation thread 6 mighty carrey" at bounding box center [878, 168] width 1176 height 17
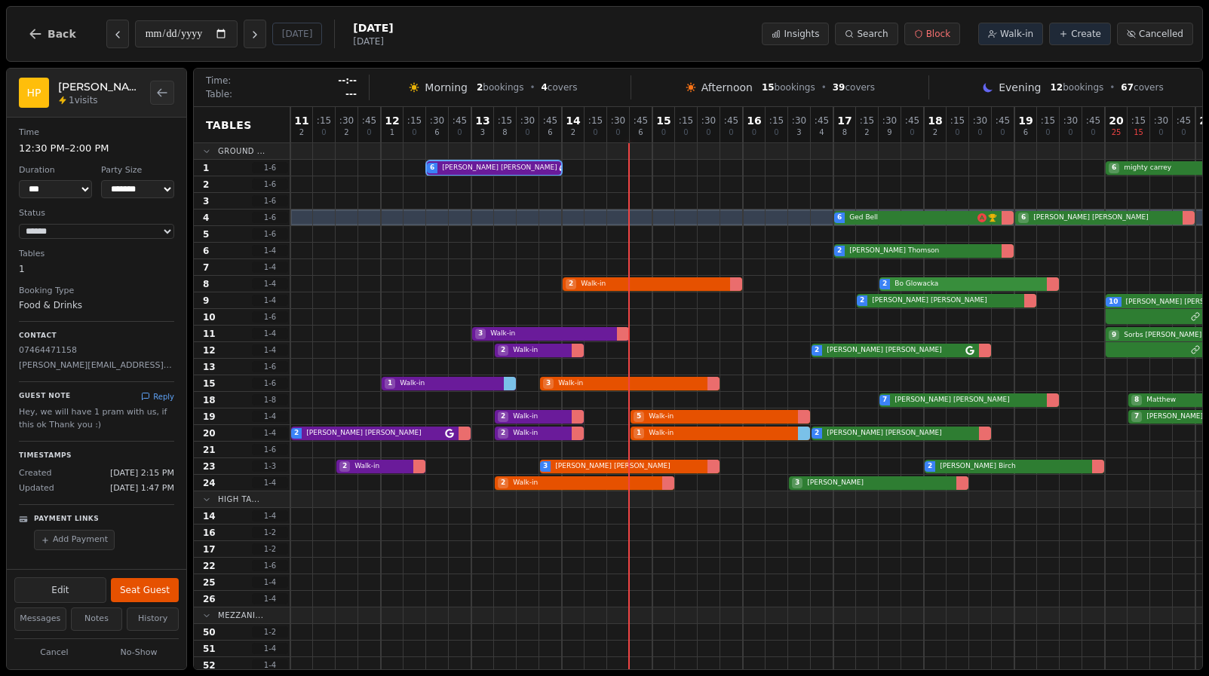
click at [980, 281] on div "2 Walk-in 2 Bo Glowacka" at bounding box center [878, 284] width 1176 height 17
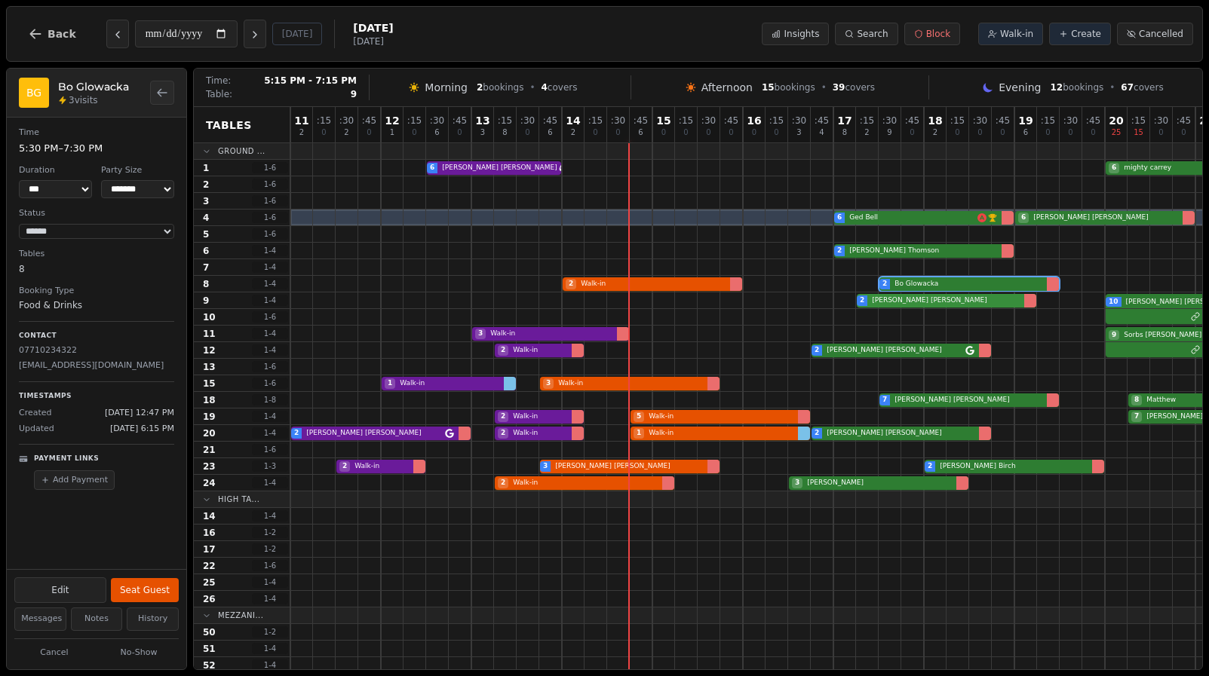
click at [970, 304] on div "2 Stefan Riddock-Georges 10 Lucy Gray-Fox VIP customer (79 visits) 2" at bounding box center [878, 301] width 1176 height 17
click at [983, 213] on div "6 Ged Bell VIP customer (5 visits) 6 Margret Barton" at bounding box center [878, 218] width 1176 height 17
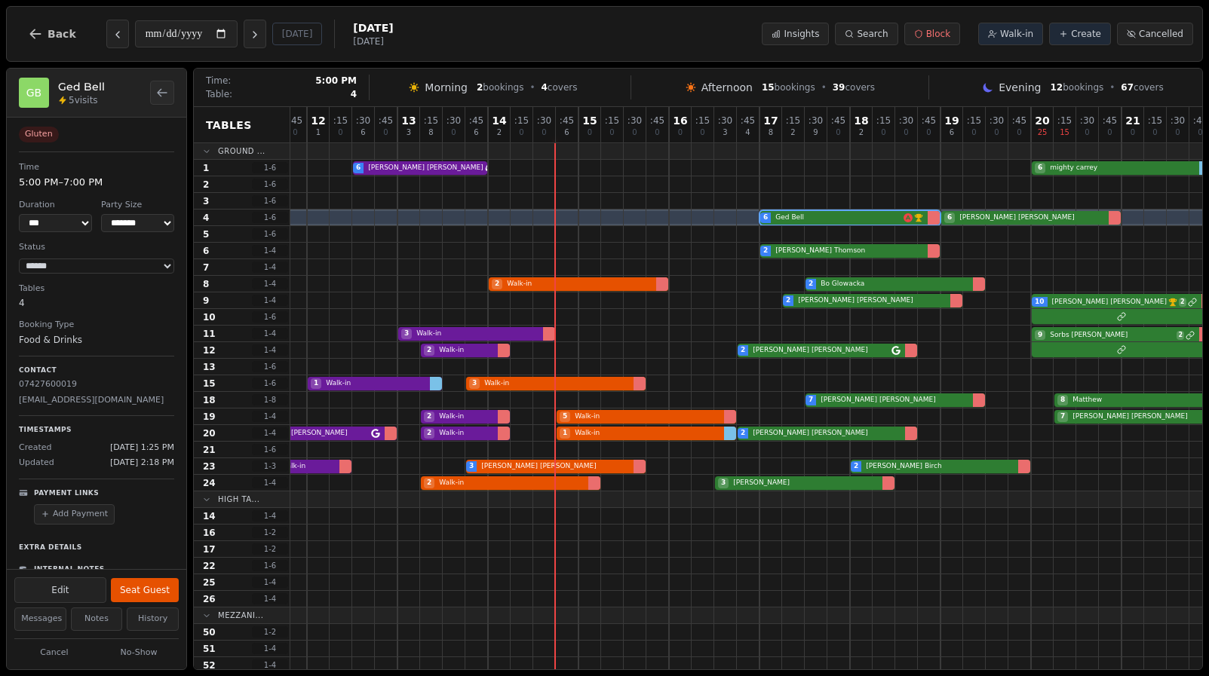
scroll to position [0, 265]
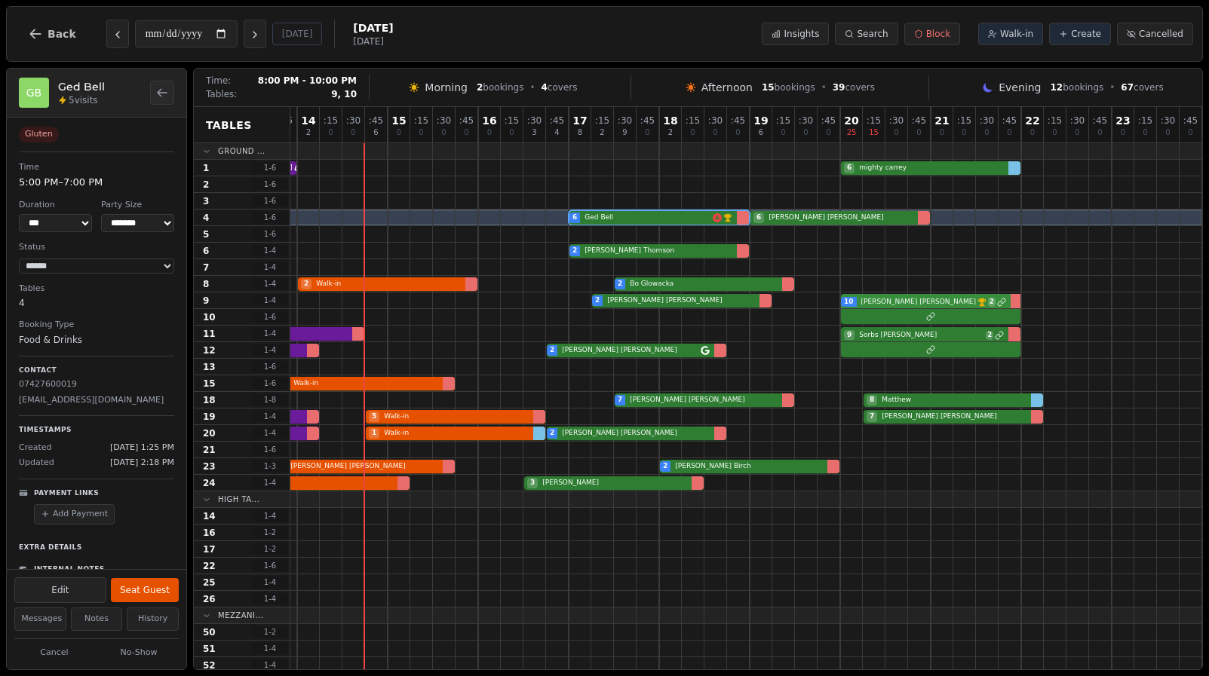
click at [992, 302] on div "2 Stefan Riddock-Georges 10 Lucy Gray-Fox VIP customer (79 visits) 2" at bounding box center [614, 301] width 1176 height 17
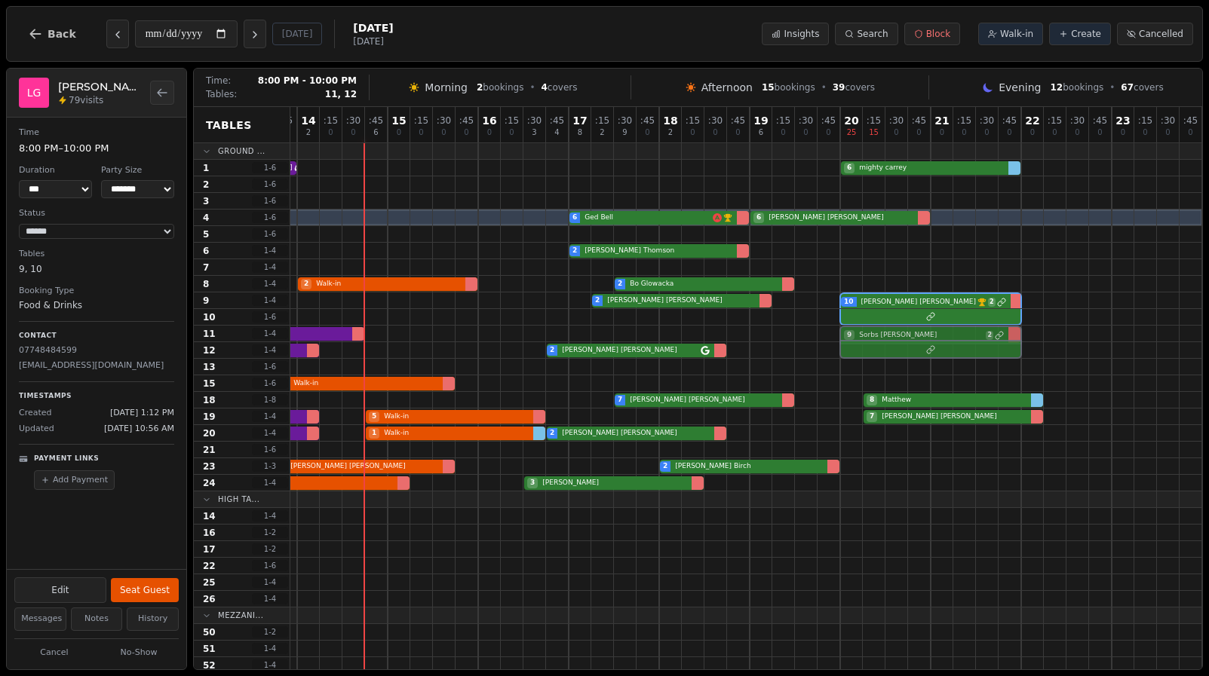
click at [990, 334] on div "3 Walk-in 9 Sorbs Rosie 2" at bounding box center [614, 334] width 1176 height 17
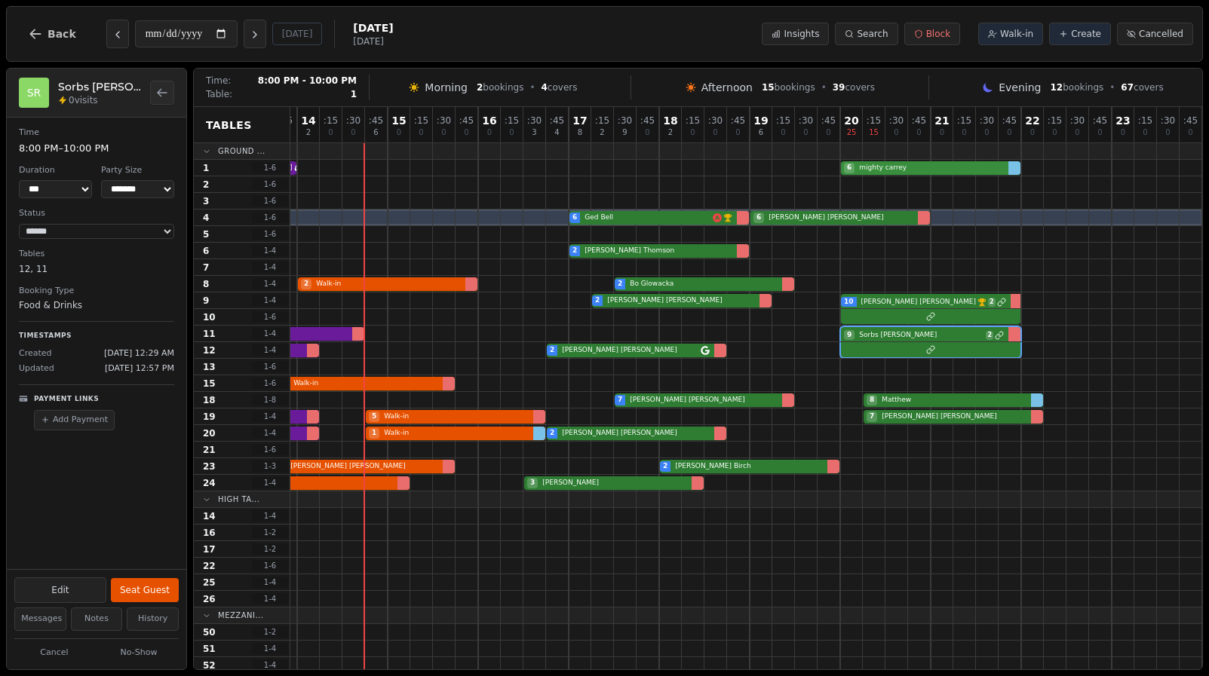
click at [949, 166] on div "6 Holly Peck Has conversation thread 6 mighty carrey" at bounding box center [614, 168] width 1176 height 17
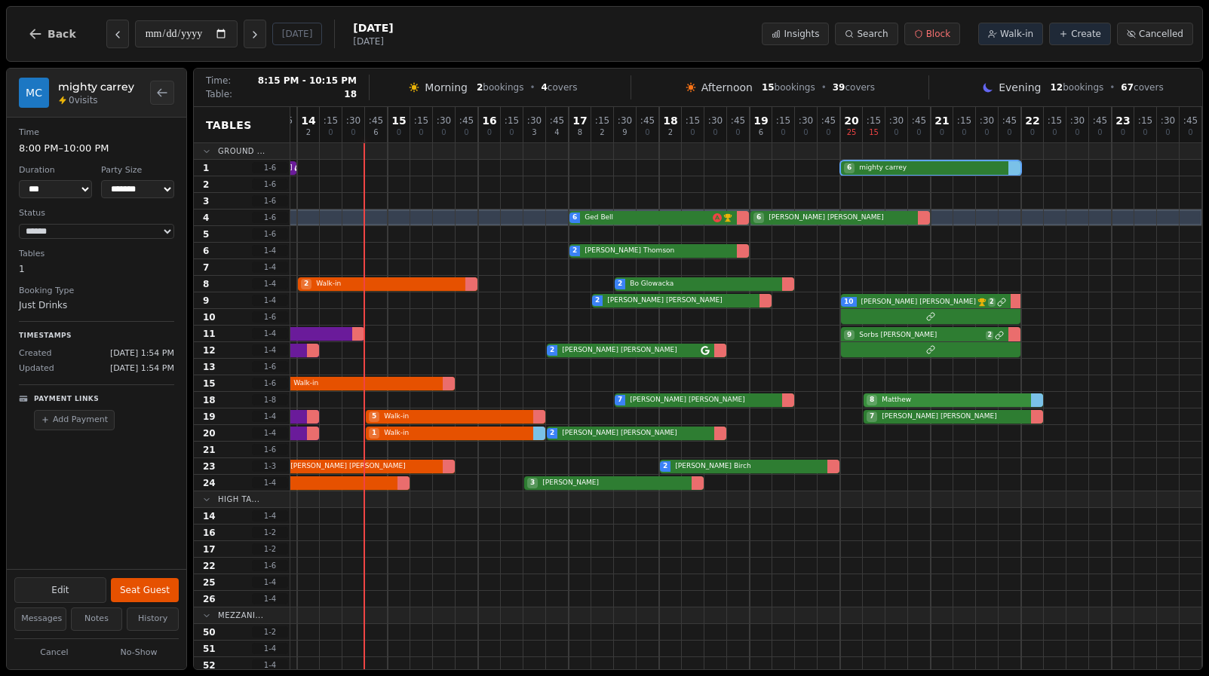
click at [984, 400] on div "7 CAMPBELL MCINALLY 8 Matthew" at bounding box center [614, 400] width 1176 height 17
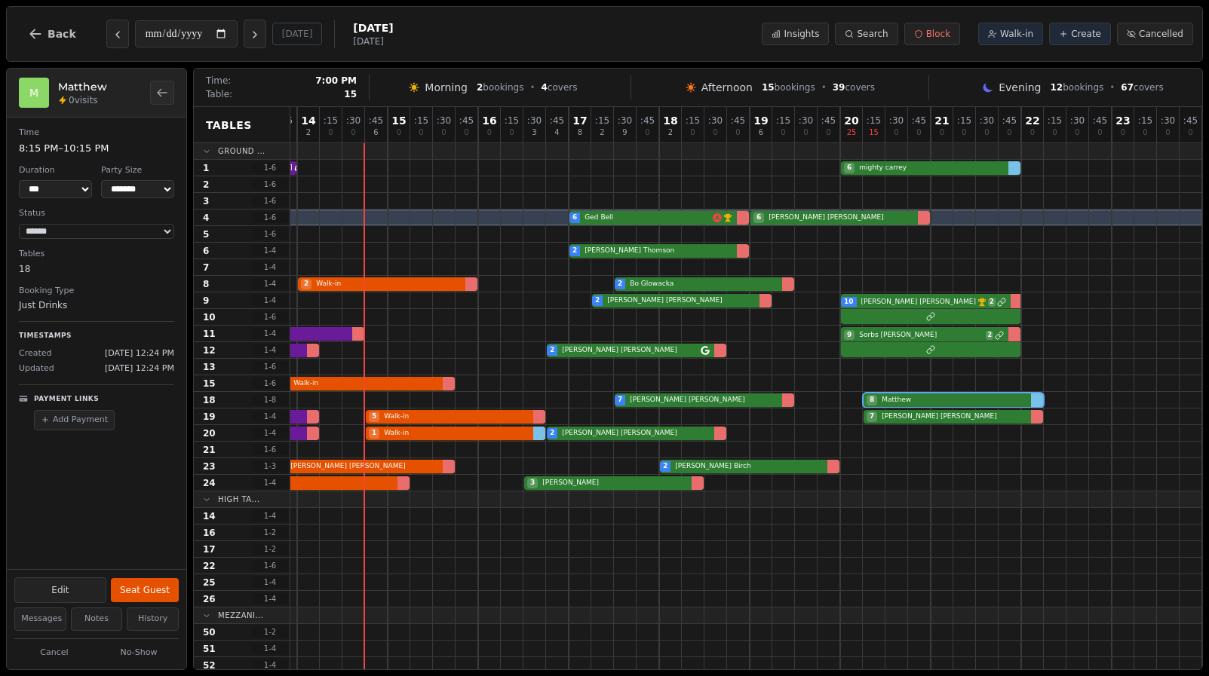
click at [753, 392] on div at bounding box center [761, 400] width 23 height 16
select select "****"
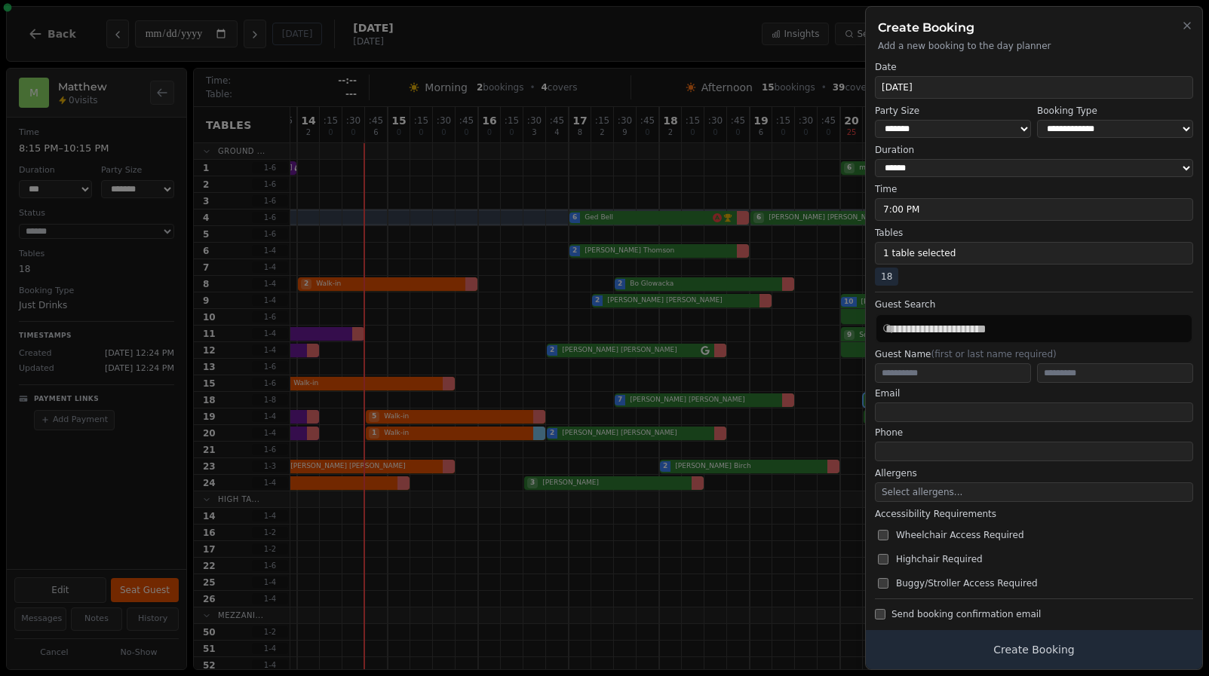
click at [782, 434] on div at bounding box center [604, 338] width 1209 height 676
click at [1187, 24] on icon "button" at bounding box center [1187, 26] width 12 height 12
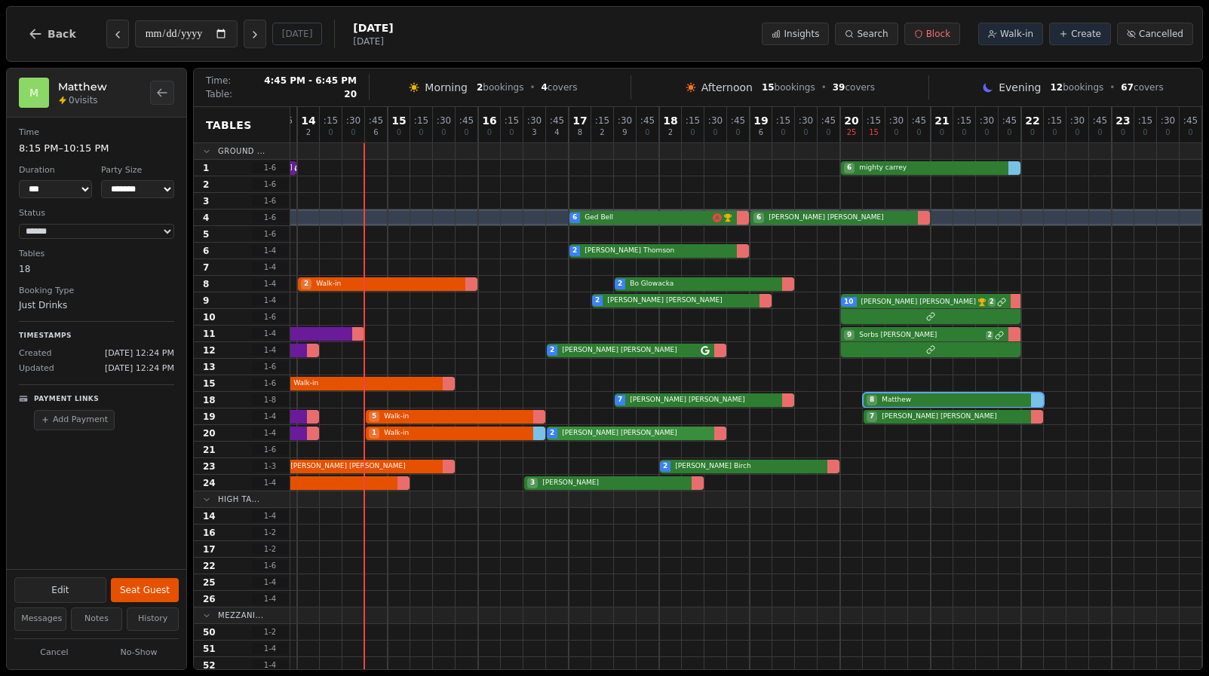
click at [624, 436] on div "2 Claire Gemmell 2 Walk-in 1 Walk-in 2 Eunice Logan" at bounding box center [614, 433] width 1176 height 17
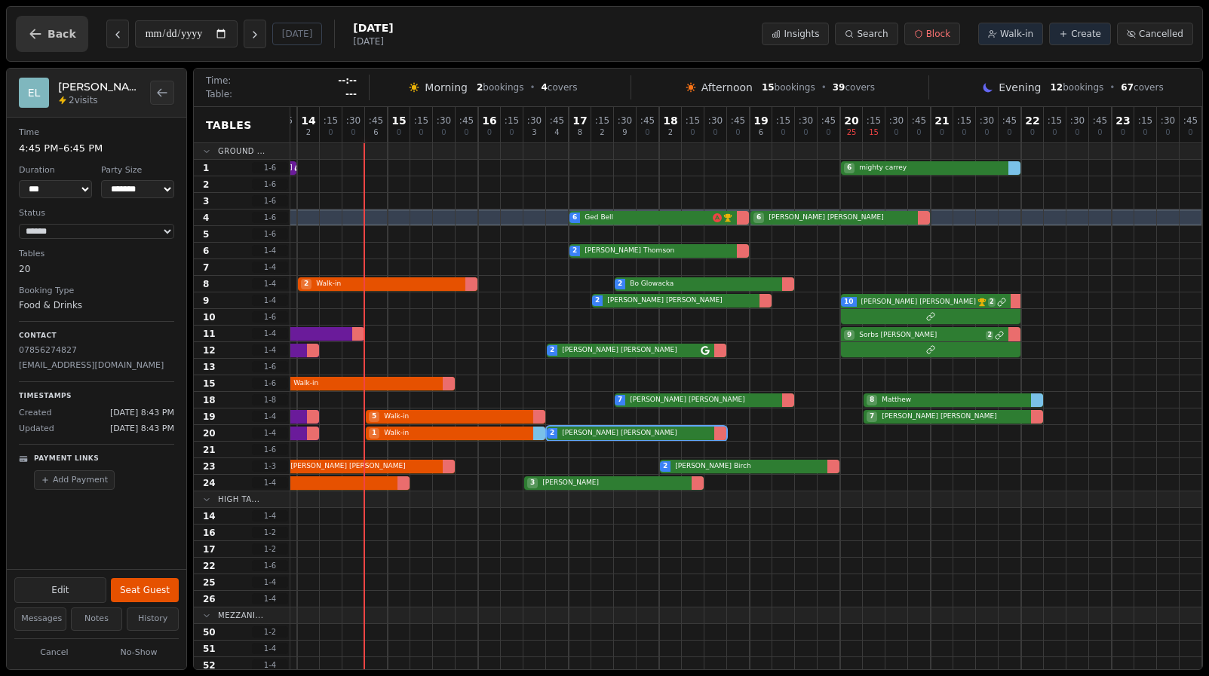
click at [20, 26] on button "Back" at bounding box center [52, 34] width 72 height 36
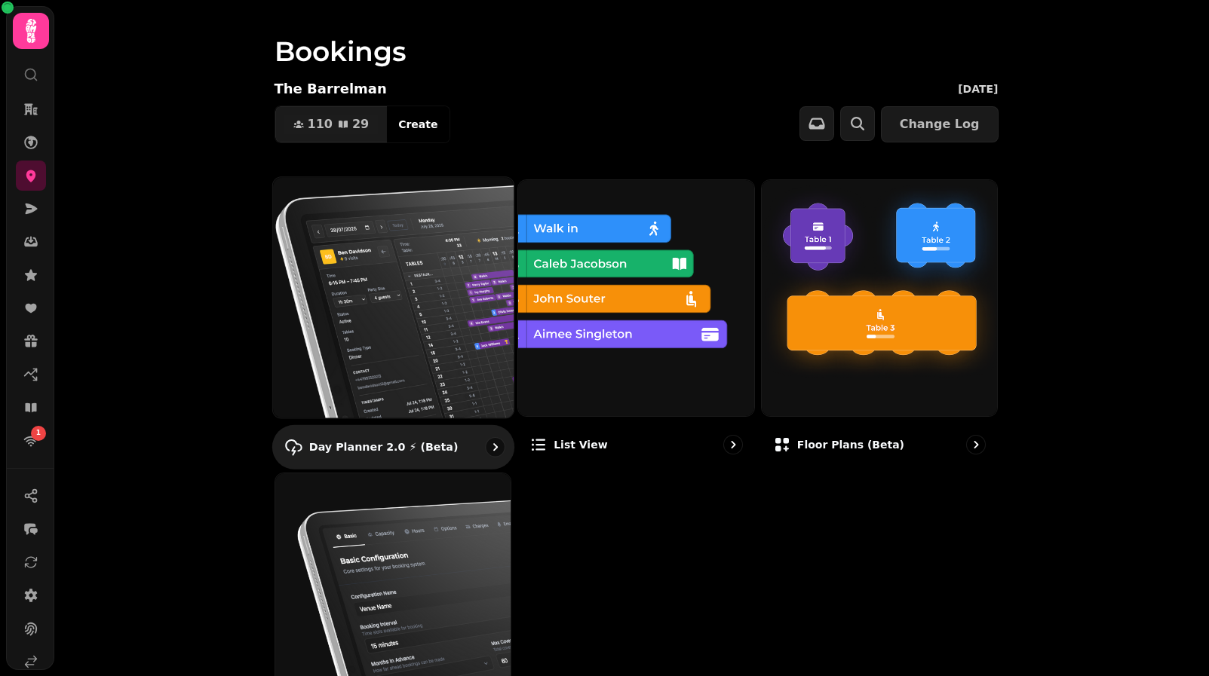
click at [335, 352] on img at bounding box center [392, 297] width 265 height 265
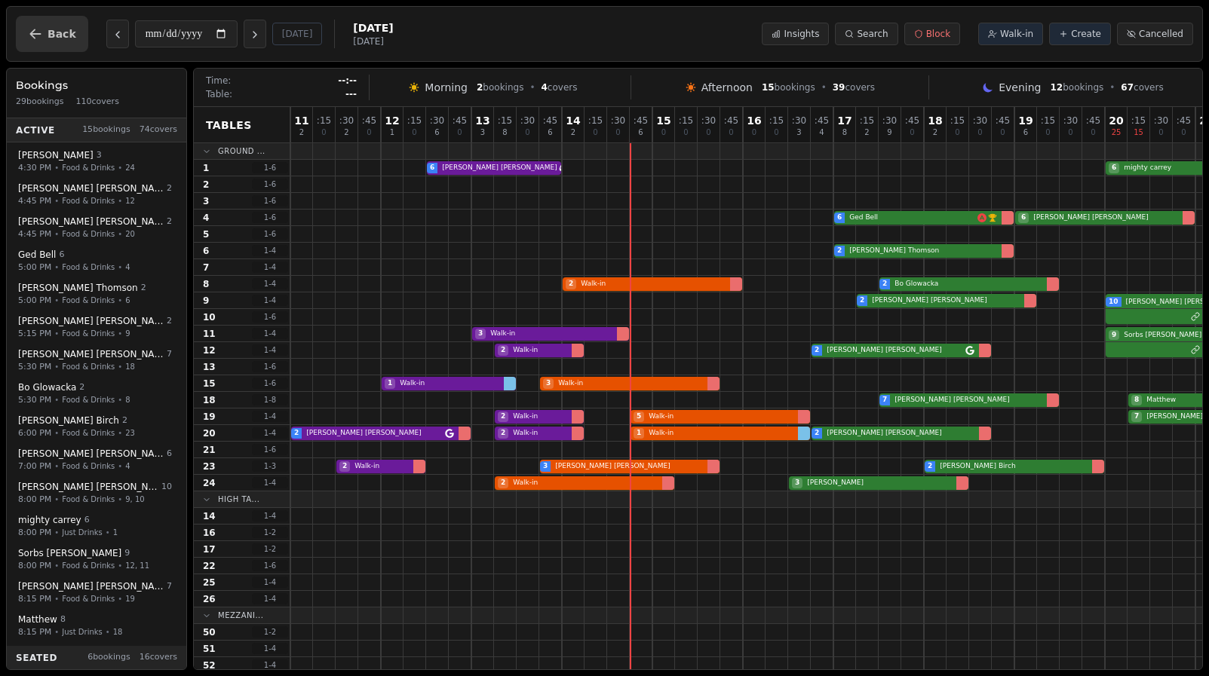
click at [35, 34] on icon "button" at bounding box center [35, 34] width 11 height 10
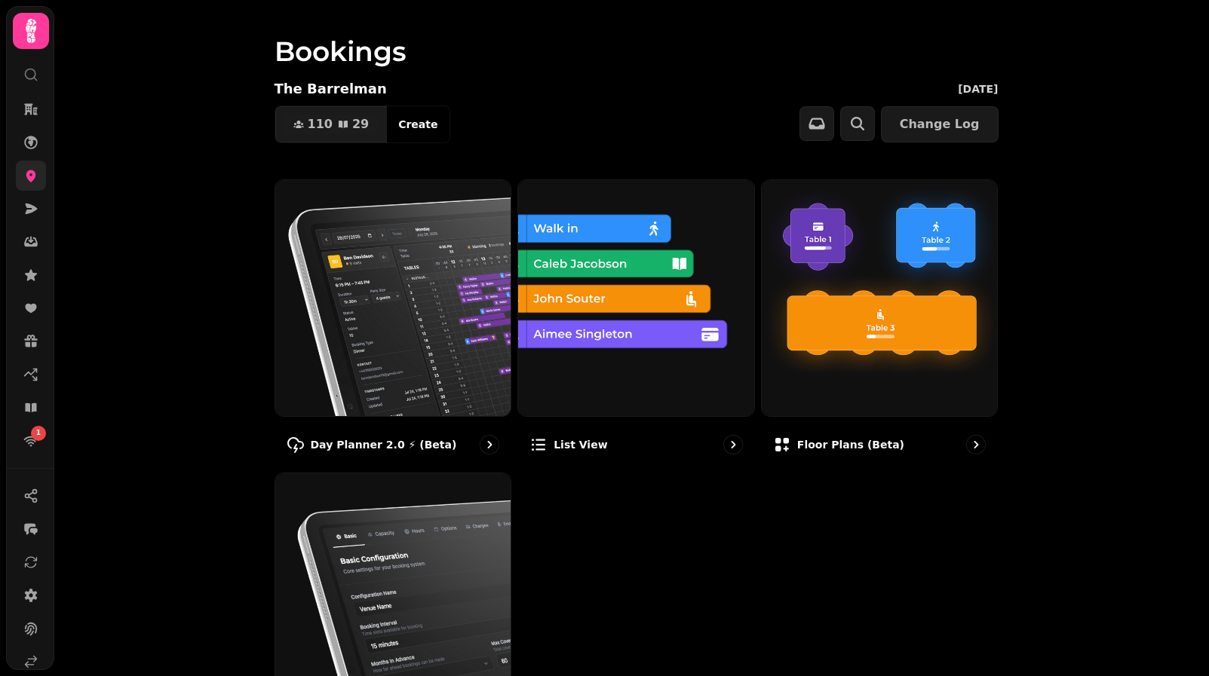
click at [25, 175] on icon at bounding box center [30, 175] width 15 height 15
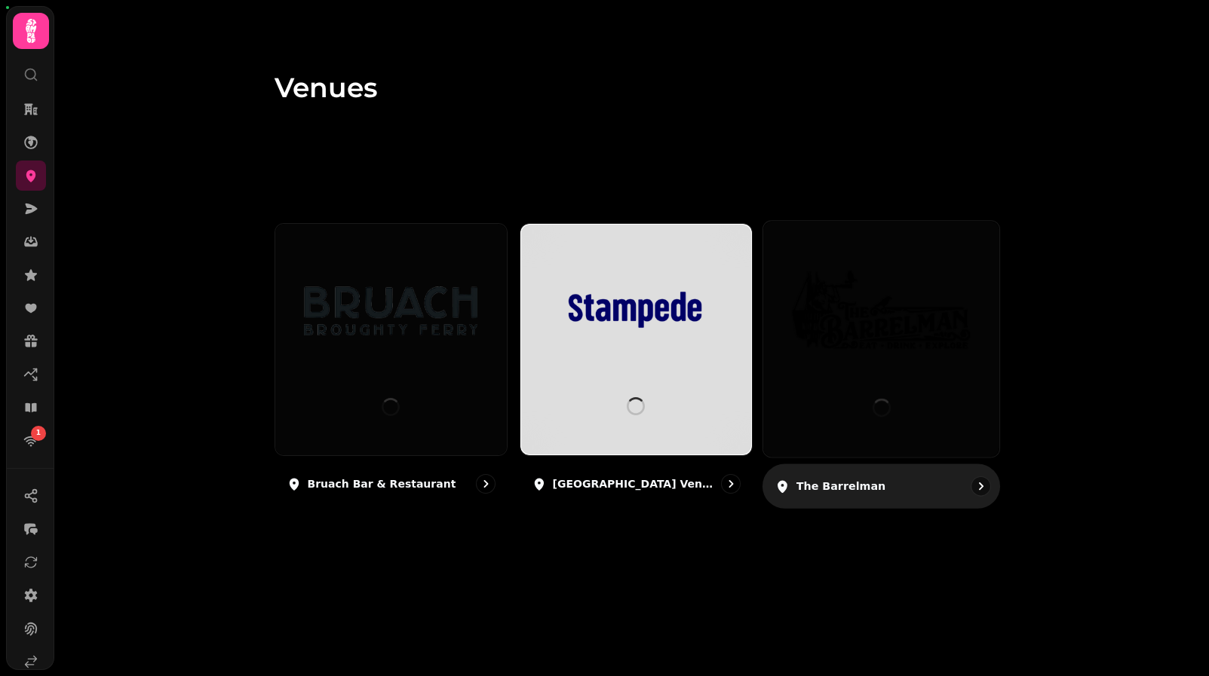
click at [873, 359] on div at bounding box center [882, 408] width 18 height 99
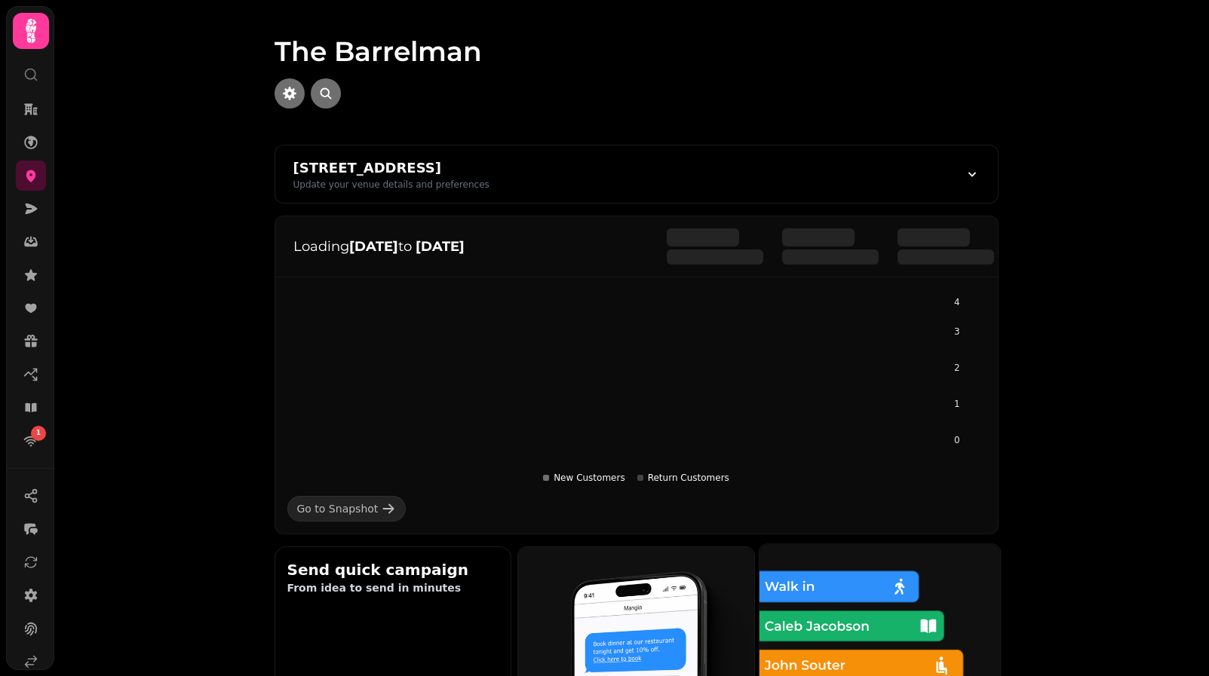
click at [795, 578] on img at bounding box center [879, 664] width 265 height 265
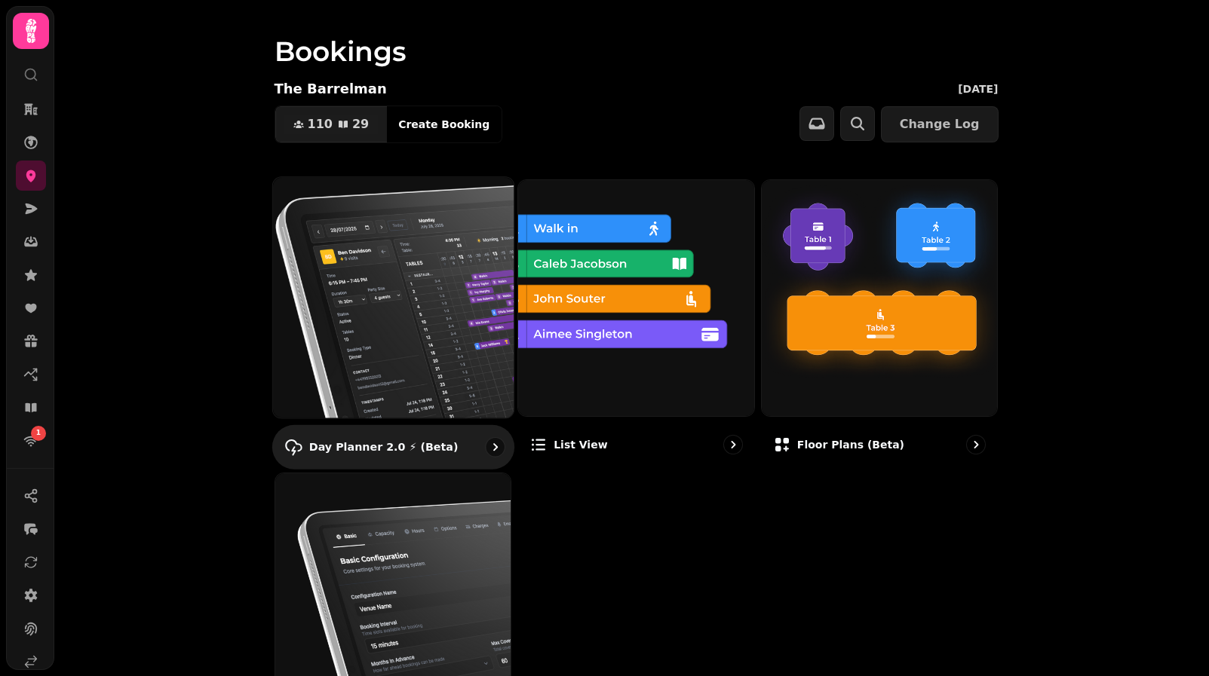
click at [372, 239] on img at bounding box center [392, 297] width 265 height 265
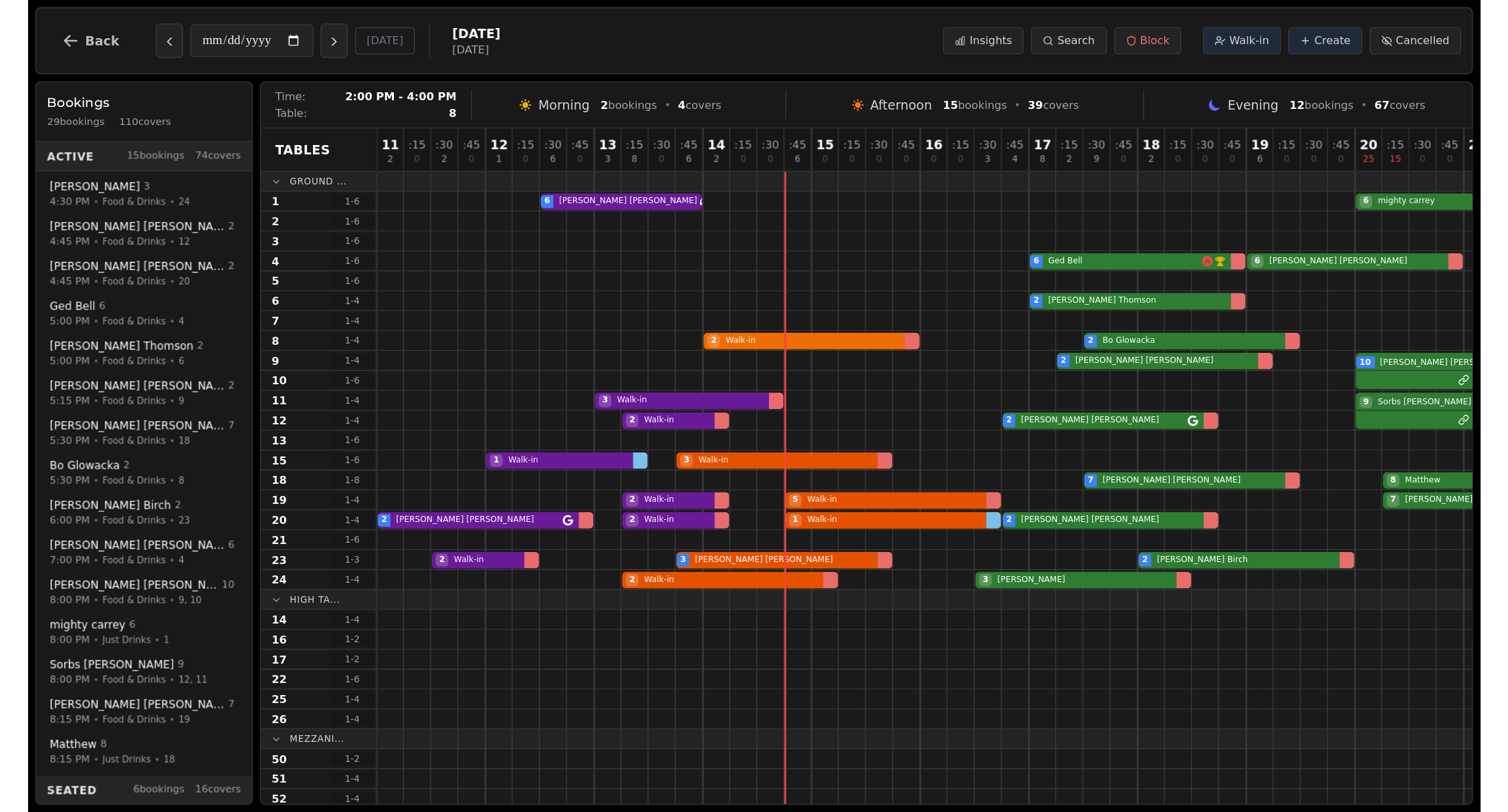
scroll to position [0, 235]
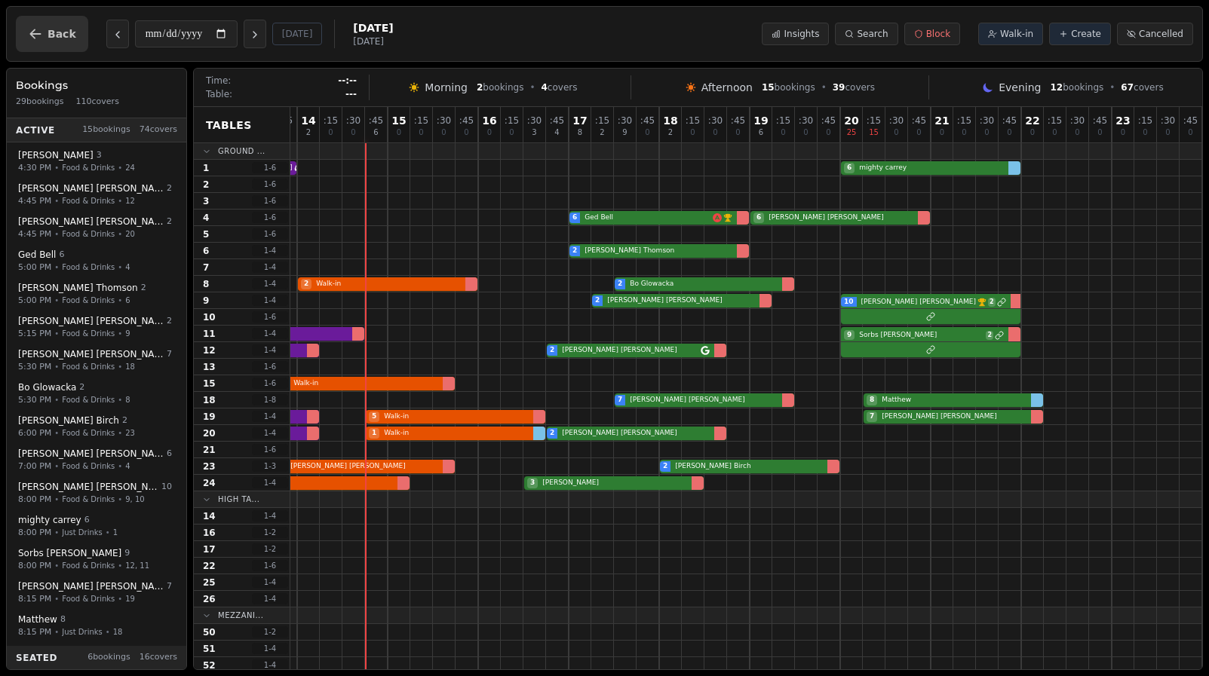
click at [73, 33] on button "Back" at bounding box center [52, 34] width 72 height 36
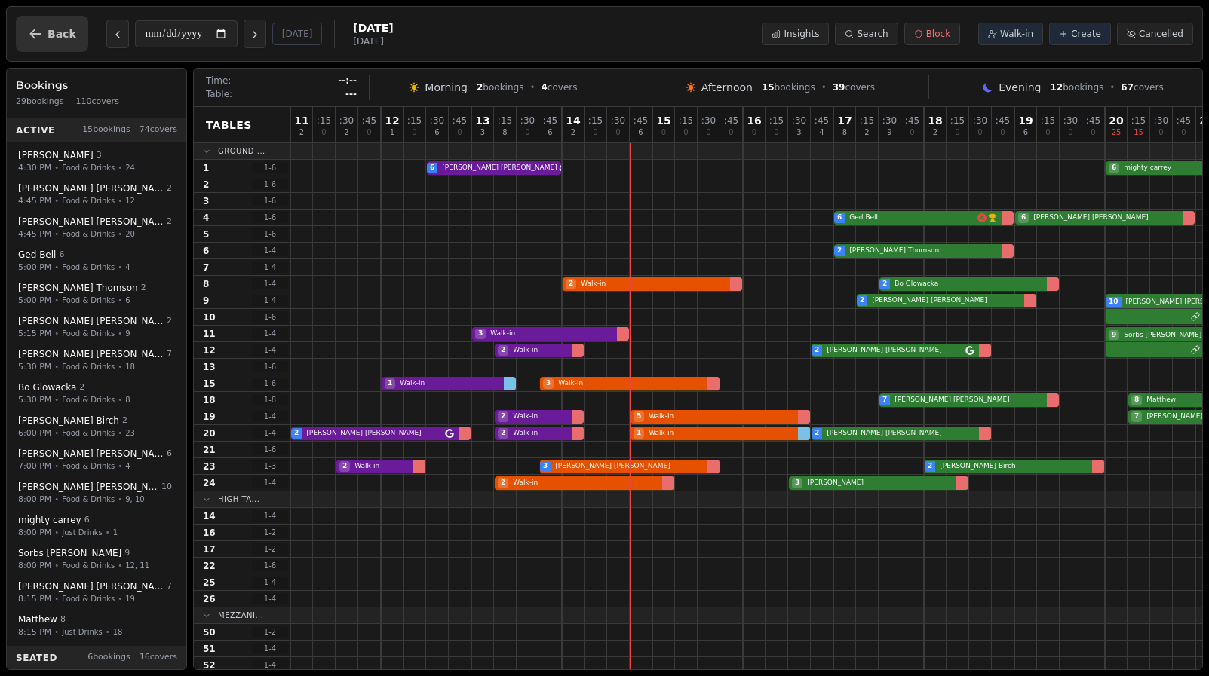
click at [54, 35] on span "Back" at bounding box center [62, 34] width 29 height 11
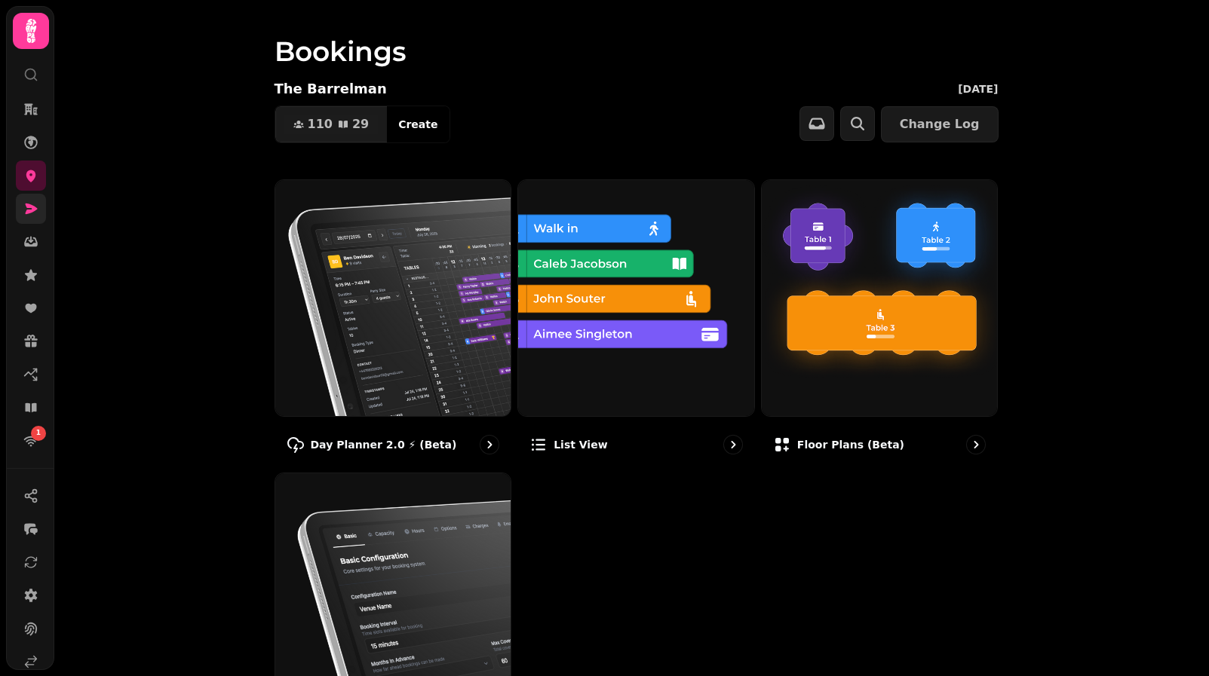
click at [24, 209] on icon at bounding box center [30, 208] width 15 height 15
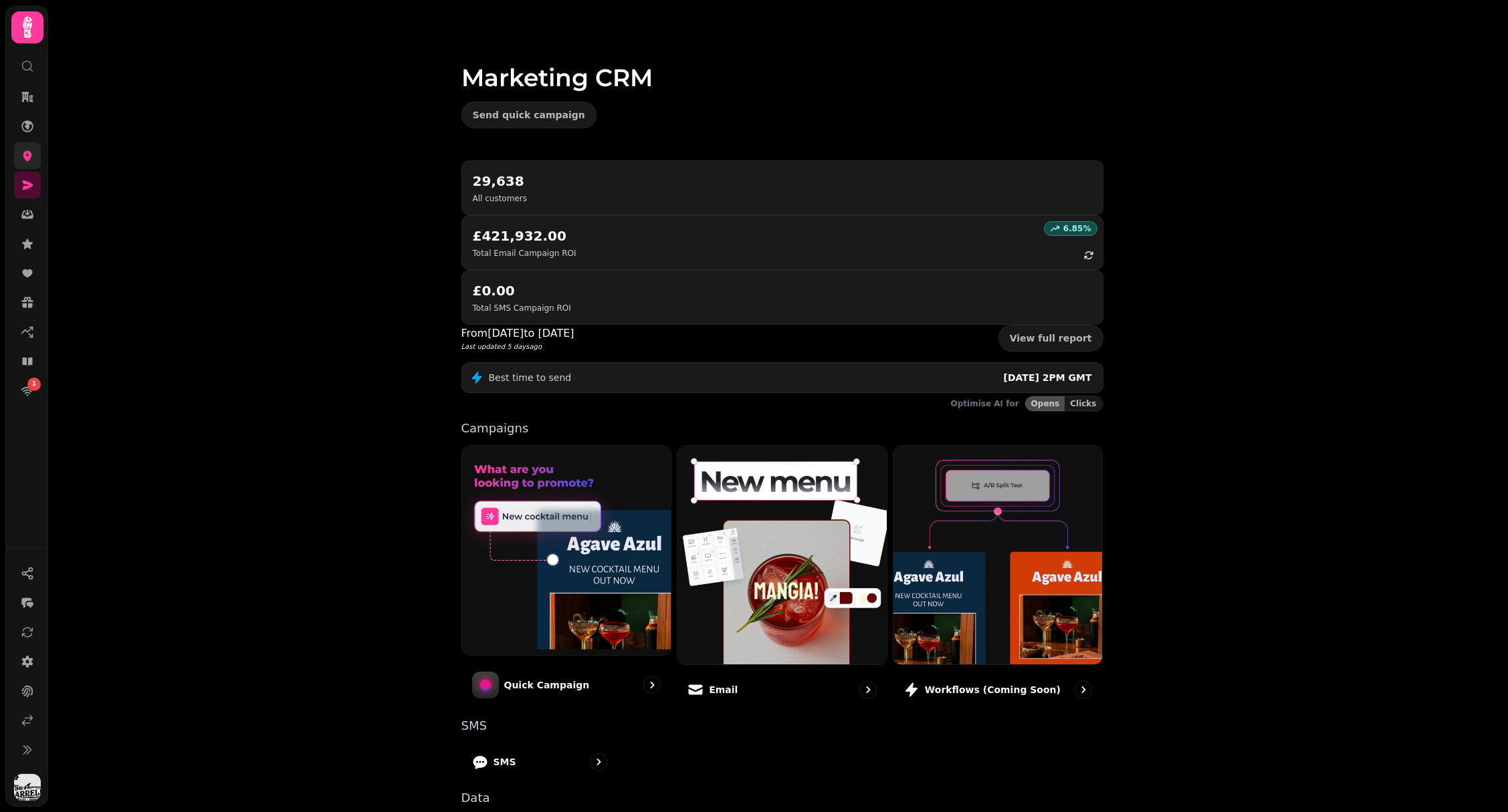
click at [37, 159] on link at bounding box center [27, 156] width 27 height 27
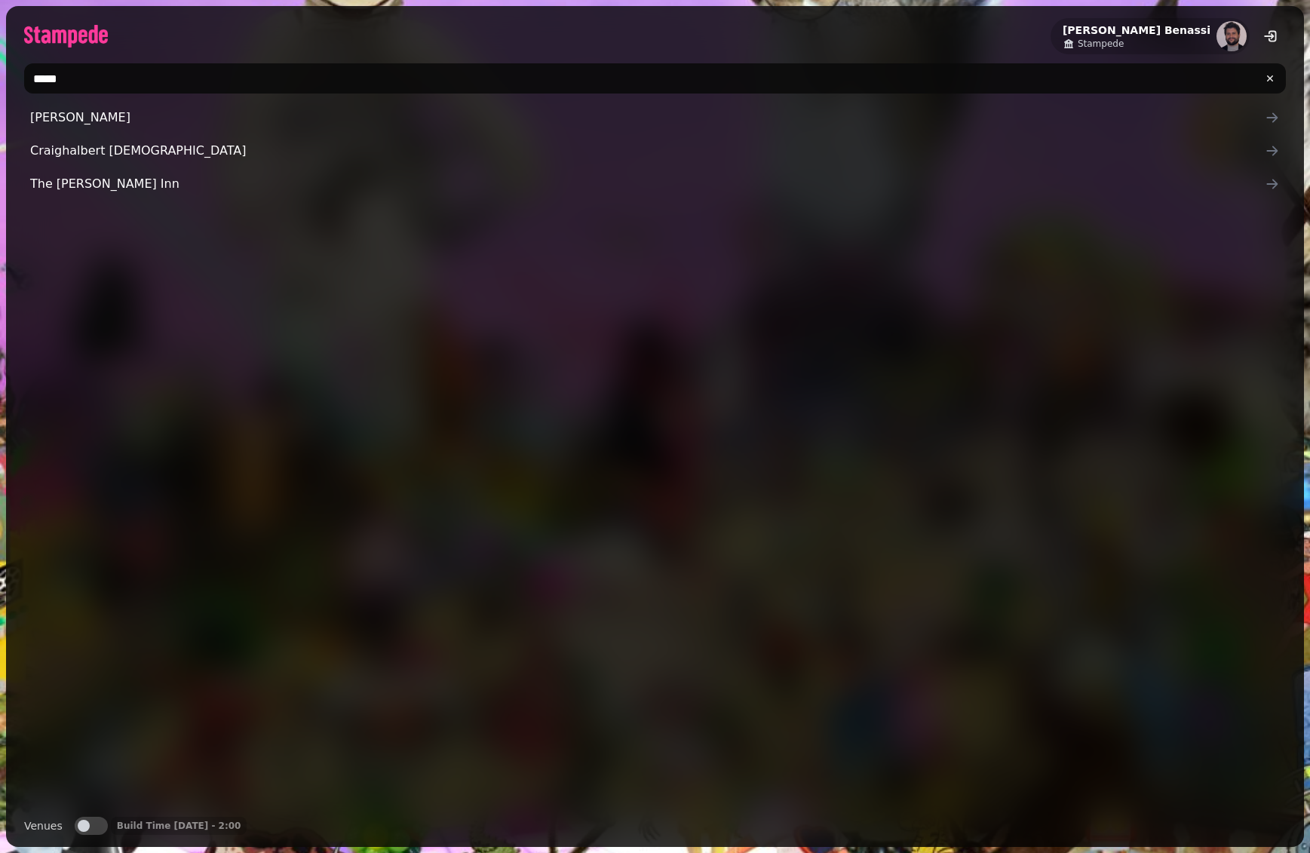
click at [90, 826] on button "Venues" at bounding box center [91, 826] width 33 height 18
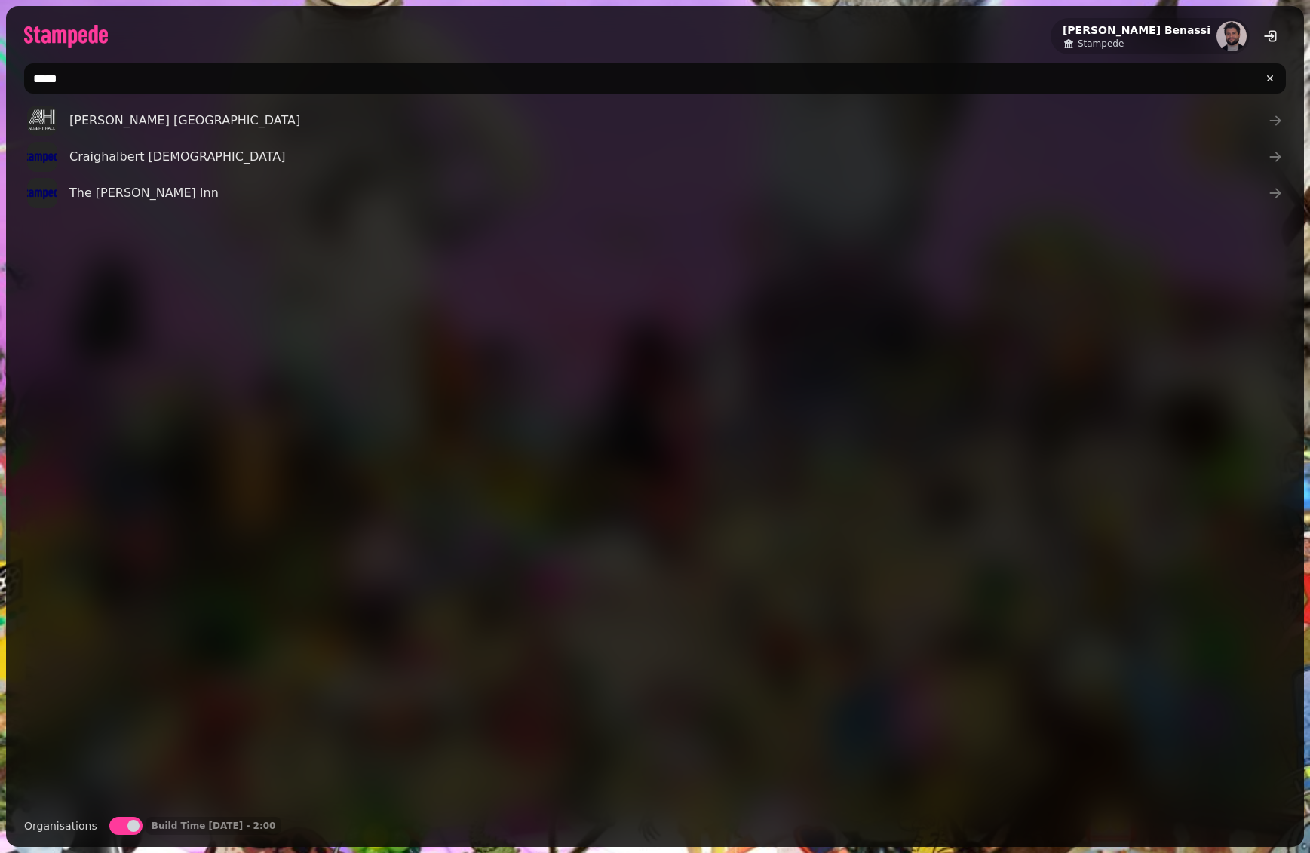
click at [193, 80] on input "*****" at bounding box center [655, 78] width 1262 height 30
type input "*"
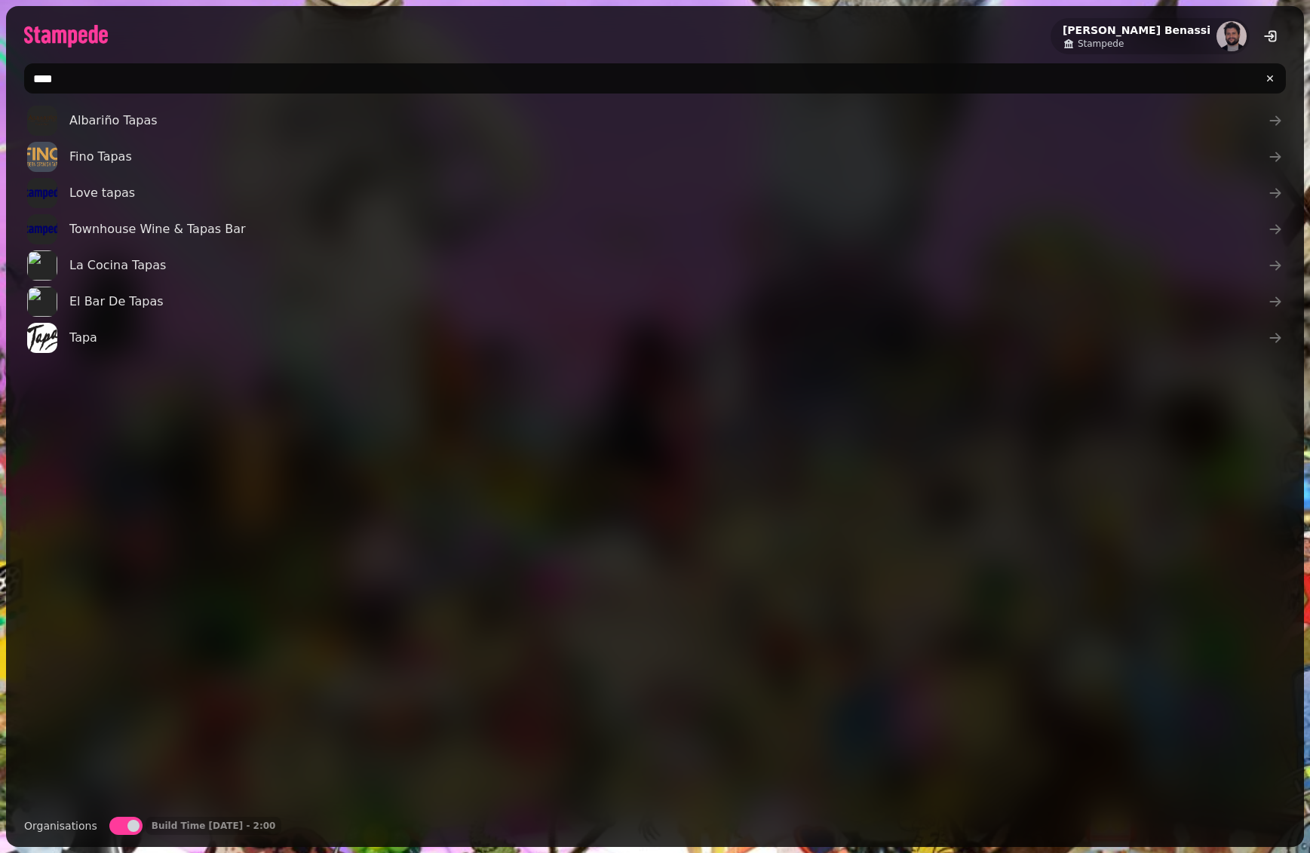
type input "****"
click at [263, 394] on div "Albariño Tapas Fino Tapas Love tapas Townhouse Wine & Tapas Bar La Cocina Tapas…" at bounding box center [655, 454] width 1262 height 702
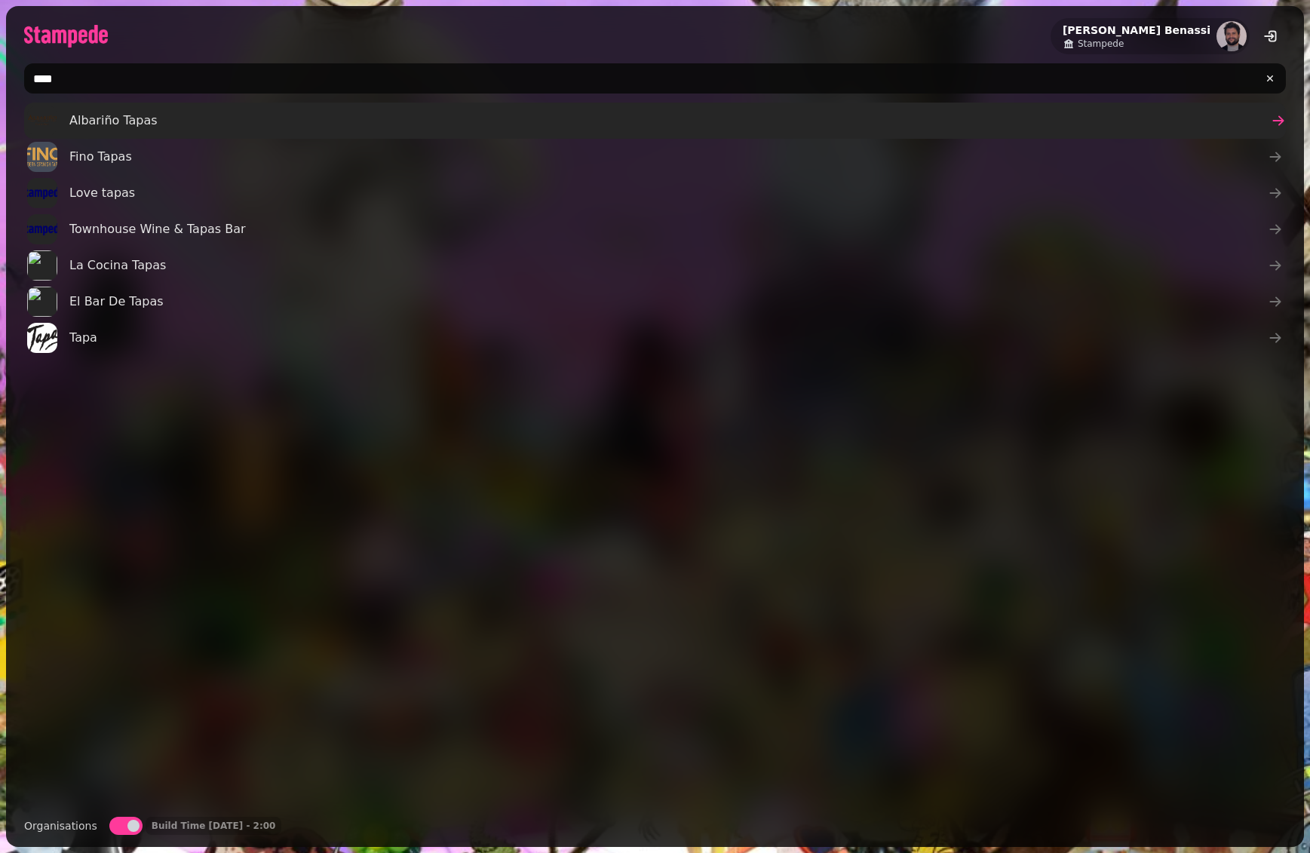
click at [221, 127] on link "Albariño Tapas" at bounding box center [655, 121] width 1262 height 36
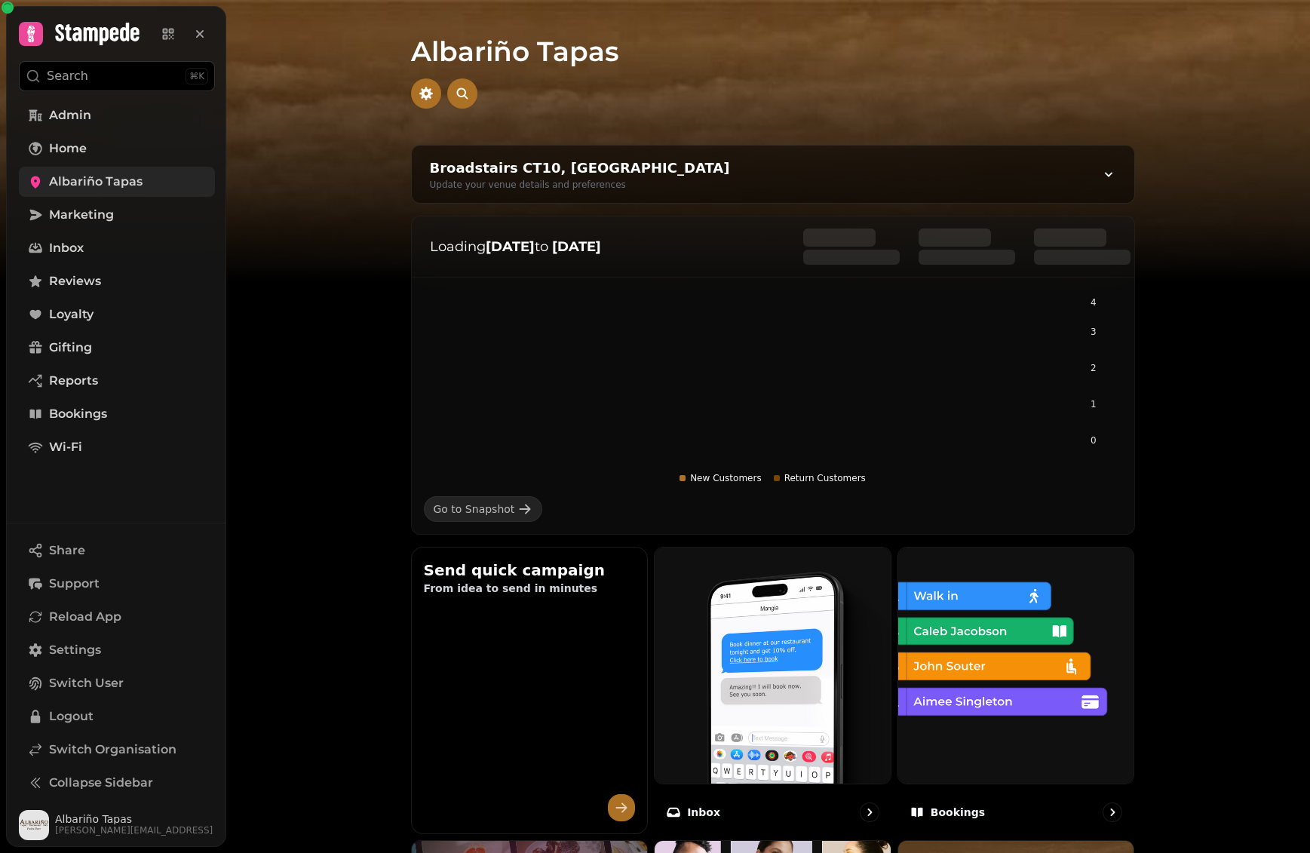
click at [111, 180] on span "Albariño Tapas" at bounding box center [96, 182] width 94 height 18
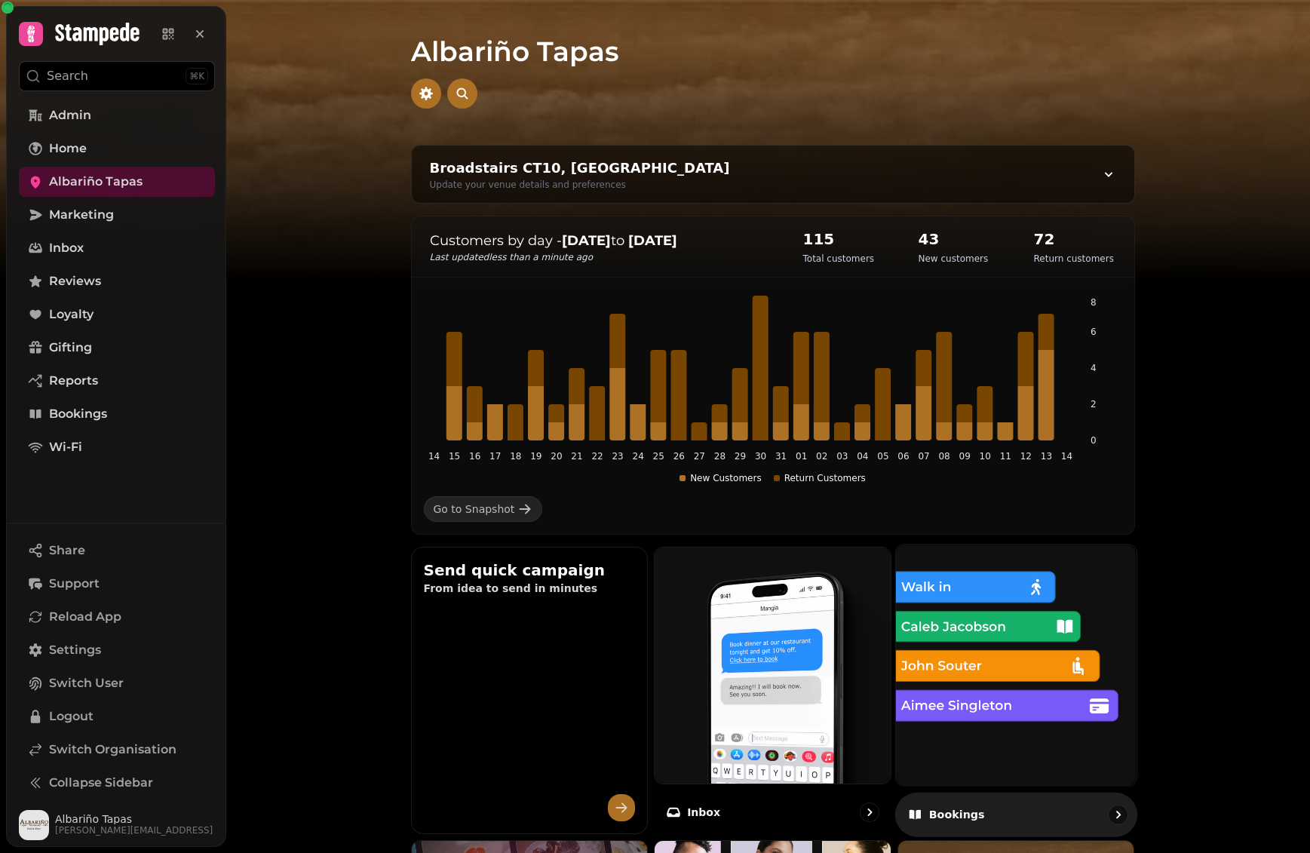
click at [1026, 686] on img at bounding box center [1016, 664] width 265 height 265
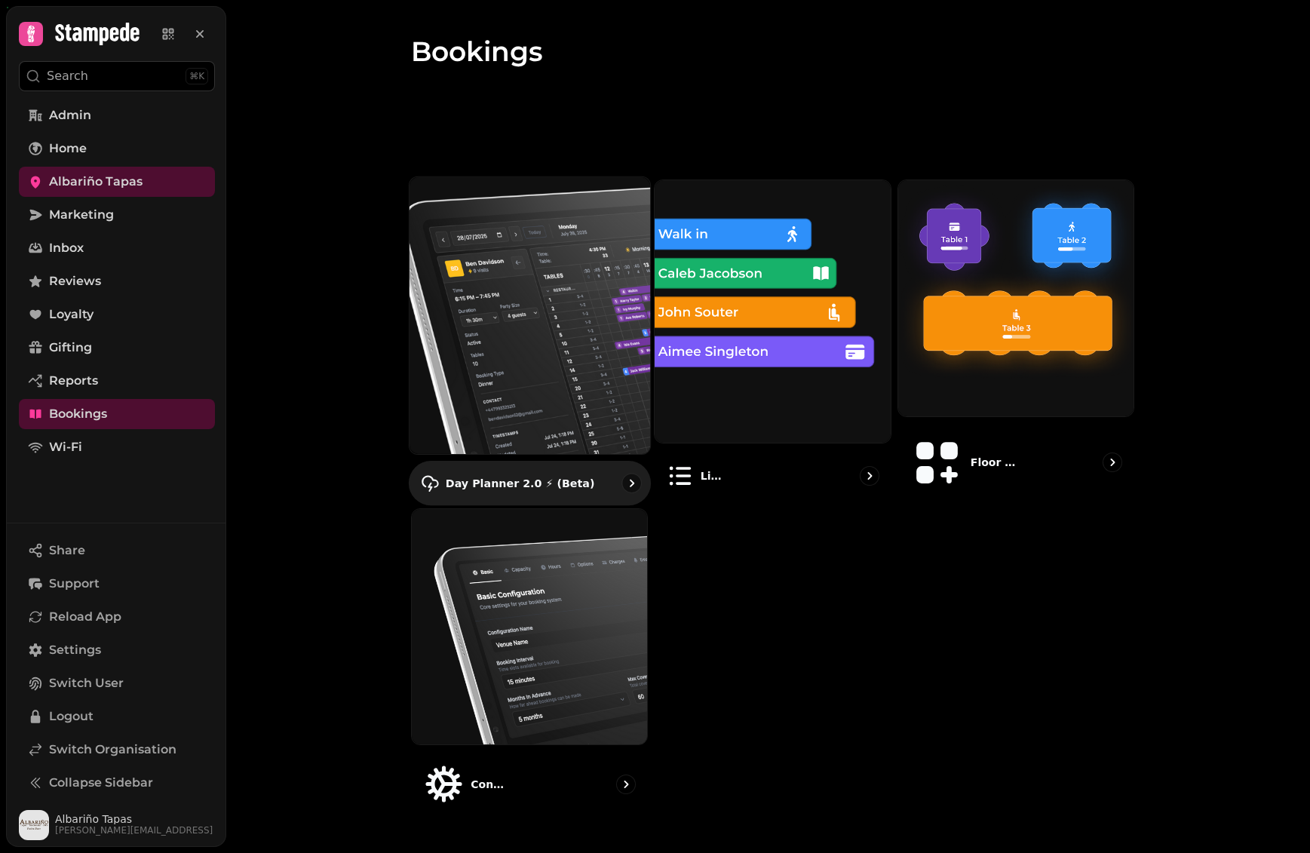
click at [534, 301] on img at bounding box center [529, 315] width 265 height 305
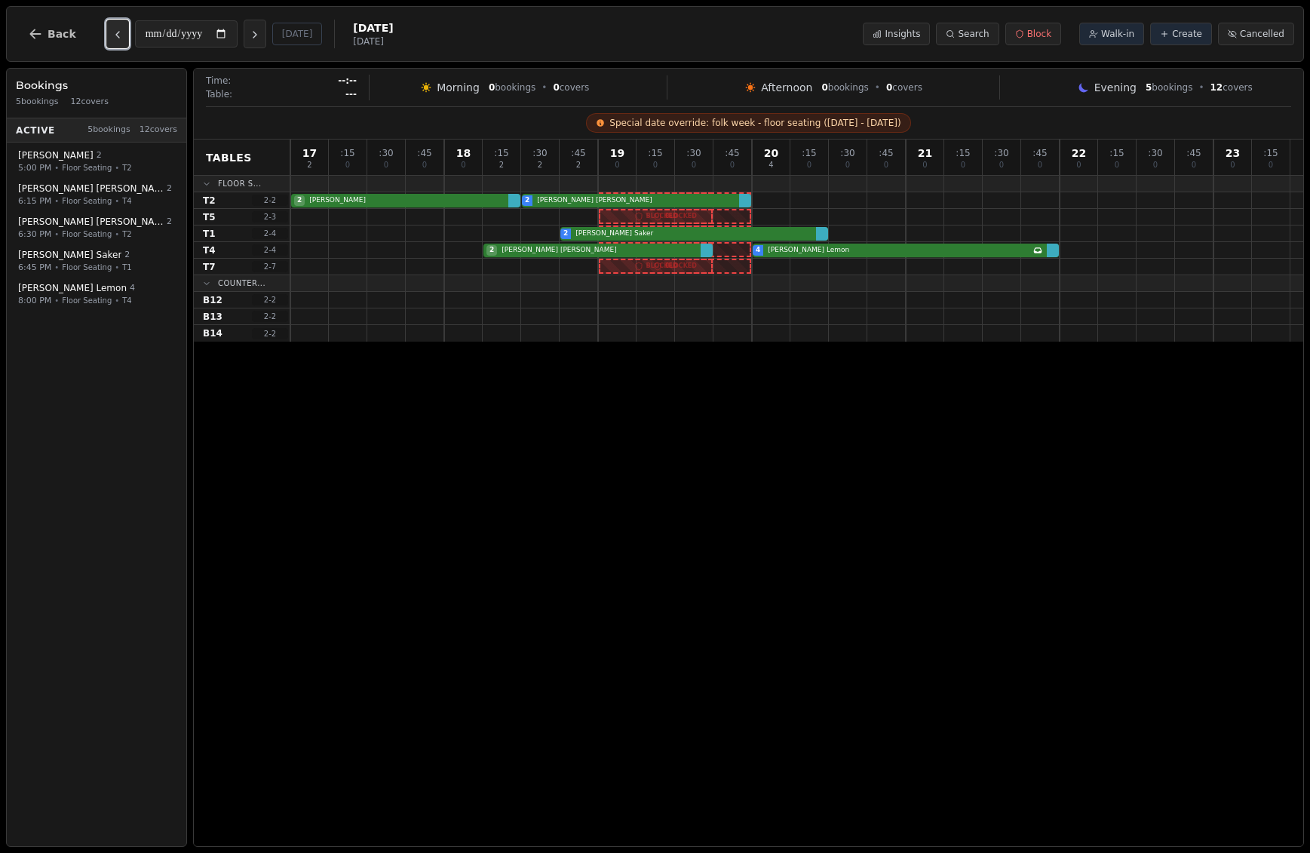
click at [117, 41] on icon "Previous day" at bounding box center [118, 35] width 12 height 12
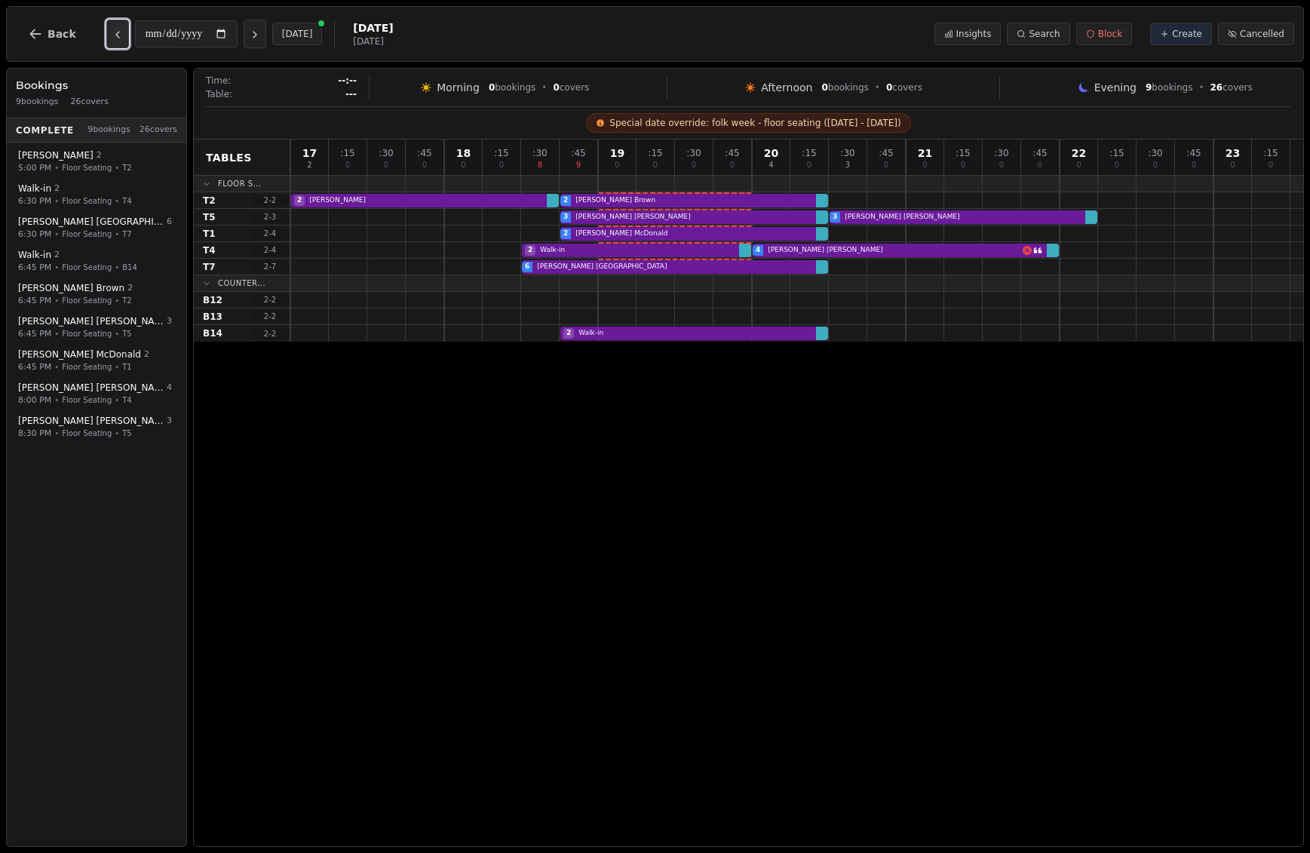
click at [117, 41] on icon "Previous day" at bounding box center [118, 35] width 12 height 12
type input "**********"
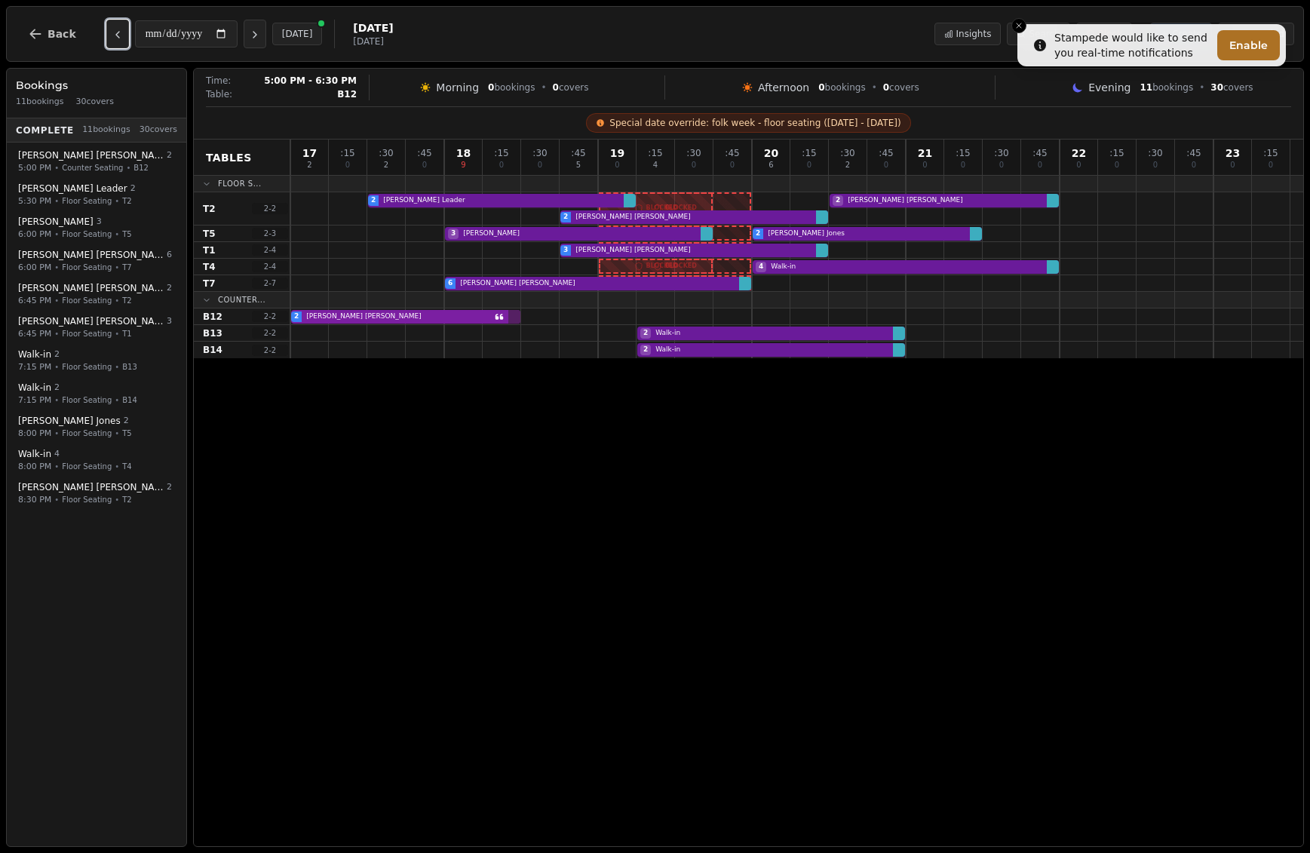
click at [434, 317] on div "2 Becky Wainwright" at bounding box center [796, 316] width 1013 height 17
select select "****"
select select "*"
select select "********"
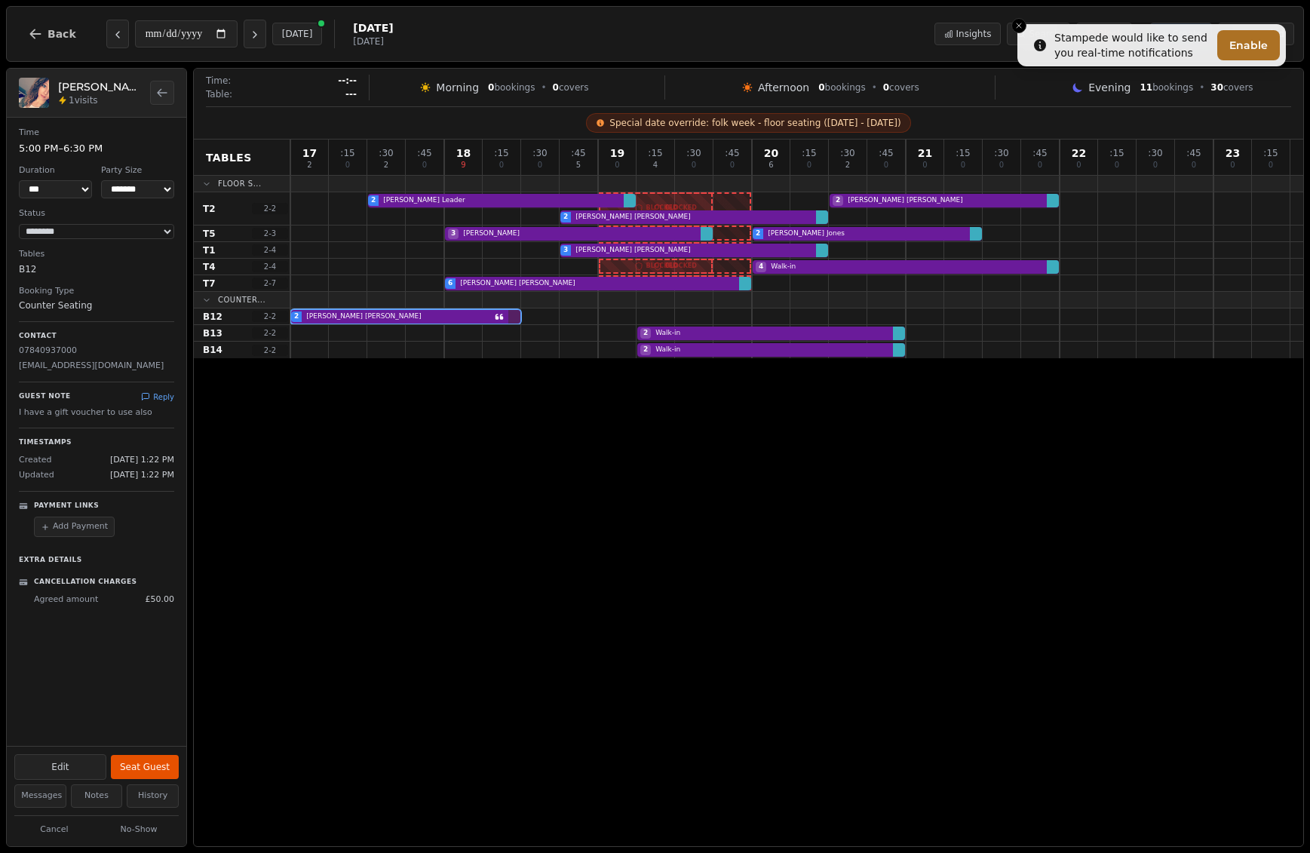
click at [101, 370] on p "becksx@rocketmail.com" at bounding box center [96, 366] width 155 height 13
copy p "becksx@rocketmail.com"
click at [66, 29] on span "Back" at bounding box center [62, 34] width 29 height 11
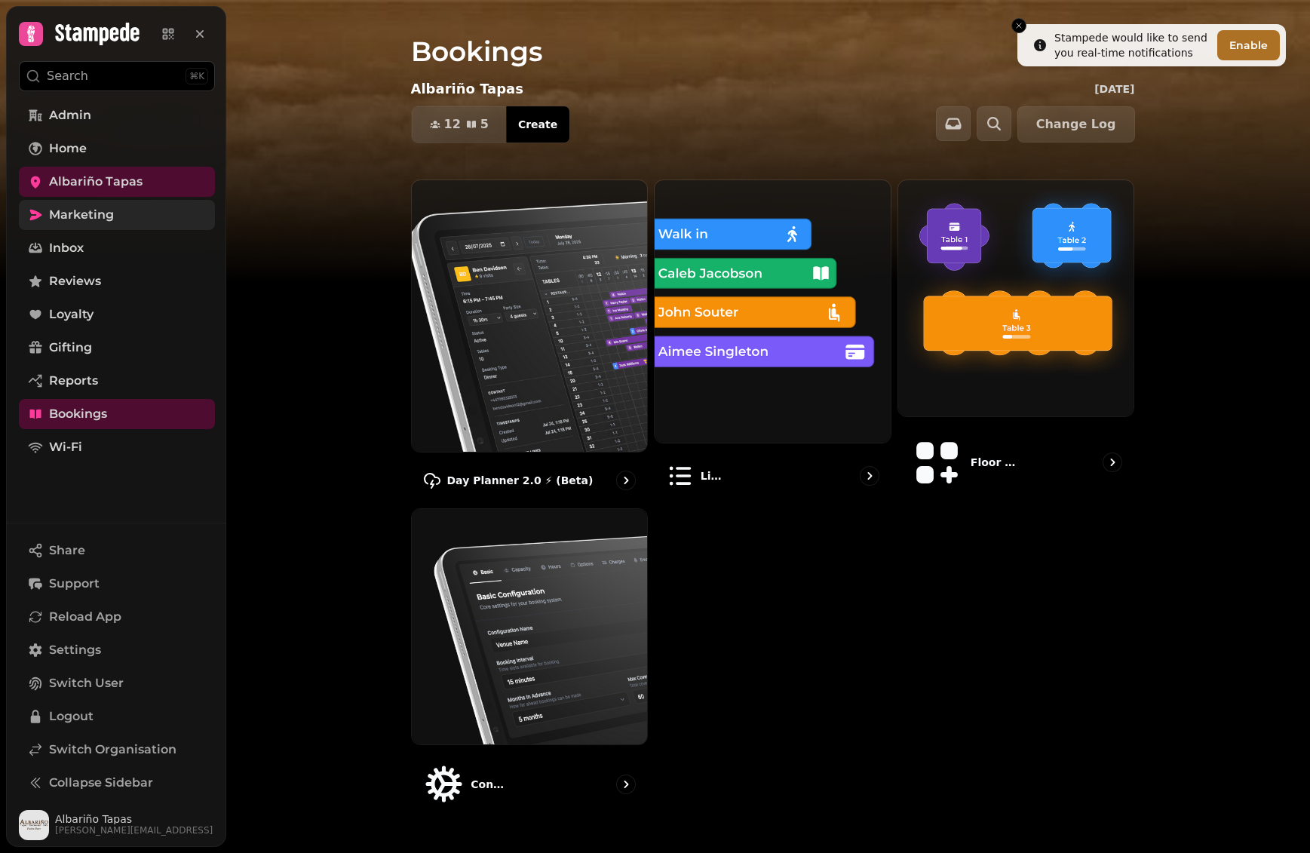
click at [140, 212] on link "Marketing" at bounding box center [117, 215] width 196 height 30
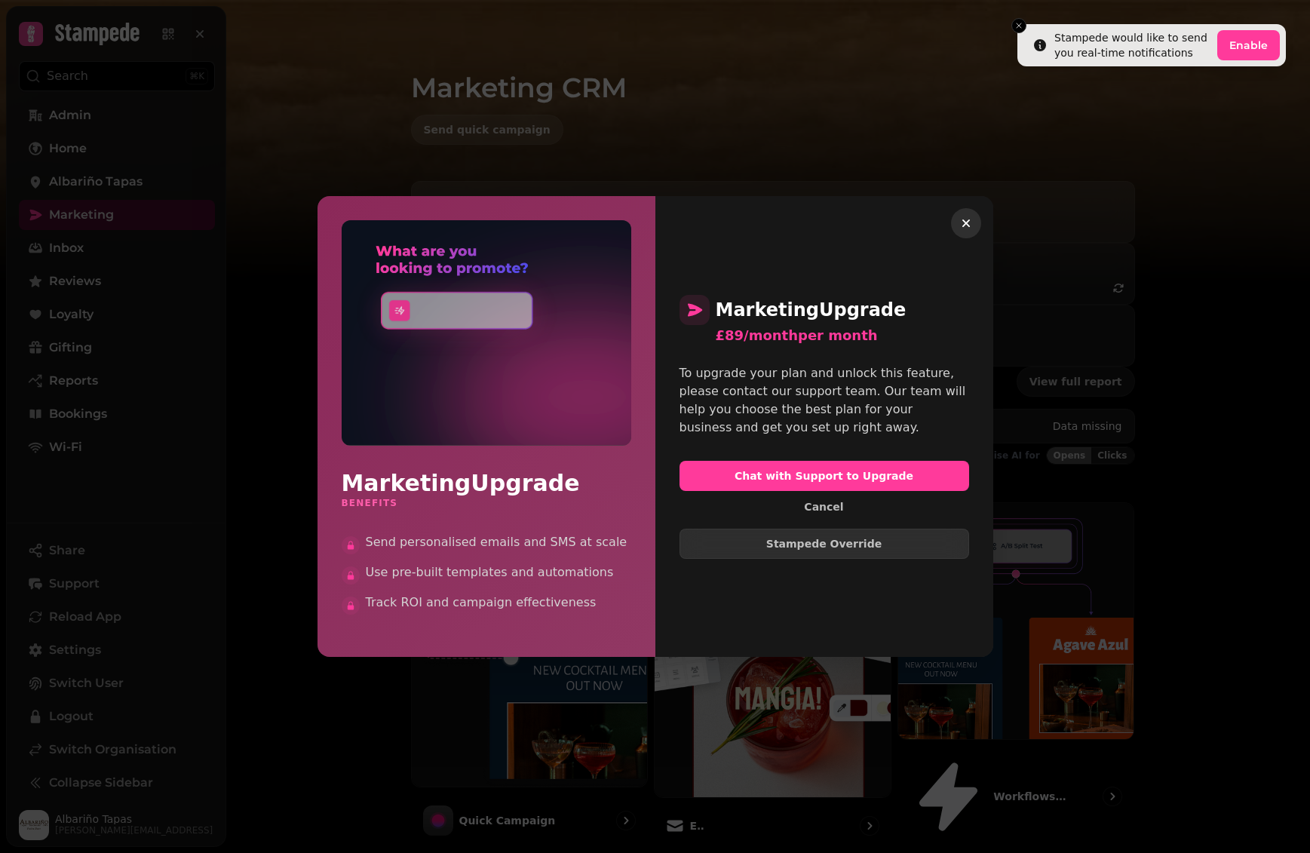
click at [968, 217] on icon "button" at bounding box center [966, 223] width 15 height 15
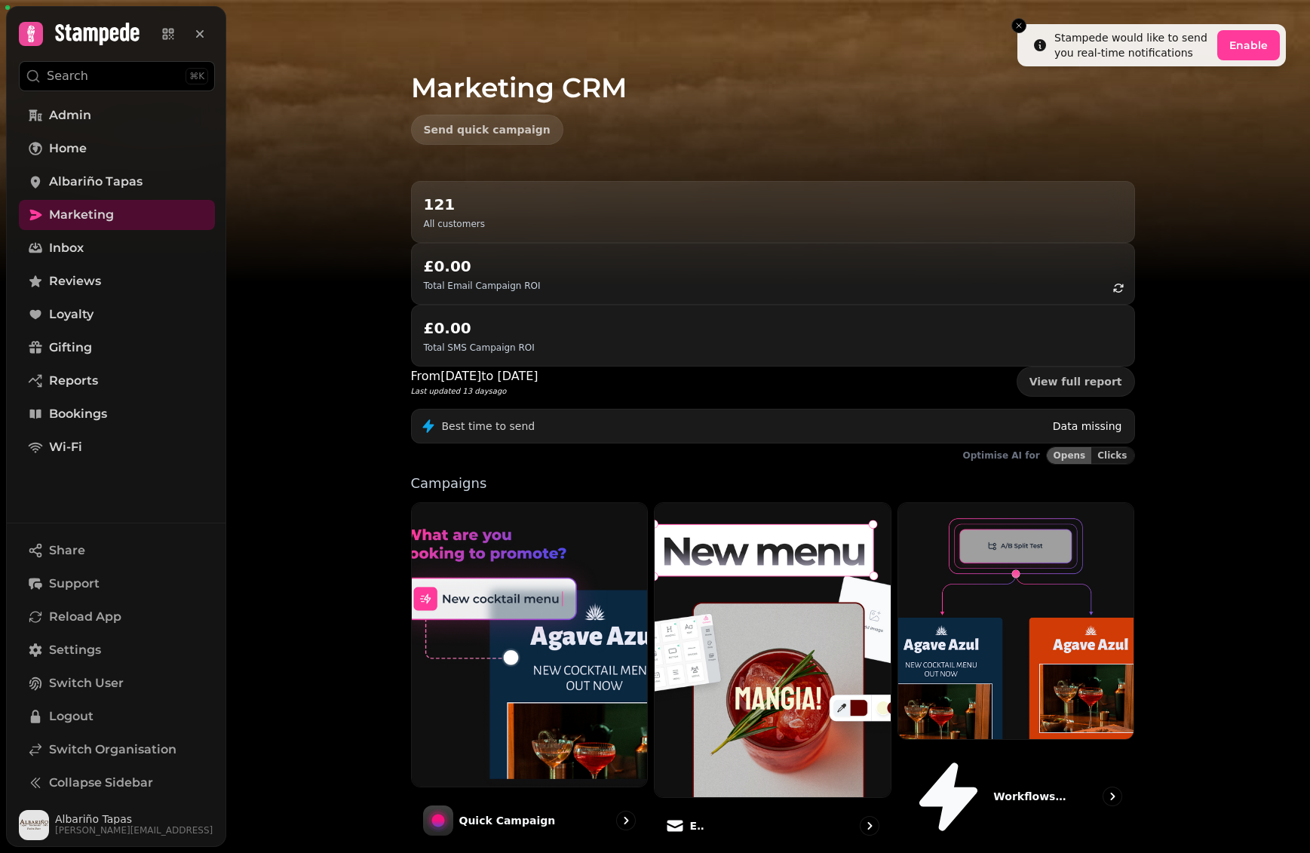
scroll to position [26, 0]
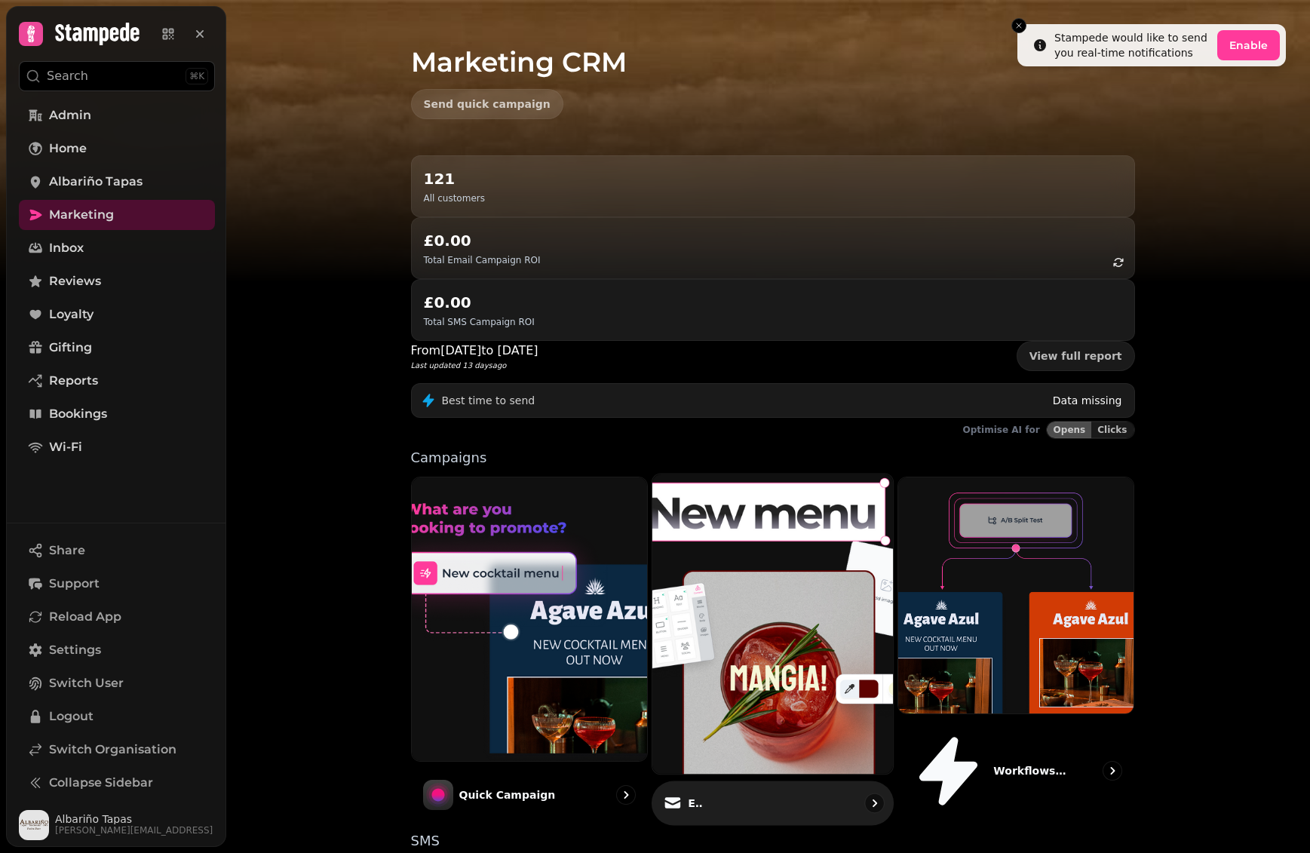
click at [777, 471] on img at bounding box center [772, 624] width 265 height 330
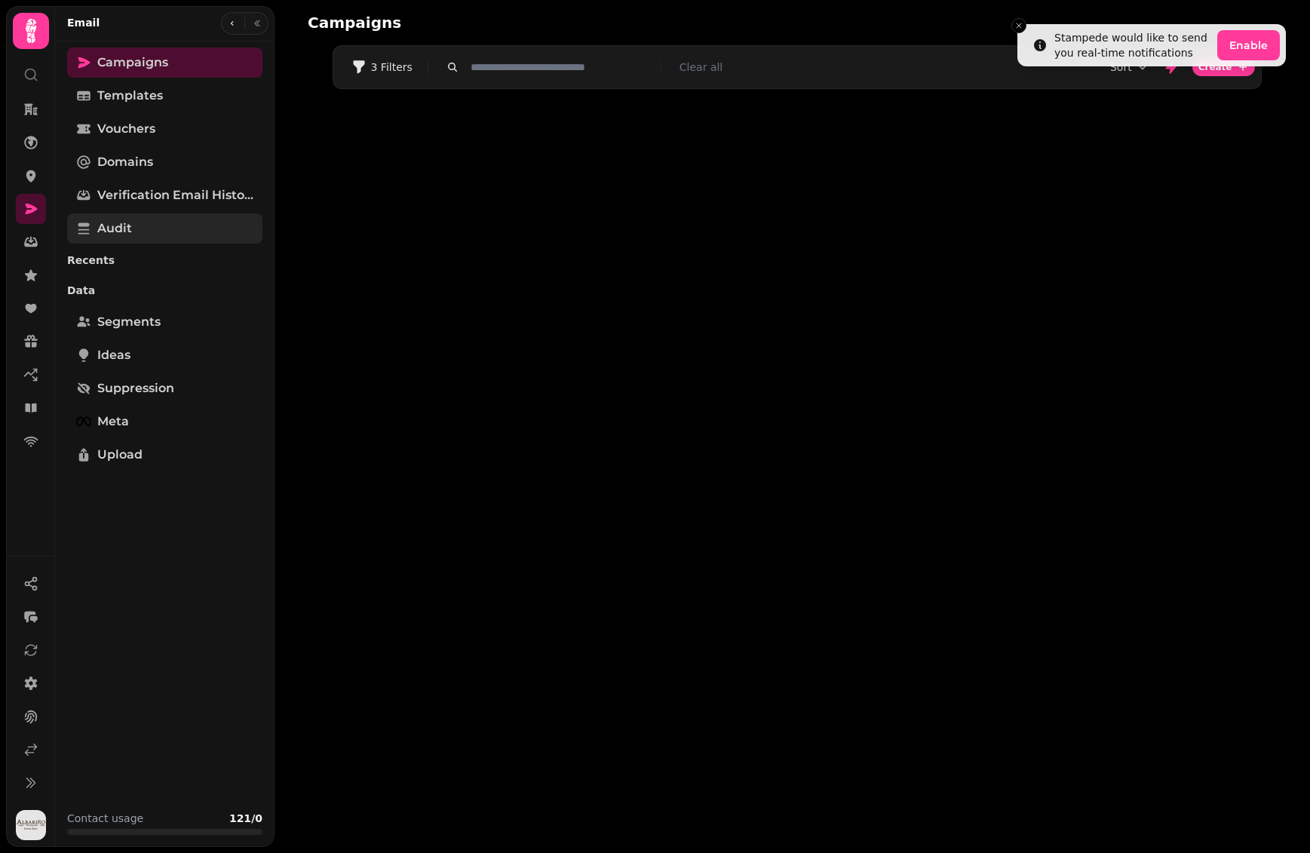
click at [135, 229] on link "Audit" at bounding box center [164, 228] width 195 height 30
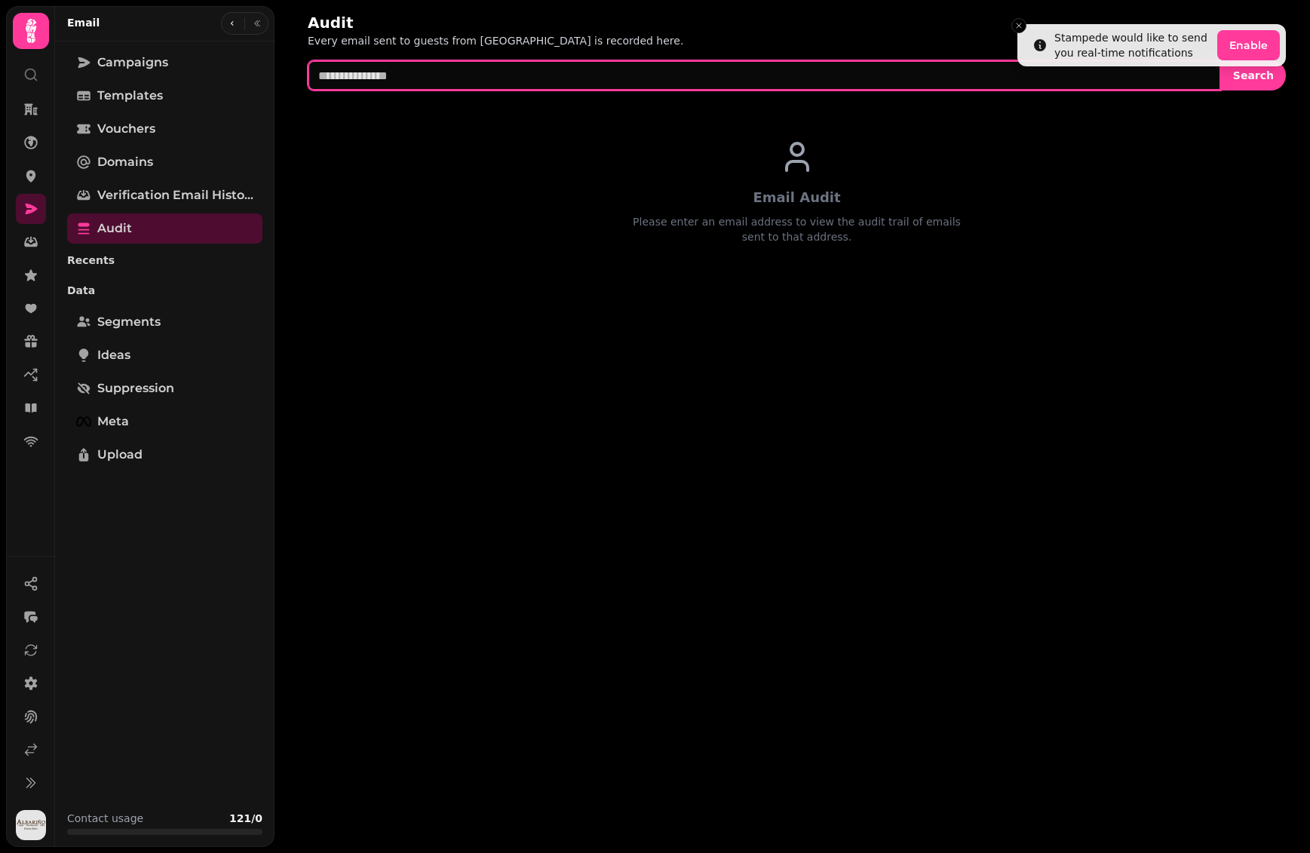
click at [459, 78] on input "text" at bounding box center [764, 75] width 913 height 30
paste input "**********"
type input "**********"
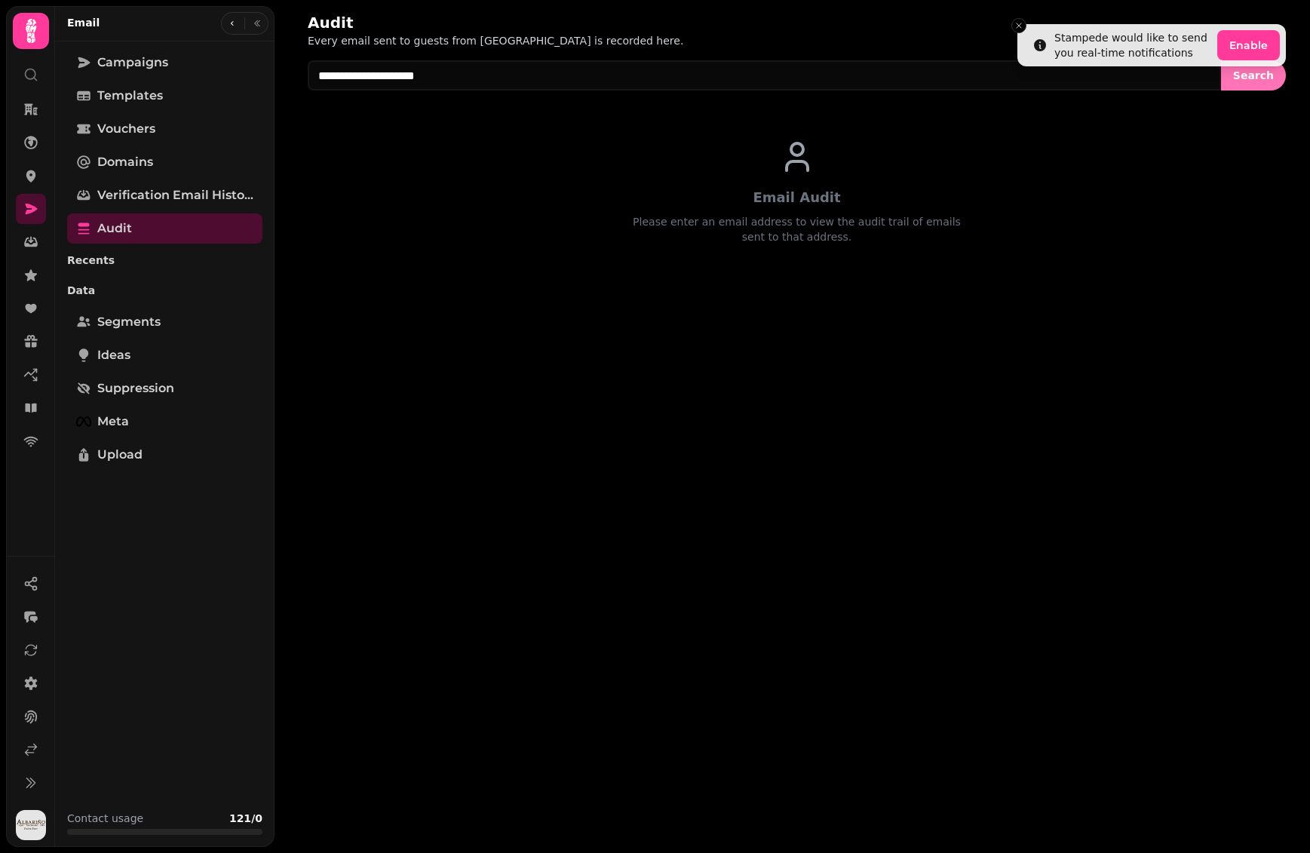
click at [1242, 79] on span "Search" at bounding box center [1253, 75] width 41 height 11
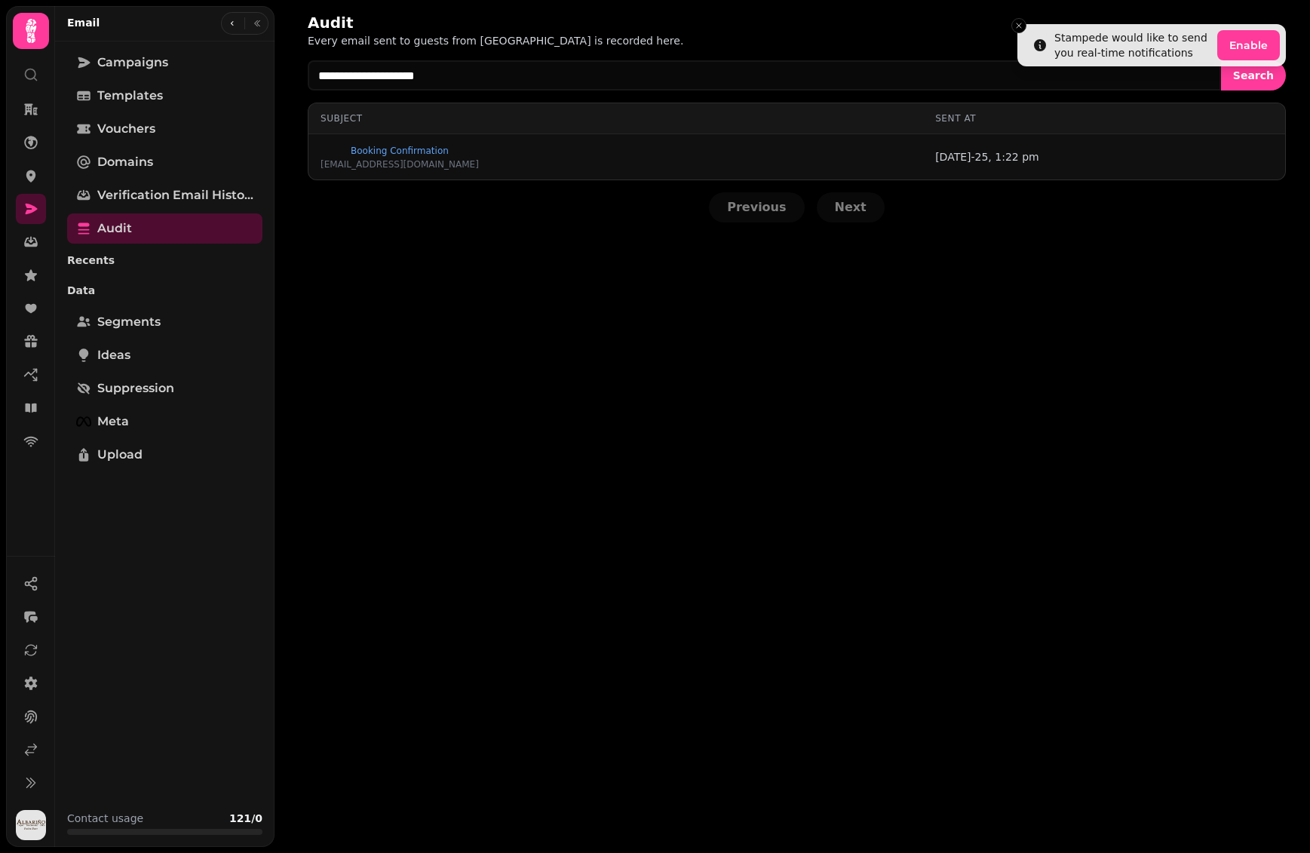
click at [1009, 26] on div "Audit Every email sent to guests from Stampede is recorded here." at bounding box center [797, 30] width 978 height 36
click at [1026, 27] on button "Close toast" at bounding box center [1018, 25] width 15 height 15
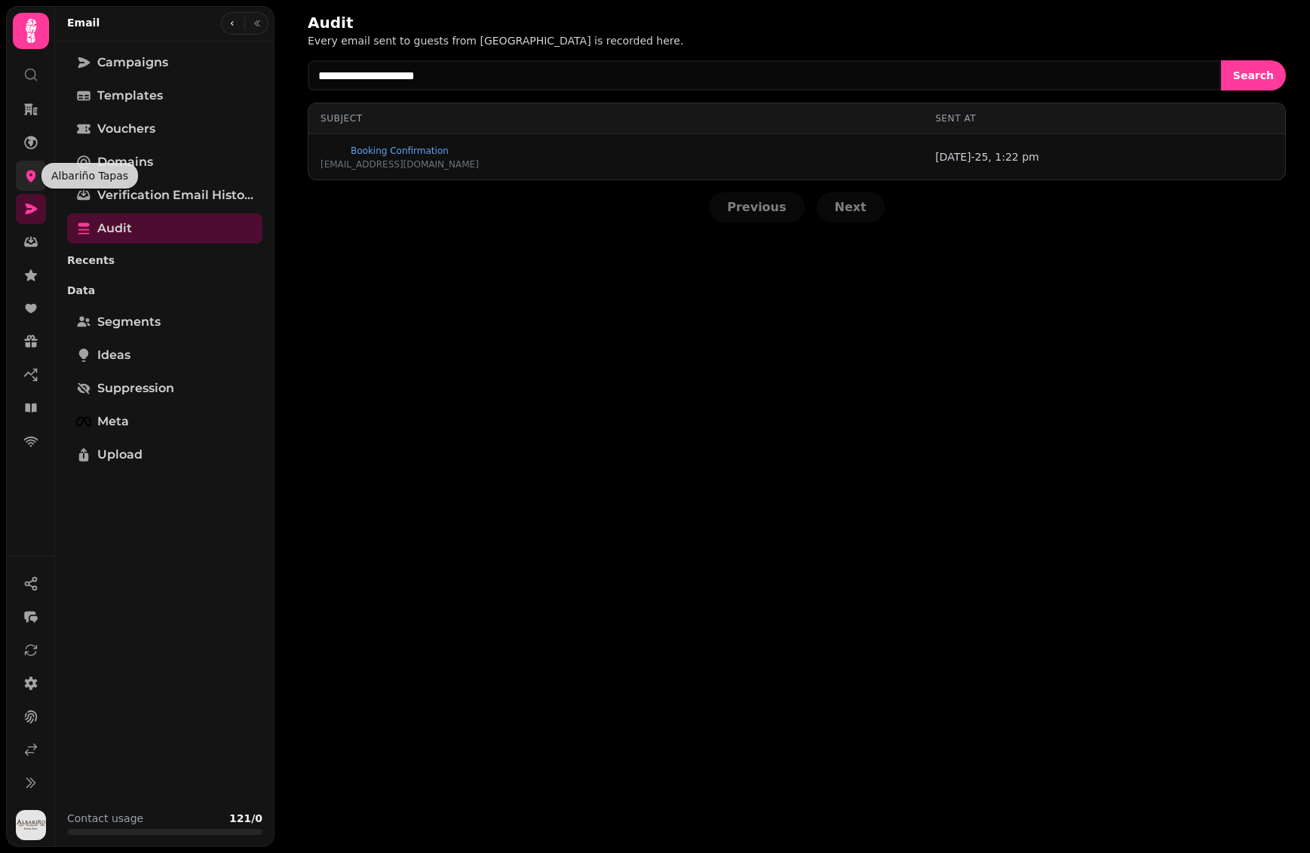
click at [28, 176] on icon at bounding box center [31, 176] width 10 height 12
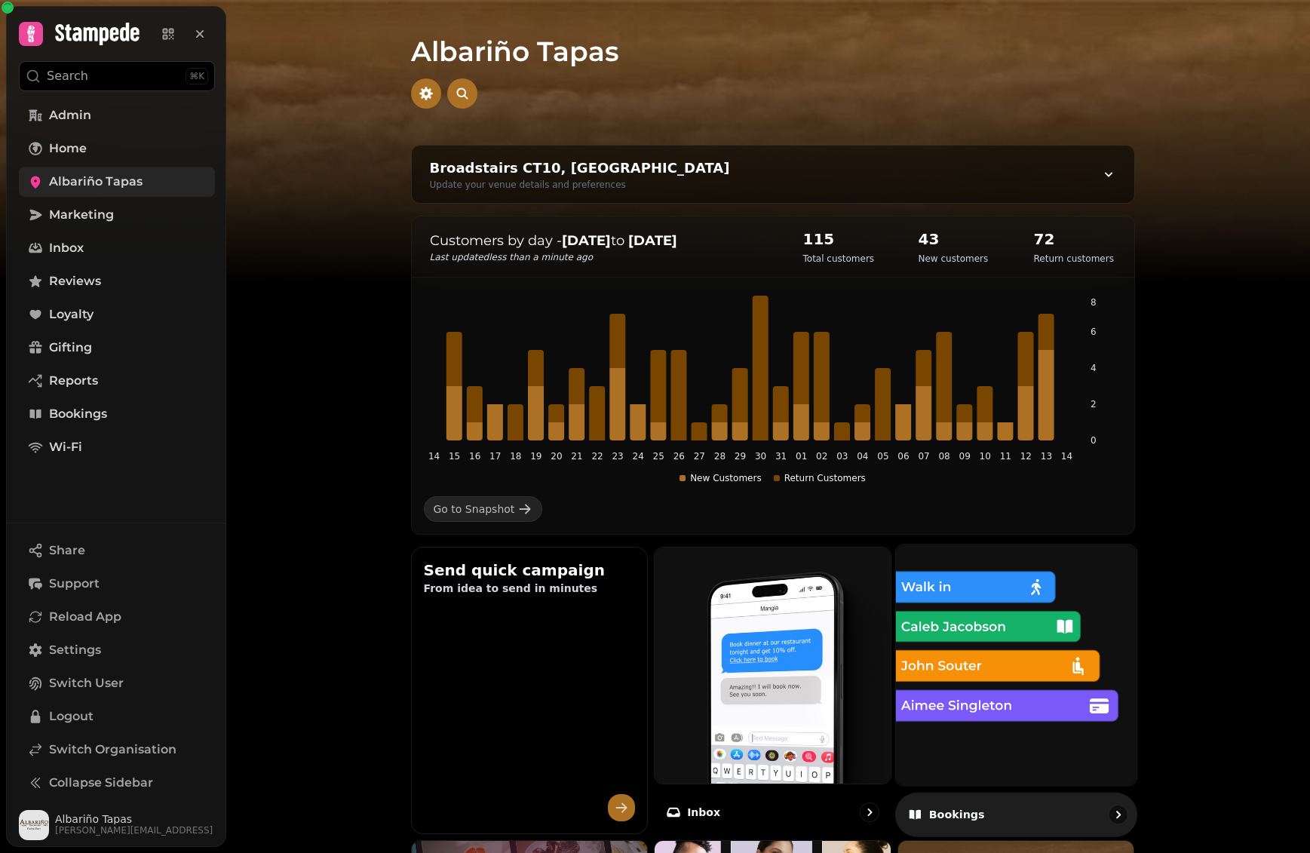
click at [1071, 659] on img at bounding box center [1016, 664] width 265 height 265
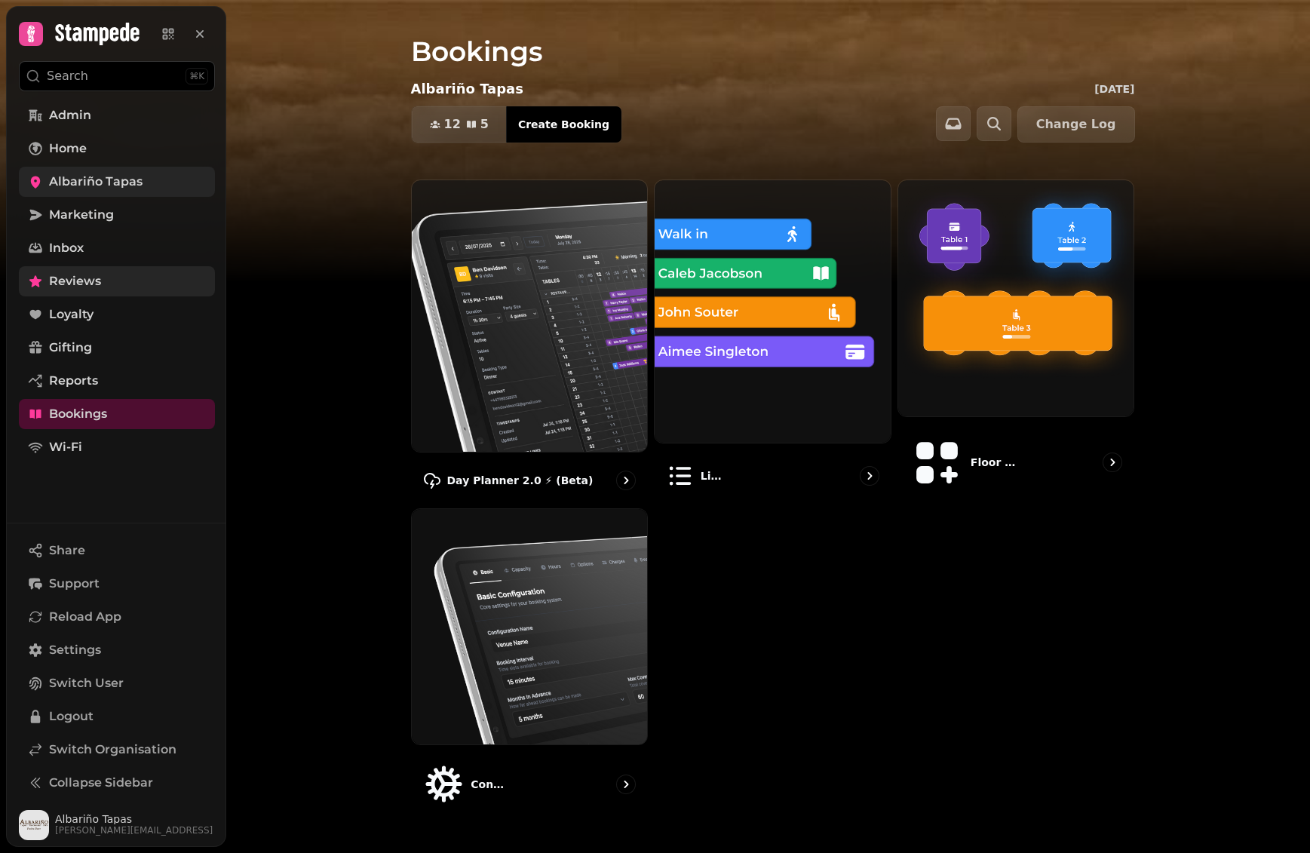
click at [142, 278] on link "Reviews" at bounding box center [117, 281] width 196 height 30
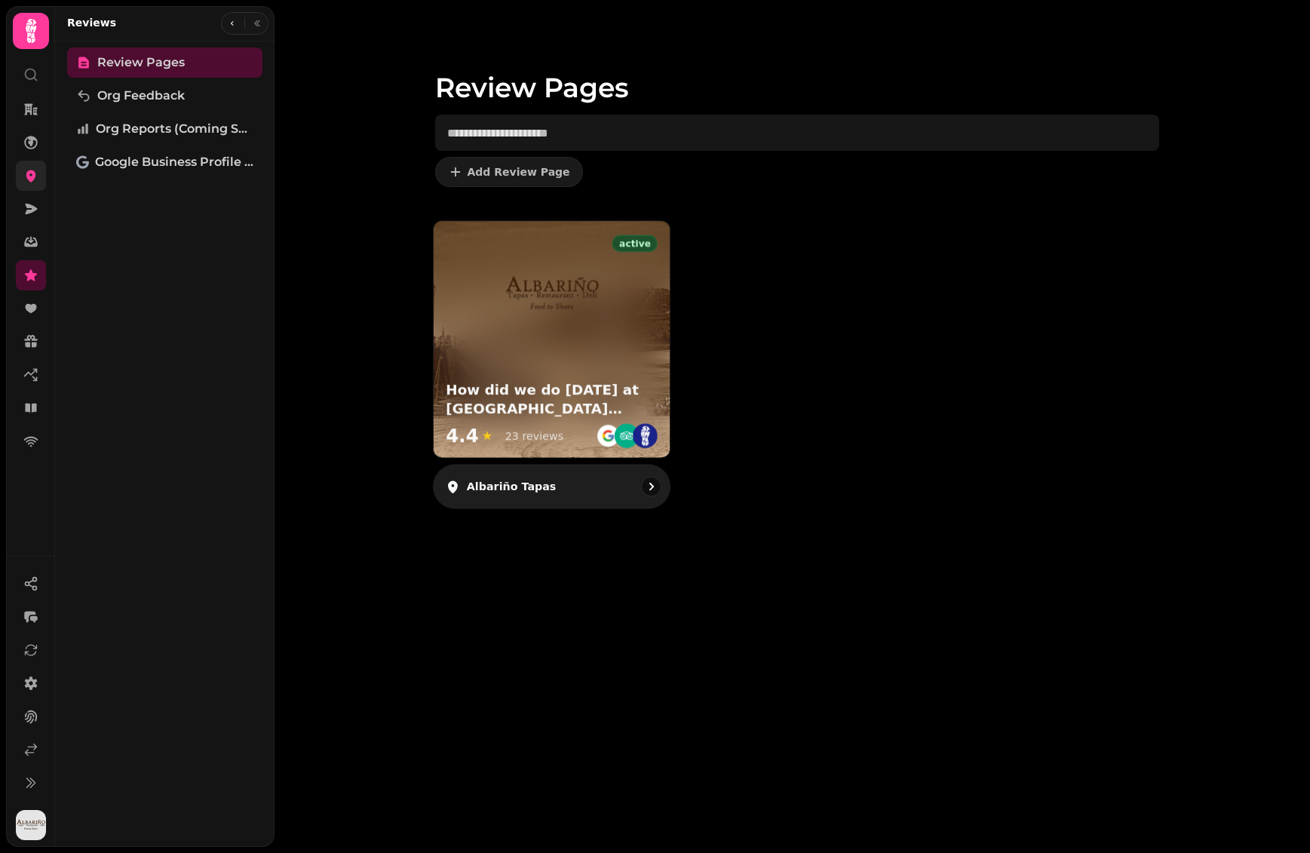
click at [575, 305] on img at bounding box center [551, 295] width 99 height 99
click at [554, 306] on img at bounding box center [551, 295] width 99 height 99
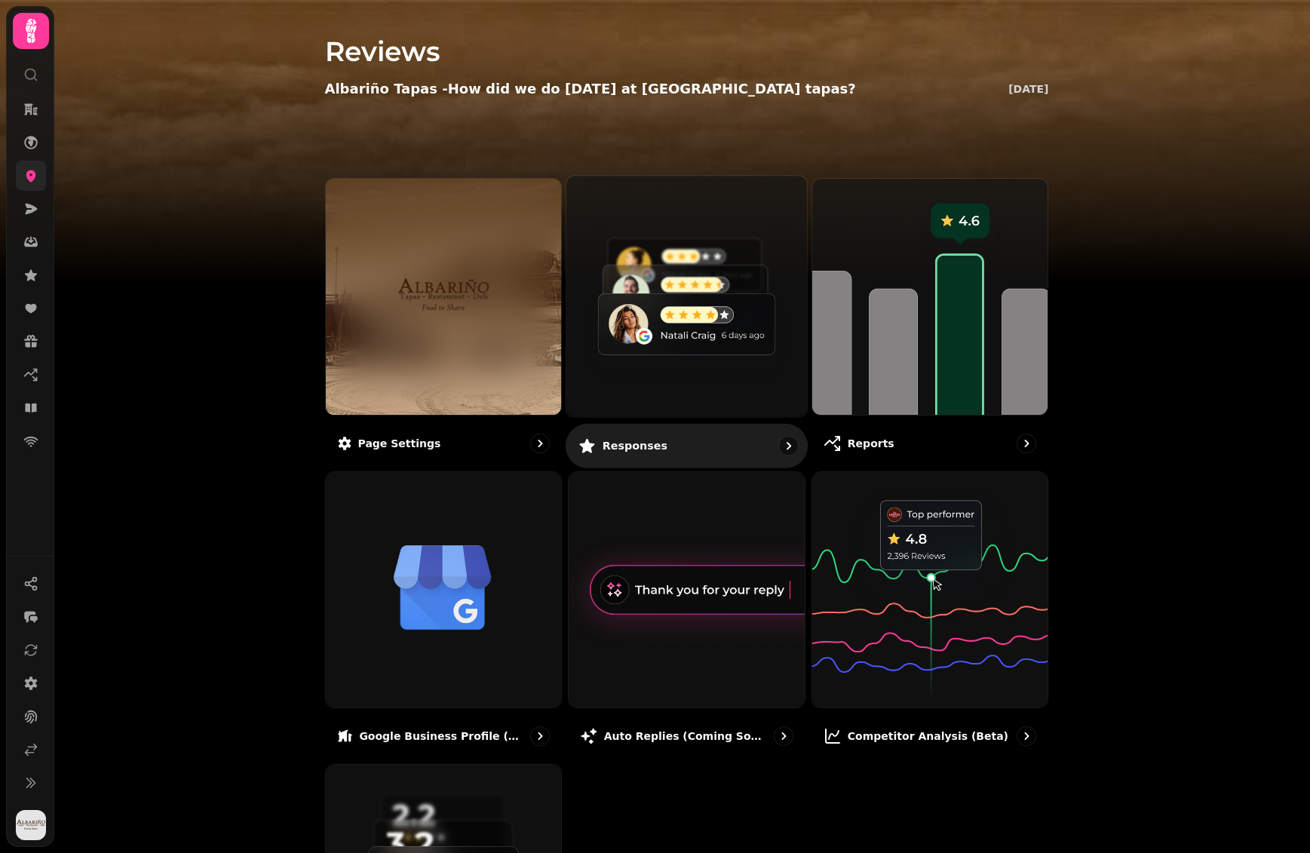
click at [670, 324] on img at bounding box center [686, 296] width 265 height 265
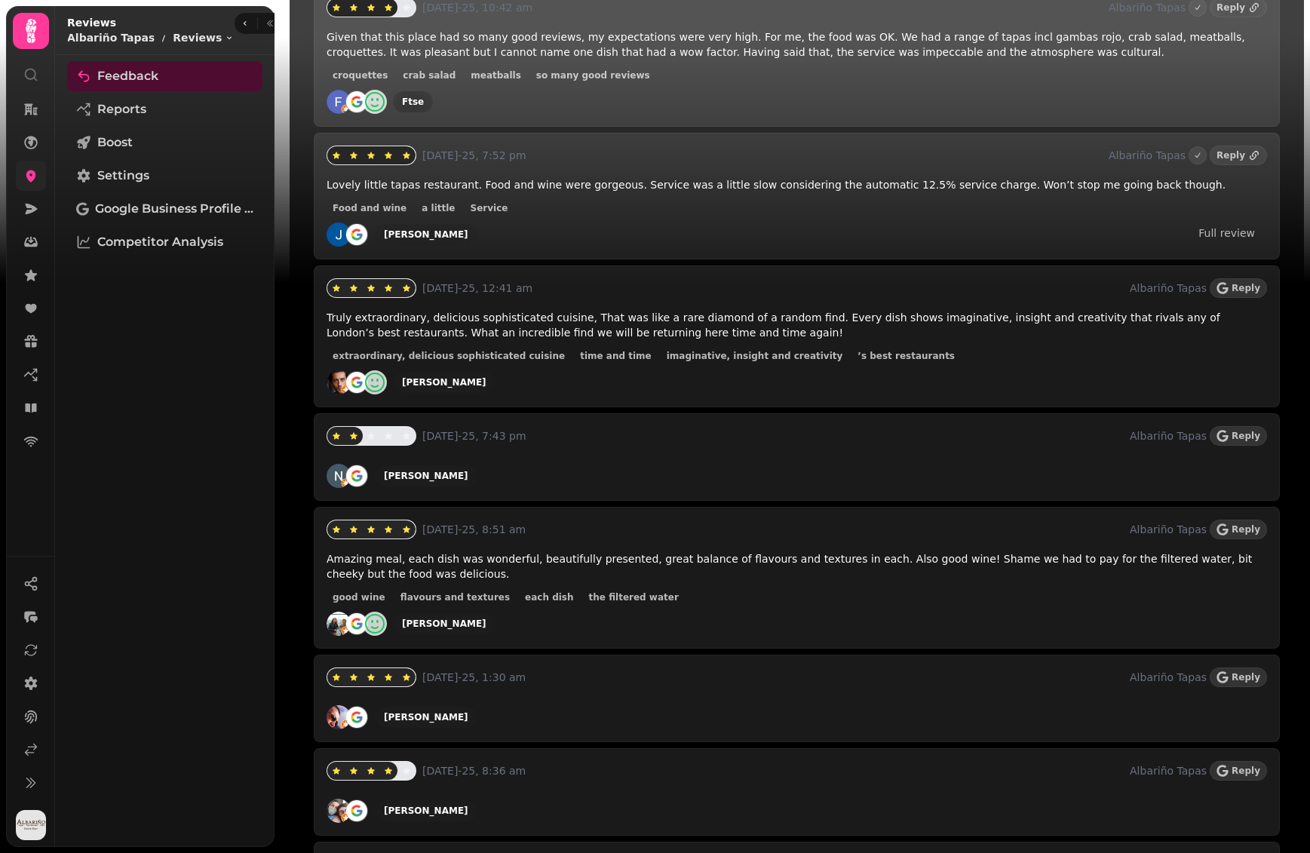
scroll to position [642, 0]
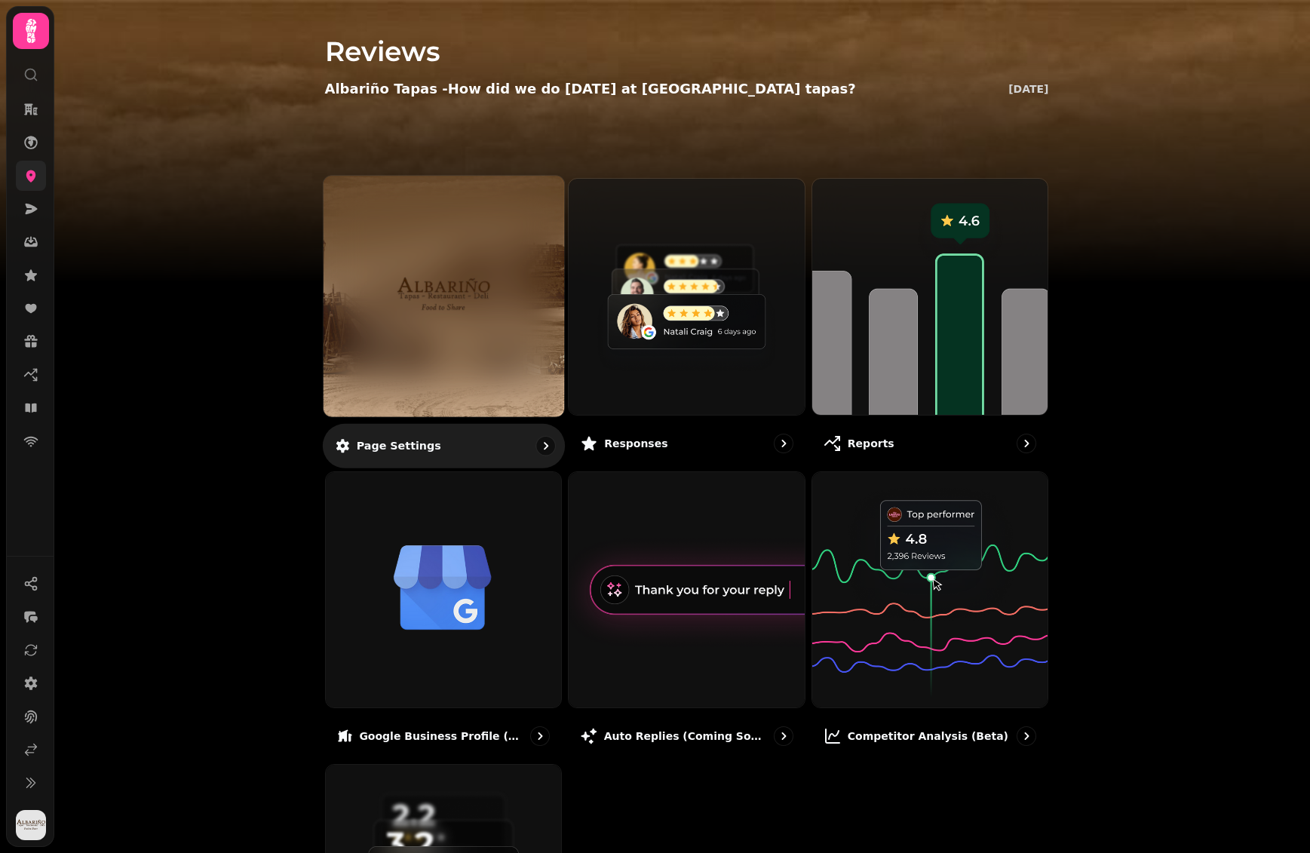
click at [471, 290] on img at bounding box center [443, 296] width 180 height 99
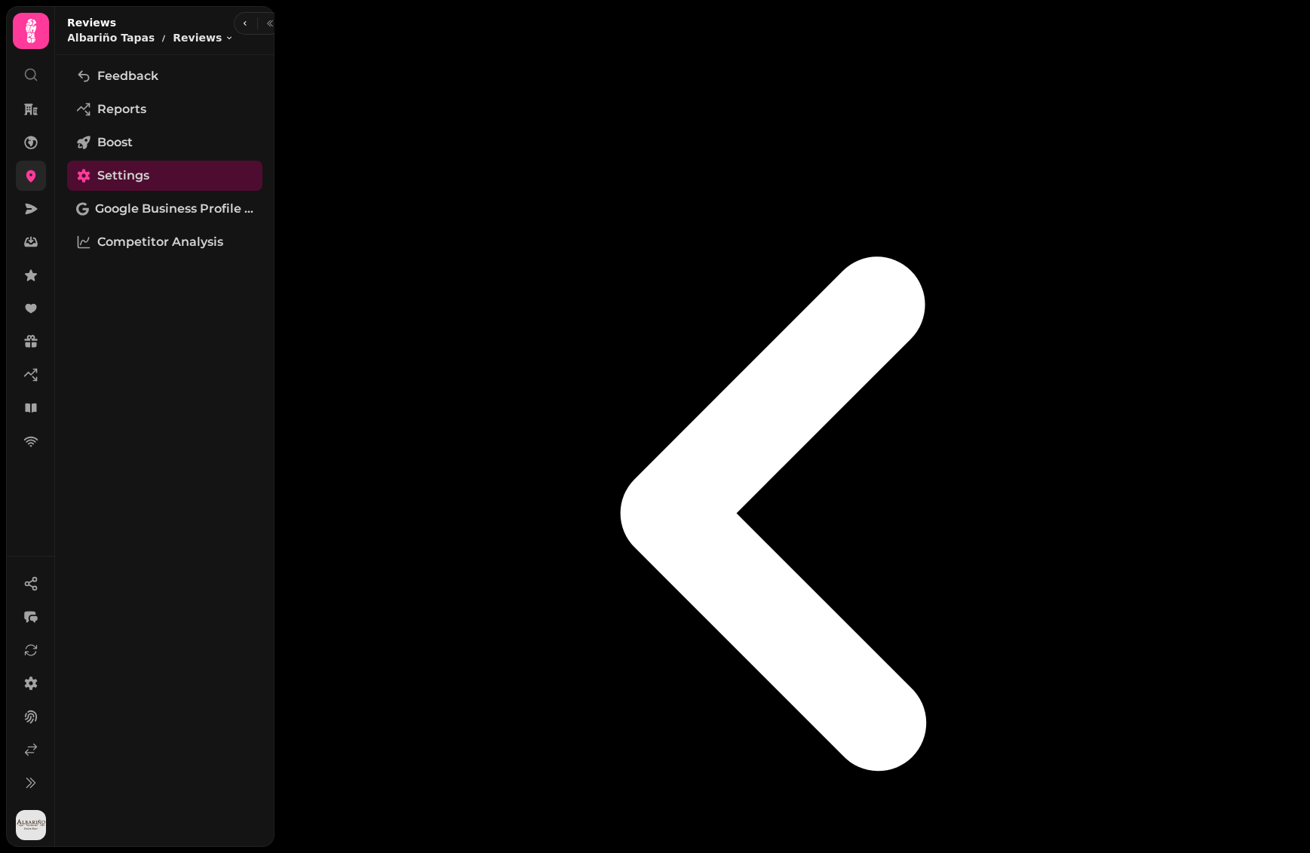
select select "**********"
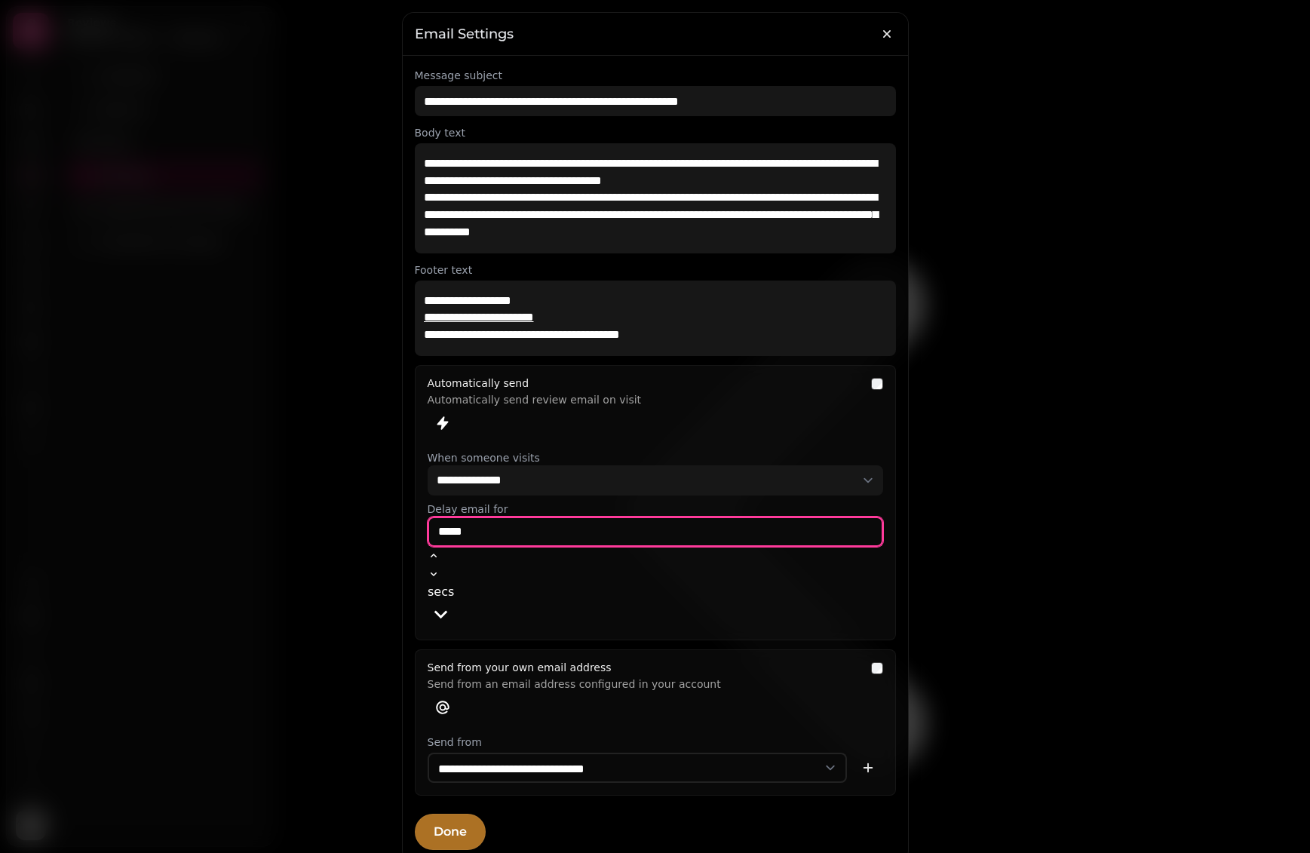
click at [503, 535] on input "*****" at bounding box center [656, 532] width 456 height 30
type input "****"
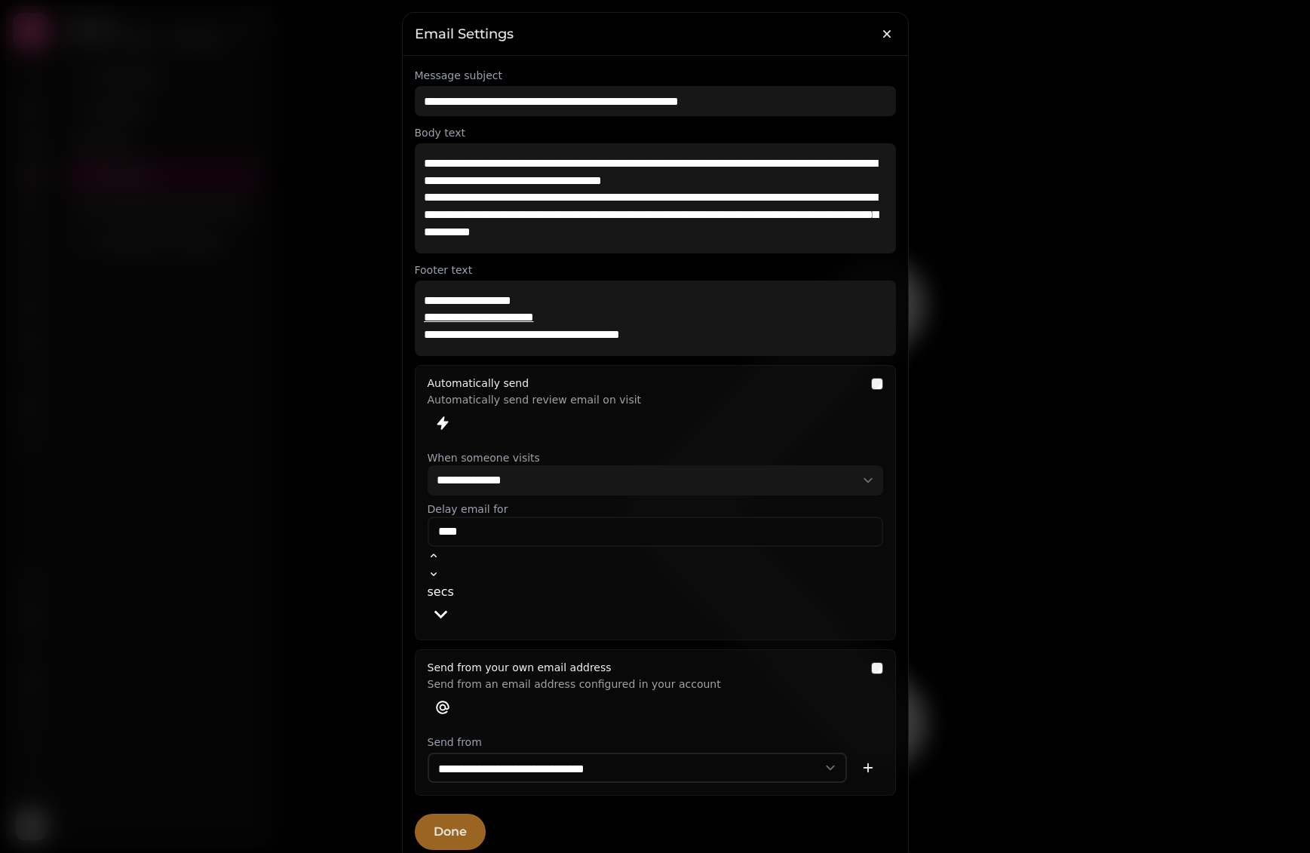
click at [445, 814] on button "Done" at bounding box center [450, 832] width 71 height 36
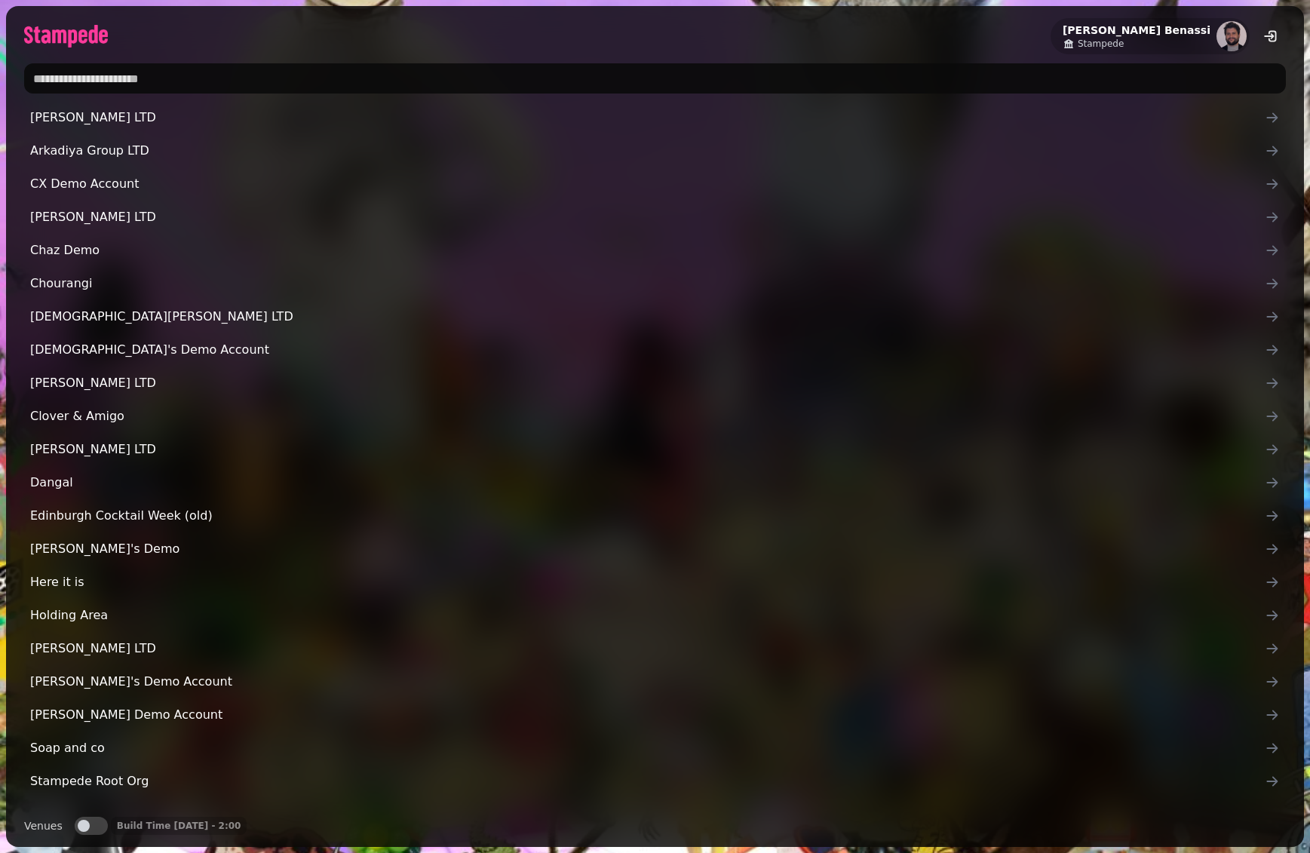
click at [358, 80] on input "text" at bounding box center [655, 78] width 1262 height 30
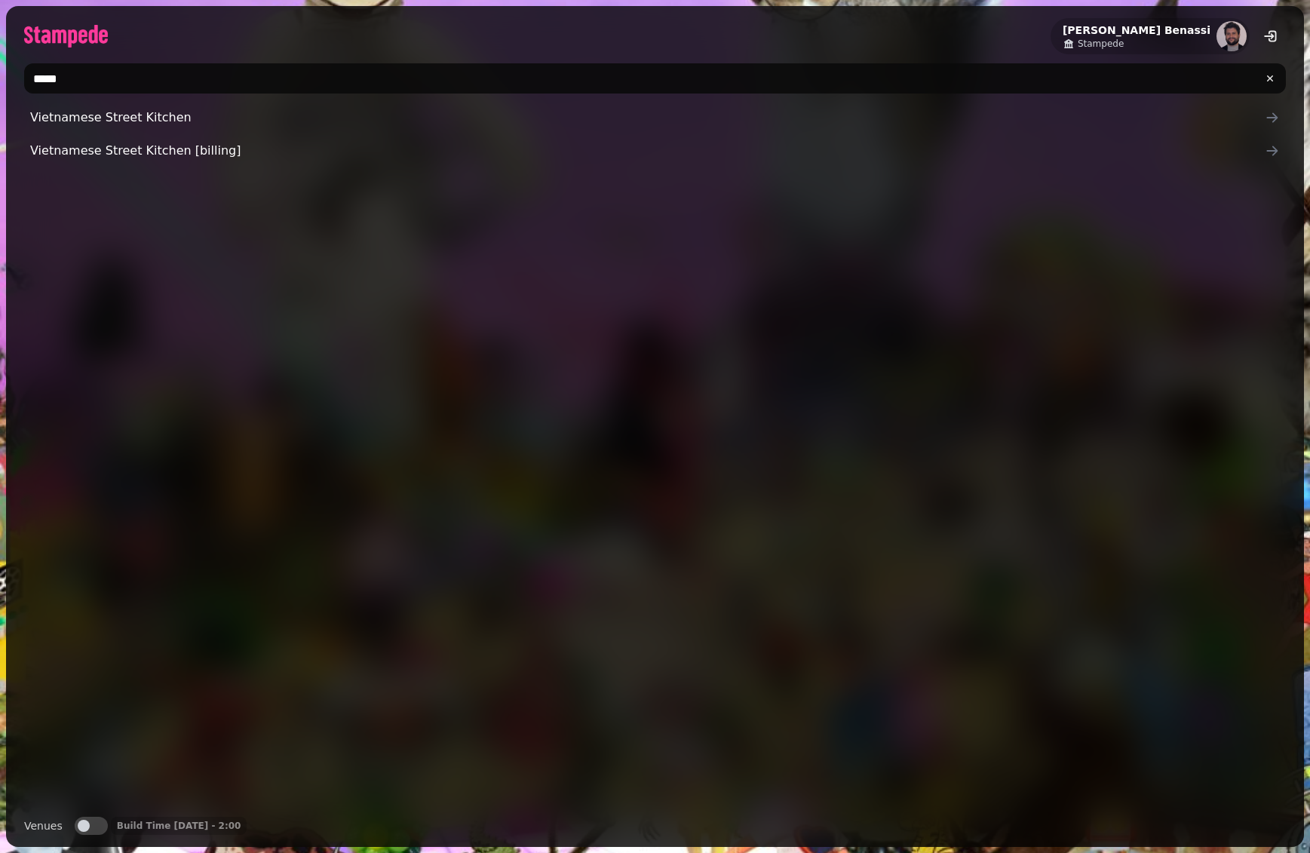
type input "*****"
click at [316, 247] on div "Vietnamese Street Kitchen Vietnamese Street Kitchen [billing]" at bounding box center [655, 454] width 1262 height 702
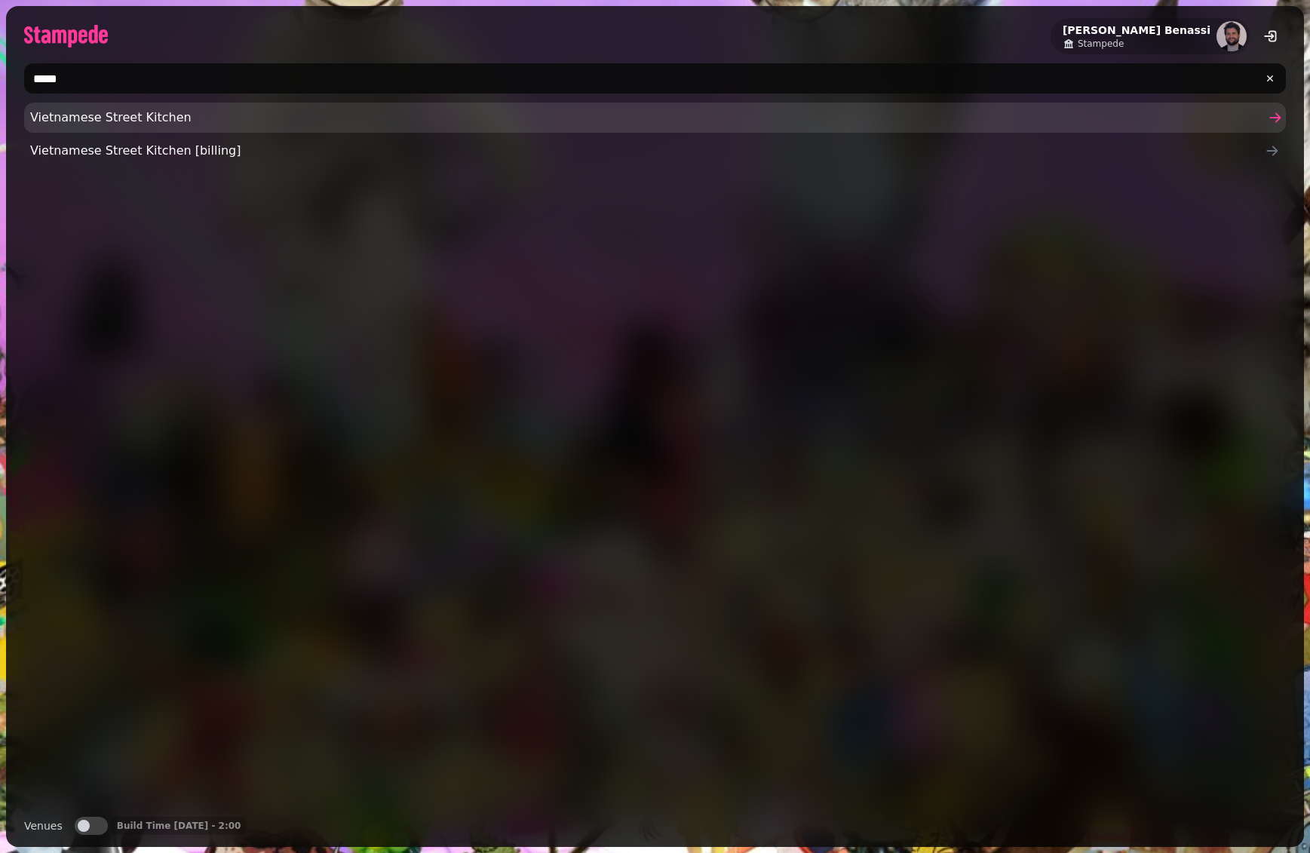
click at [247, 109] on span "Vietnamese Street Kitchen" at bounding box center [647, 118] width 1235 height 18
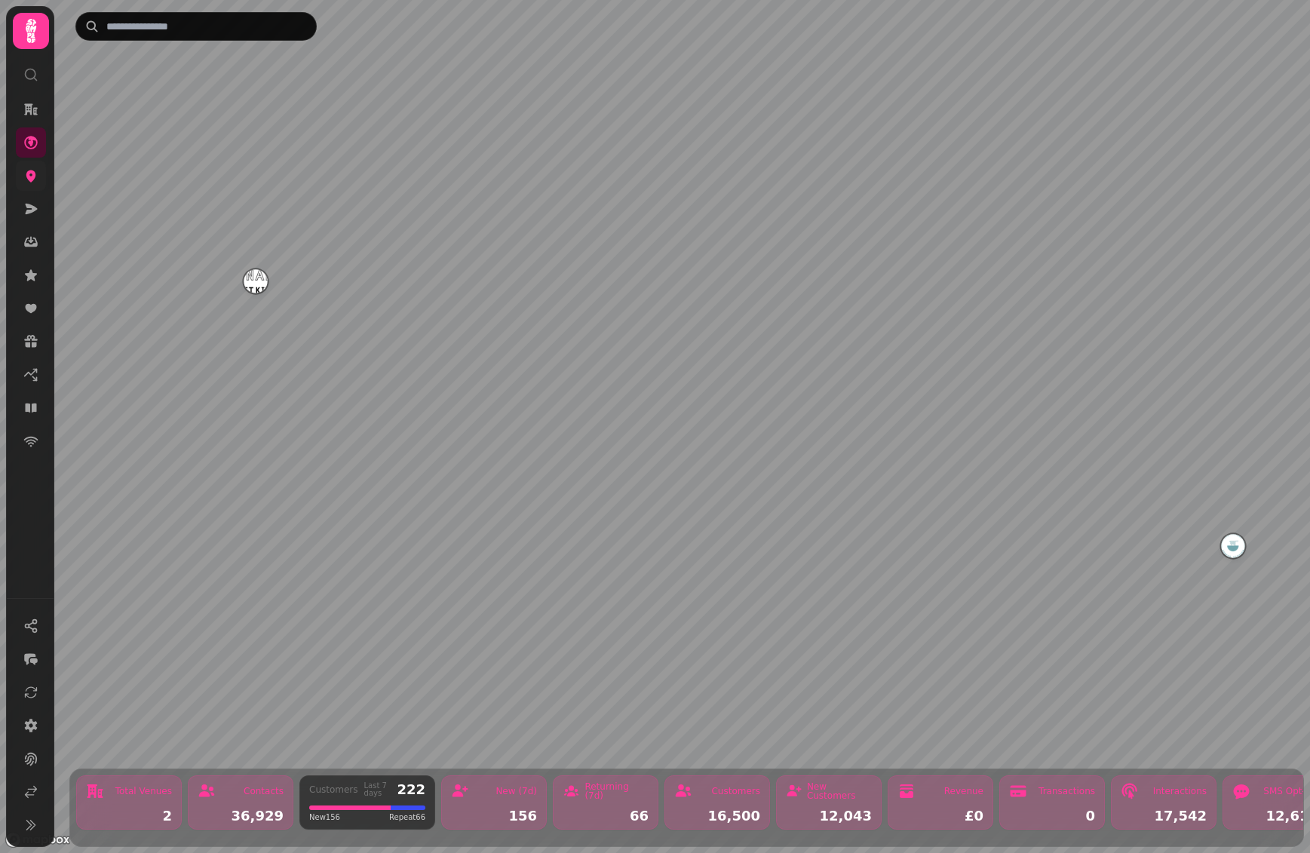
click at [34, 183] on link at bounding box center [31, 176] width 30 height 30
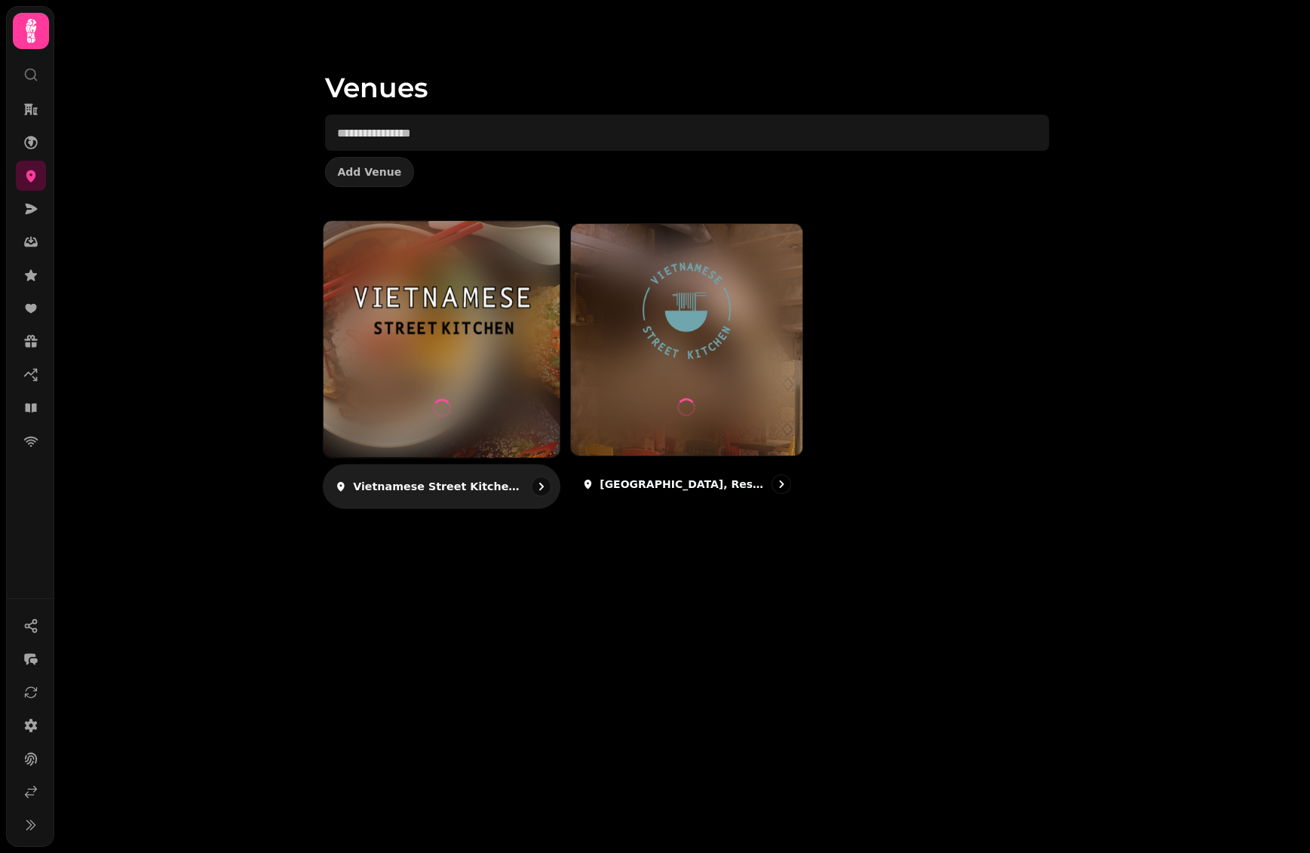
click at [478, 371] on div at bounding box center [441, 339] width 236 height 236
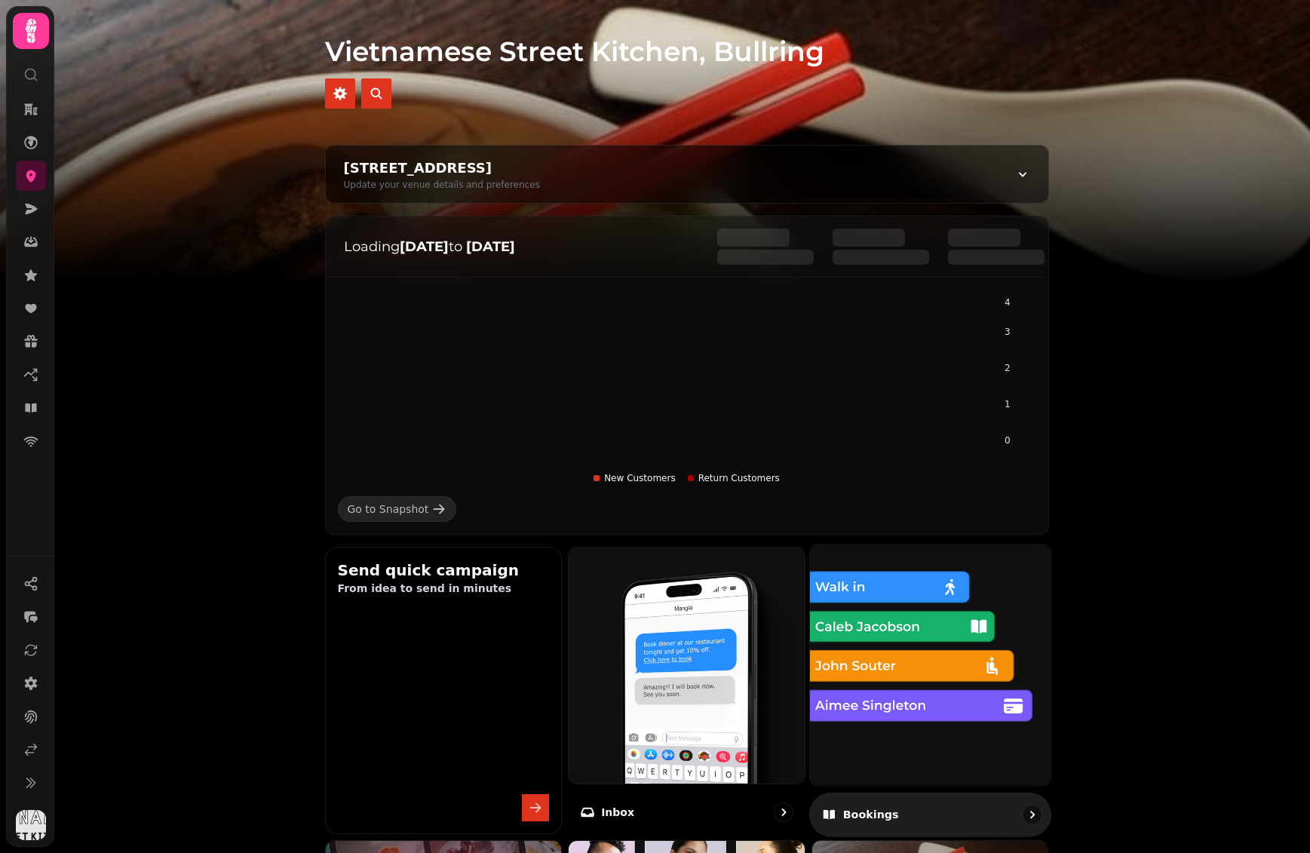
click at [928, 600] on img at bounding box center [930, 664] width 265 height 265
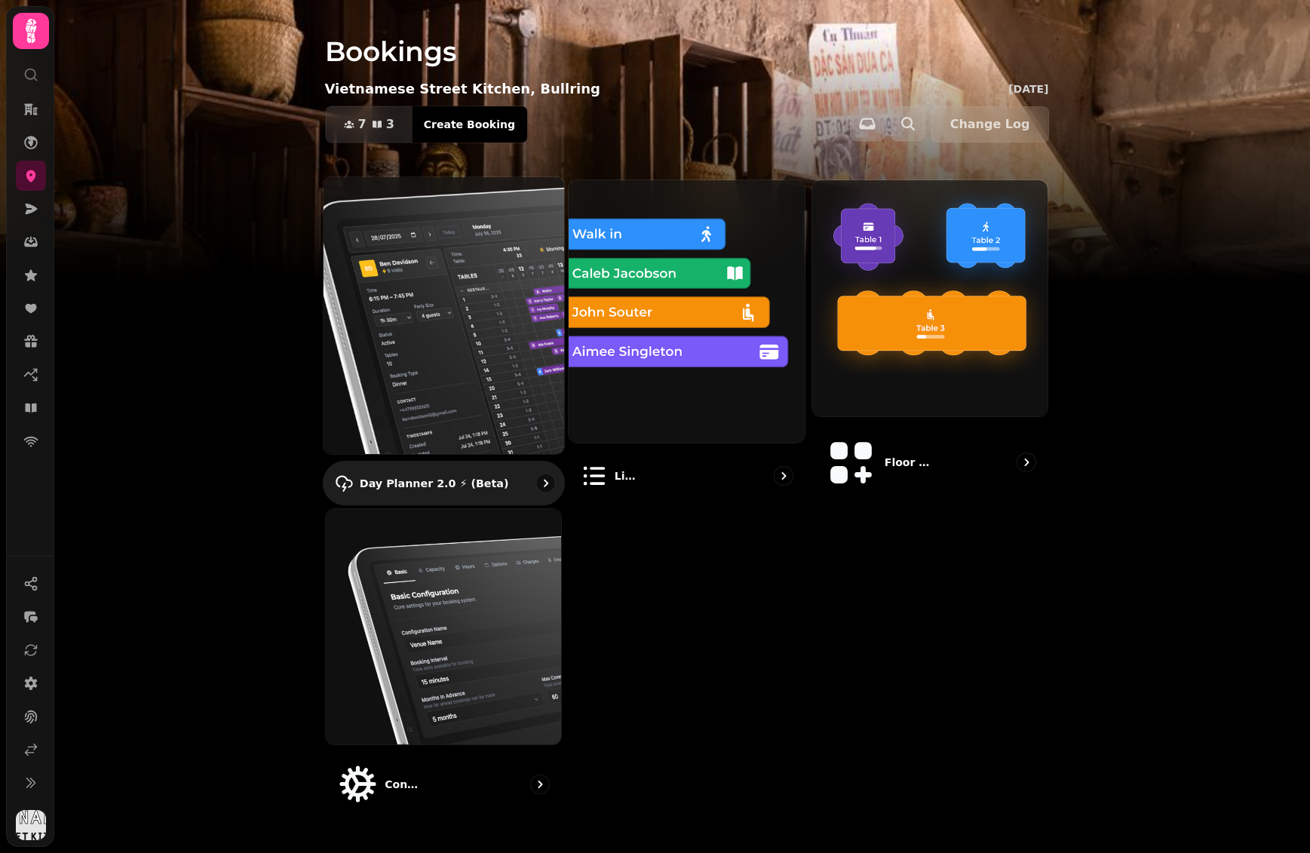
click at [495, 305] on img at bounding box center [443, 315] width 265 height 305
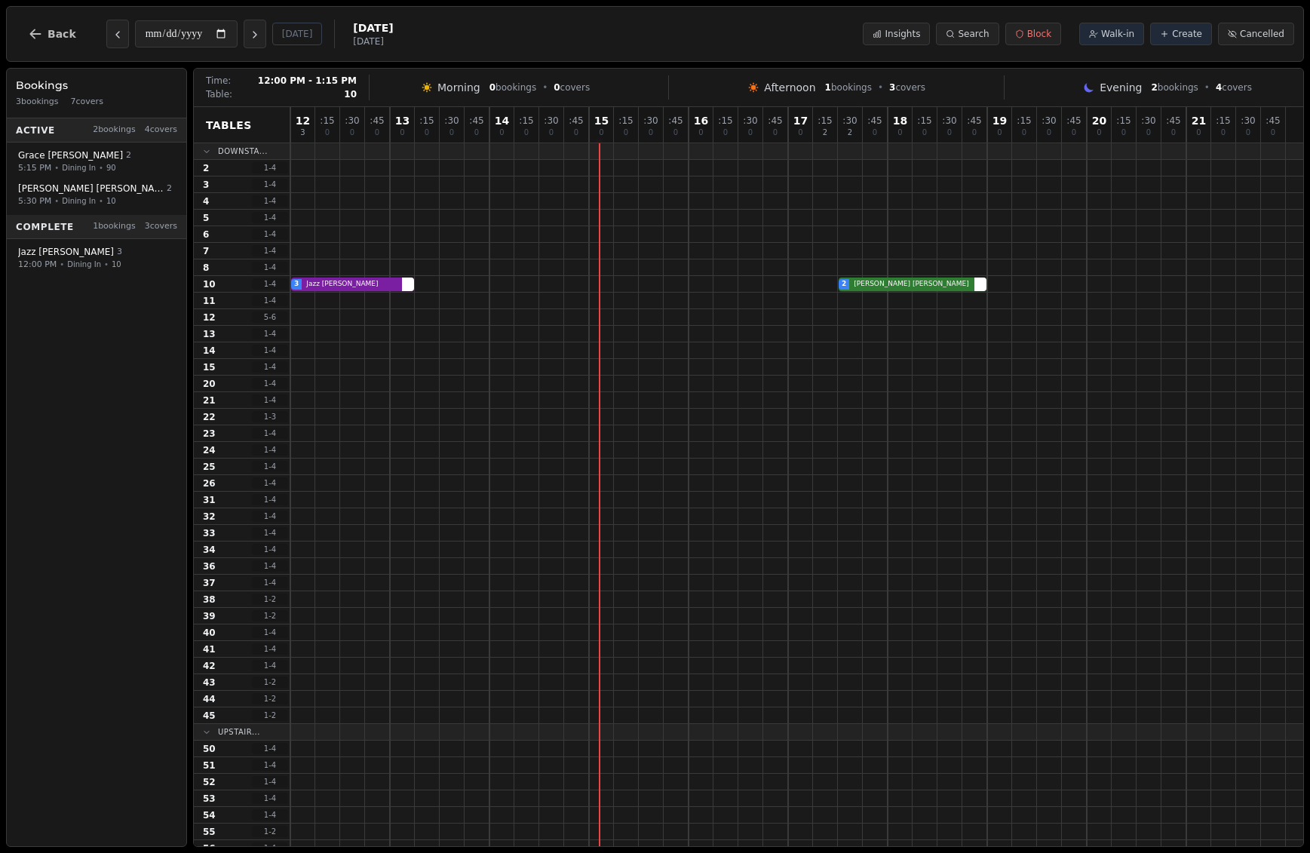
click at [363, 286] on div "3 Jazz [PERSON_NAME] 2 [PERSON_NAME]" at bounding box center [796, 284] width 1013 height 17
select select "****"
select select "*"
select select "********"
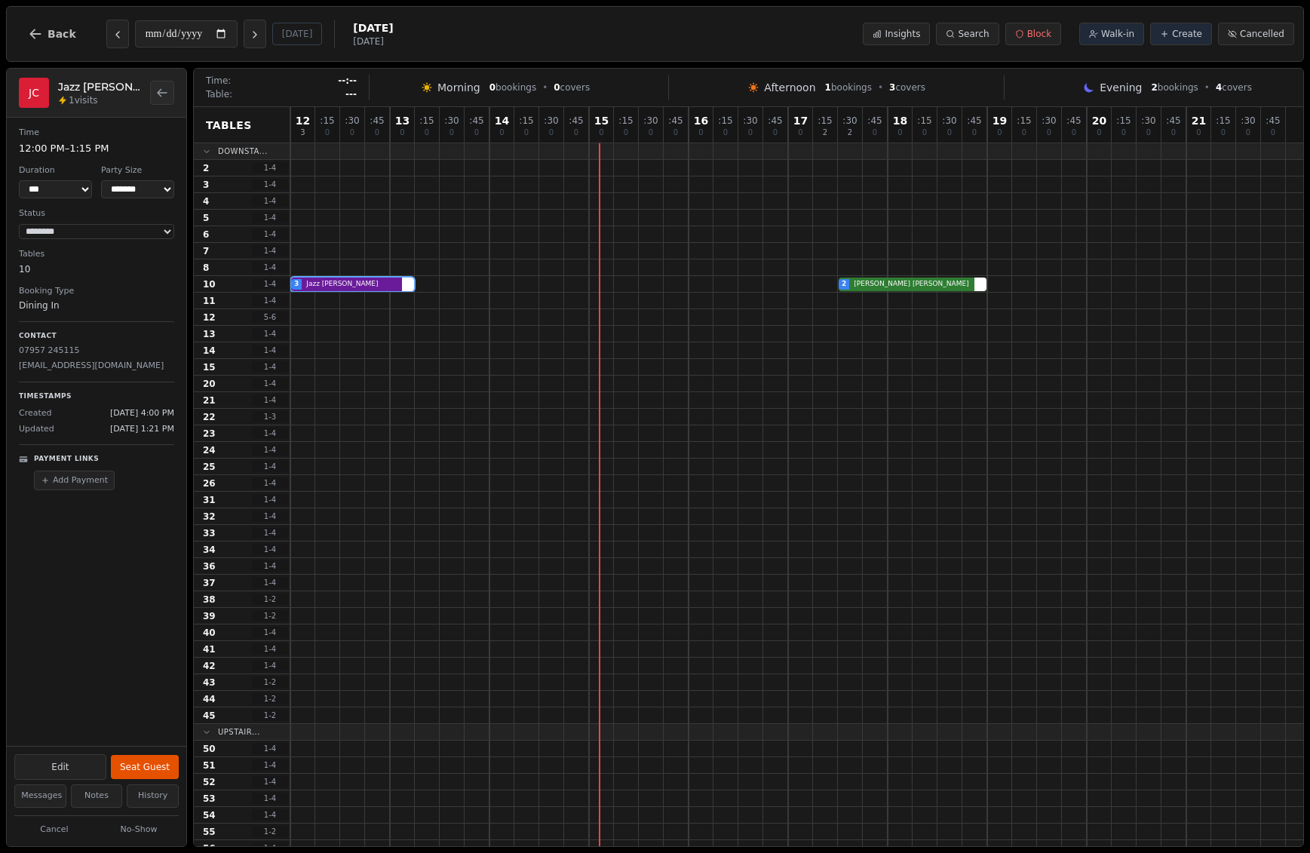
click at [99, 368] on p "[EMAIL_ADDRESS][DOMAIN_NAME]" at bounding box center [96, 366] width 155 height 13
click at [99, 368] on p "jazzchanian@googlemail.com" at bounding box center [96, 366] width 155 height 13
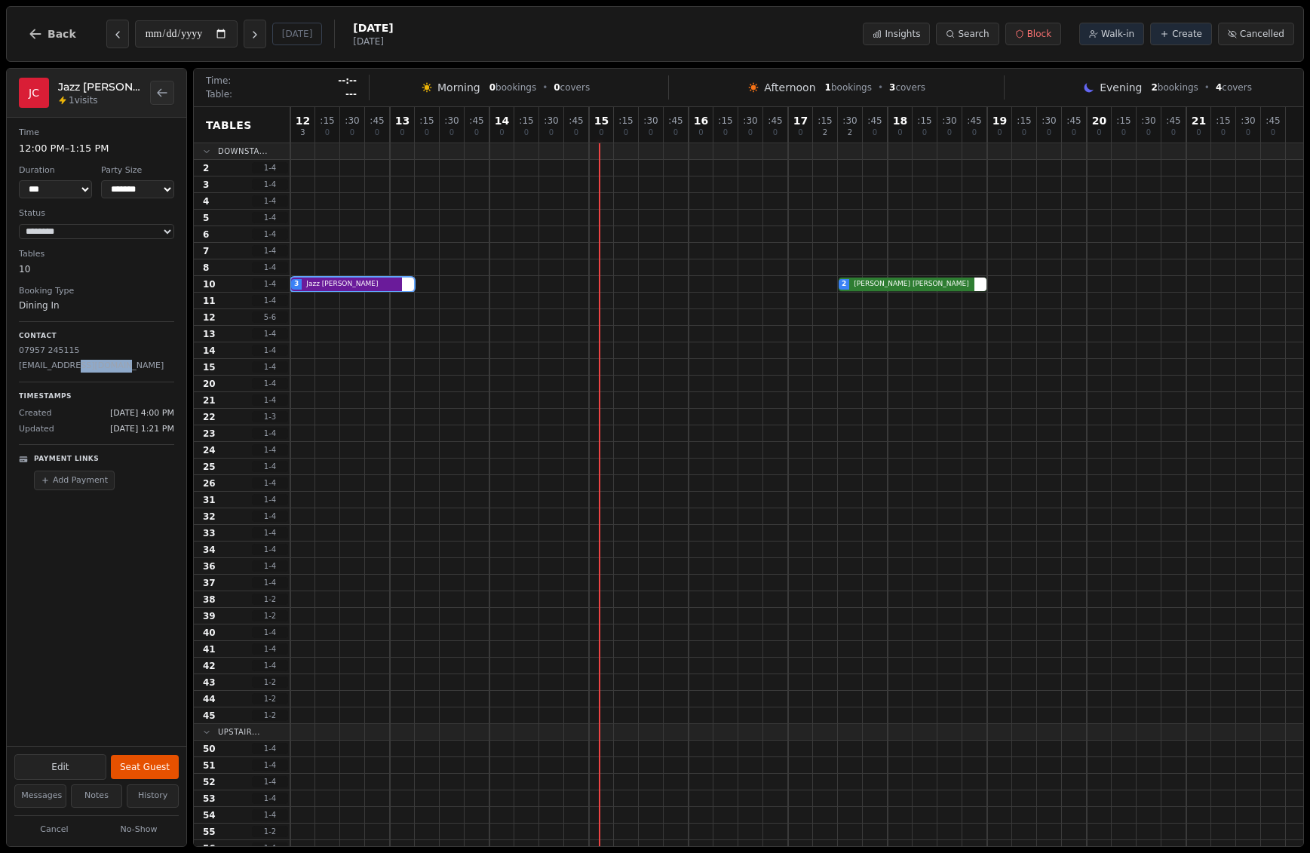
click at [109, 372] on p "jazzchanian@googlemail.com" at bounding box center [96, 366] width 155 height 13
click at [114, 365] on p "jazzchanian@googlemail.com" at bounding box center [96, 366] width 155 height 13
copy p "jazzchanian@googlemail.com"
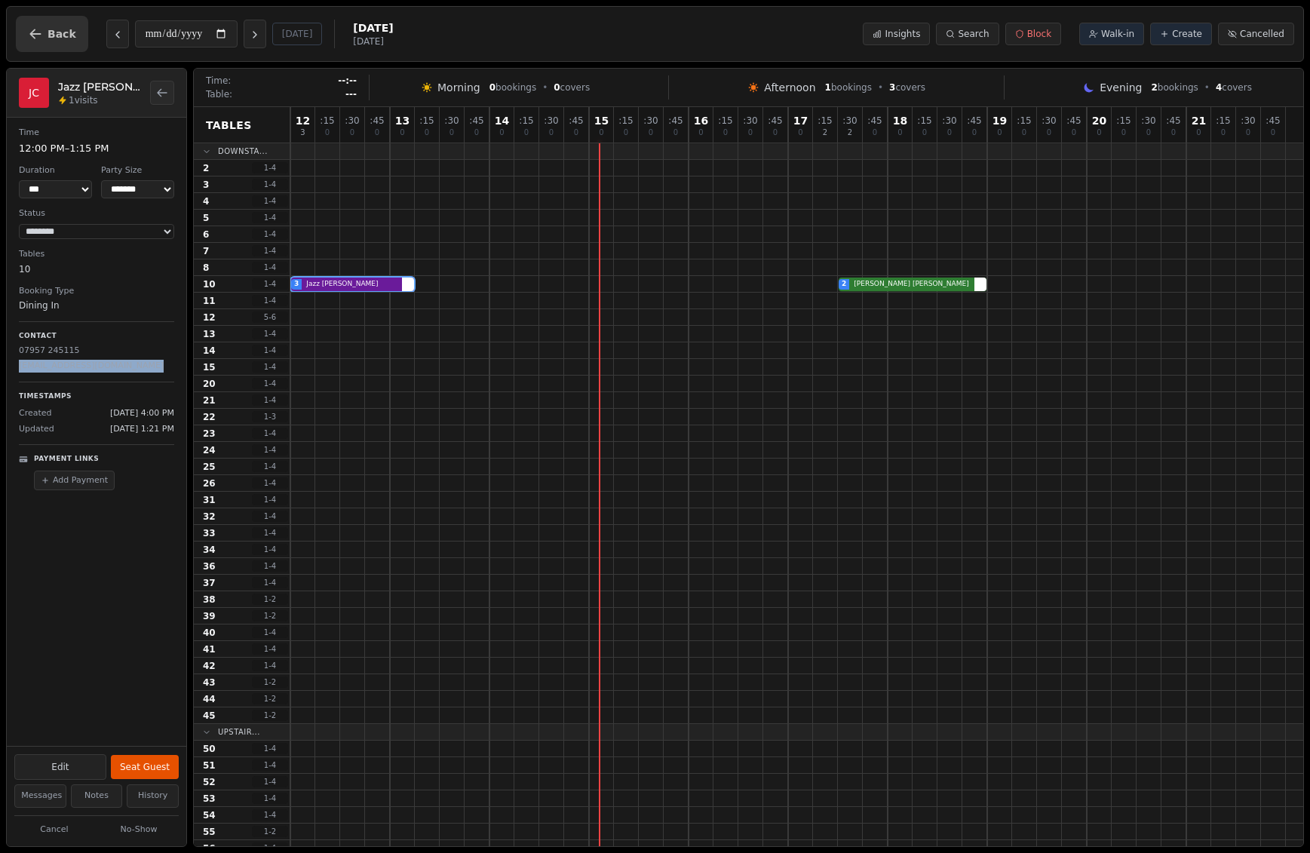
click at [44, 40] on button "Back" at bounding box center [52, 34] width 72 height 36
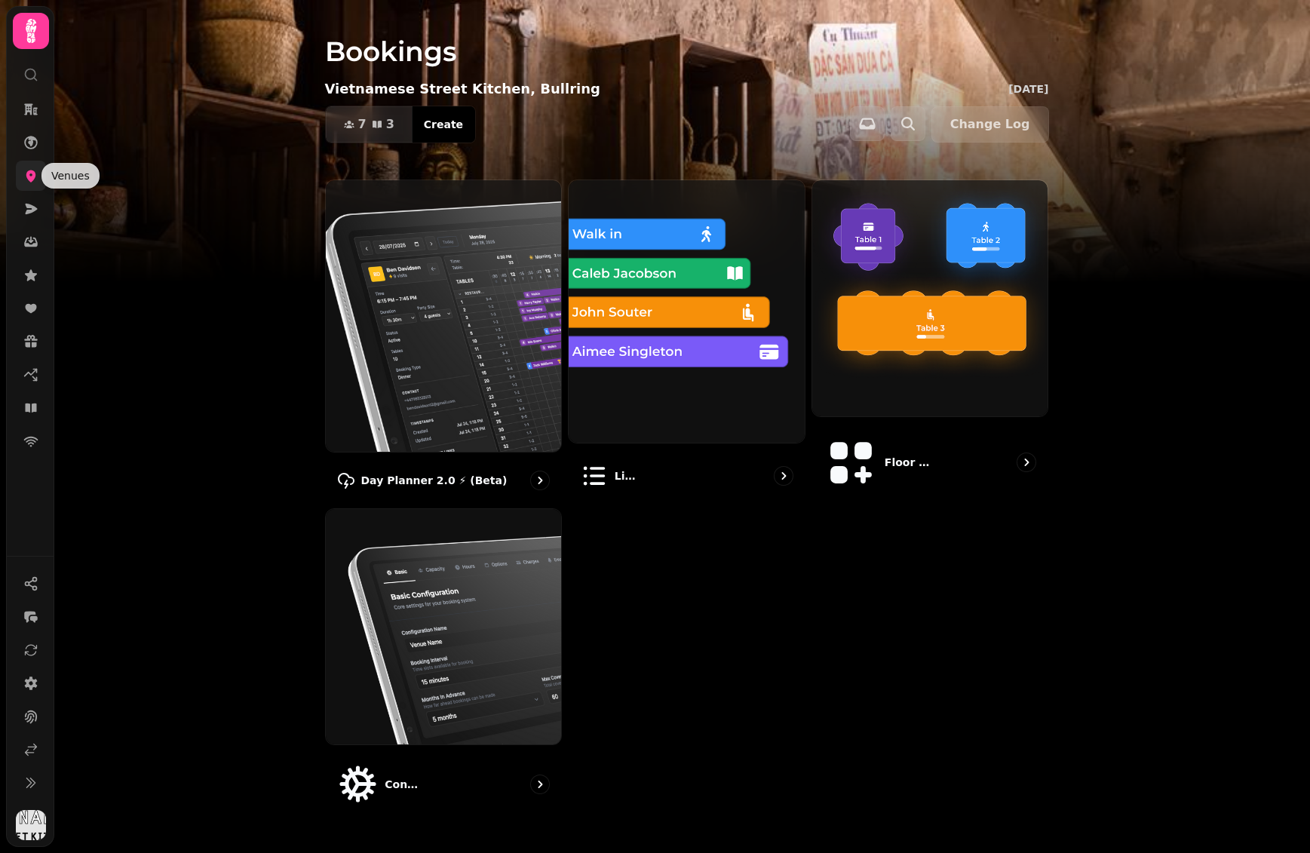
click at [37, 170] on icon at bounding box center [30, 175] width 15 height 15
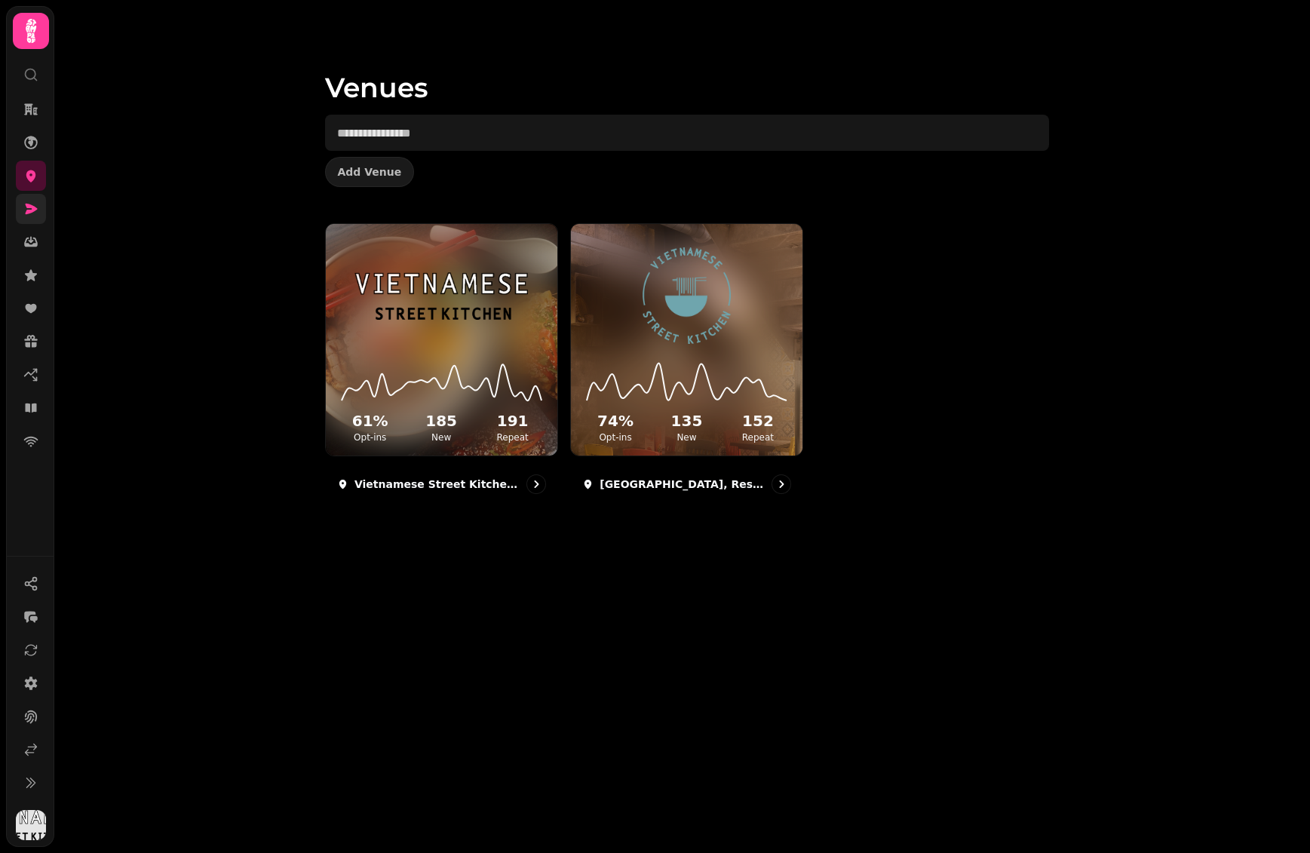
click at [39, 214] on link at bounding box center [31, 209] width 30 height 30
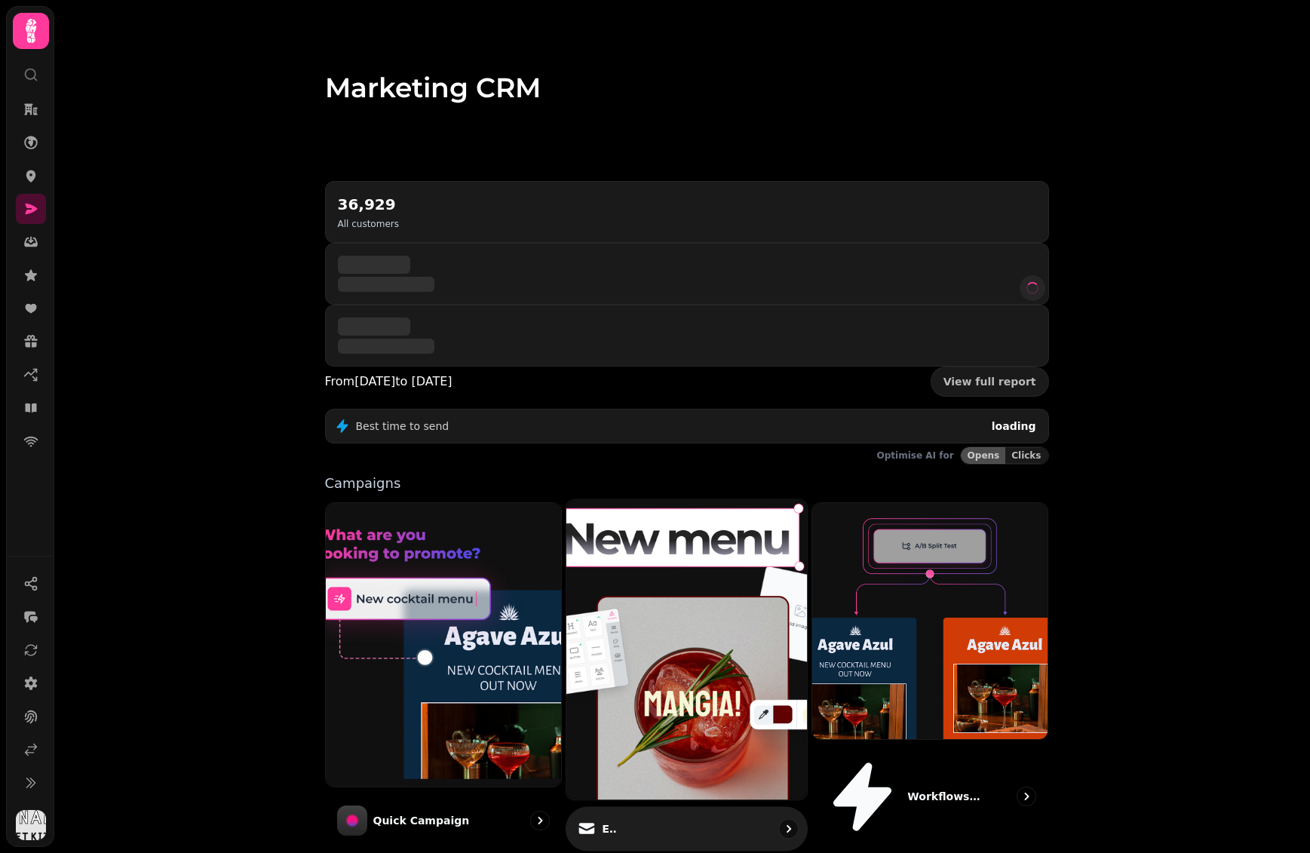
click at [666, 485] on img at bounding box center [686, 650] width 265 height 330
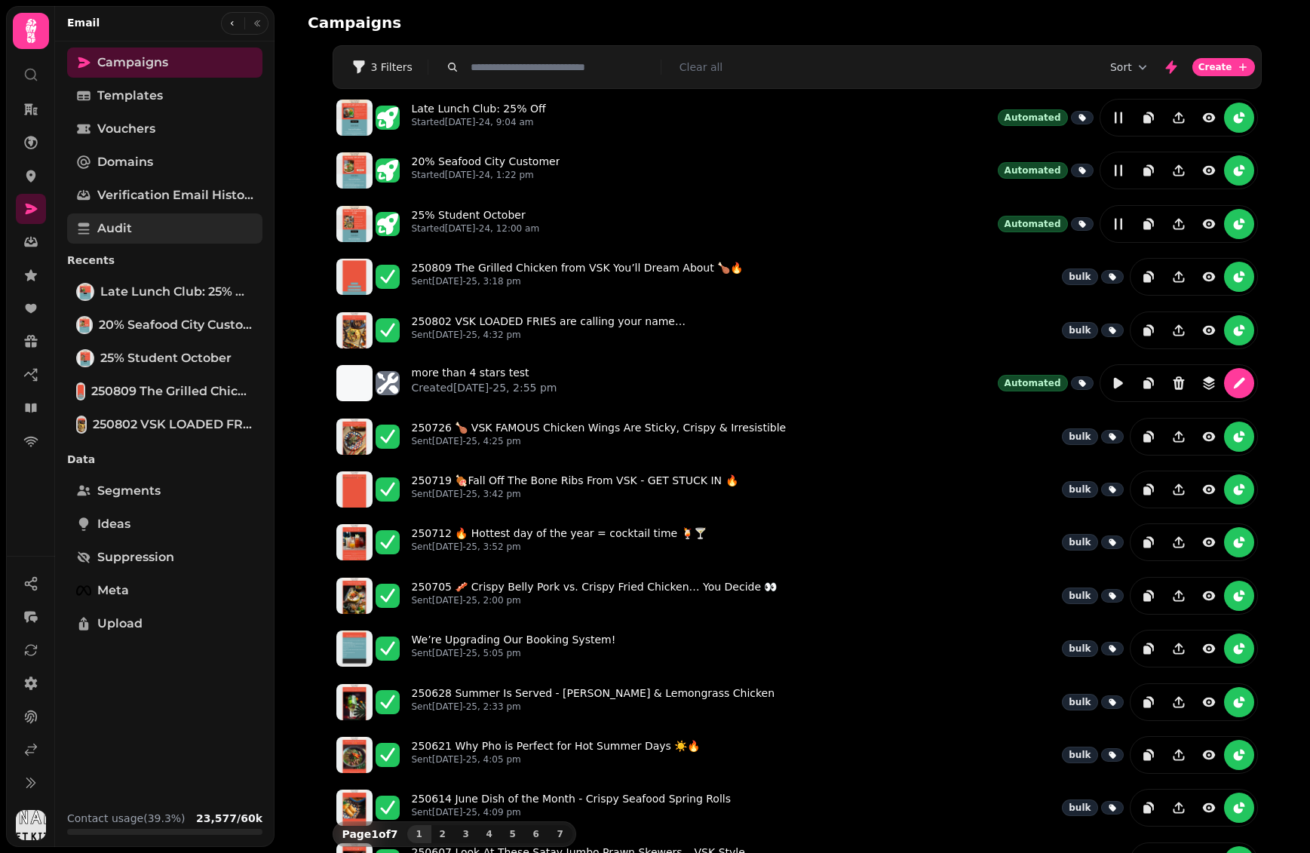
click at [179, 222] on link "Audit" at bounding box center [164, 228] width 195 height 30
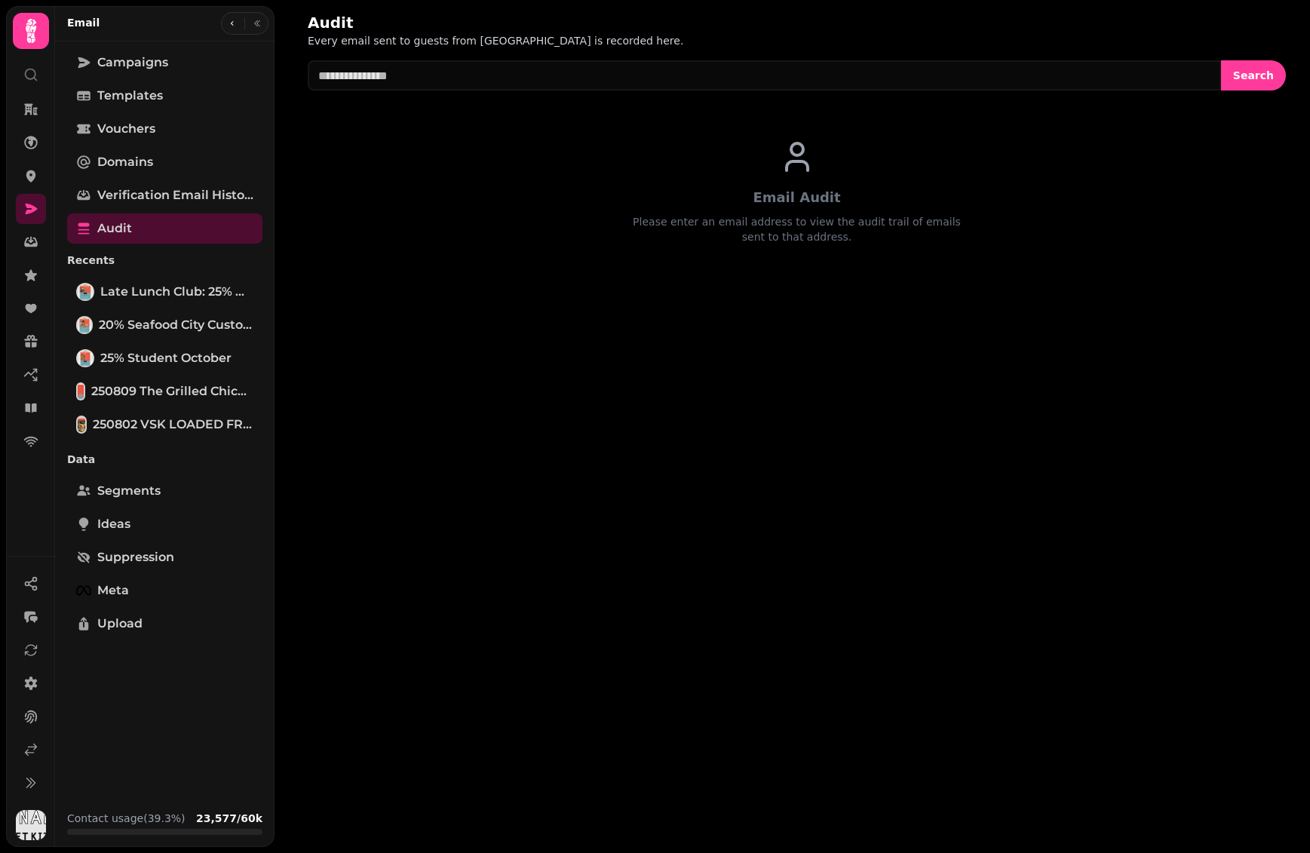
click at [445, 91] on div "Audit Every email sent to guests from Stampede is recorded here. Search Email A…" at bounding box center [797, 146] width 1026 height 293
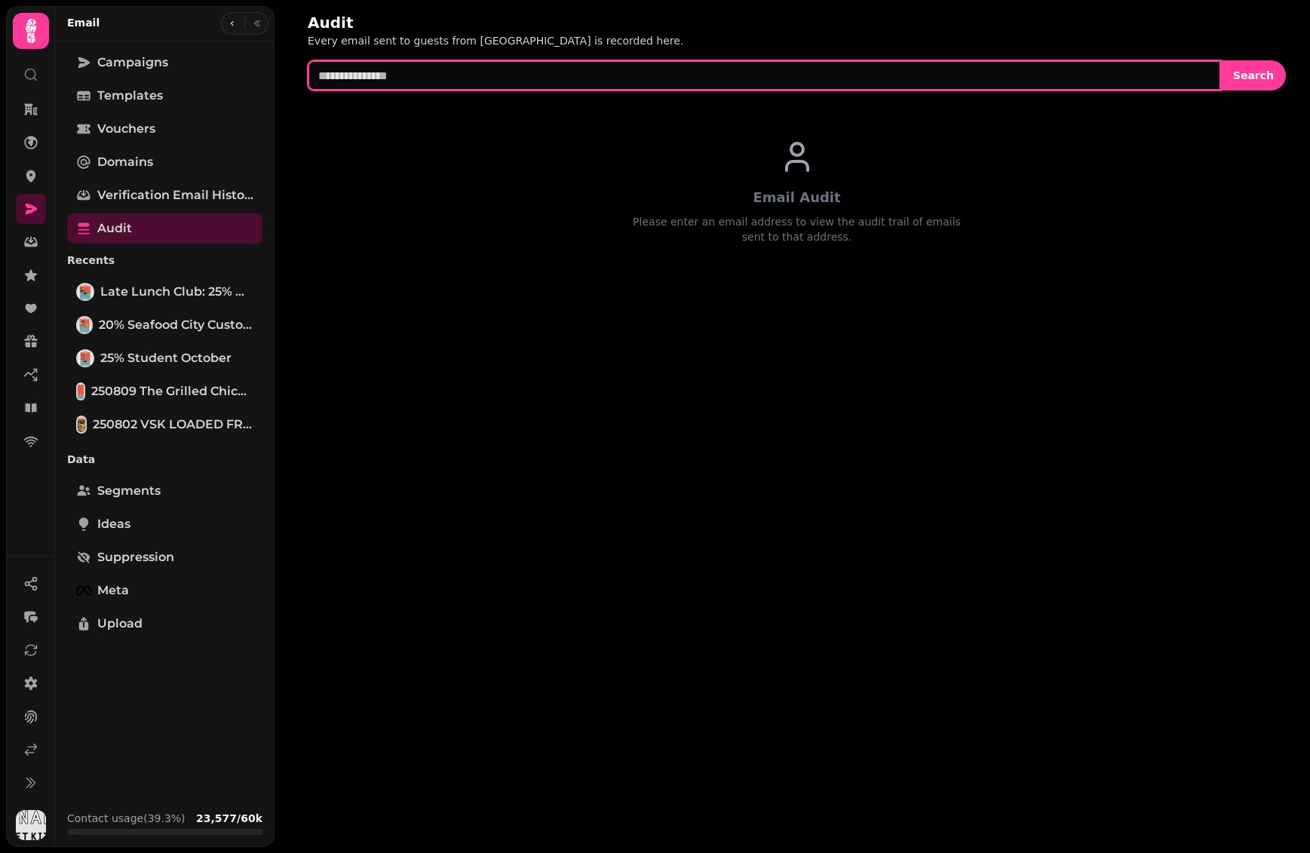
click at [449, 80] on input "text" at bounding box center [764, 75] width 913 height 30
paste input "**********"
type input "**********"
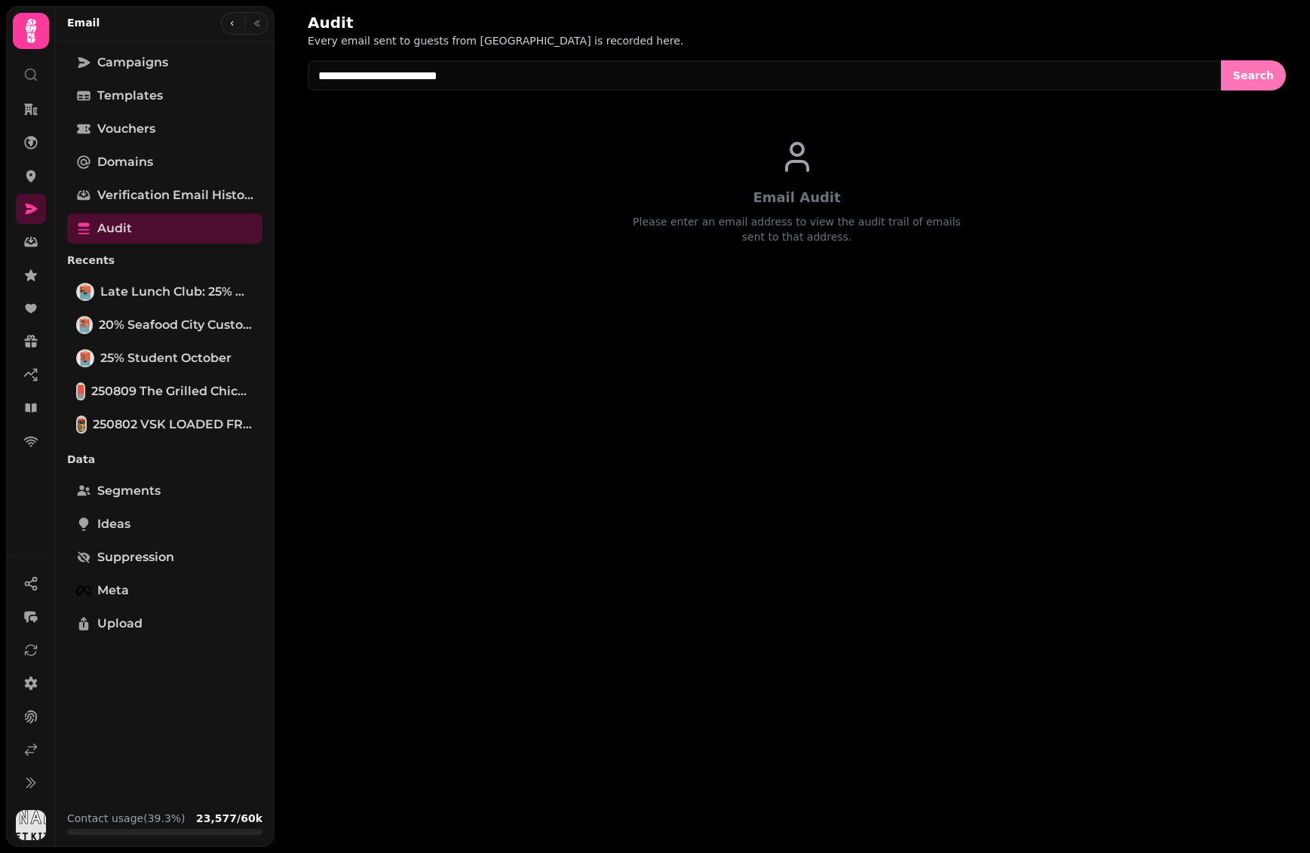
click at [1254, 83] on button "Search" at bounding box center [1253, 75] width 65 height 30
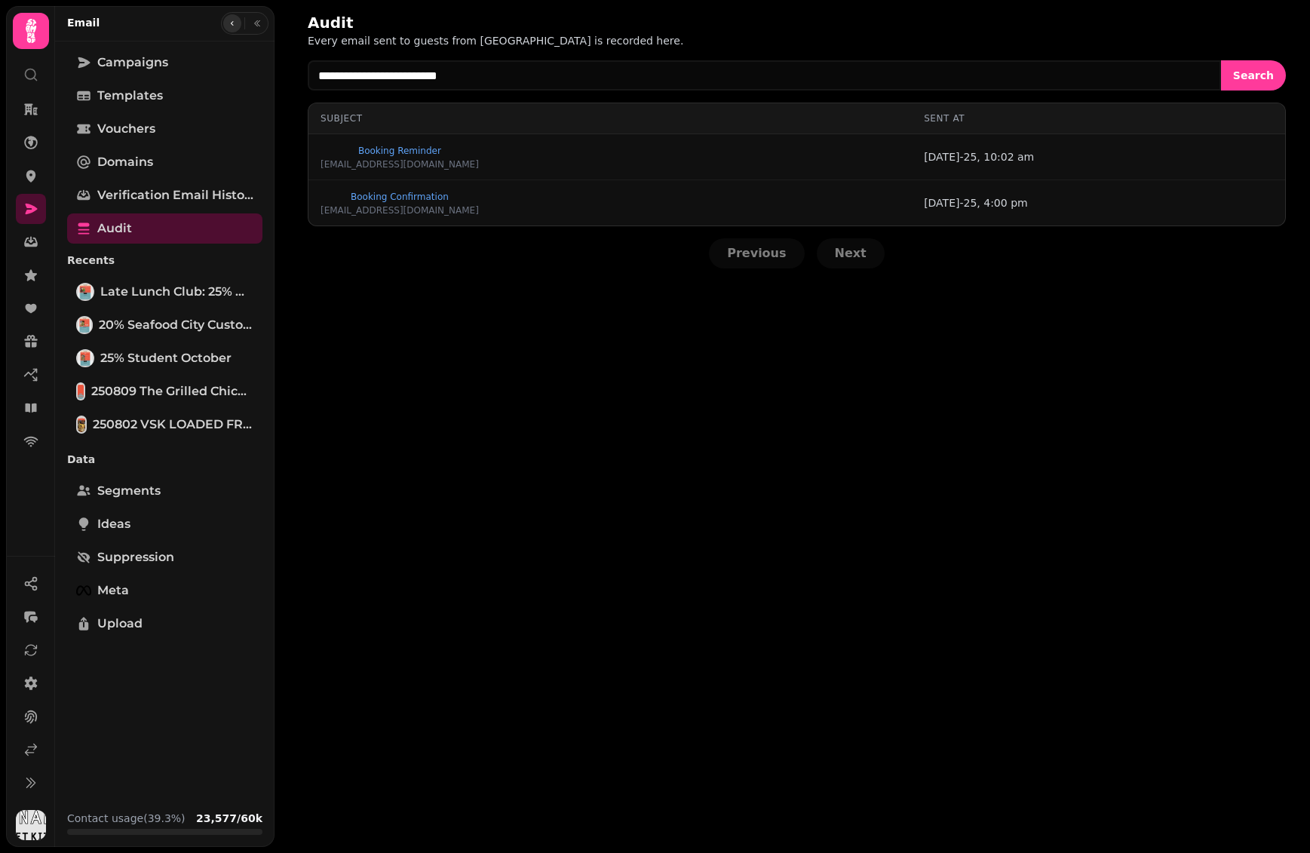
click at [233, 25] on icon "button" at bounding box center [232, 23] width 9 height 9
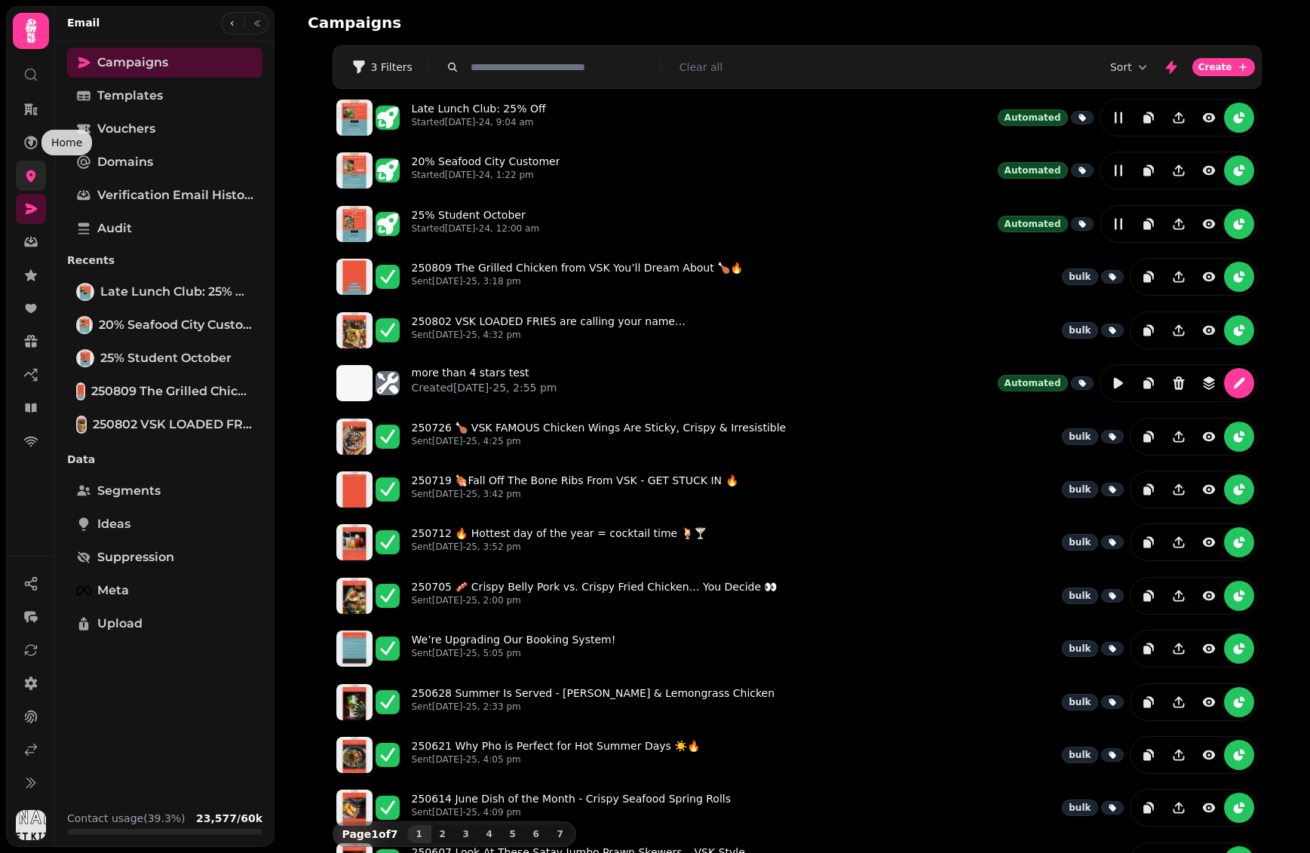
click at [29, 181] on icon at bounding box center [31, 176] width 10 height 12
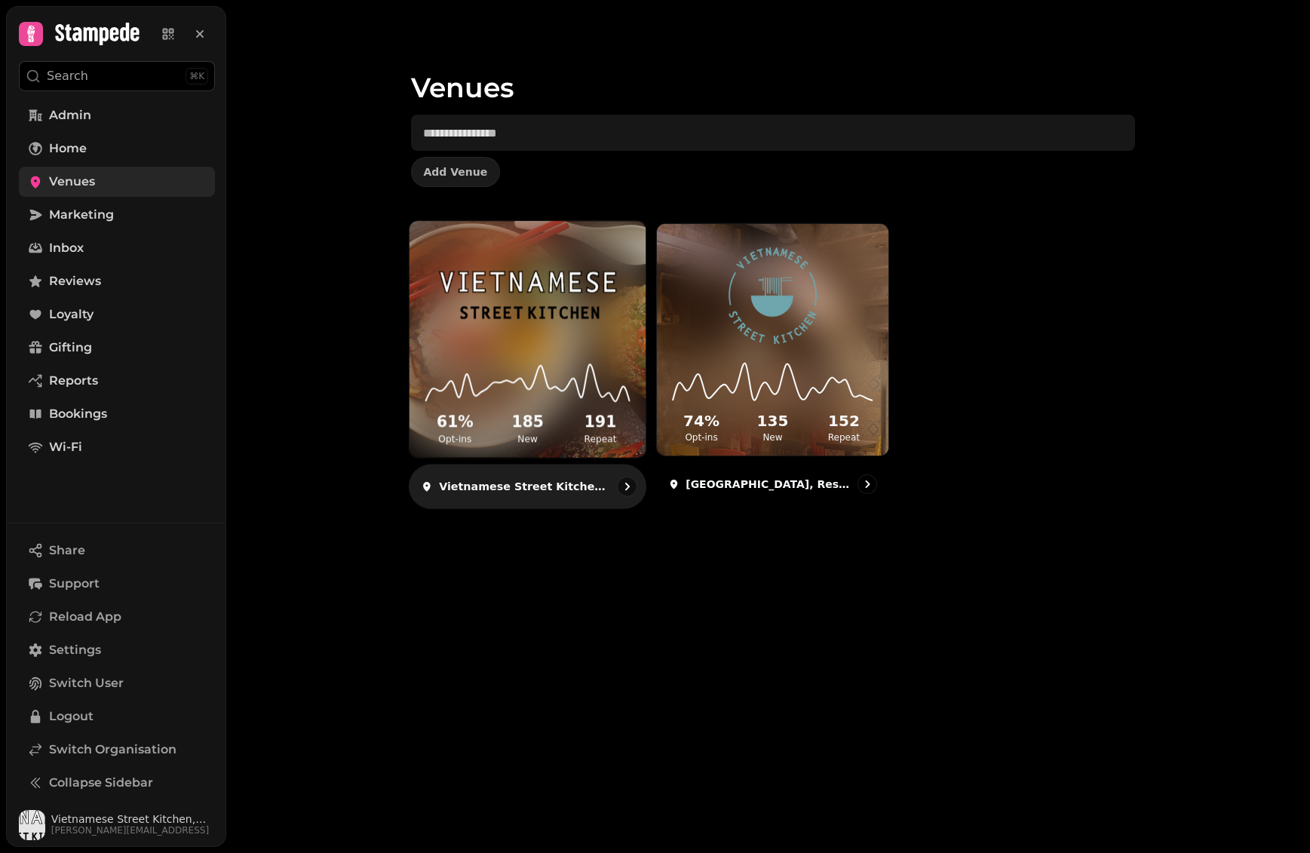
click at [566, 329] on img at bounding box center [527, 294] width 177 height 99
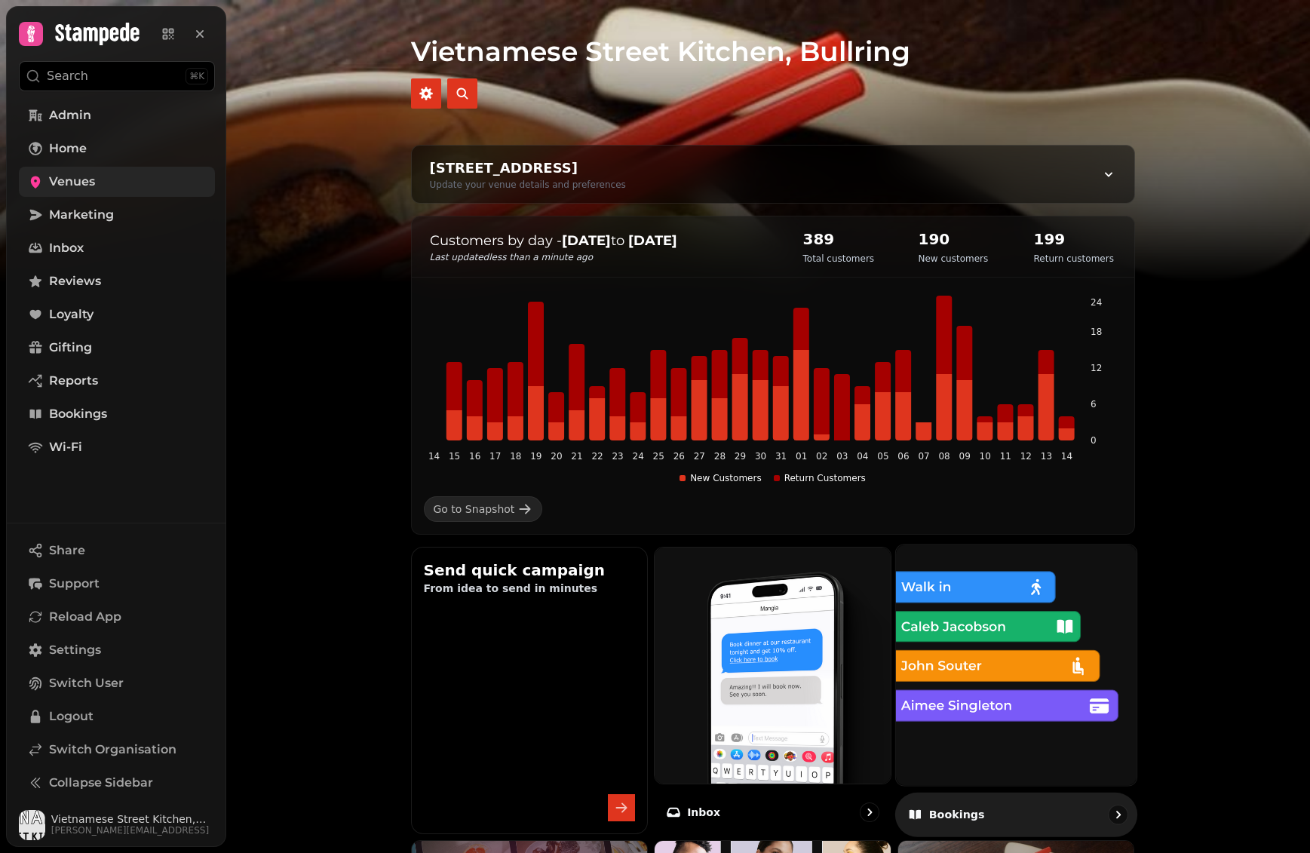
click at [940, 720] on img at bounding box center [1016, 664] width 265 height 265
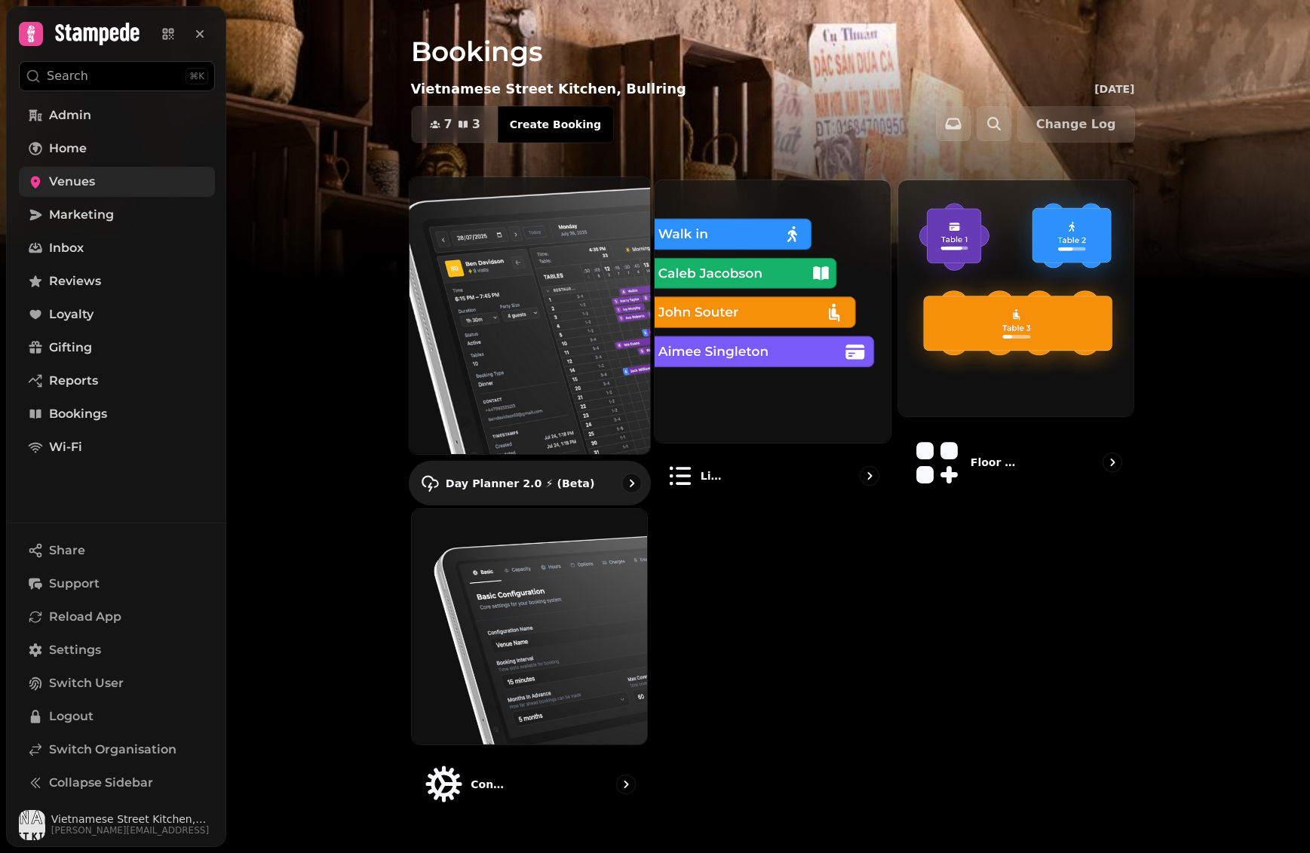
click at [489, 279] on img at bounding box center [529, 315] width 265 height 305
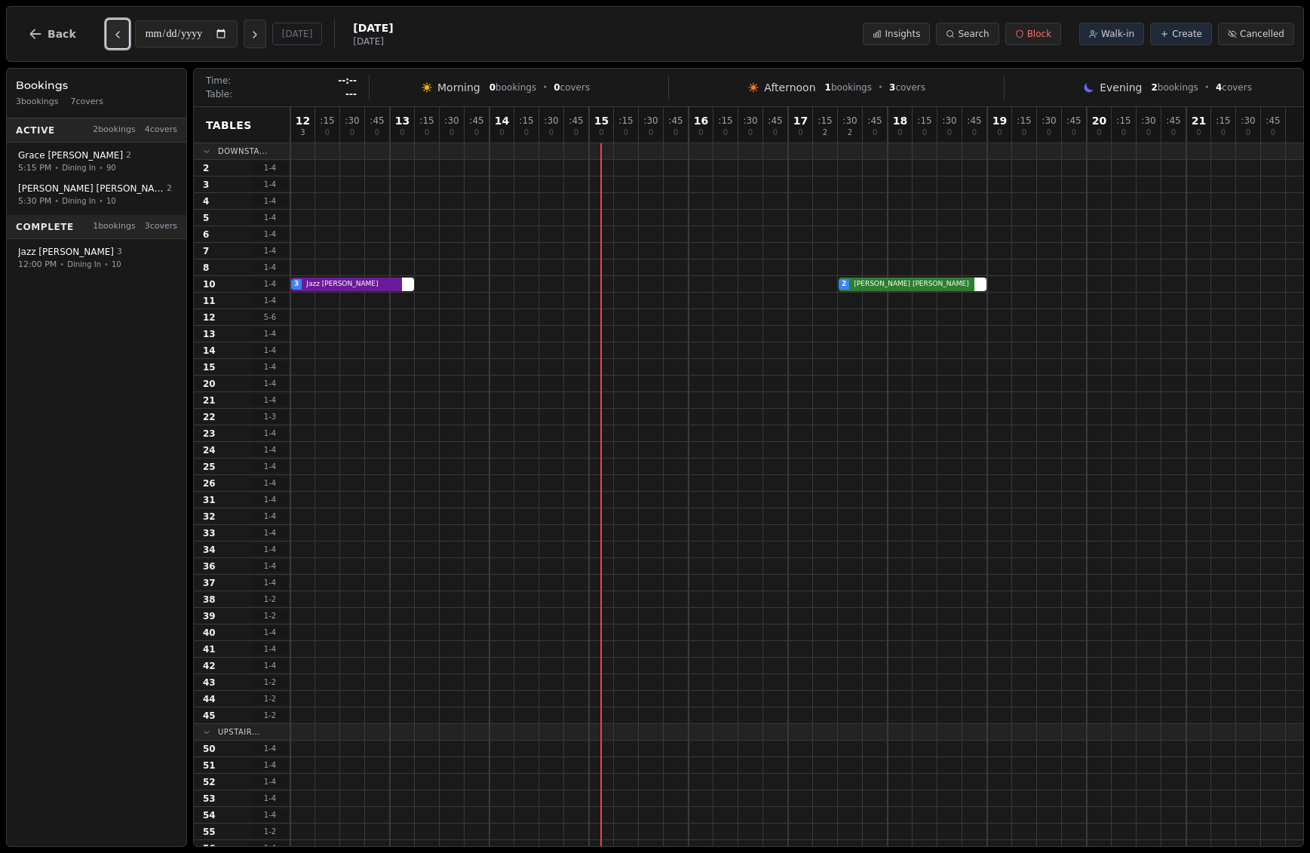
click at [119, 40] on icon "Previous day" at bounding box center [118, 35] width 12 height 12
type input "**********"
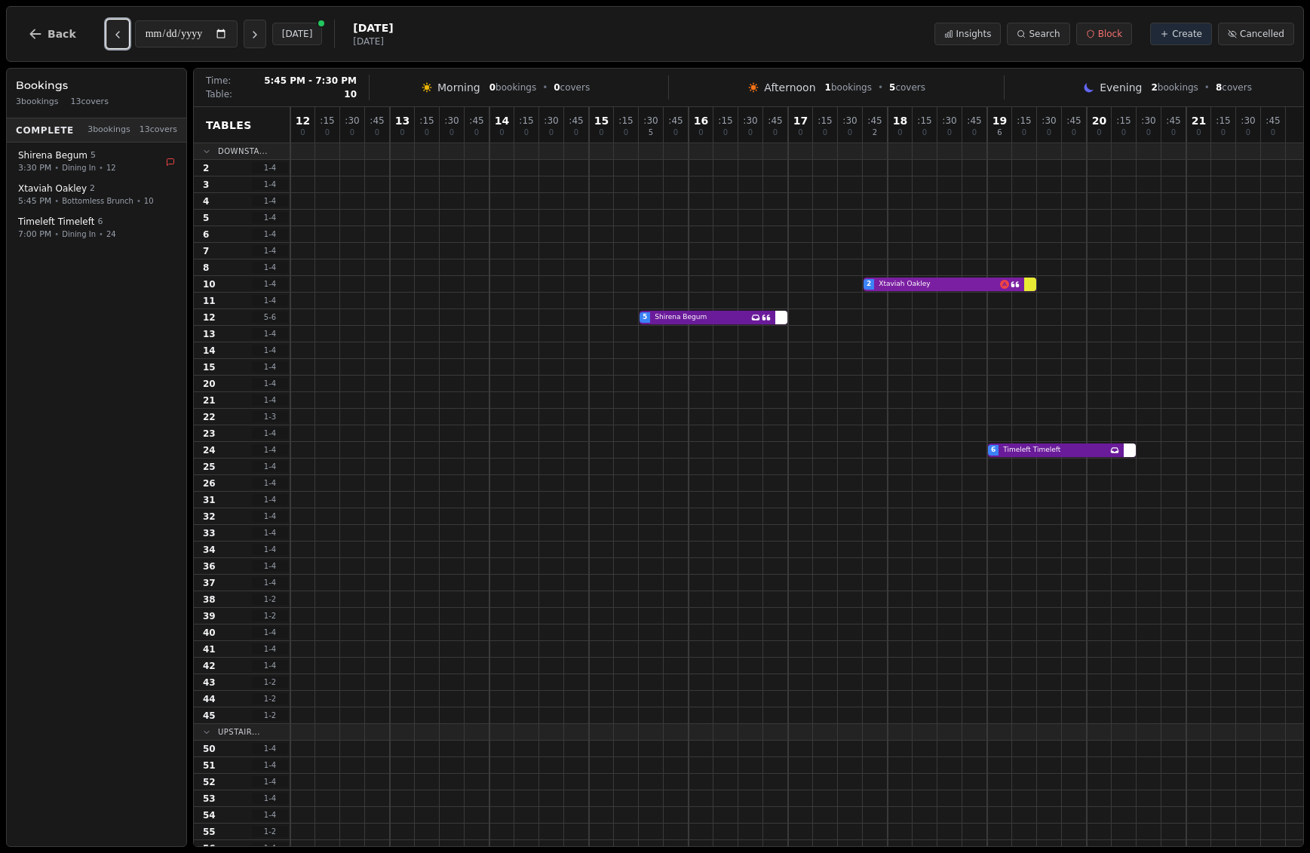
click at [1010, 282] on div "2 Xtaviah Oakley" at bounding box center [796, 284] width 1013 height 17
select select "****"
select select "*"
select select "********"
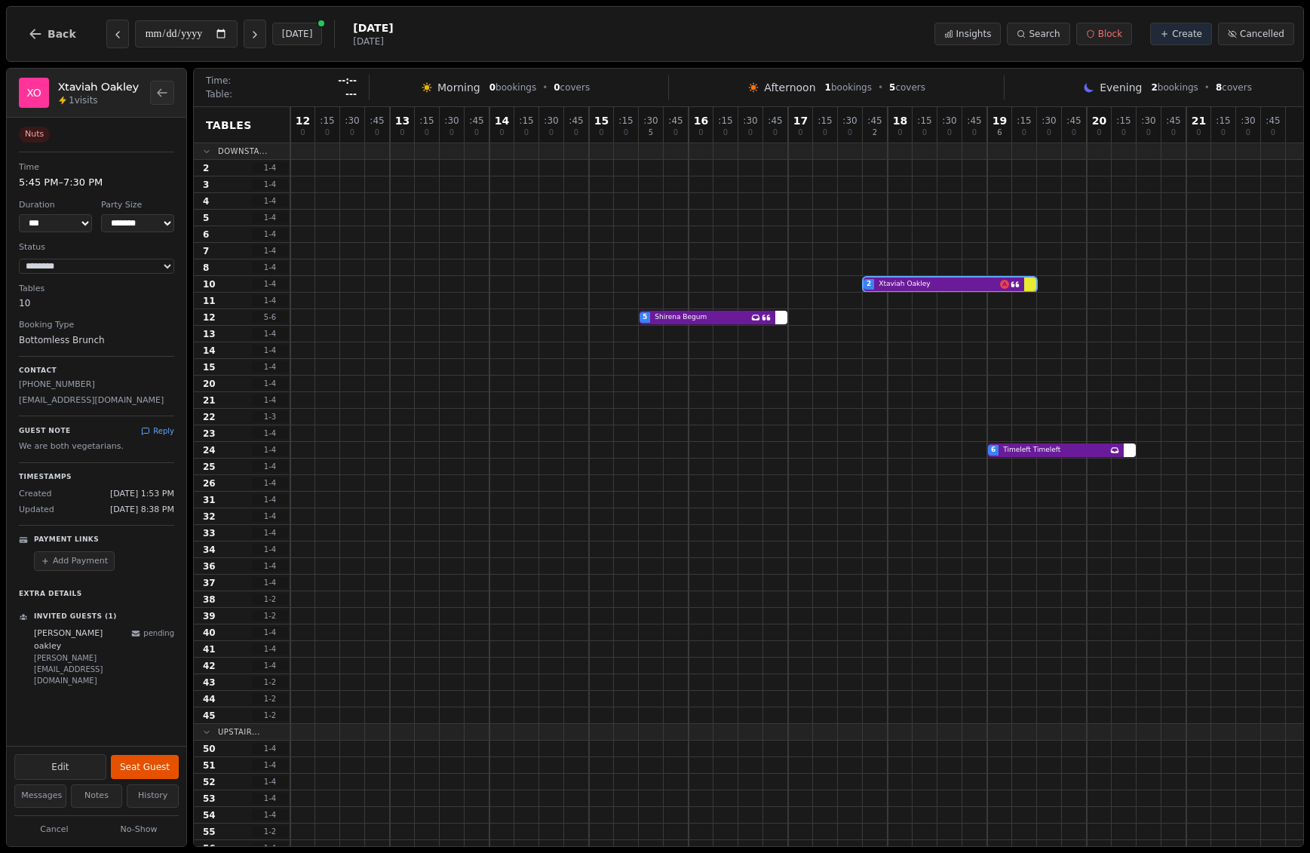
click at [55, 405] on p "xtaviah1@gmail.com" at bounding box center [96, 400] width 155 height 13
copy p "xtaviah1@gmail.com"
click at [51, 33] on span "Back" at bounding box center [62, 34] width 29 height 11
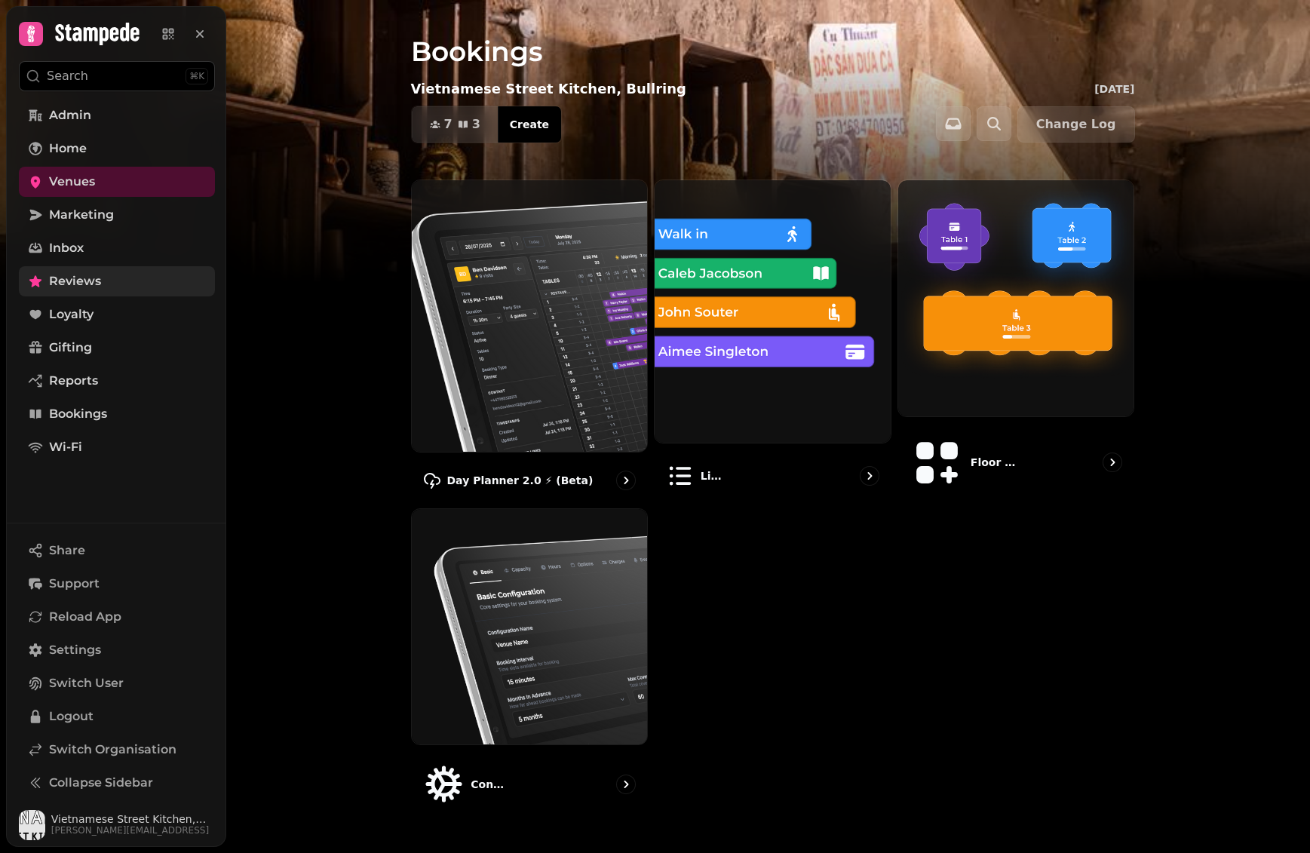
click at [137, 274] on link "Reviews" at bounding box center [117, 281] width 196 height 30
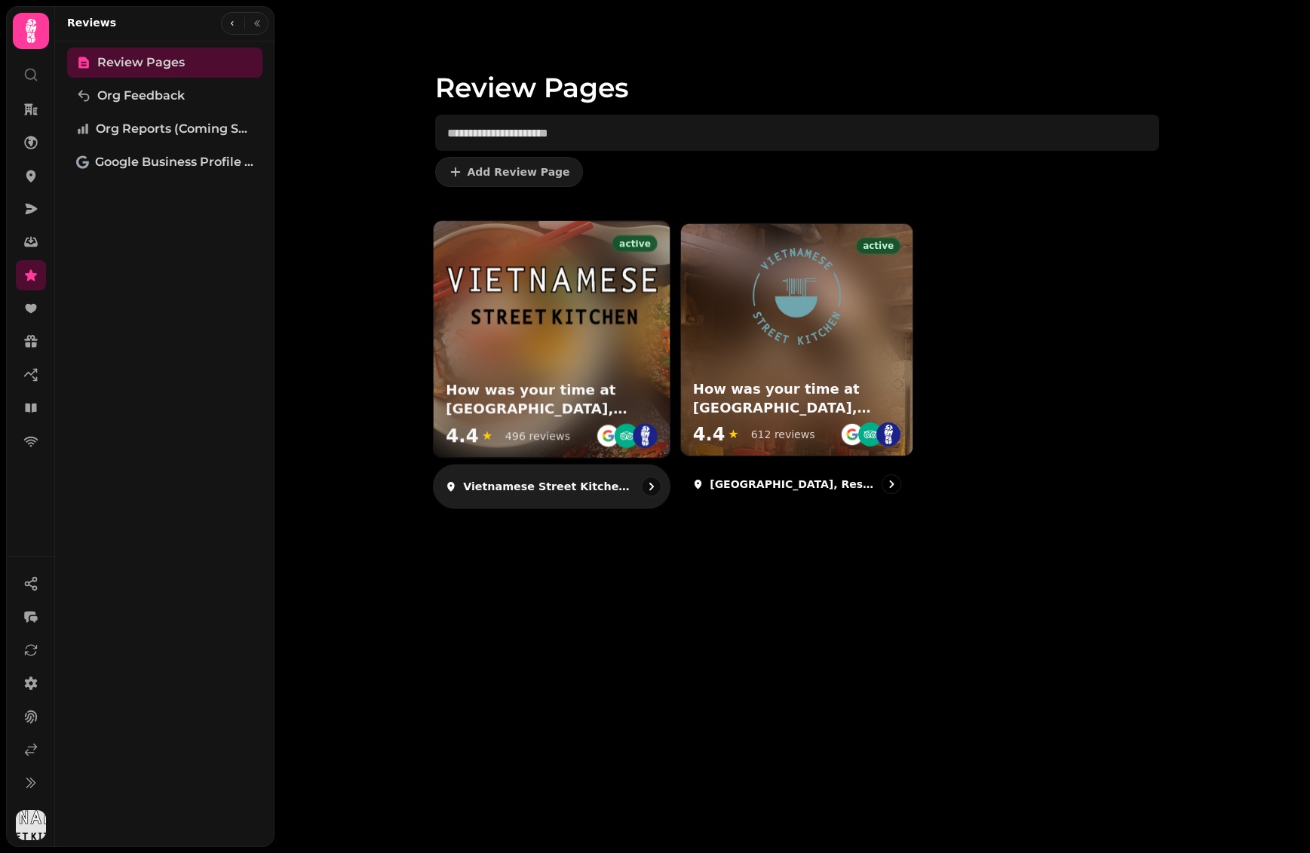
click at [594, 385] on h3 "How was your time at Vietnamese Street Kitchen, Bullring?" at bounding box center [552, 400] width 212 height 38
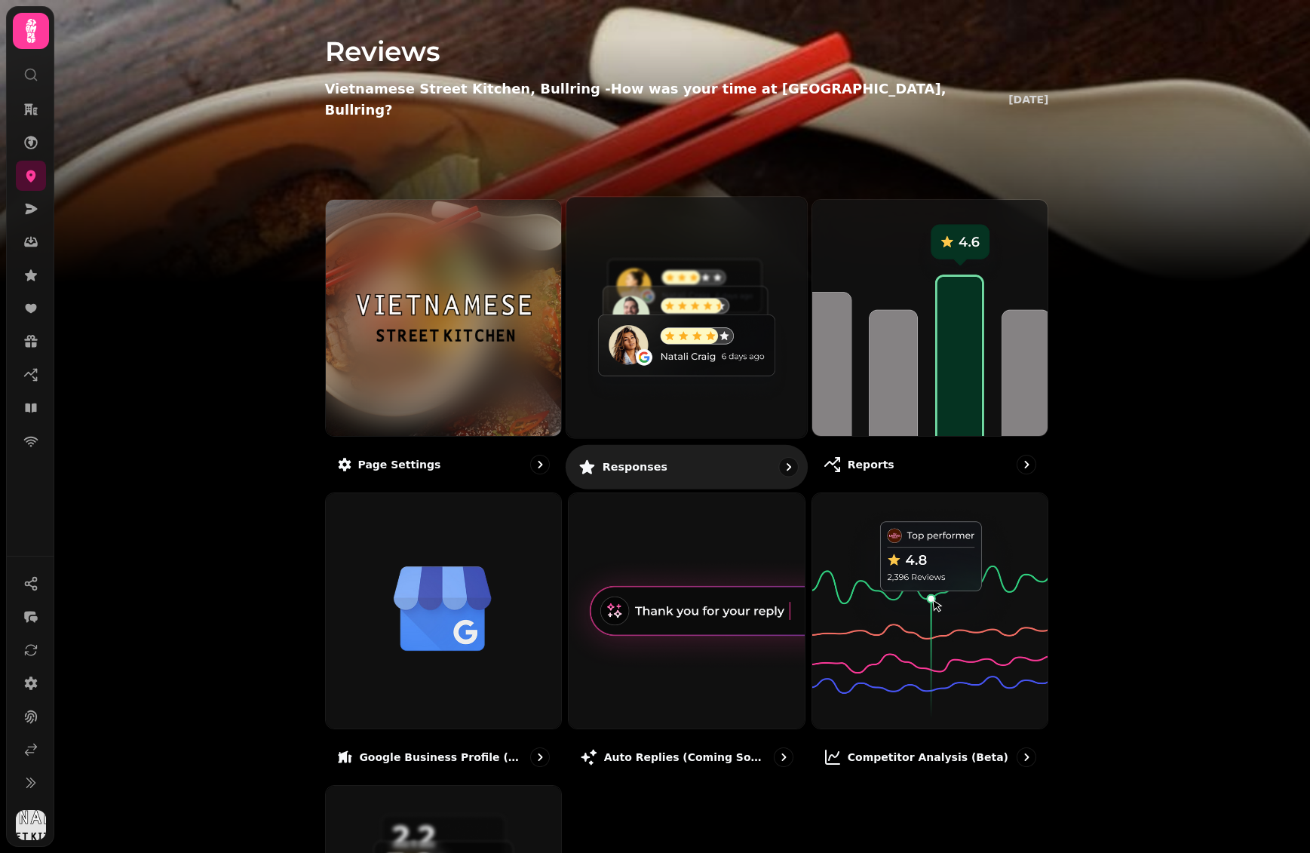
click at [657, 318] on img at bounding box center [686, 317] width 265 height 265
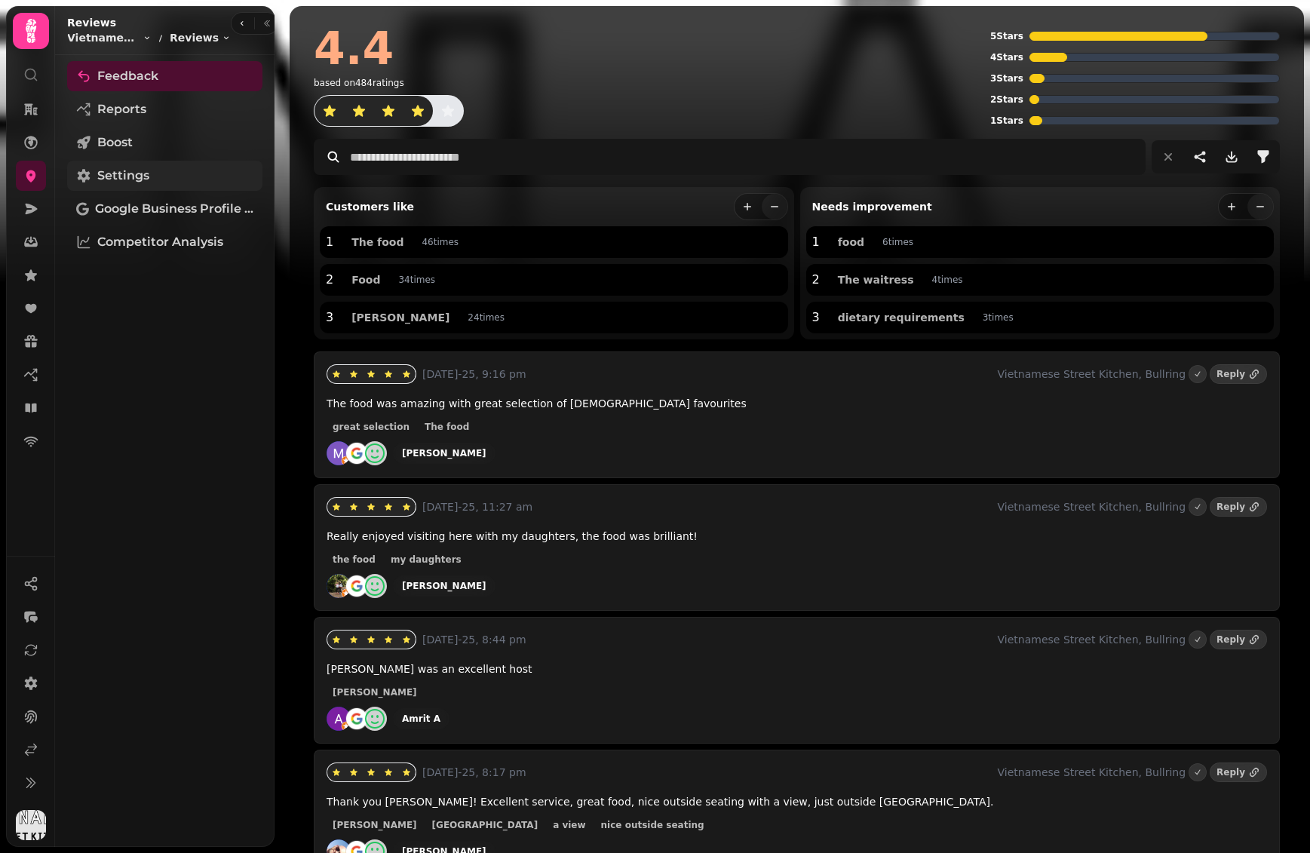
click at [198, 176] on link "Settings" at bounding box center [164, 176] width 195 height 30
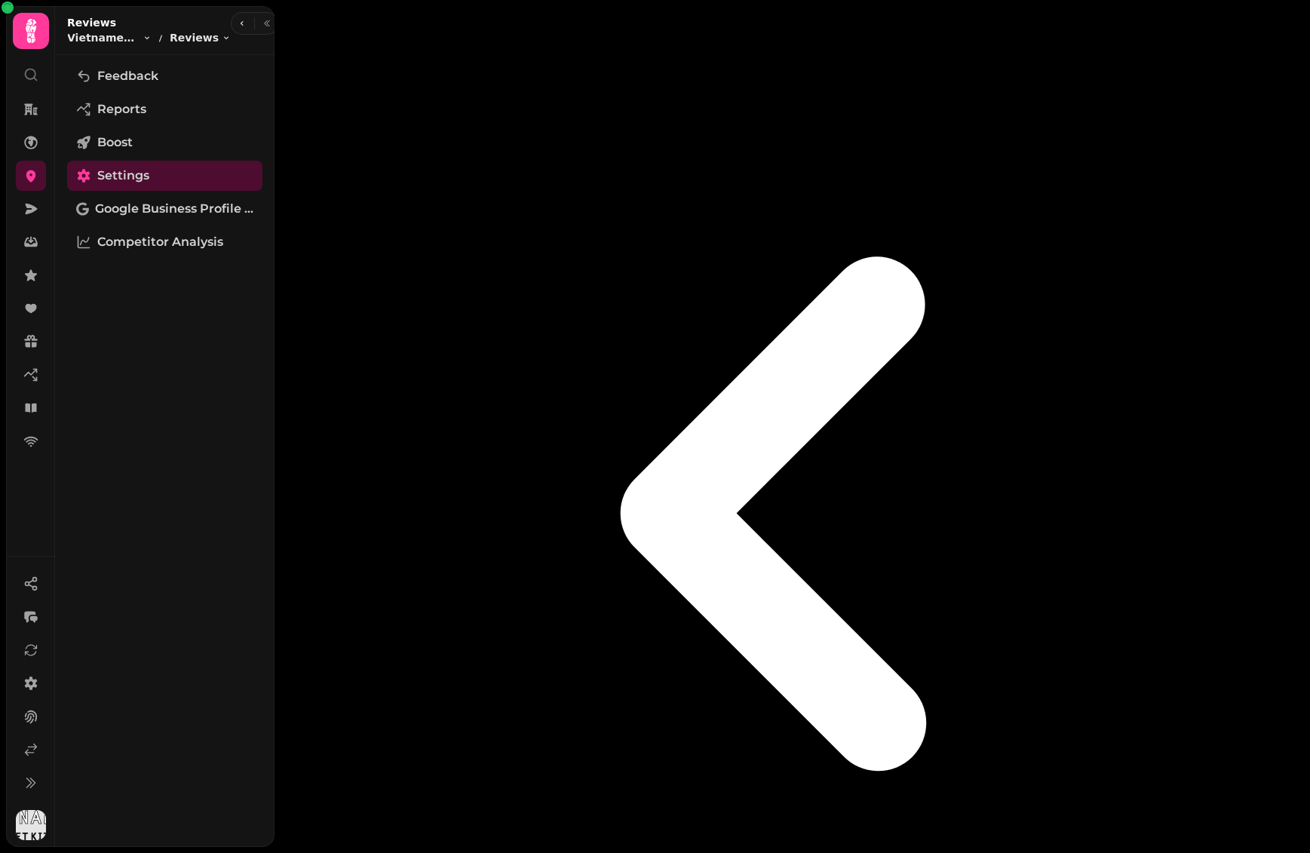
select select "**********"
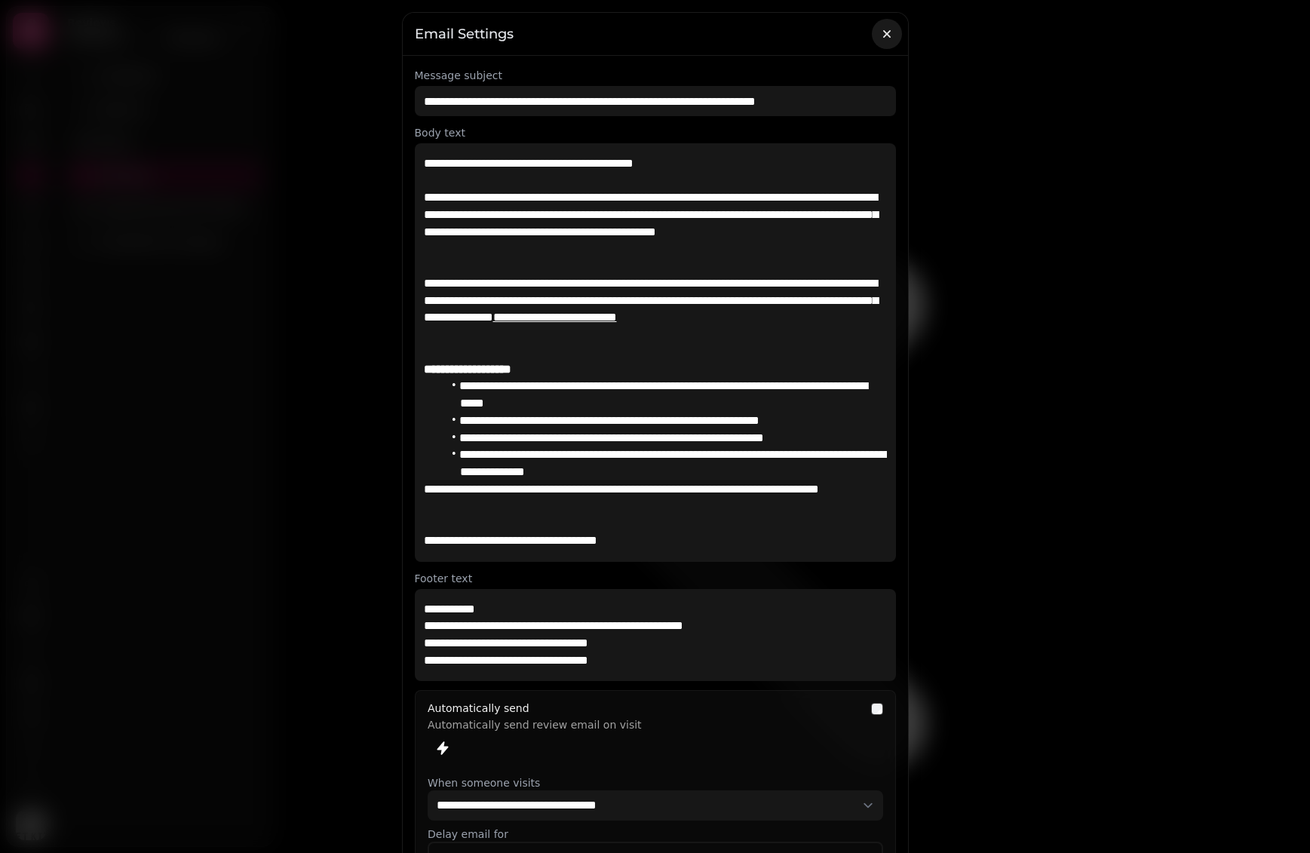
click at [887, 33] on icon "button" at bounding box center [886, 34] width 8 height 8
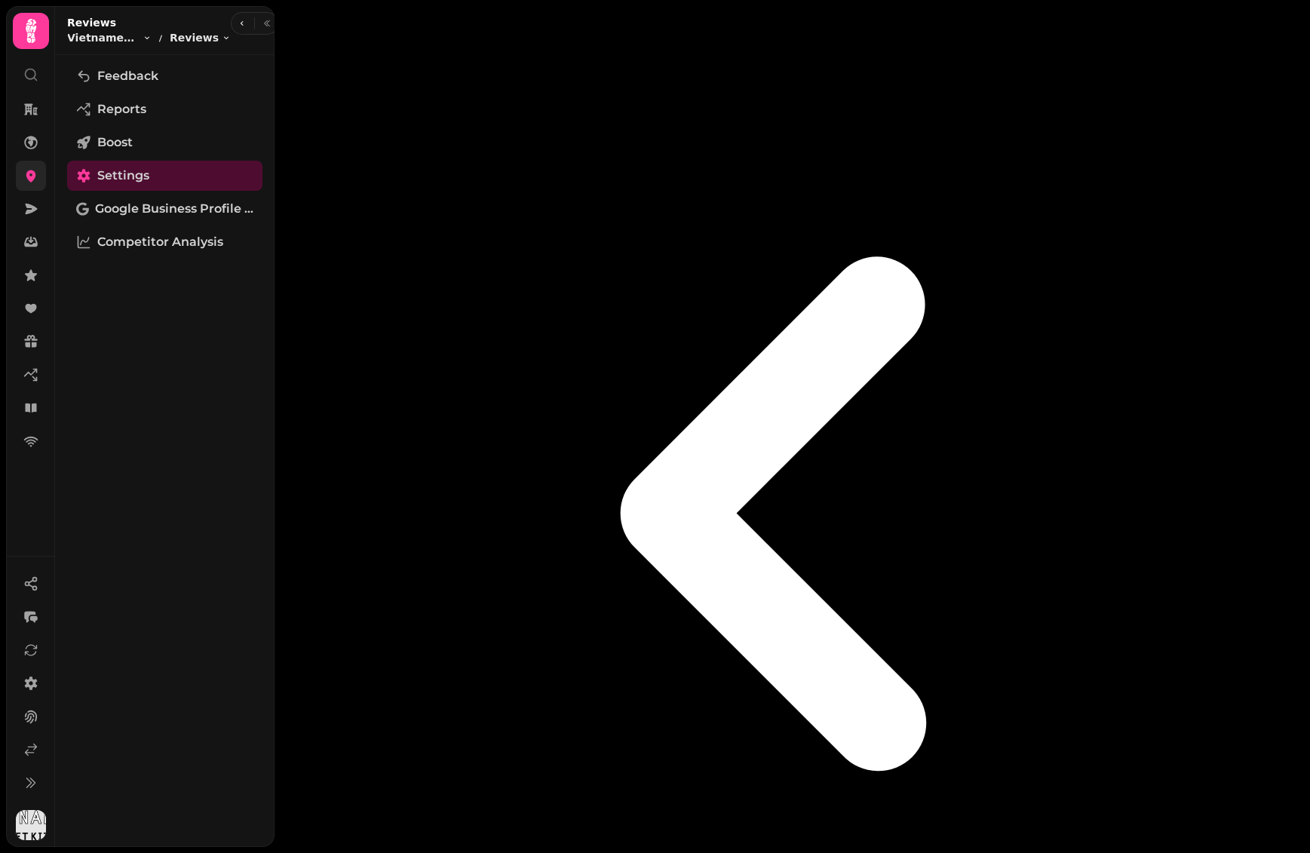
click at [33, 184] on link at bounding box center [31, 176] width 30 height 30
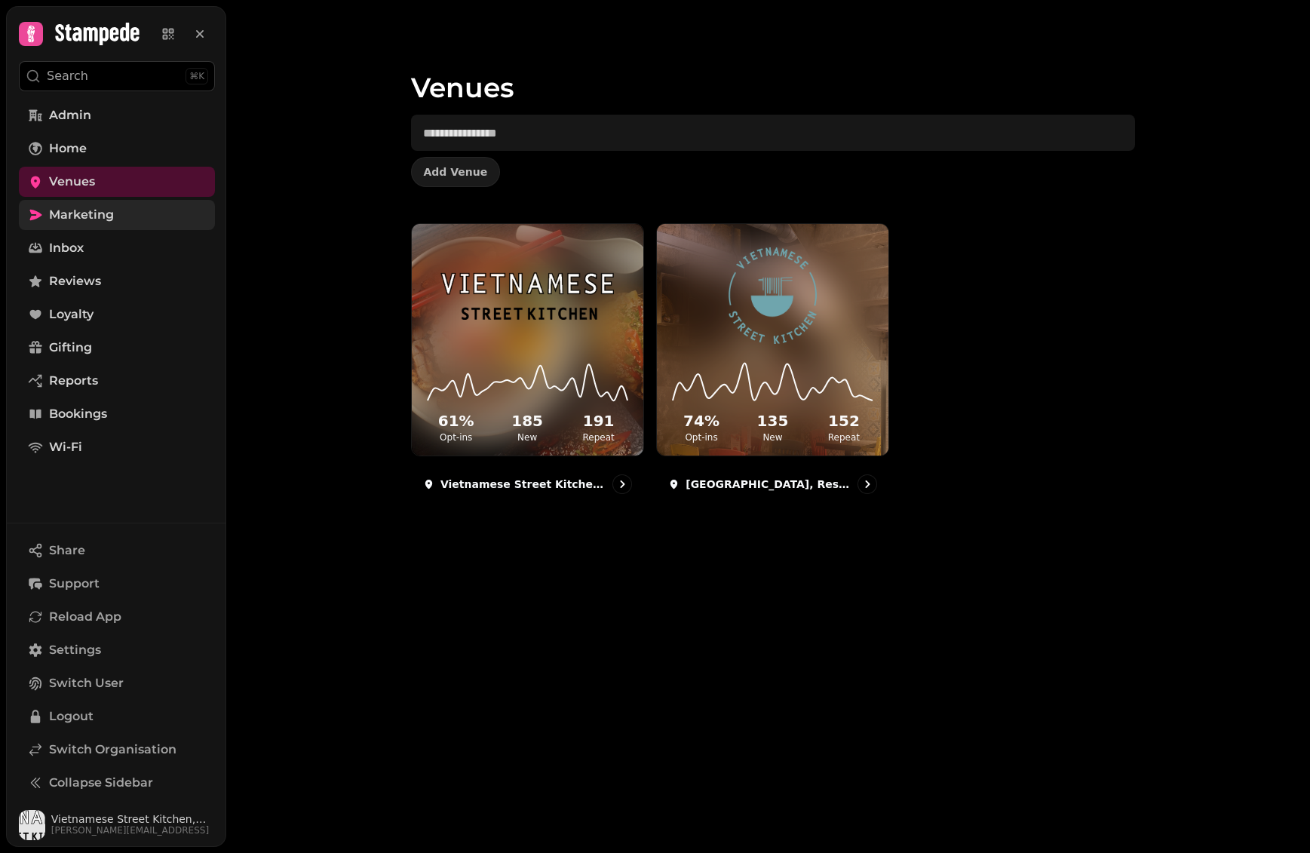
click at [129, 210] on link "Marketing" at bounding box center [117, 215] width 196 height 30
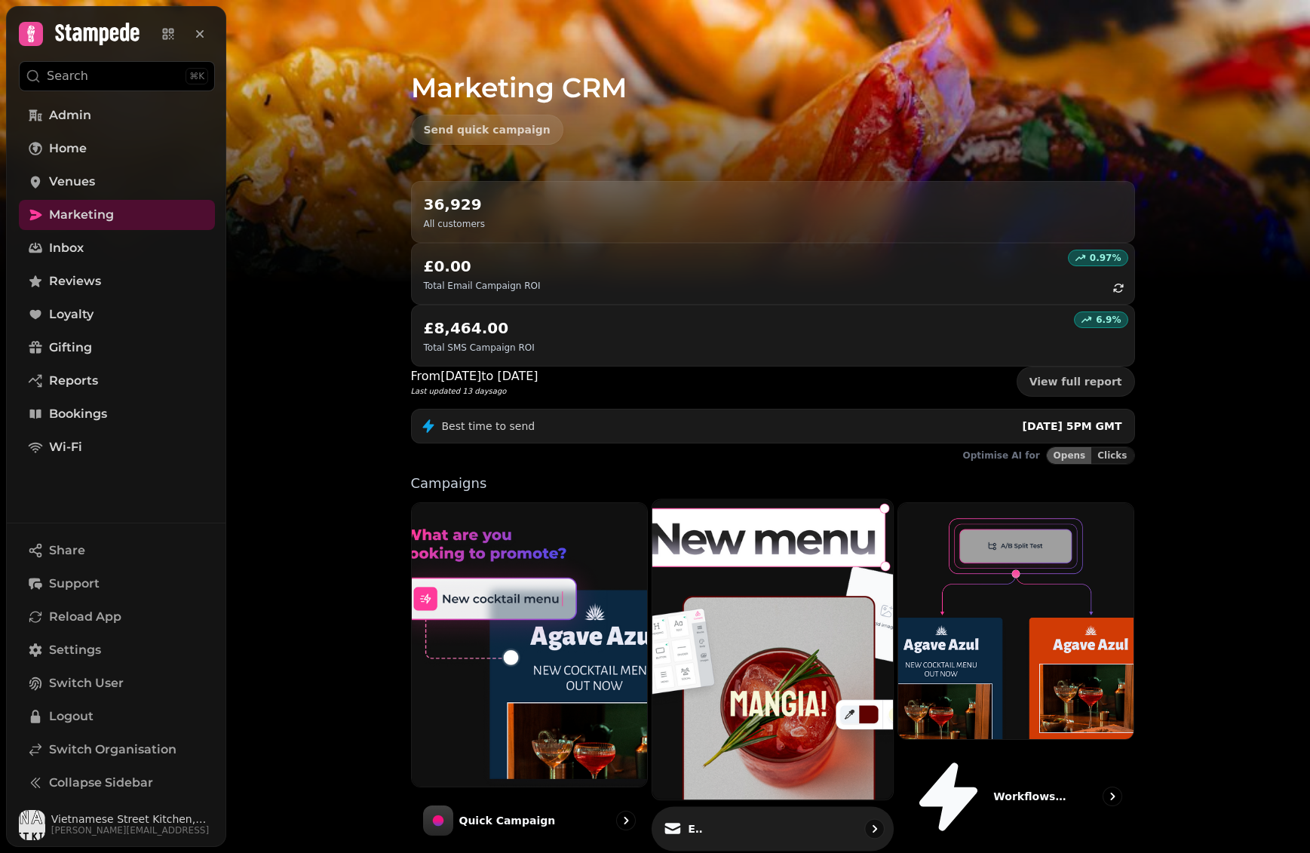
click at [781, 513] on img at bounding box center [772, 650] width 265 height 330
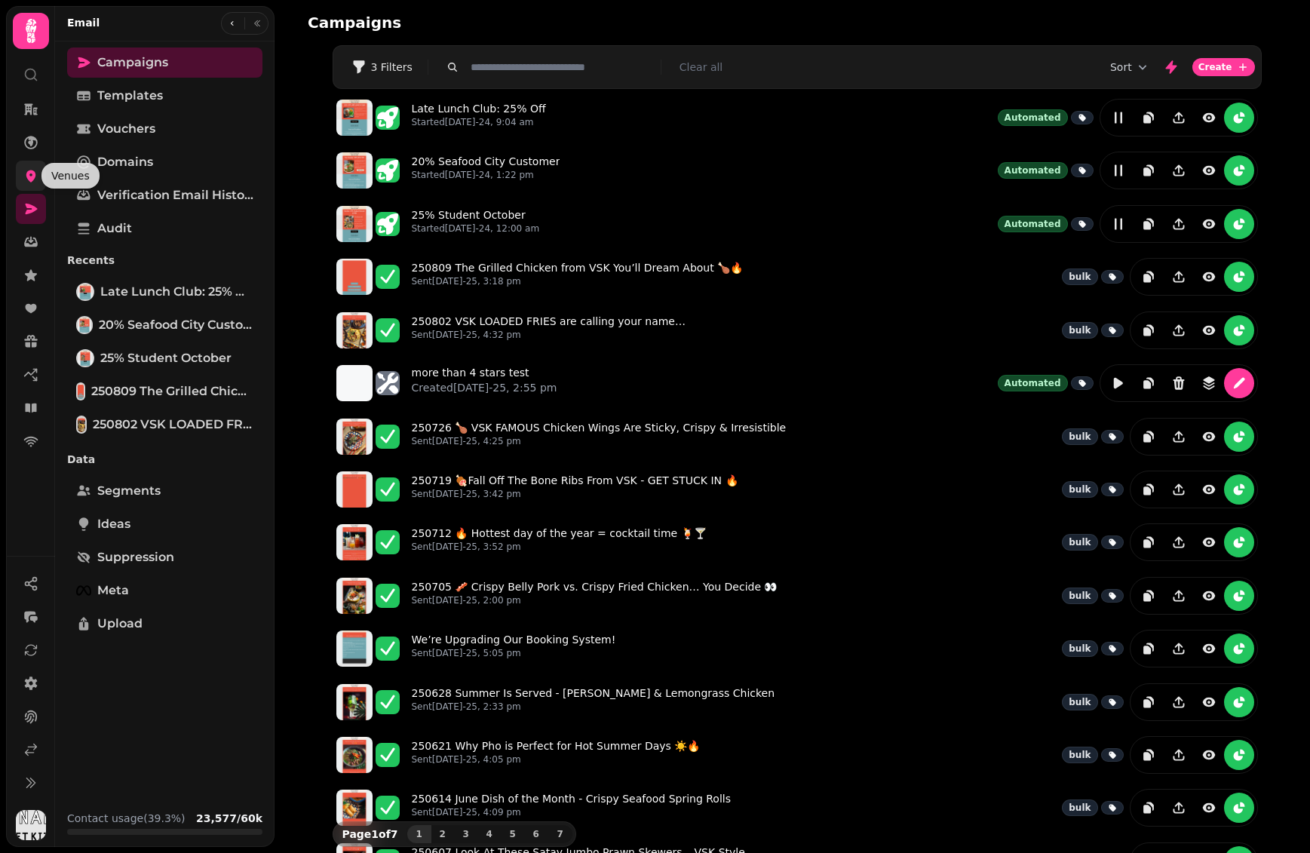
click at [26, 172] on icon at bounding box center [30, 175] width 15 height 15
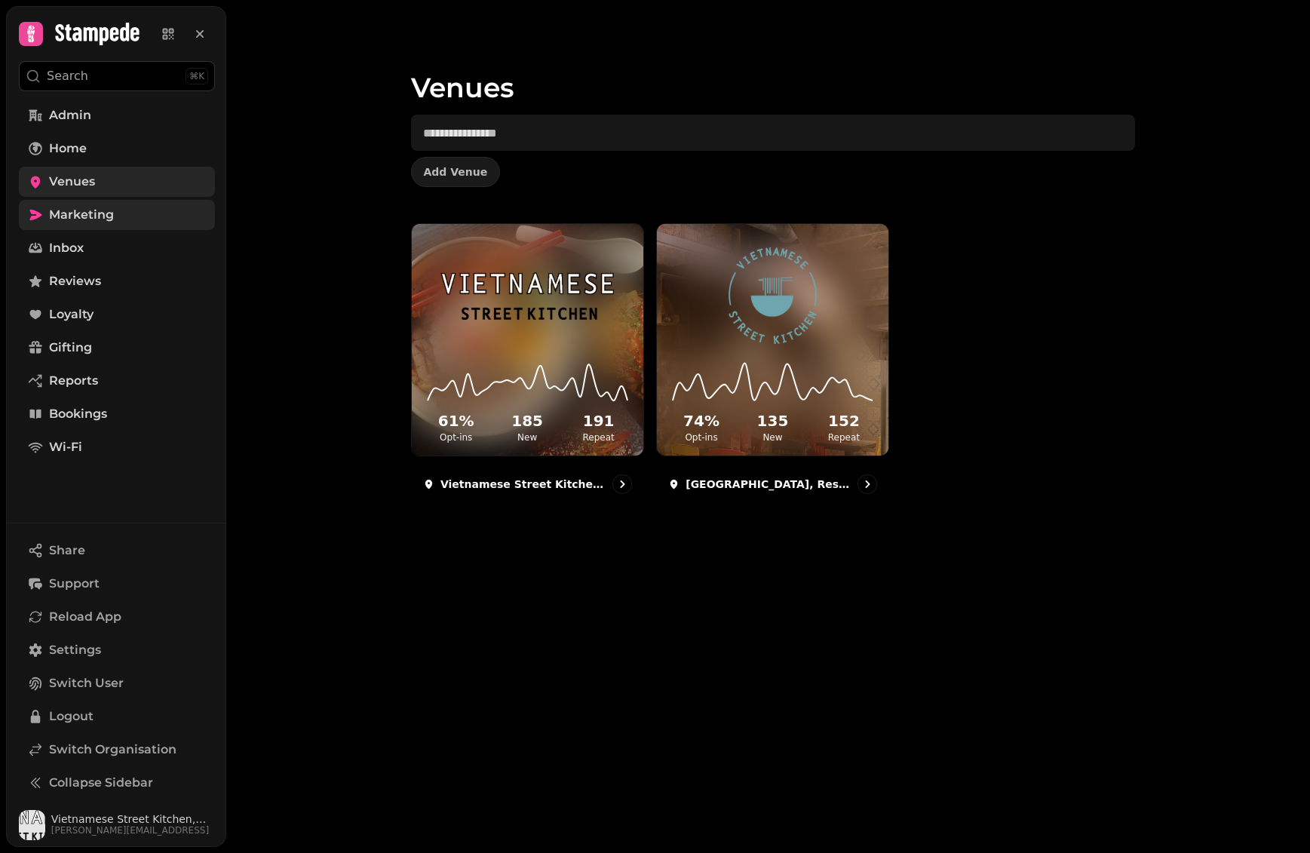
click at [106, 213] on span "Marketing" at bounding box center [81, 215] width 65 height 18
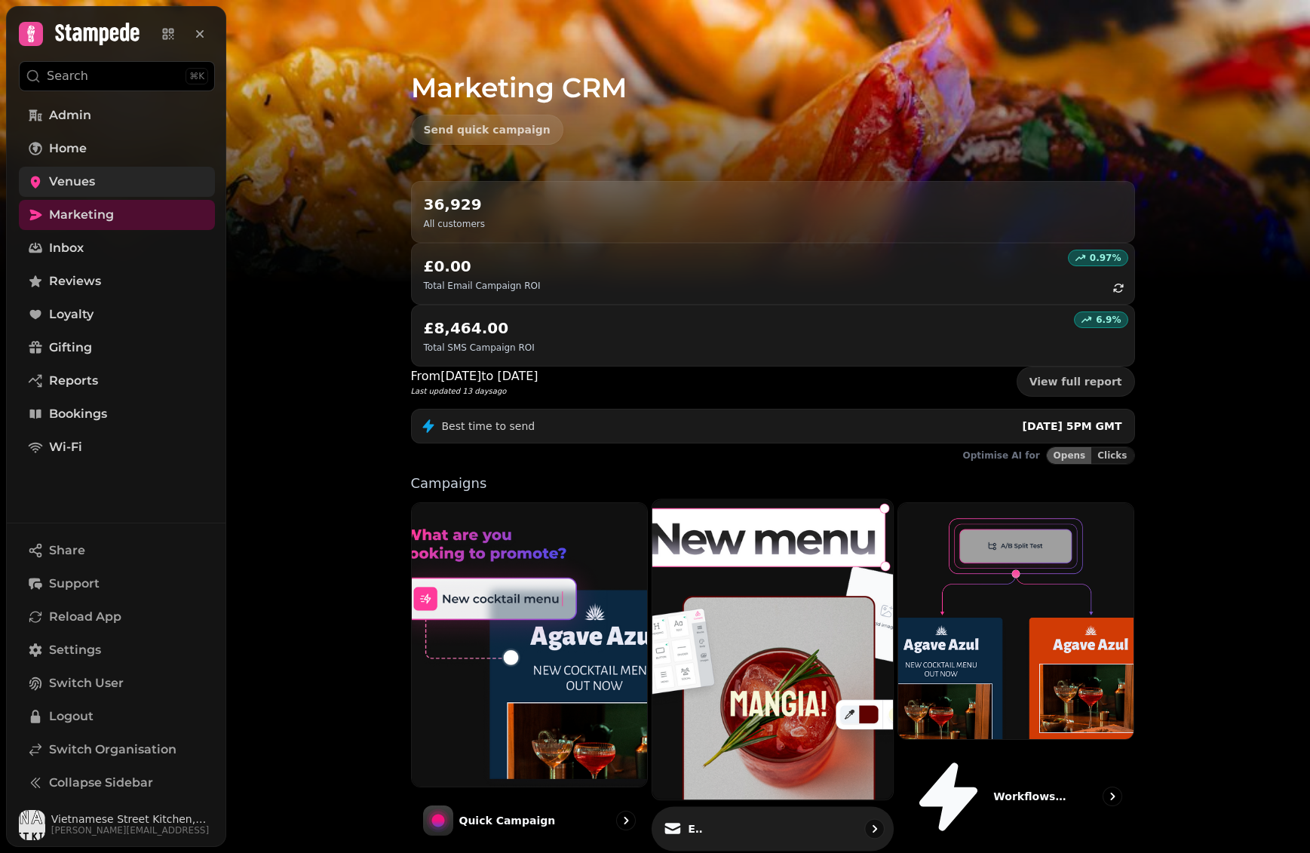
click at [747, 485] on img at bounding box center [772, 650] width 265 height 330
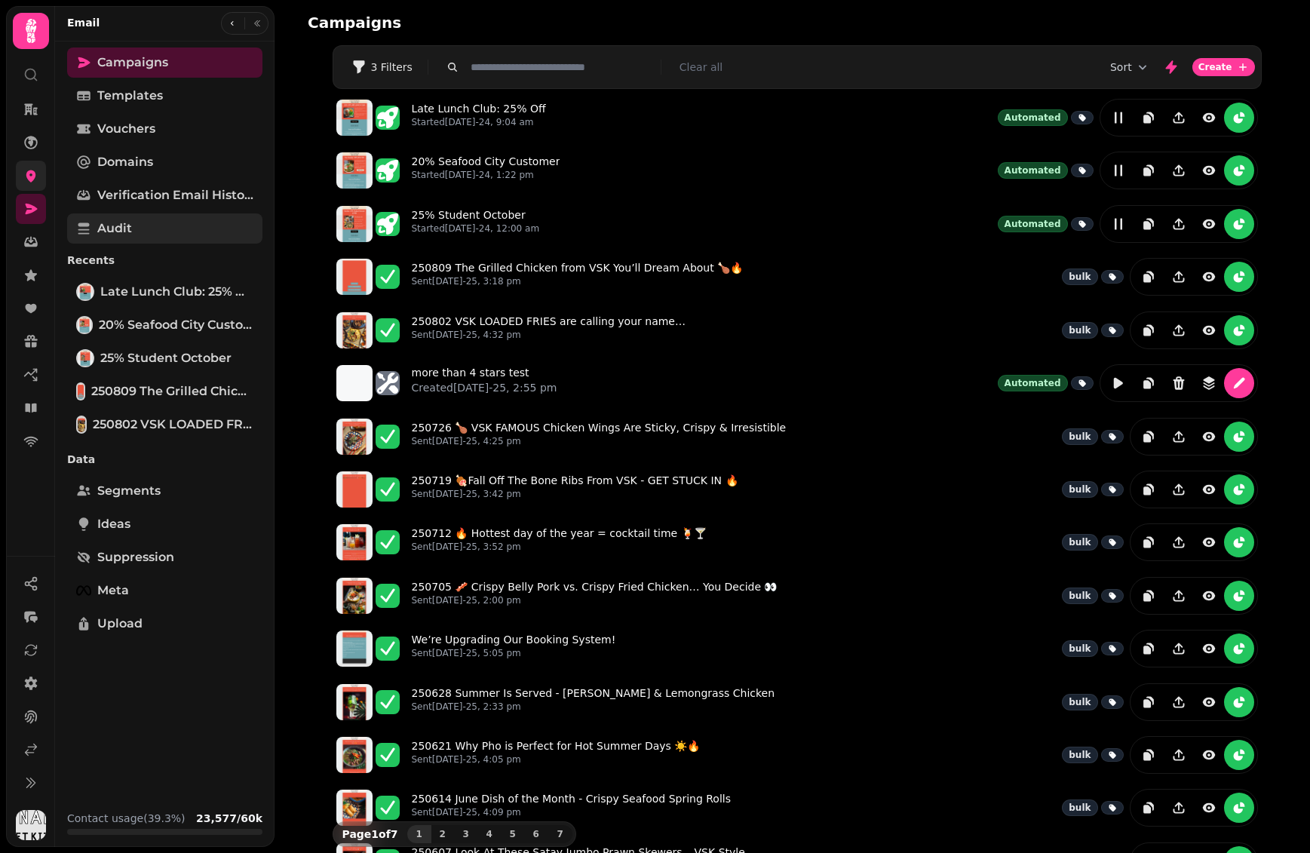
click at [153, 235] on link "Audit" at bounding box center [164, 228] width 195 height 30
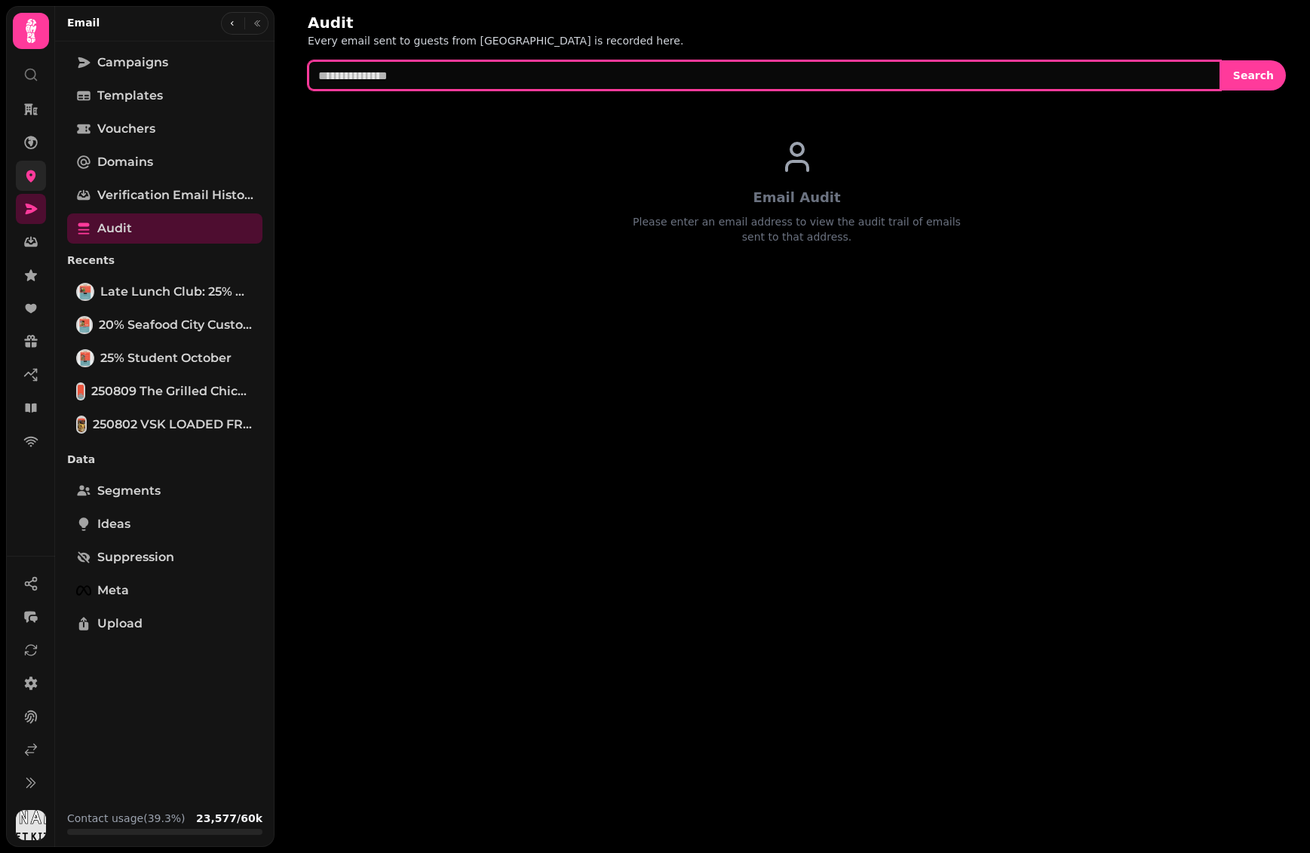
click at [497, 78] on input "text" at bounding box center [764, 75] width 913 height 30
paste input "**********"
type input "**********"
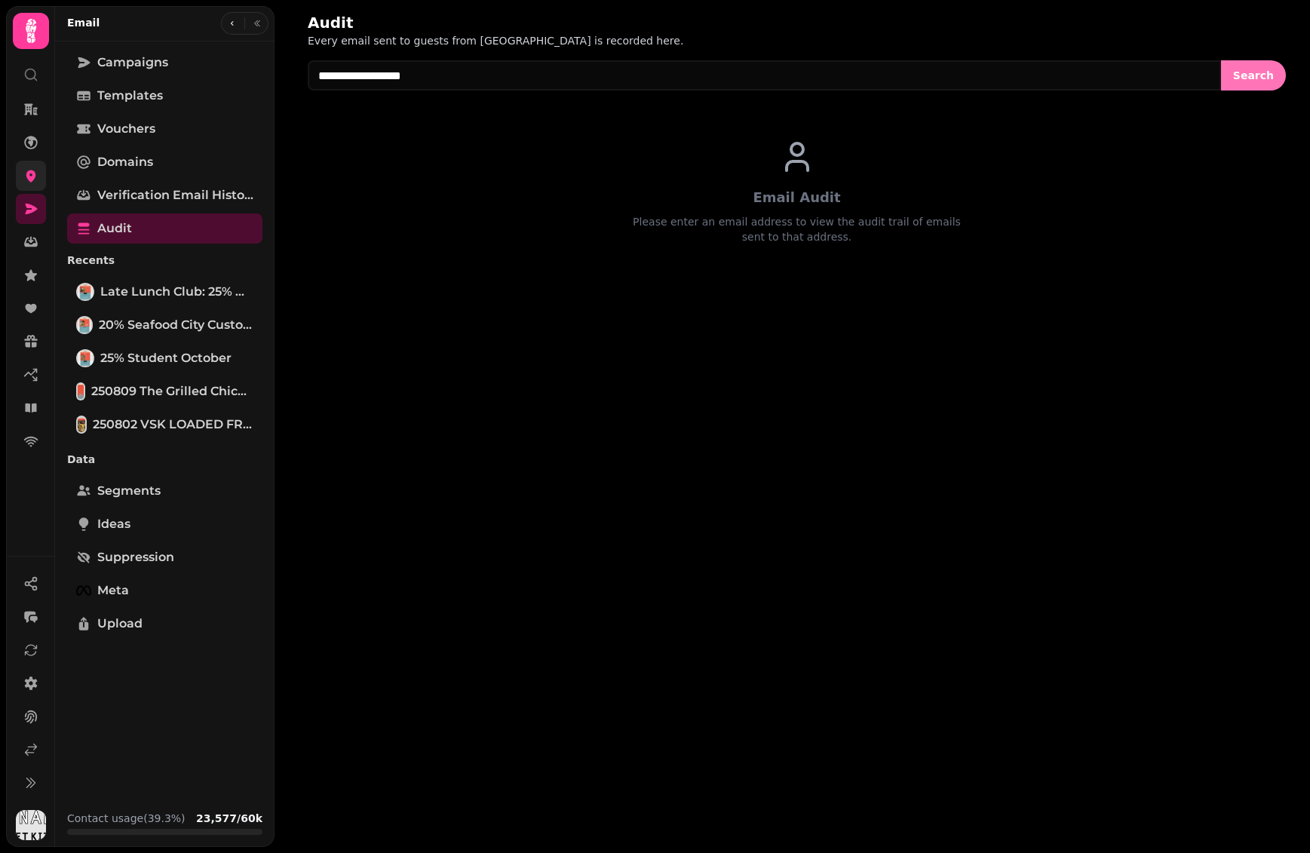
click at [1251, 81] on span "Search" at bounding box center [1253, 75] width 41 height 11
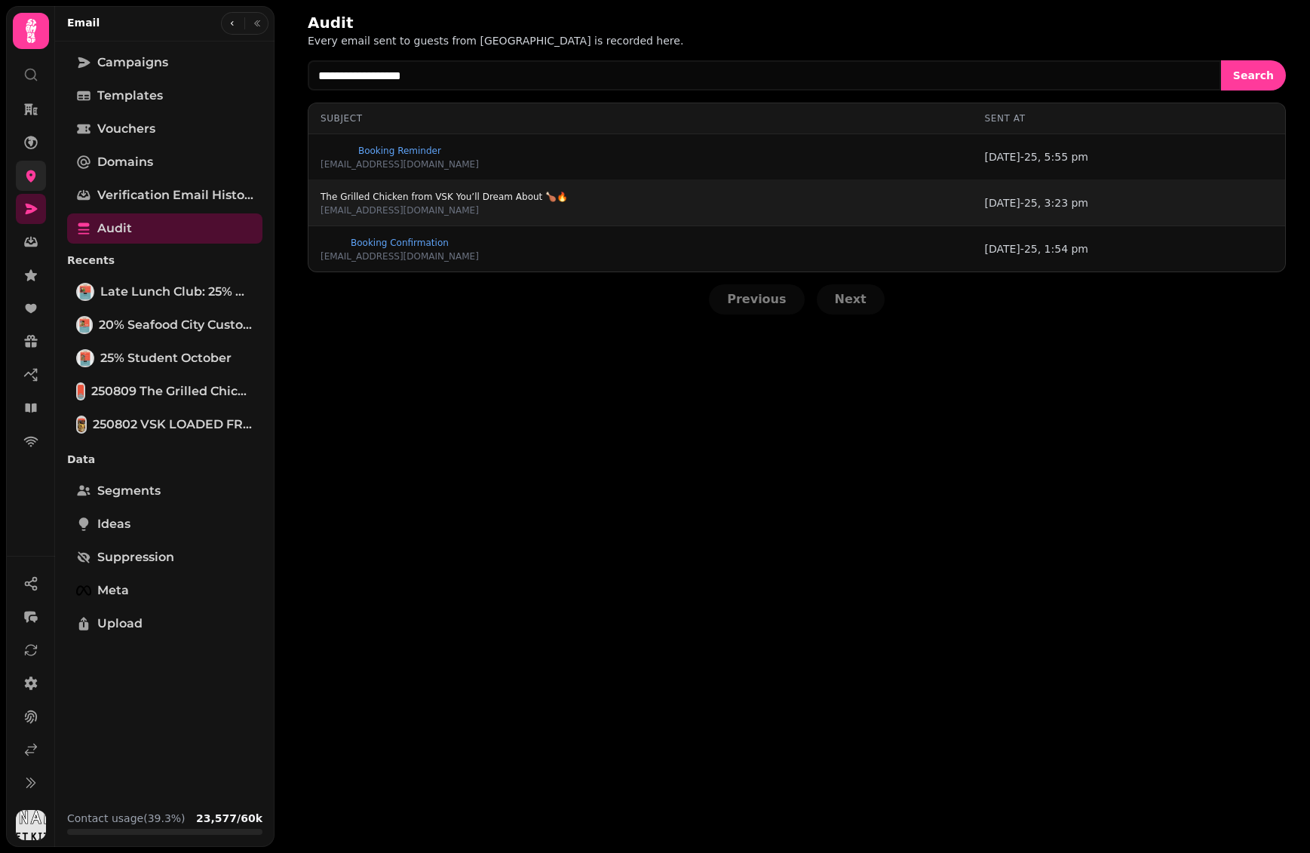
click at [507, 195] on span "The Grilled Chicken from VSK You’ll Dream About 🍗🔥" at bounding box center [444, 196] width 247 height 9
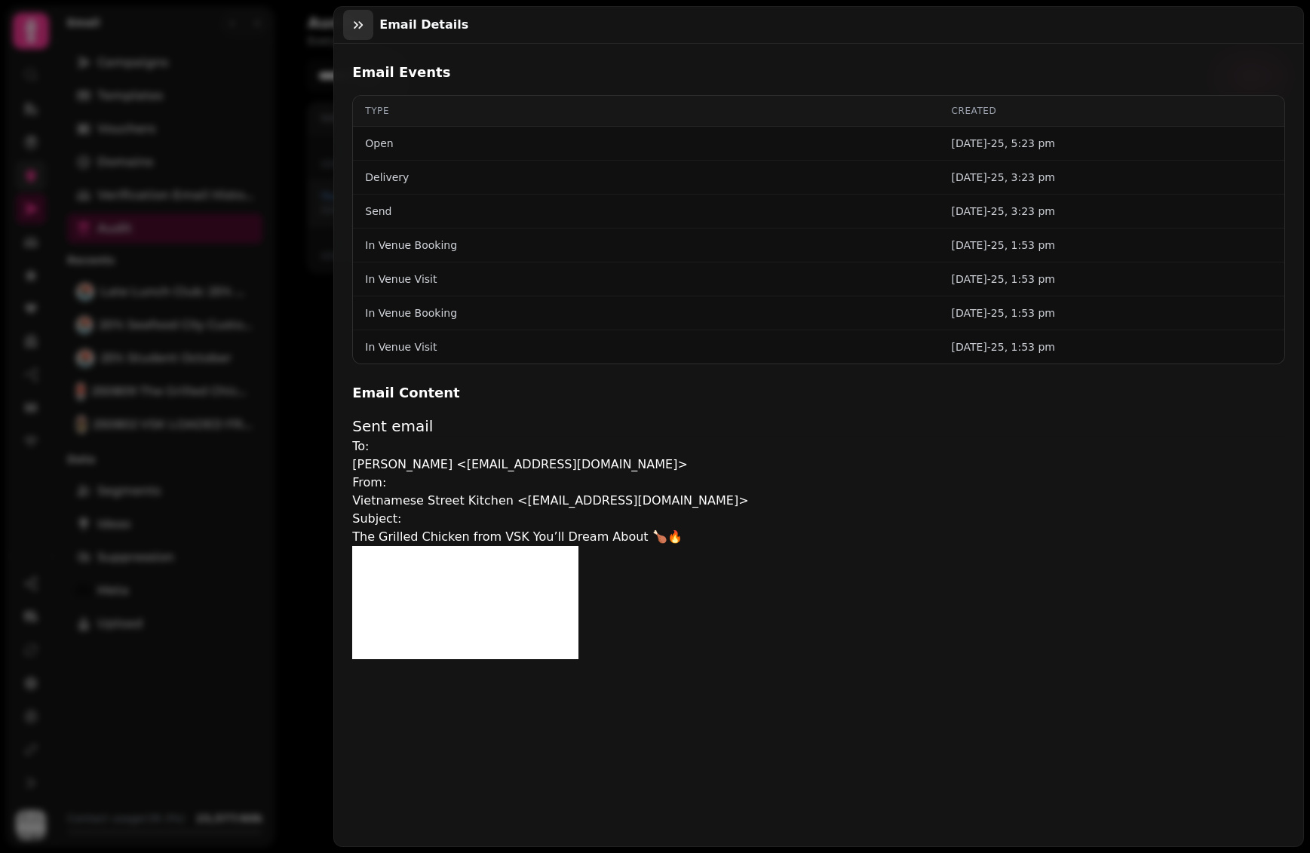
click at [348, 18] on button "button" at bounding box center [358, 25] width 30 height 30
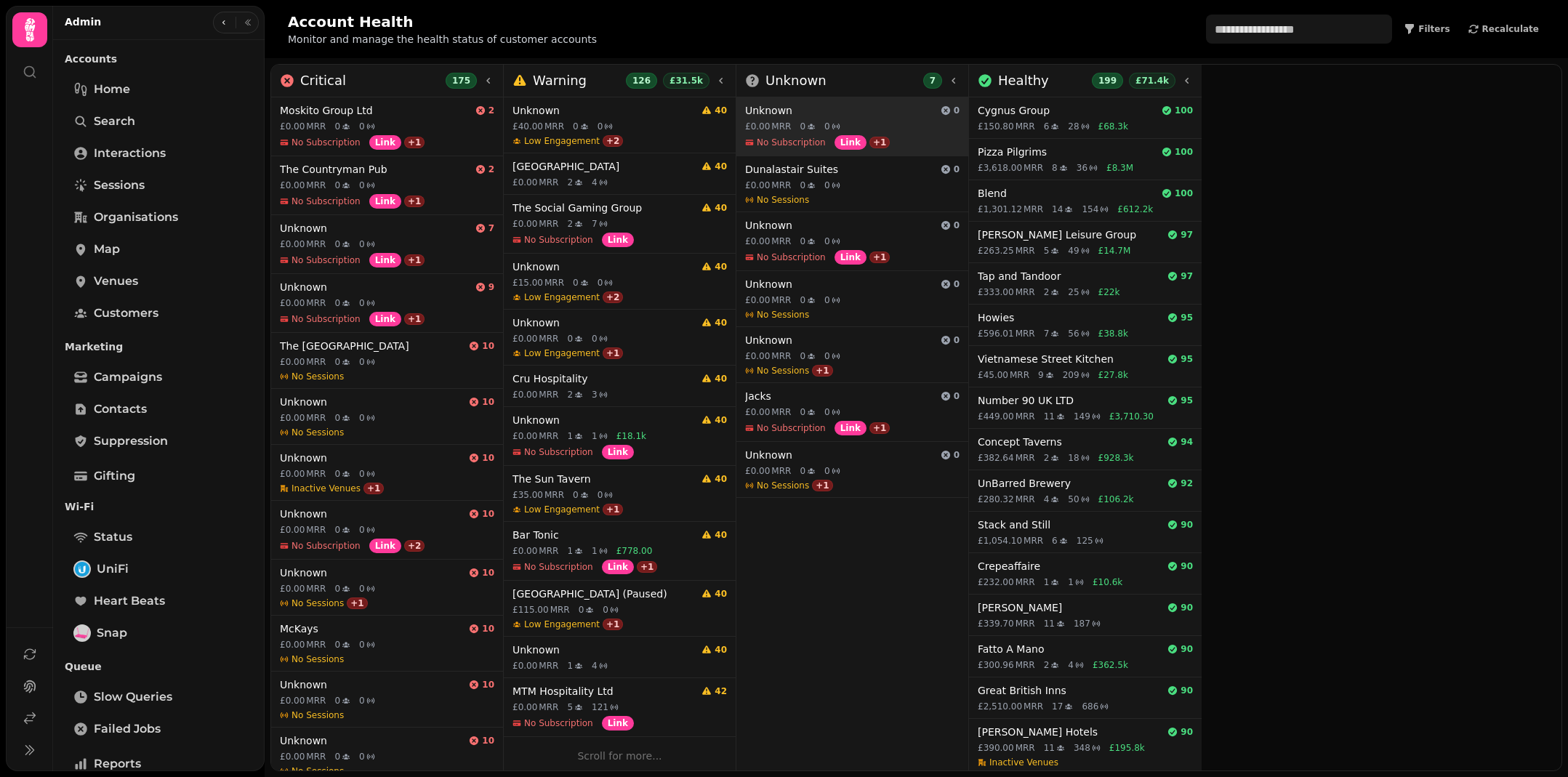
click at [838, 125] on div "£0.00 MRR 0 0" at bounding box center [852, 126] width 214 height 12
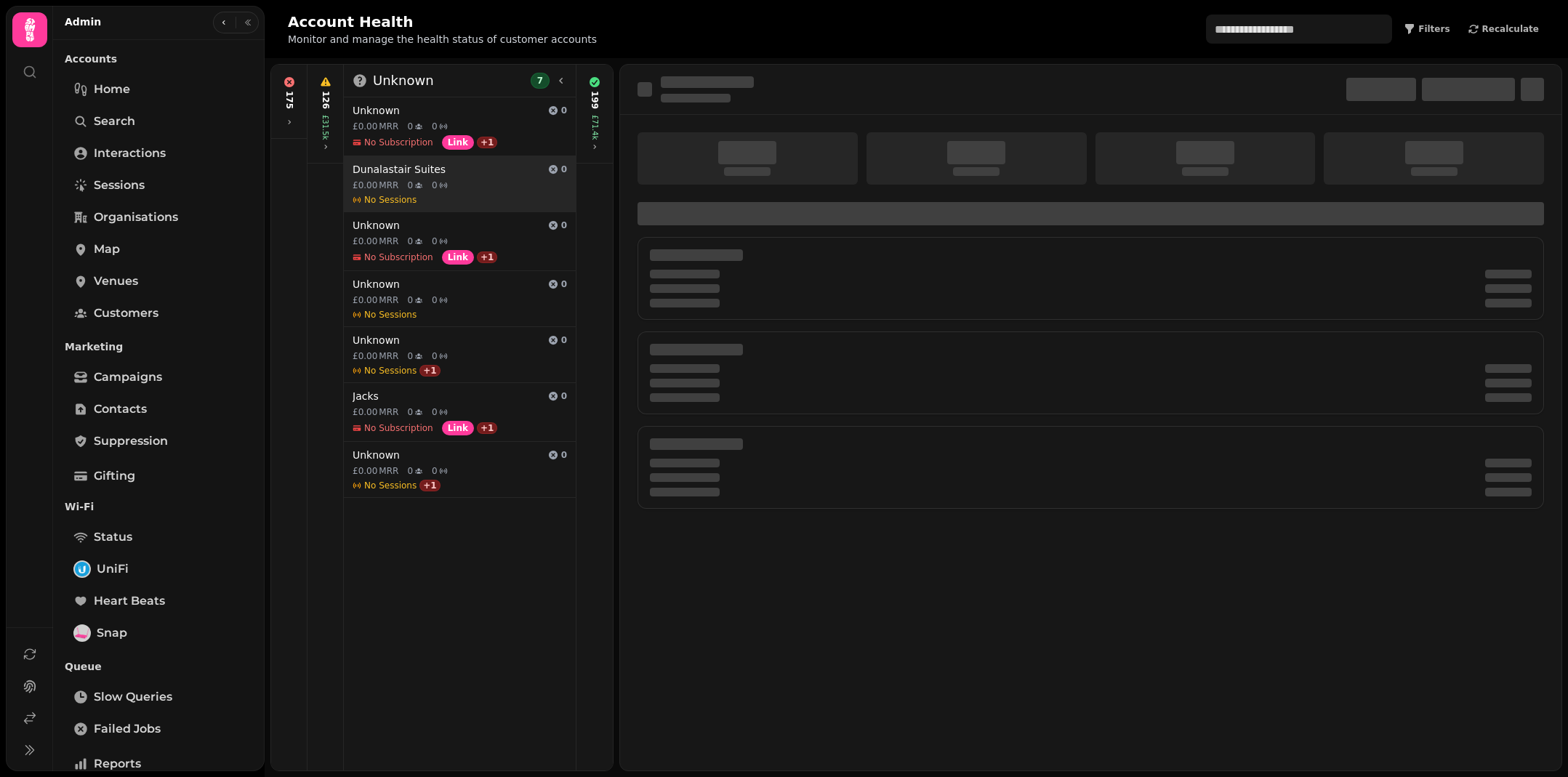
click at [497, 175] on h4 "Dunalastair Suites" at bounding box center [447, 169] width 190 height 14
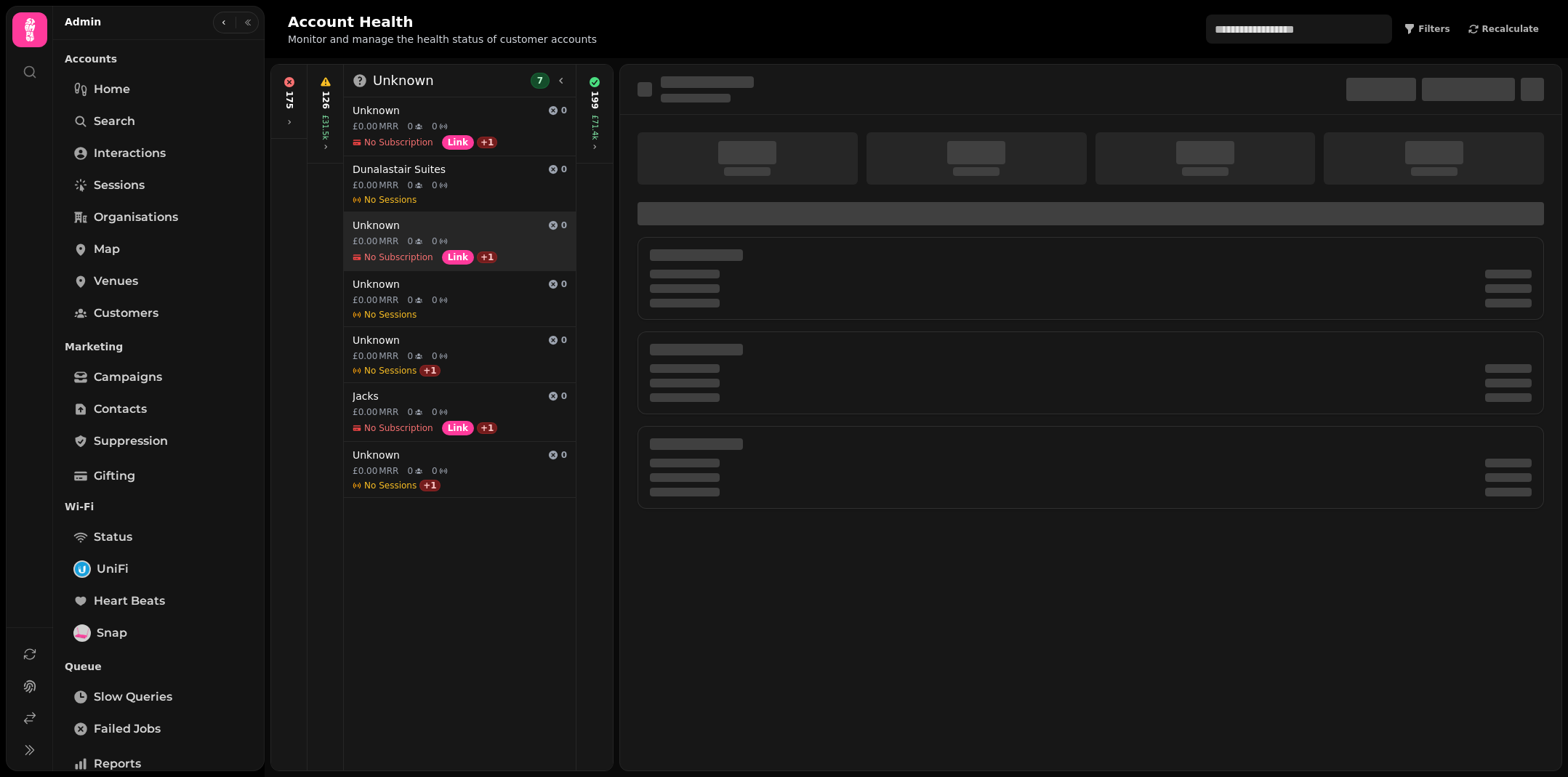
click at [468, 253] on div "No Subscription Link + 1" at bounding box center [460, 256] width 214 height 14
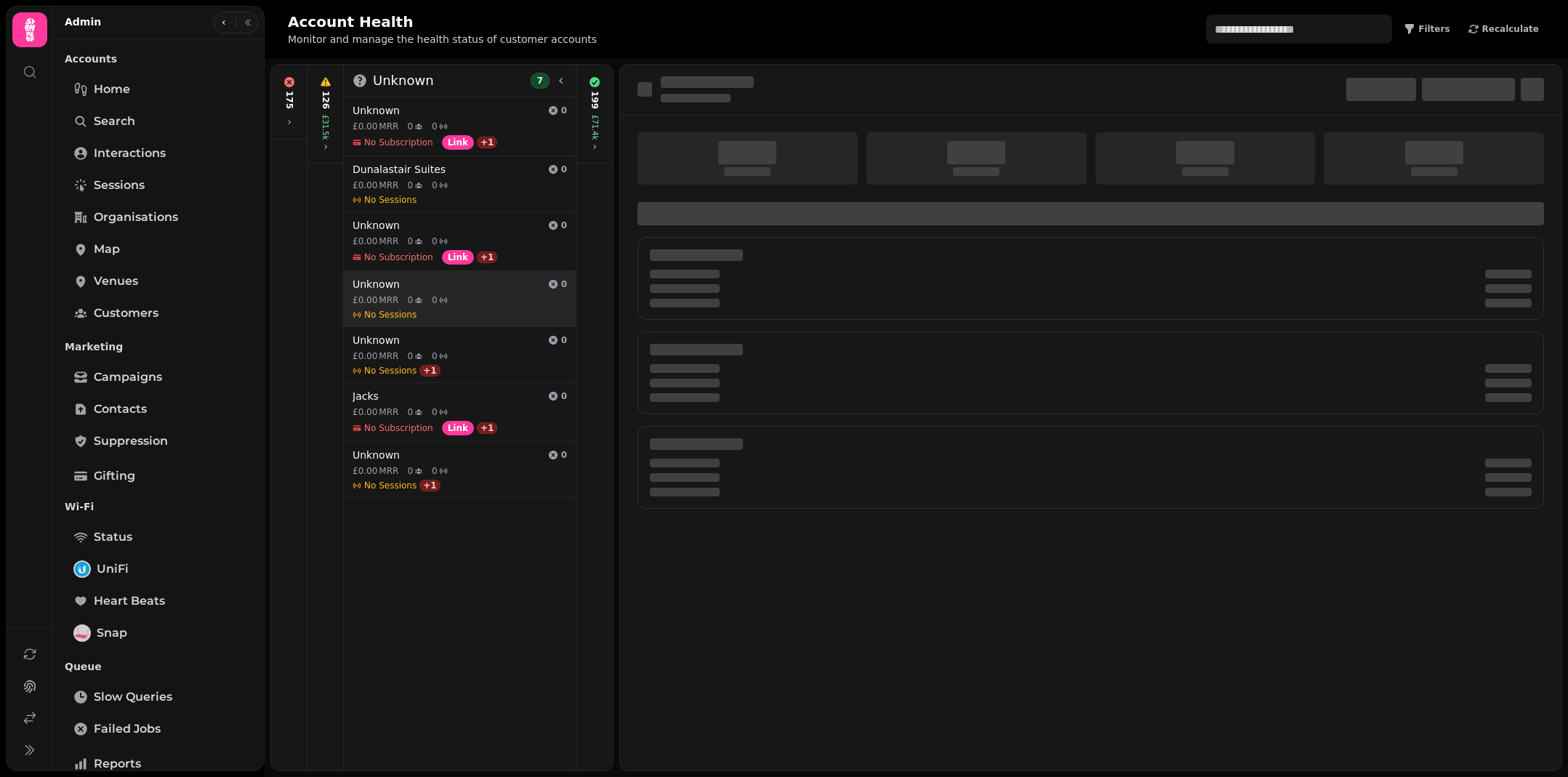
click at [459, 291] on div "Unknown 0 £0.00 MRR 0 0 No Sessions" at bounding box center [460, 298] width 232 height 55
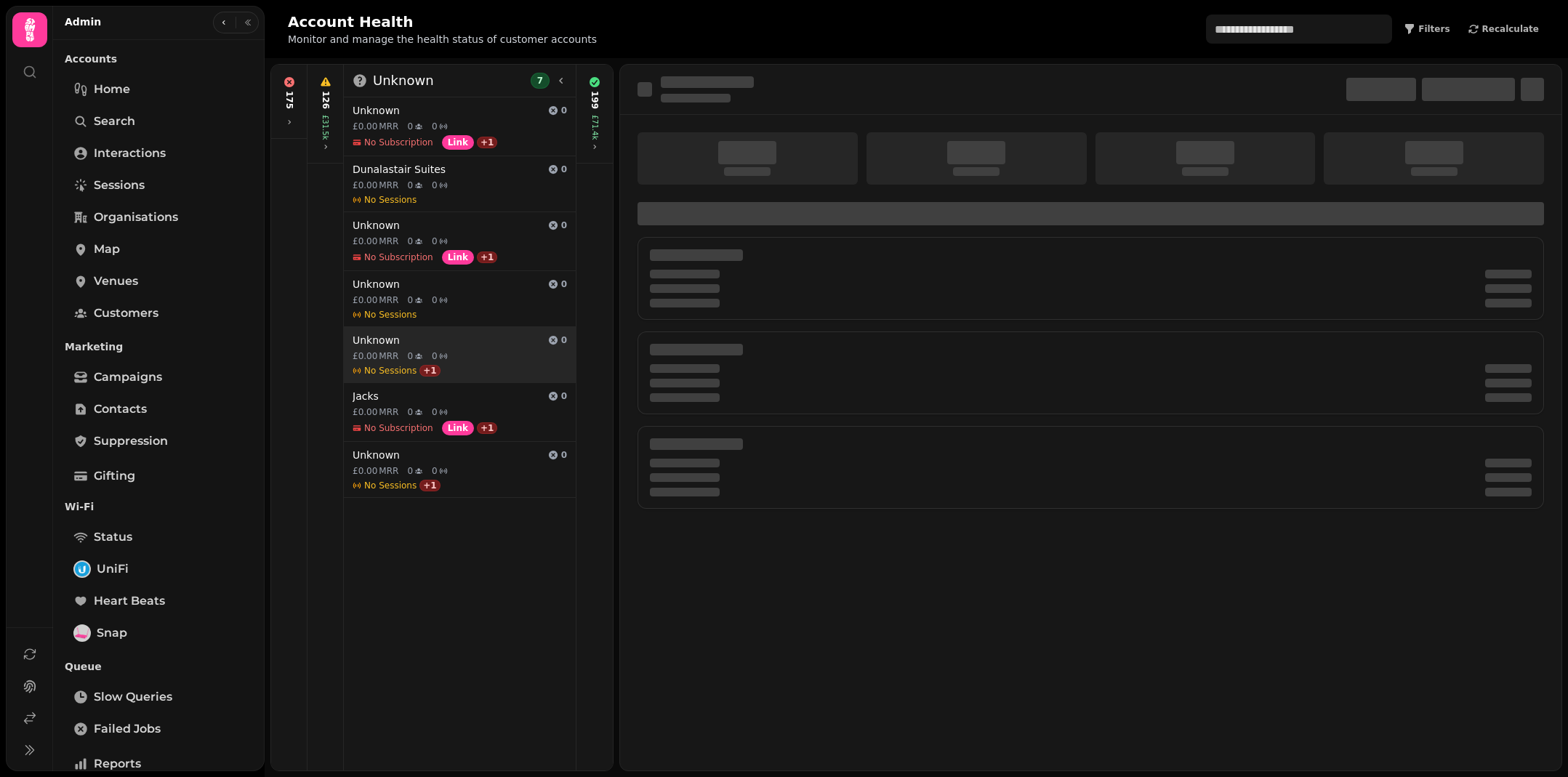
click at [450, 348] on div "Unknown 0 £0.00 MRR 0 0 No Sessions + 1" at bounding box center [460, 354] width 232 height 55
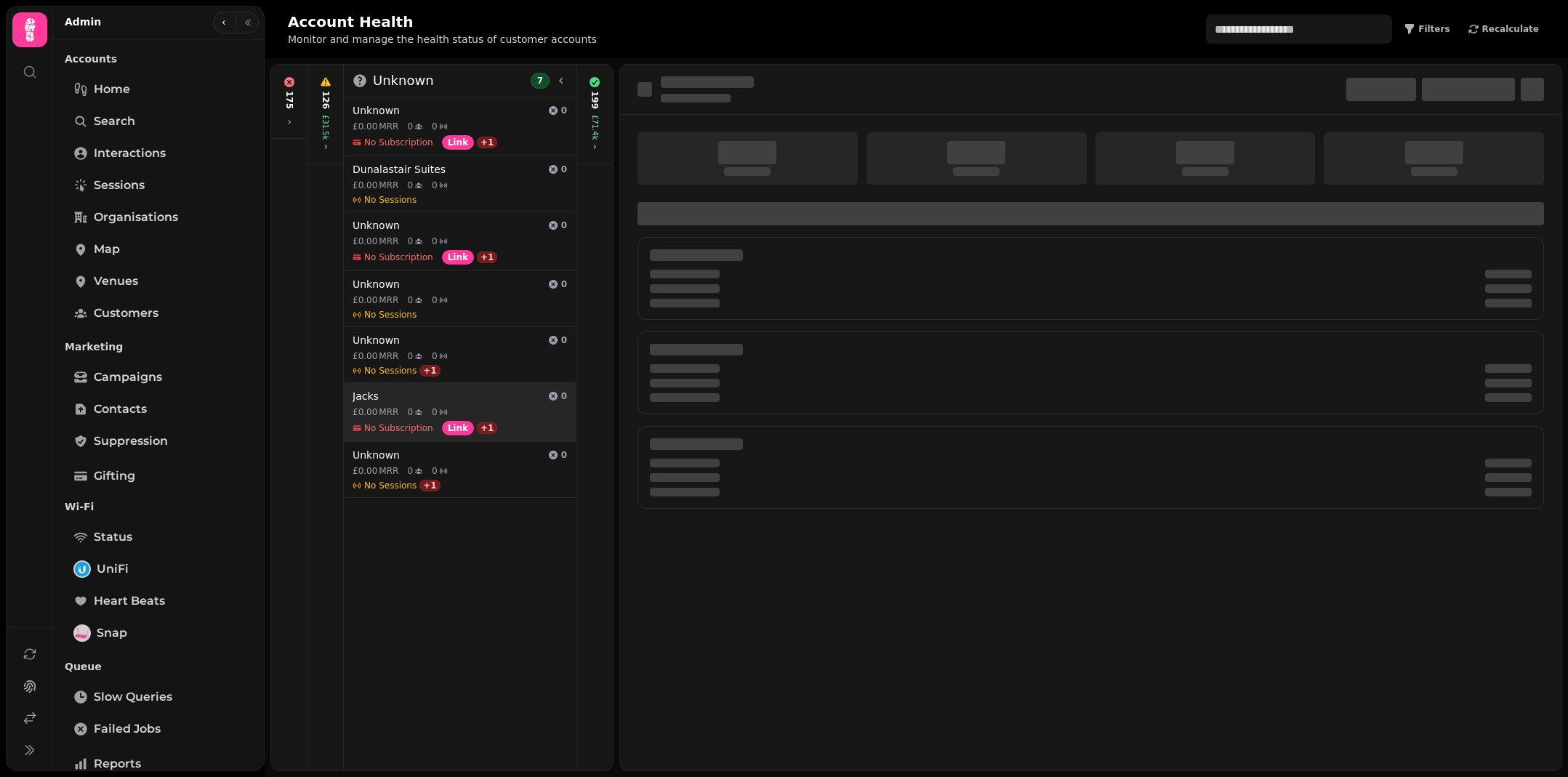
click at [444, 408] on icon at bounding box center [443, 412] width 9 height 9
click at [566, 81] on icon at bounding box center [561, 81] width 12 height 12
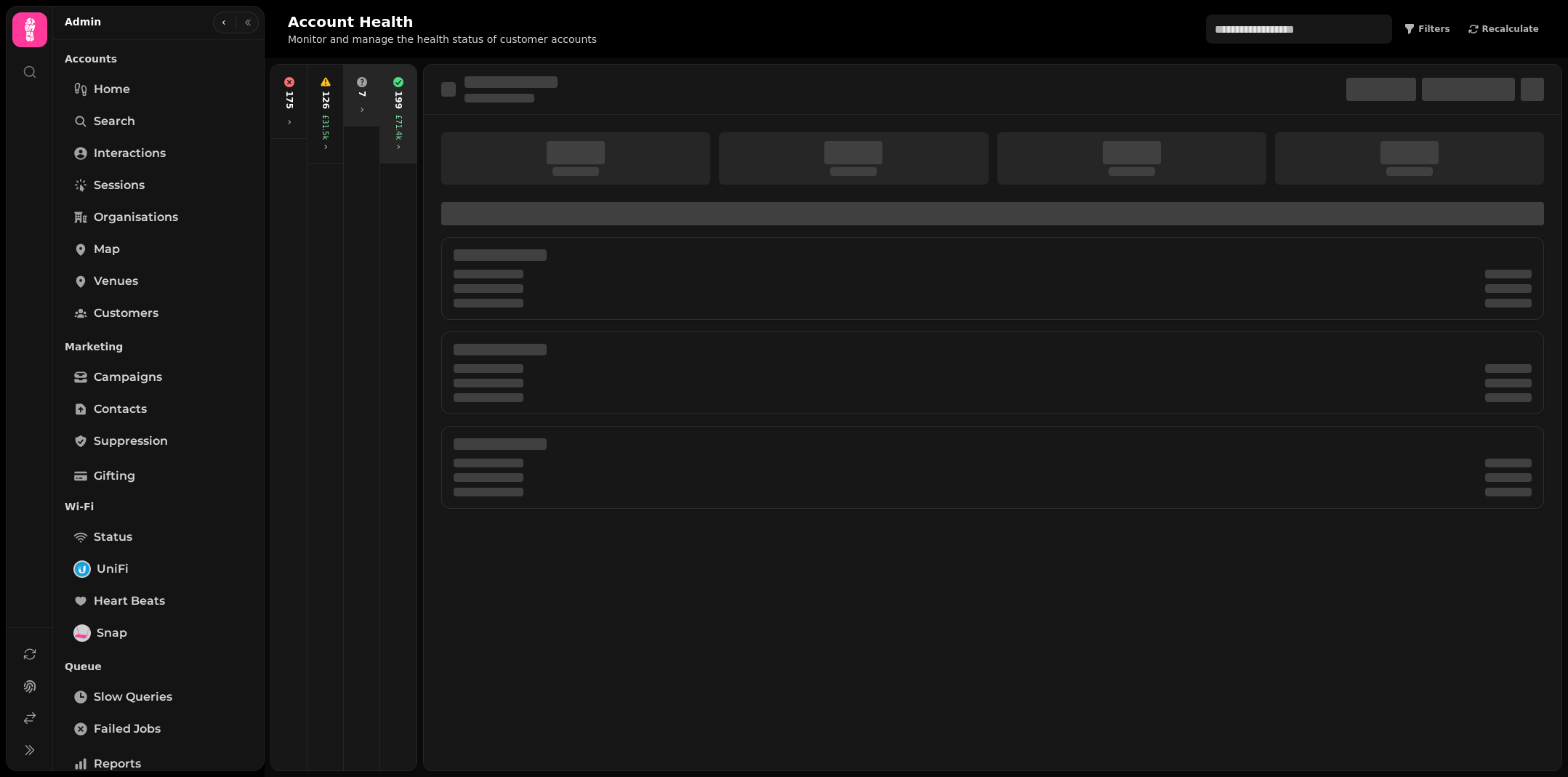
click at [388, 111] on div "199 £71.4k" at bounding box center [398, 114] width 31 height 87
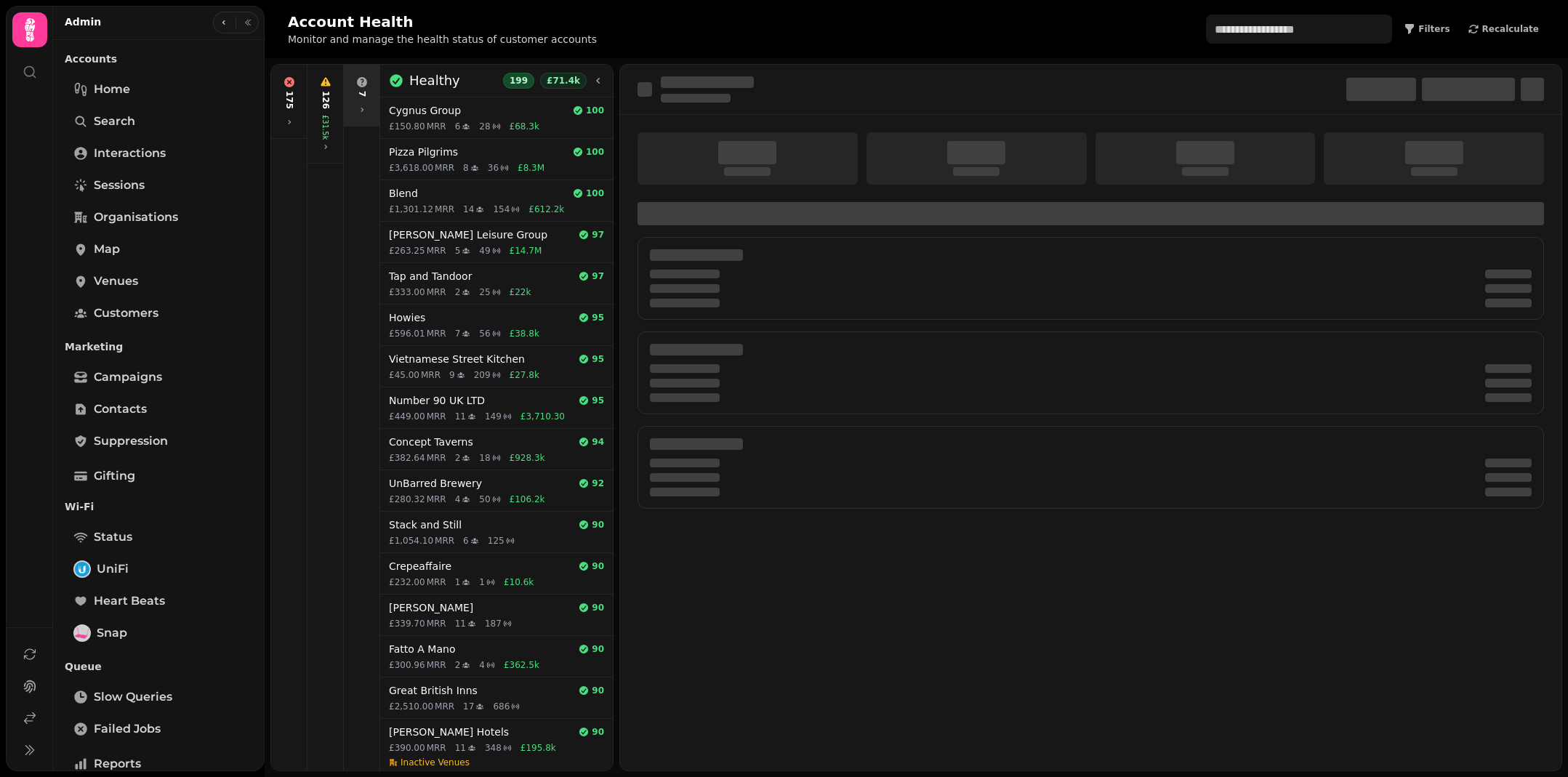
click at [368, 115] on div "7" at bounding box center [361, 94] width 30 height 49
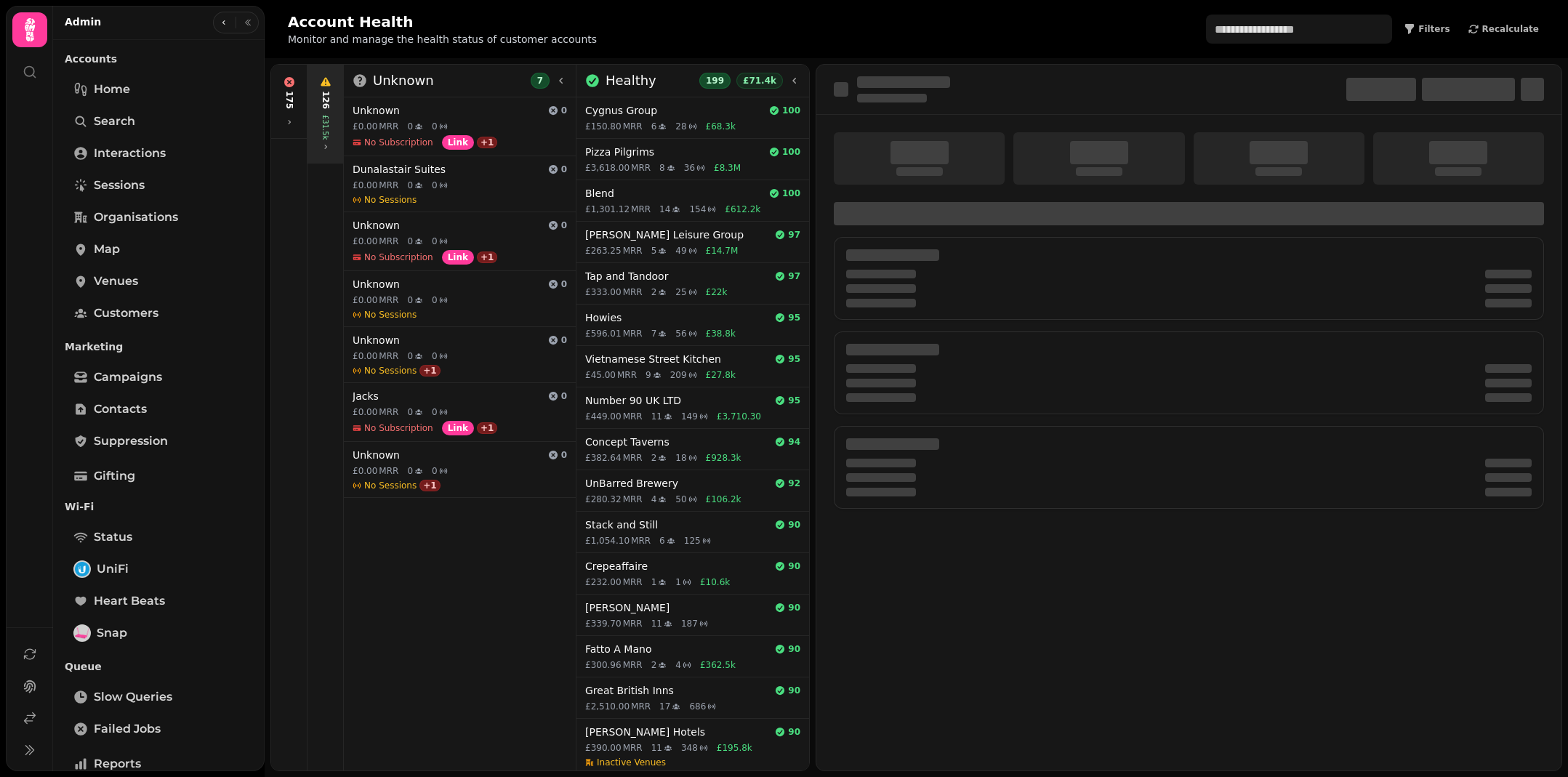
click at [335, 120] on div "126 £31.5k" at bounding box center [325, 114] width 30 height 87
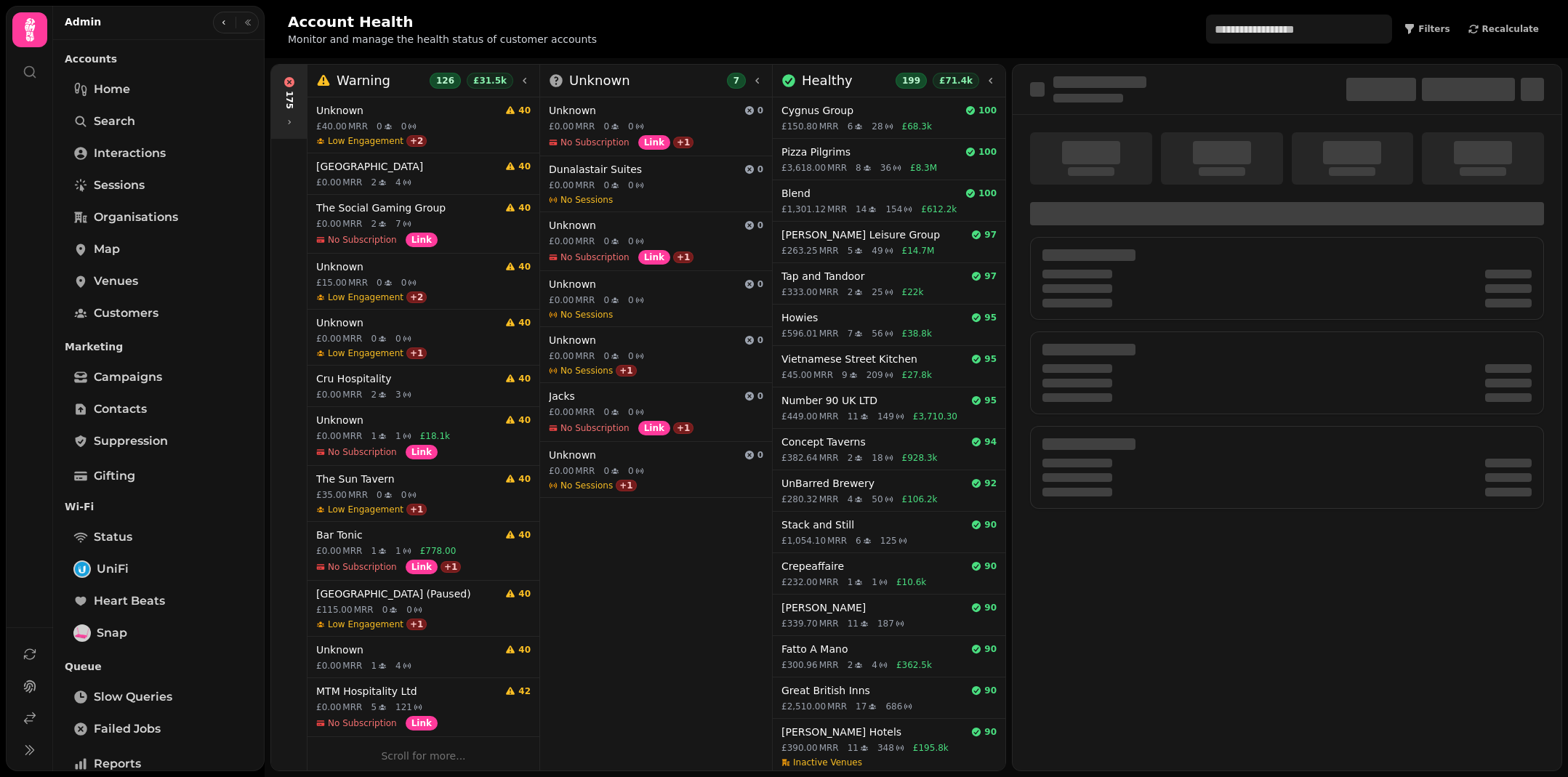
click at [293, 105] on div "175" at bounding box center [289, 99] width 12 height 18
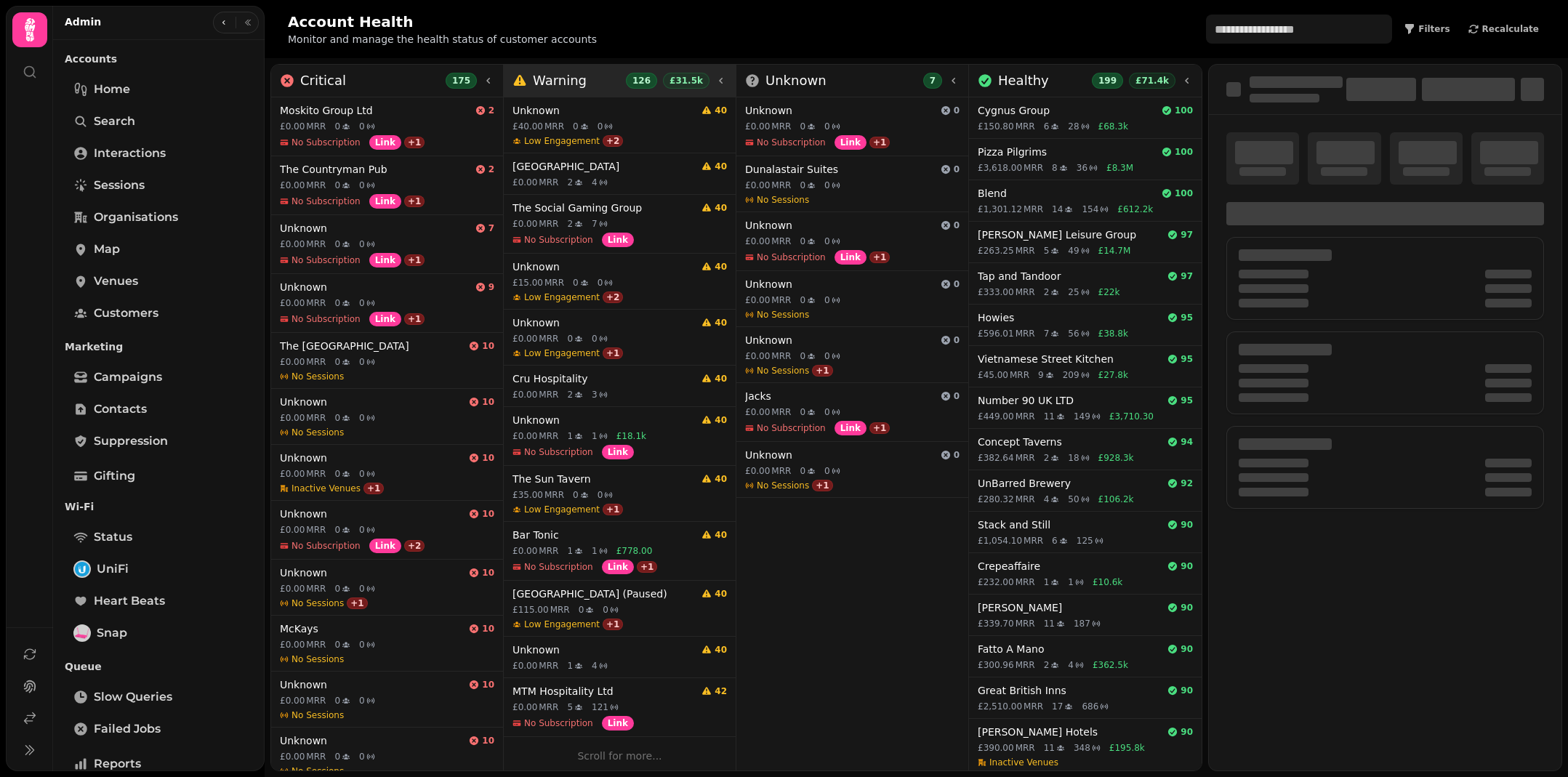
click at [721, 77] on icon at bounding box center [721, 81] width 12 height 12
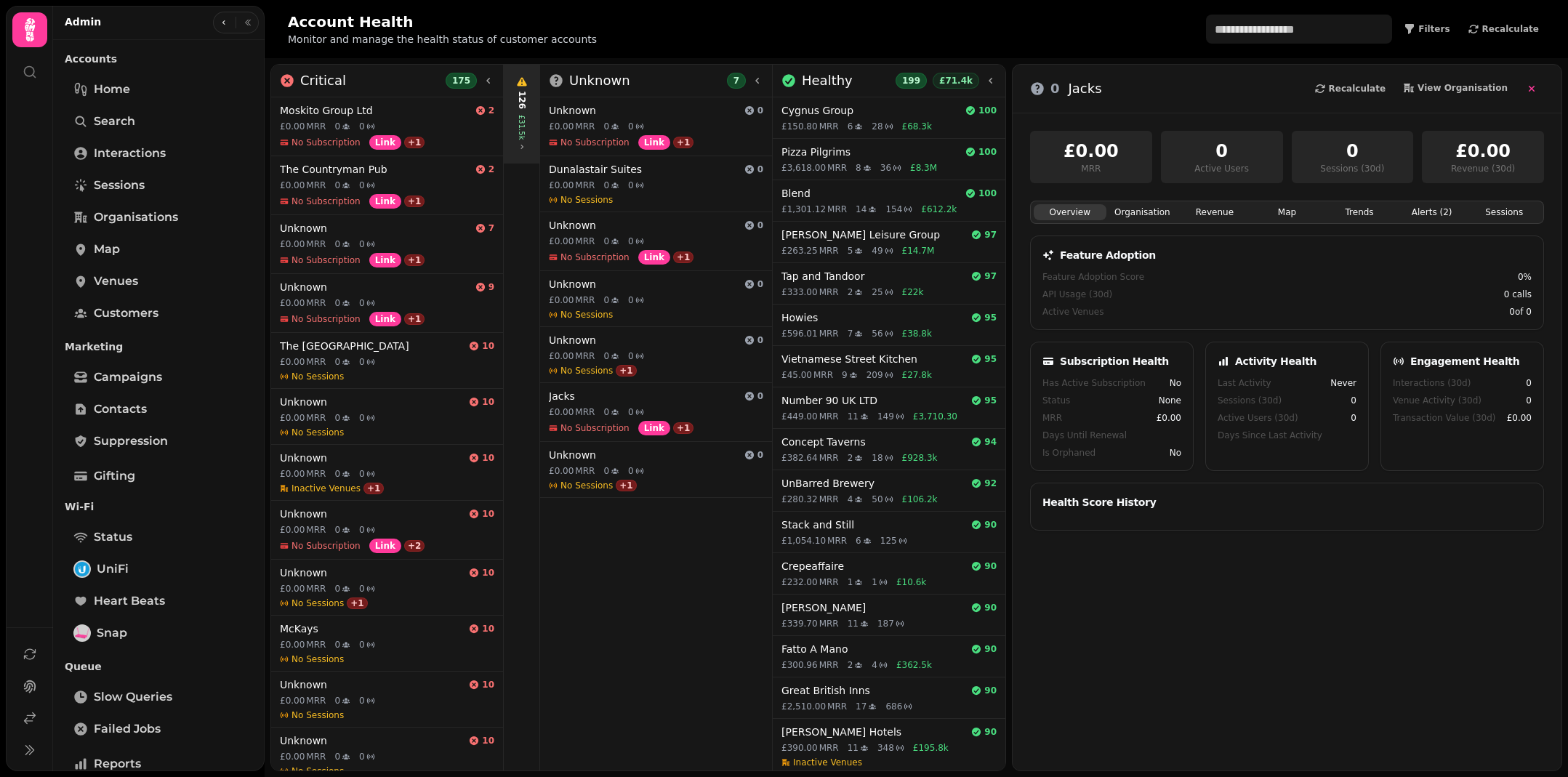
click at [518, 96] on div "126" at bounding box center [521, 99] width 12 height 18
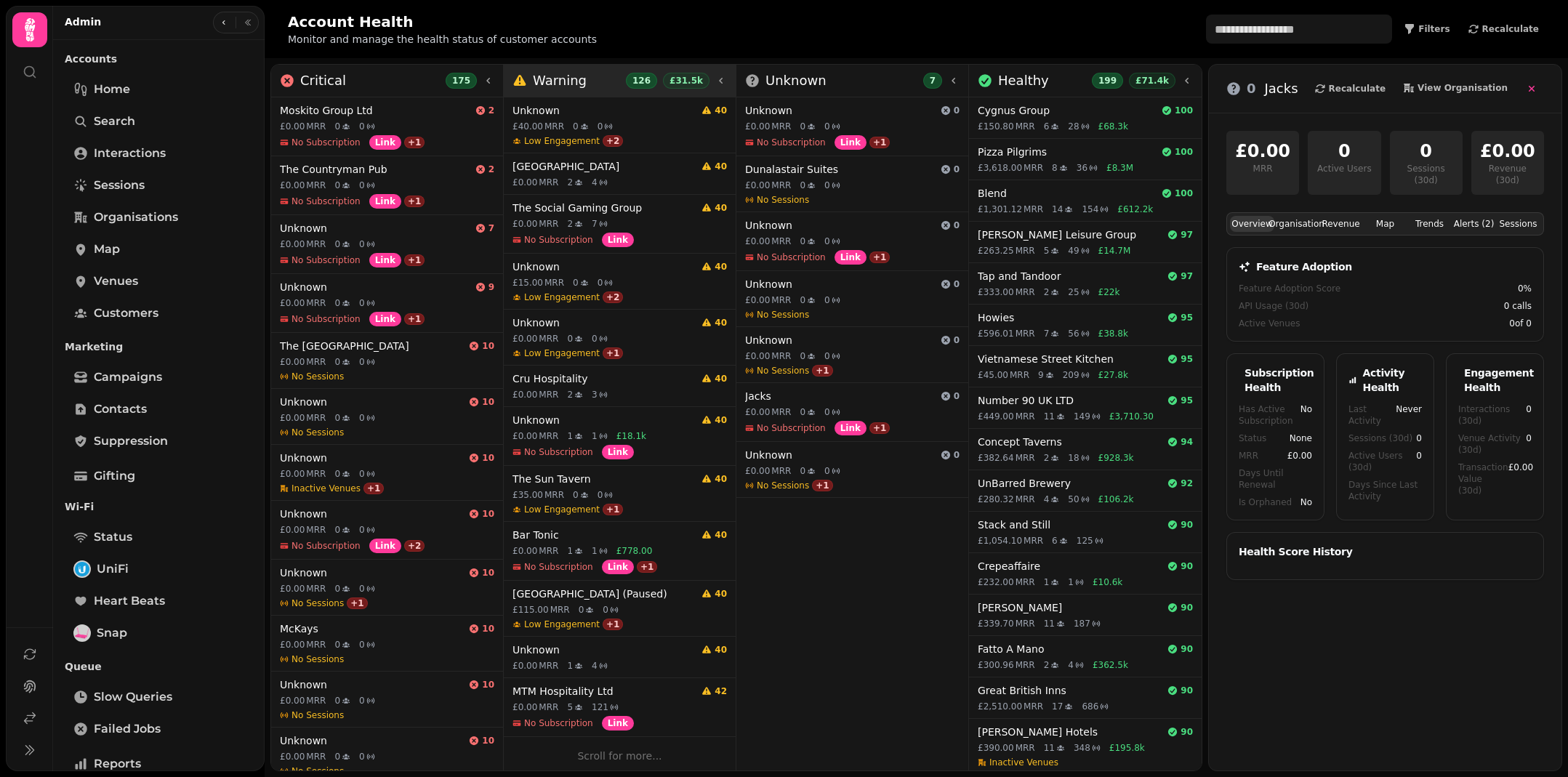
click at [531, 84] on div "Warning" at bounding box center [549, 80] width 74 height 20
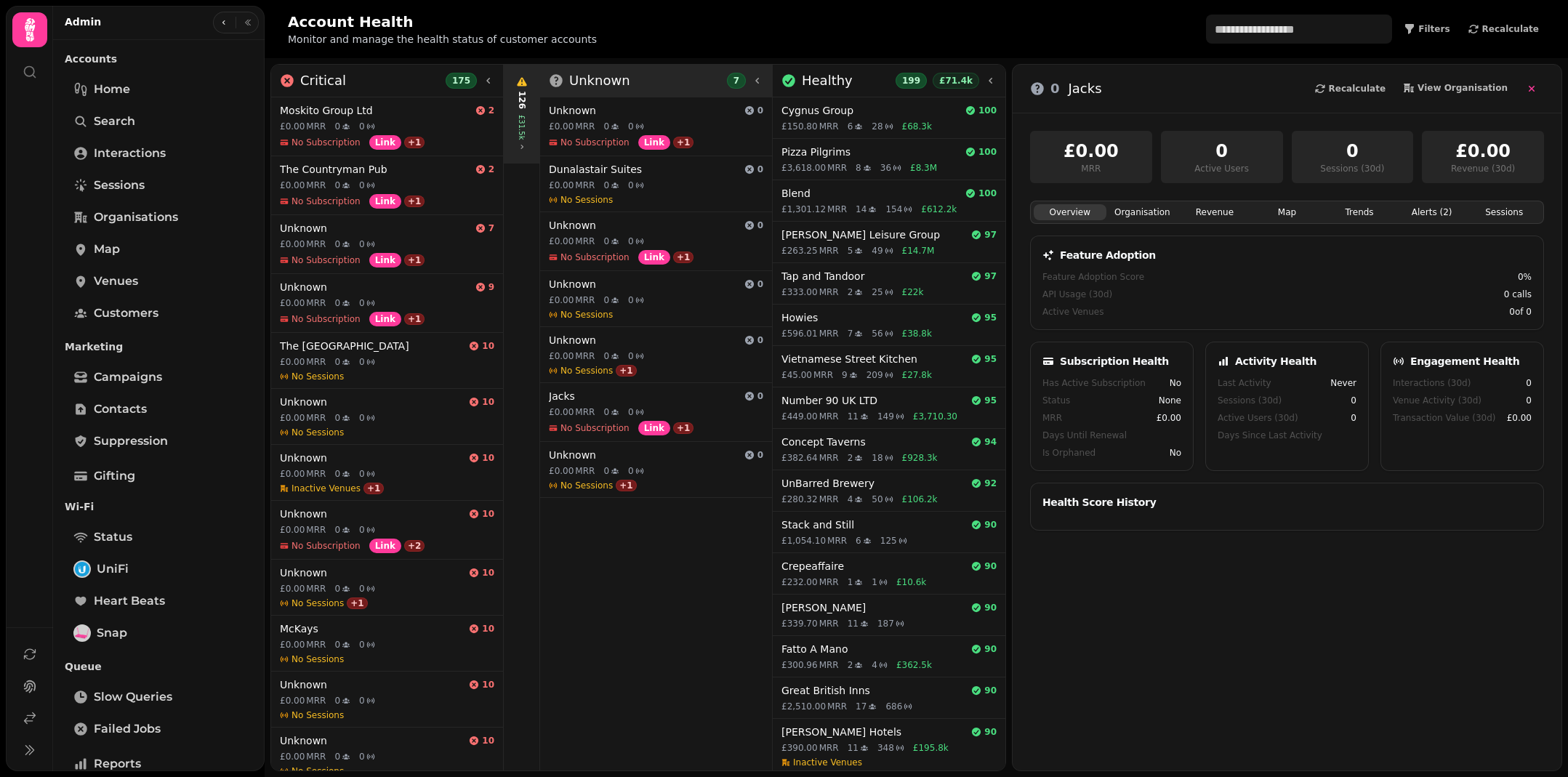
click at [666, 83] on div "Unknown 7" at bounding box center [655, 80] width 214 height 20
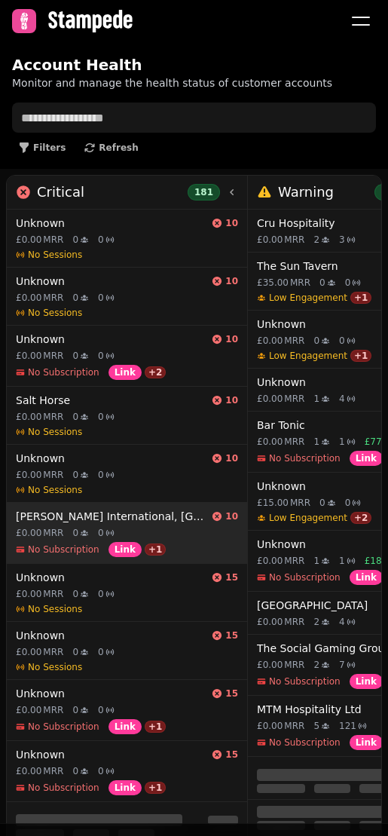
click at [140, 516] on h4 "[PERSON_NAME] International, [GEOGRAPHIC_DATA]" at bounding box center [111, 516] width 190 height 15
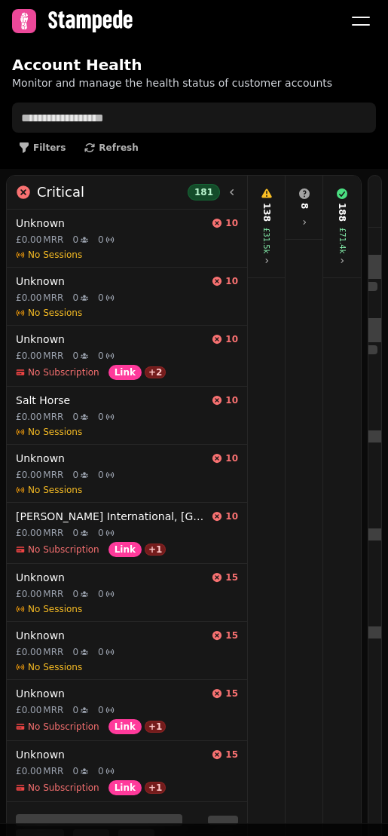
scroll to position [0, 91]
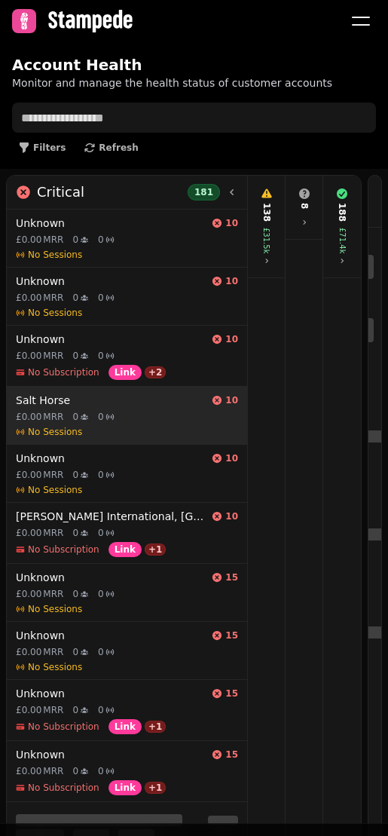
click at [62, 426] on span "No Sessions" at bounding box center [55, 432] width 54 height 12
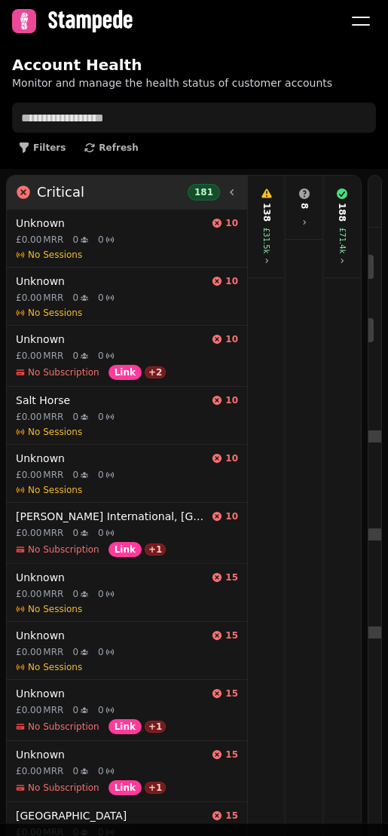
click at [237, 198] on icon at bounding box center [232, 192] width 12 height 12
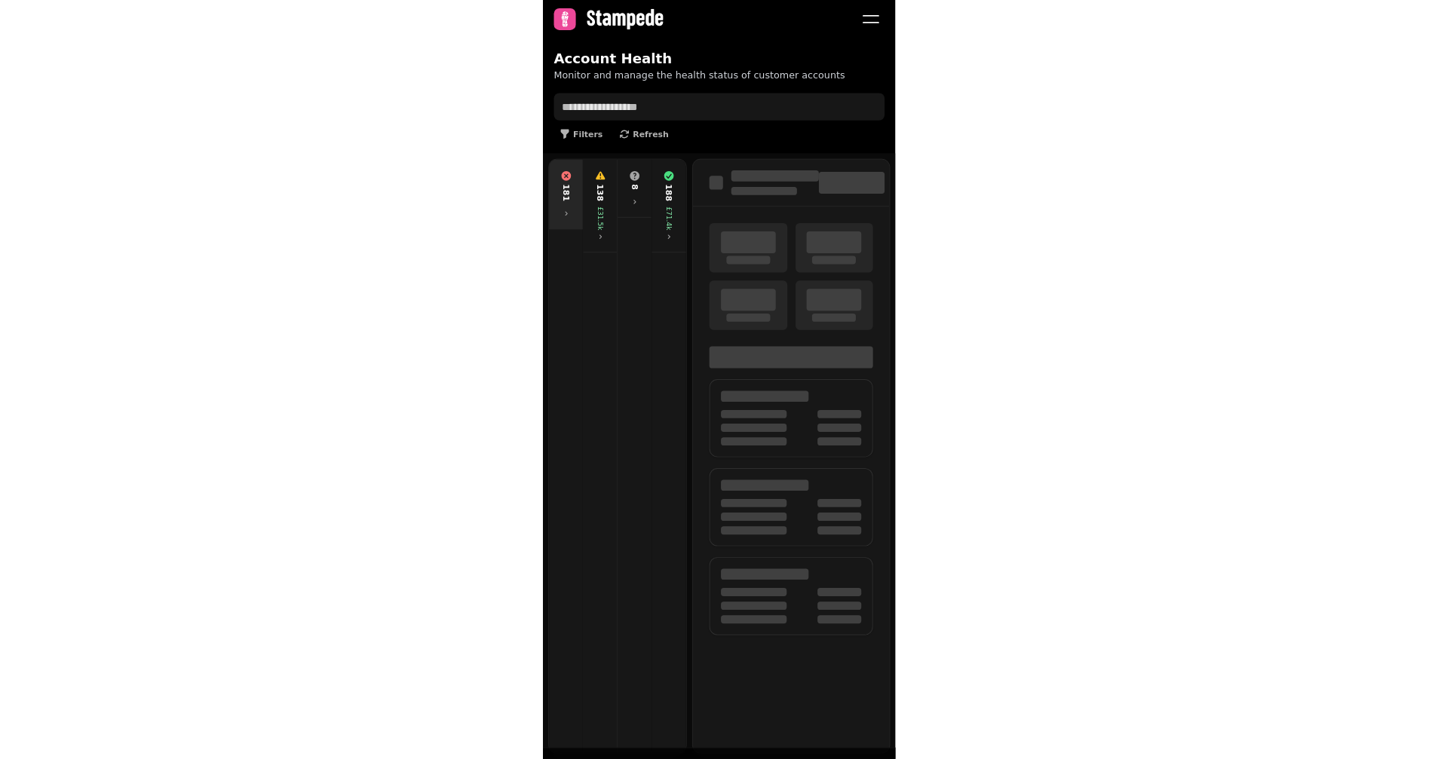
scroll to position [0, 0]
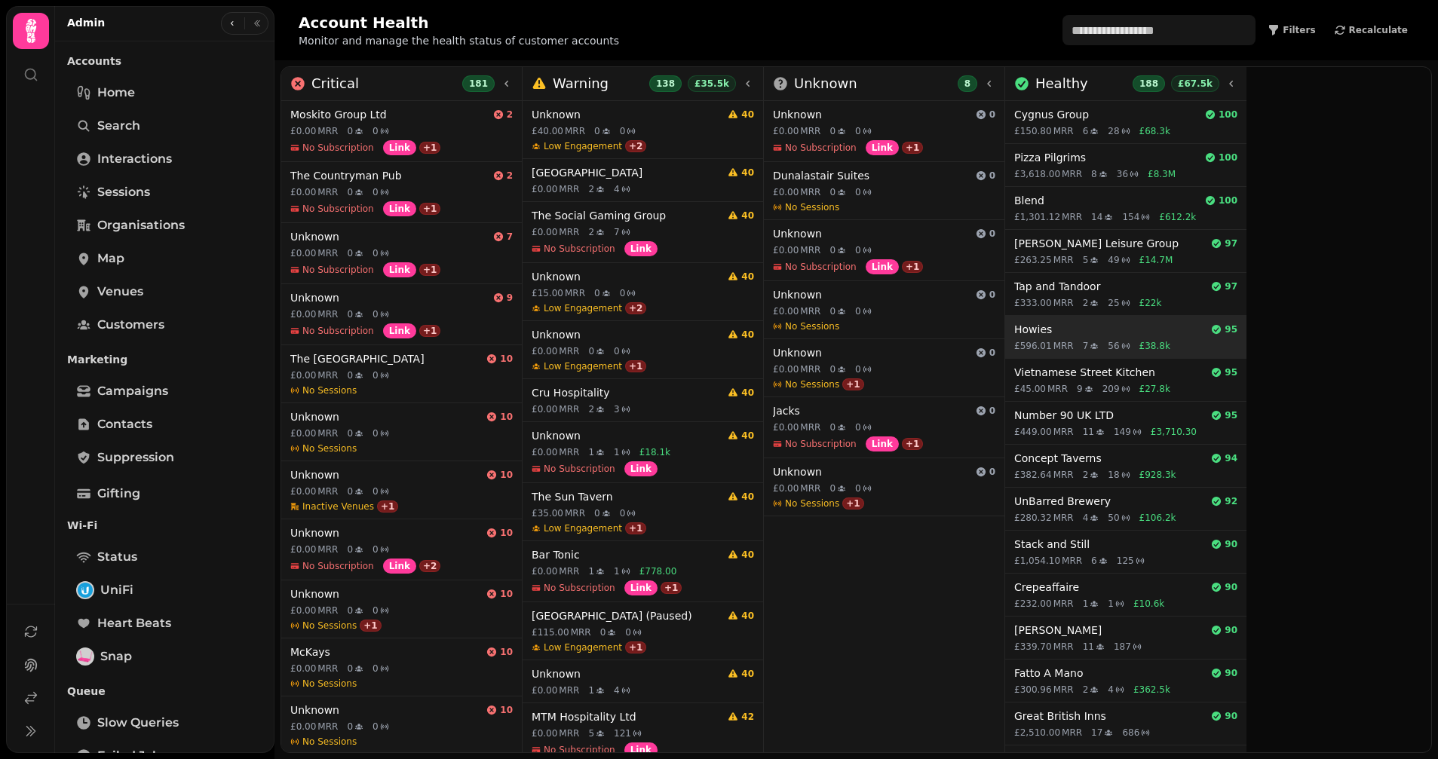
click at [1086, 336] on h4 "Howies" at bounding box center [1109, 329] width 191 height 15
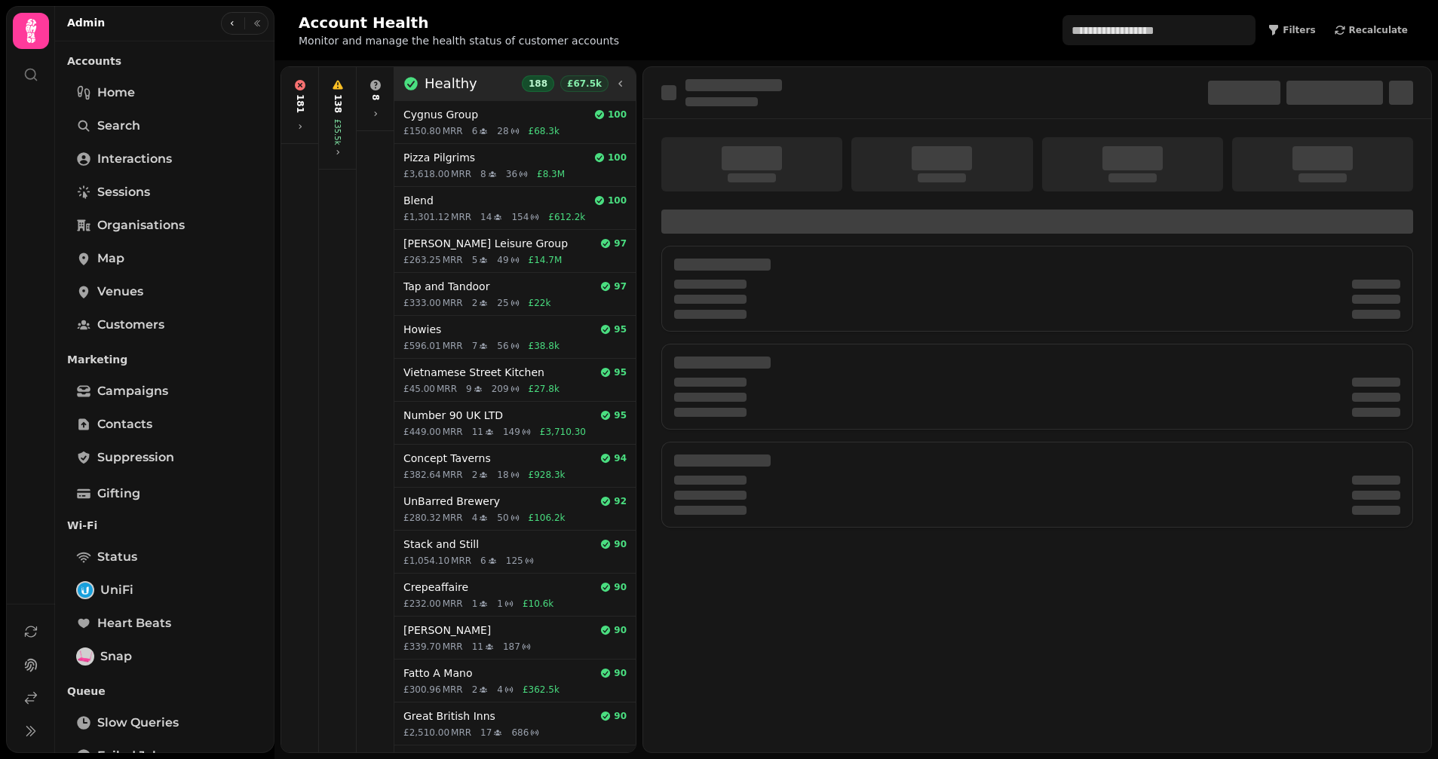
click at [626, 81] on icon at bounding box center [621, 84] width 12 height 12
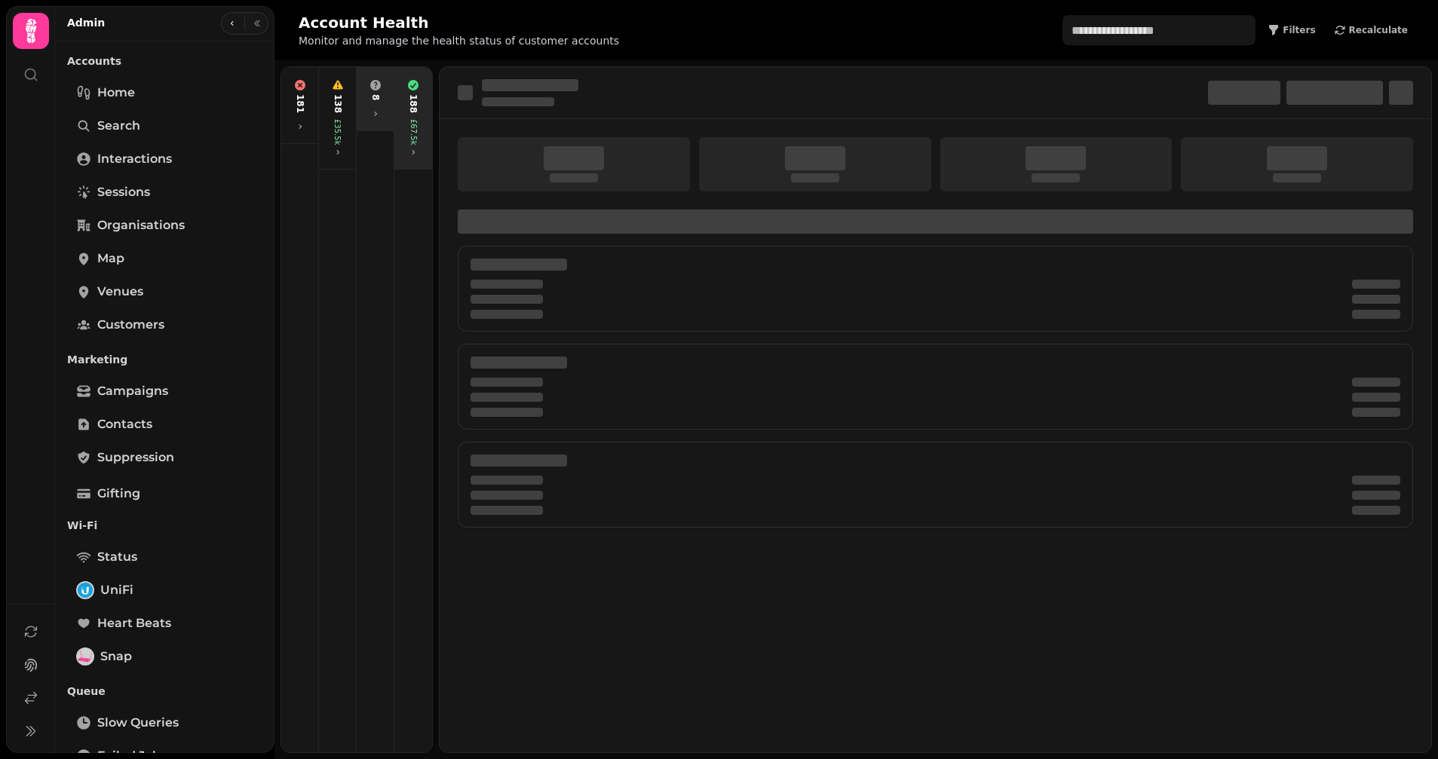
click at [367, 118] on div "8" at bounding box center [375, 98] width 31 height 51
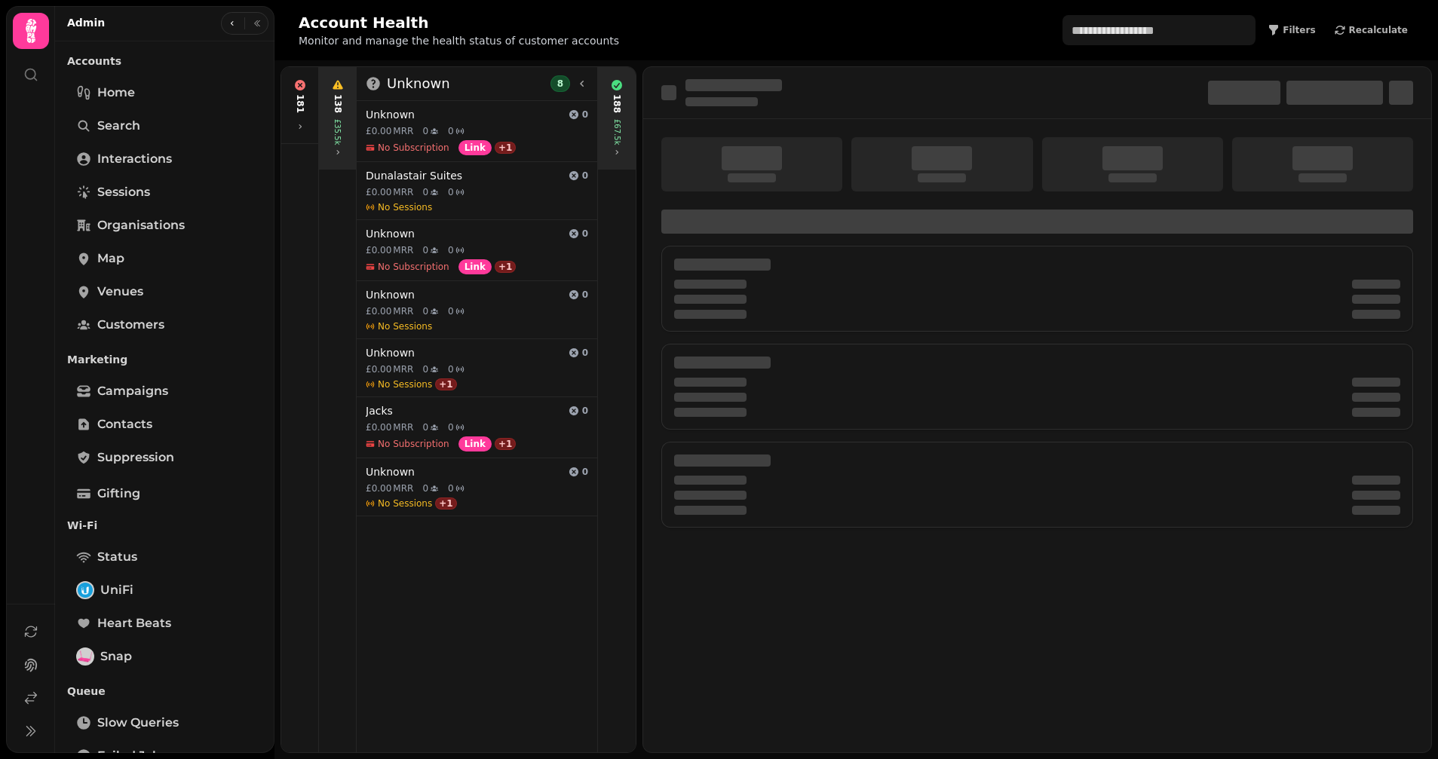
click at [339, 154] on icon at bounding box center [337, 152] width 9 height 9
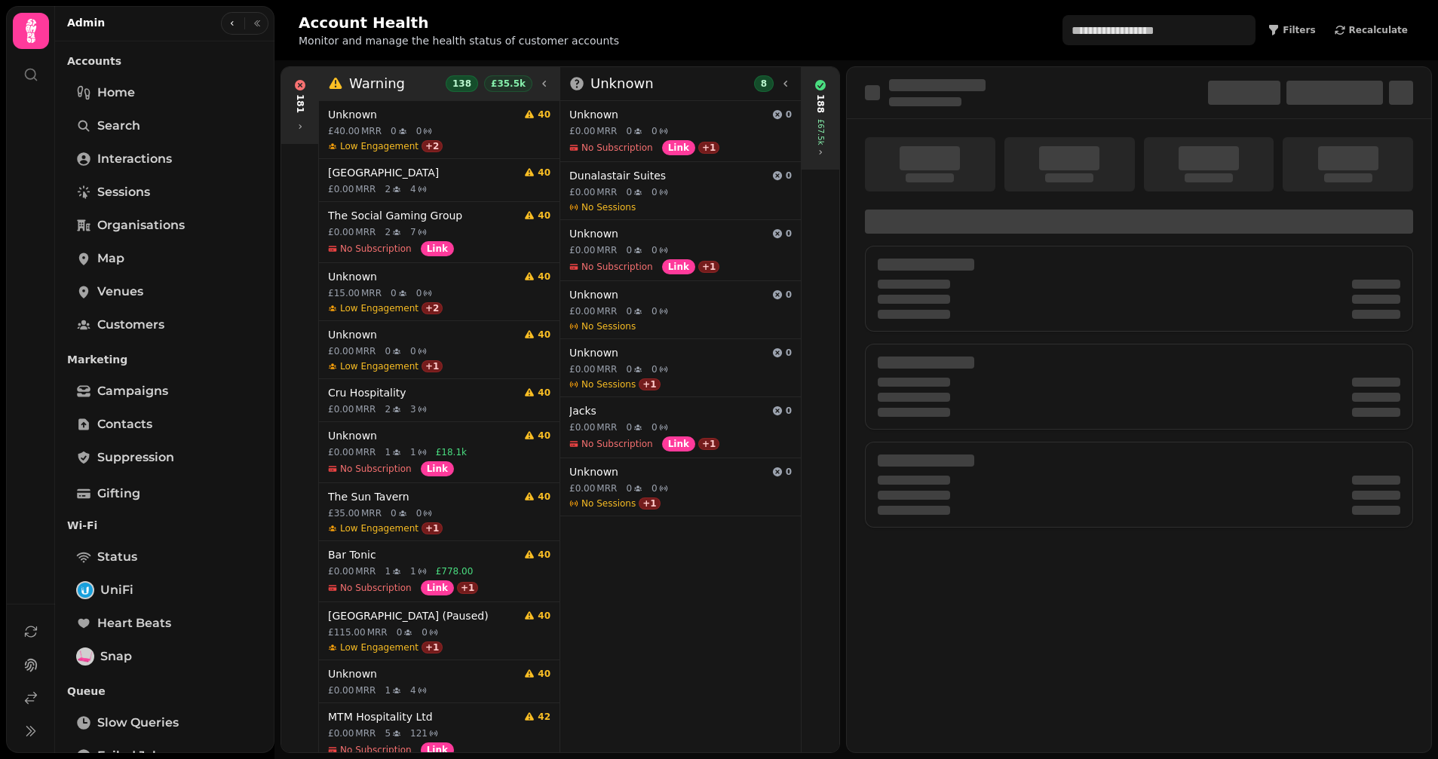
click at [299, 127] on div "181" at bounding box center [299, 105] width 31 height 64
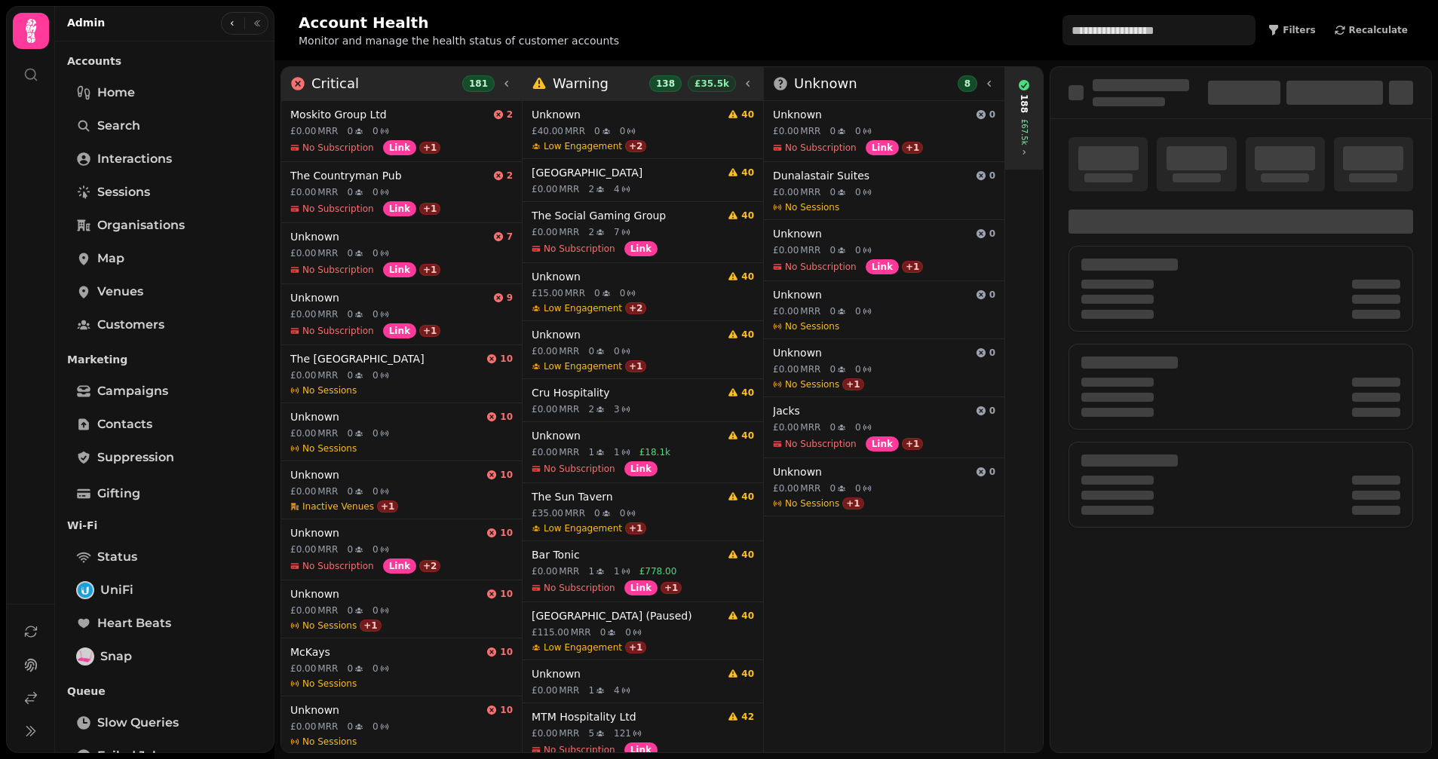
click at [508, 82] on icon at bounding box center [507, 84] width 12 height 12
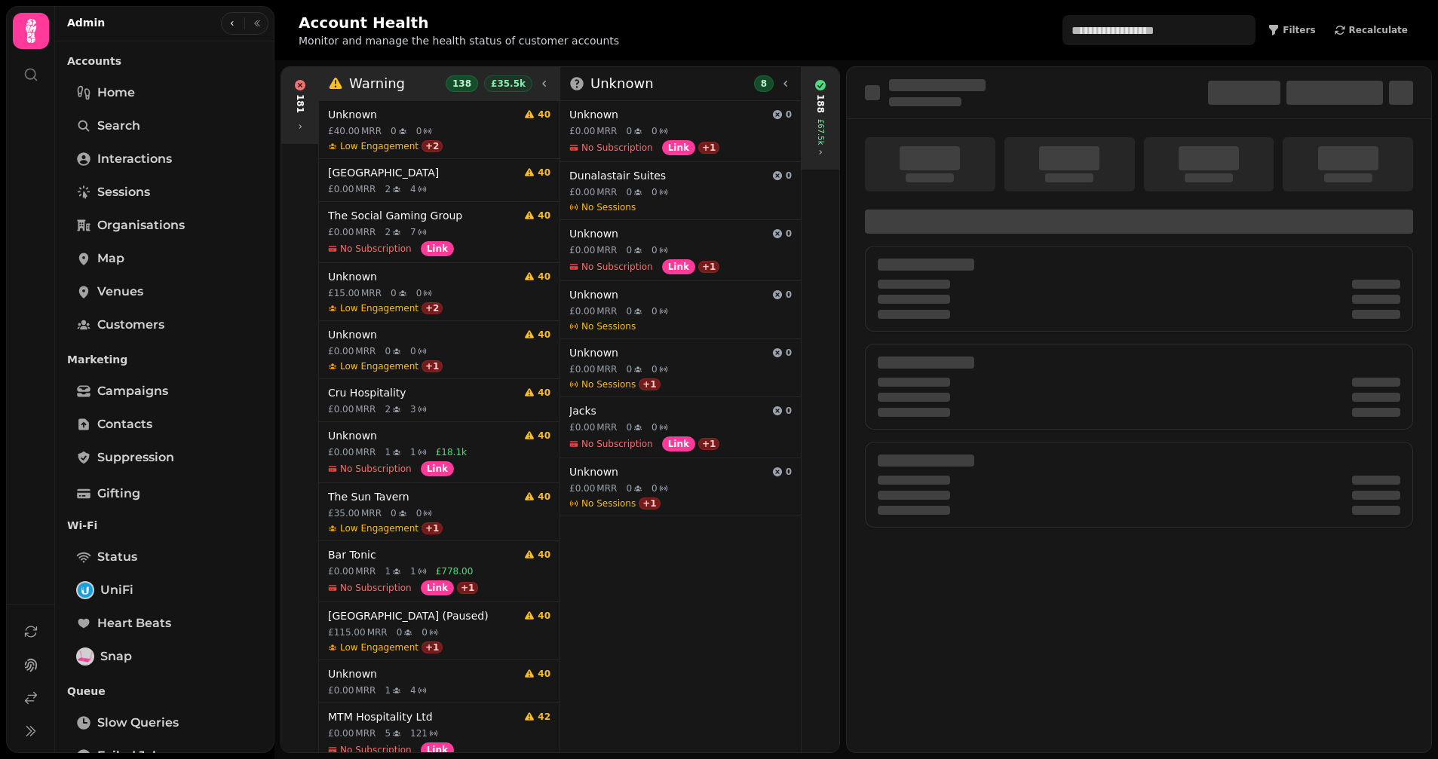
click at [538, 87] on icon at bounding box center [544, 84] width 12 height 12
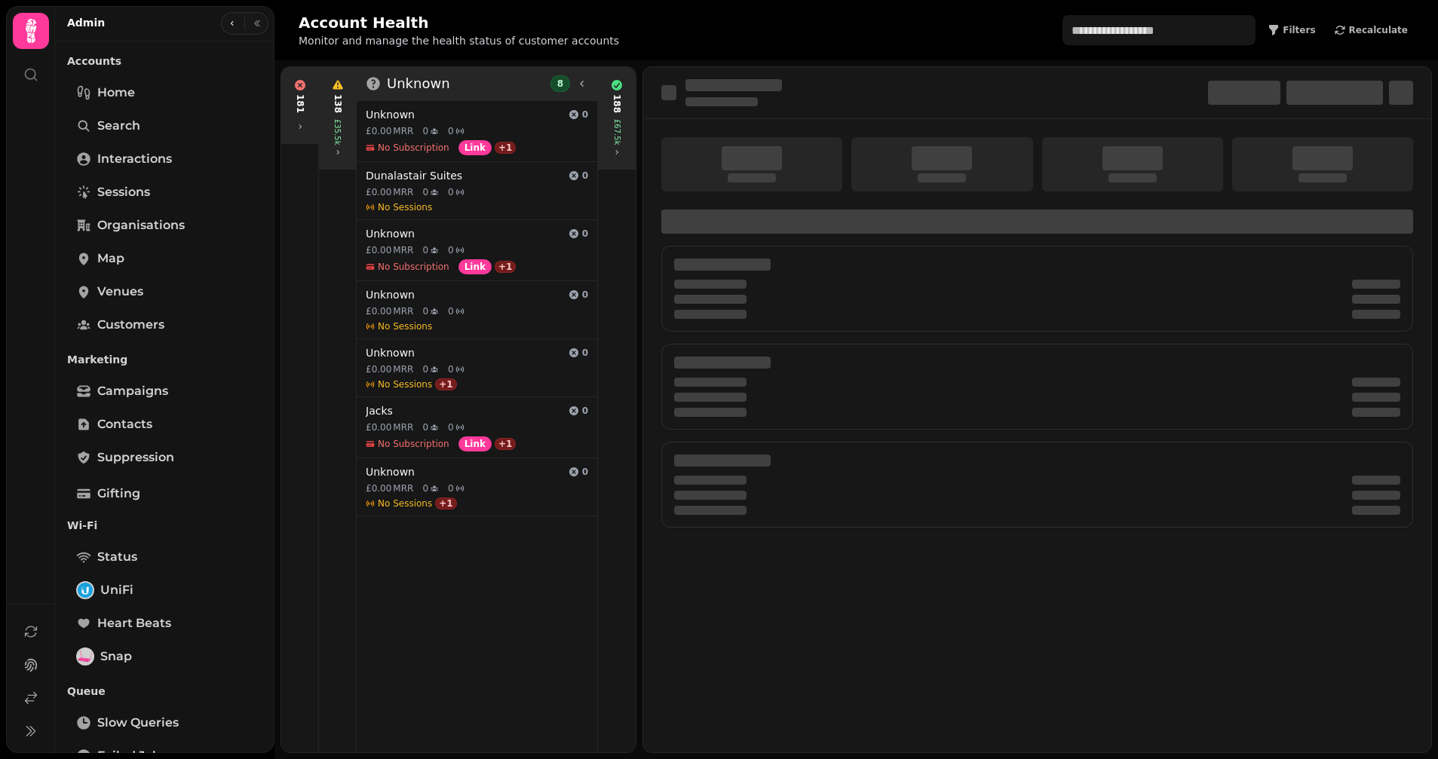
click at [587, 86] on icon at bounding box center [582, 84] width 12 height 12
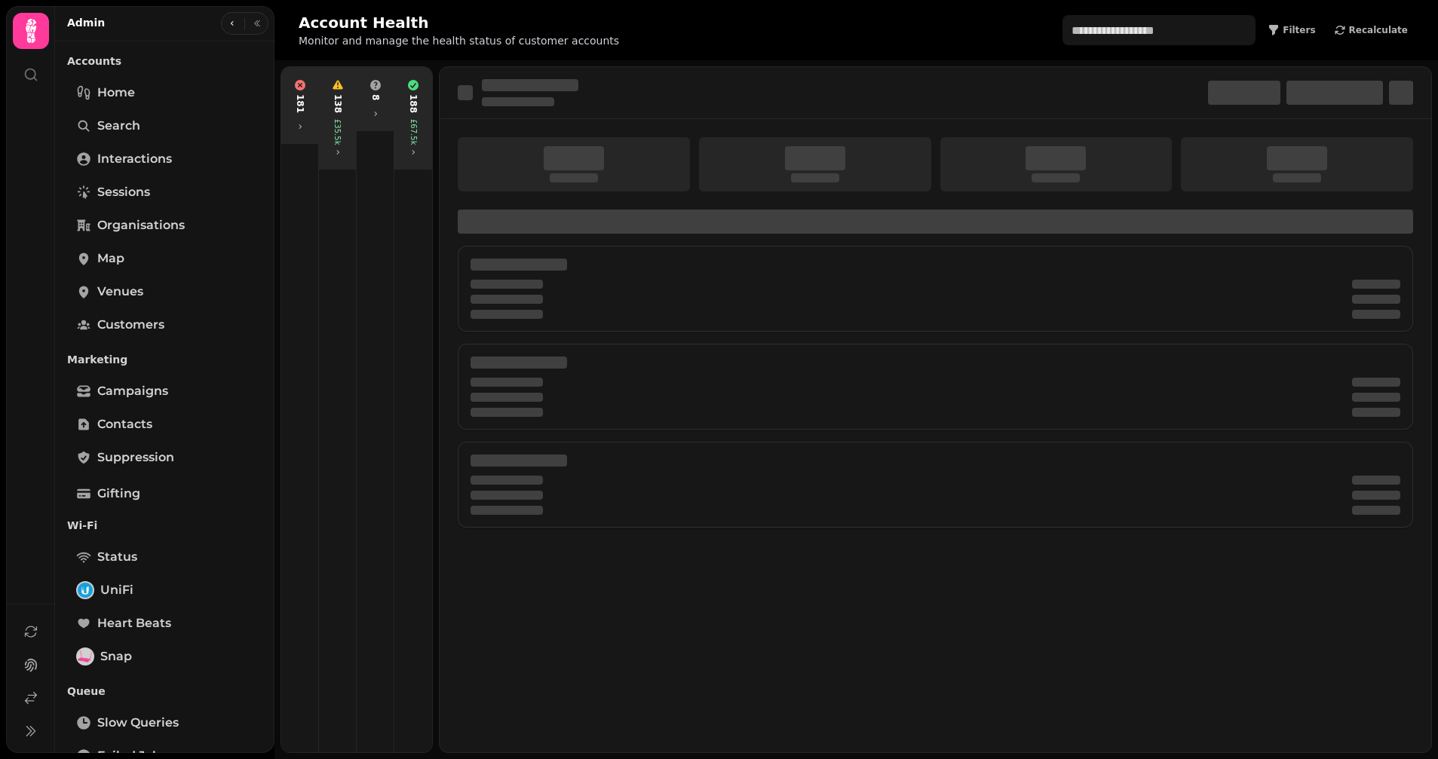
click at [299, 122] on icon at bounding box center [300, 126] width 9 height 9
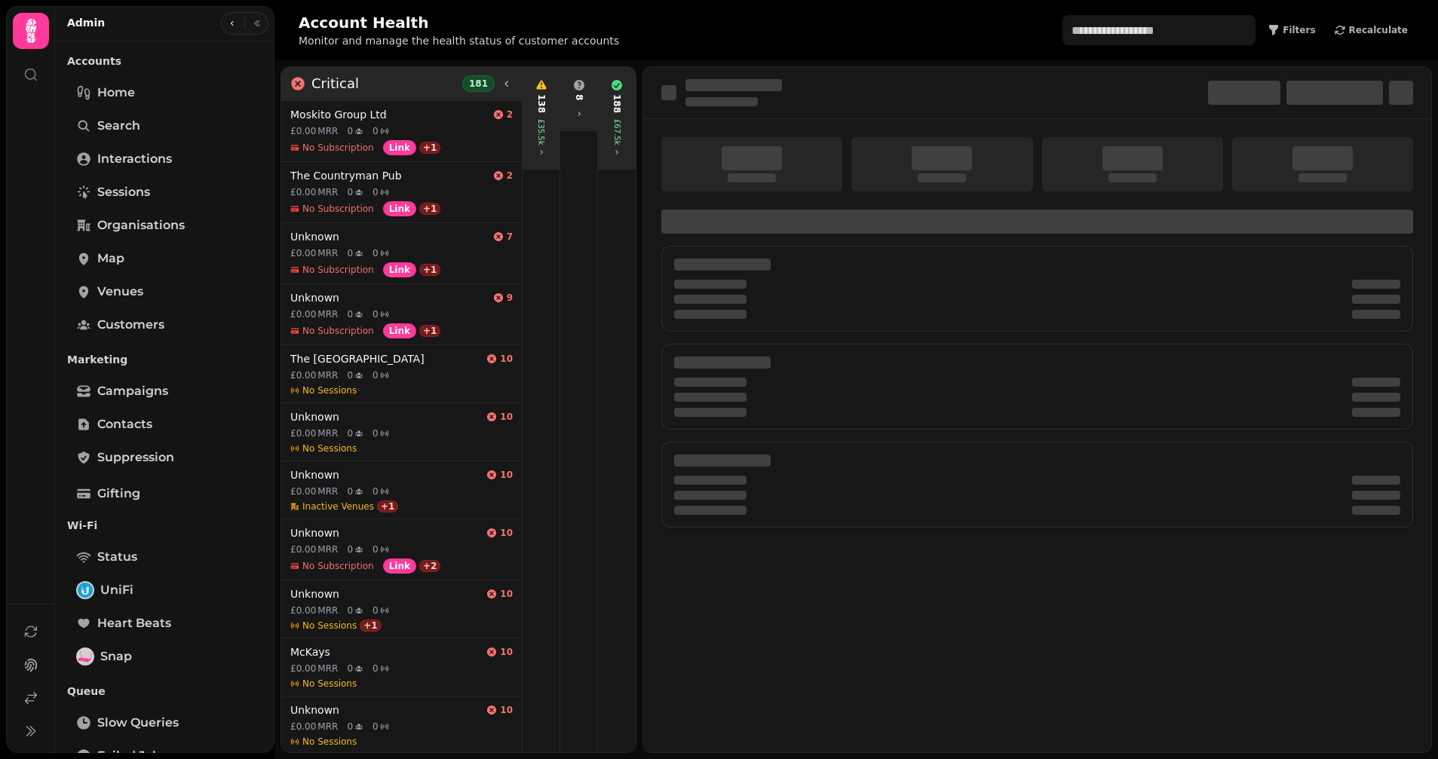
click at [506, 80] on icon at bounding box center [507, 84] width 12 height 12
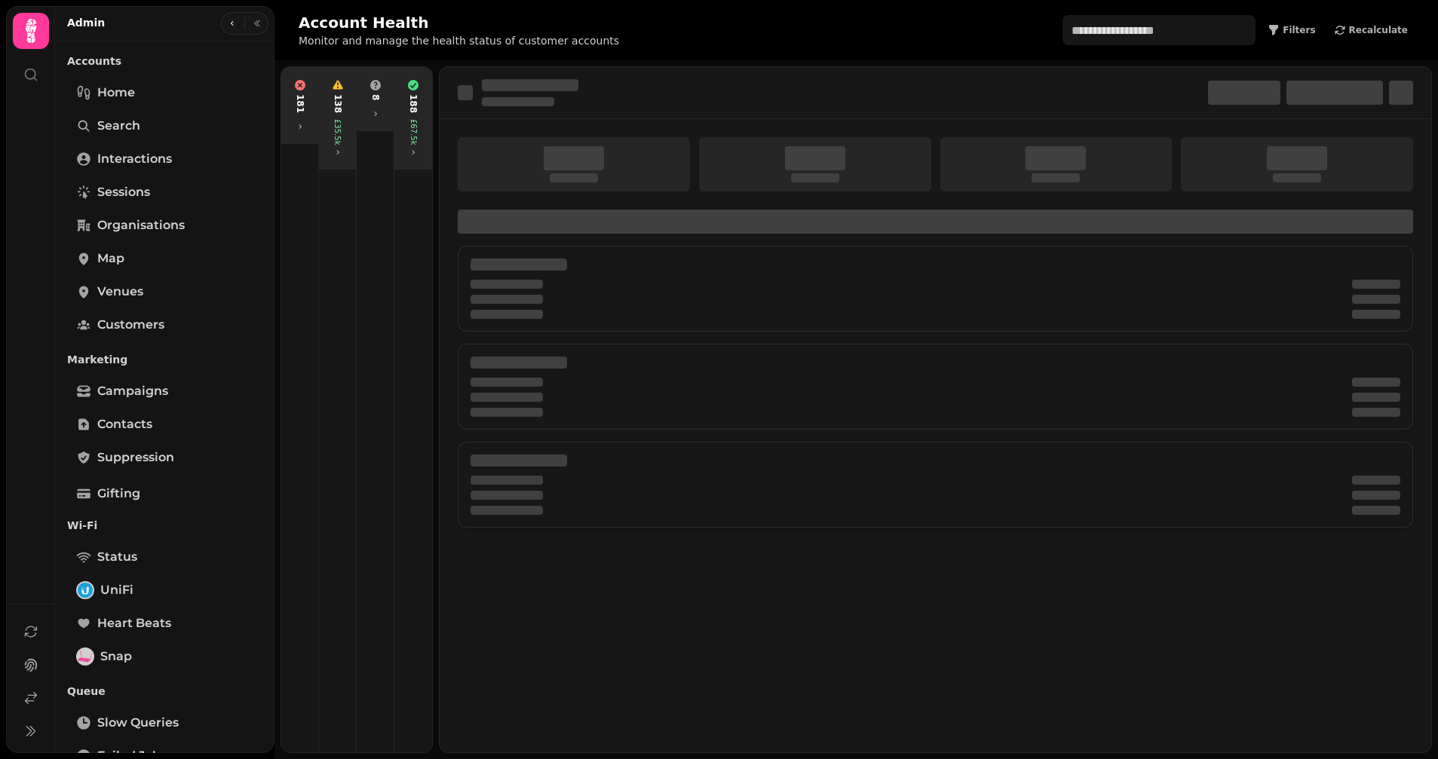
click at [333, 108] on div "138" at bounding box center [338, 103] width 12 height 19
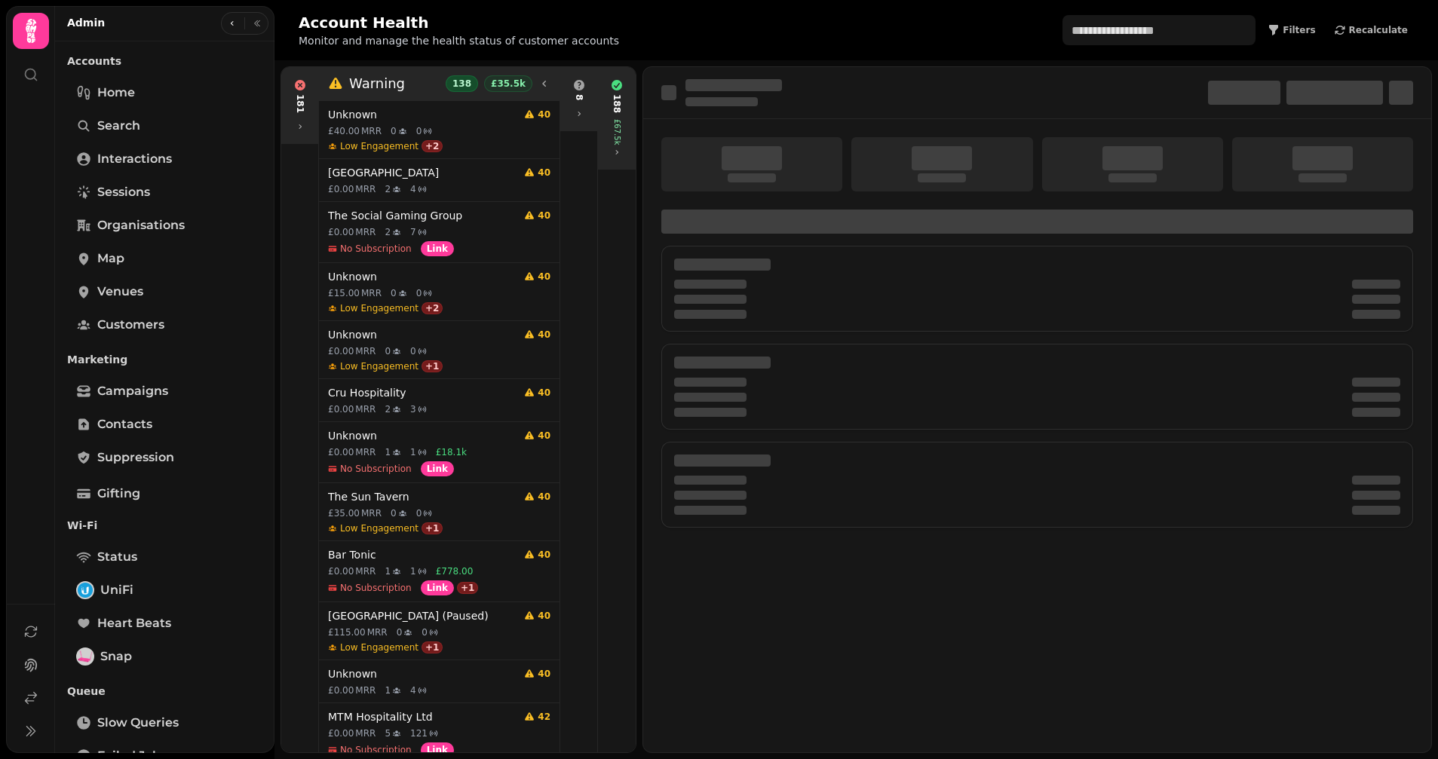
click at [373, 88] on h3 "Warning" at bounding box center [377, 83] width 56 height 21
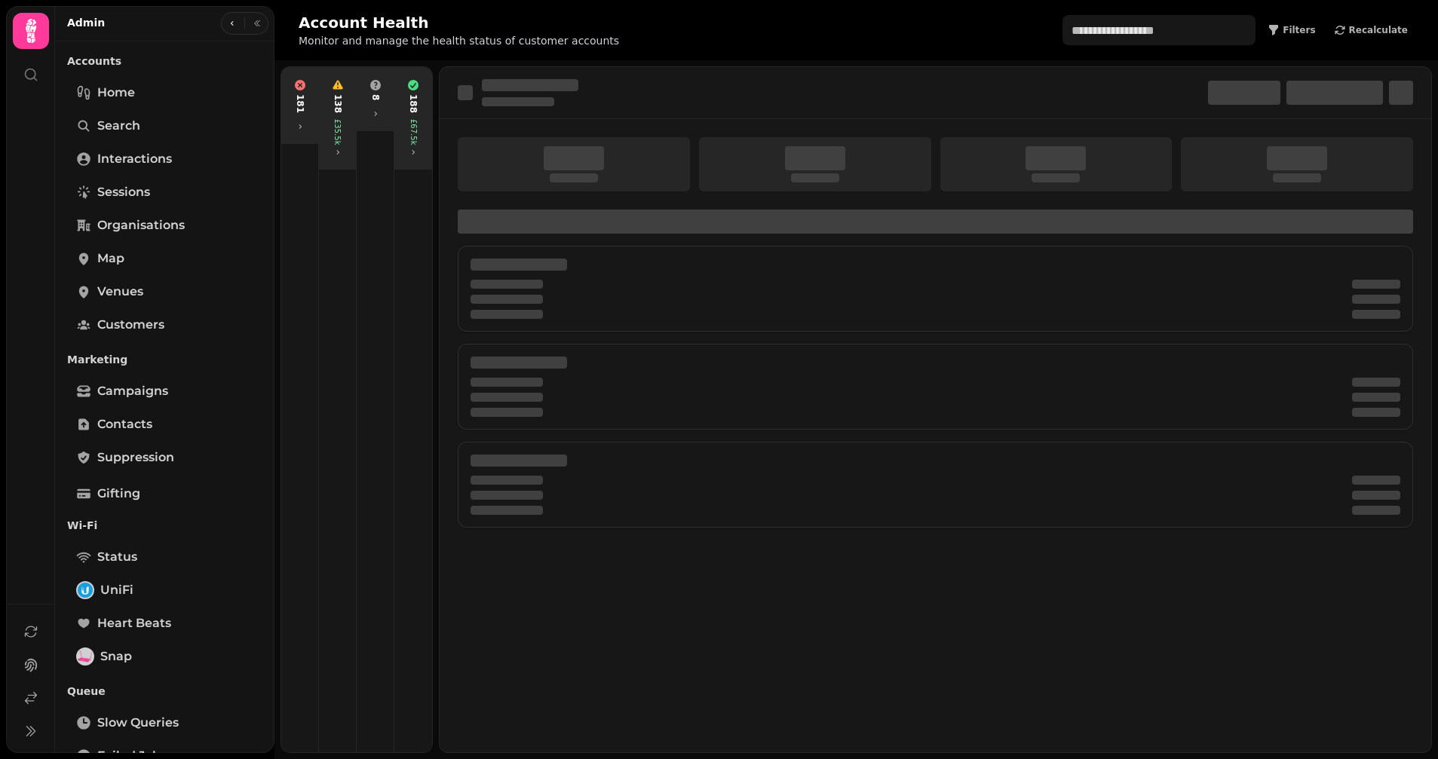
click at [384, 112] on div "8" at bounding box center [375, 98] width 31 height 51
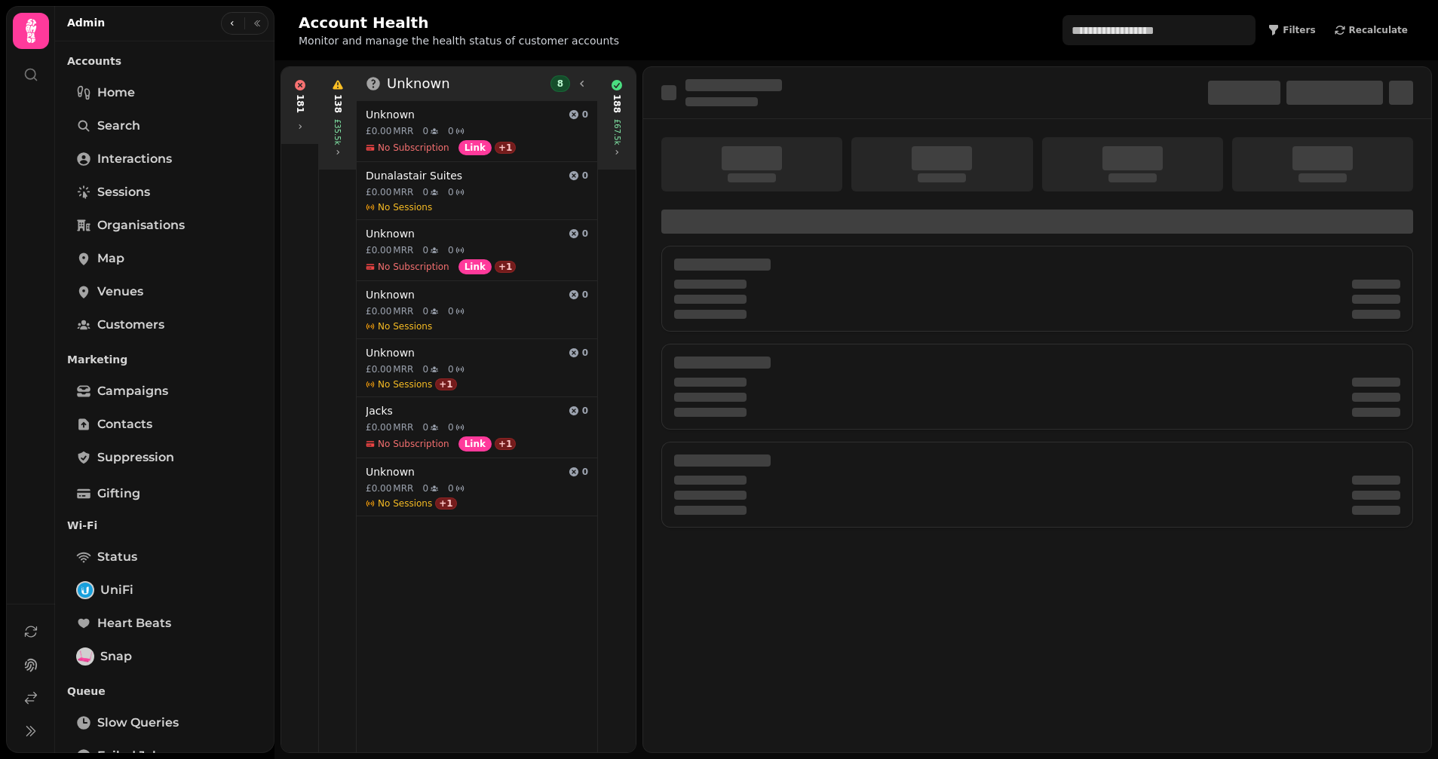
click at [422, 87] on h3 "Unknown" at bounding box center [418, 83] width 63 height 21
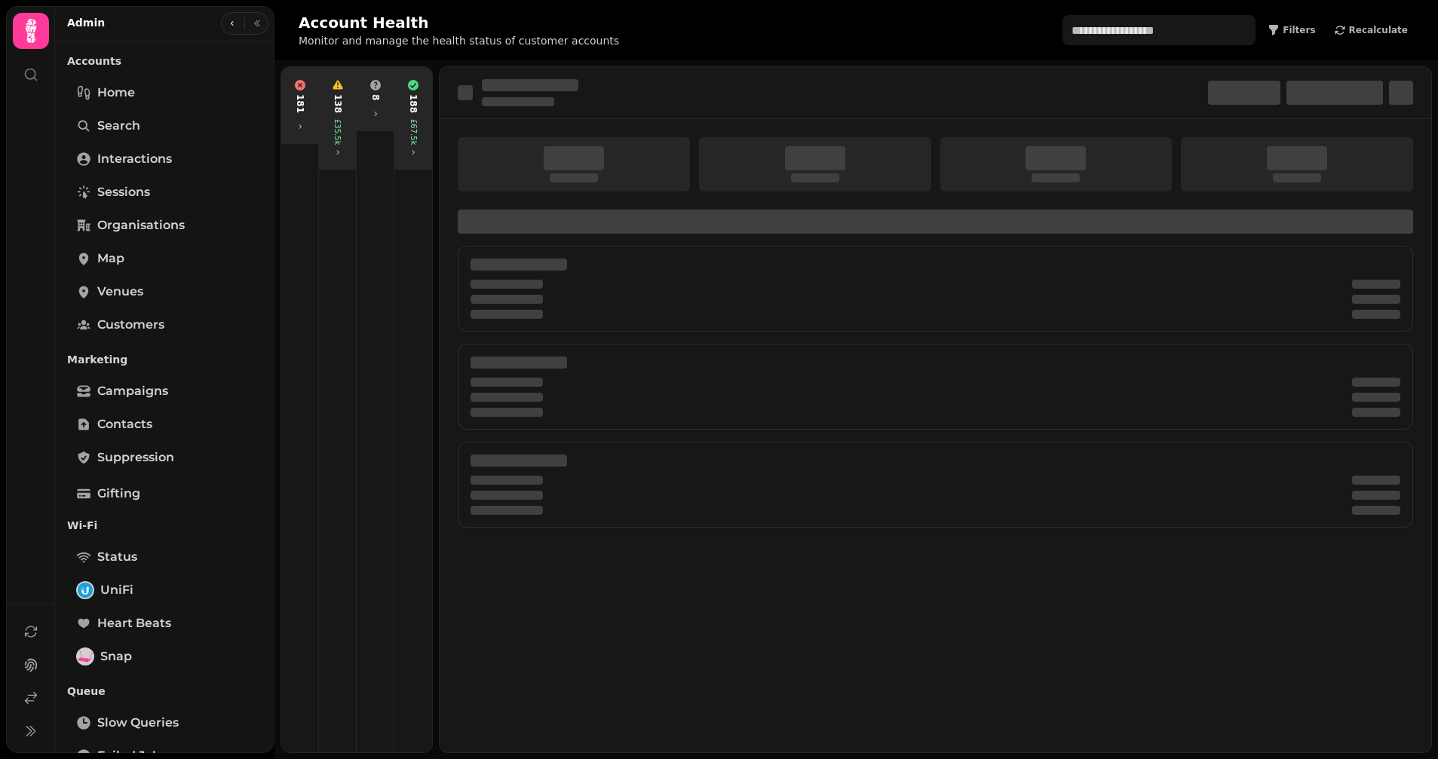
click at [420, 104] on div "188 £67.5k" at bounding box center [413, 118] width 32 height 90
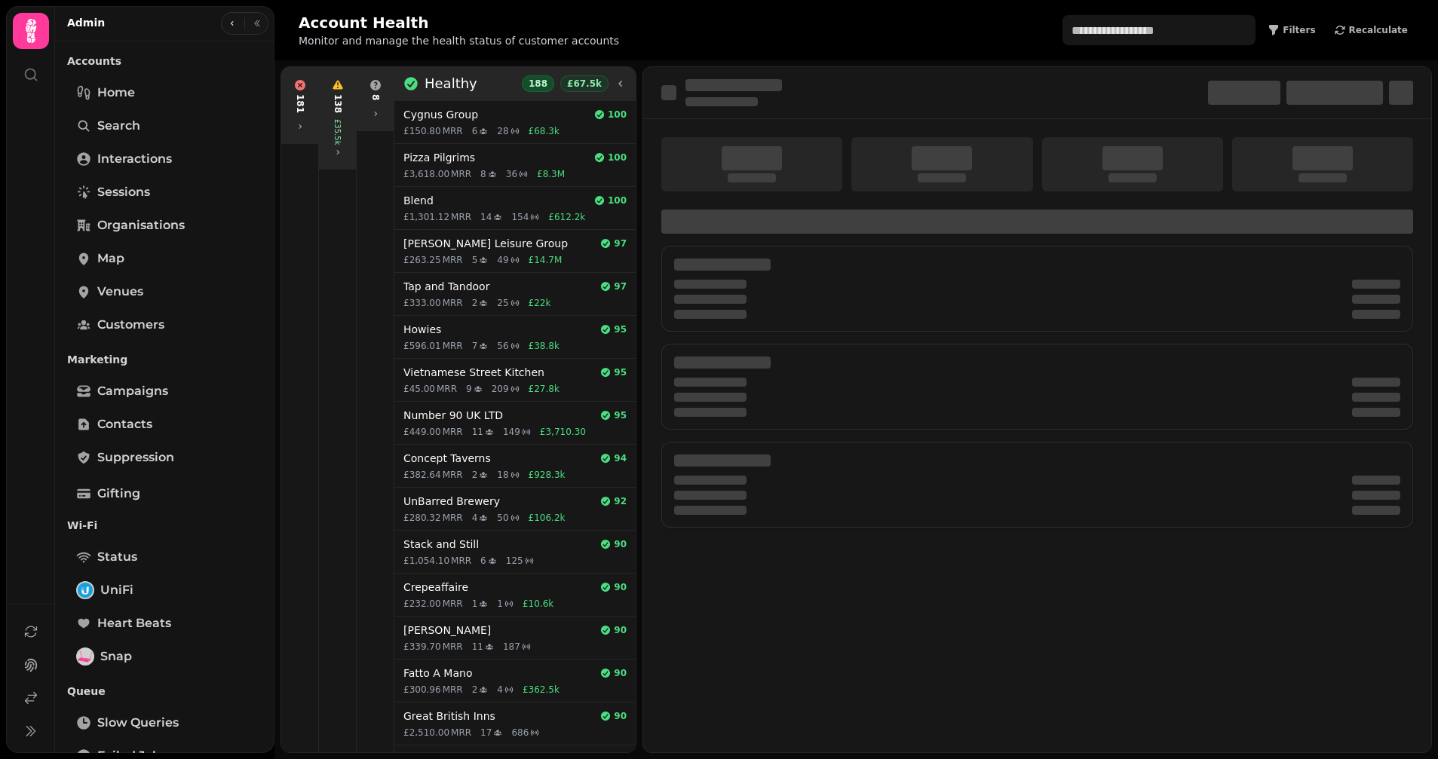
click at [440, 90] on h3 "Healthy" at bounding box center [451, 83] width 53 height 21
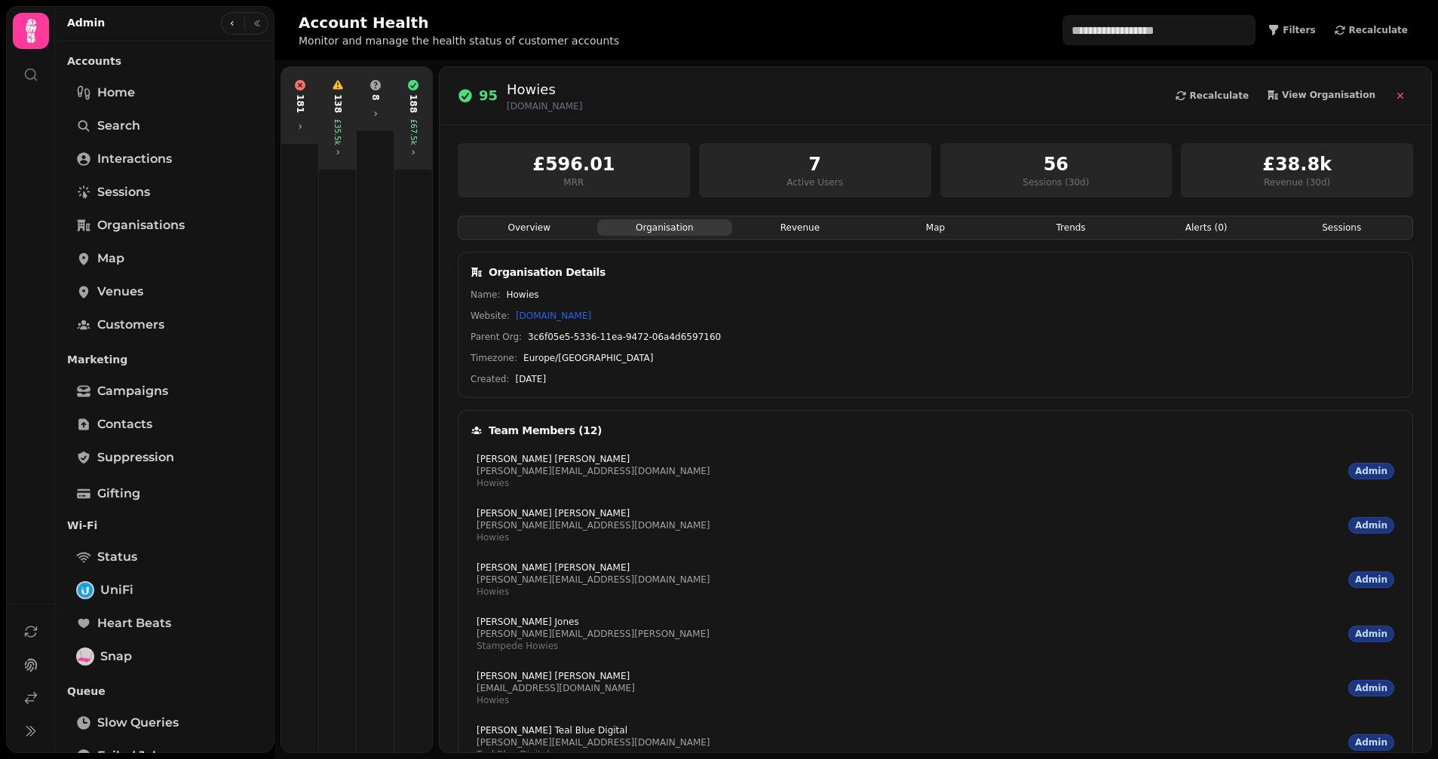
click at [677, 232] on button "Organisation" at bounding box center [665, 227] width 136 height 17
click at [811, 235] on button "Revenue" at bounding box center [800, 227] width 136 height 17
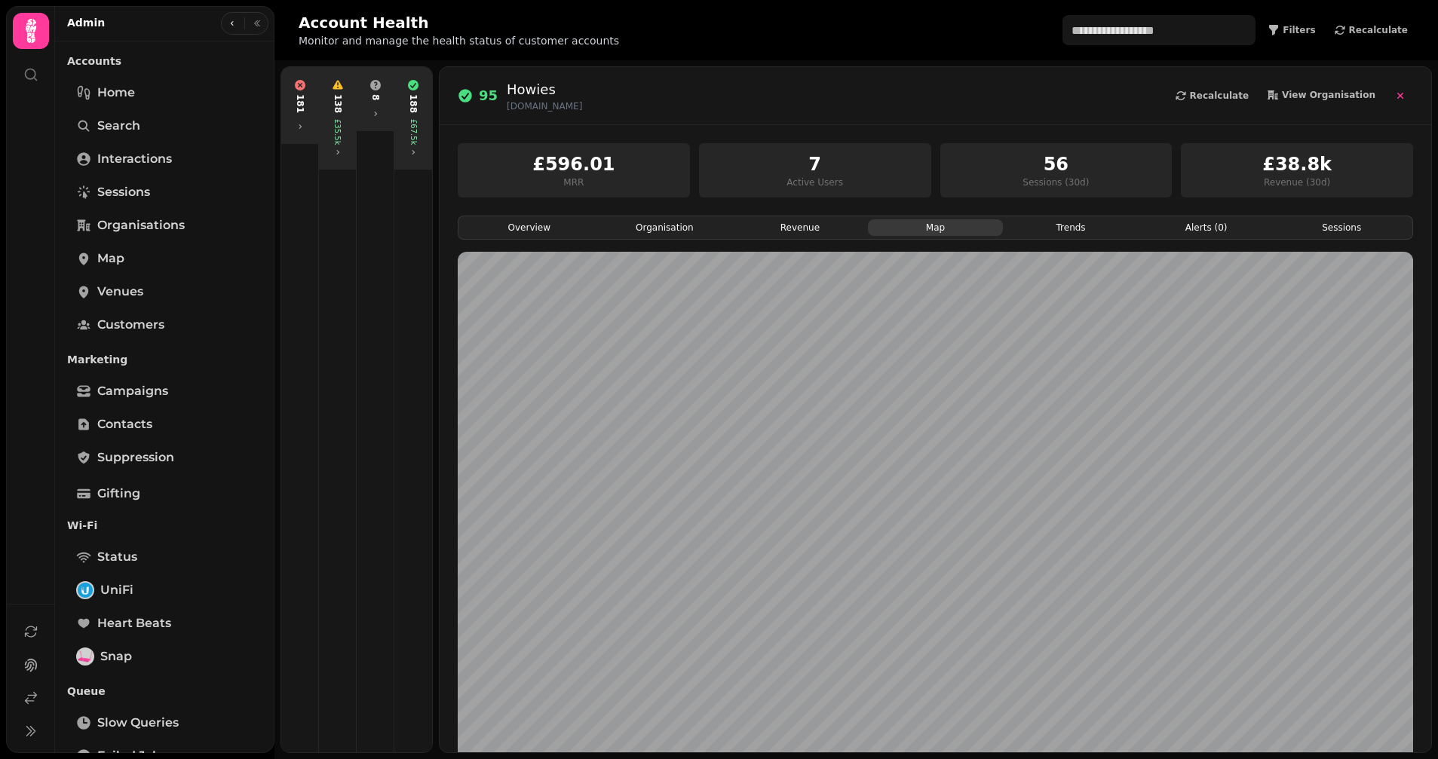
click at [954, 228] on button "Map" at bounding box center [936, 227] width 136 height 17
click at [1400, 94] on icon "button" at bounding box center [1400, 96] width 6 height 6
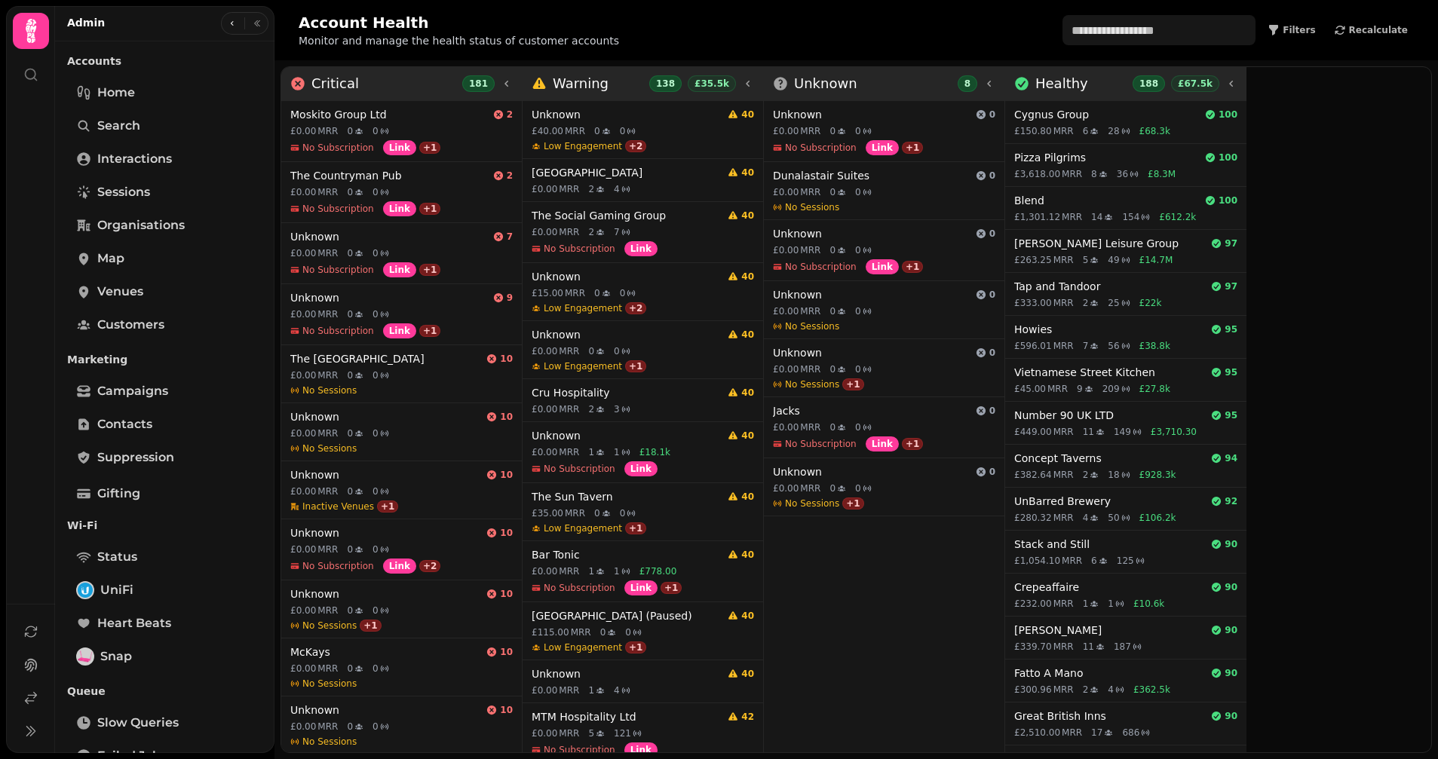
click at [599, 69] on div "Warning 138 £35.5k" at bounding box center [643, 84] width 241 height 34
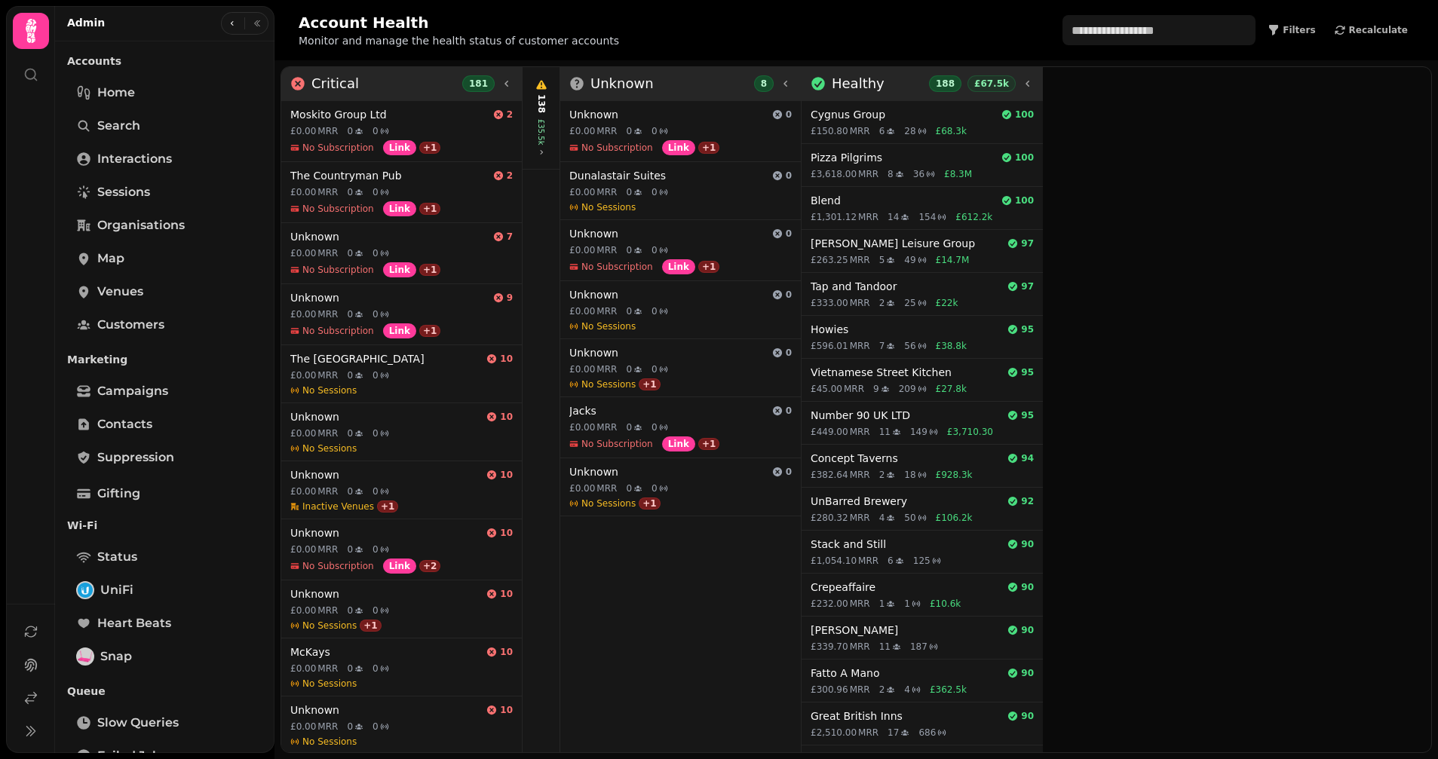
click at [501, 85] on icon at bounding box center [507, 84] width 12 height 12
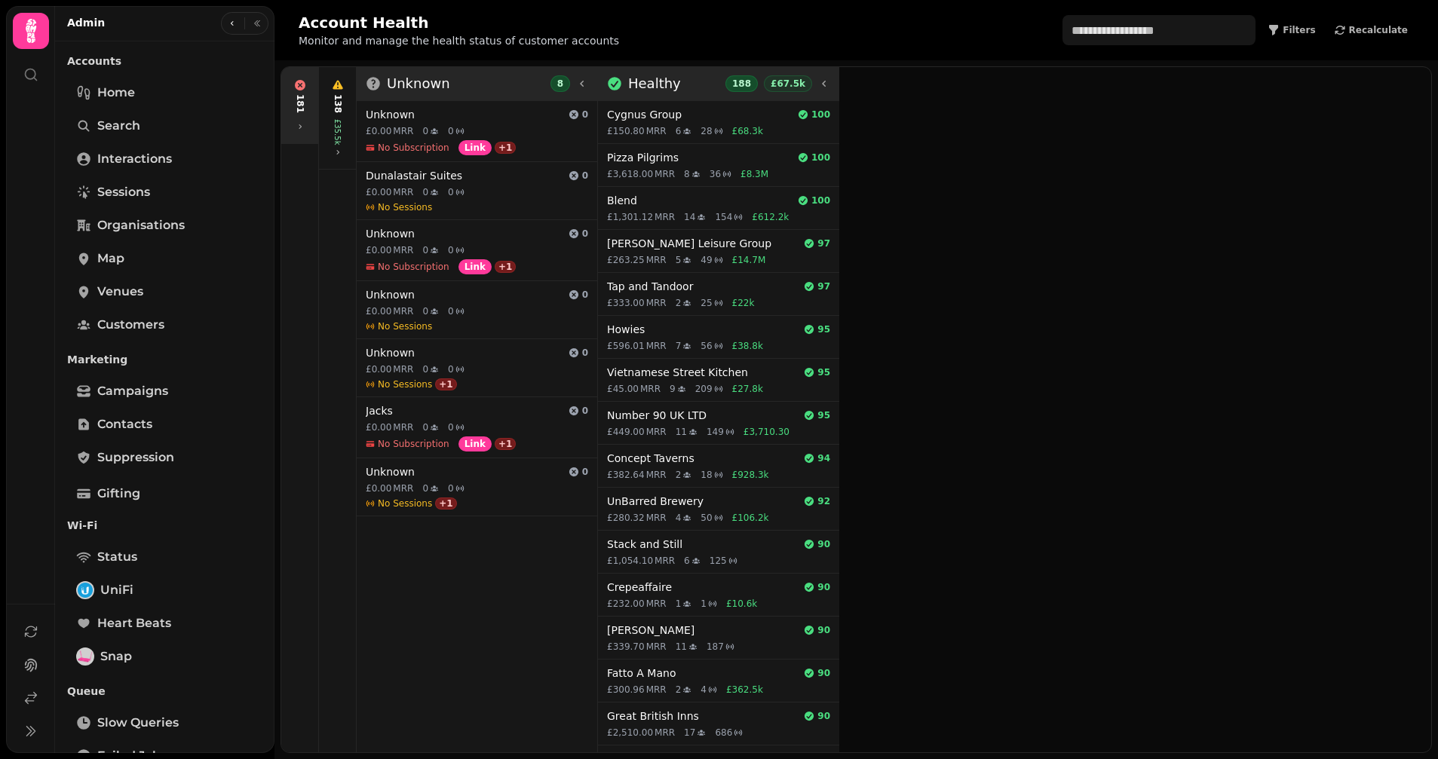
click at [654, 84] on h3 "Healthy" at bounding box center [654, 83] width 53 height 21
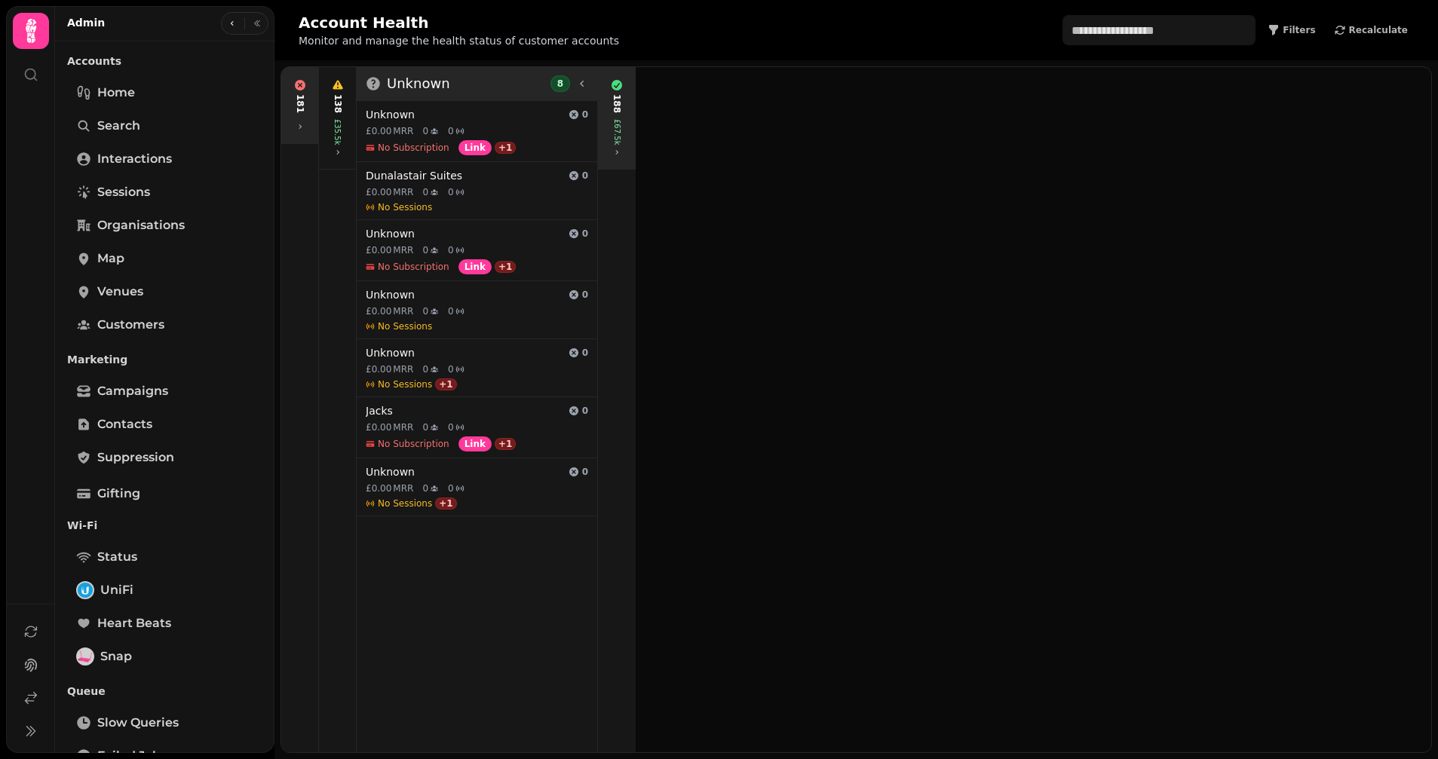
click at [492, 91] on div "Unknown 8" at bounding box center [477, 83] width 222 height 21
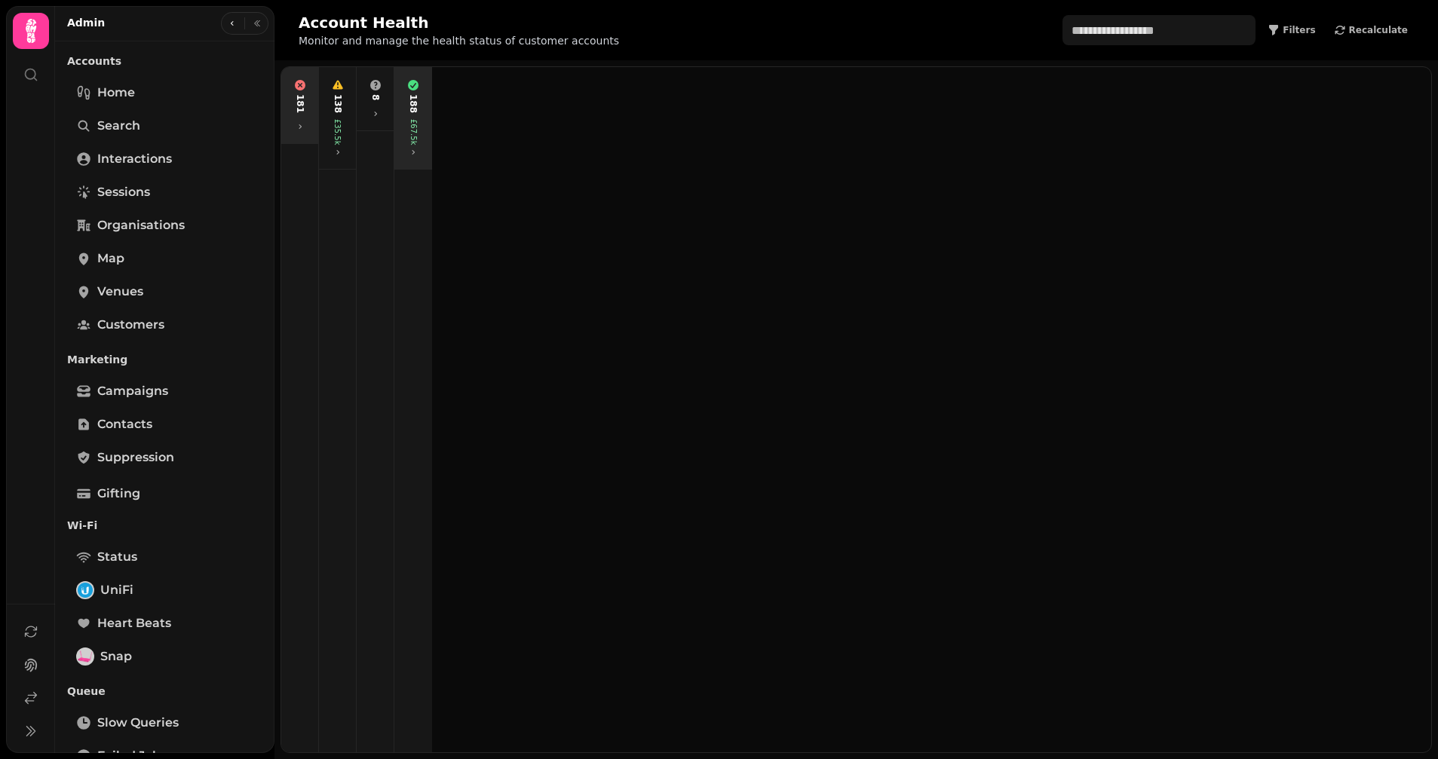
click at [421, 115] on div "188 £67.5k" at bounding box center [413, 118] width 32 height 90
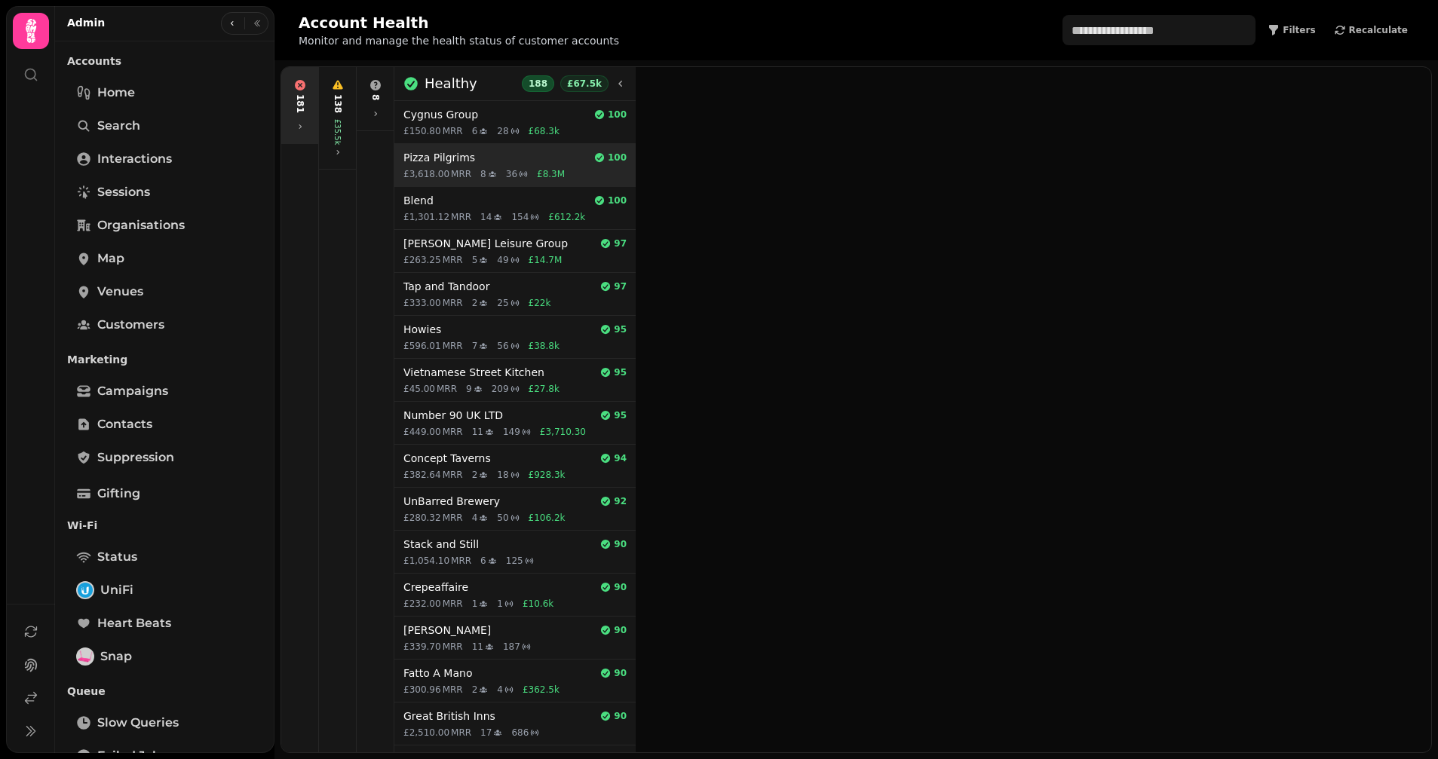
click at [440, 158] on h4 "Pizza Pilgrims" at bounding box center [495, 157] width 185 height 15
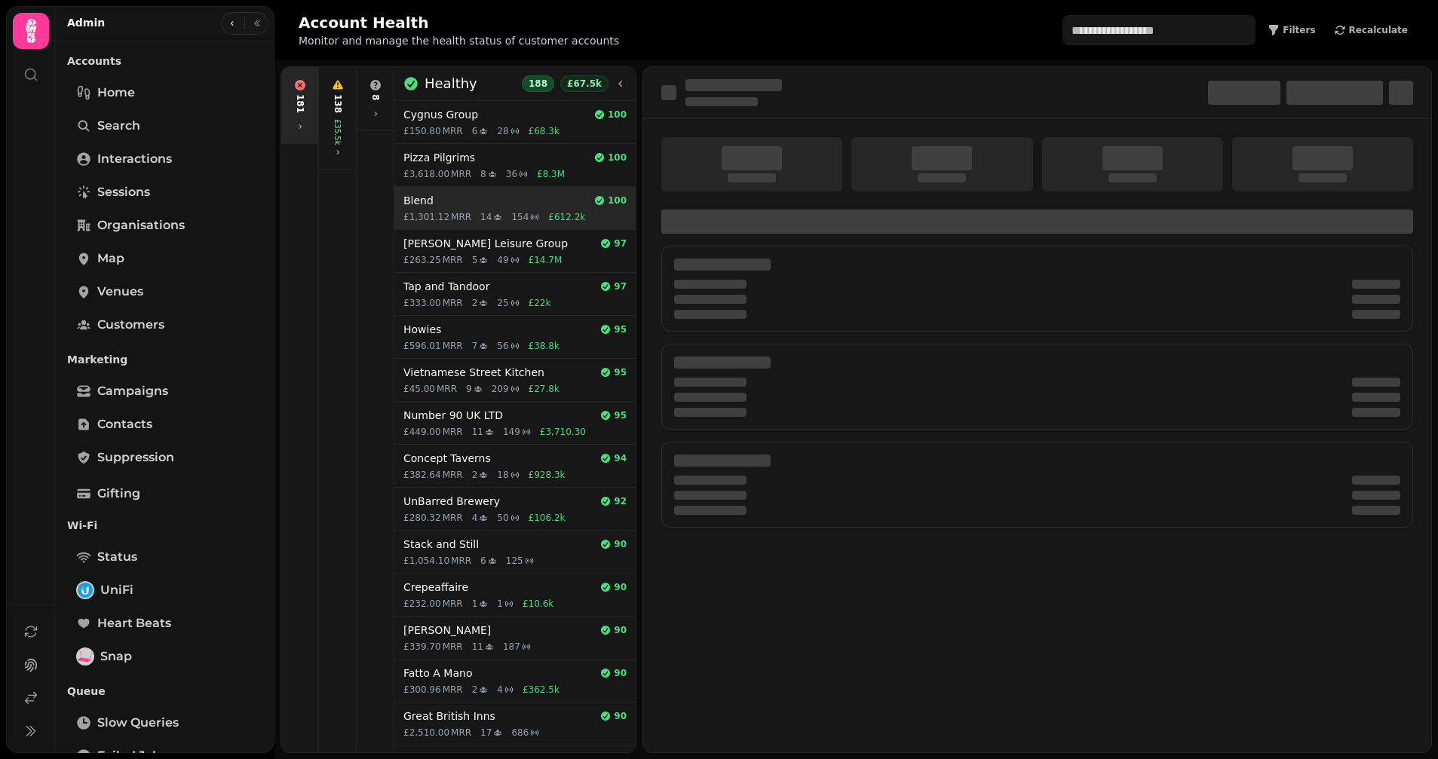
click at [431, 188] on div "Blend 100 £1,301.12 MRR 14 154 £612.2k" at bounding box center [514, 208] width 241 height 42
click at [417, 238] on h4 "[PERSON_NAME] Leisure Group" at bounding box center [498, 243] width 191 height 15
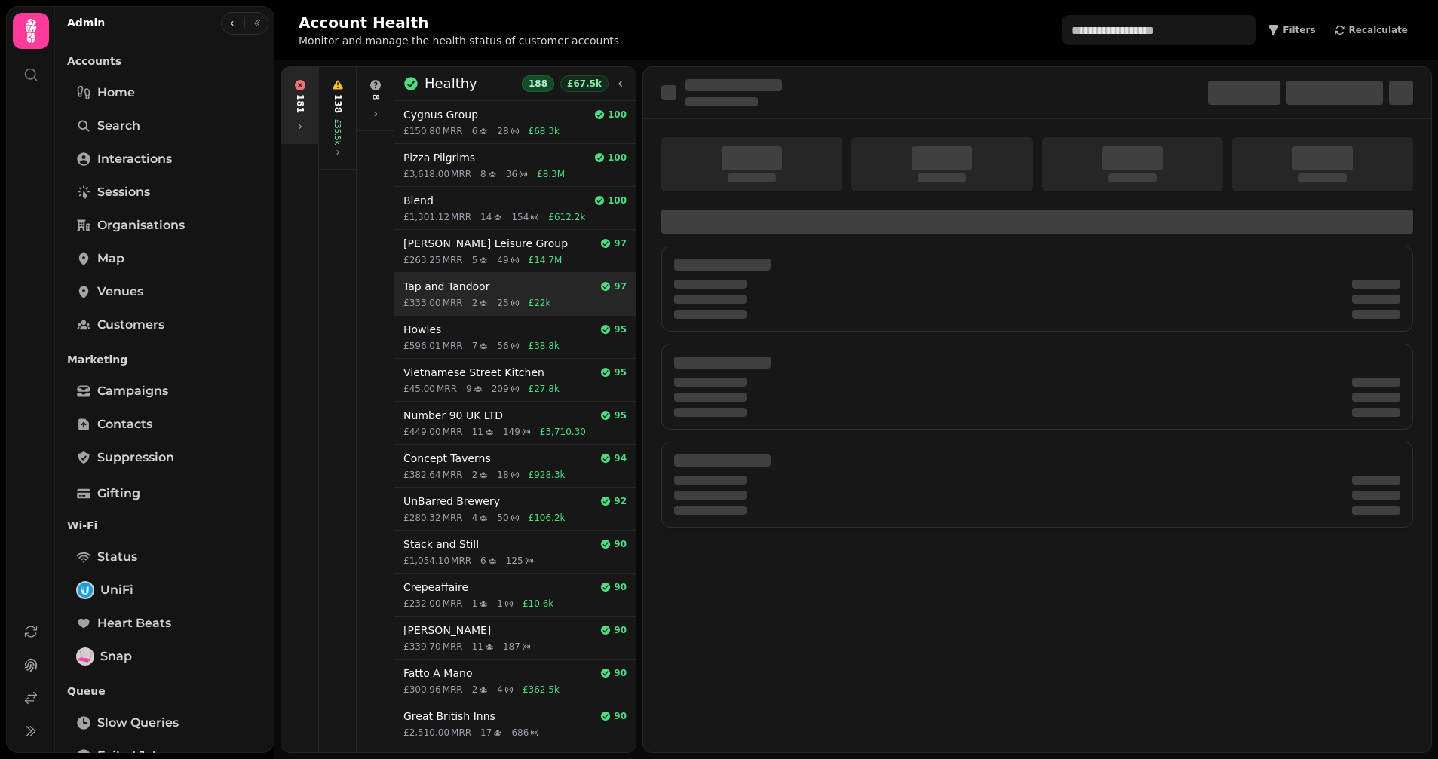
click at [413, 287] on h4 "Tap and Tandoor" at bounding box center [498, 286] width 191 height 15
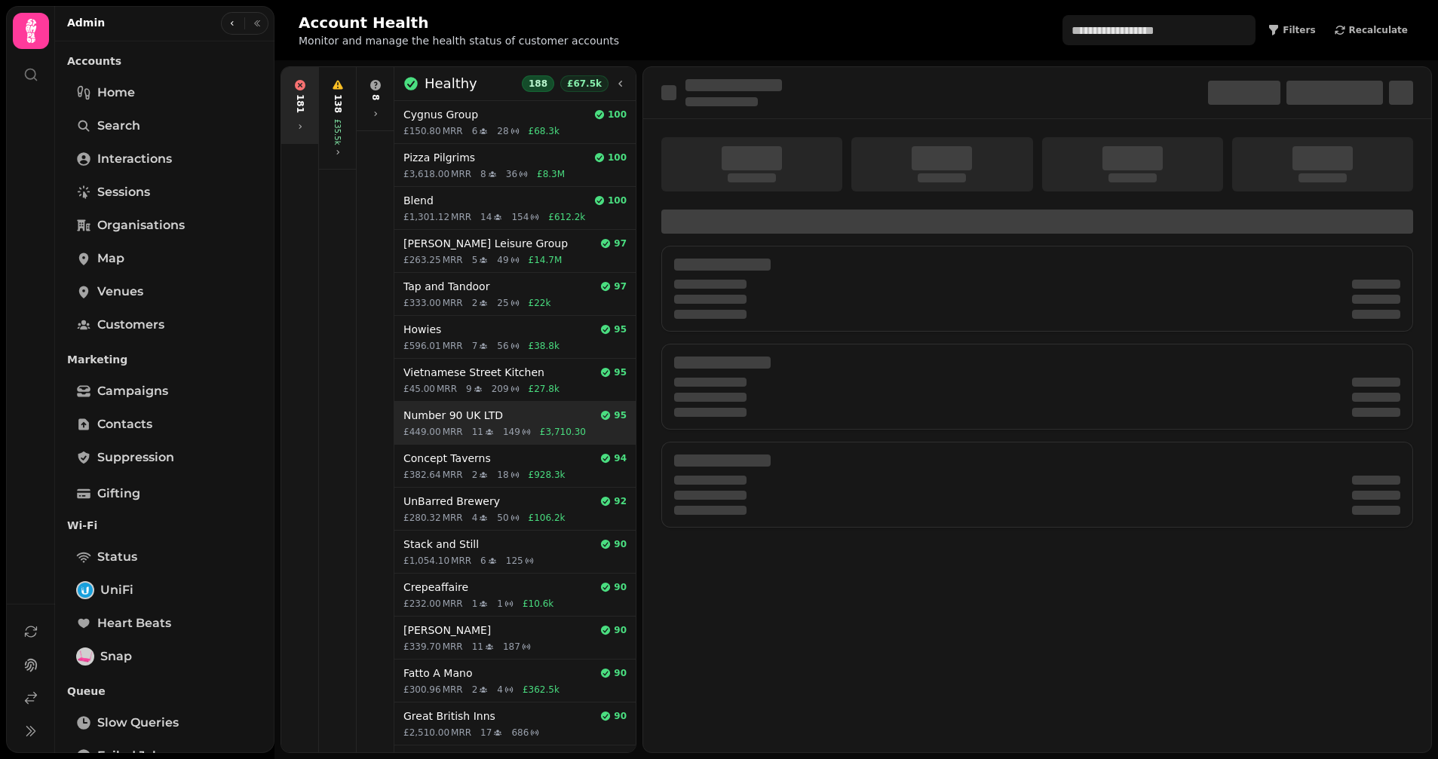
click at [434, 428] on span "£449.00" at bounding box center [422, 432] width 38 height 12
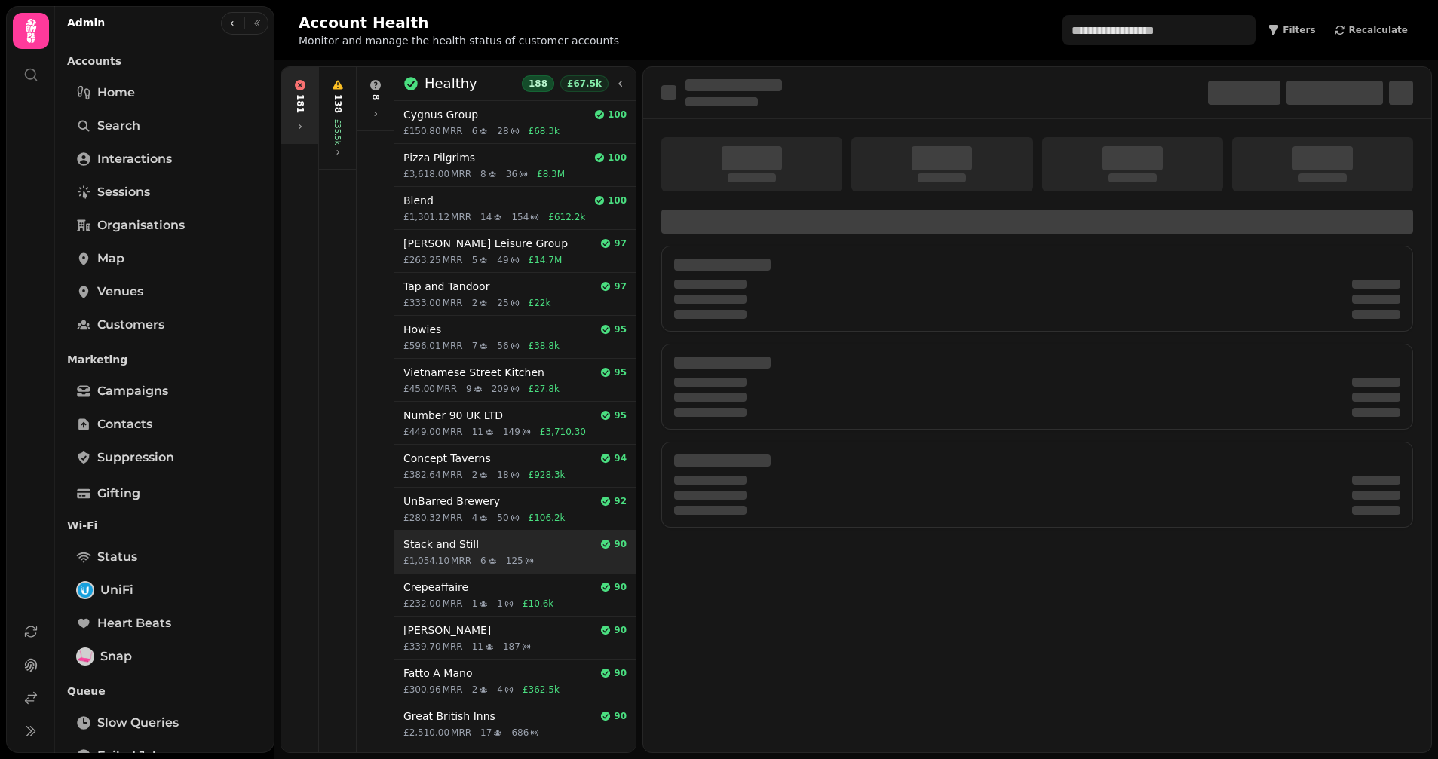
click at [468, 537] on h4 "Stack and Still" at bounding box center [498, 544] width 191 height 15
click at [452, 576] on div "Crepeaffaire 90 £232.00 MRR 1 1 £10.6k" at bounding box center [514, 595] width 241 height 42
click at [434, 644] on span "£339.70" at bounding box center [422, 647] width 38 height 12
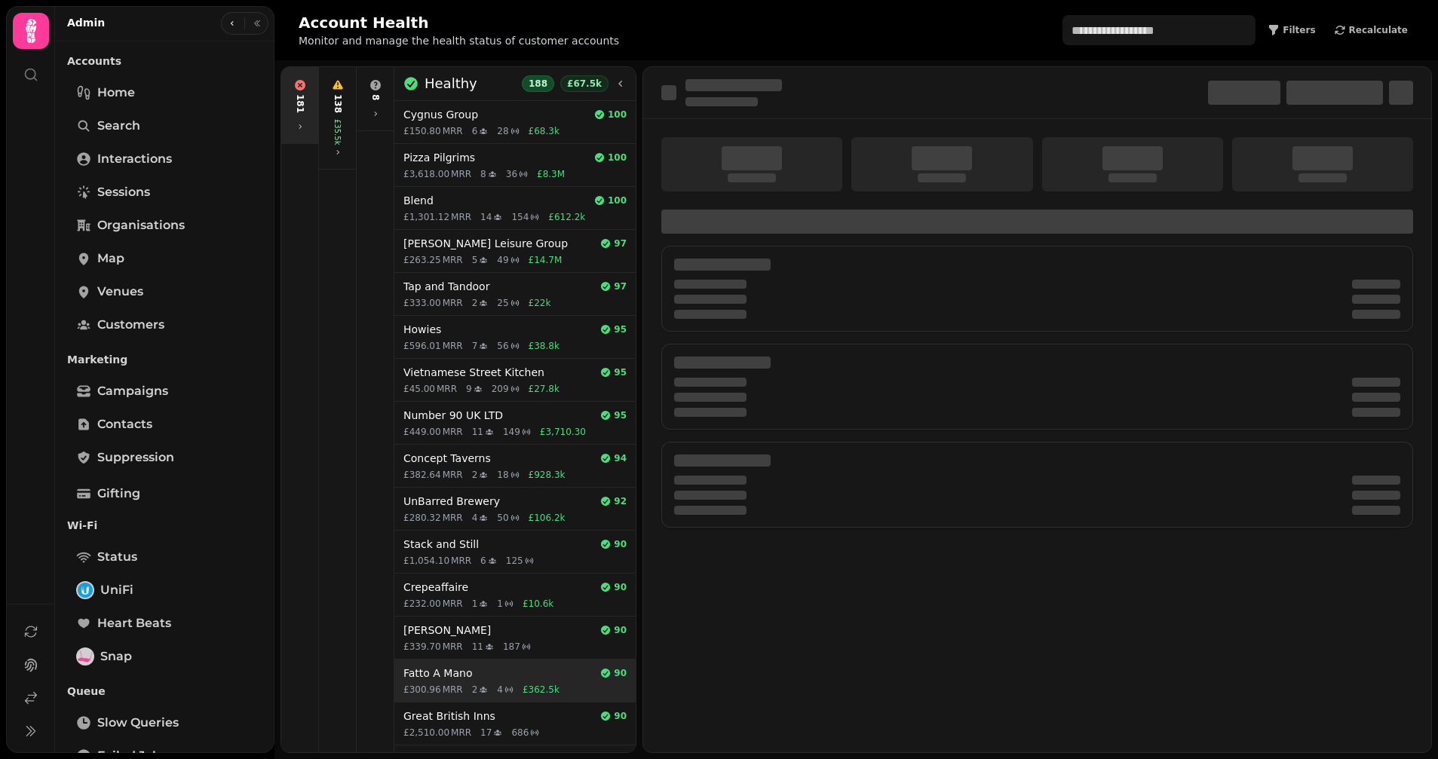
click at [434, 675] on h4 "Fatto A Mano" at bounding box center [498, 673] width 191 height 15
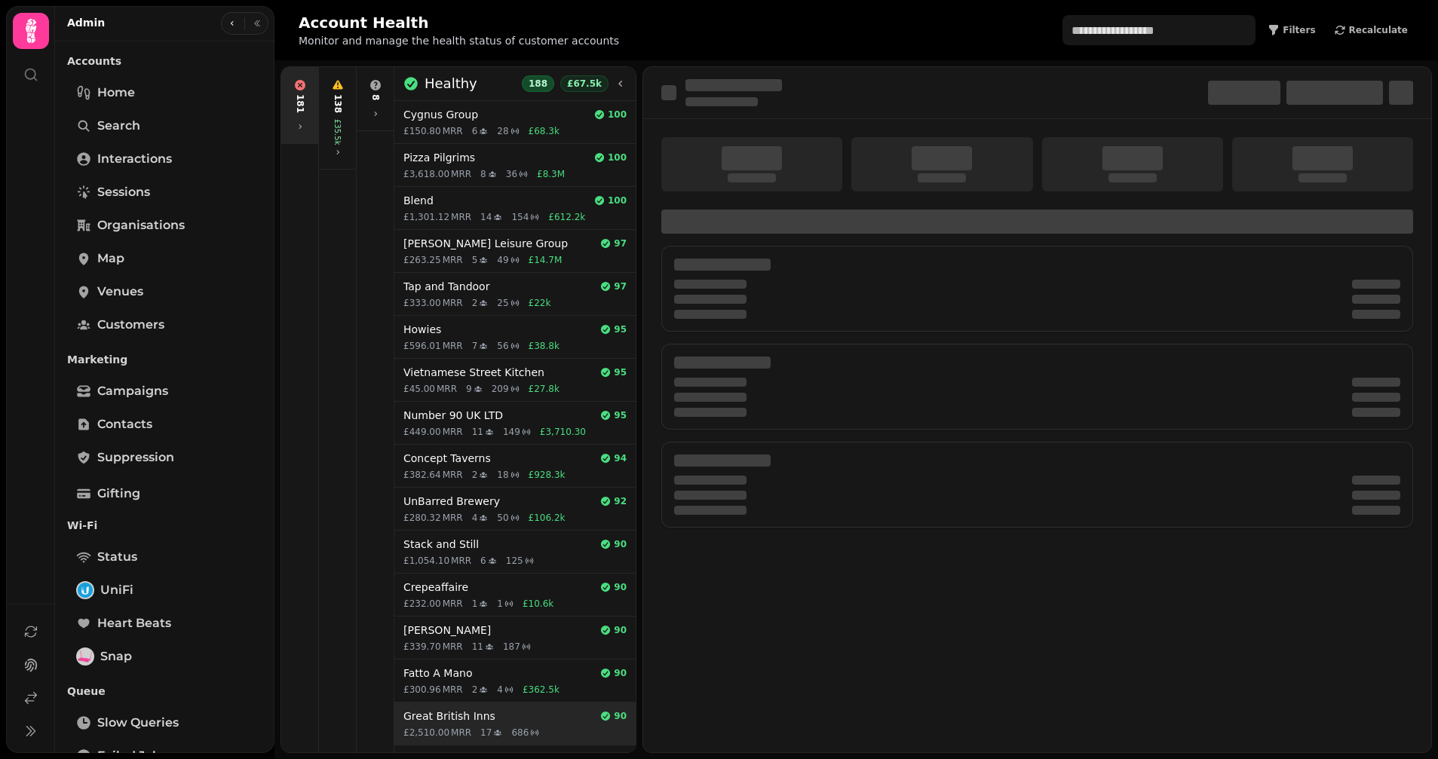
click at [423, 709] on h4 "Great British Inns" at bounding box center [498, 716] width 191 height 15
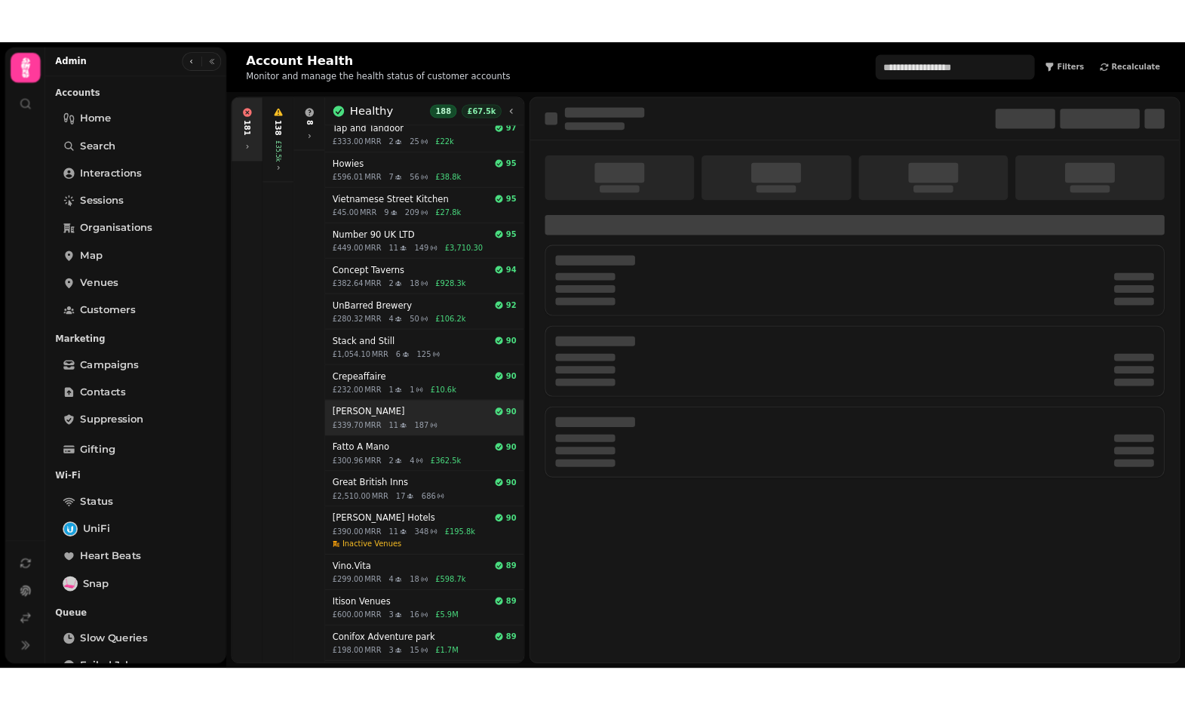
scroll to position [262, 0]
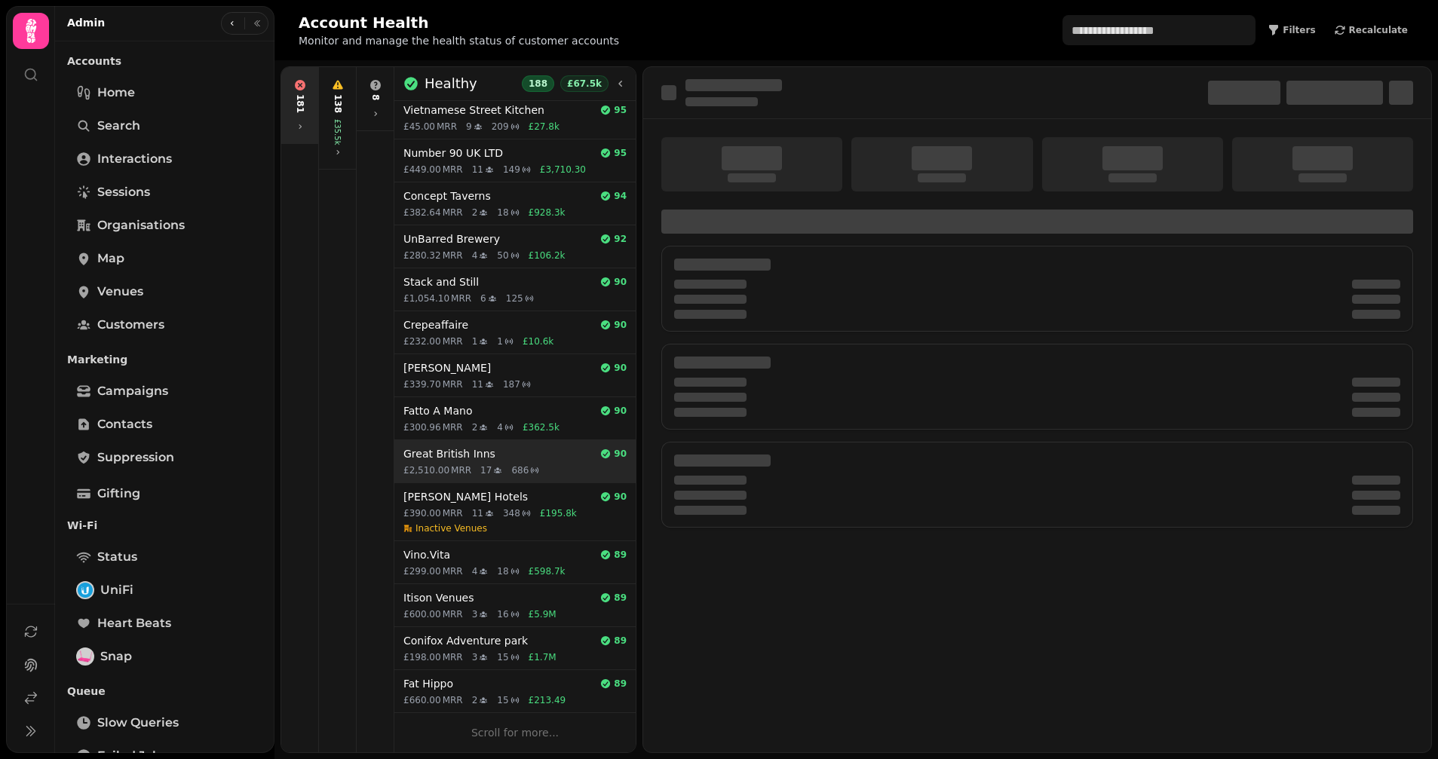
click at [484, 469] on span "17" at bounding box center [485, 471] width 11 height 12
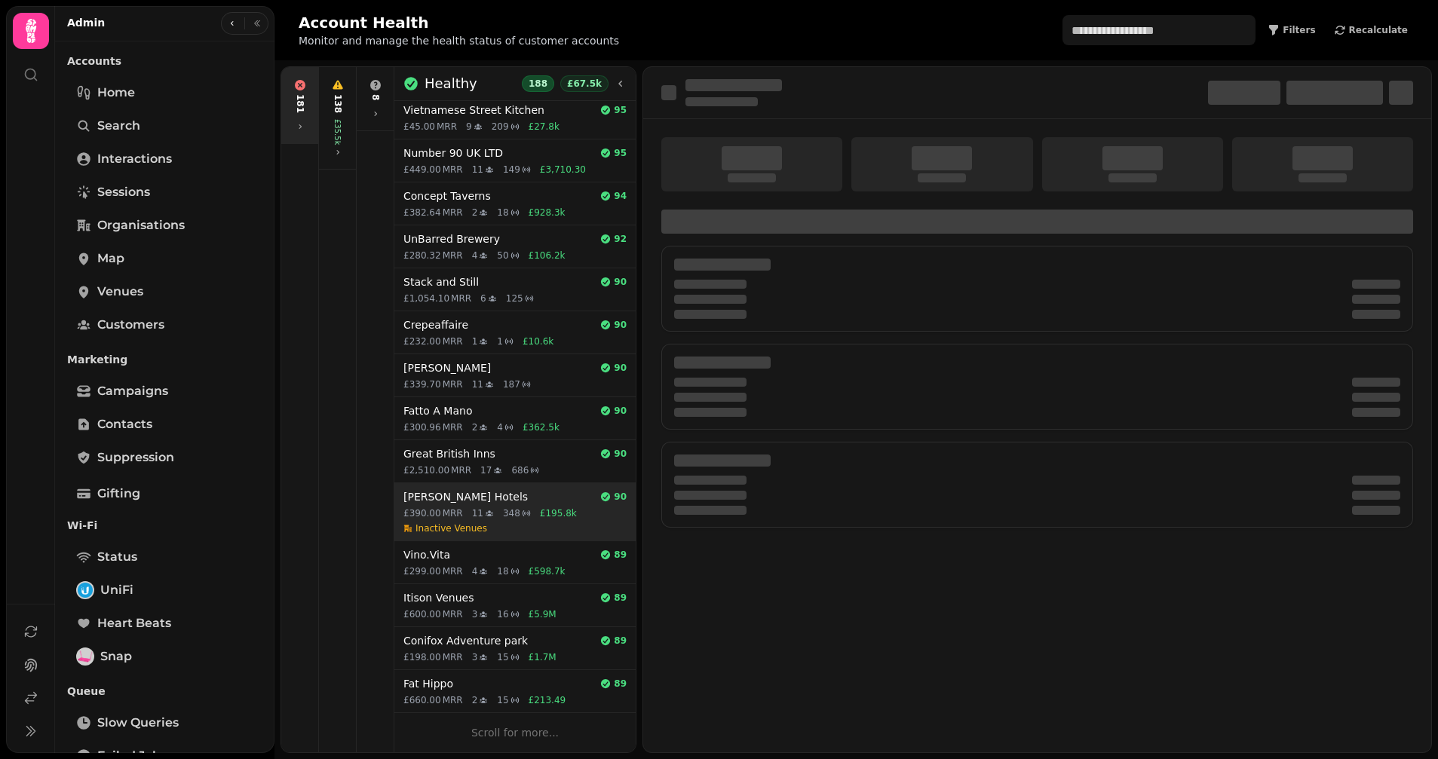
click at [477, 531] on span "Inactive Venues" at bounding box center [452, 529] width 72 height 12
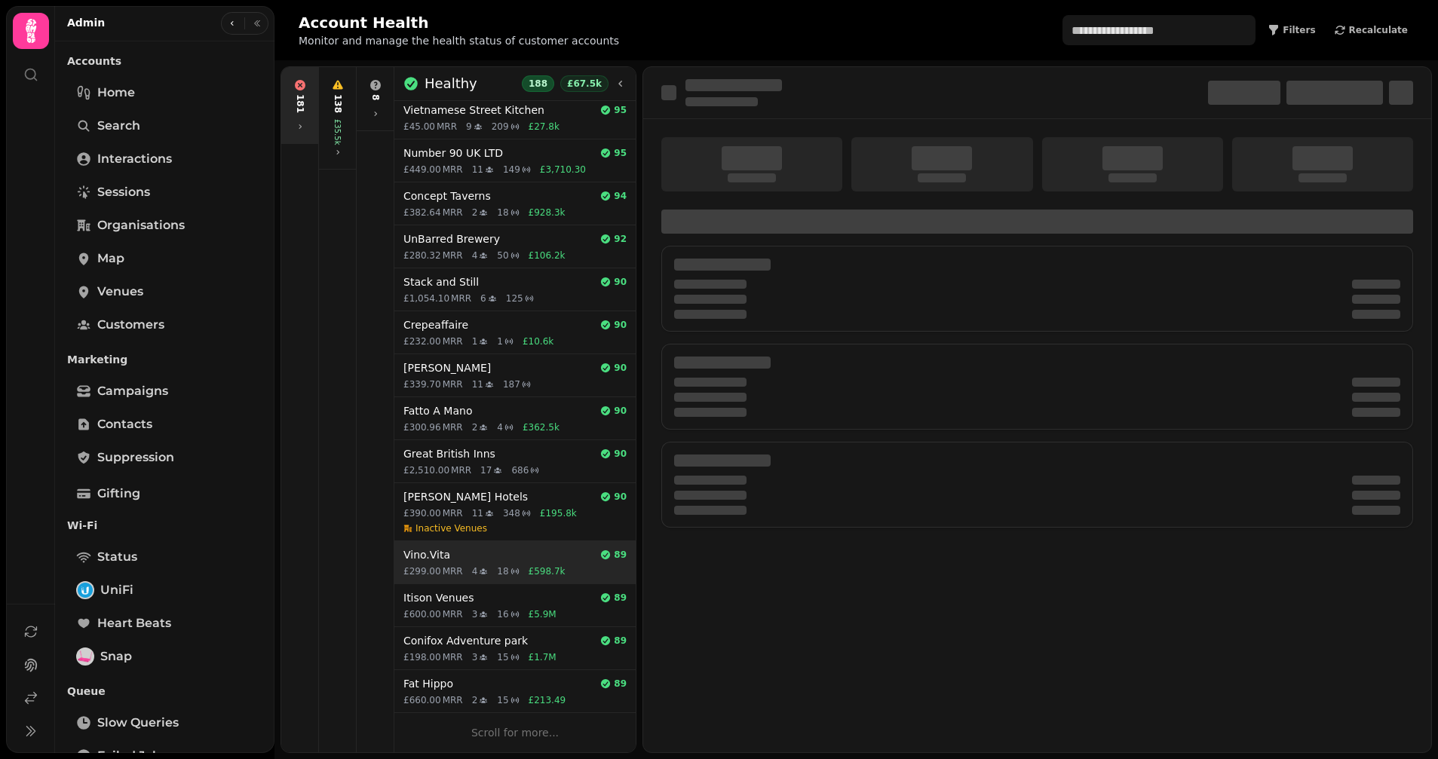
click at [472, 544] on div "Vino.Vita 89 £299.00 MRR 4 18 £598.7k" at bounding box center [514, 562] width 241 height 42
click at [333, 151] on icon at bounding box center [337, 152] width 9 height 9
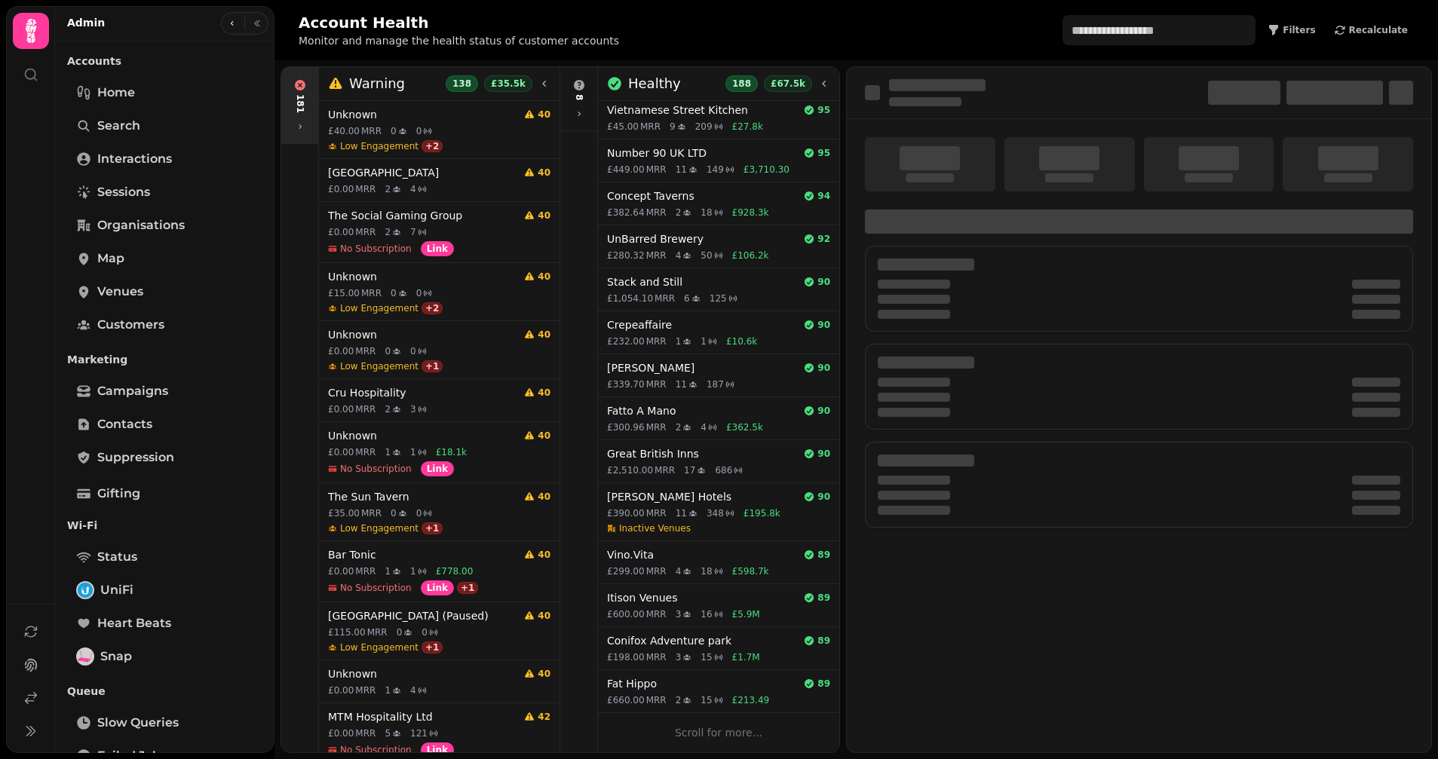
click at [299, 105] on div "181" at bounding box center [300, 103] width 12 height 19
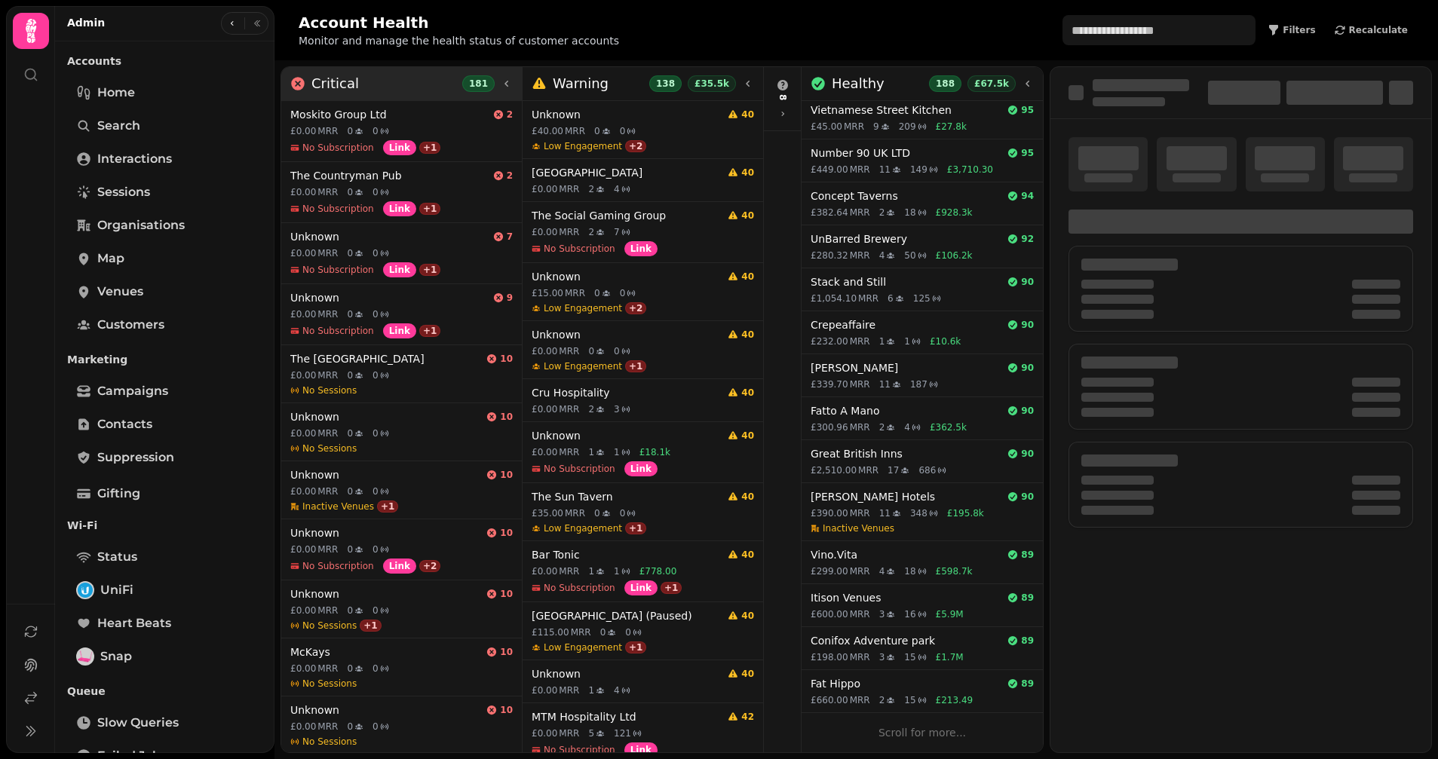
click at [357, 89] on div "Critical 181" at bounding box center [401, 83] width 222 height 21
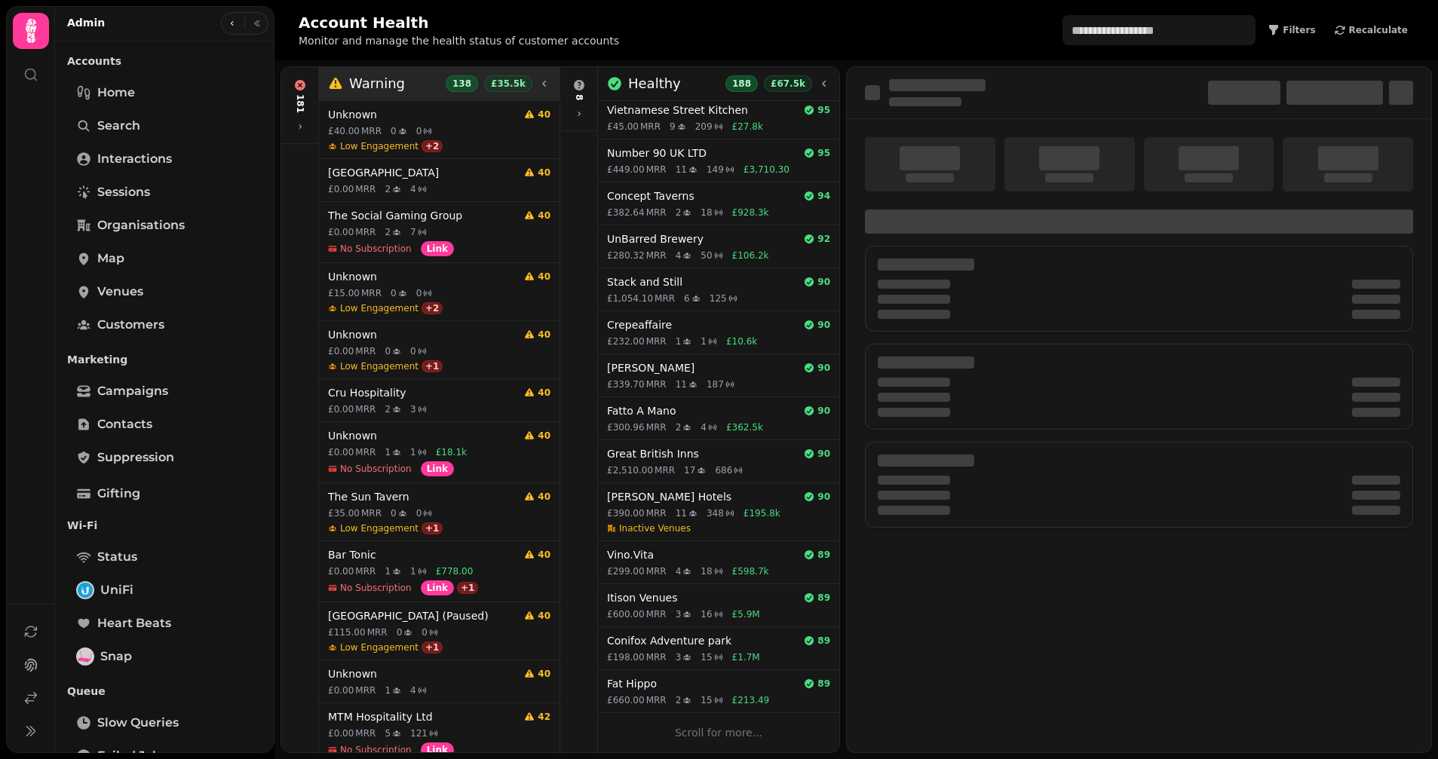
click at [416, 96] on div "Warning 138 £35.5k" at bounding box center [439, 84] width 241 height 34
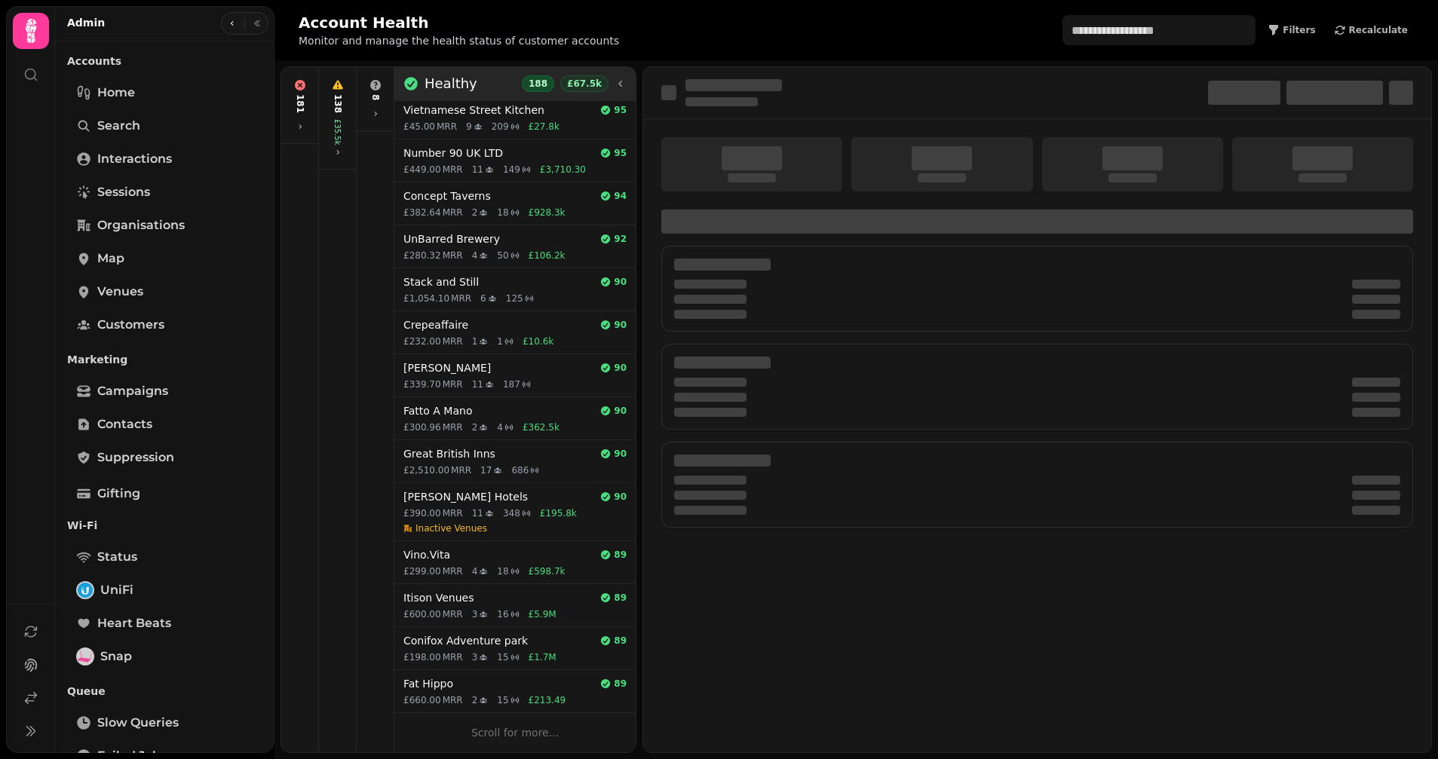
click at [483, 91] on div "Healthy 188 £67.5k" at bounding box center [514, 83] width 223 height 21
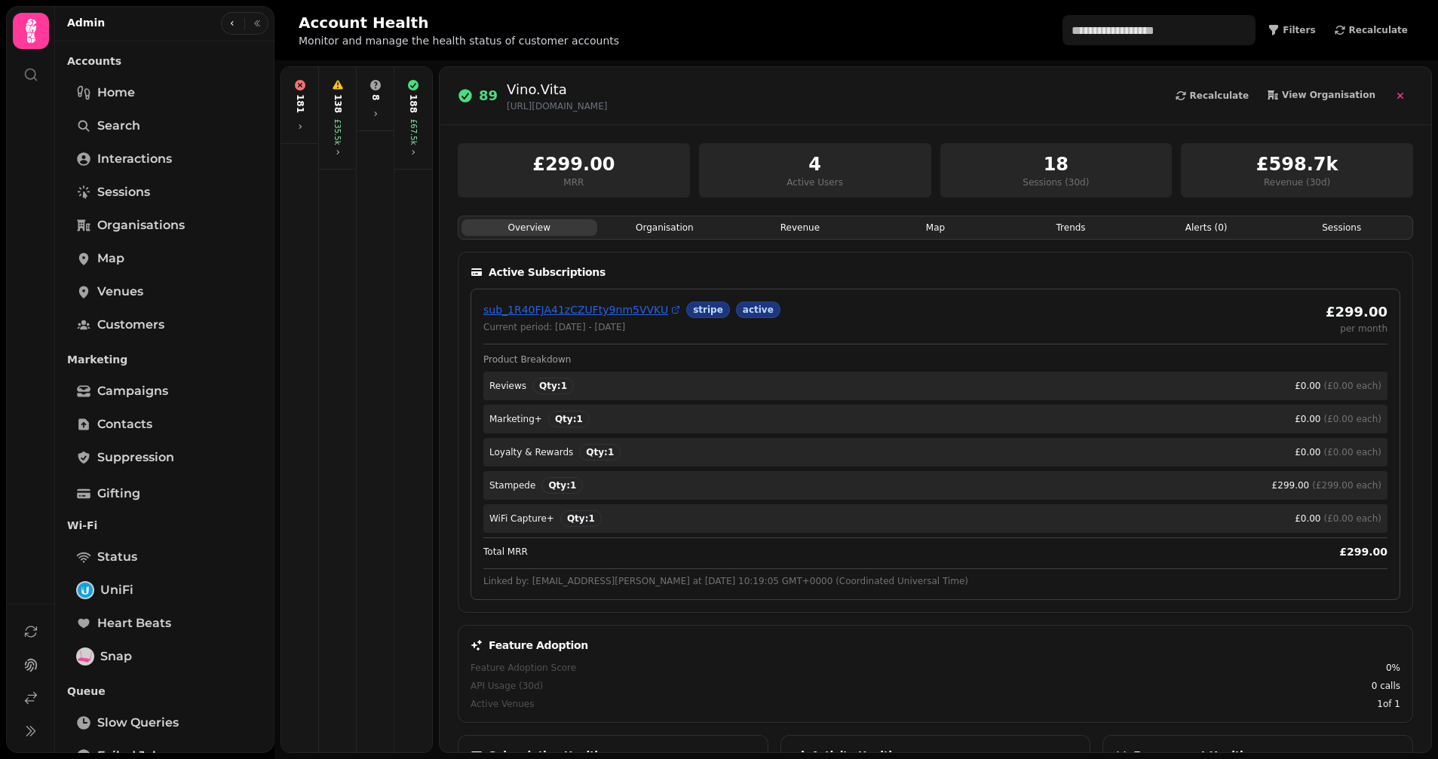
click at [606, 307] on link "sub_1R40FJA41zCZUFty9nm5VVKU" at bounding box center [581, 309] width 197 height 15
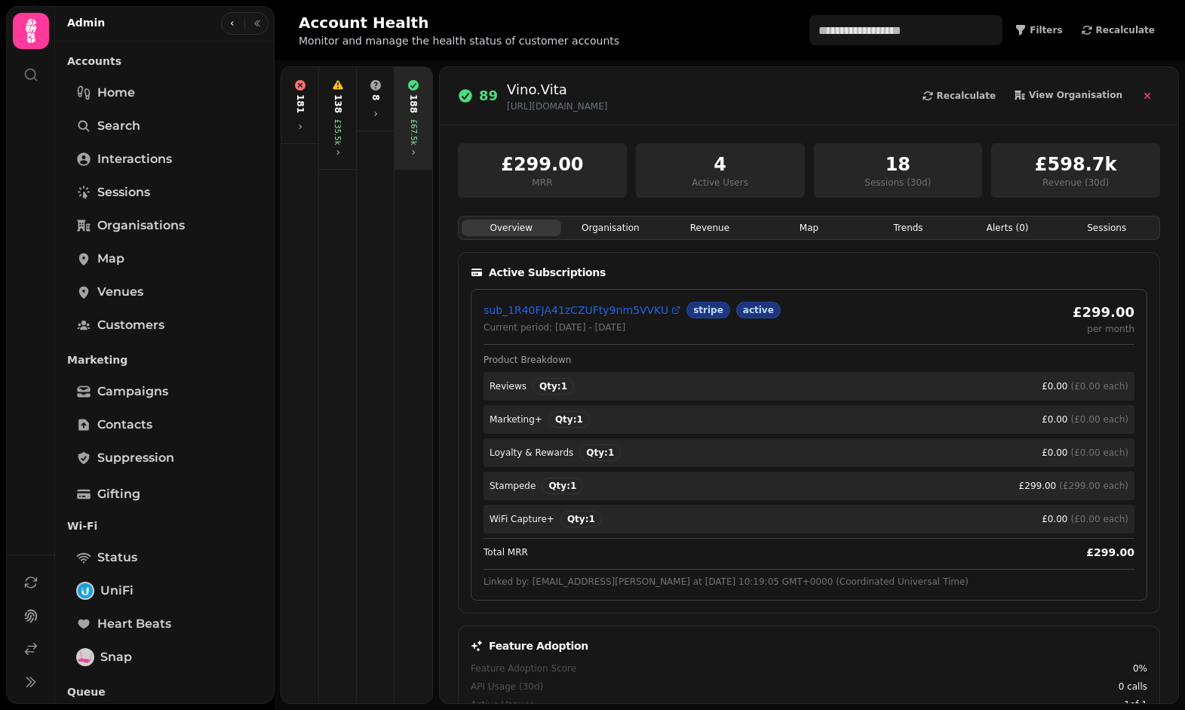
click at [422, 136] on div "188 £67.5k" at bounding box center [413, 118] width 32 height 90
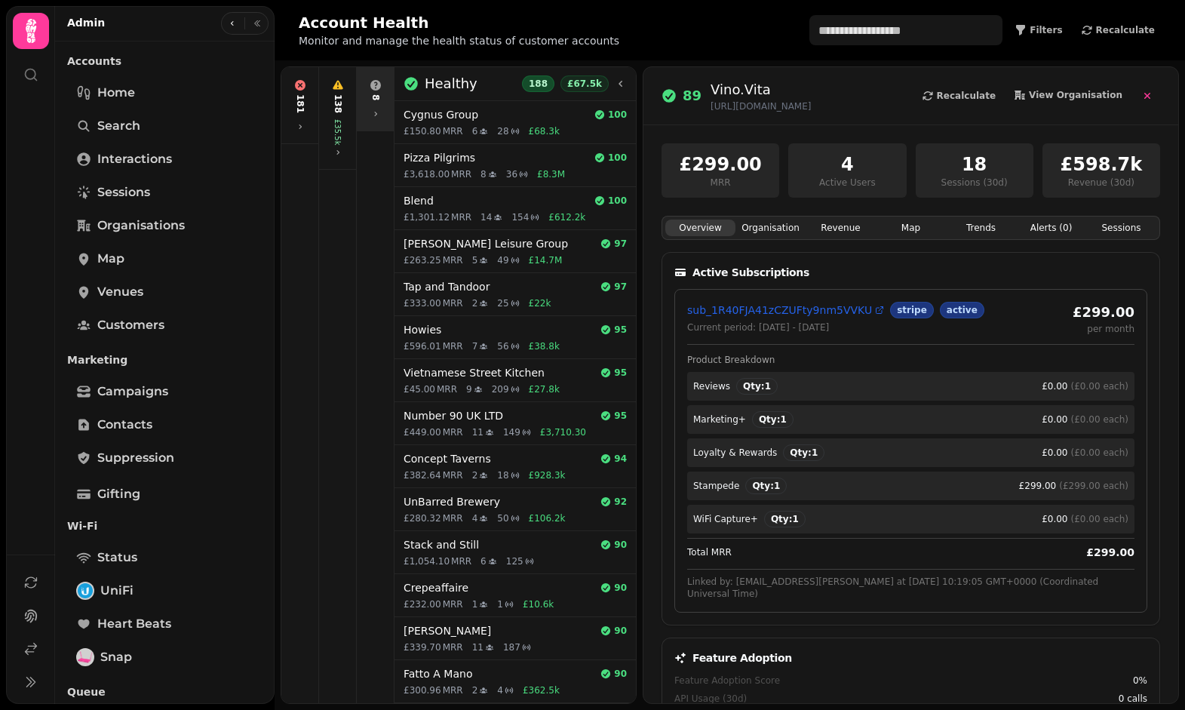
click at [383, 124] on div "8" at bounding box center [375, 99] width 37 height 64
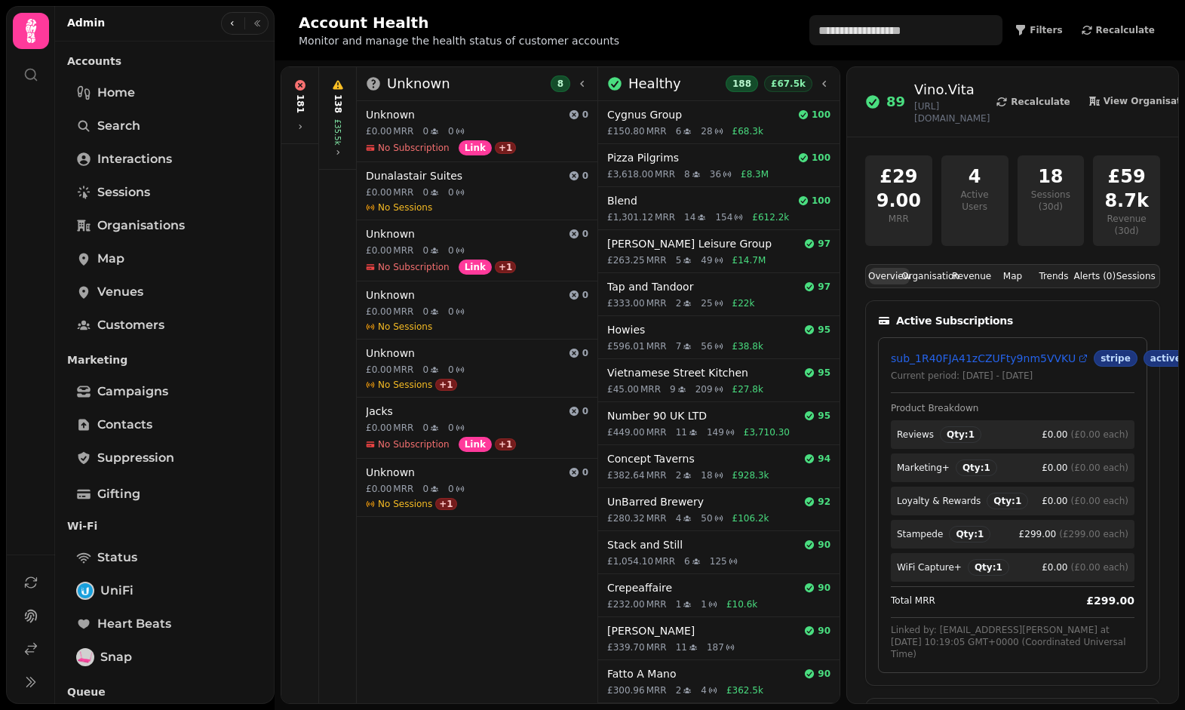
click at [348, 115] on div "138 £35.5k" at bounding box center [337, 118] width 31 height 90
